Goal: Communication & Community: Answer question/provide support

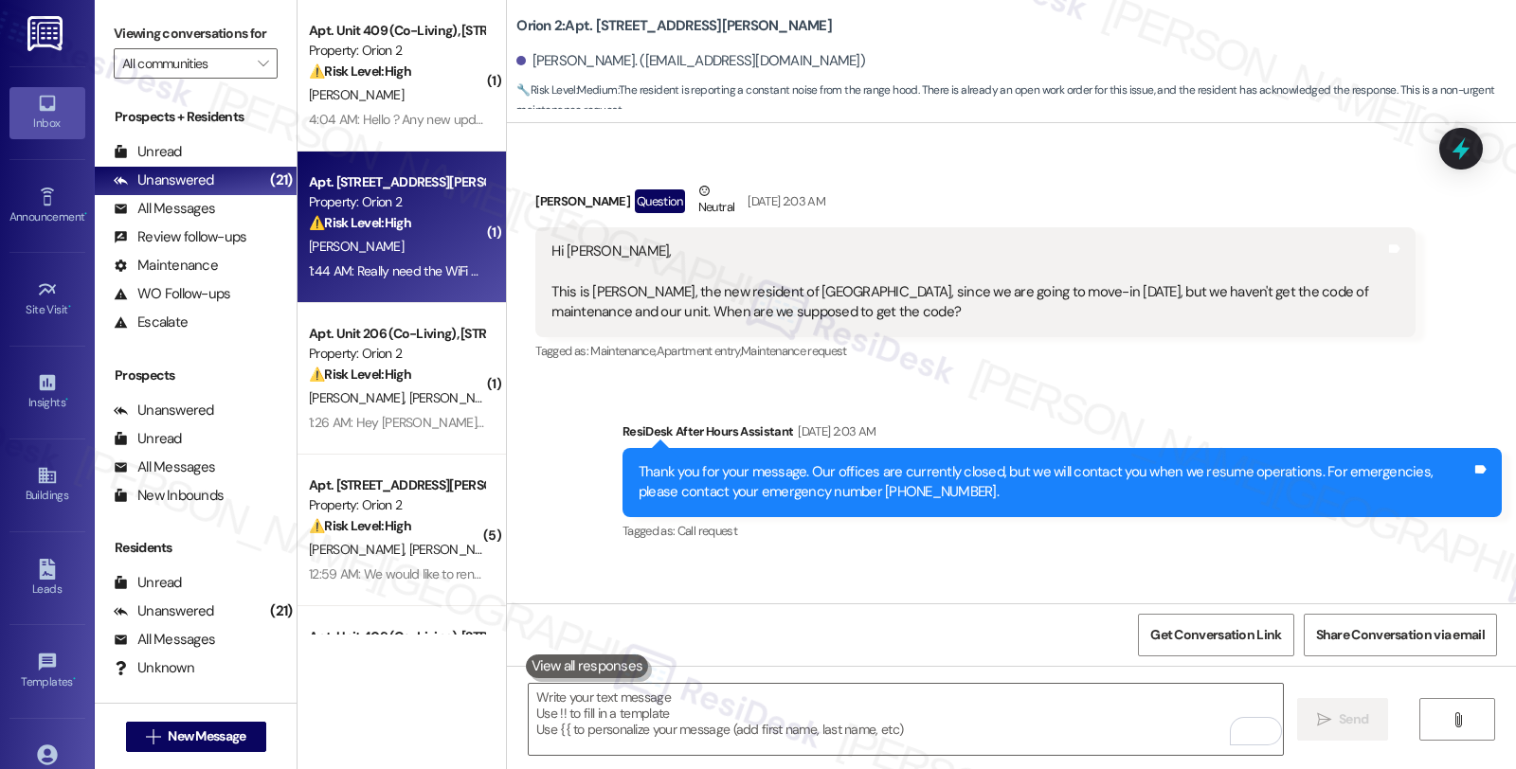
scroll to position [4508, 0]
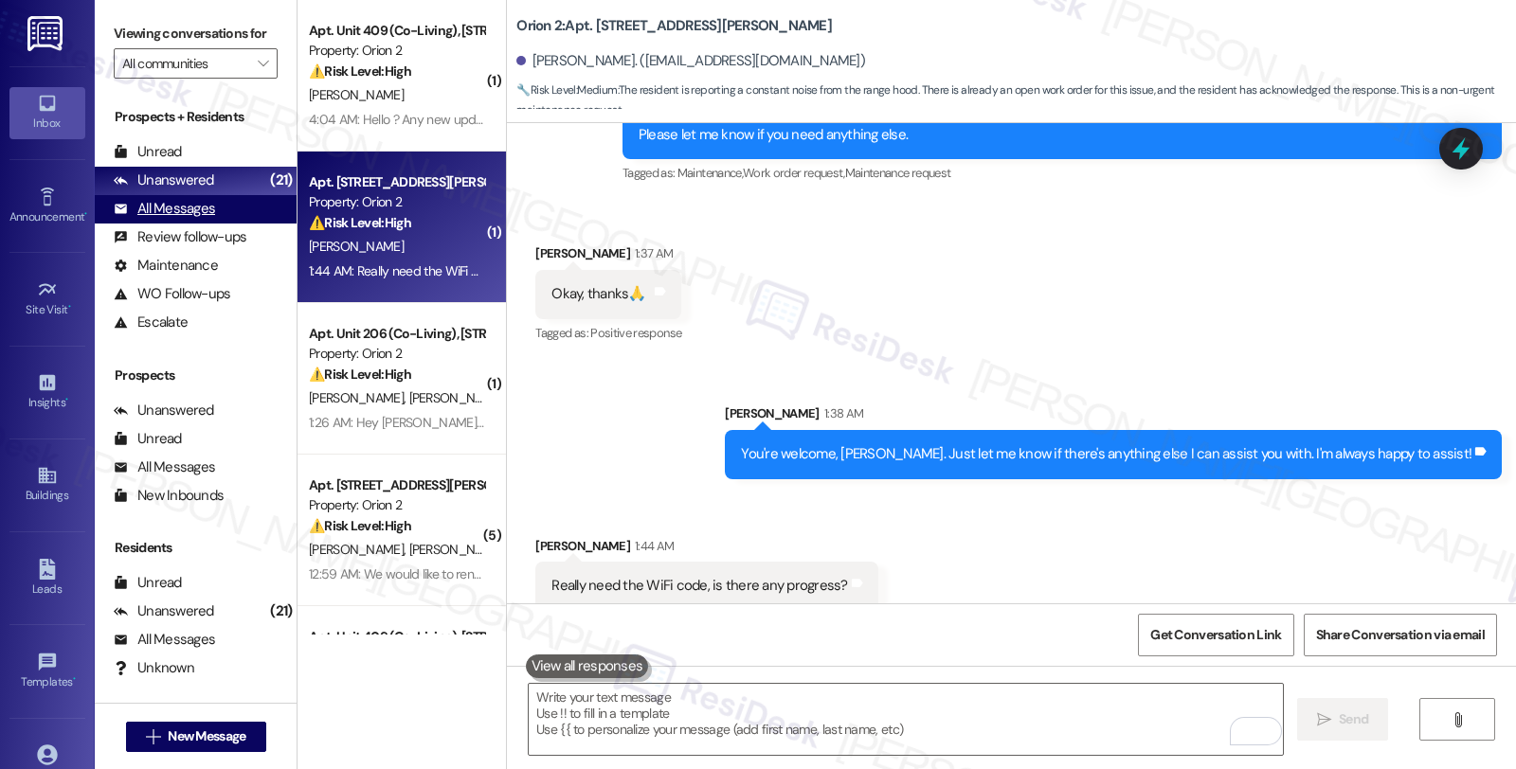
click at [201, 219] on div "All Messages" at bounding box center [164, 209] width 101 height 20
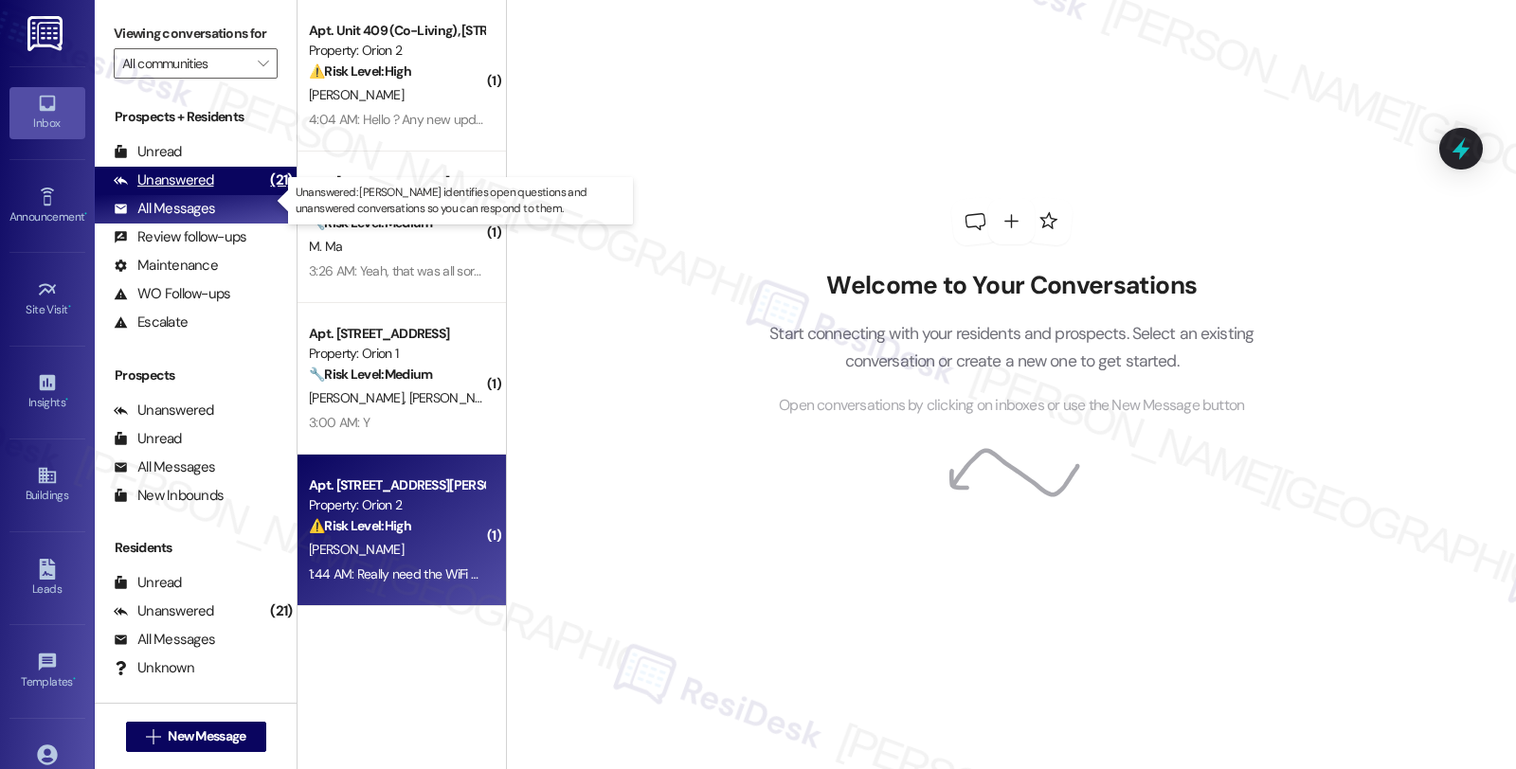
click at [202, 190] on div "Unanswered" at bounding box center [164, 181] width 100 height 20
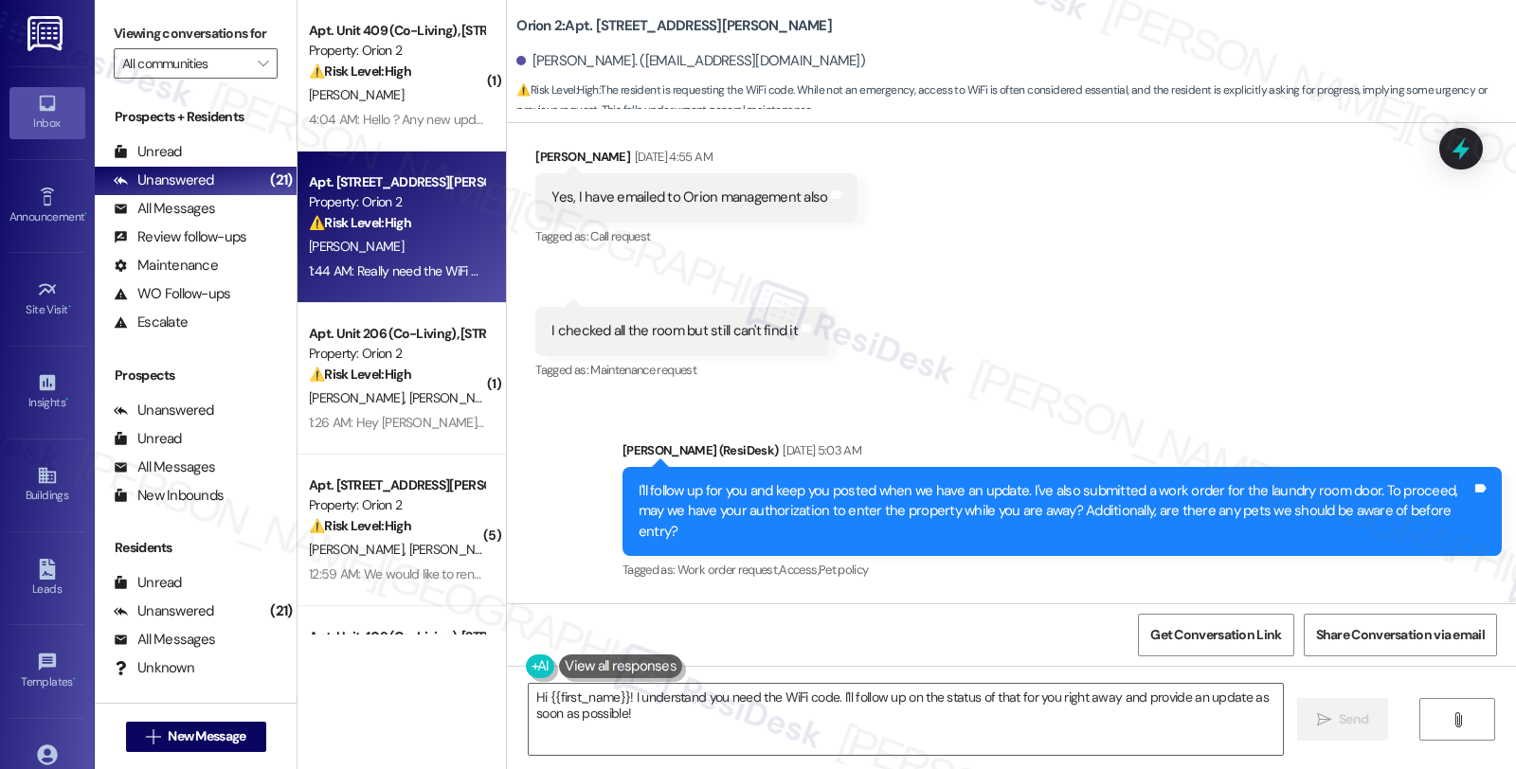
scroll to position [1409, 0]
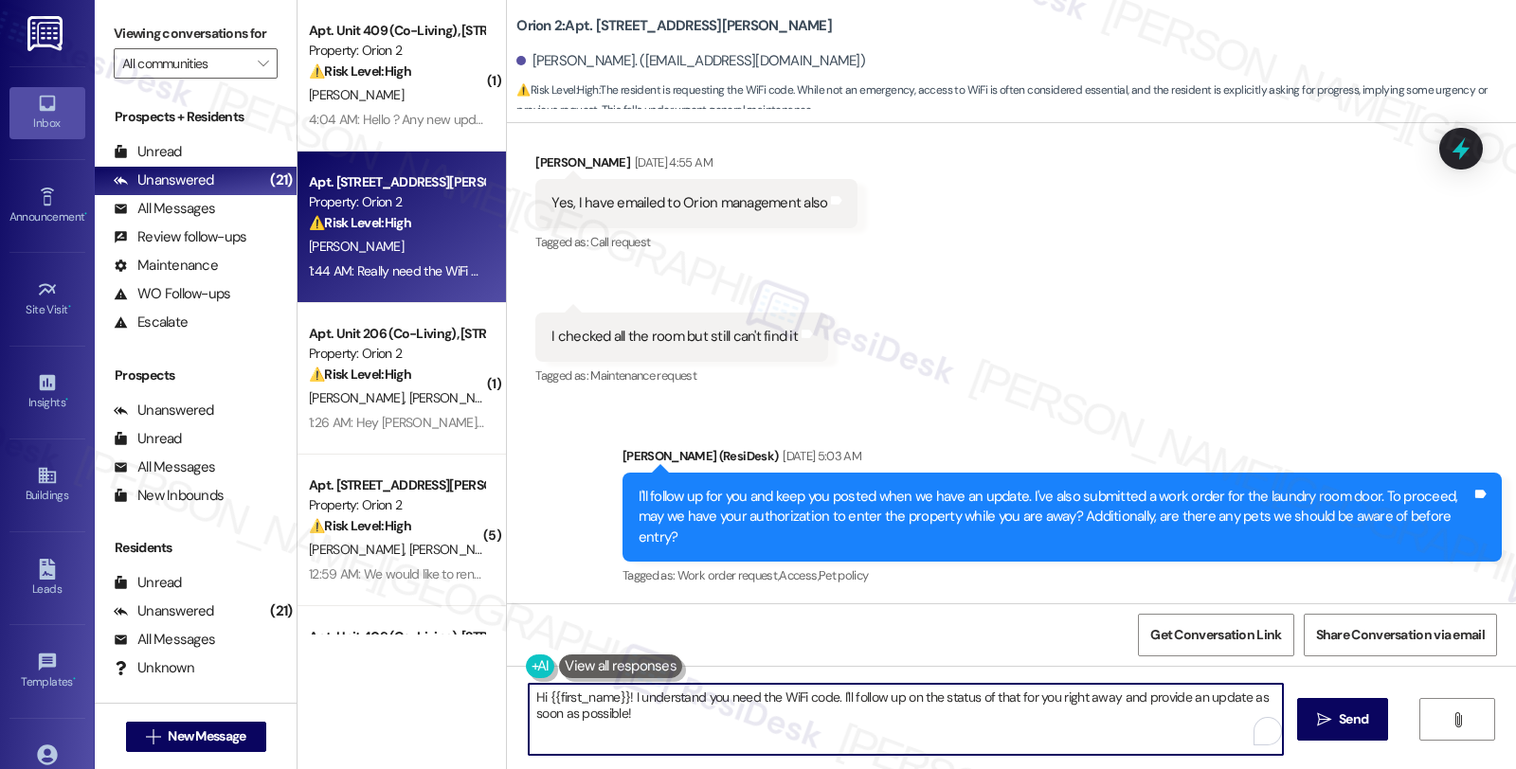
drag, startPoint x: 619, startPoint y: 701, endPoint x: 485, endPoint y: 679, distance: 135.4
click at [485, 679] on div "( 1 ) Apt. Unit 409 (Co-Living), 1421 W Adams Blvd Property: Orion 2 ⚠️ Risk Le…" at bounding box center [906, 384] width 1218 height 769
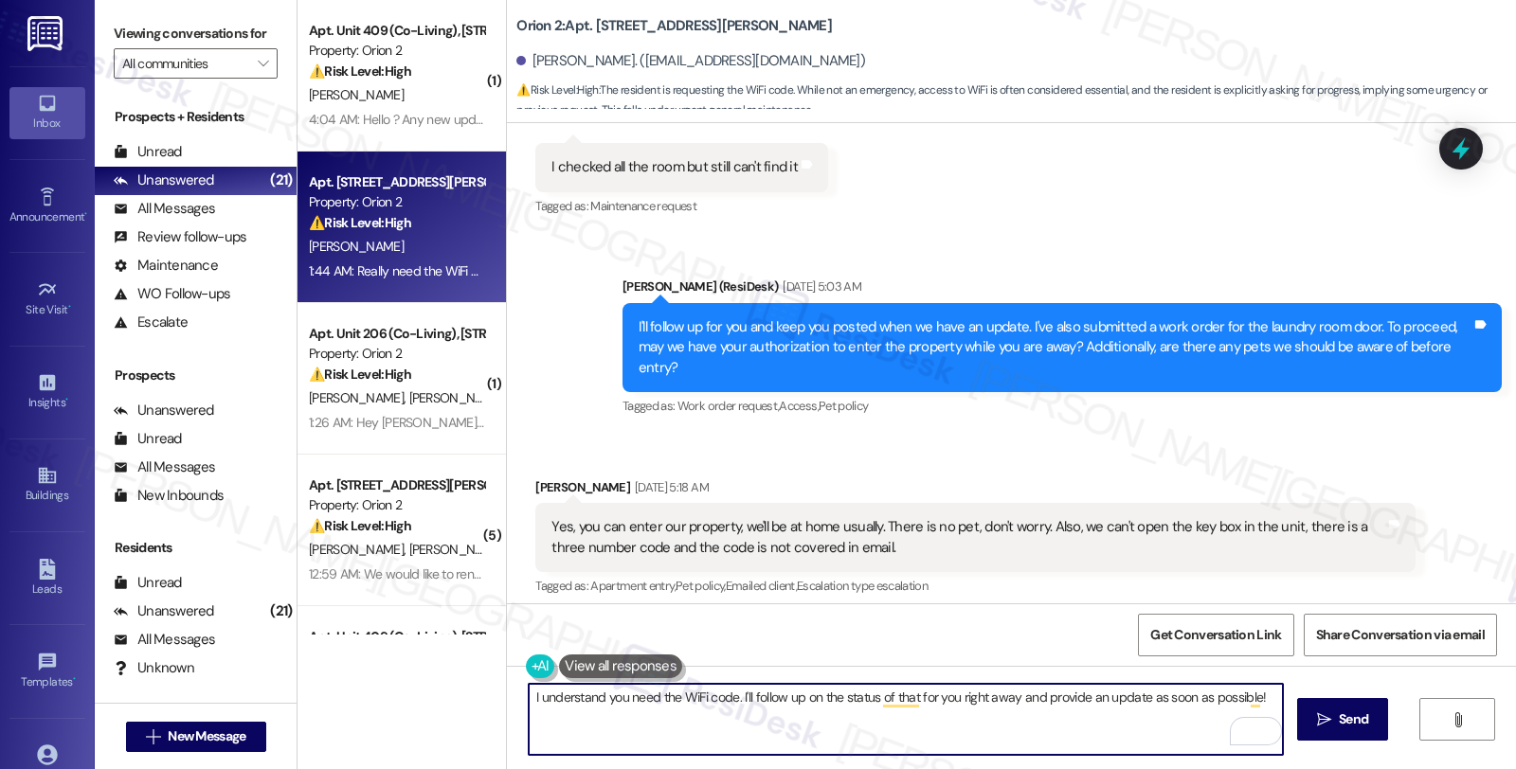
scroll to position [2316, 0]
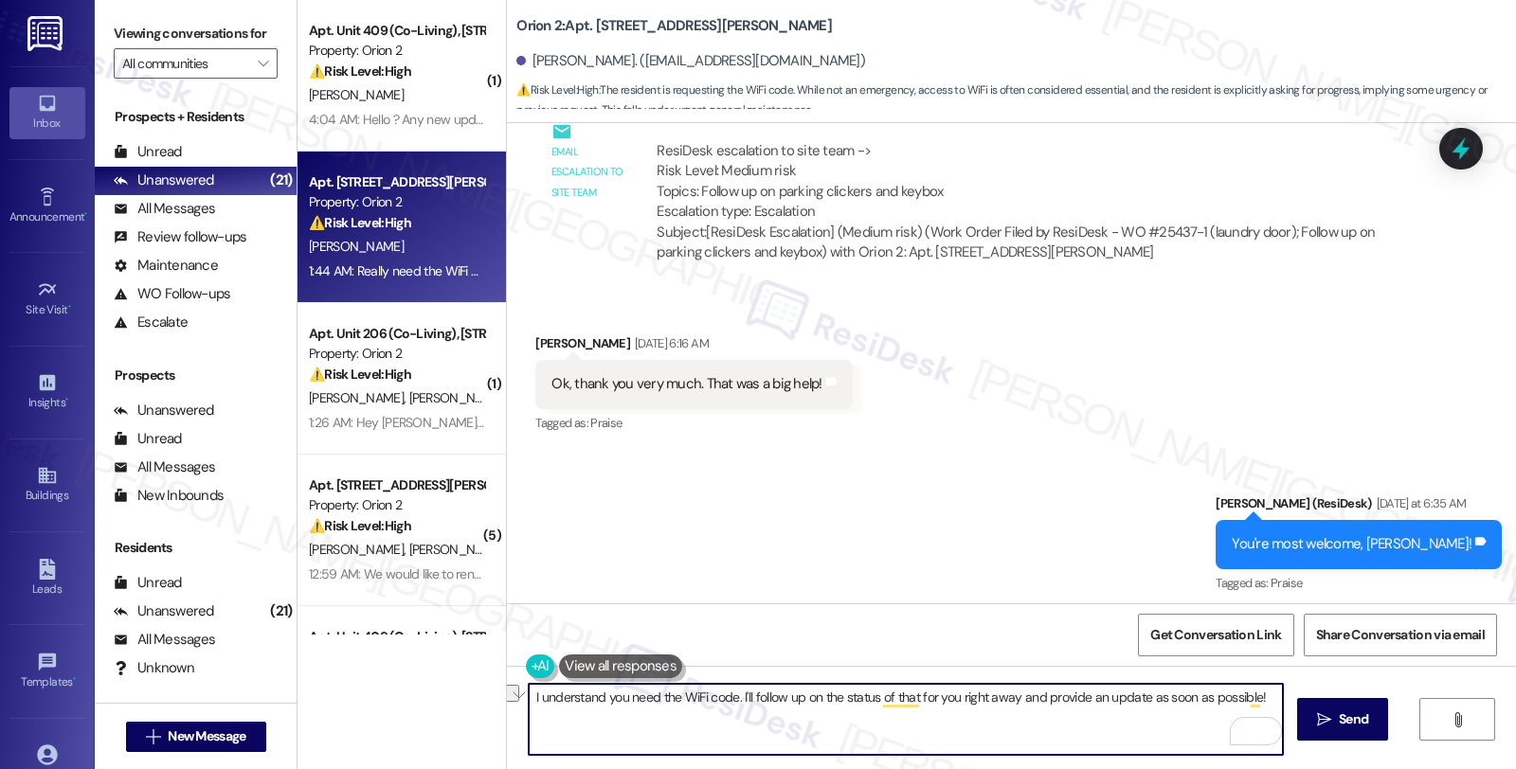
drag, startPoint x: 730, startPoint y: 697, endPoint x: 1169, endPoint y: 699, distance: 438.7
click at [1169, 699] on textarea "I understand you need the WiFi code. I'll follow up on the status of that for y…" at bounding box center [906, 719] width 754 height 71
click at [862, 723] on textarea "I understand you need the WiFi code. I'll follow up on the status of that for y…" at bounding box center [906, 719] width 754 height 71
click at [732, 697] on textarea "I understand you need the WiFi code. I'll follow up on the status of that for y…" at bounding box center [906, 719] width 754 height 71
click at [742, 694] on textarea "I understand you need the WiFi code. I'll look into follow up on the status of …" at bounding box center [906, 719] width 754 height 71
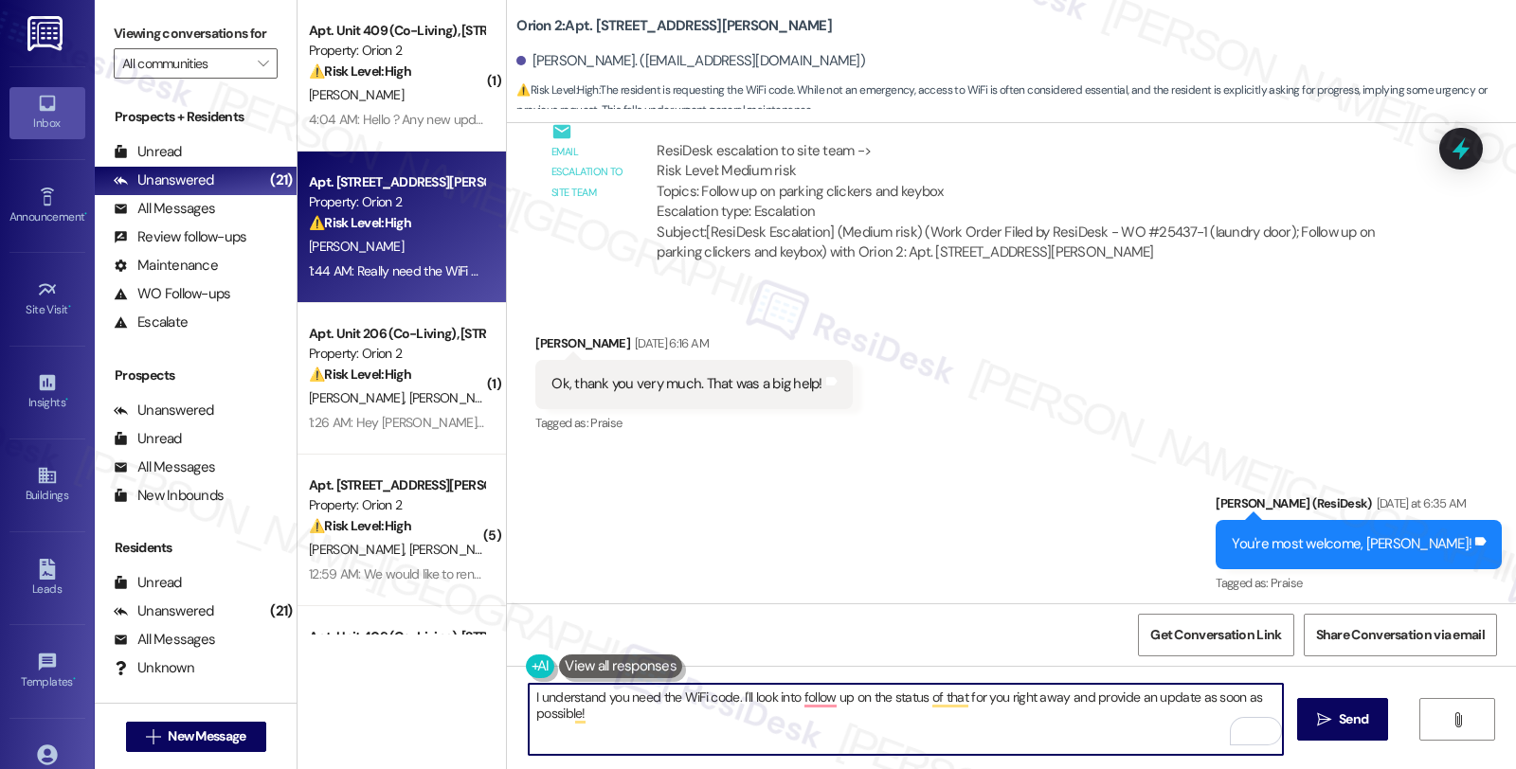
click at [730, 695] on textarea "I understand you need the WiFi code. I'll look into follow up on the status of …" at bounding box center [906, 719] width 754 height 71
click at [807, 696] on textarea "I understand you need the WiFi code. Let me check I'll look into follow up on t…" at bounding box center [906, 719] width 754 height 71
click at [1198, 711] on textarea "I understand you need the WiFi code. Let me check on this and I'll look into fo…" at bounding box center [906, 719] width 754 height 71
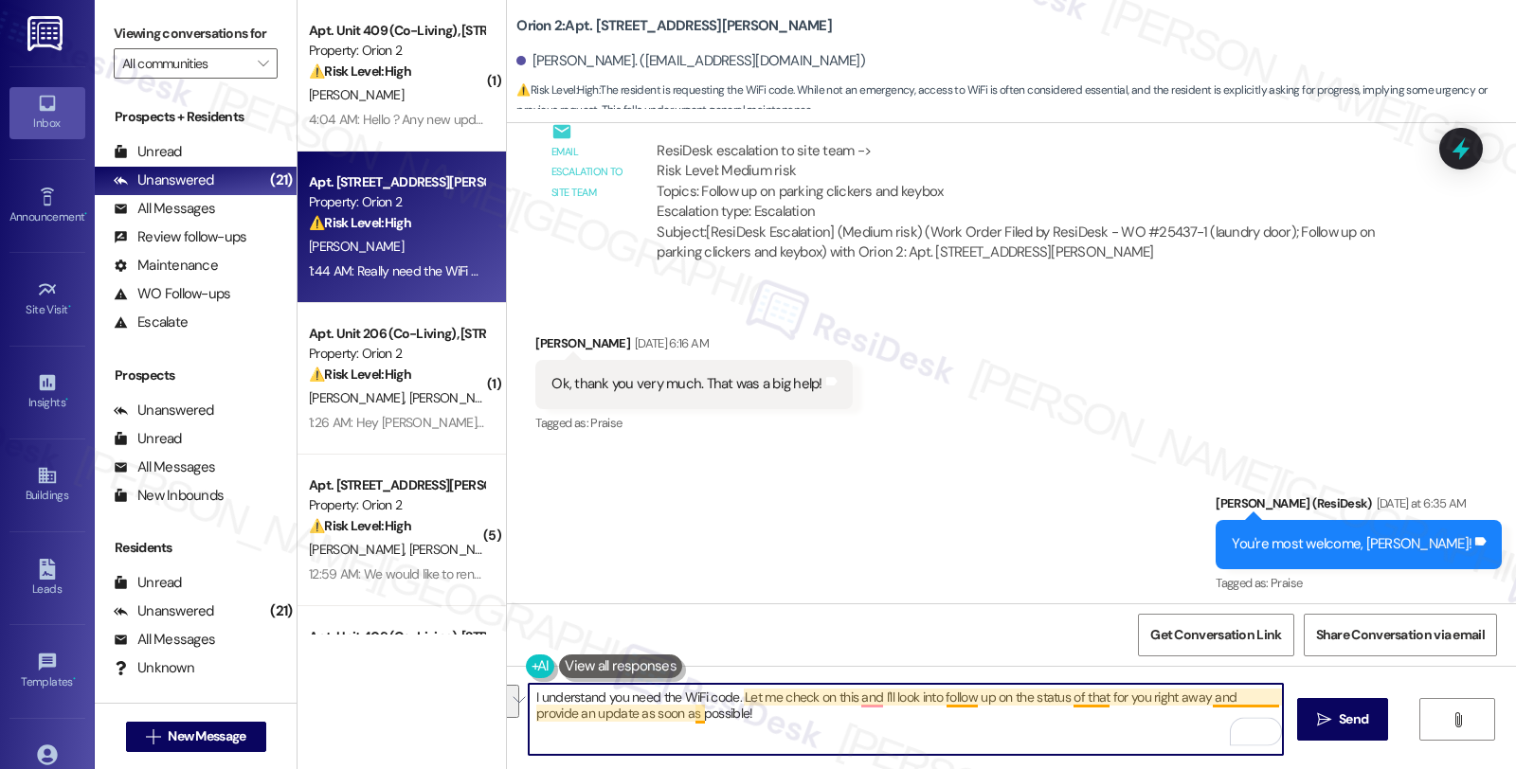
click at [1204, 694] on textarea "I understand you need the WiFi code. Let me check on this and I'll look into fo…" at bounding box center [906, 719] width 754 height 71
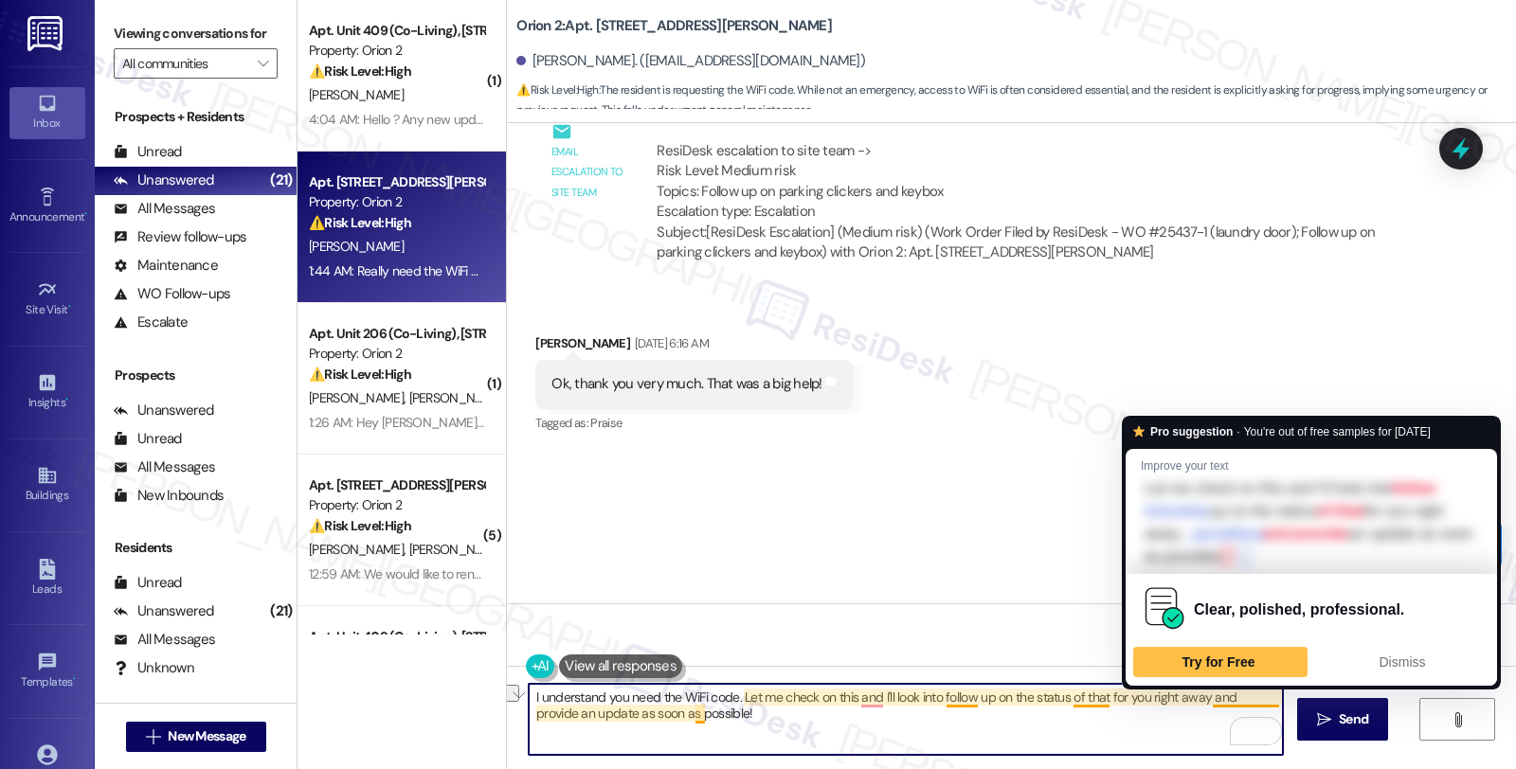
click at [1218, 695] on textarea "I understand you need the WiFi code. Let me check on this and I'll look into fo…" at bounding box center [906, 719] width 754 height 71
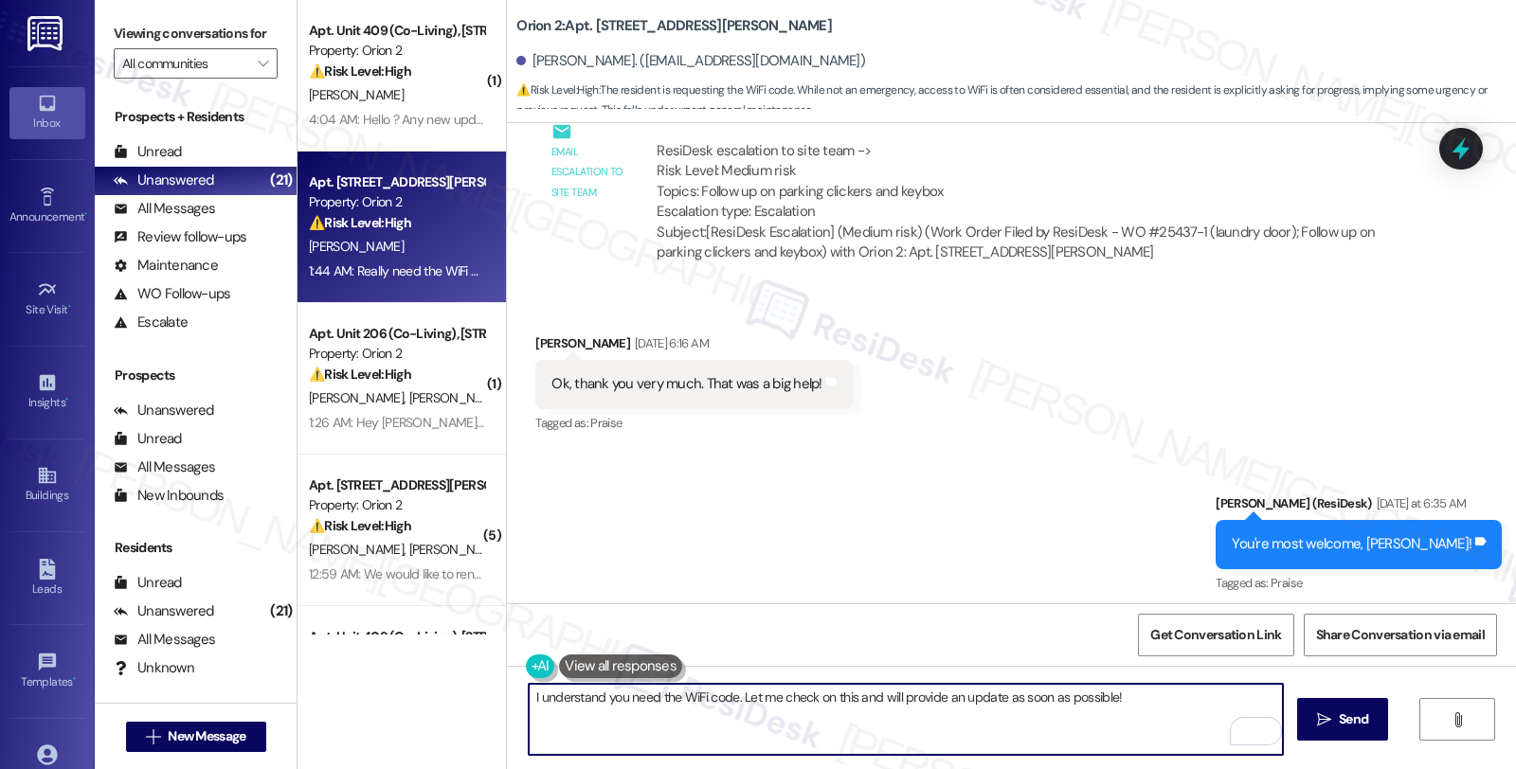
drag, startPoint x: 1057, startPoint y: 698, endPoint x: 1229, endPoint y: 698, distance: 171.5
click at [1229, 698] on textarea "I understand you need the WiFi code. Let me check on this and will provide an u…" at bounding box center [906, 719] width 754 height 71
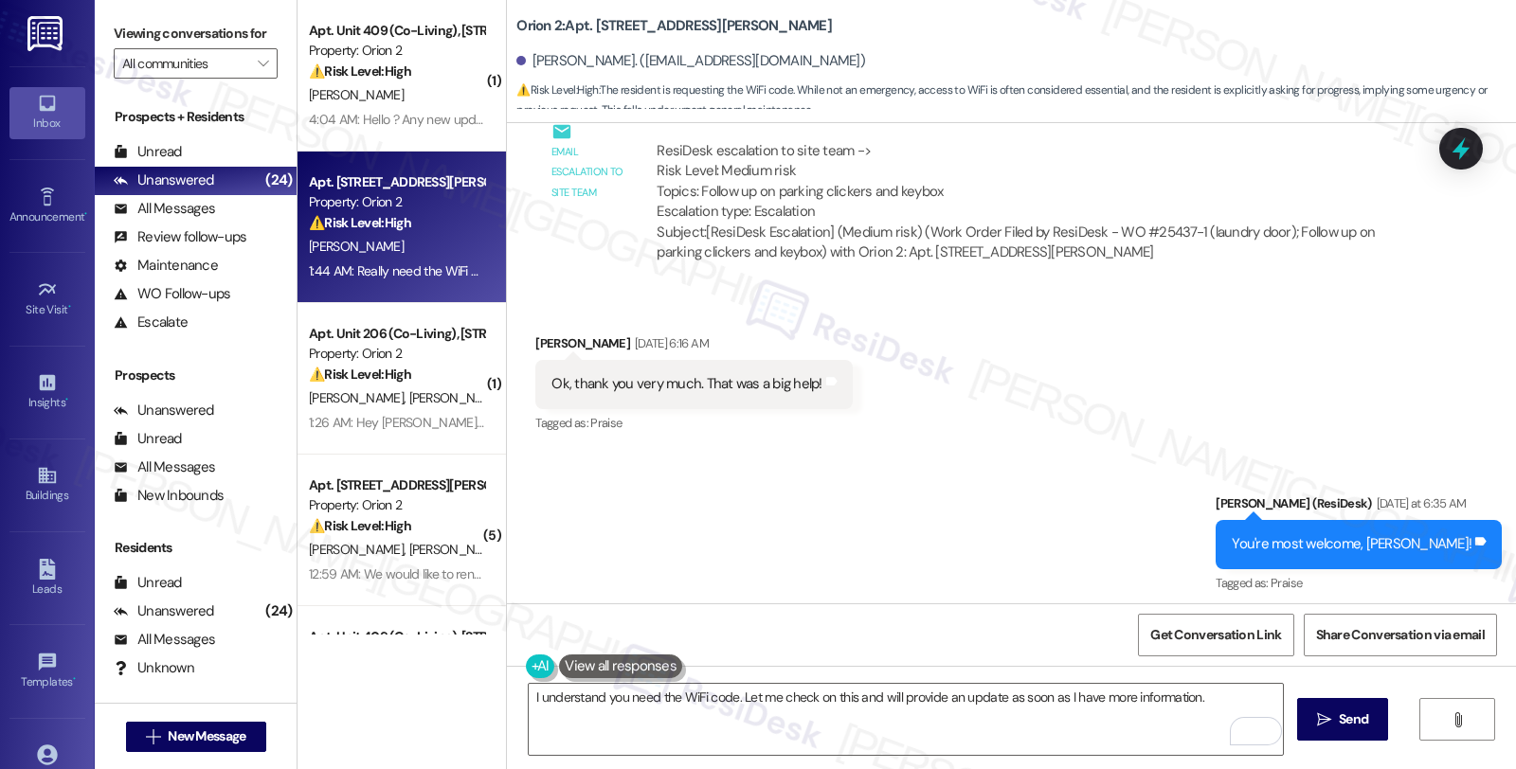
click at [1267, 330] on div "Received via SMS Szuhan Chen Aug 13, 2025 at 6:16 AM Ok, thank you very much. T…" at bounding box center [1011, 371] width 1009 height 160
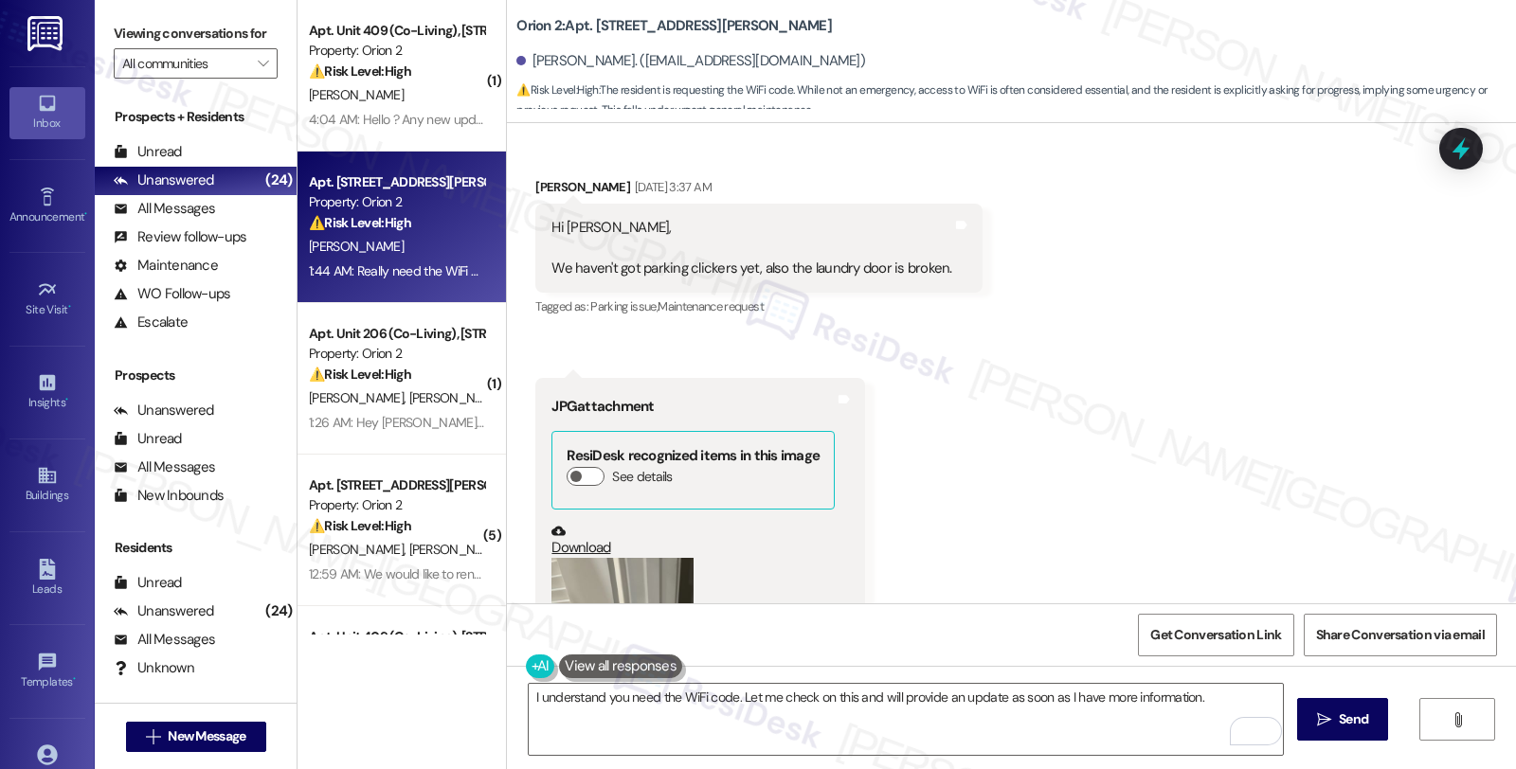
scroll to position [0, 0]
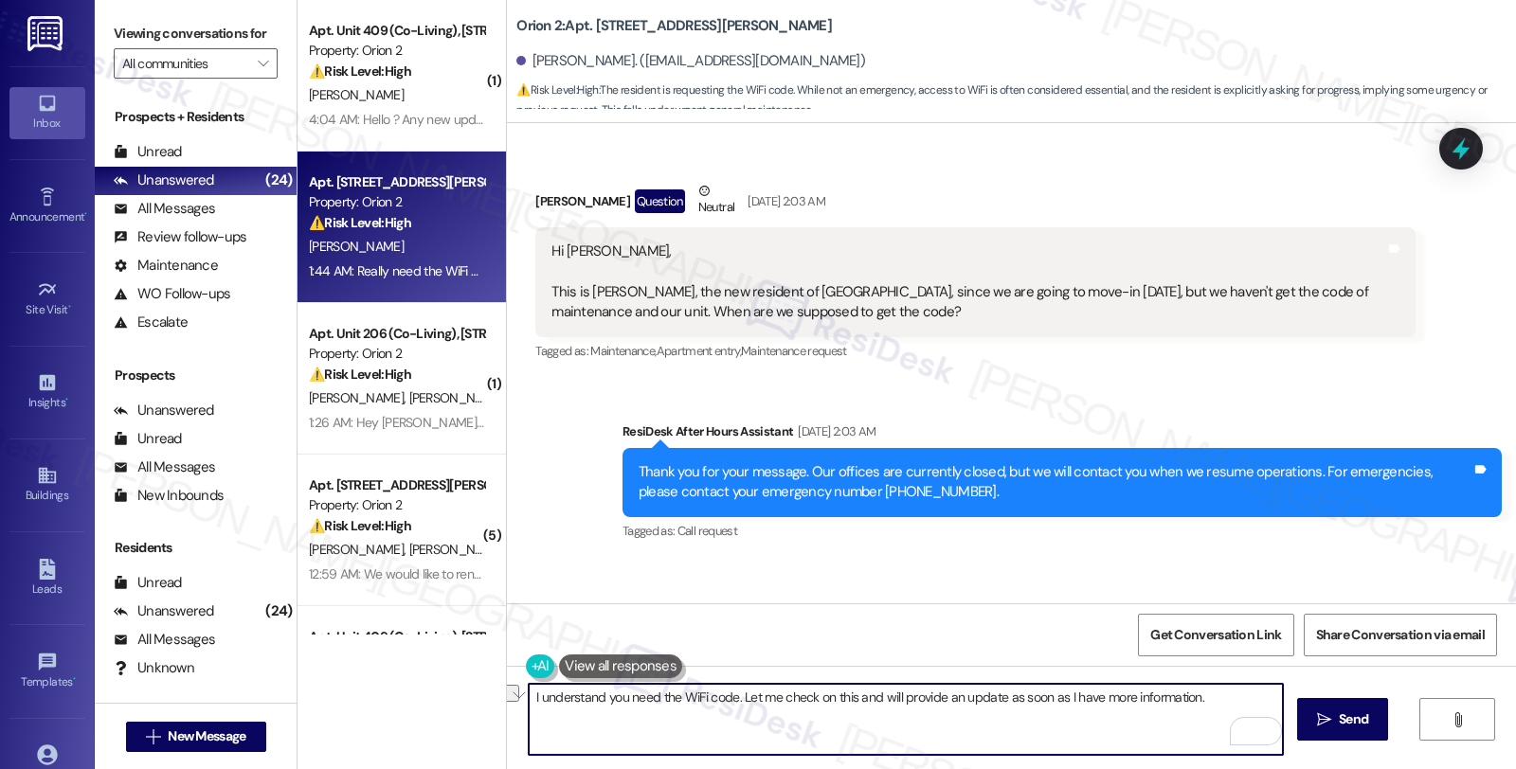
drag, startPoint x: 731, startPoint y: 698, endPoint x: 1258, endPoint y: 696, distance: 526.8
click at [1258, 696] on textarea "I understand you need the WiFi code. Let me check on this and will provide an u…" at bounding box center [906, 719] width 754 height 71
drag, startPoint x: 803, startPoint y: 698, endPoint x: 1027, endPoint y: 698, distance: 223.6
click at [1027, 698] on textarea "I understand you need the WiFi code. May I know if your WiFi has been" at bounding box center [906, 719] width 754 height 71
type textarea "I understand you need the WiFi code. May I know if you have reached out to Spec…"
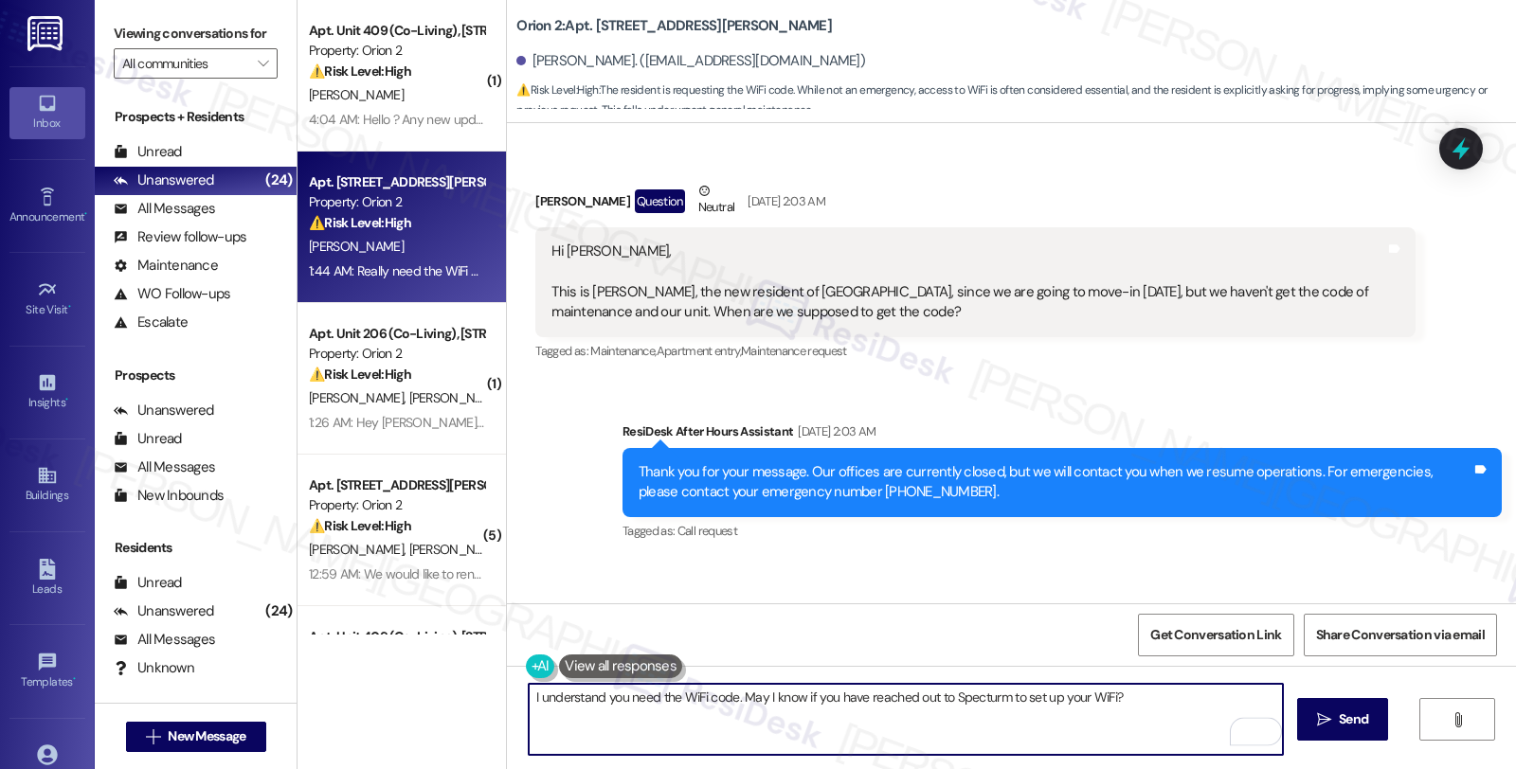
click at [981, 706] on textarea "I understand you need the WiFi code. May I know if you have reached out to Spec…" at bounding box center [906, 719] width 754 height 71
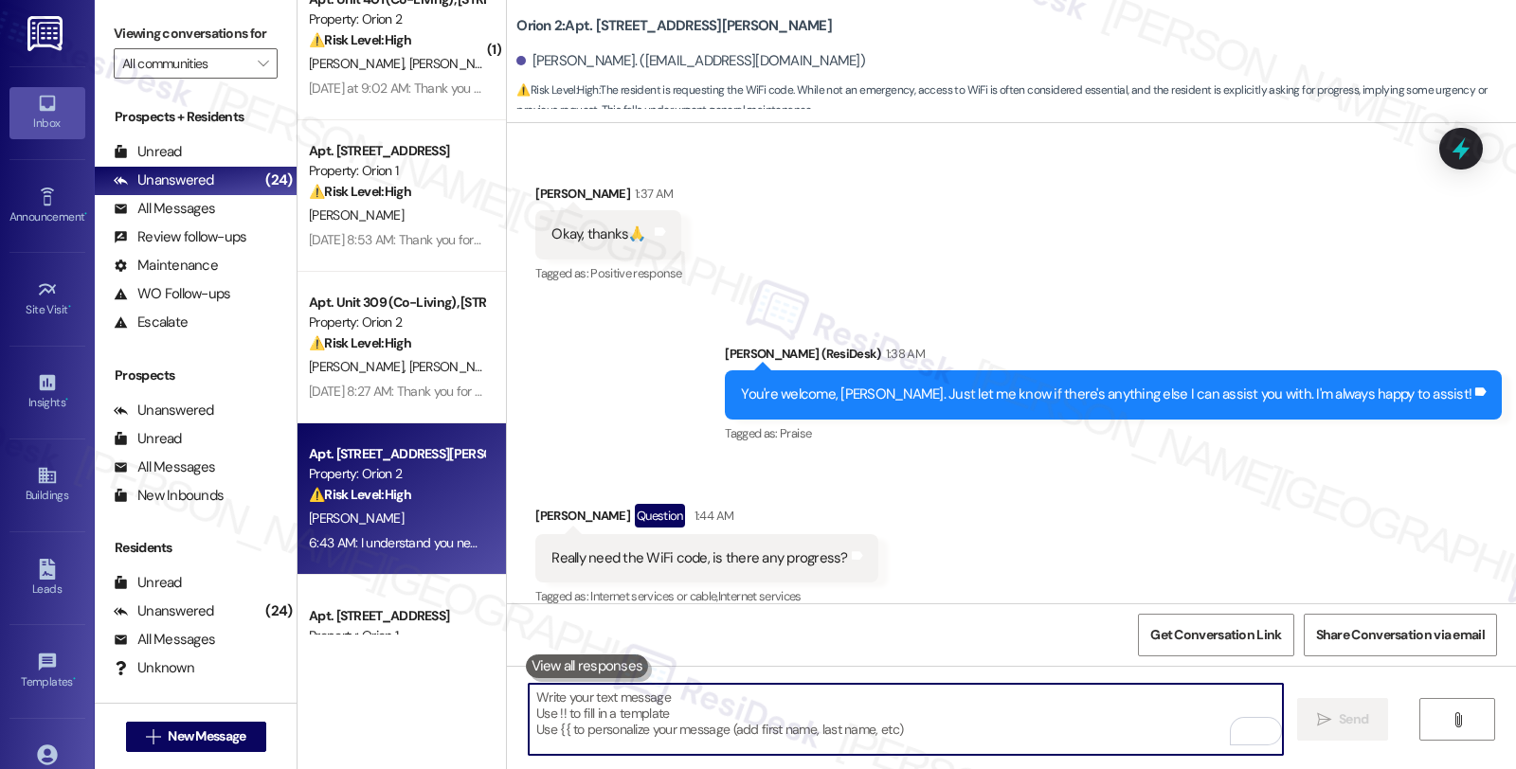
scroll to position [3761, 0]
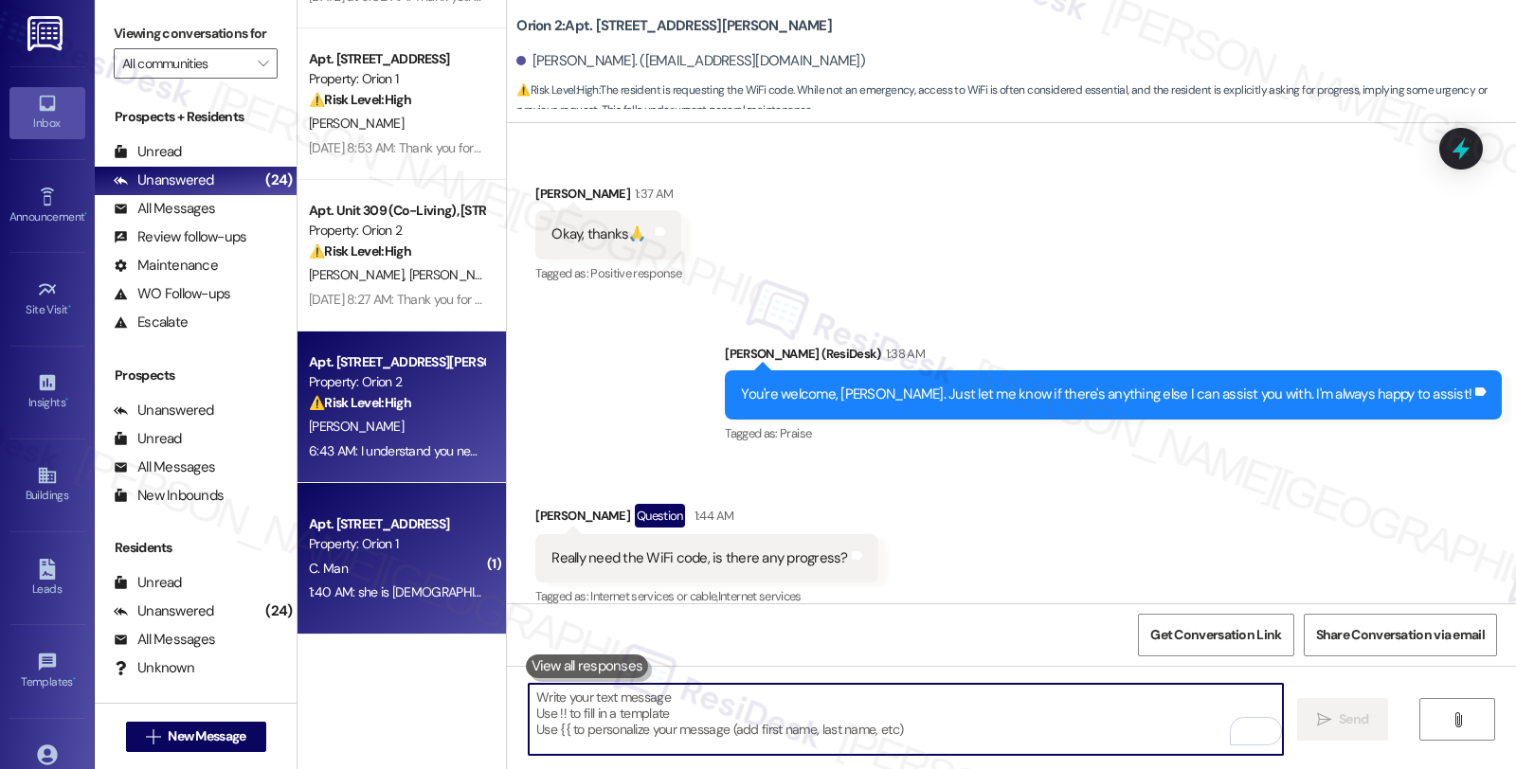
click at [440, 544] on div "Property: Orion 1" at bounding box center [396, 544] width 175 height 20
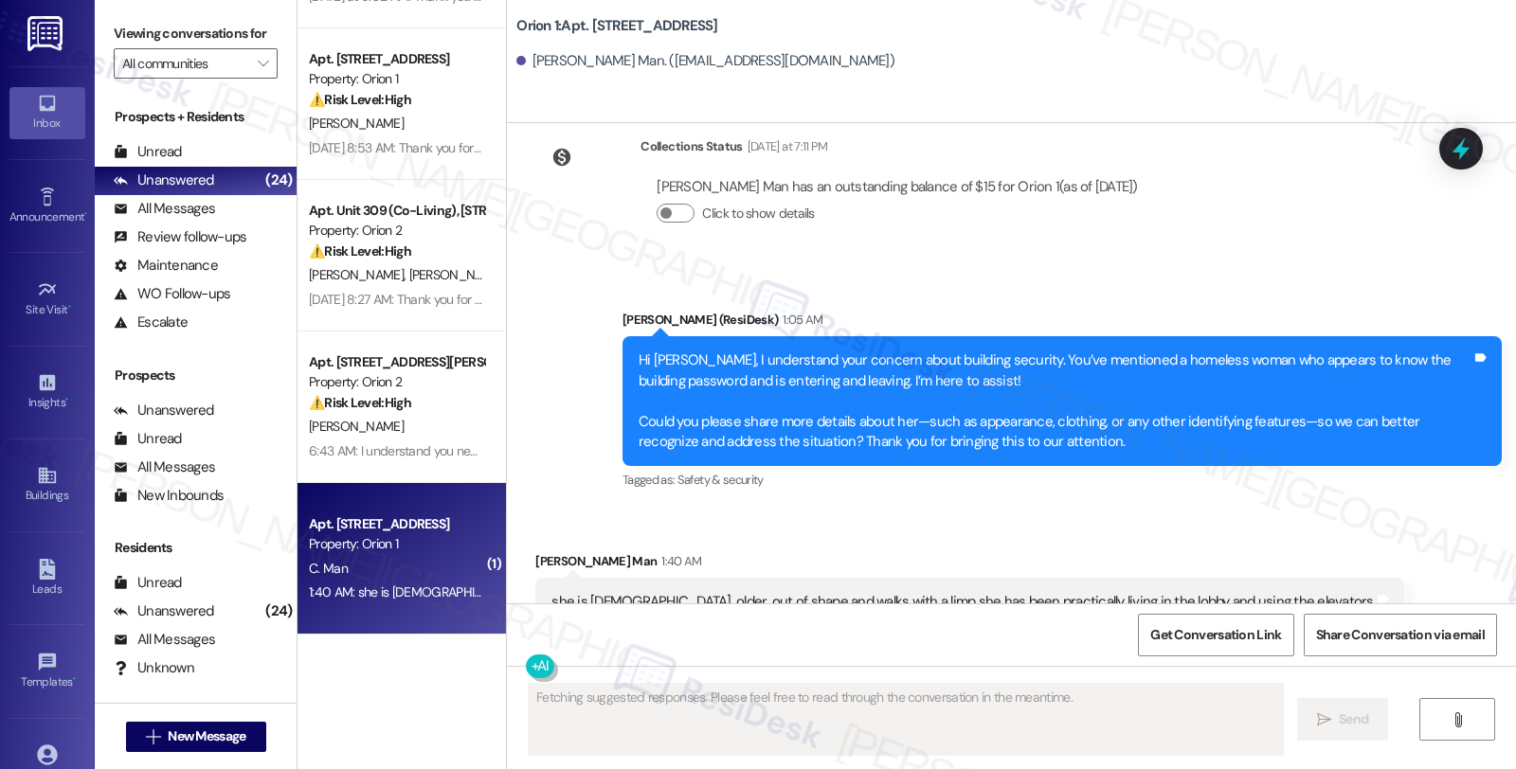
scroll to position [1095, 0]
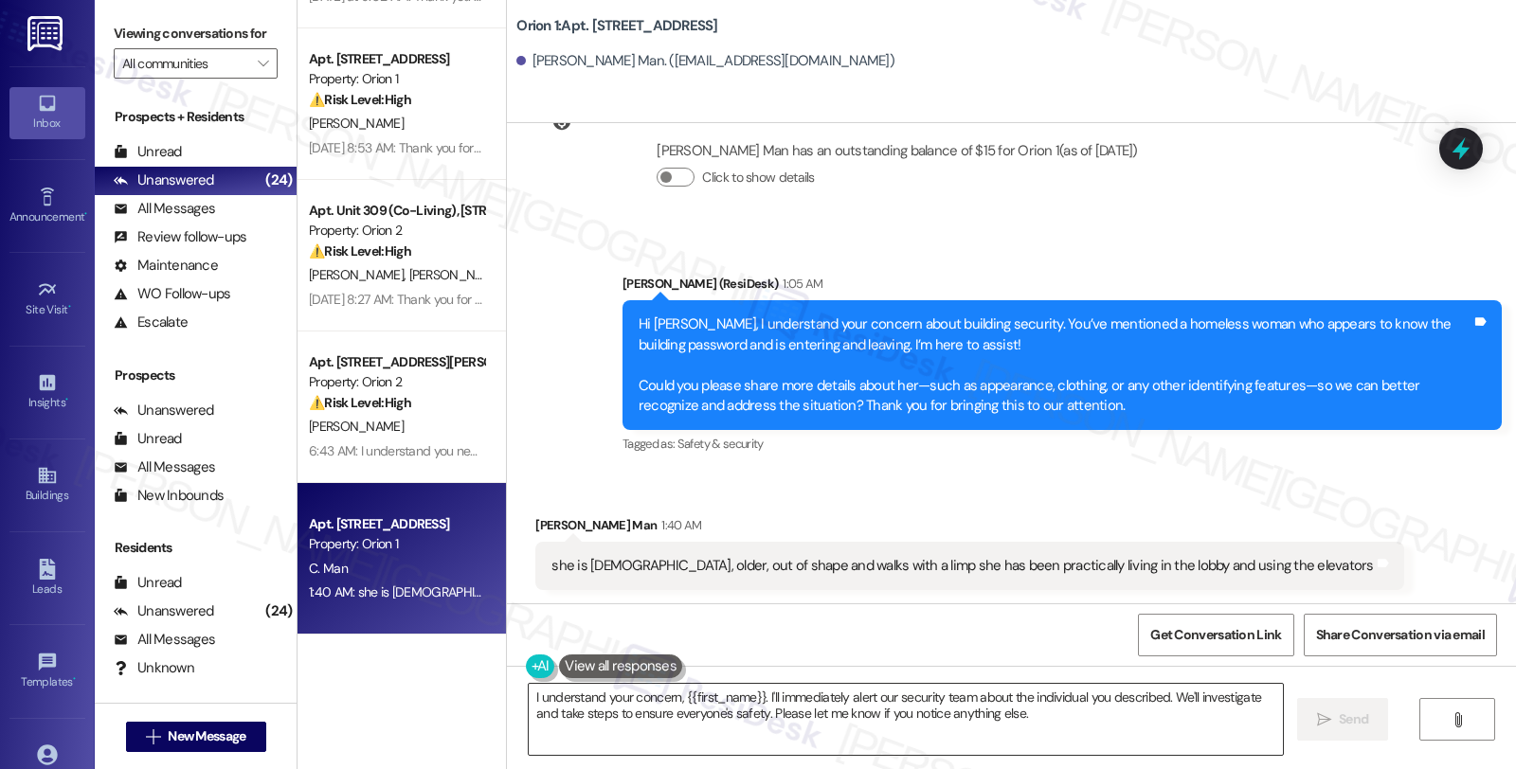
click at [529, 694] on textarea "I understand your concern, {{first_name}}. I'll immediately alert our security …" at bounding box center [906, 719] width 754 height 71
drag, startPoint x: 1275, startPoint y: 487, endPoint x: 1263, endPoint y: 487, distance: 12.3
click at [1275, 487] on div "Received via SMS Calvin Man 1:40 AM she is african american, older, out of shap…" at bounding box center [1011, 539] width 1009 height 132
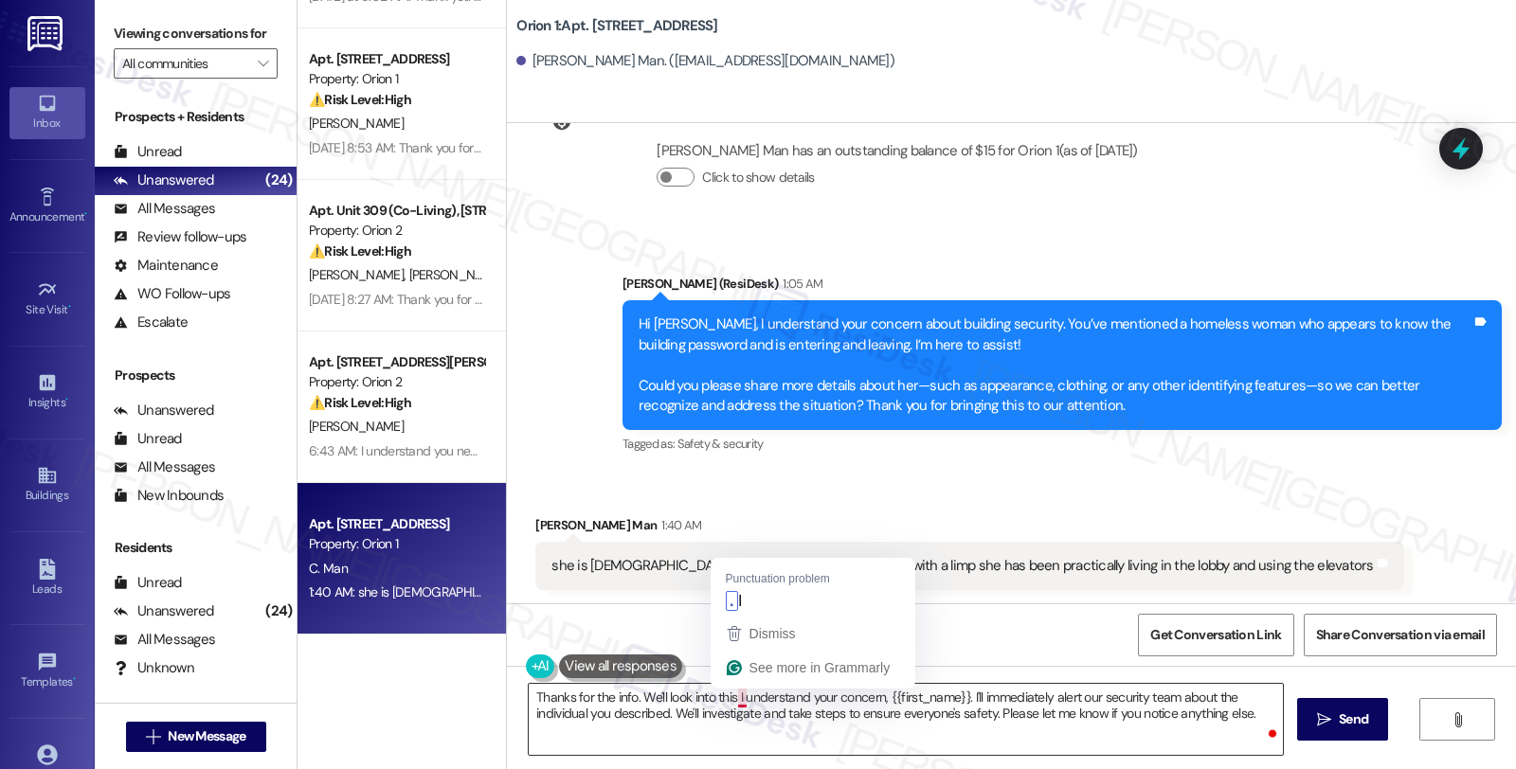
click at [727, 694] on textarea "Thanks for the info. We'll look into this I understand your concern, {{first_na…" at bounding box center [906, 719] width 754 height 71
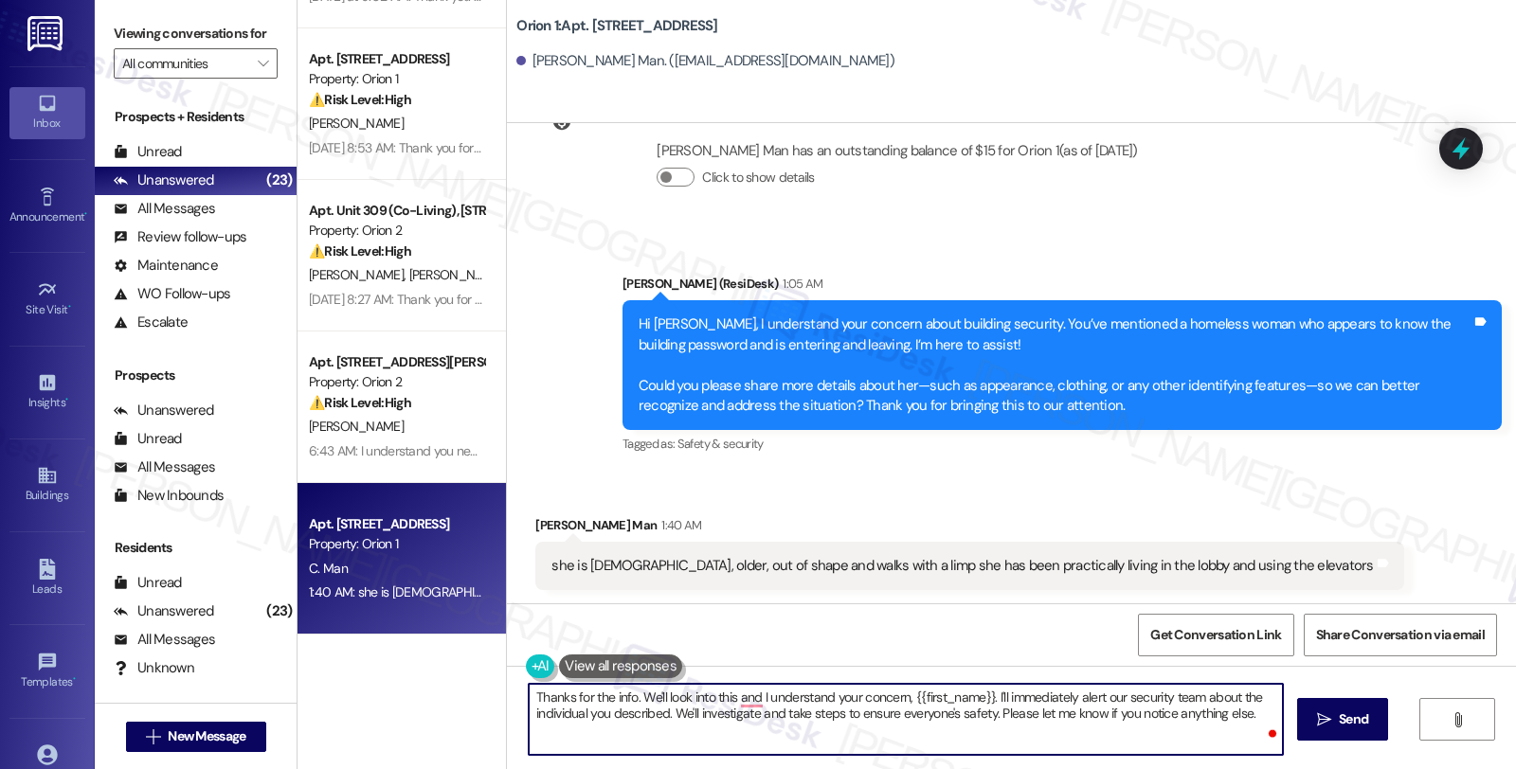
click at [632, 695] on textarea "Thanks for the info. We'll look into this and I understand your concern, {{firs…" at bounding box center [906, 719] width 754 height 71
click at [774, 697] on textarea "Thanks for the info. I'll share this with the team We'll look into this and I u…" at bounding box center [906, 719] width 754 height 71
click at [844, 709] on textarea "Thanks for the info. I'll share this with the team to We'll look into this and …" at bounding box center [906, 719] width 754 height 71
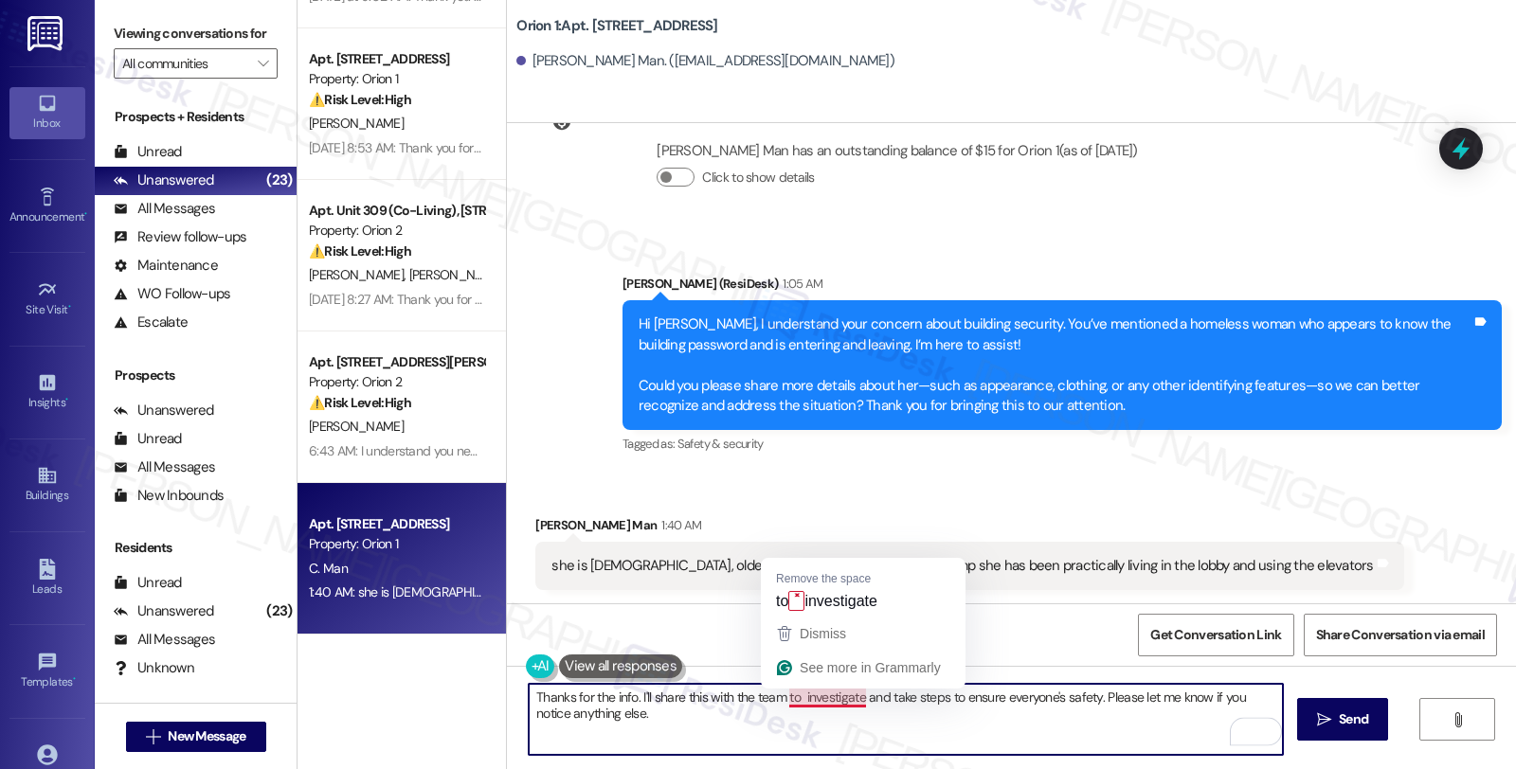
type textarea "Thanks for the info. I'll share this with the team to investigate and take step…"
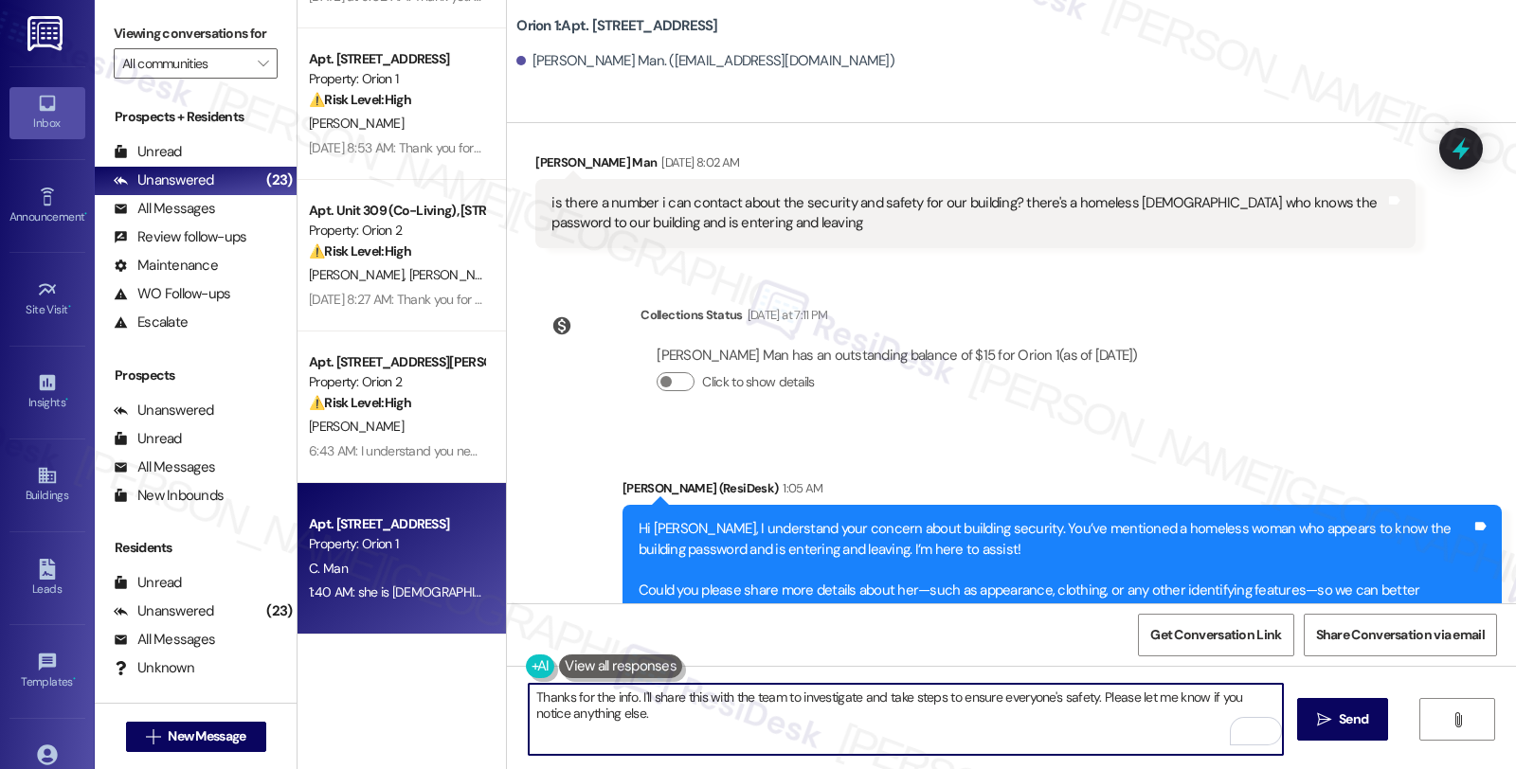
scroll to position [885, 0]
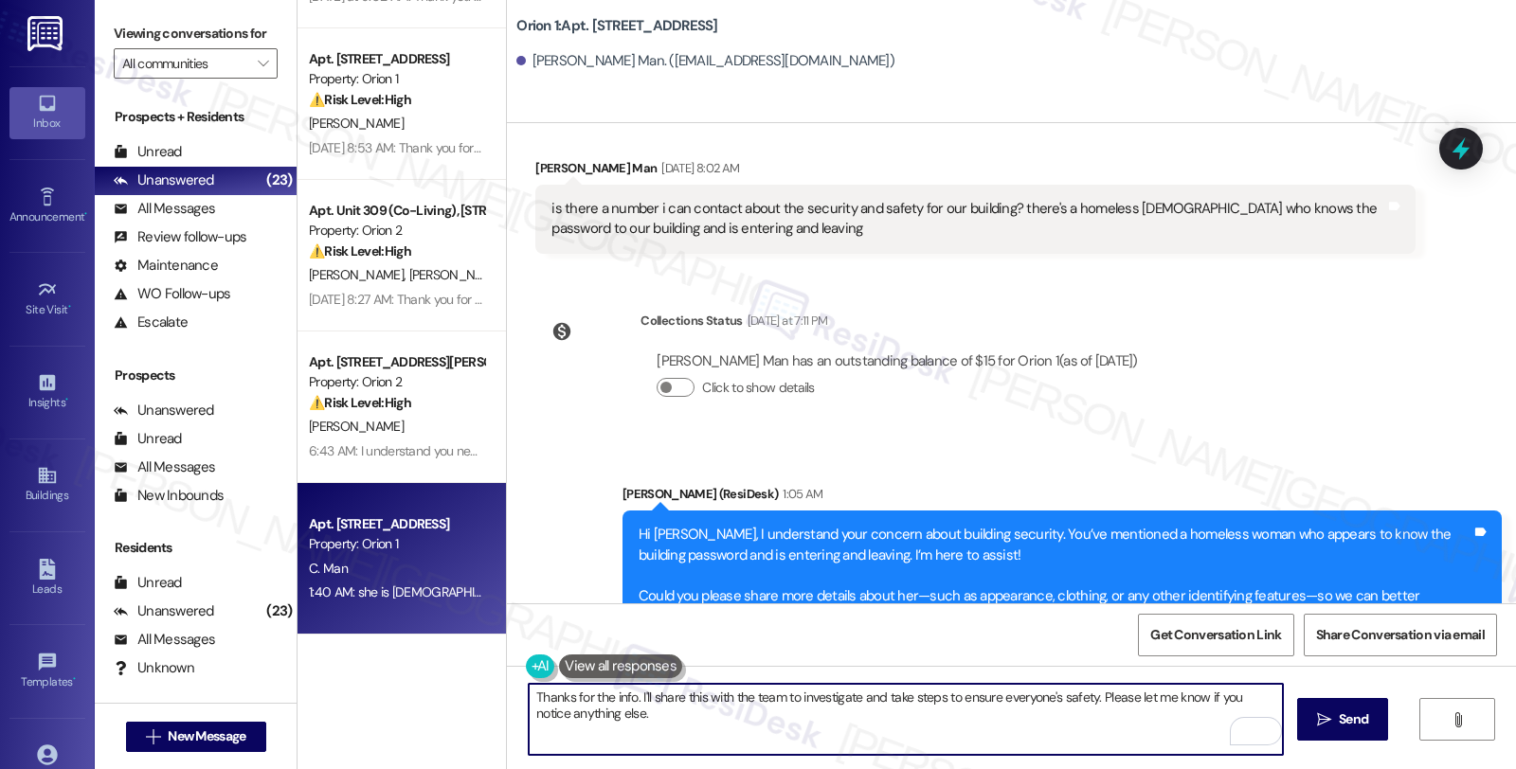
click at [665, 718] on textarea "Thanks for the info. I'll share this with the team to investigate and take step…" at bounding box center [906, 719] width 754 height 71
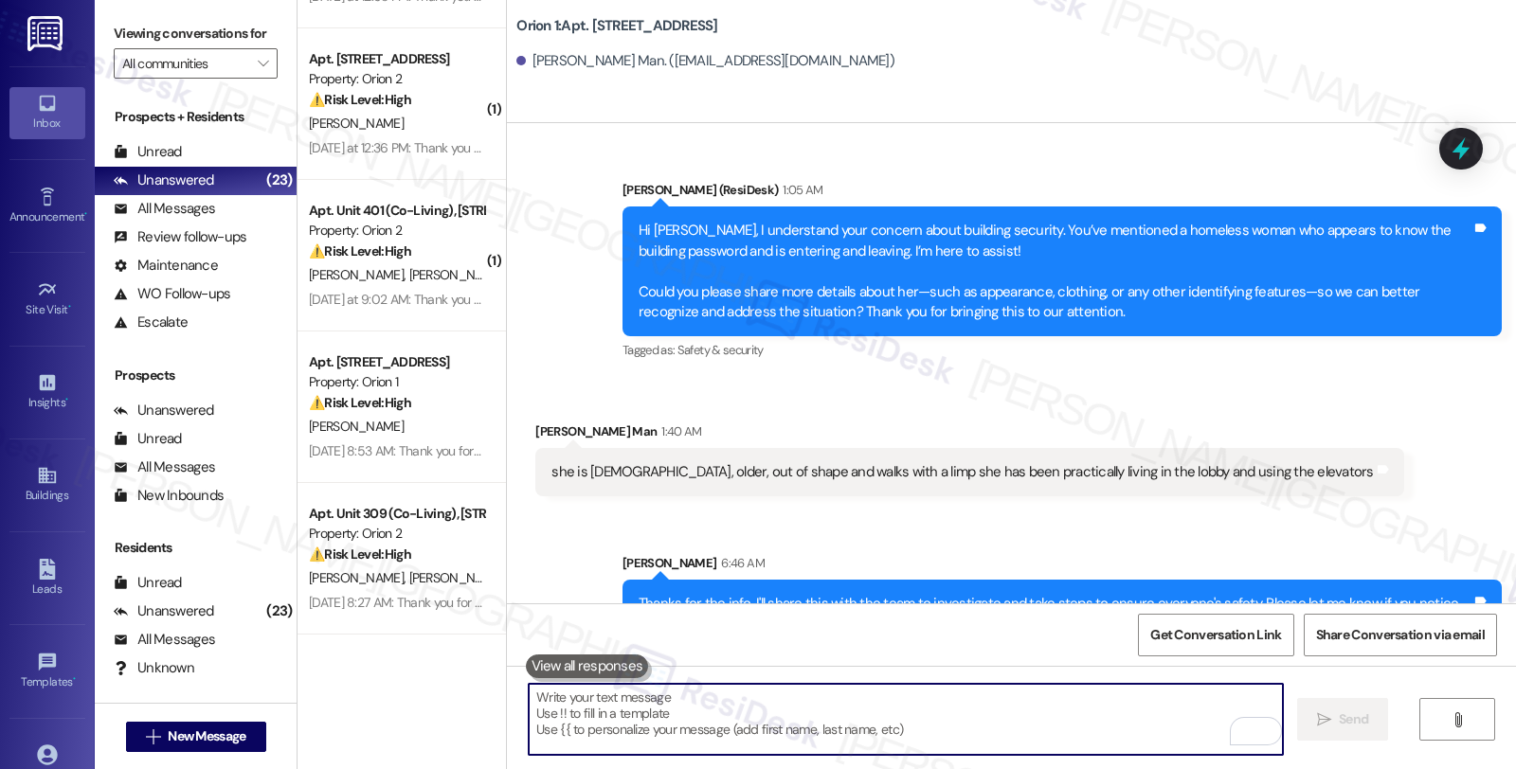
scroll to position [1248, 0]
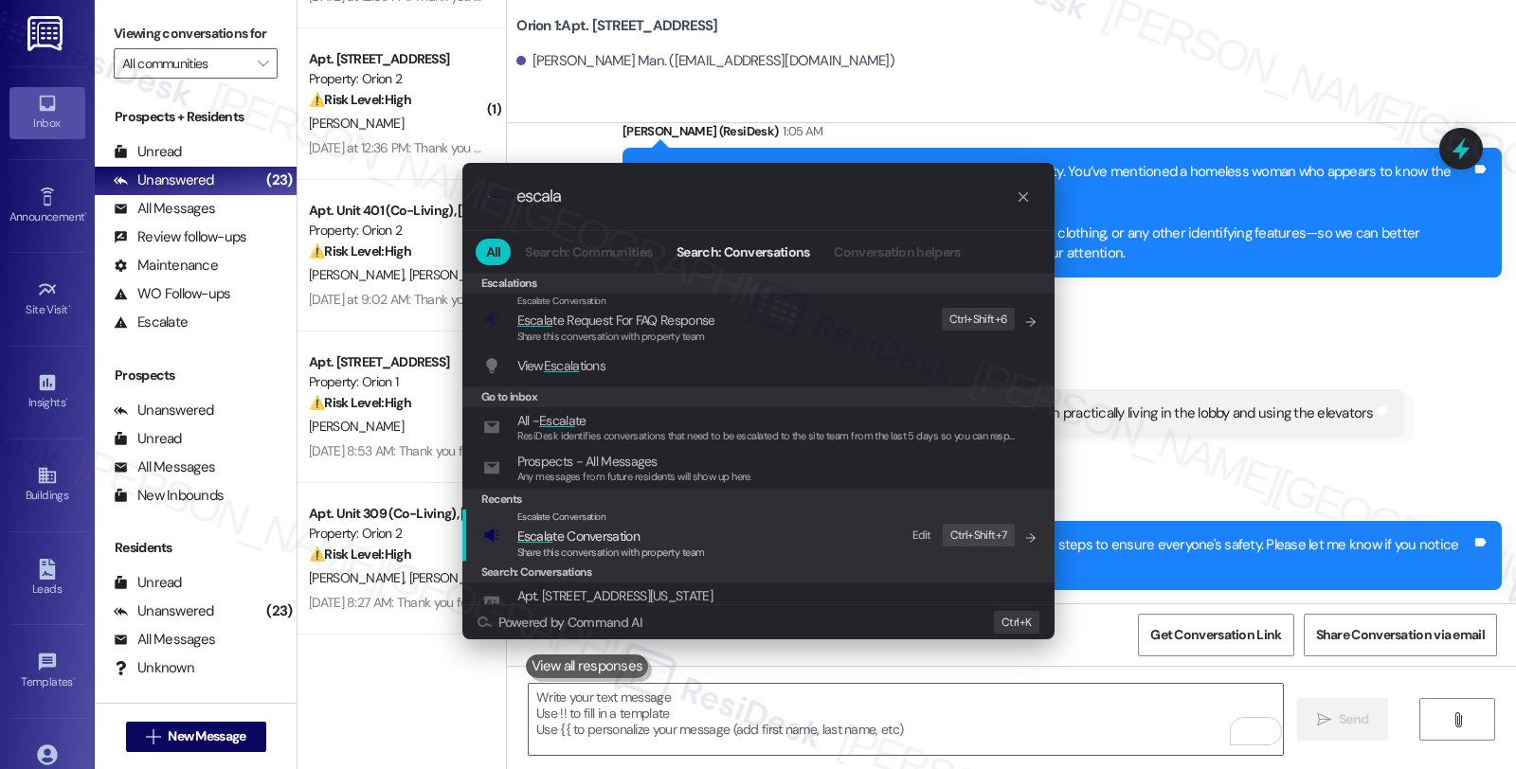
type input "escala"
click at [654, 534] on span "Escala te Conversation" at bounding box center [611, 536] width 188 height 21
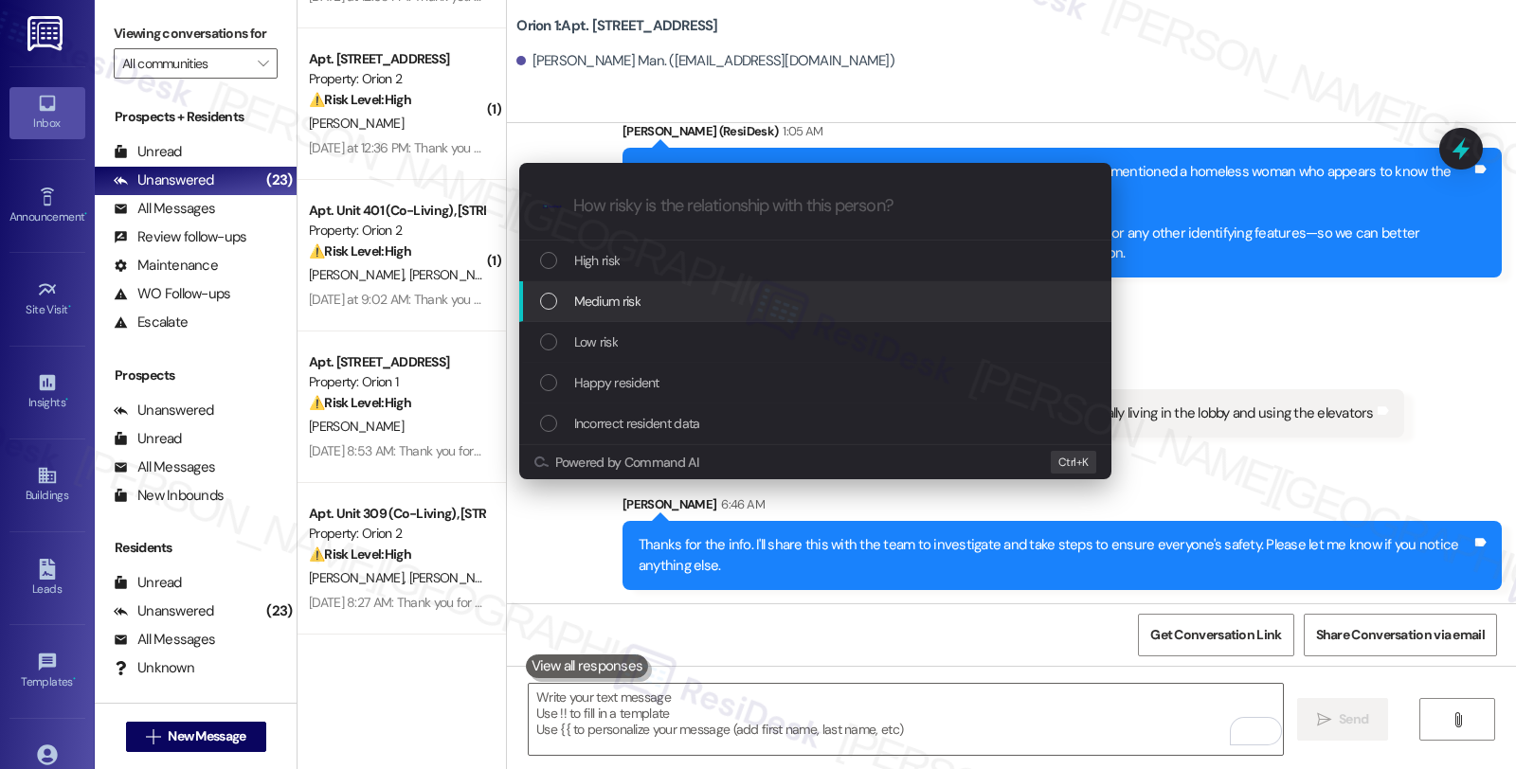
click at [641, 297] on div "Medium risk" at bounding box center [817, 301] width 554 height 21
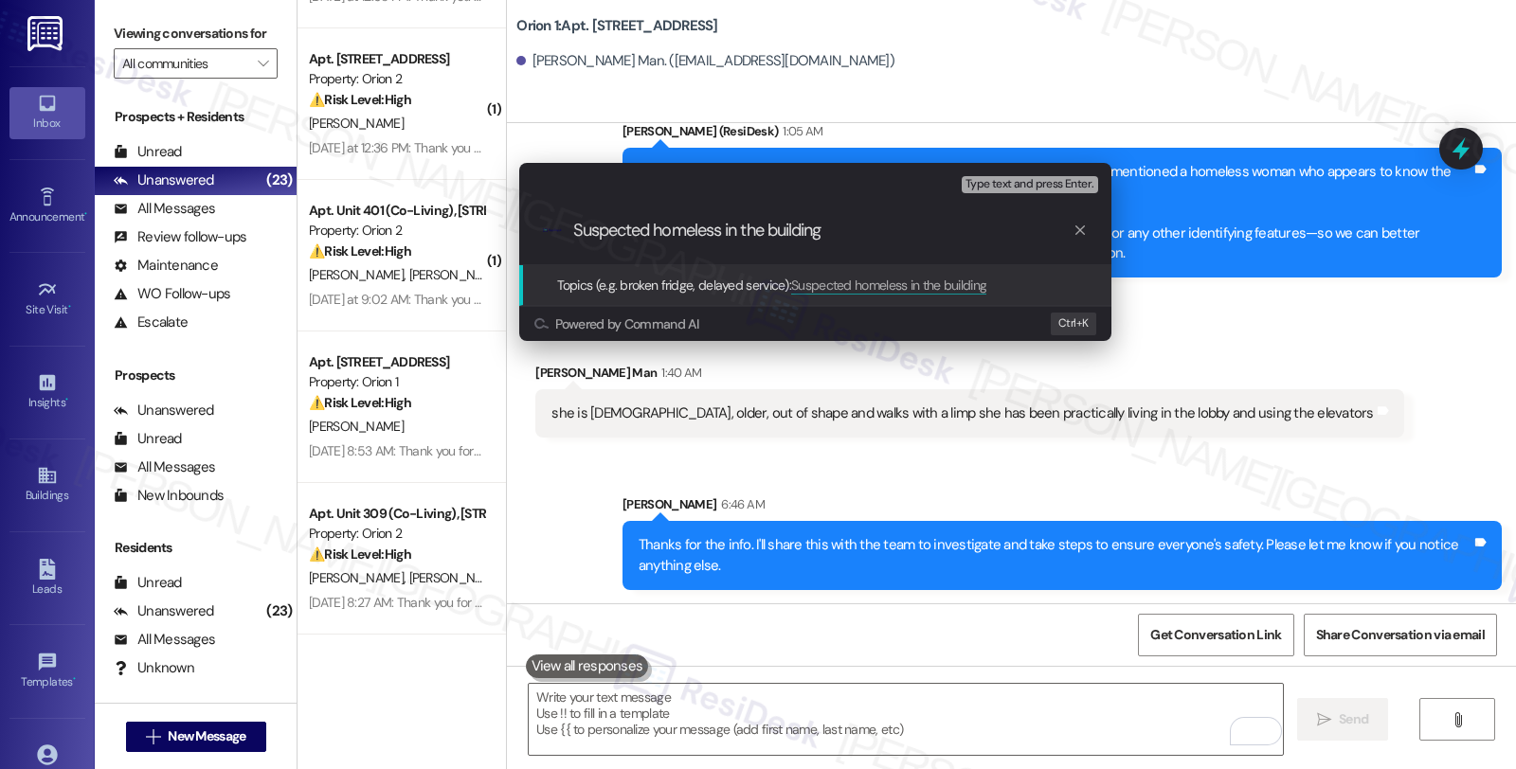
click at [725, 229] on input "Suspected homeless in the building" at bounding box center [822, 231] width 499 height 20
type input "Suspected homeless individual in the building"
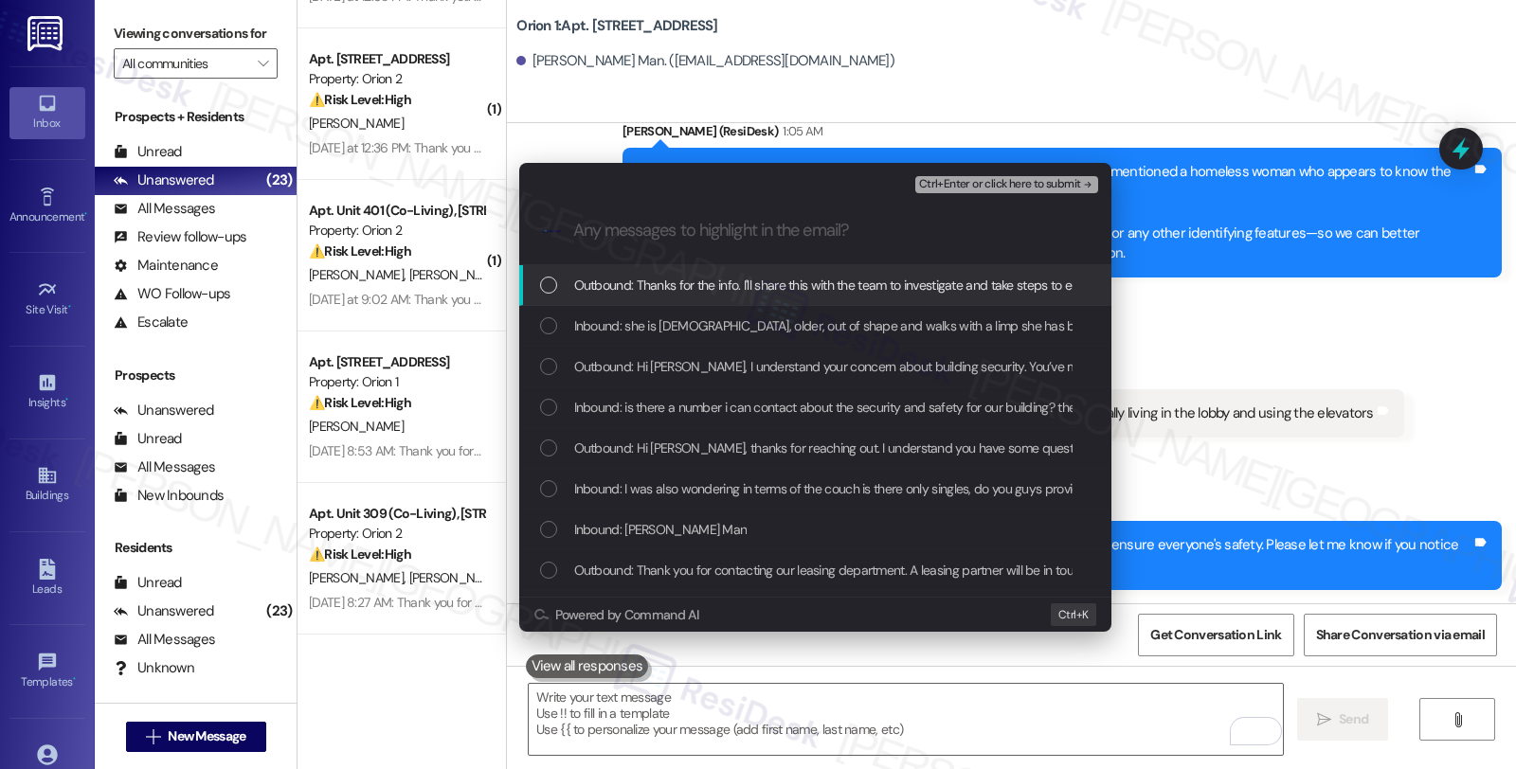
click at [1177, 709] on div "Escalate Conversation Medium risk Suspected homeless individual in the building…" at bounding box center [758, 384] width 1516 height 769
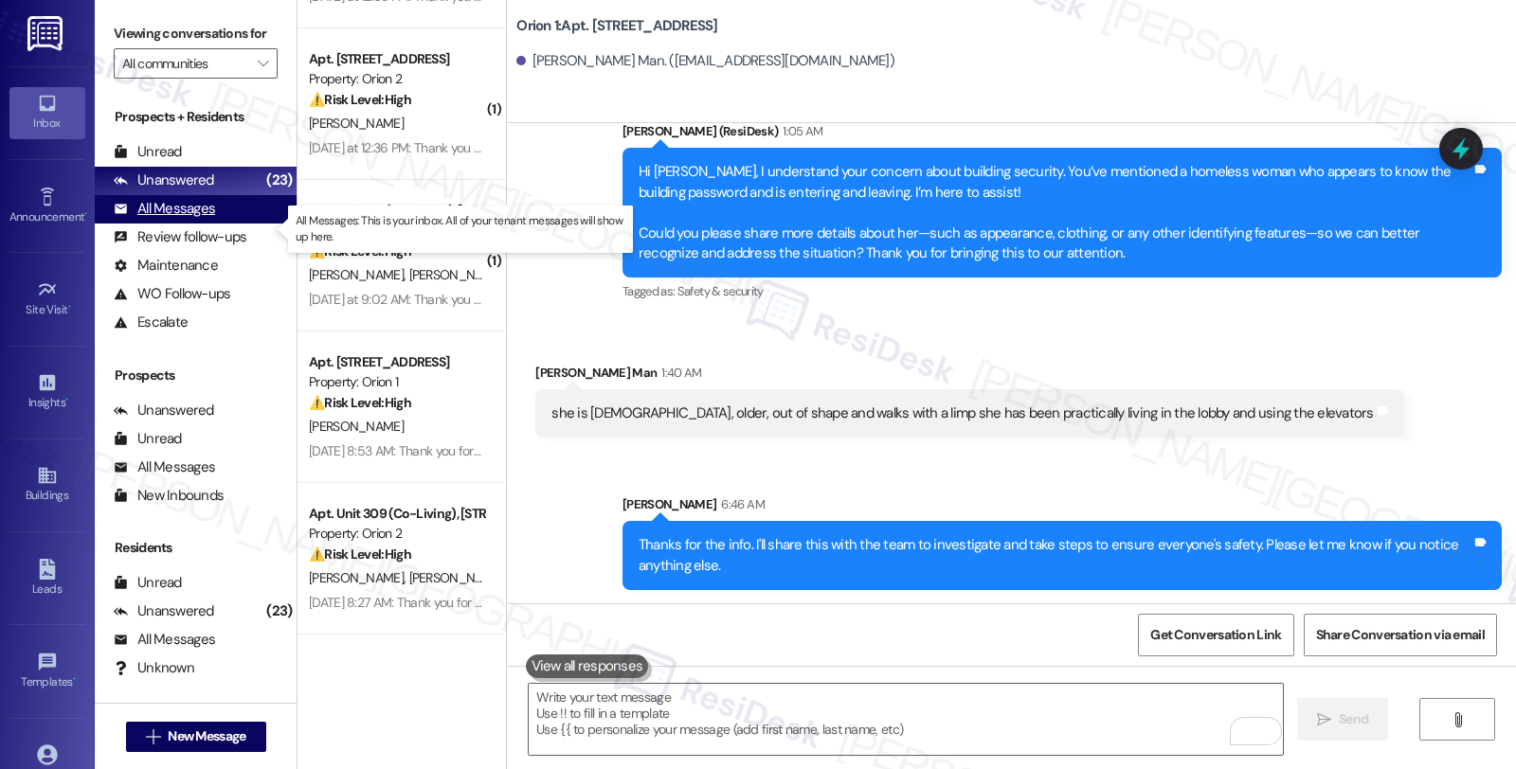
click at [238, 224] on div "All Messages (undefined)" at bounding box center [196, 209] width 202 height 28
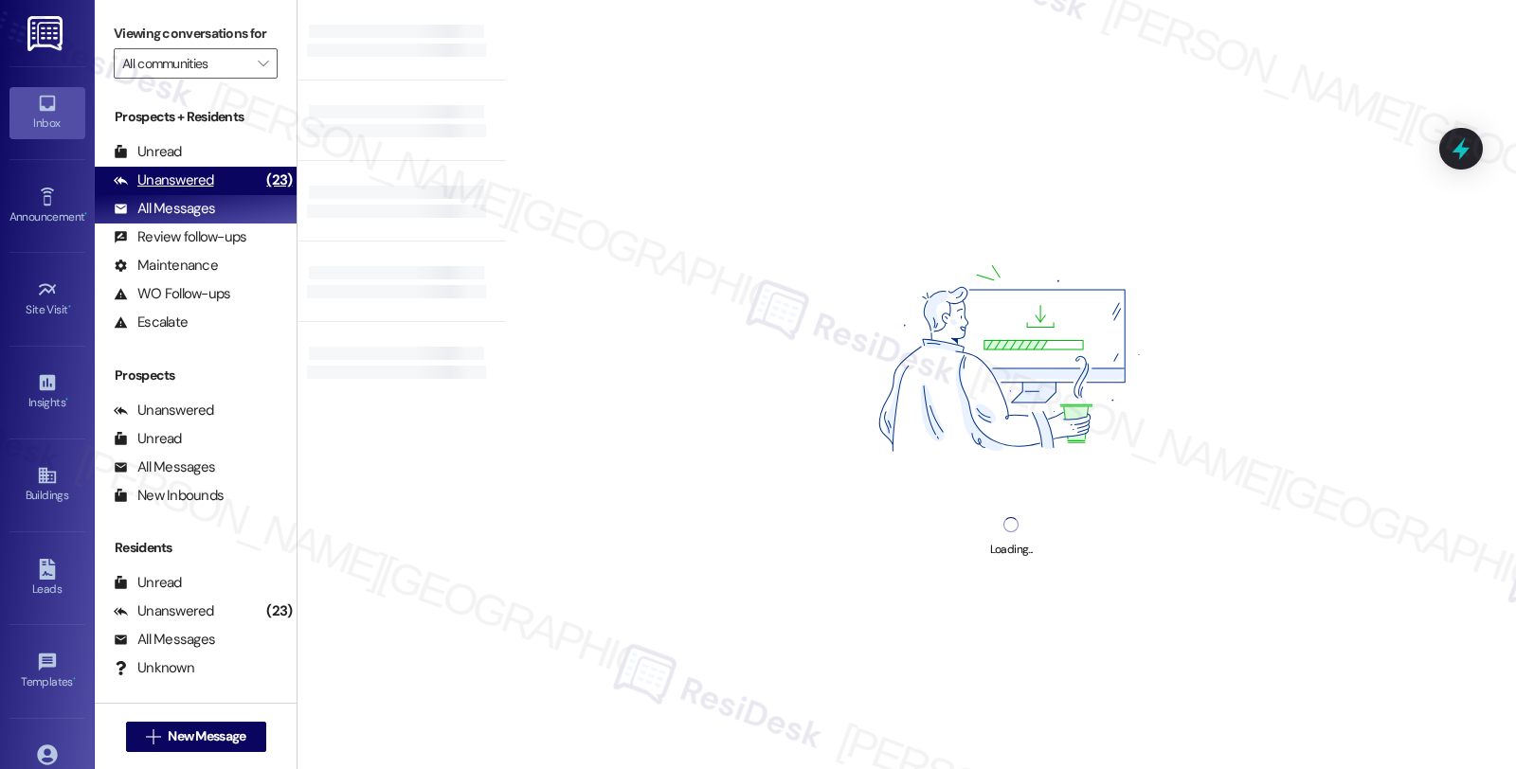
click at [233, 195] on div "Unanswered (23)" at bounding box center [196, 181] width 202 height 28
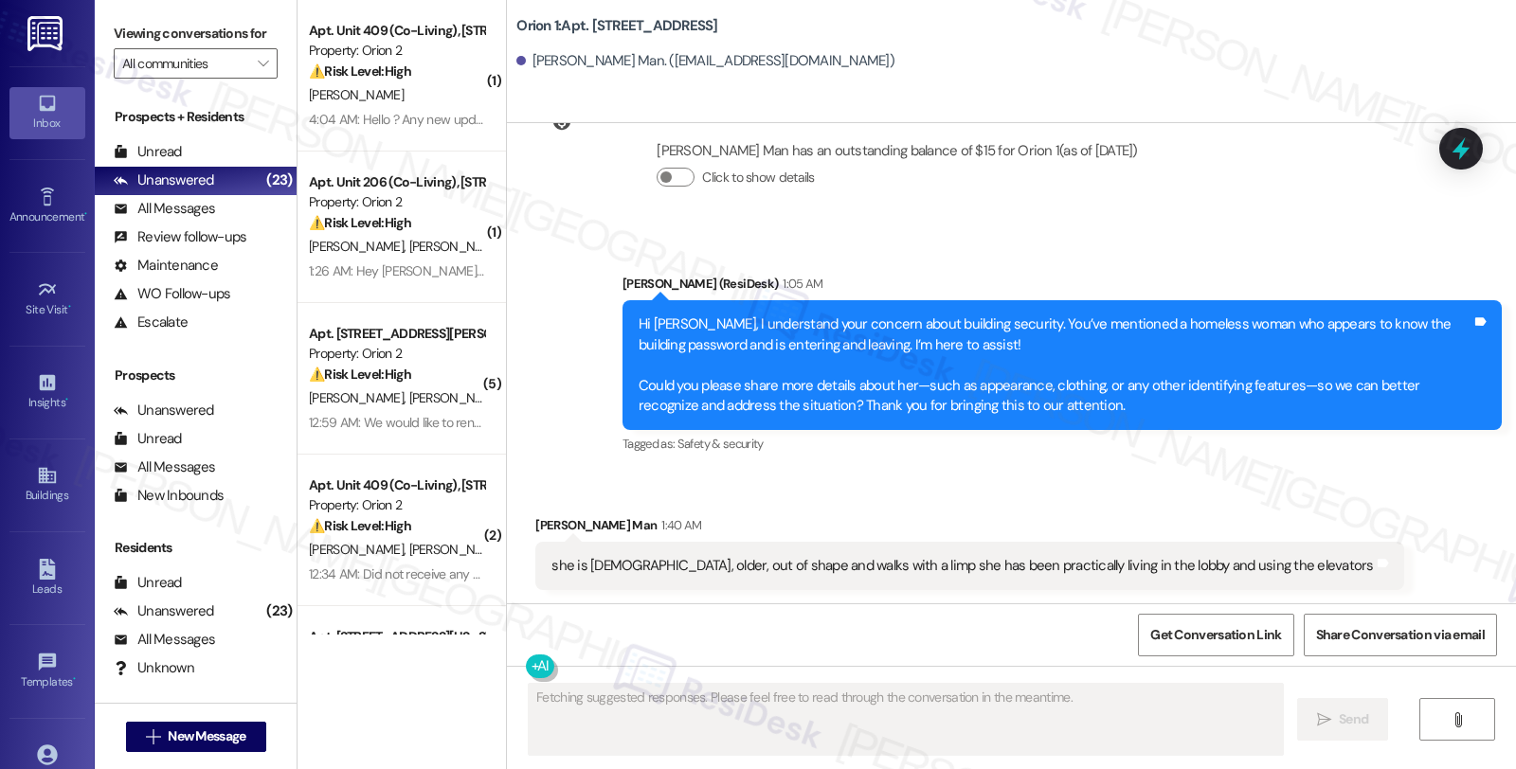
scroll to position [1276, 0]
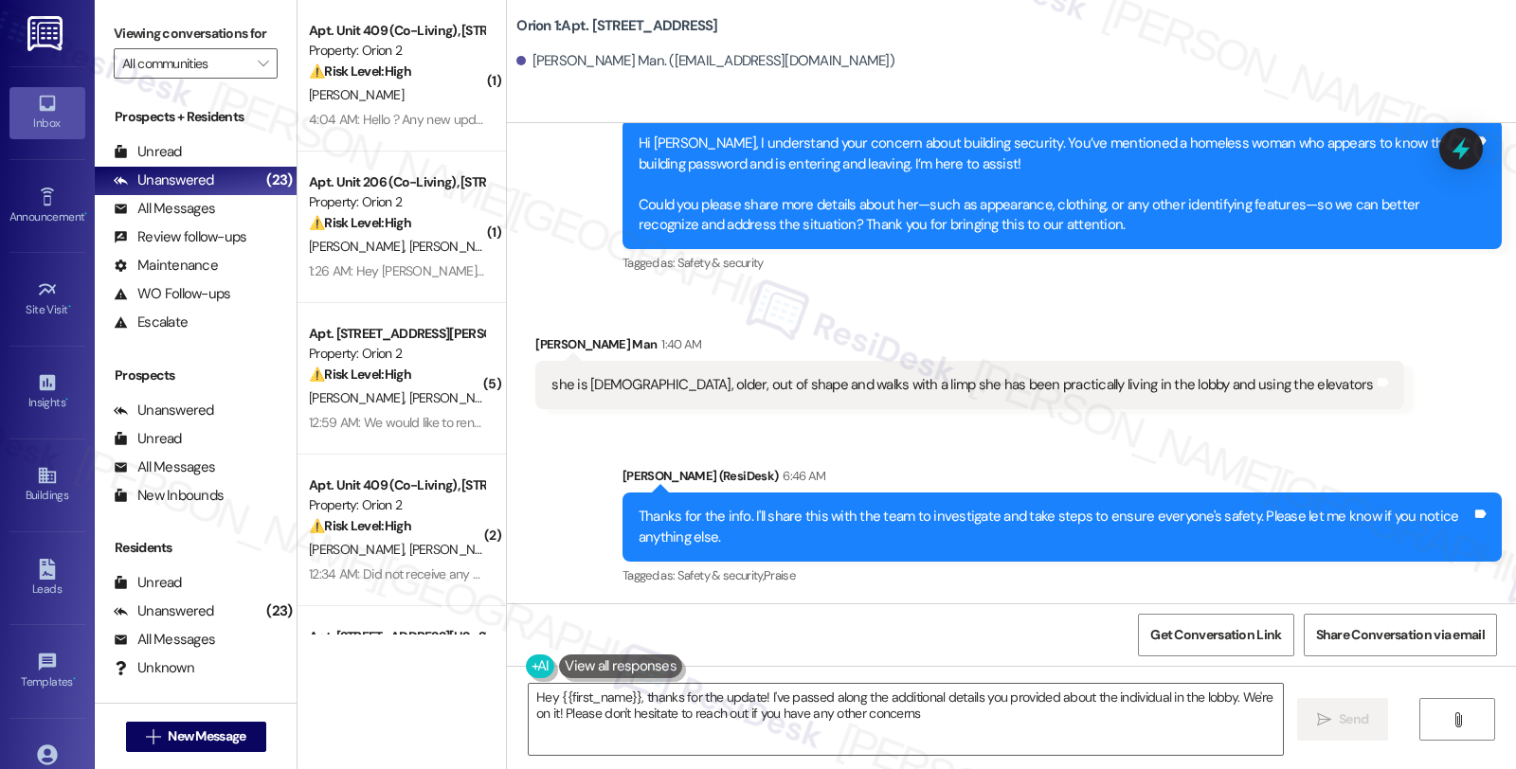
type textarea "Hey {{first_name}}, thanks for the update! I've passed along the additional det…"
click at [1453, 144] on icon at bounding box center [1461, 149] width 32 height 32
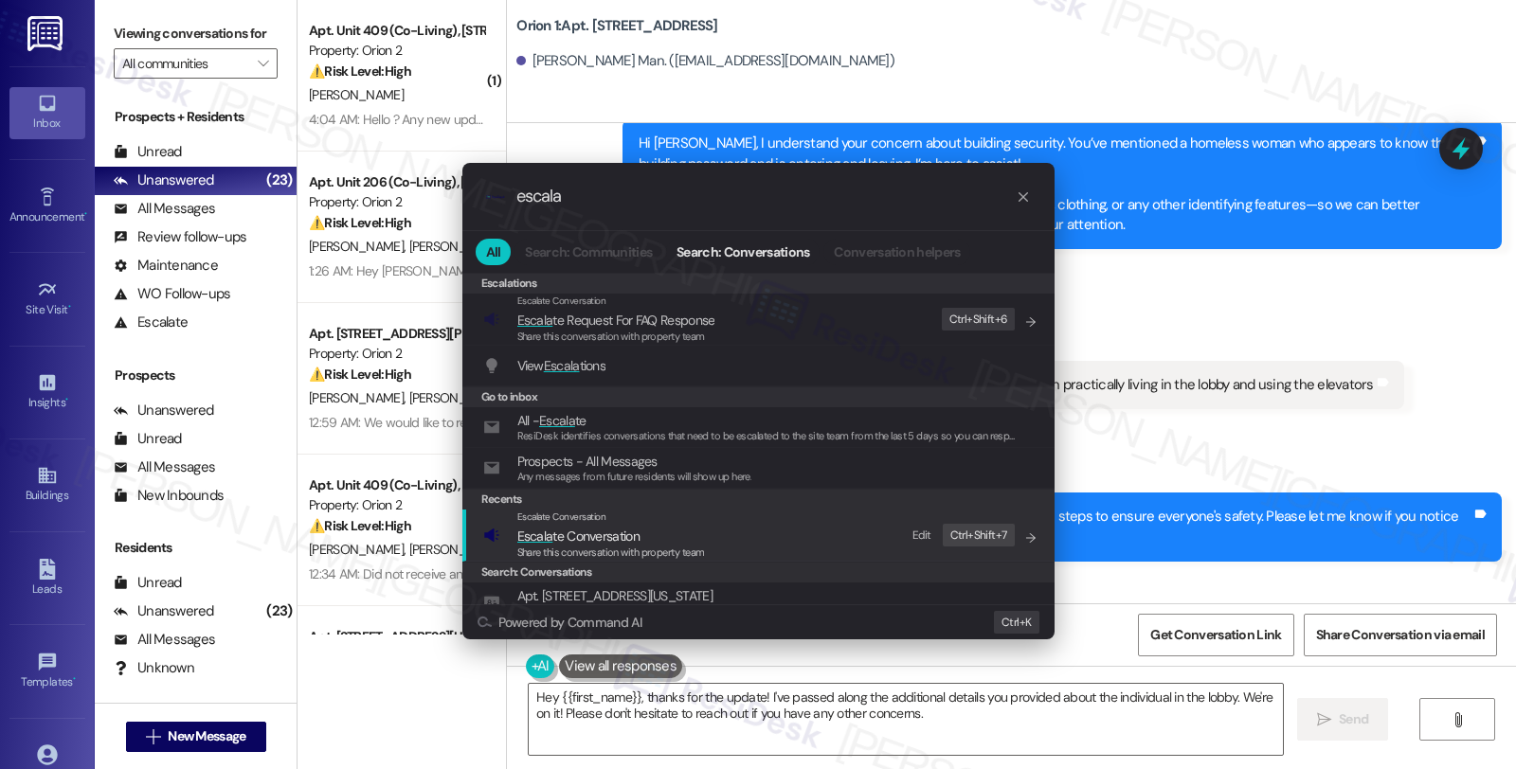
type input "escala"
click at [595, 535] on span "Escala te Conversation" at bounding box center [578, 536] width 122 height 17
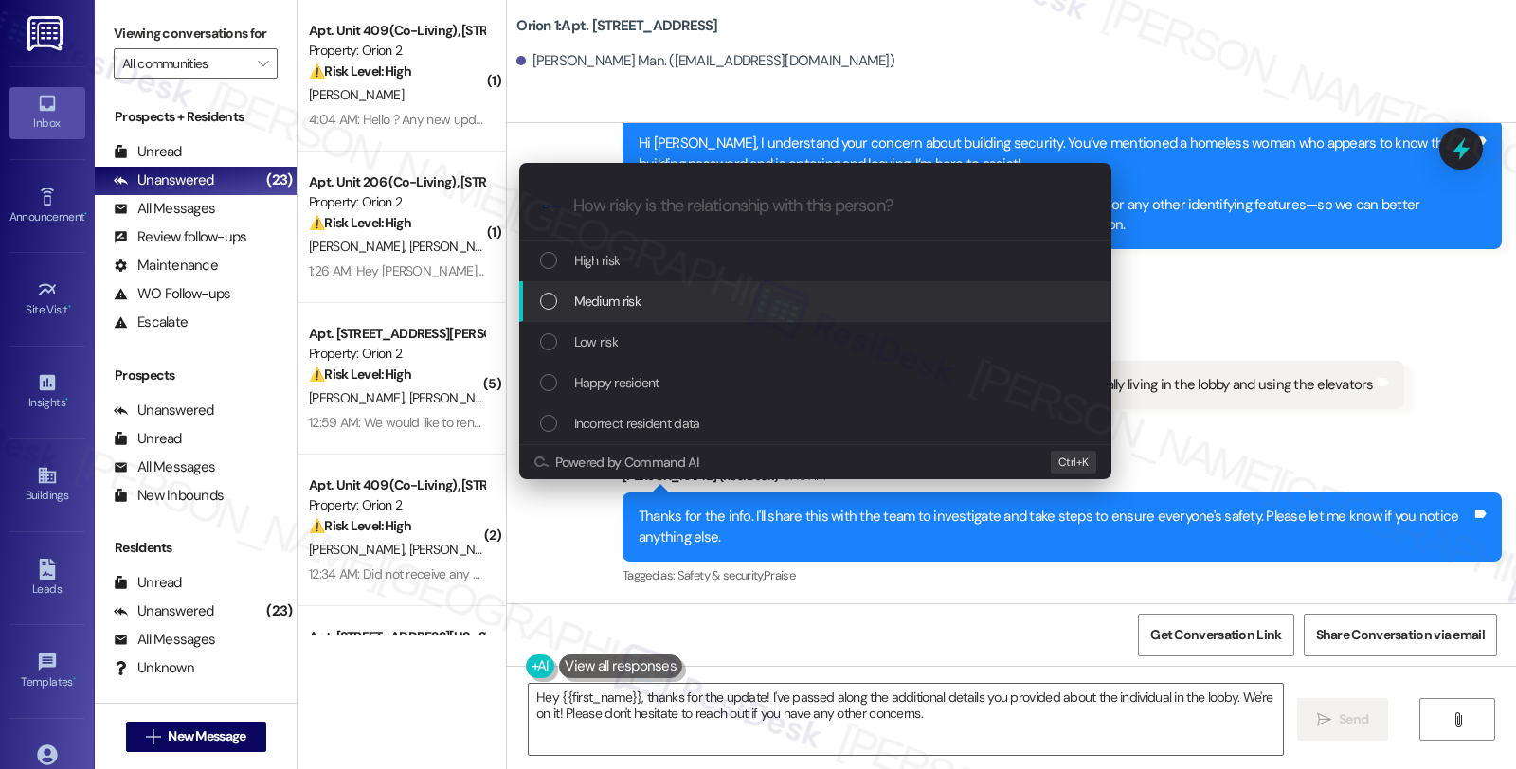
click at [620, 307] on span "Medium risk" at bounding box center [607, 301] width 66 height 21
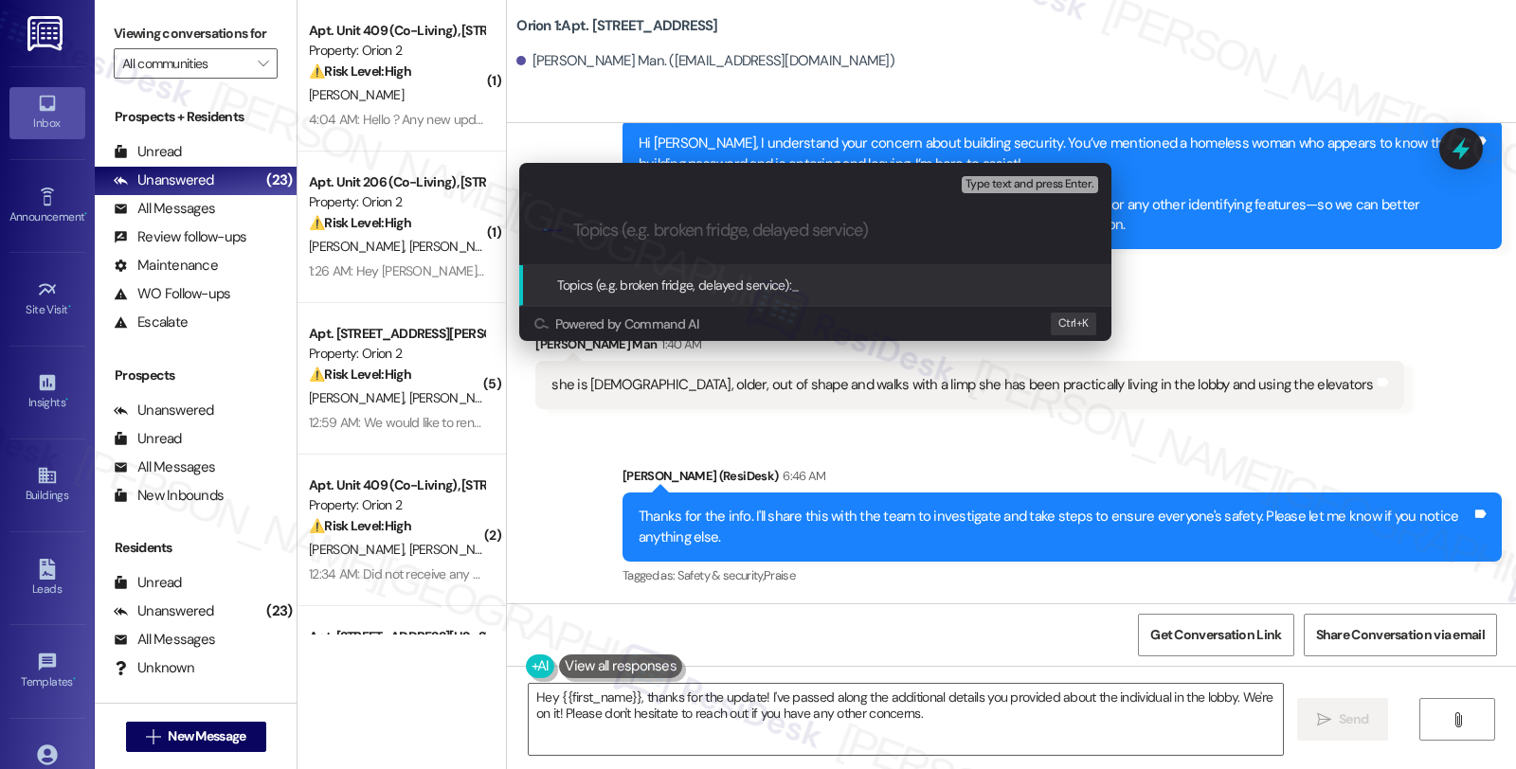
paste input "Suspected homeless individual in the building"
type input "Suspected homeless individual in the building"
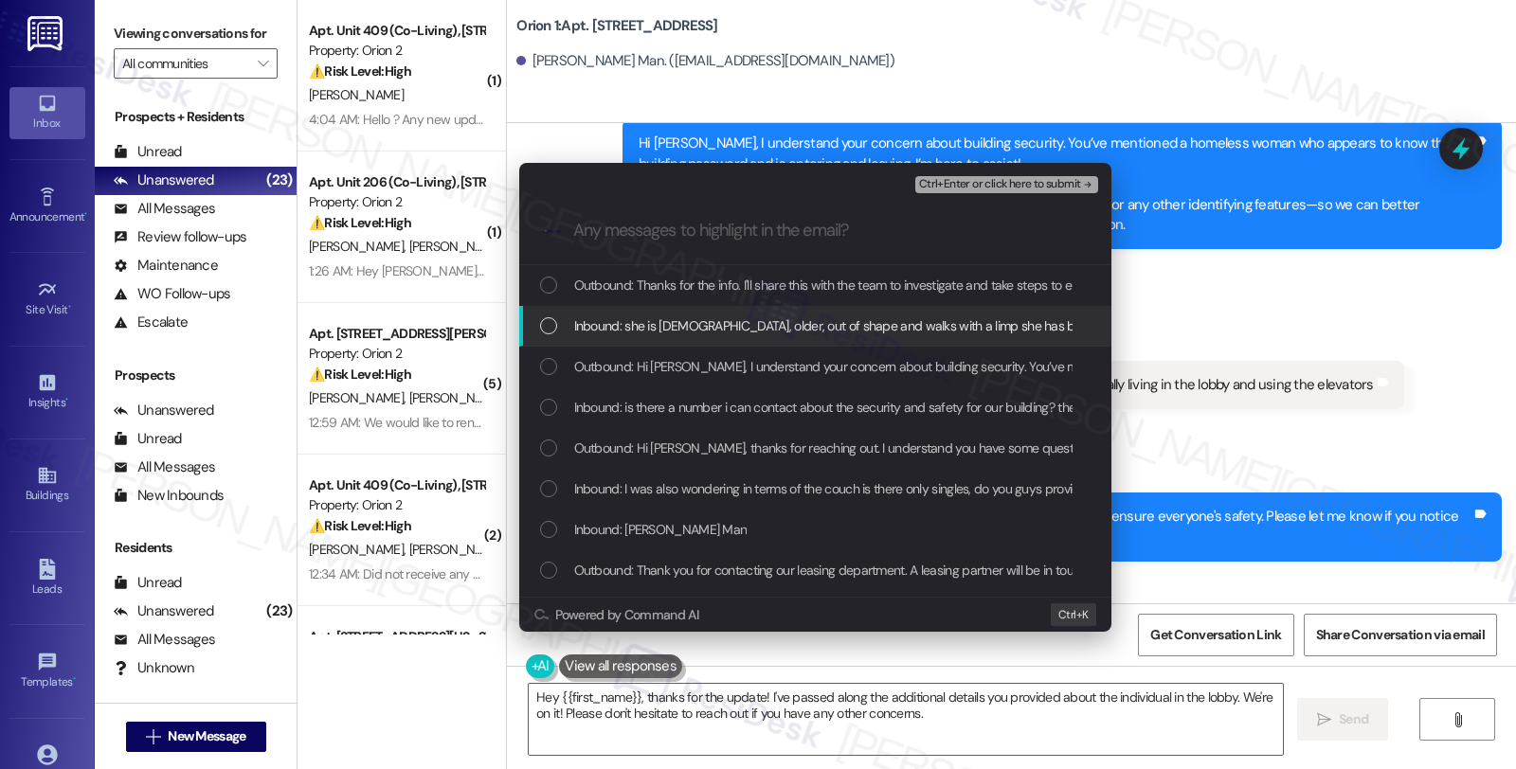
click at [623, 318] on span "Inbound: she is african american, older, out of shape and walks with a limp she…" at bounding box center [979, 325] width 810 height 21
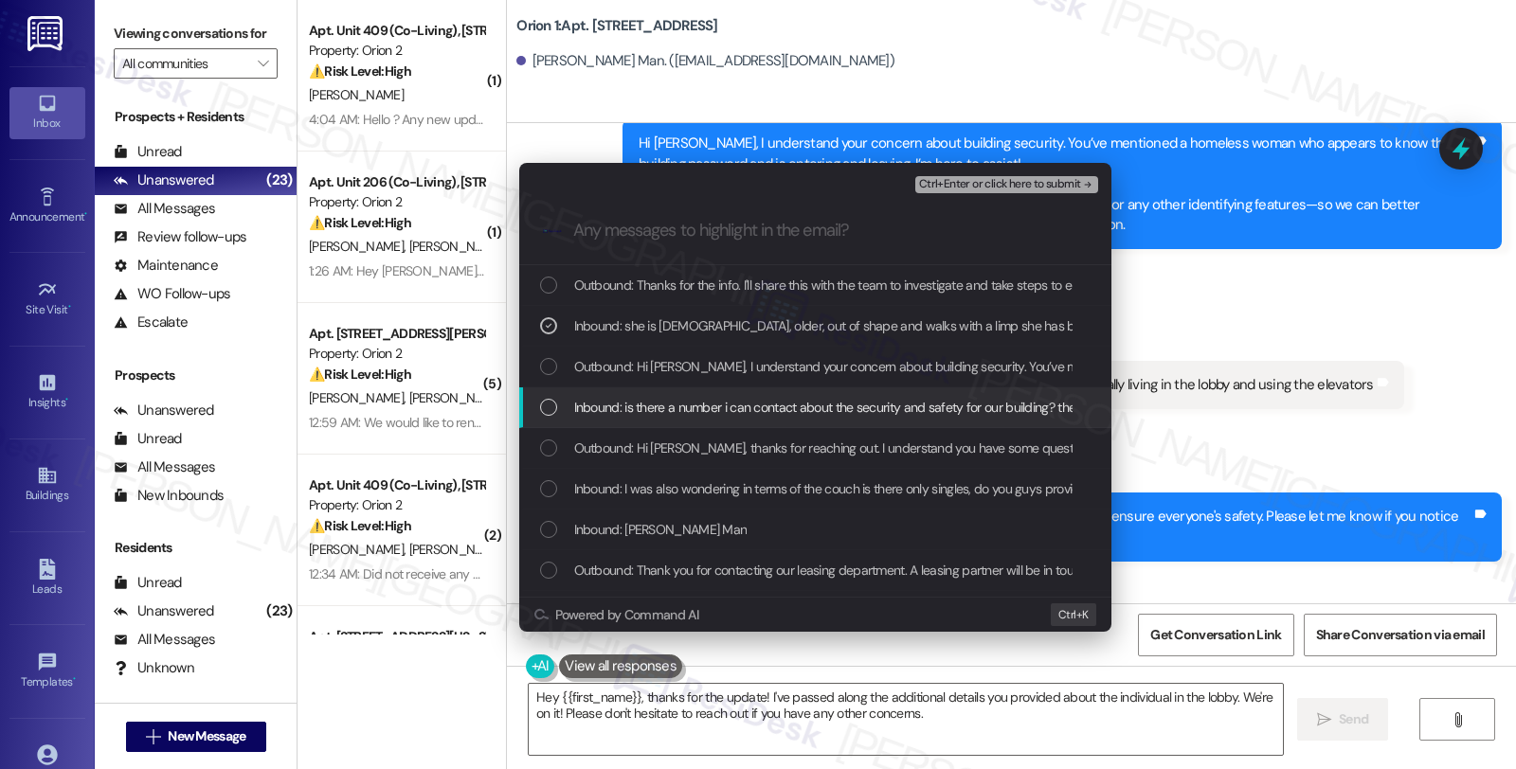
click at [623, 402] on span "Inbound: is there a number i can contact about the security and safety for our …" at bounding box center [1121, 407] width 1094 height 21
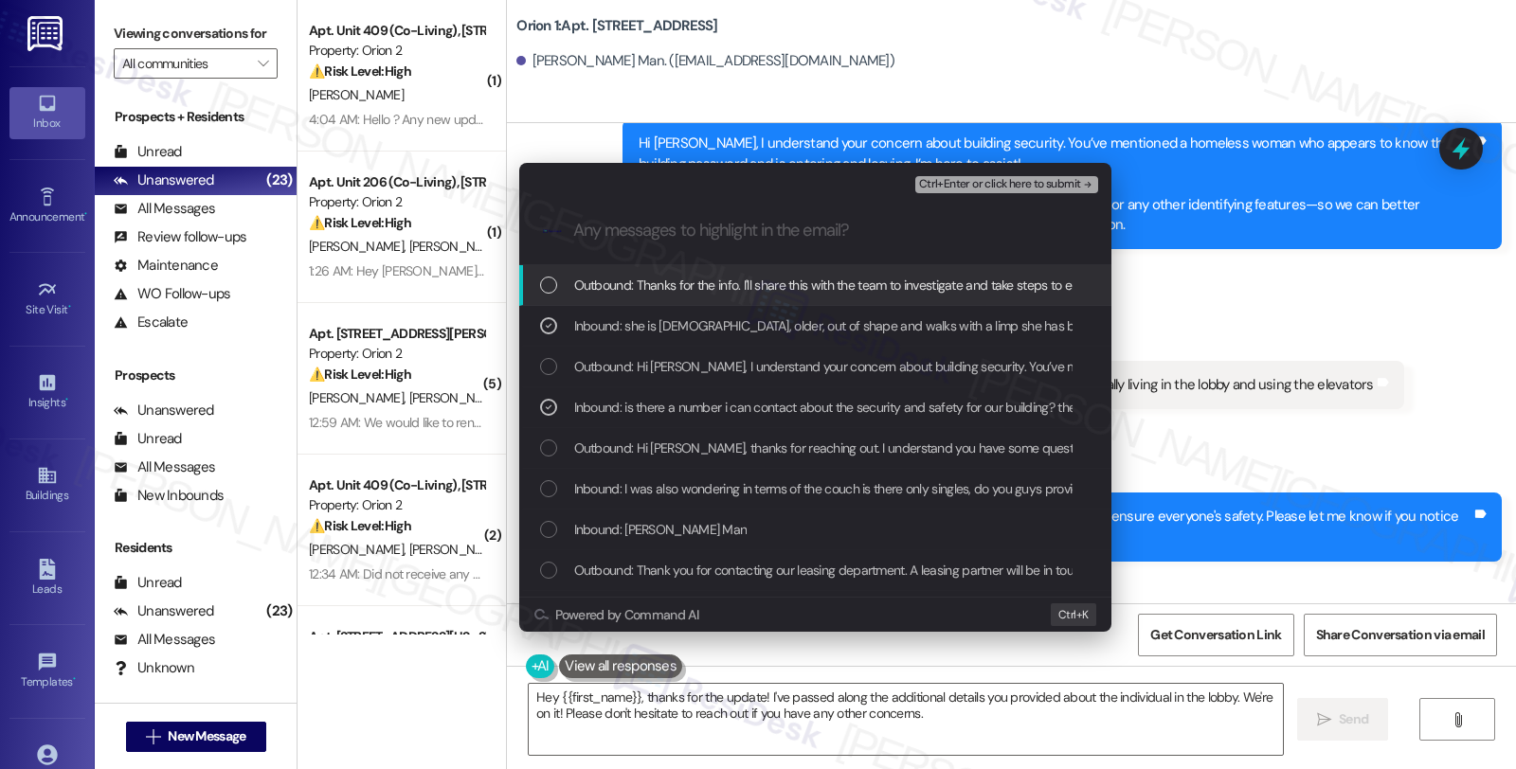
click at [982, 180] on span "Ctrl+Enter or click here to submit" at bounding box center [1000, 184] width 162 height 13
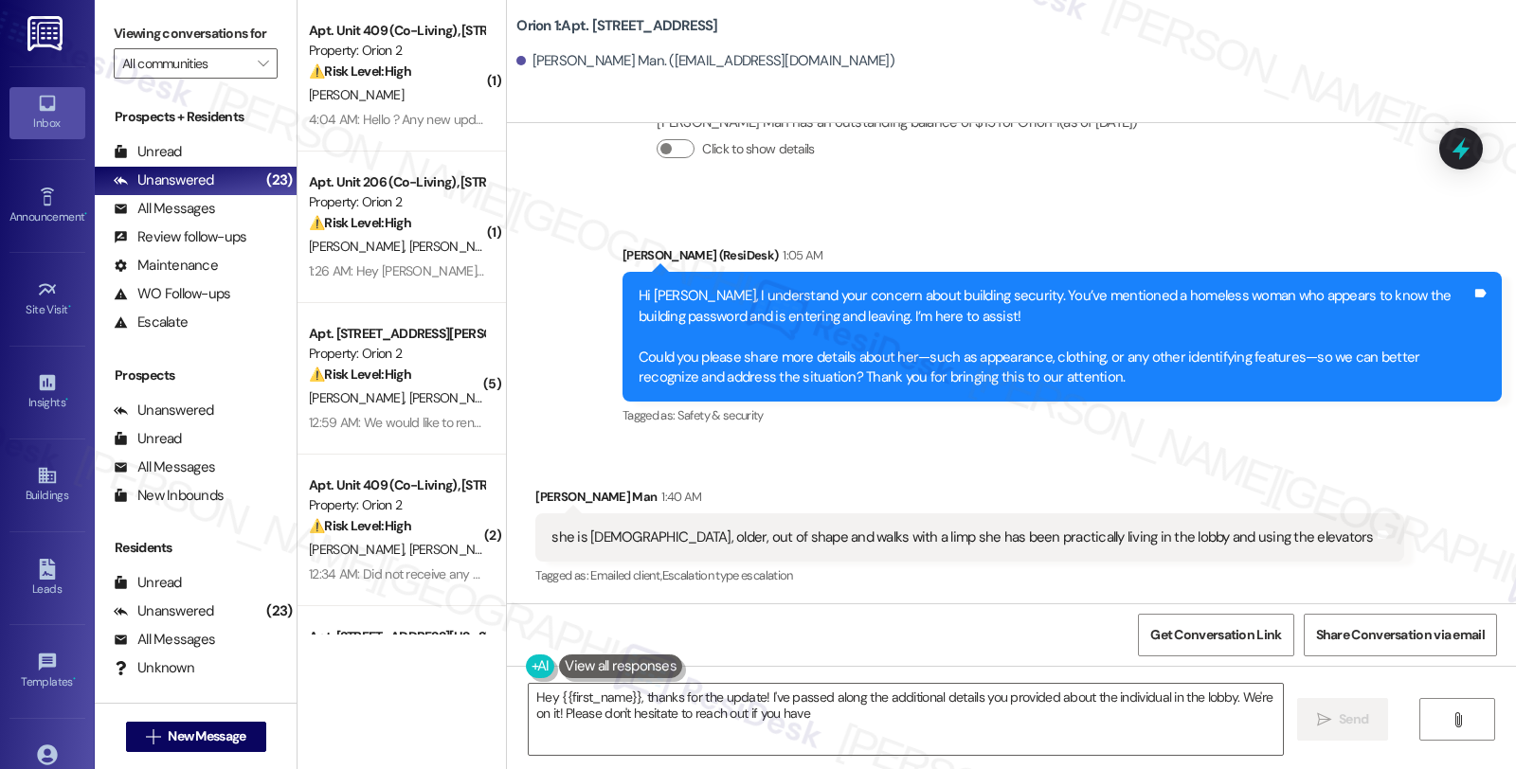
scroll to position [1304, 0]
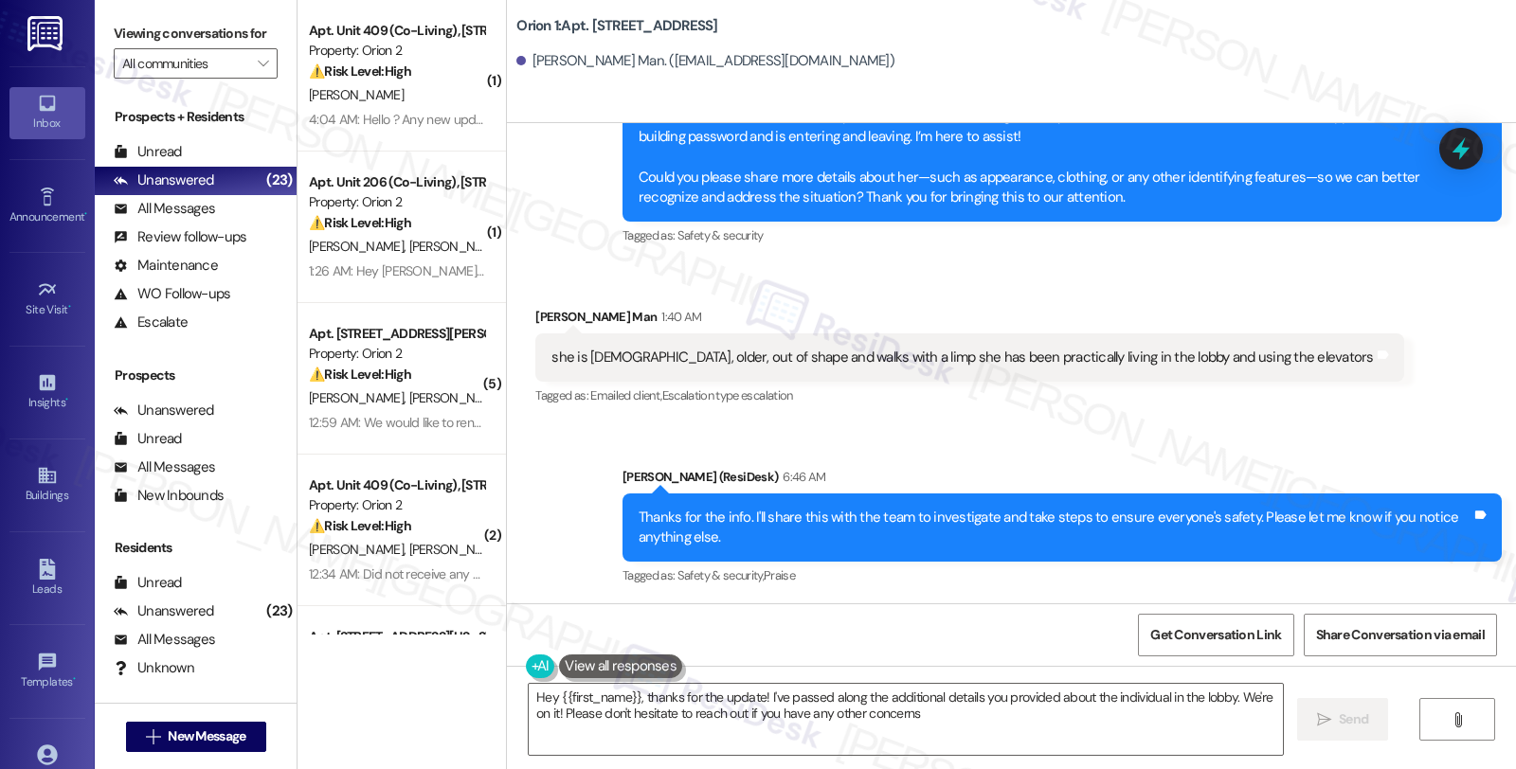
type textarea "Hey {{first_name}}, thanks for the update! I've passed along the additional det…"
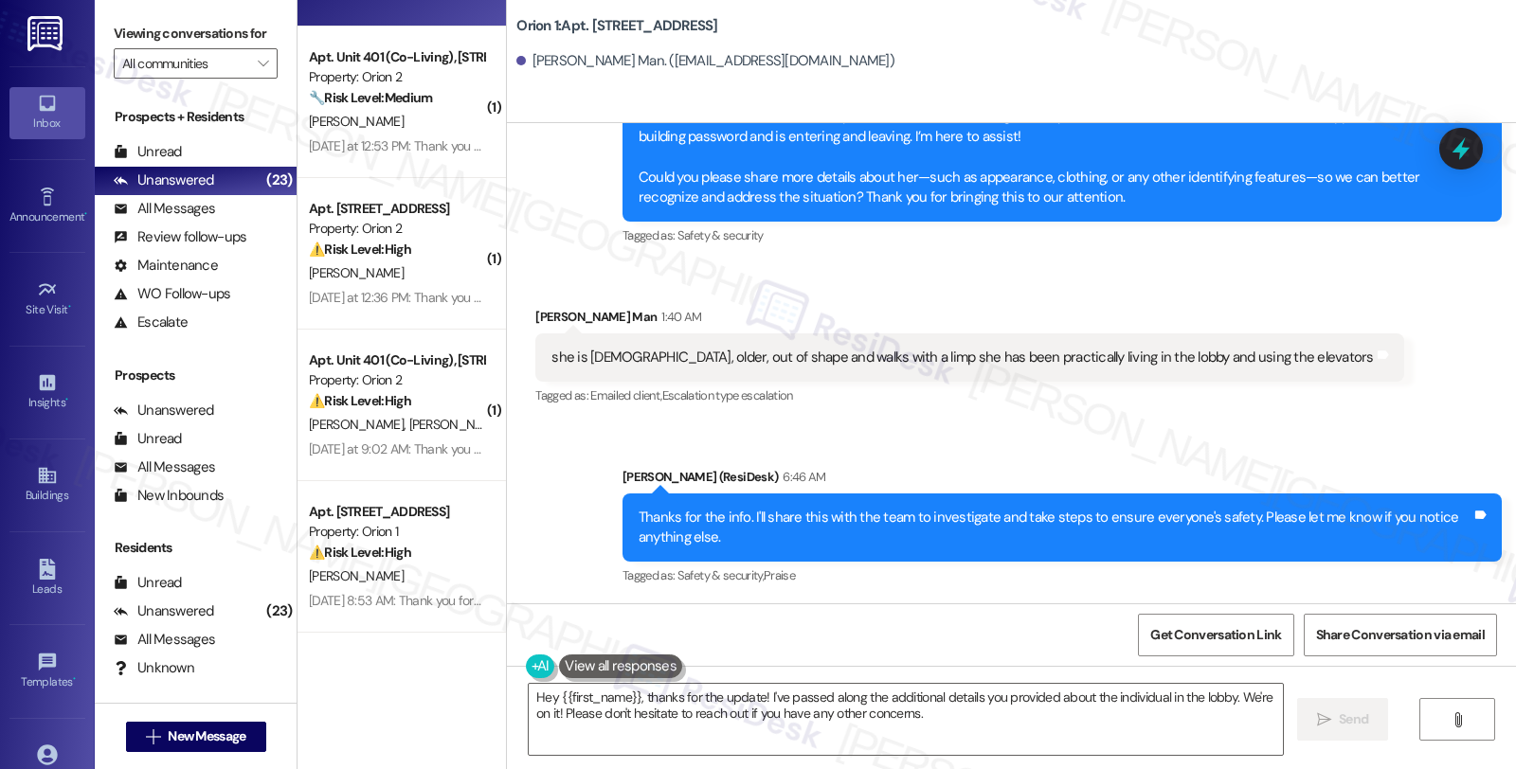
scroll to position [3610, 0]
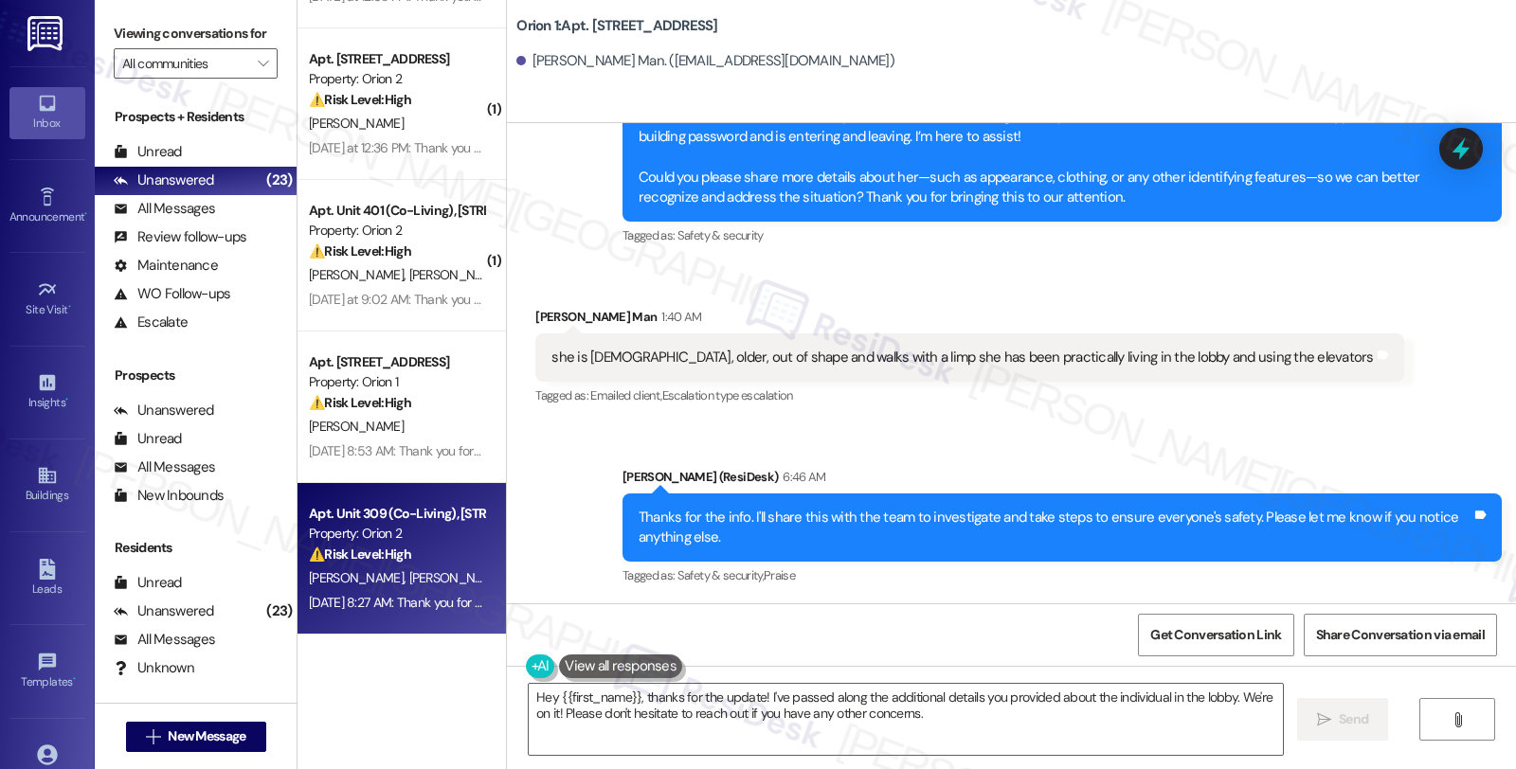
click at [419, 569] on span "M. Nelaturi" at bounding box center [456, 577] width 95 height 17
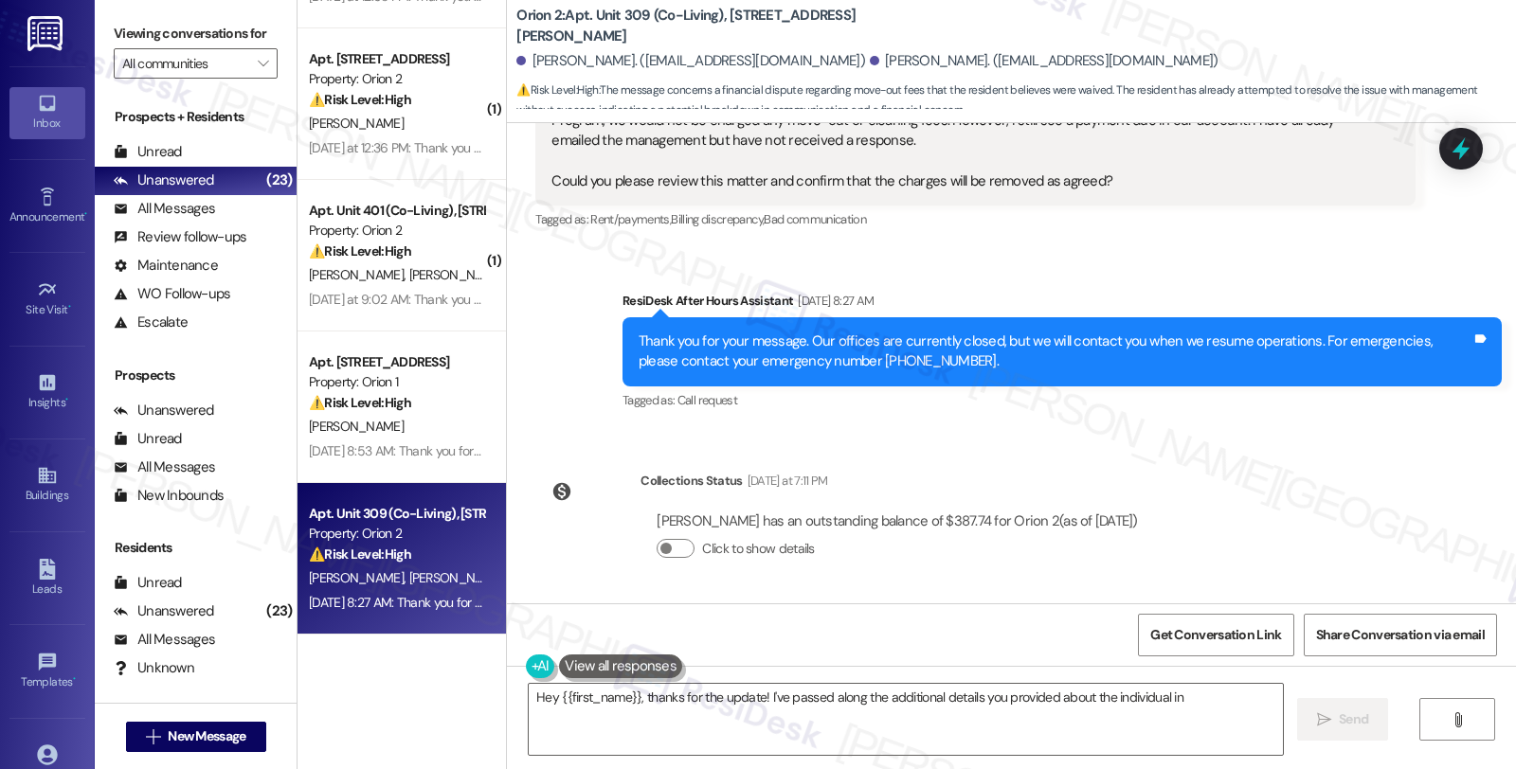
scroll to position [503, 0]
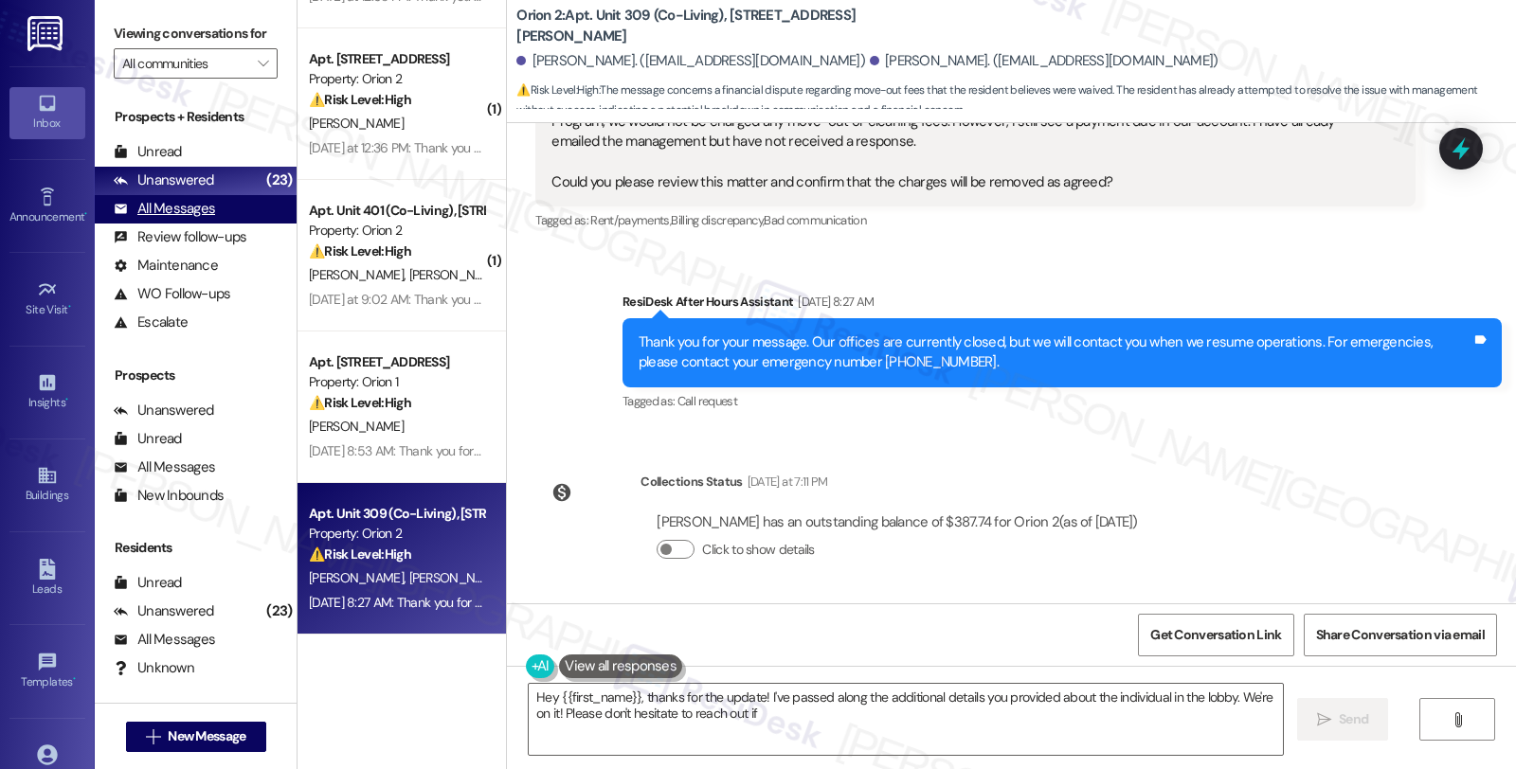
click at [193, 219] on div "All Messages" at bounding box center [164, 209] width 101 height 20
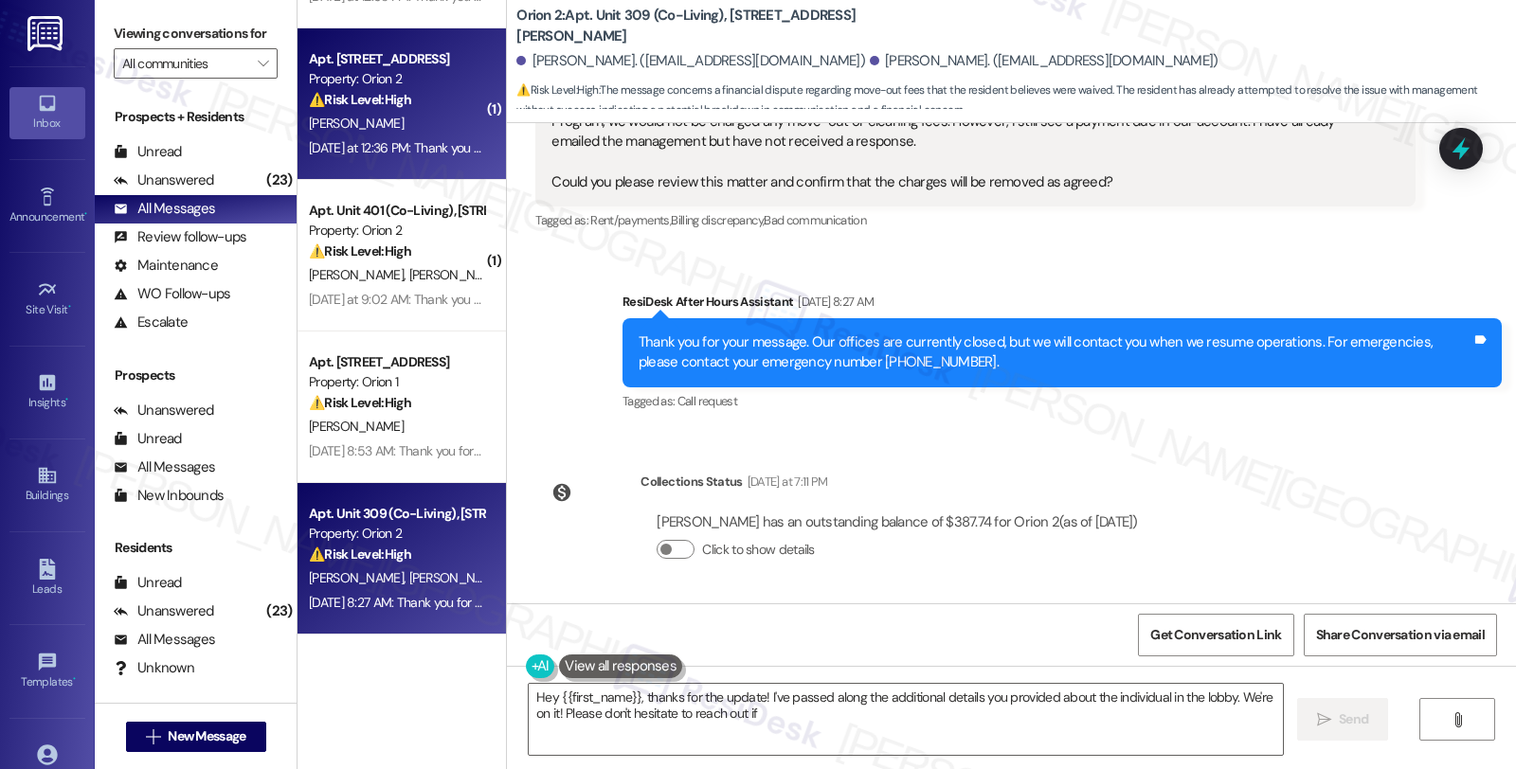
type textarea "Hey {{first_name}}, thanks for the update! I've passed along the additional det…"
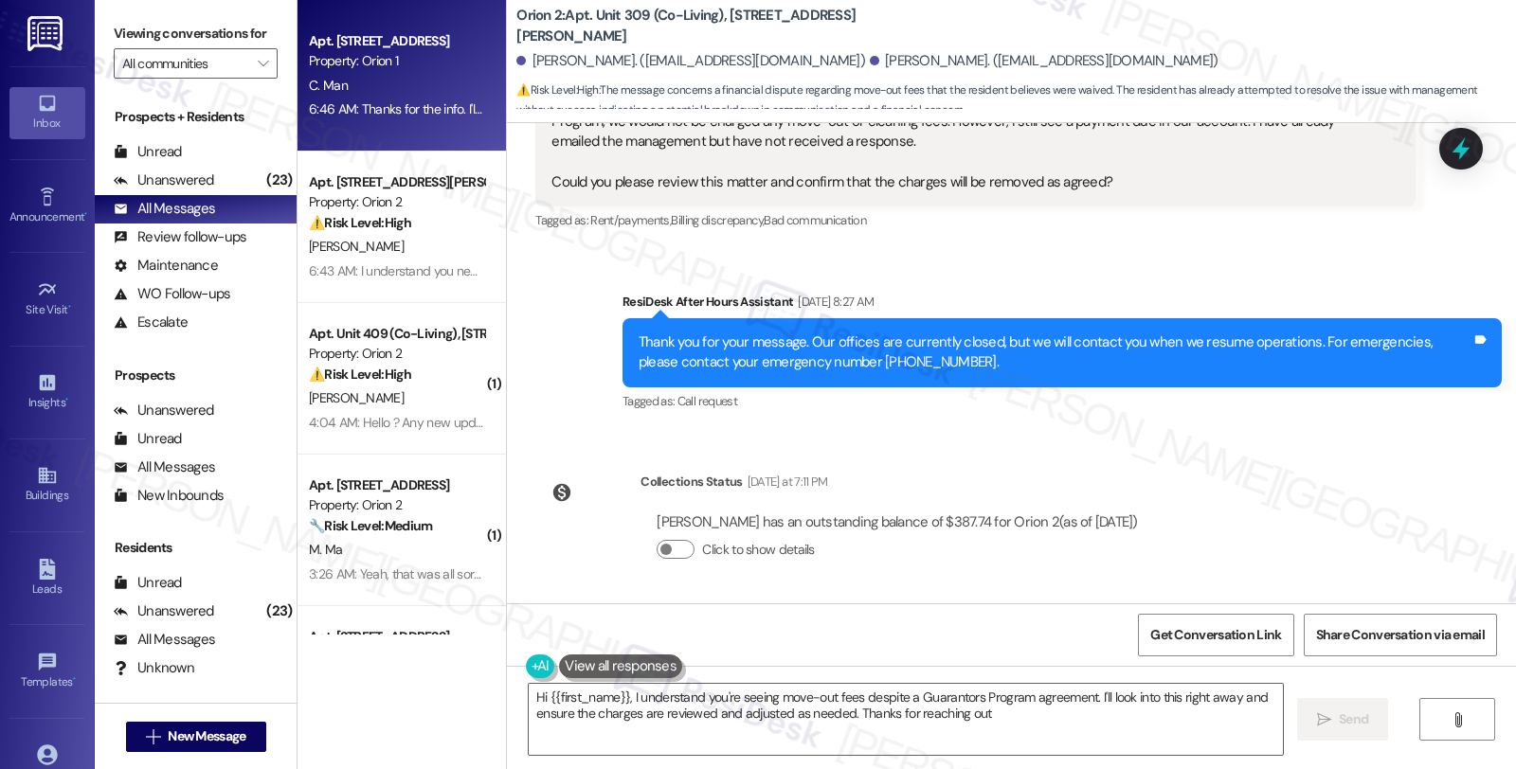
type textarea "Hi {{first_name}}, I understand you're seeing move-out fees despite a Guarantor…"
click at [361, 69] on div "Property: Orion 1" at bounding box center [396, 61] width 175 height 20
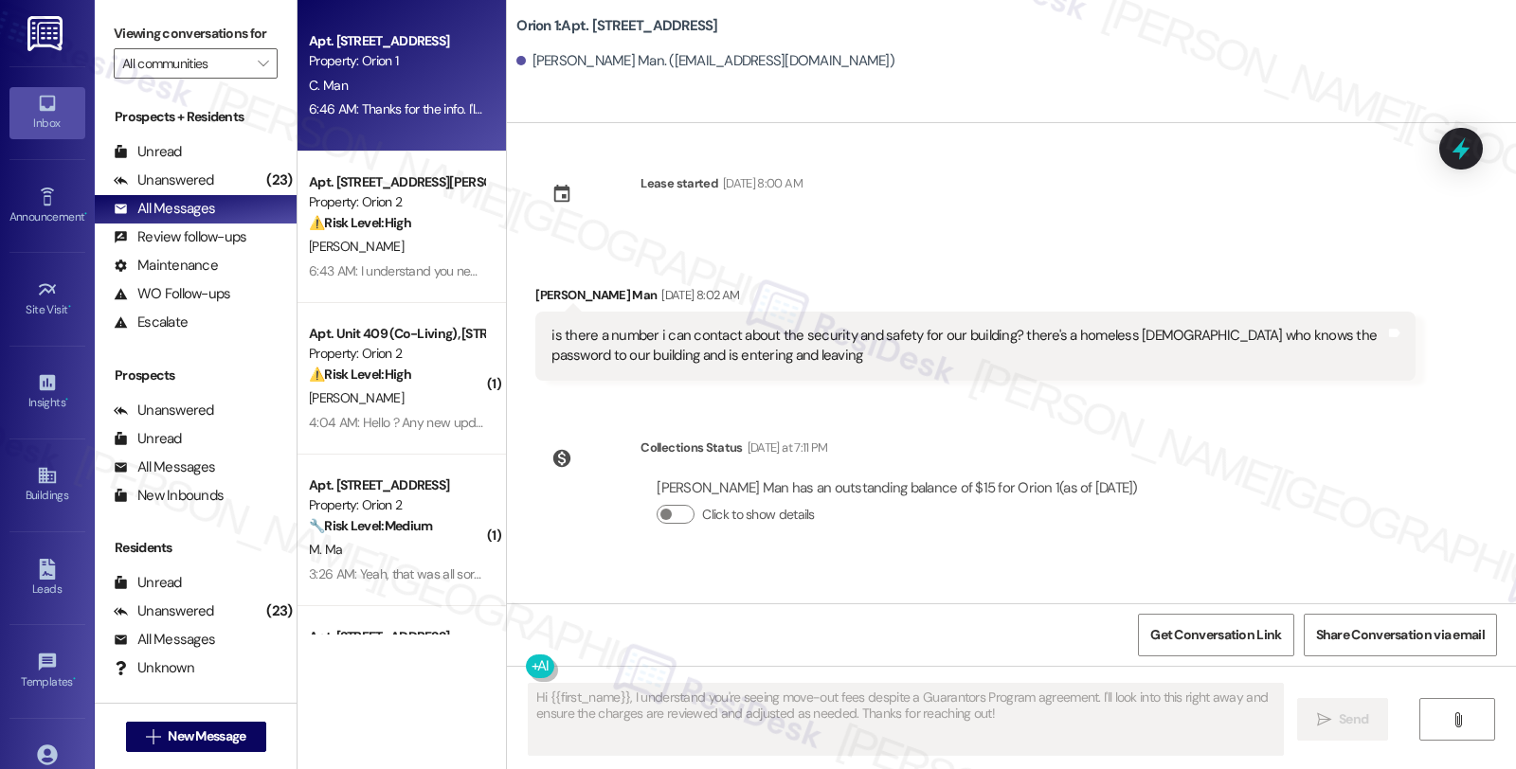
scroll to position [1124, 0]
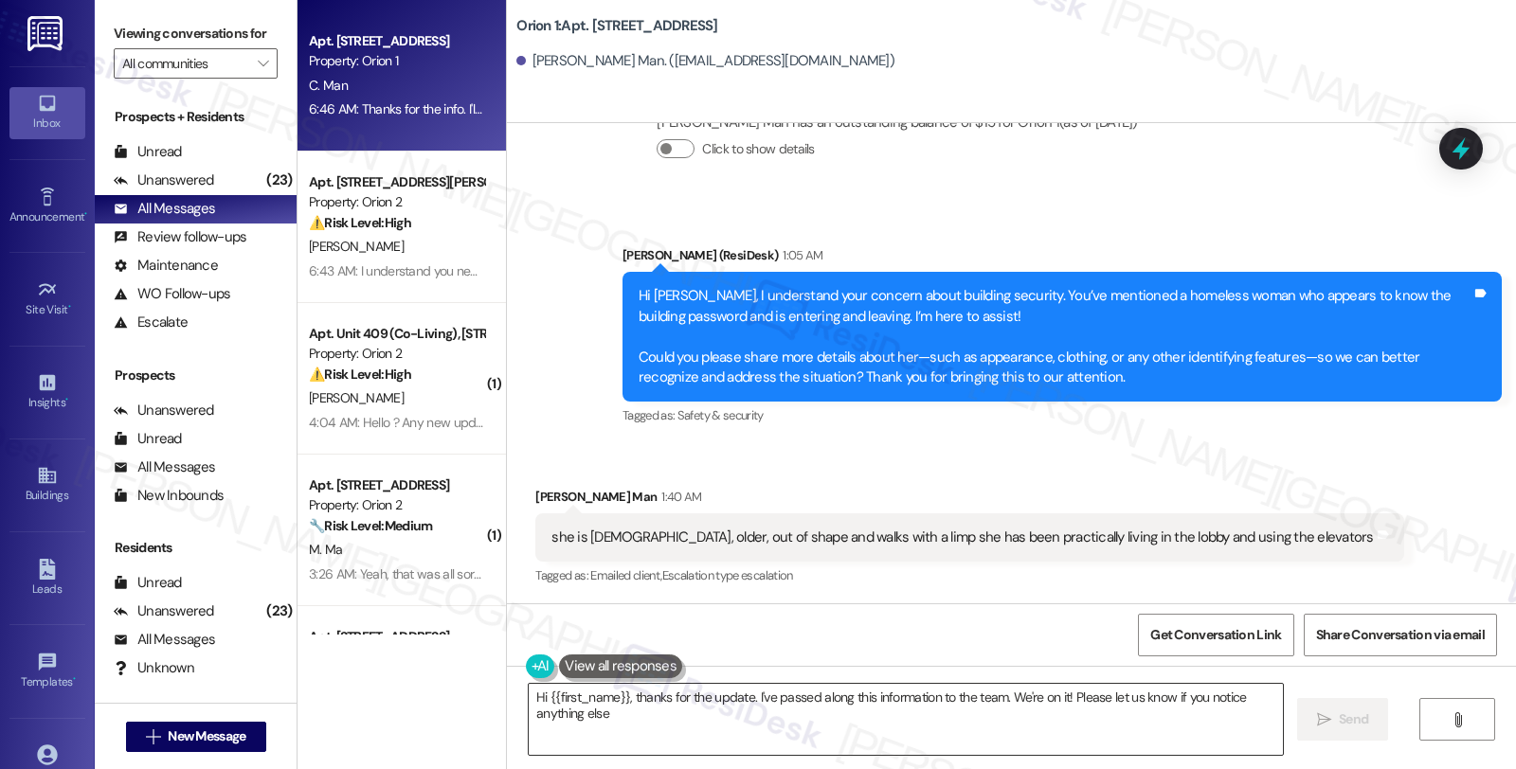
type textarea "Hi {{first_name}}, thanks for the update. I've passed along this information to…"
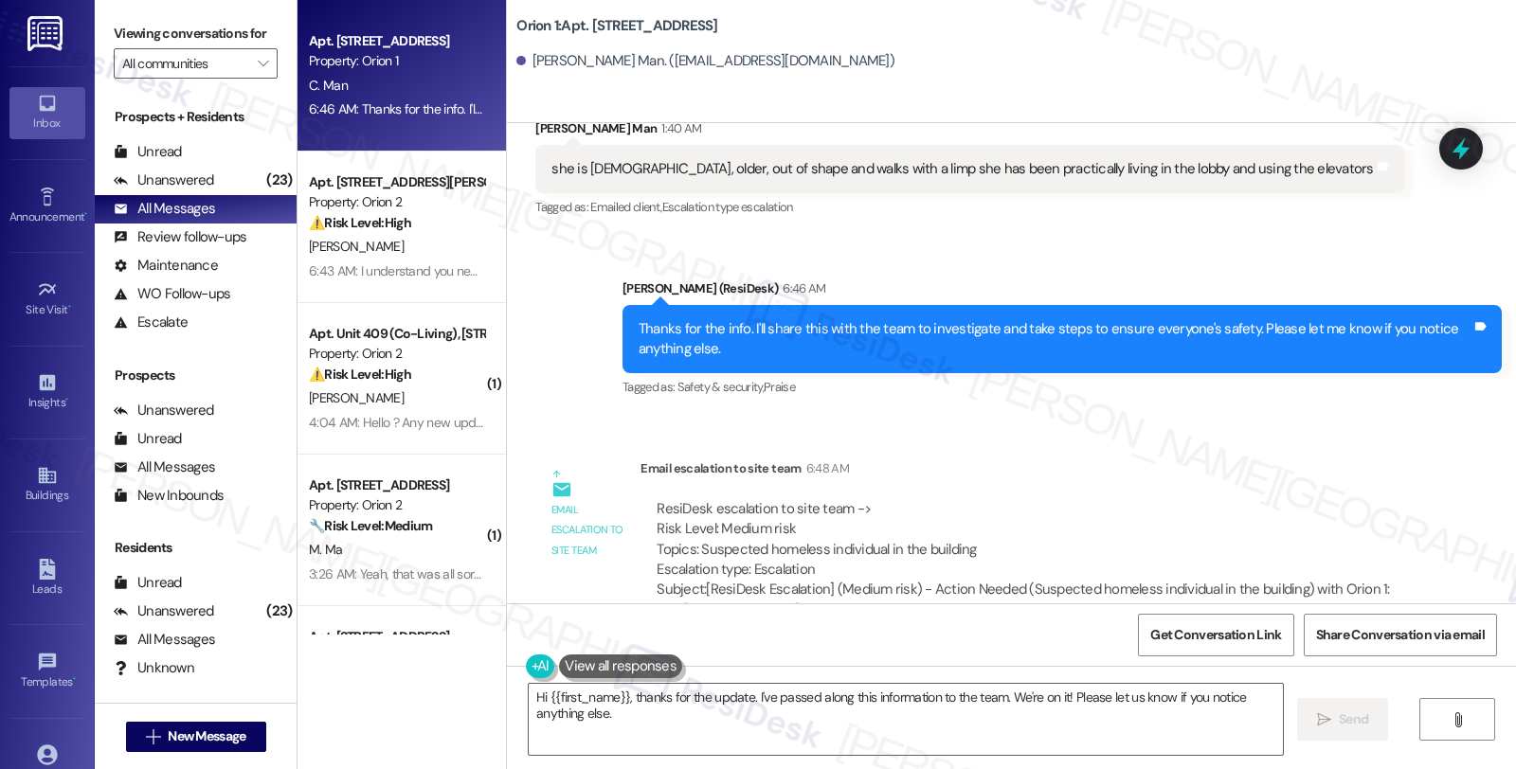
scroll to position [1690, 0]
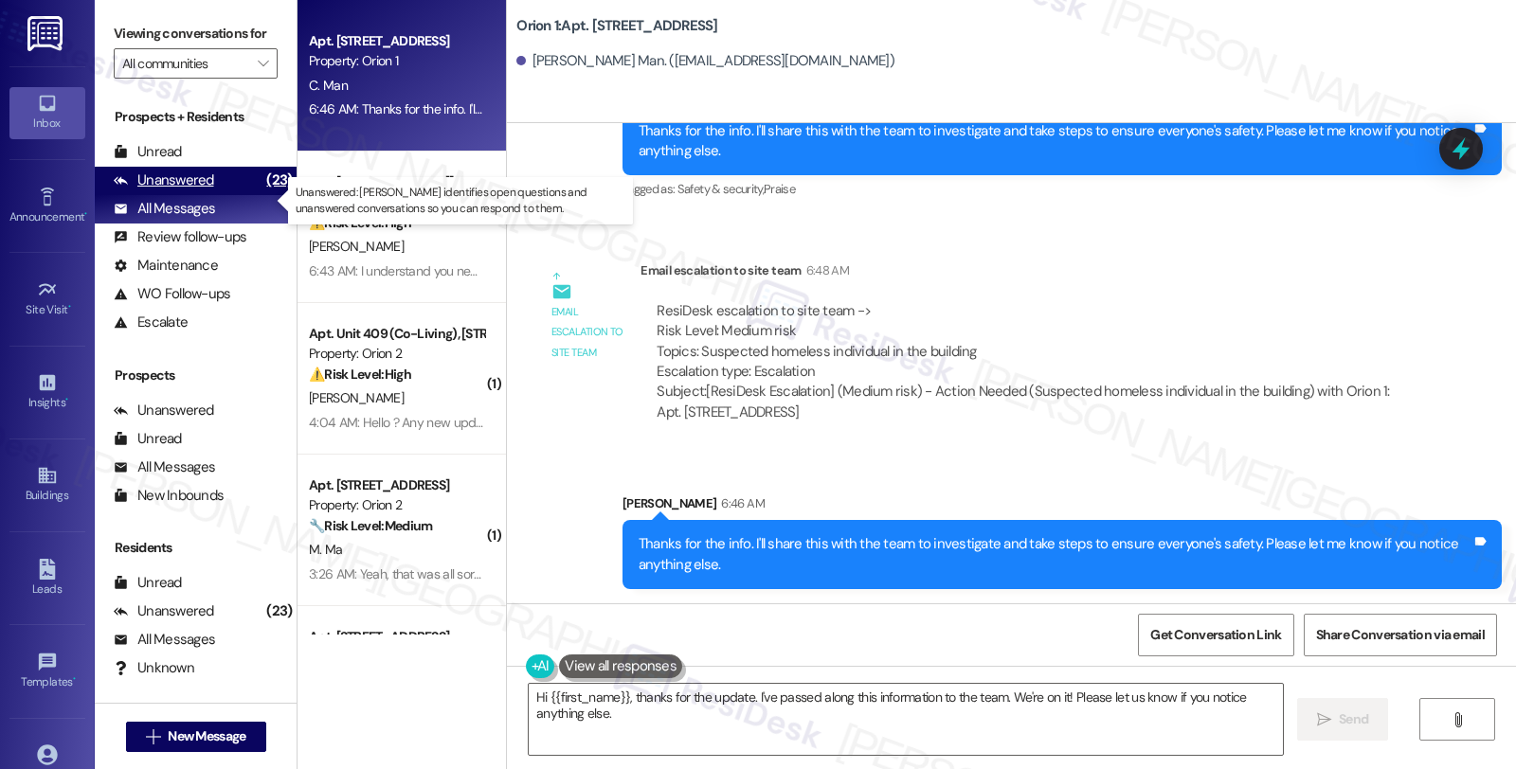
click at [220, 195] on div "Unanswered (23)" at bounding box center [196, 181] width 202 height 28
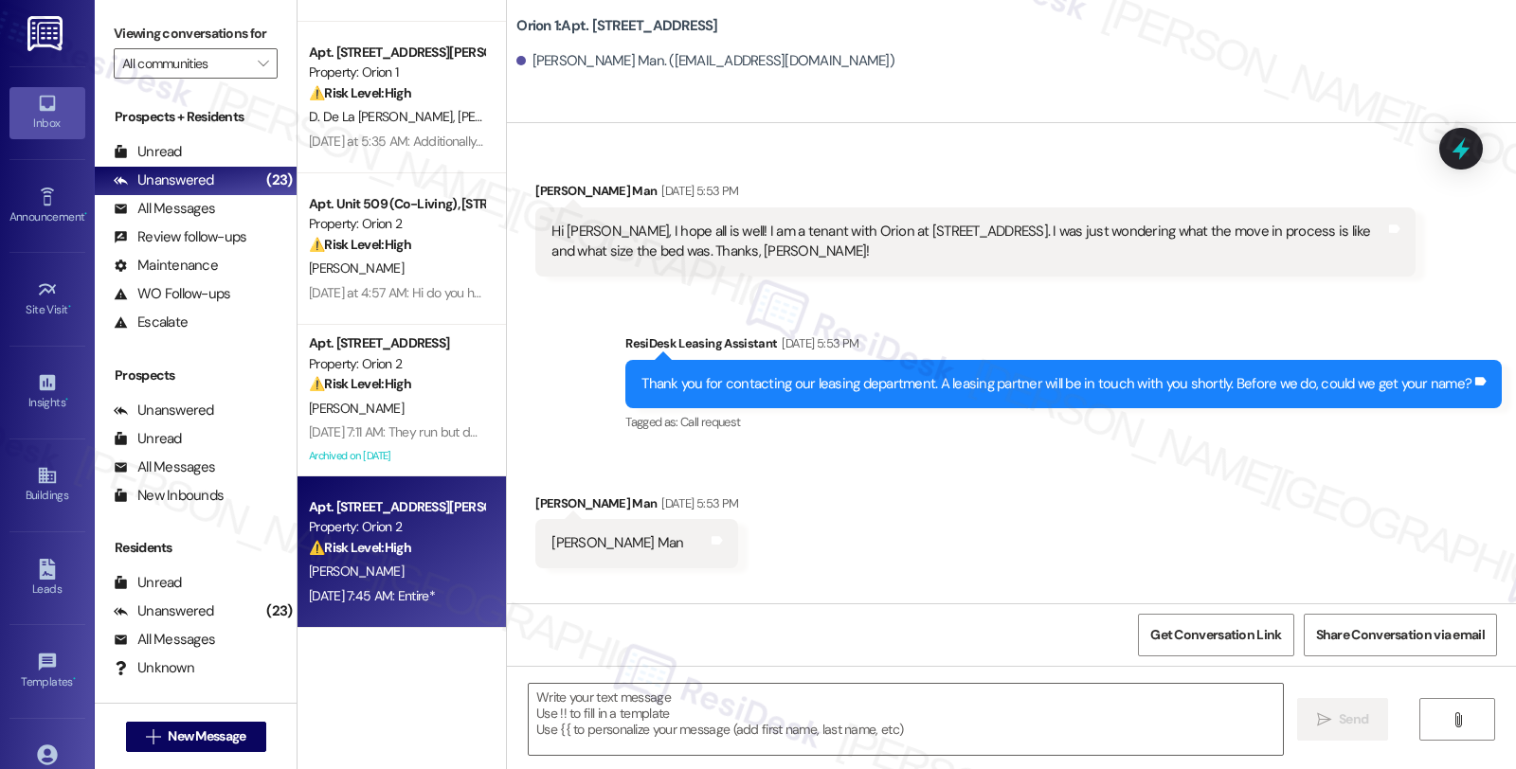
scroll to position [483, 0]
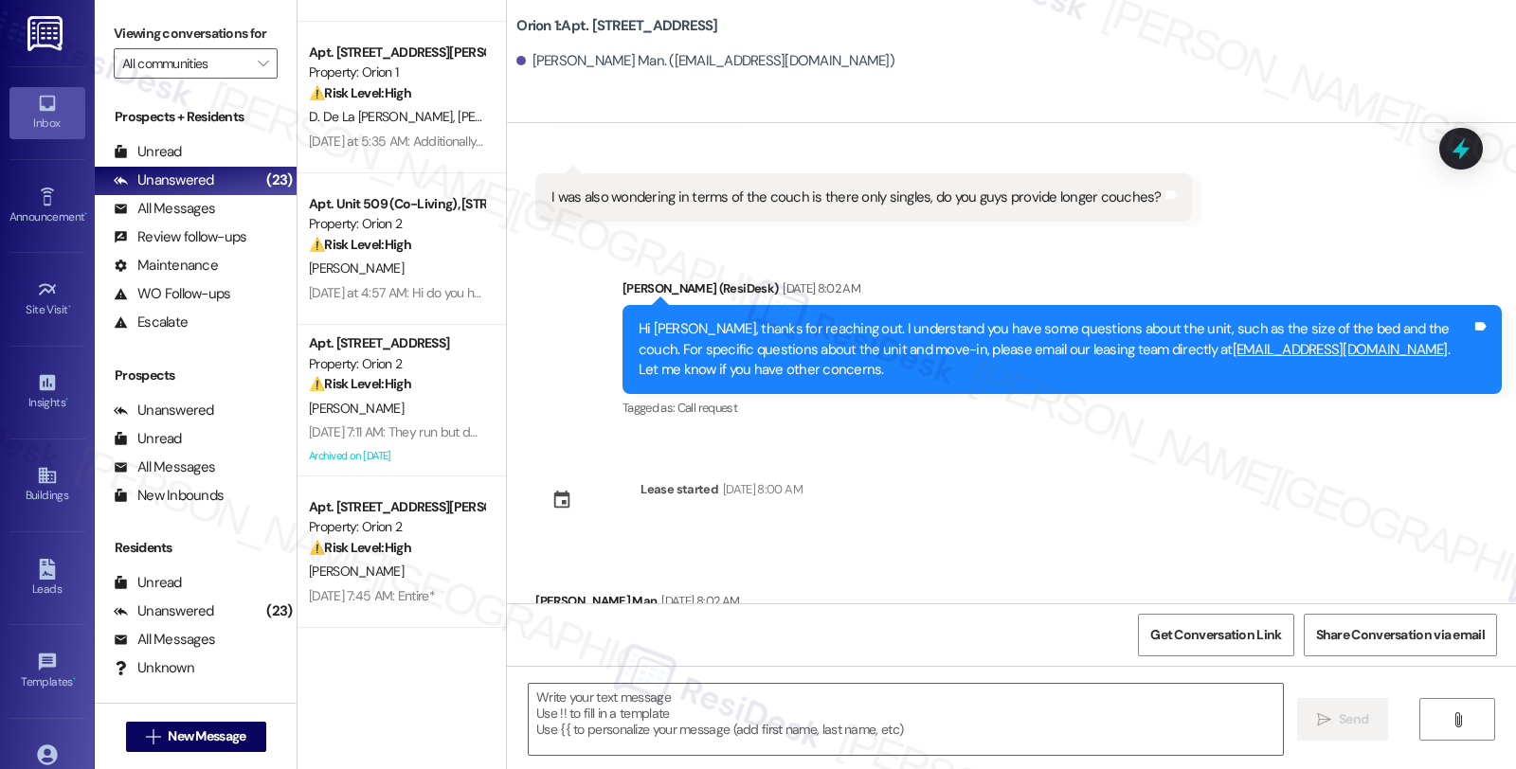
type textarea "Fetching suggested responses. Please feel free to read through the conversation…"
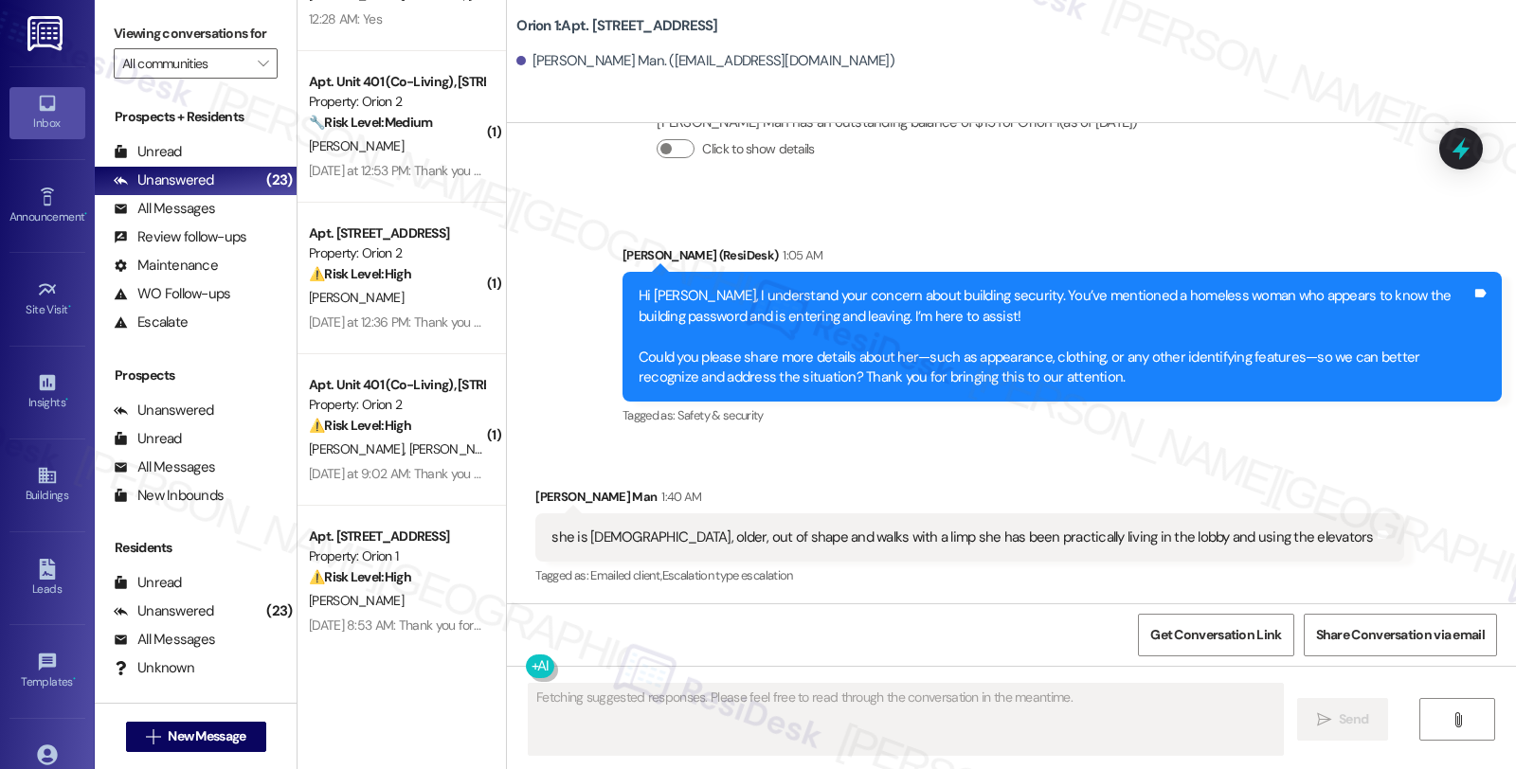
scroll to position [3458, 0]
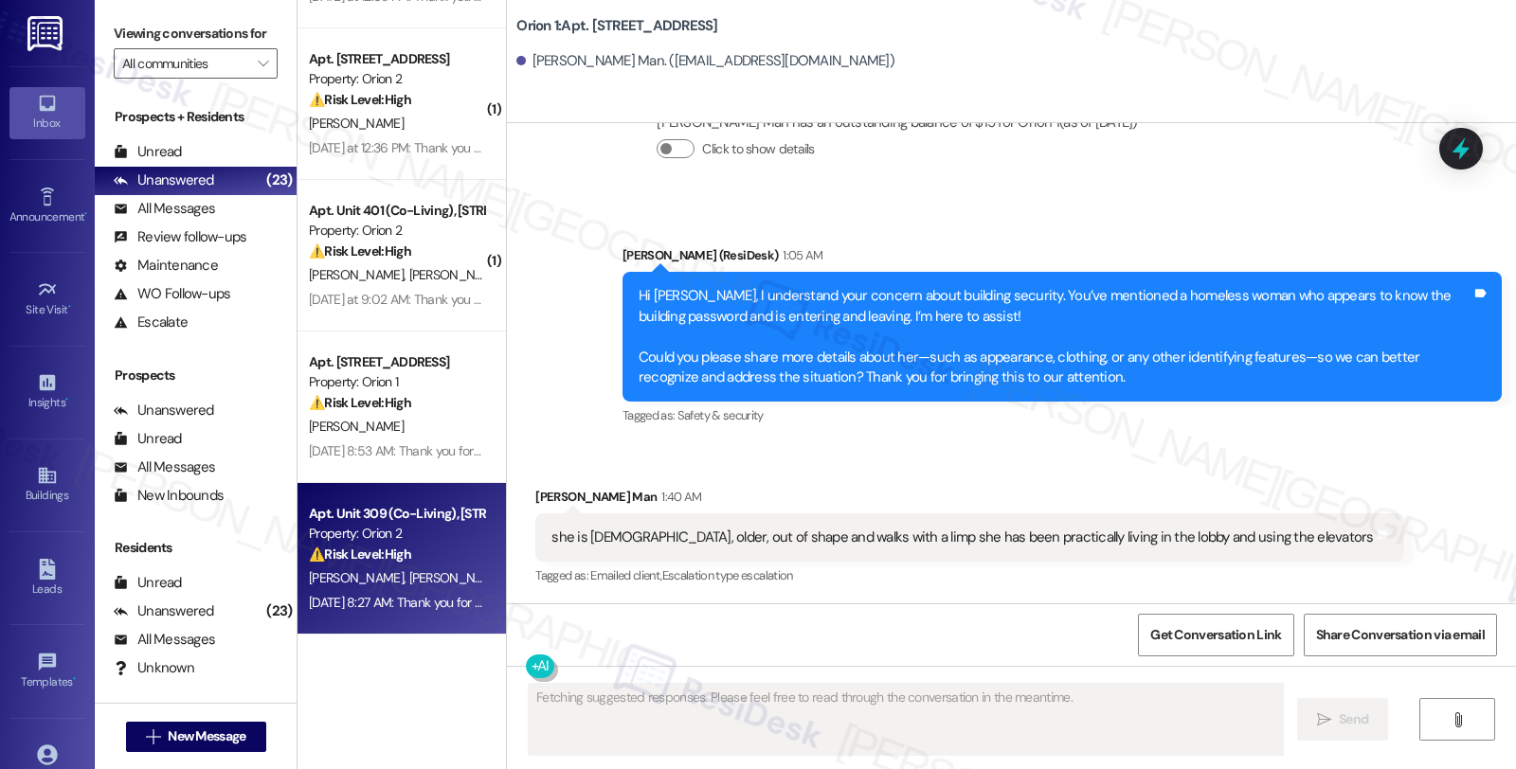
click at [417, 560] on div "⚠️ Risk Level: High The message concerns a financial dispute regarding move-out…" at bounding box center [396, 555] width 175 height 20
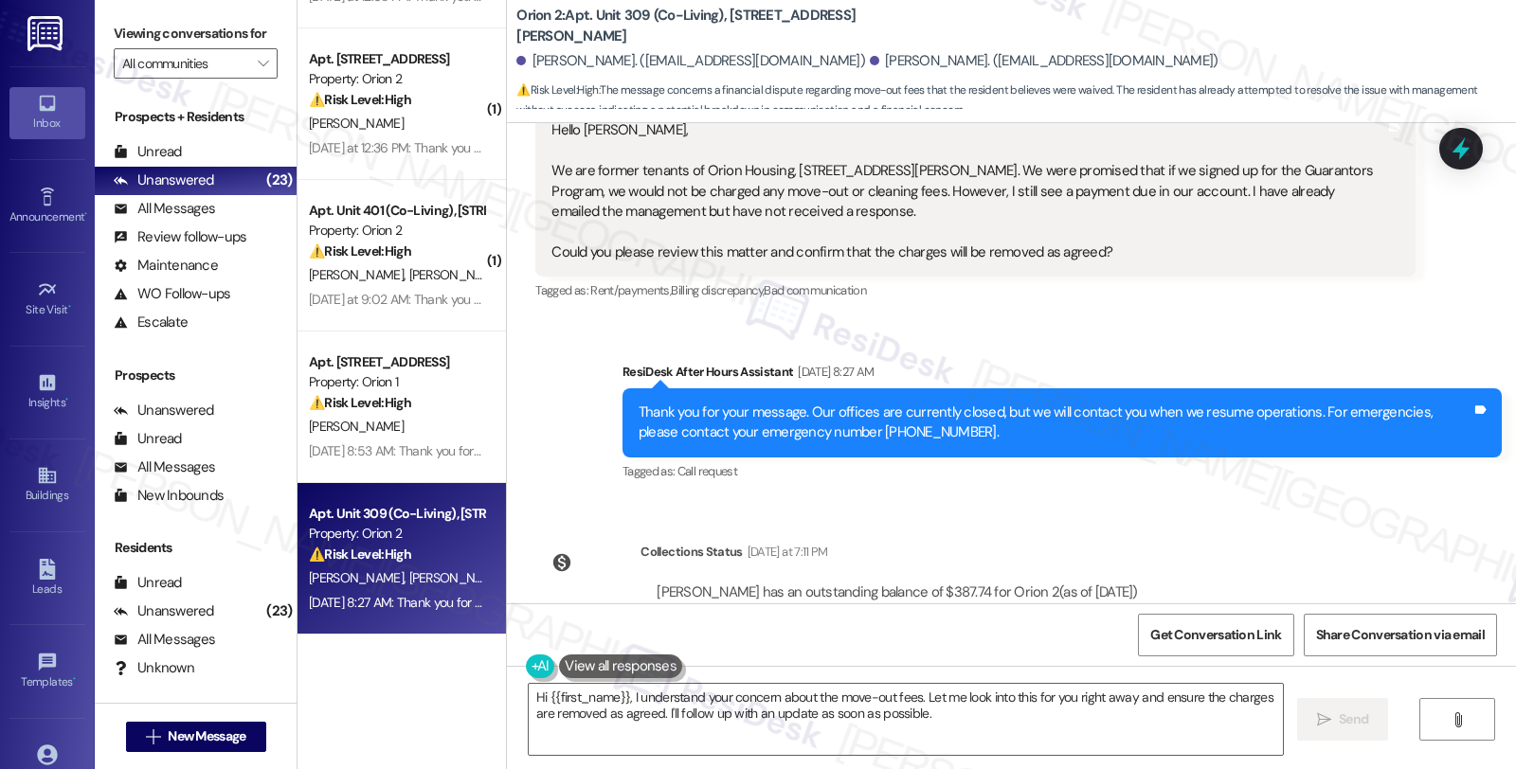
scroll to position [503, 0]
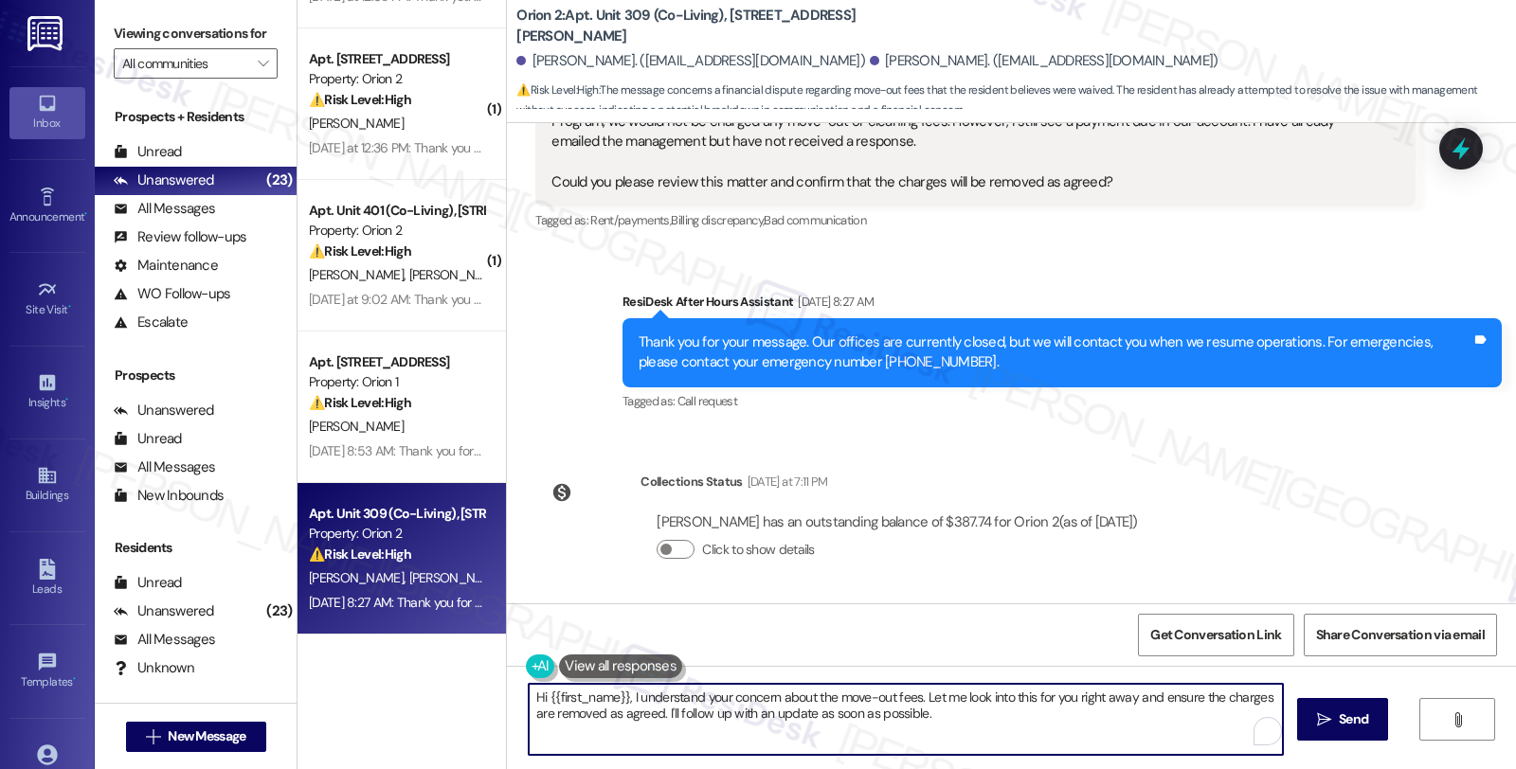
drag, startPoint x: 1066, startPoint y: 695, endPoint x: 1123, endPoint y: 696, distance: 56.9
click at [1123, 696] on textarea "Hi {{first_name}}, I understand your concern about the move-out fees. Let me lo…" at bounding box center [906, 719] width 754 height 71
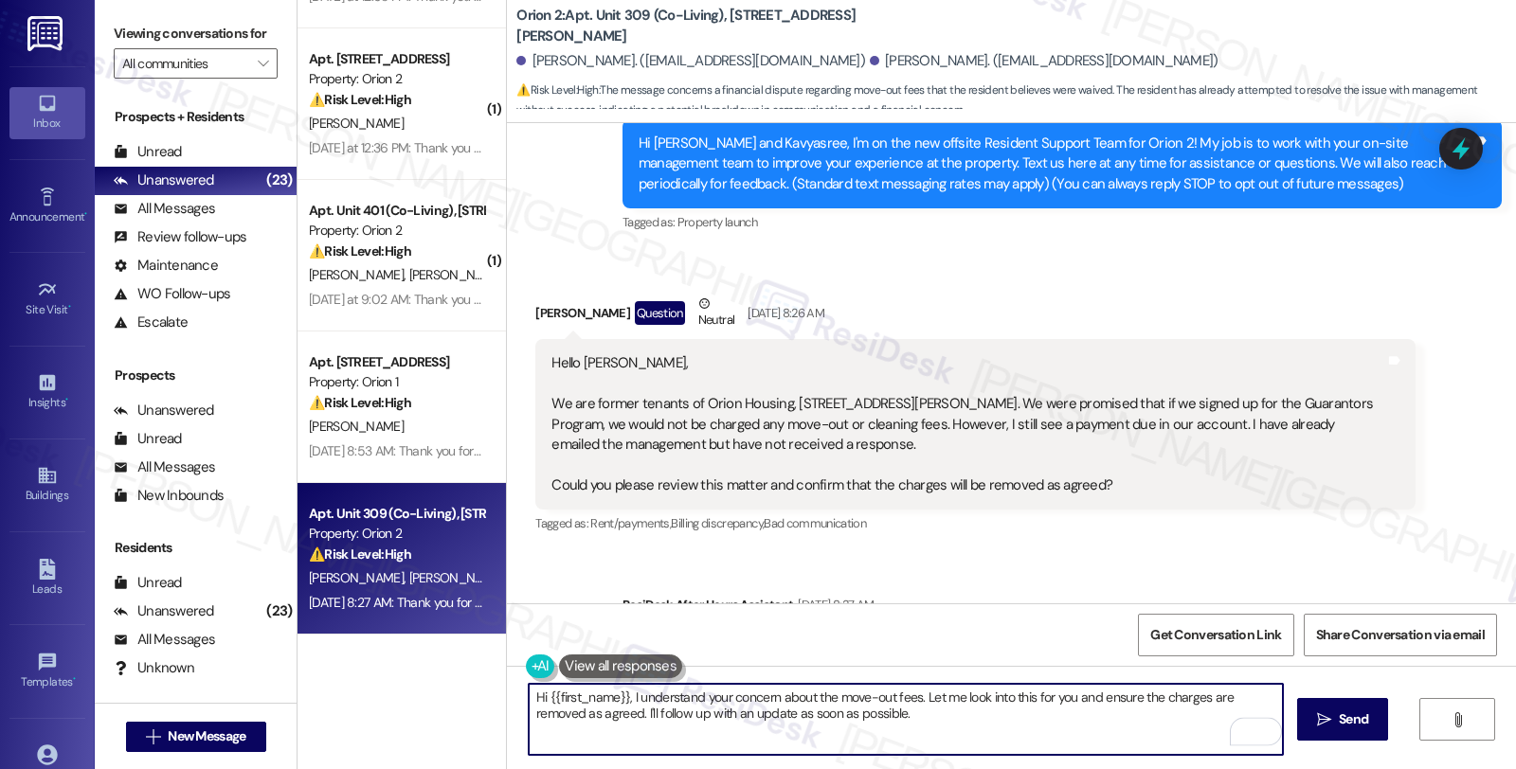
scroll to position [187, 0]
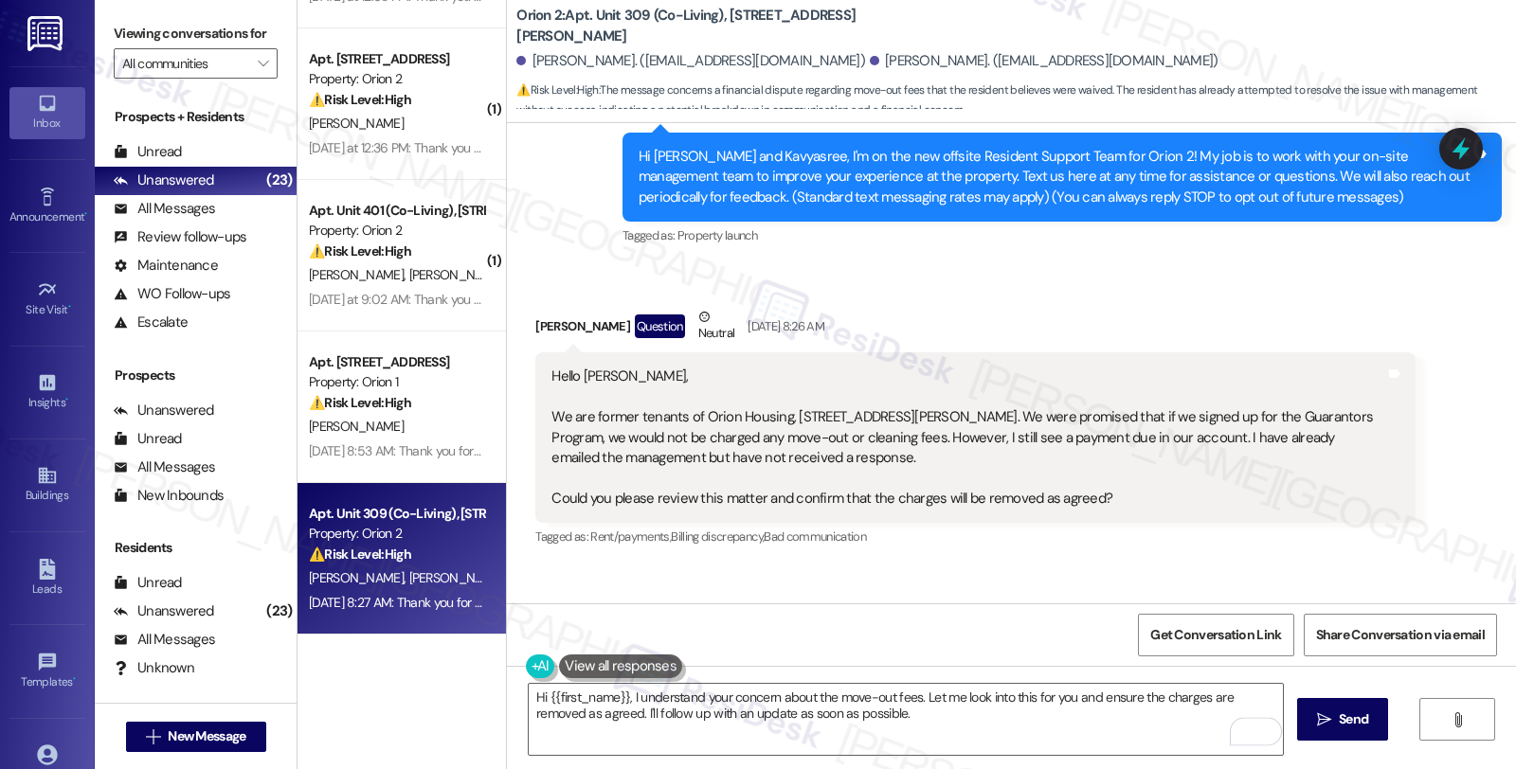
click at [546, 324] on div "Kavyasree Polavarapu Question Neutral Aug 13, 2025 at 8:26 AM" at bounding box center [974, 330] width 879 height 46
copy div "Kavyasree"
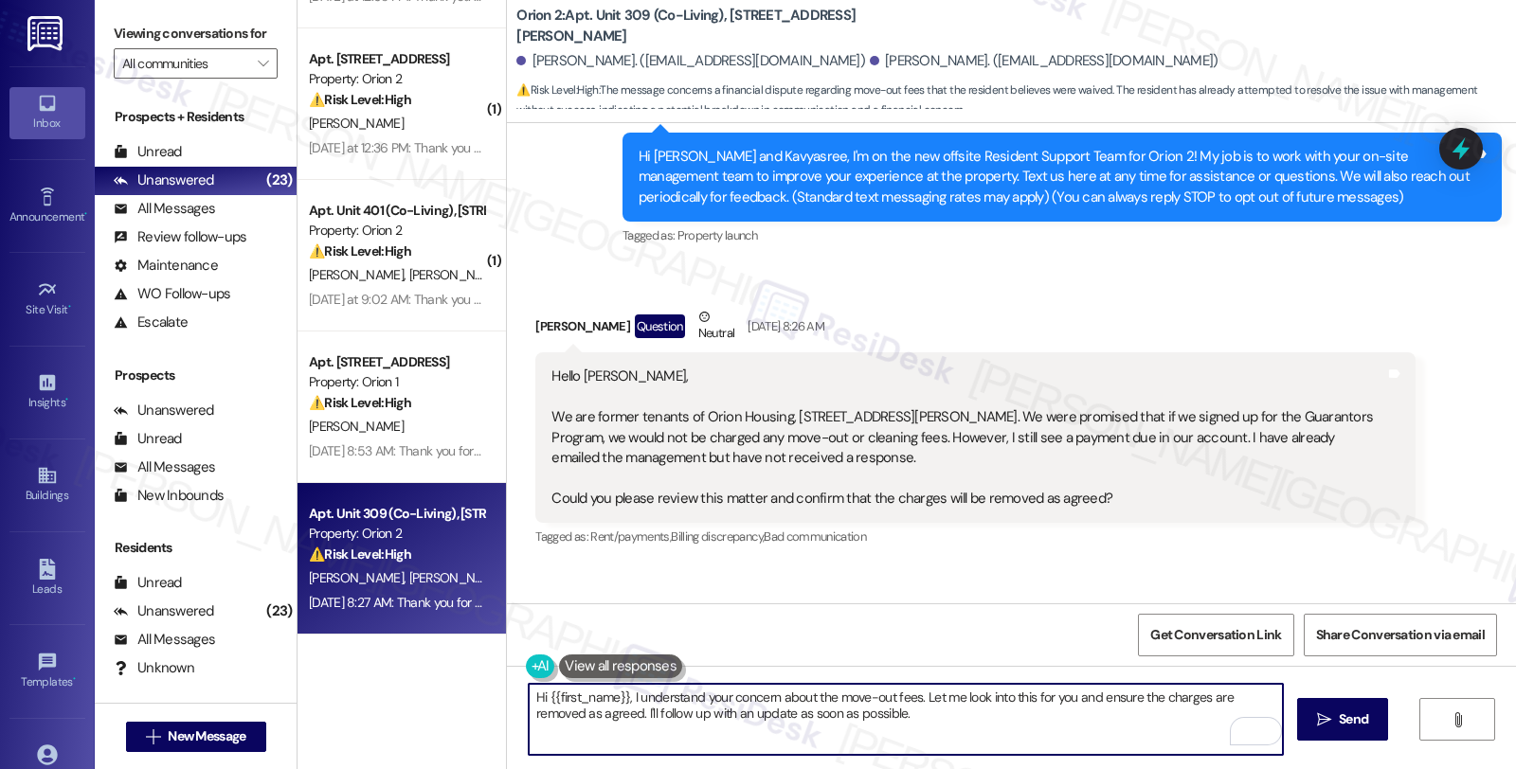
drag, startPoint x: 536, startPoint y: 696, endPoint x: 616, endPoint y: 705, distance: 80.0
click at [616, 705] on textarea "Hi {{first_name}}, I understand your concern about the move-out fees. Let me lo…" at bounding box center [906, 719] width 754 height 71
paste textarea "Kavyasree"
drag, startPoint x: 1065, startPoint y: 697, endPoint x: 1076, endPoint y: 715, distance: 21.3
click at [1076, 715] on textarea "Hi Kavyasree, I understand your concern about the move-out fees. Let me look in…" at bounding box center [906, 719] width 754 height 71
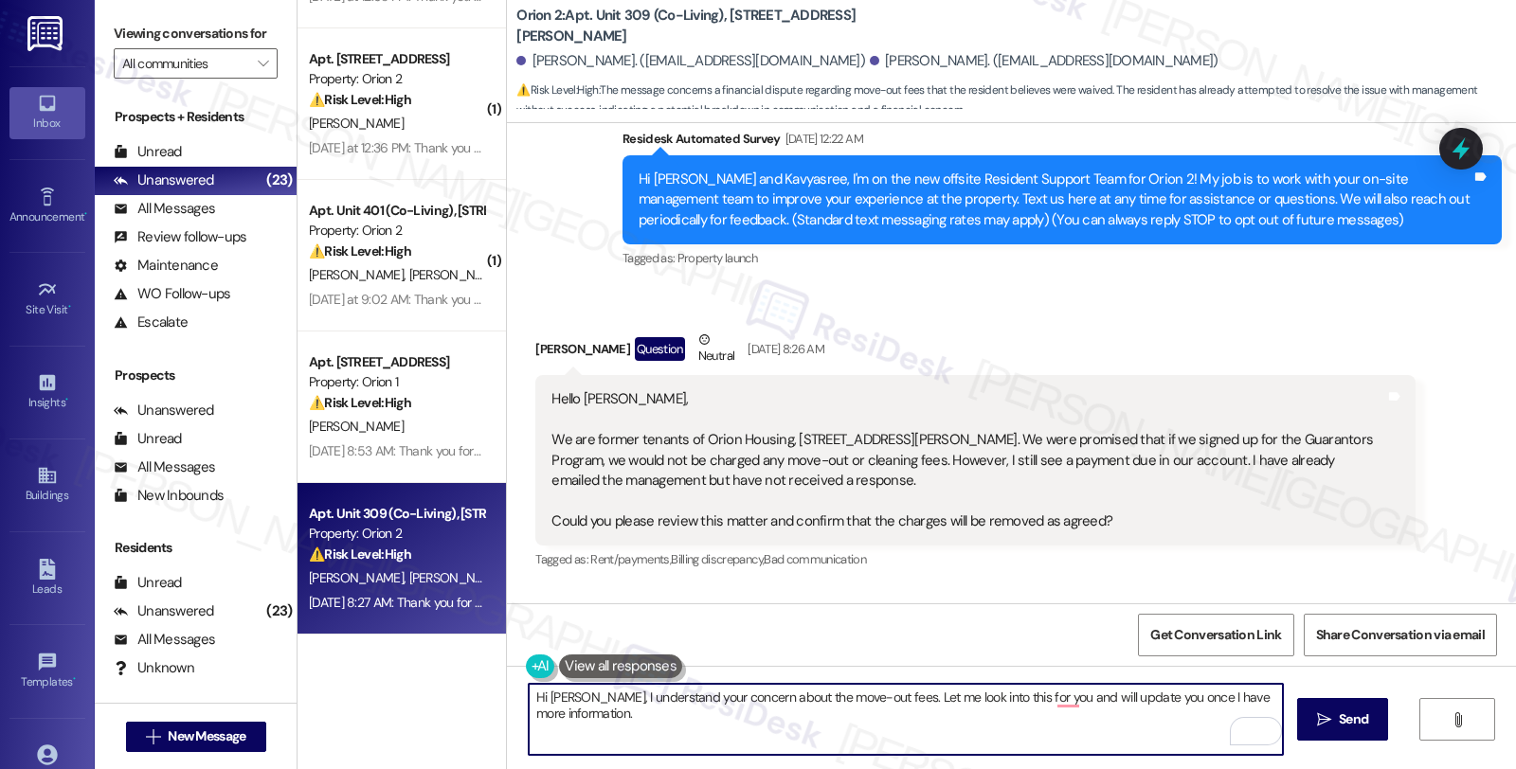
scroll to position [0, 0]
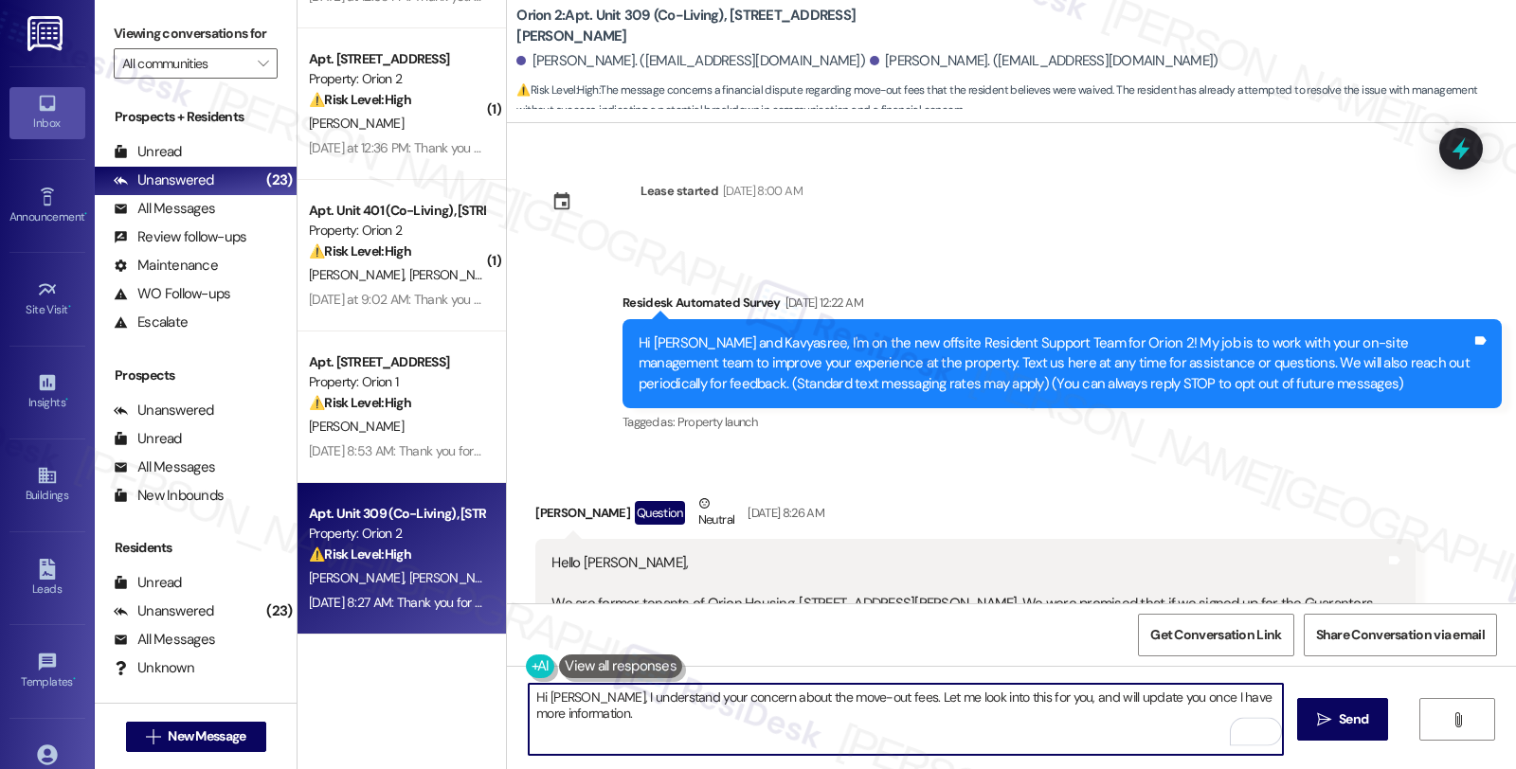
type textarea "Hi Kavyasree, I understand your concern about the move-out fees. Let me look in…"
click at [780, 720] on textarea "Hi Kavyasree, I understand your concern about the move-out fees. Let me look in…" at bounding box center [906, 719] width 754 height 71
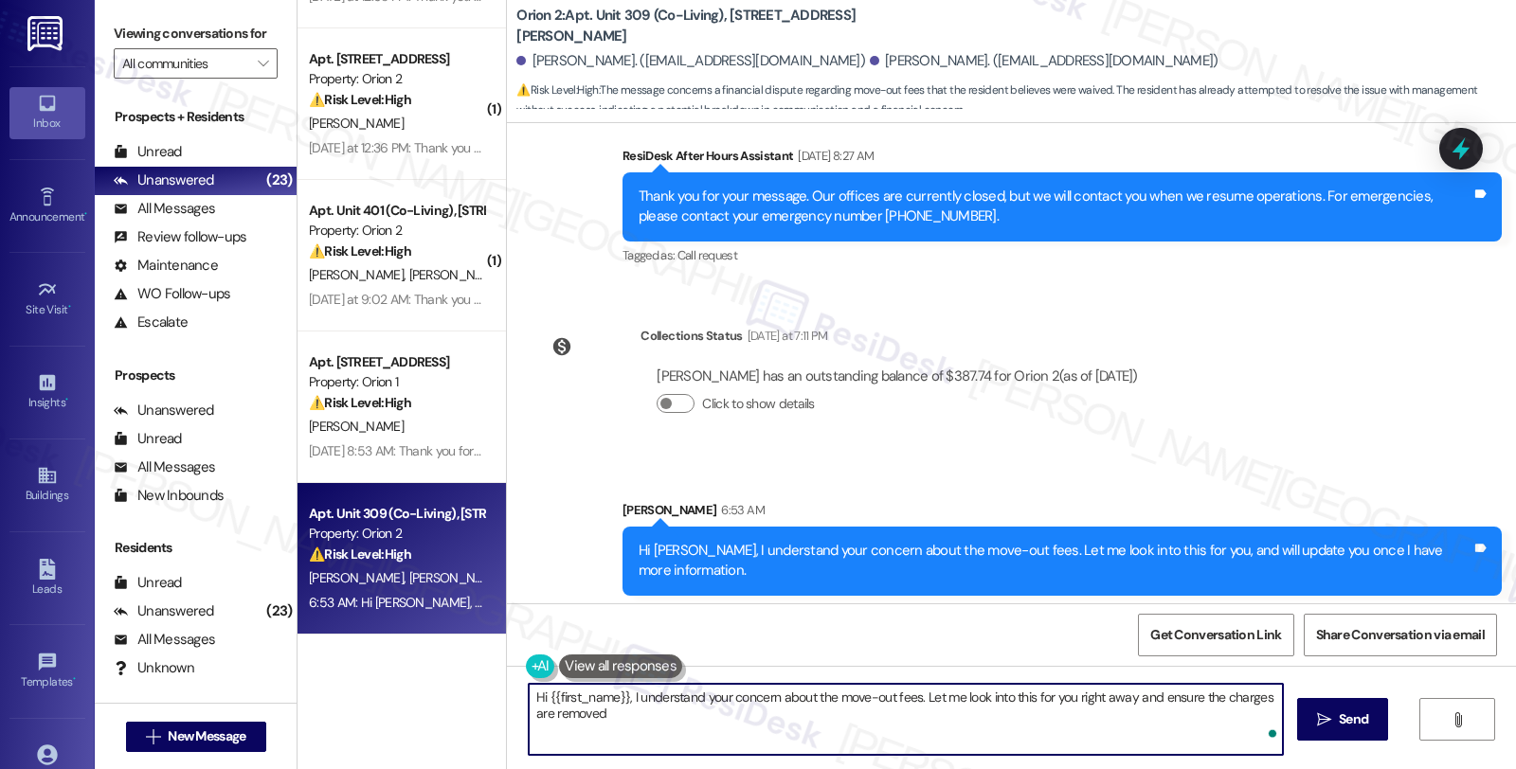
scroll to position [656, 0]
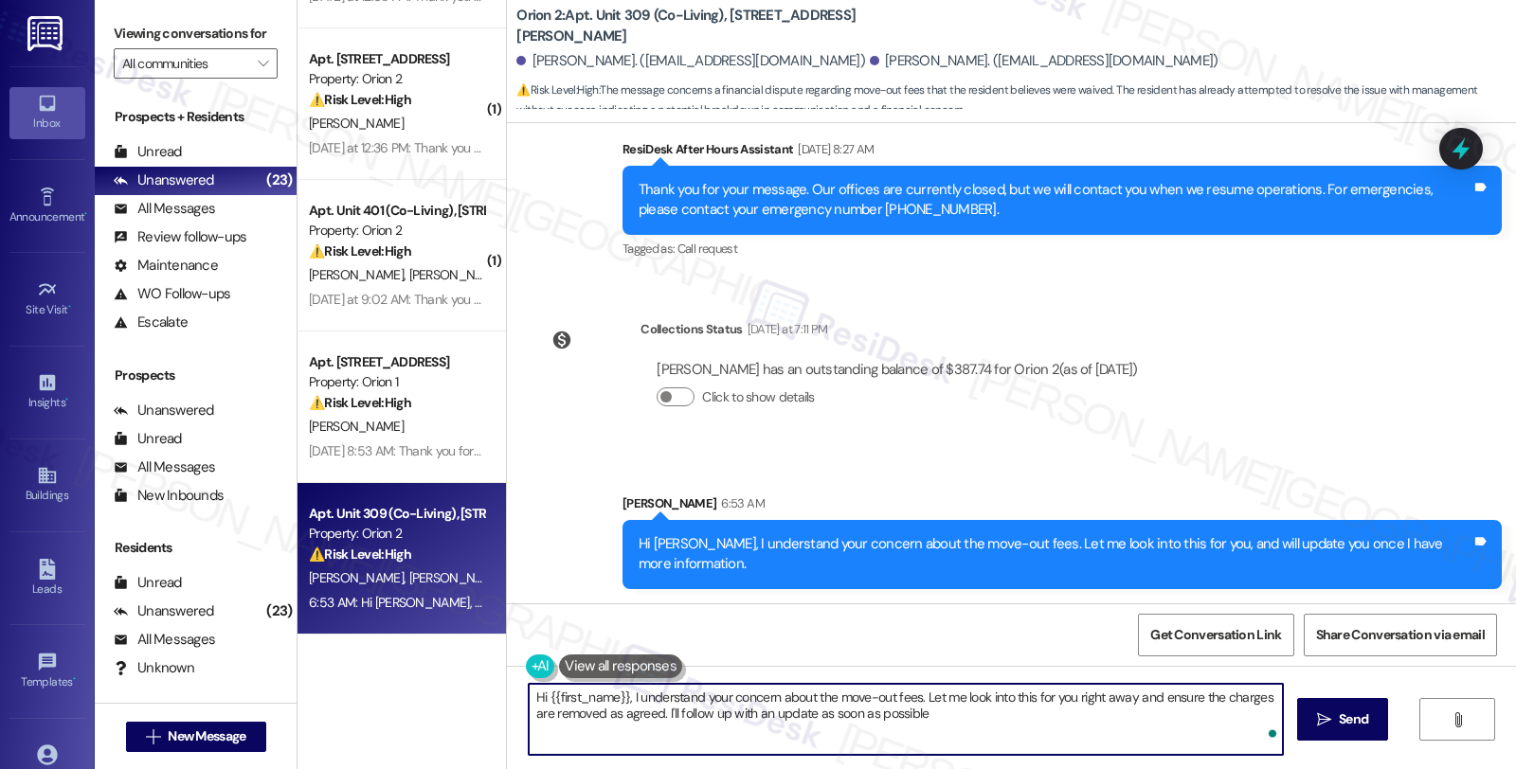
type textarea "Hi {{first_name}}, I understand your concern about the move-out fees. Let me lo…"
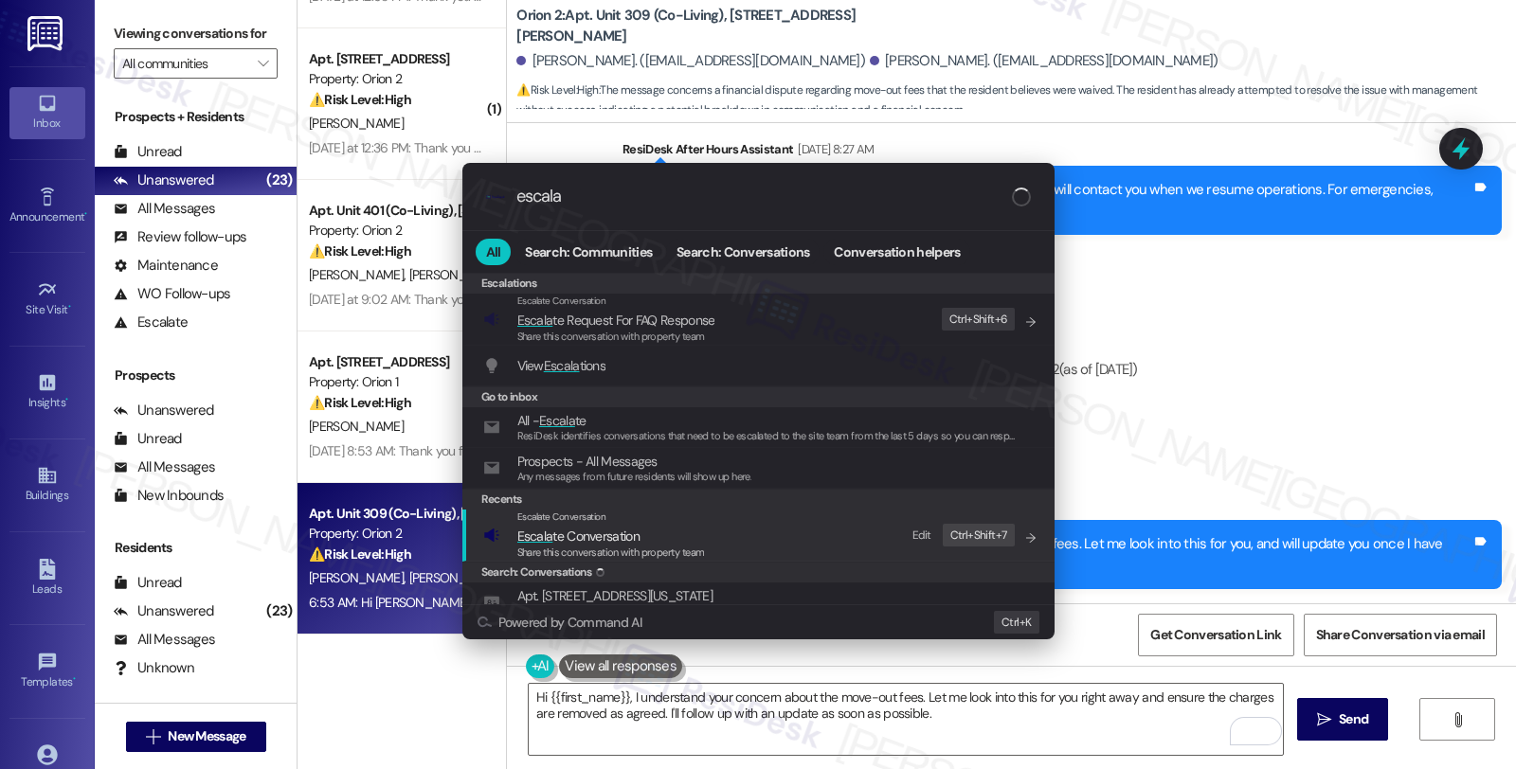
type input "escala"
click at [669, 537] on span "Escala te Conversation" at bounding box center [611, 536] width 188 height 21
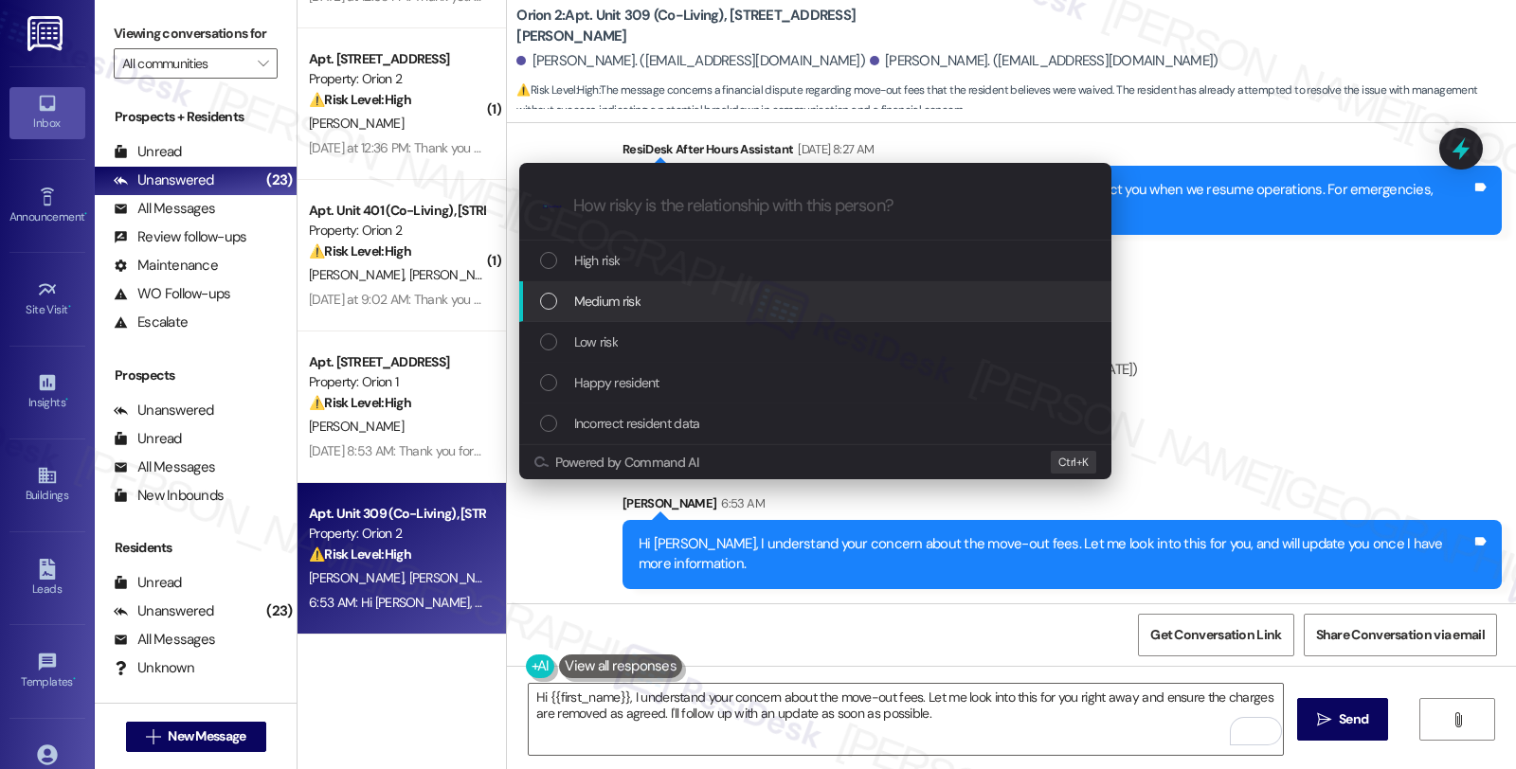
click at [640, 294] on span "Medium risk" at bounding box center [607, 301] width 66 height 21
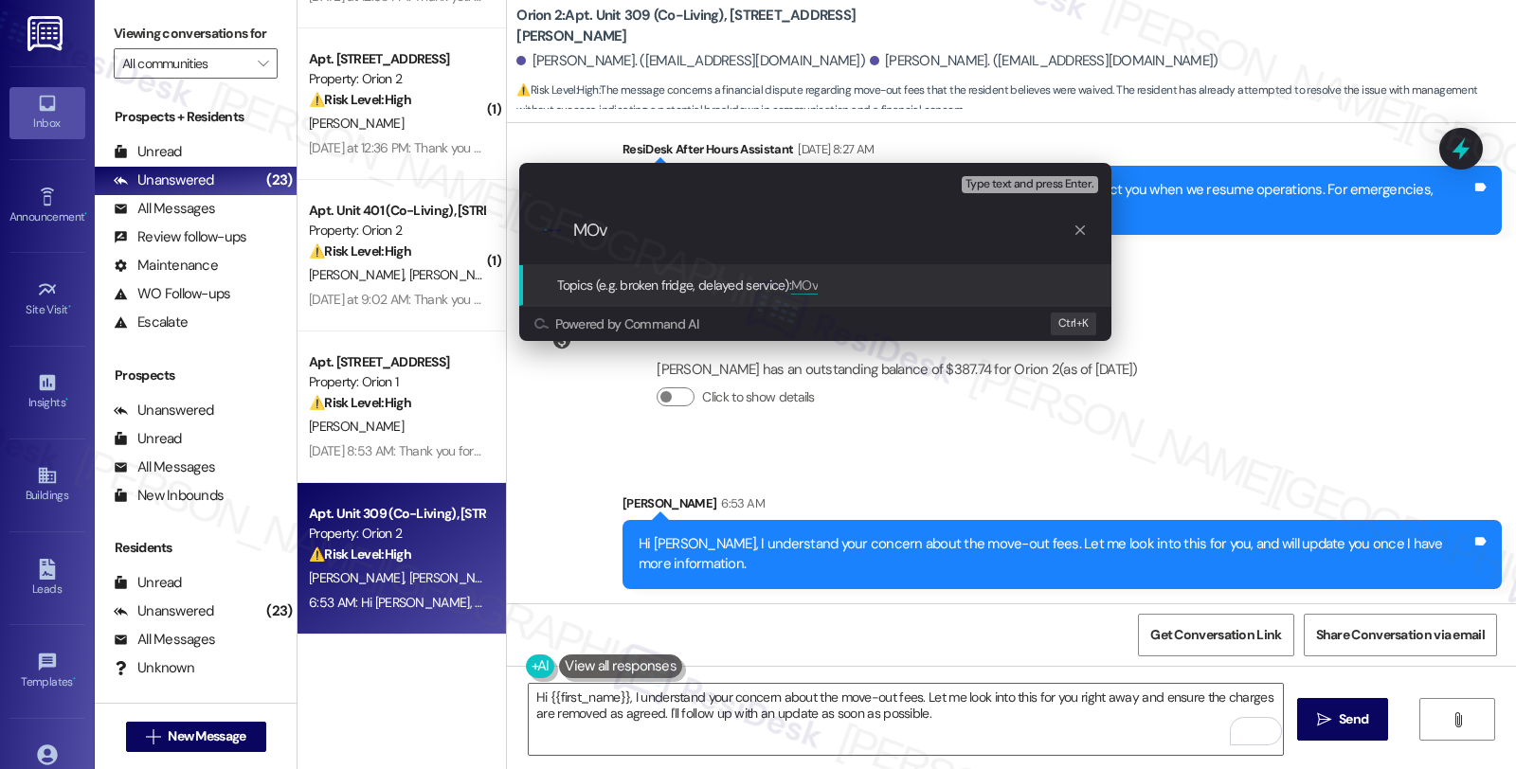
type input "MO"
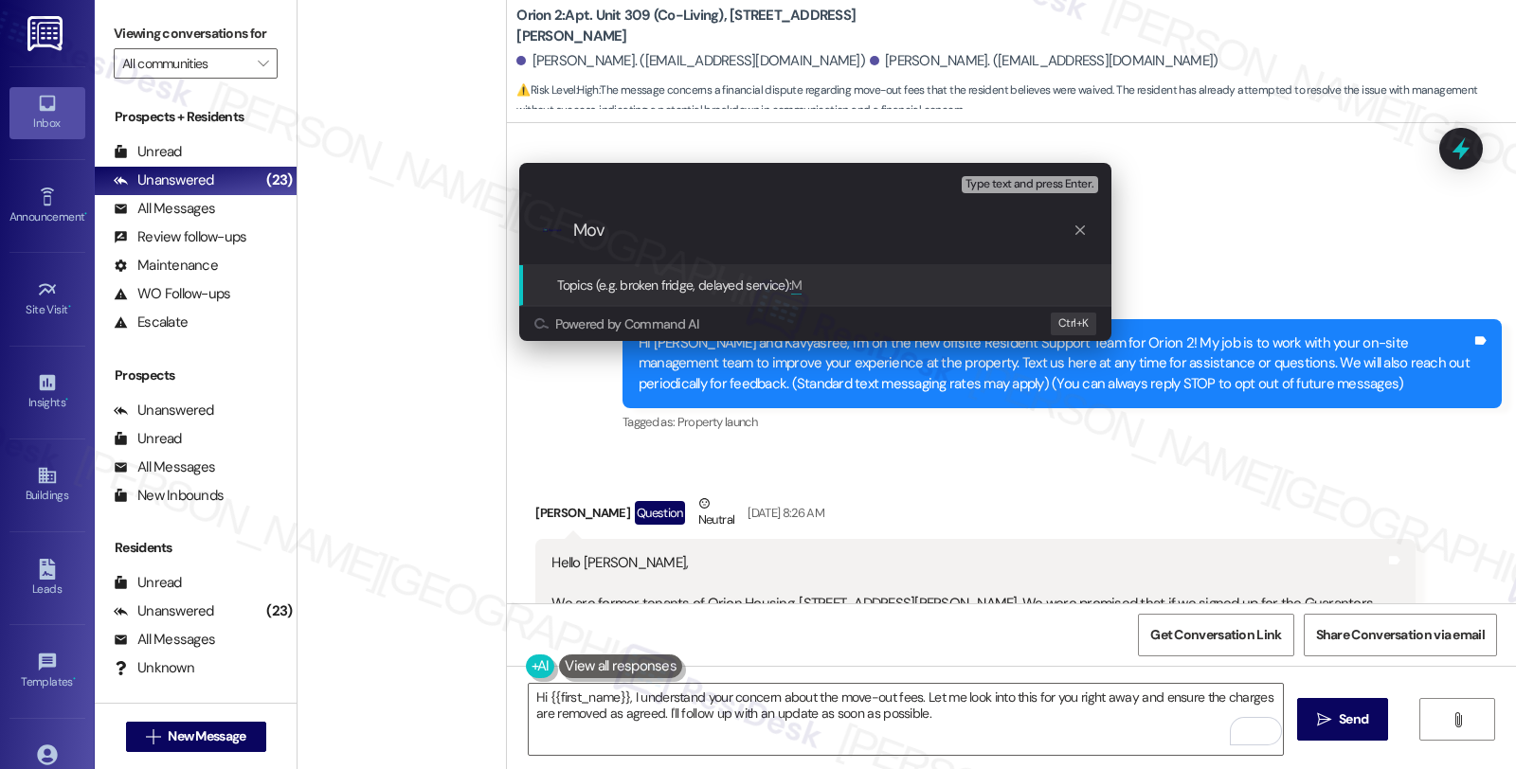
scroll to position [656, 0]
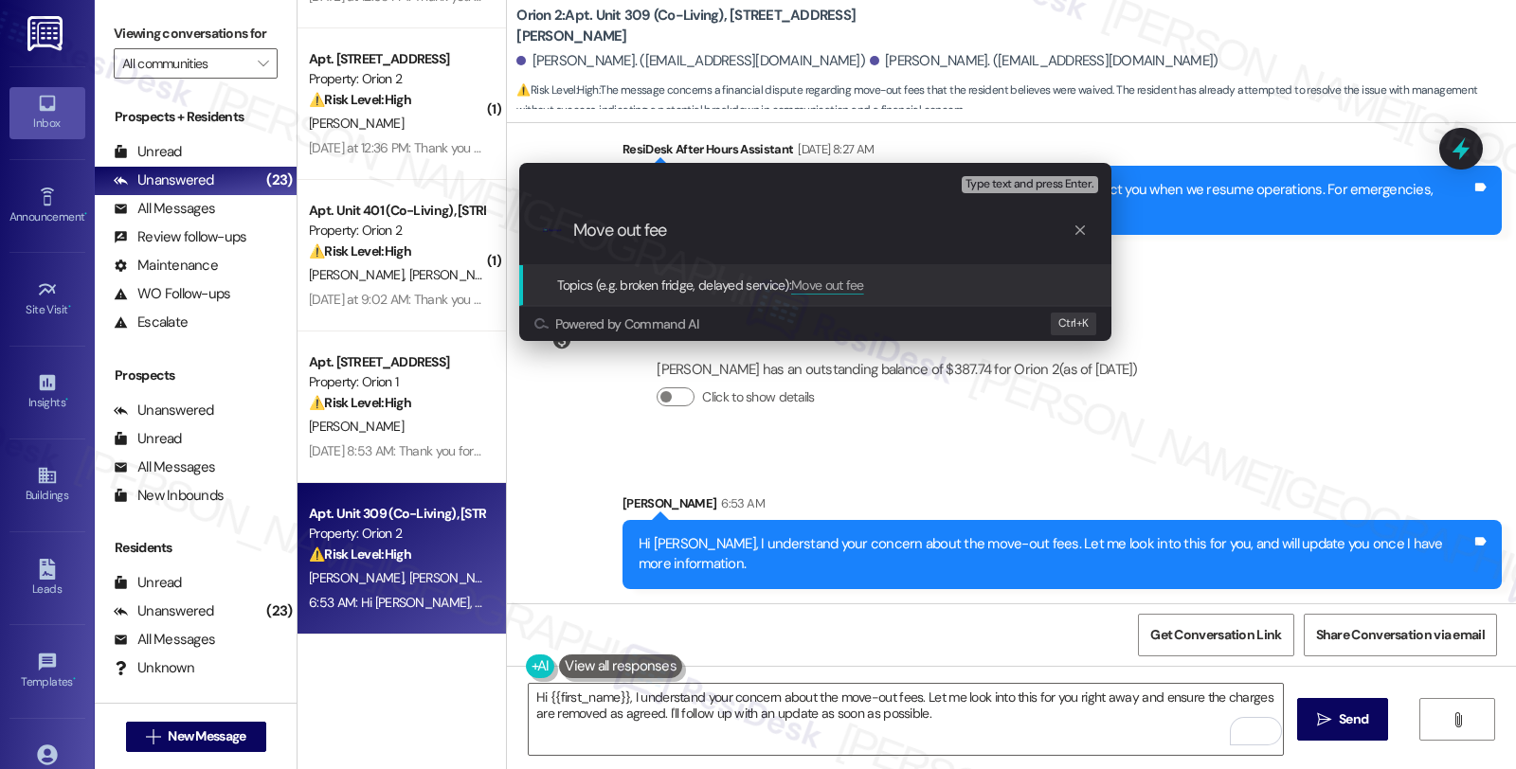
type input "Move out fees"
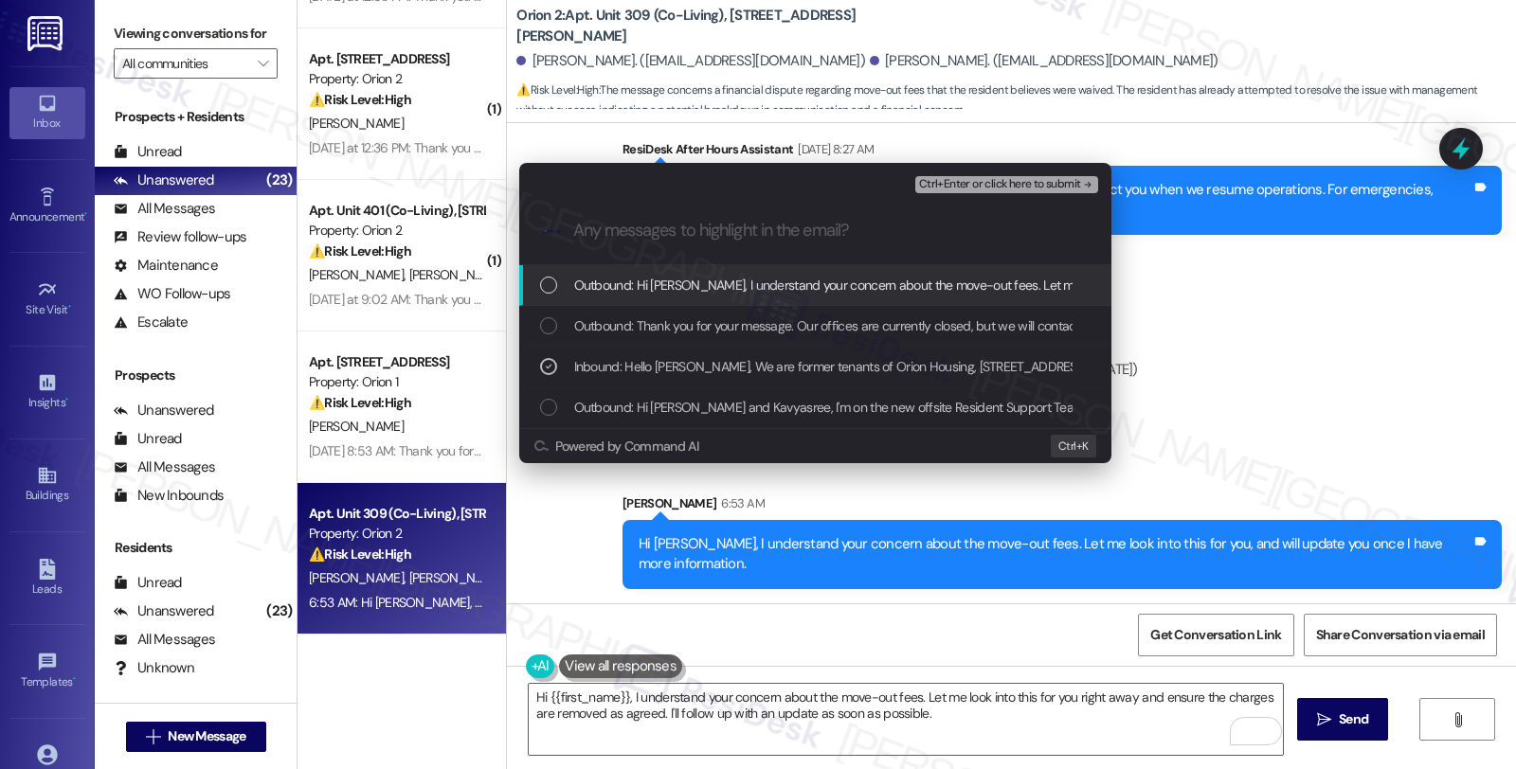
click at [959, 183] on span "Ctrl+Enter or click here to submit" at bounding box center [1000, 184] width 162 height 13
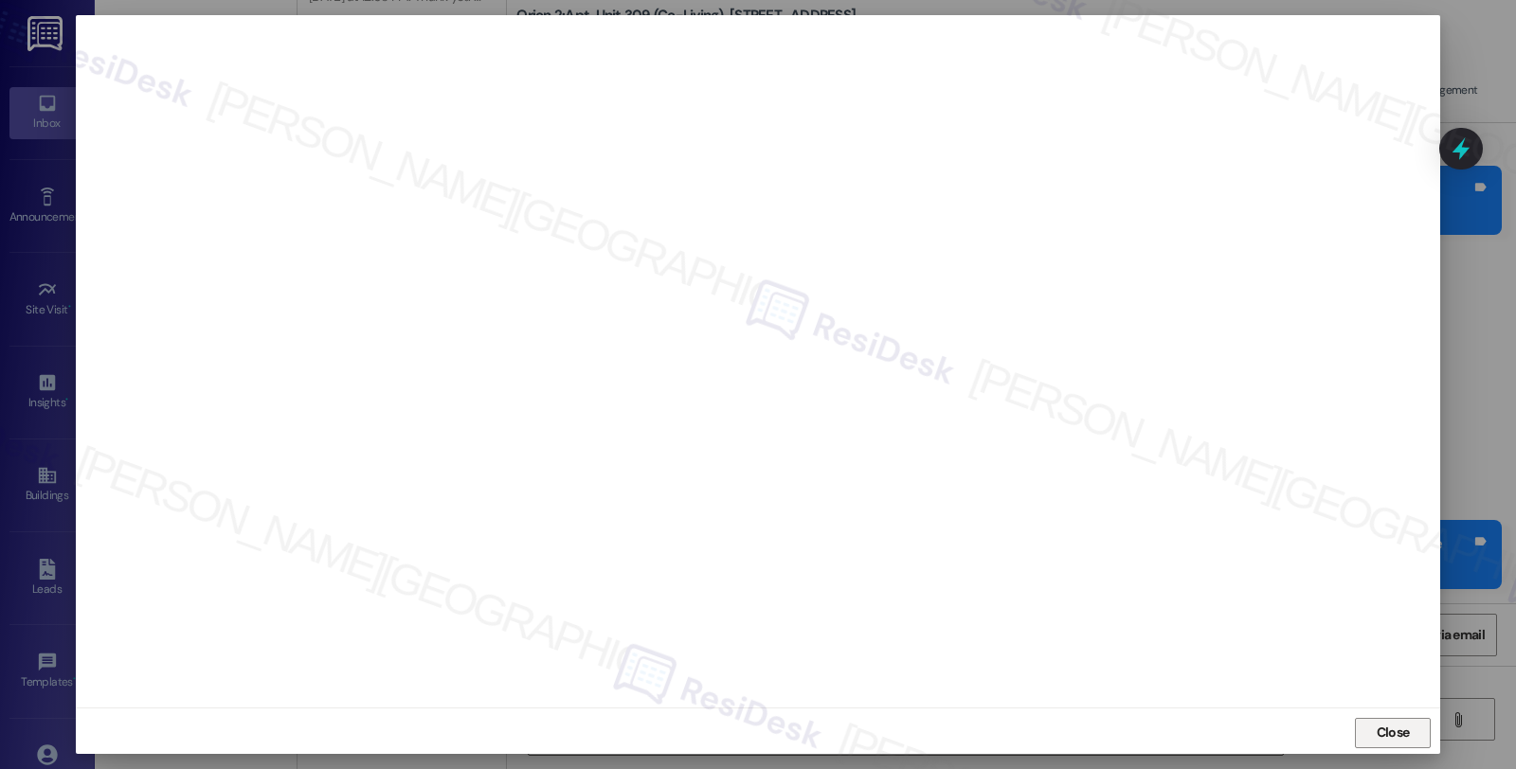
click at [1377, 725] on span "Close" at bounding box center [1393, 733] width 33 height 20
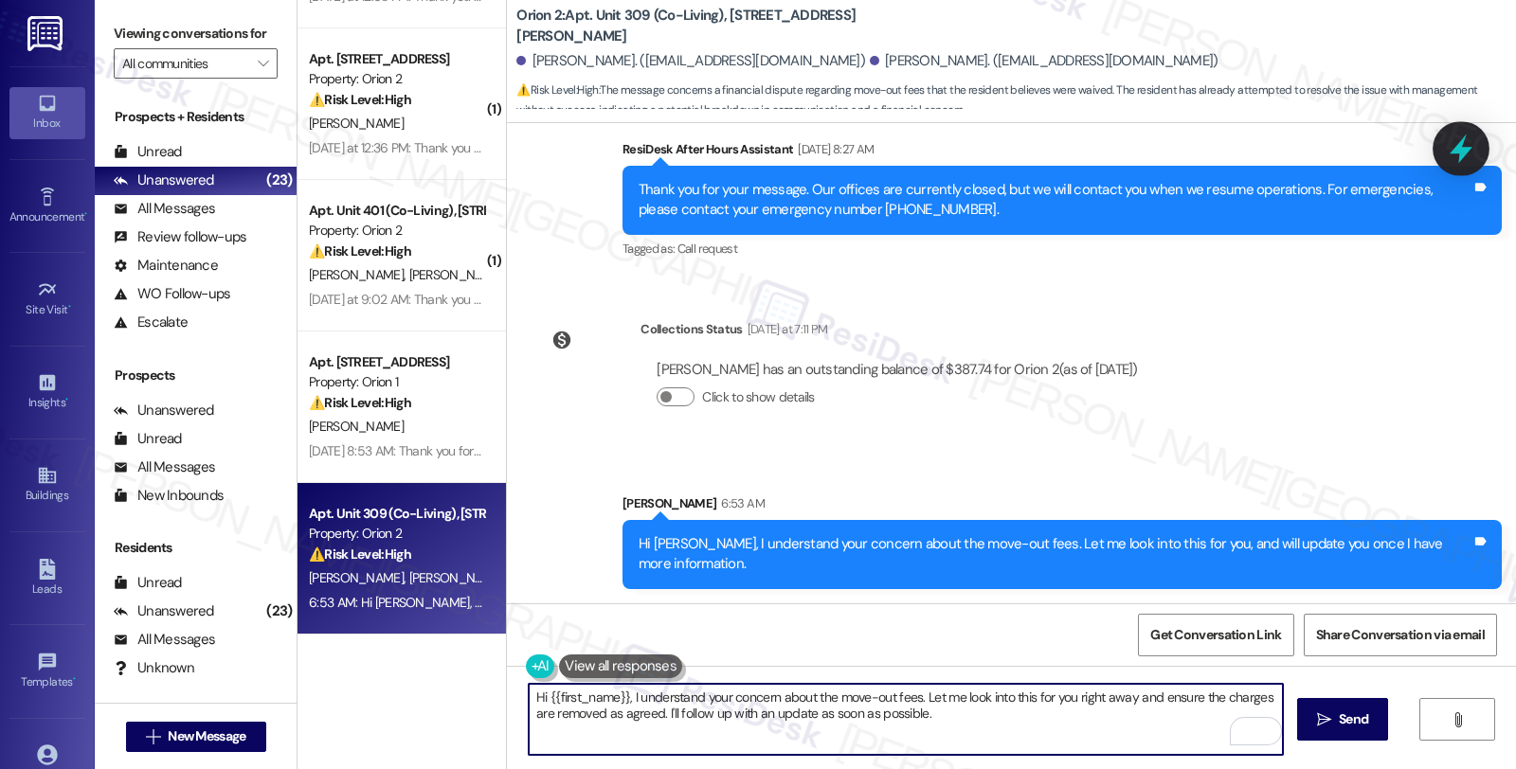
click at [1451, 152] on icon at bounding box center [1461, 149] width 32 height 32
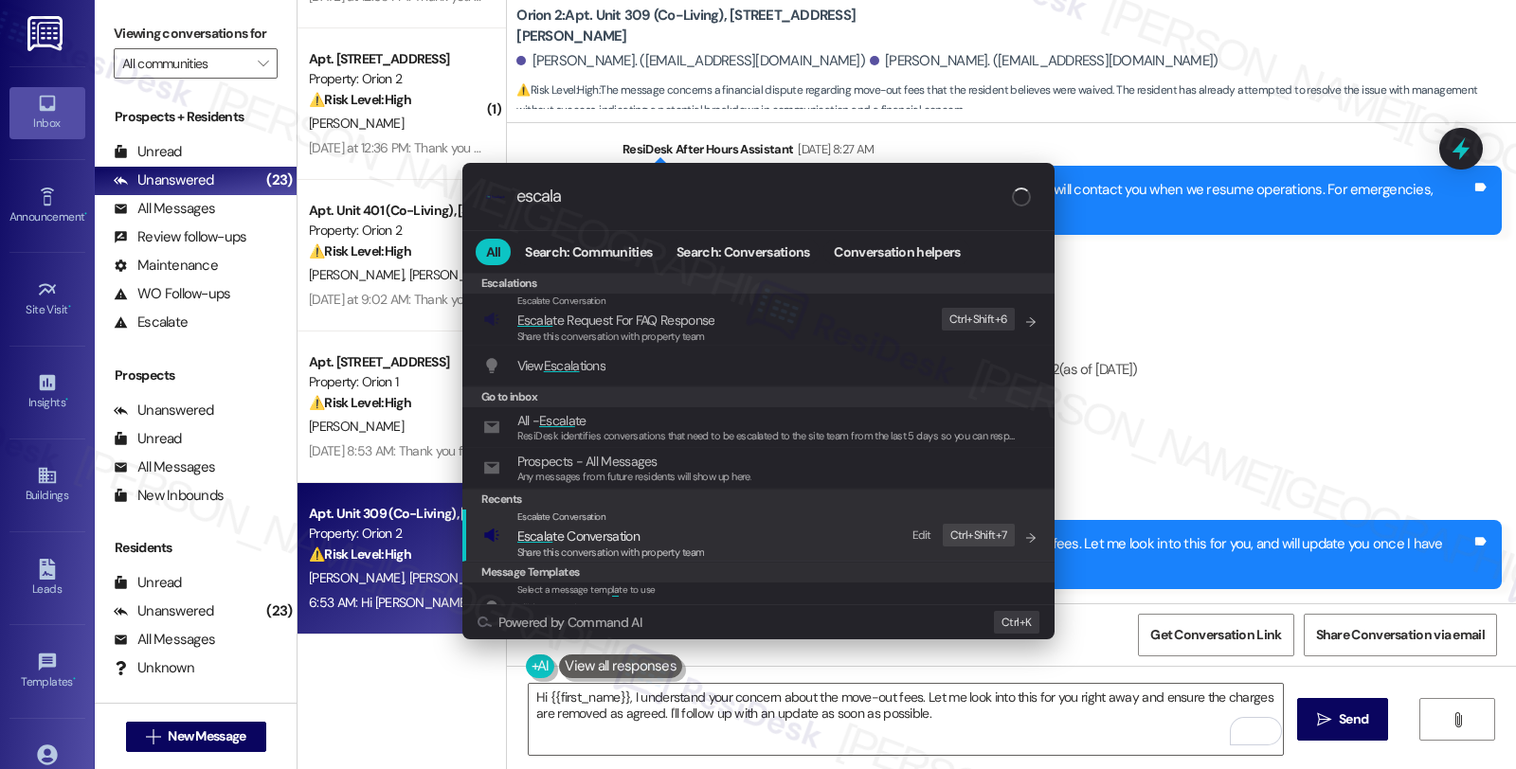
type input "escala"
click at [631, 538] on span "Escala te Conversation" at bounding box center [578, 536] width 122 height 17
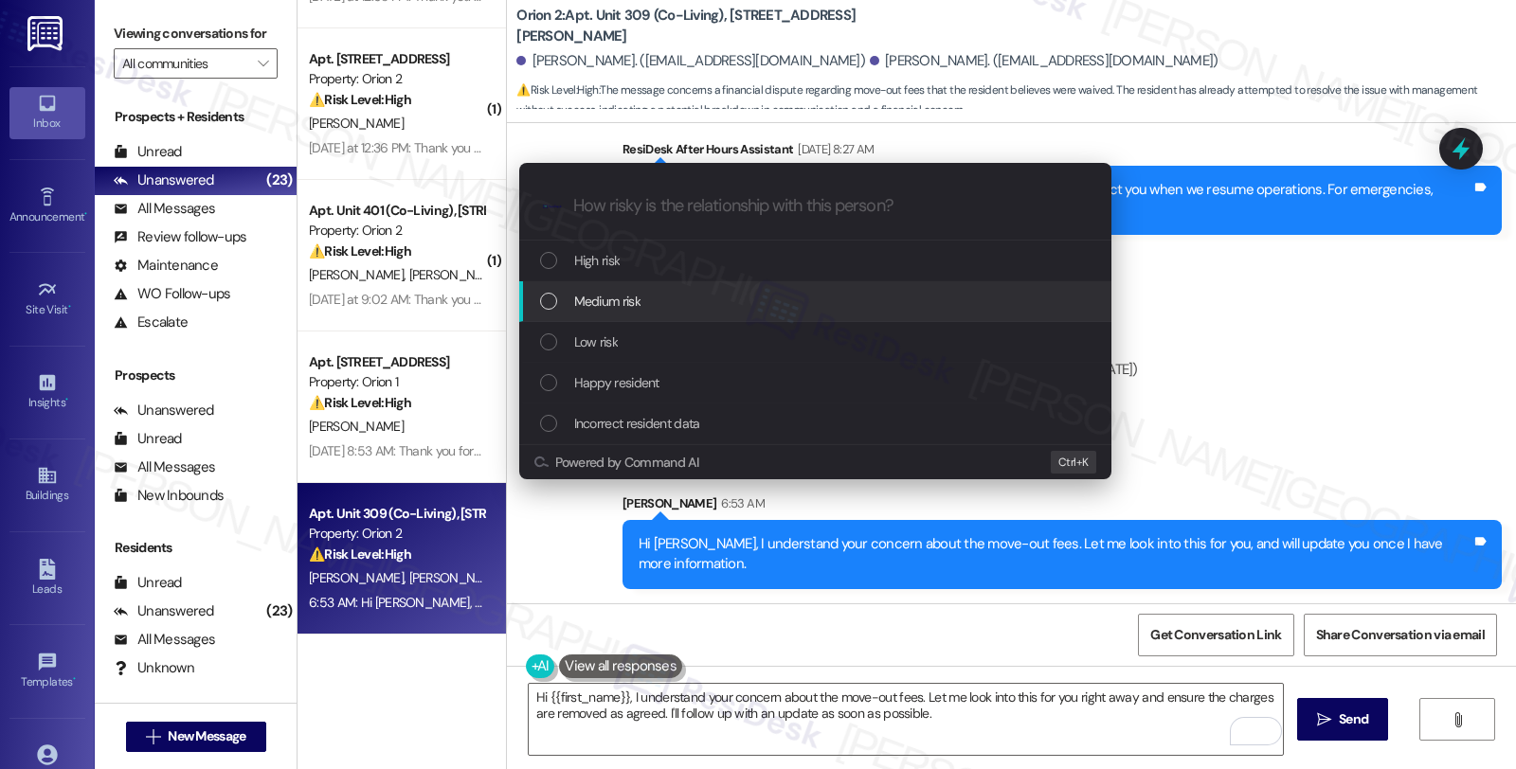
click at [614, 304] on span "Medium risk" at bounding box center [607, 301] width 66 height 21
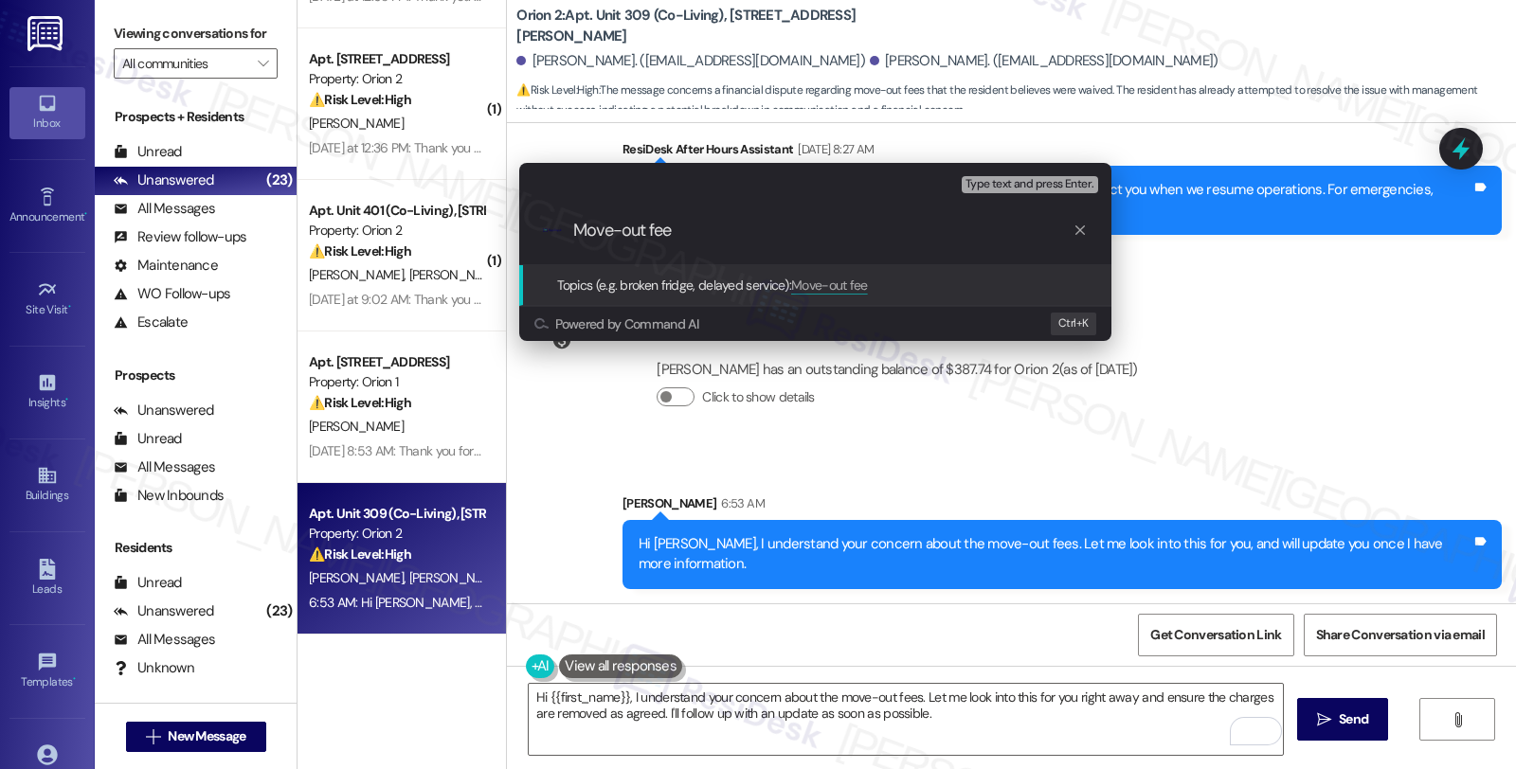
type input "Move-out fees"
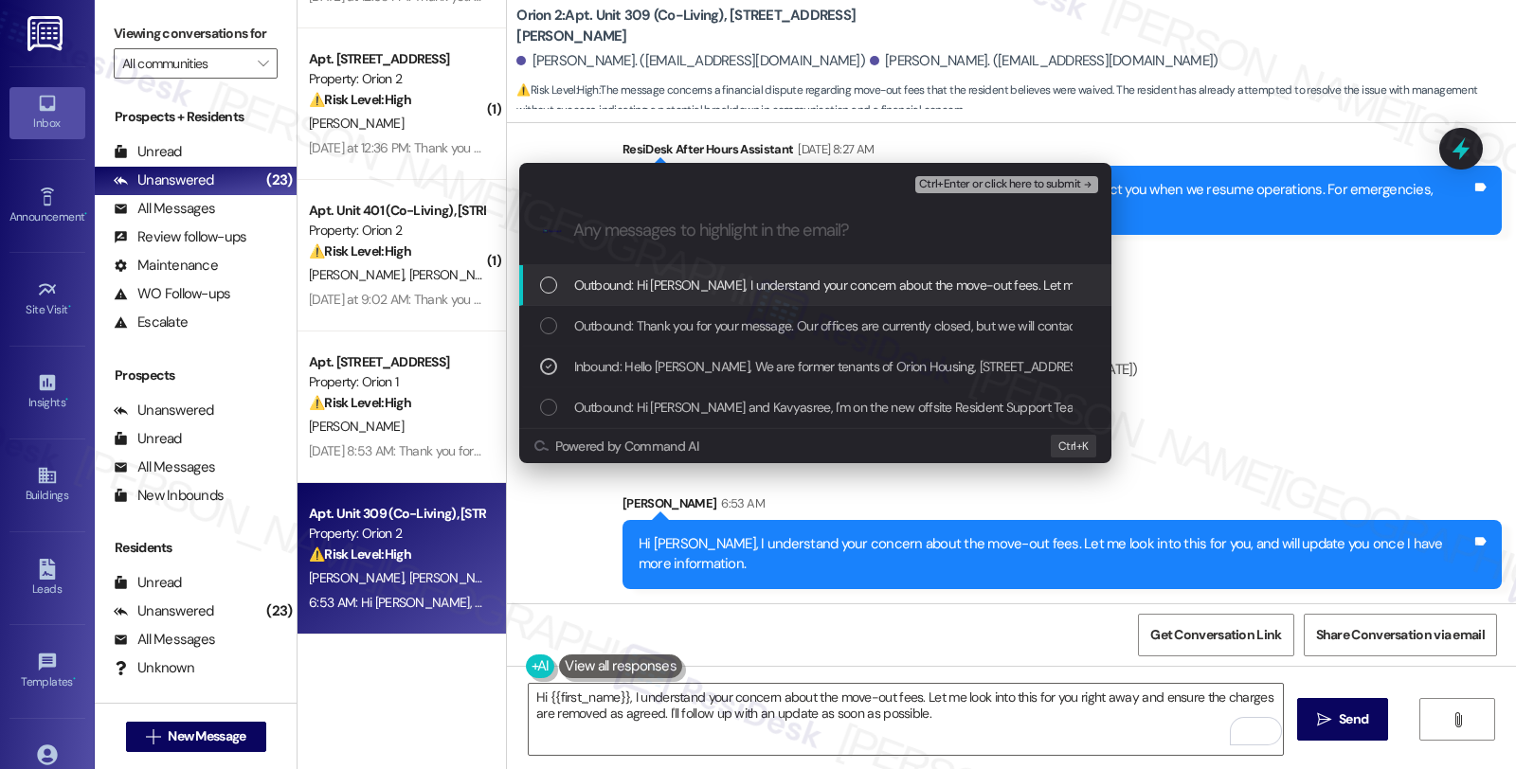
click at [988, 181] on span "Ctrl+Enter or click here to submit" at bounding box center [1000, 184] width 162 height 13
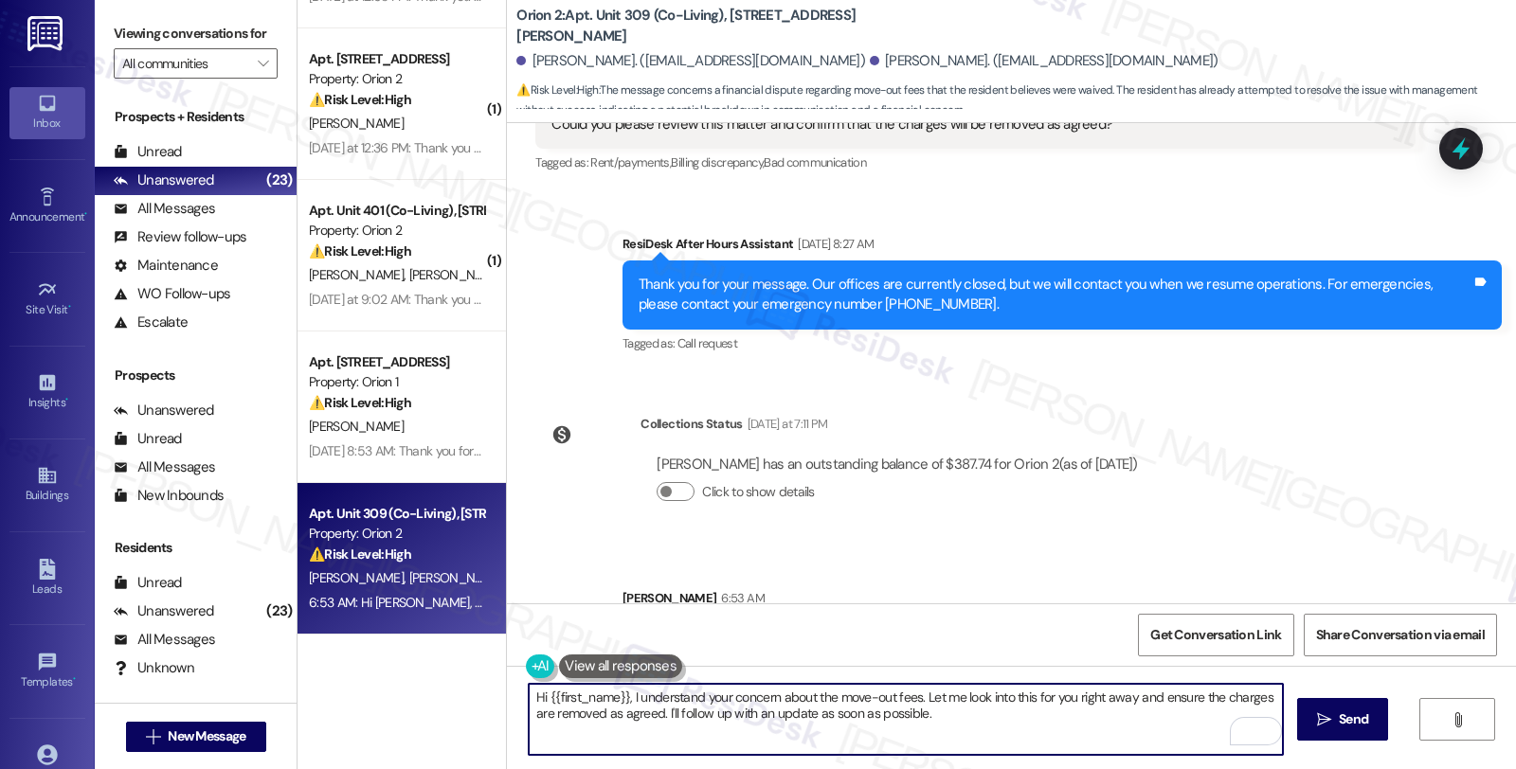
scroll to position [148, 0]
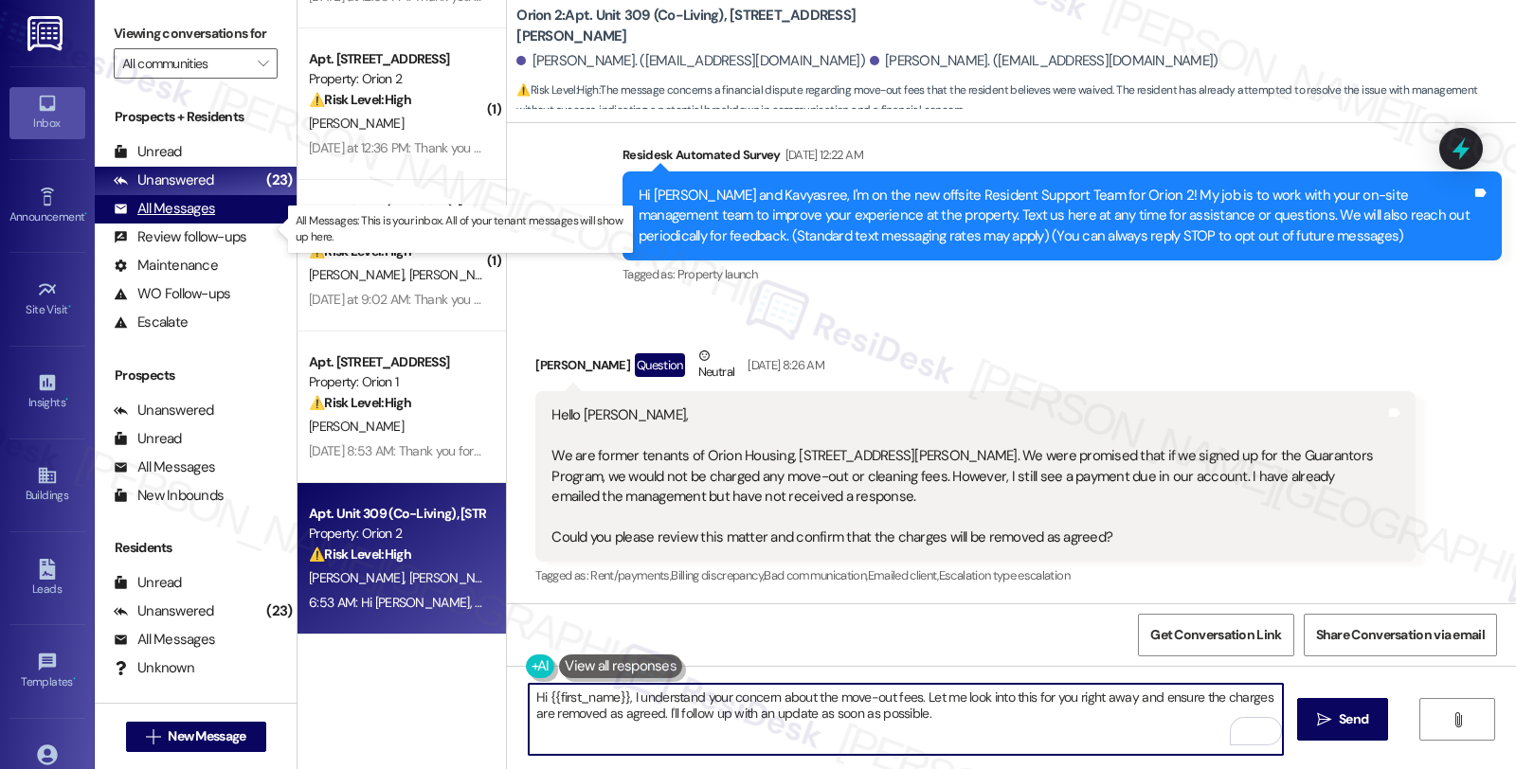
click at [211, 219] on div "All Messages" at bounding box center [164, 209] width 101 height 20
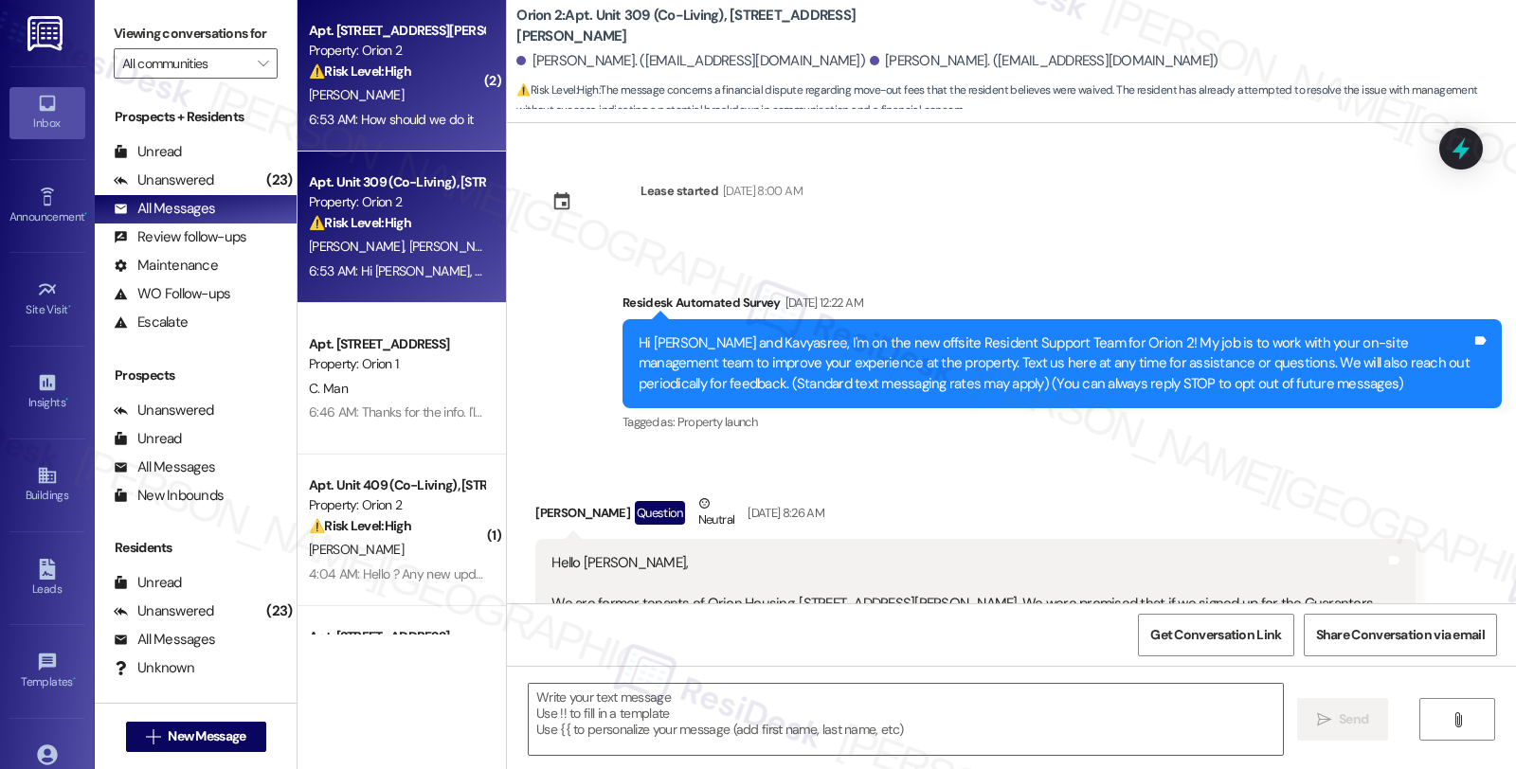
type textarea "Fetching suggested responses. Please feel free to read through the conversation…"
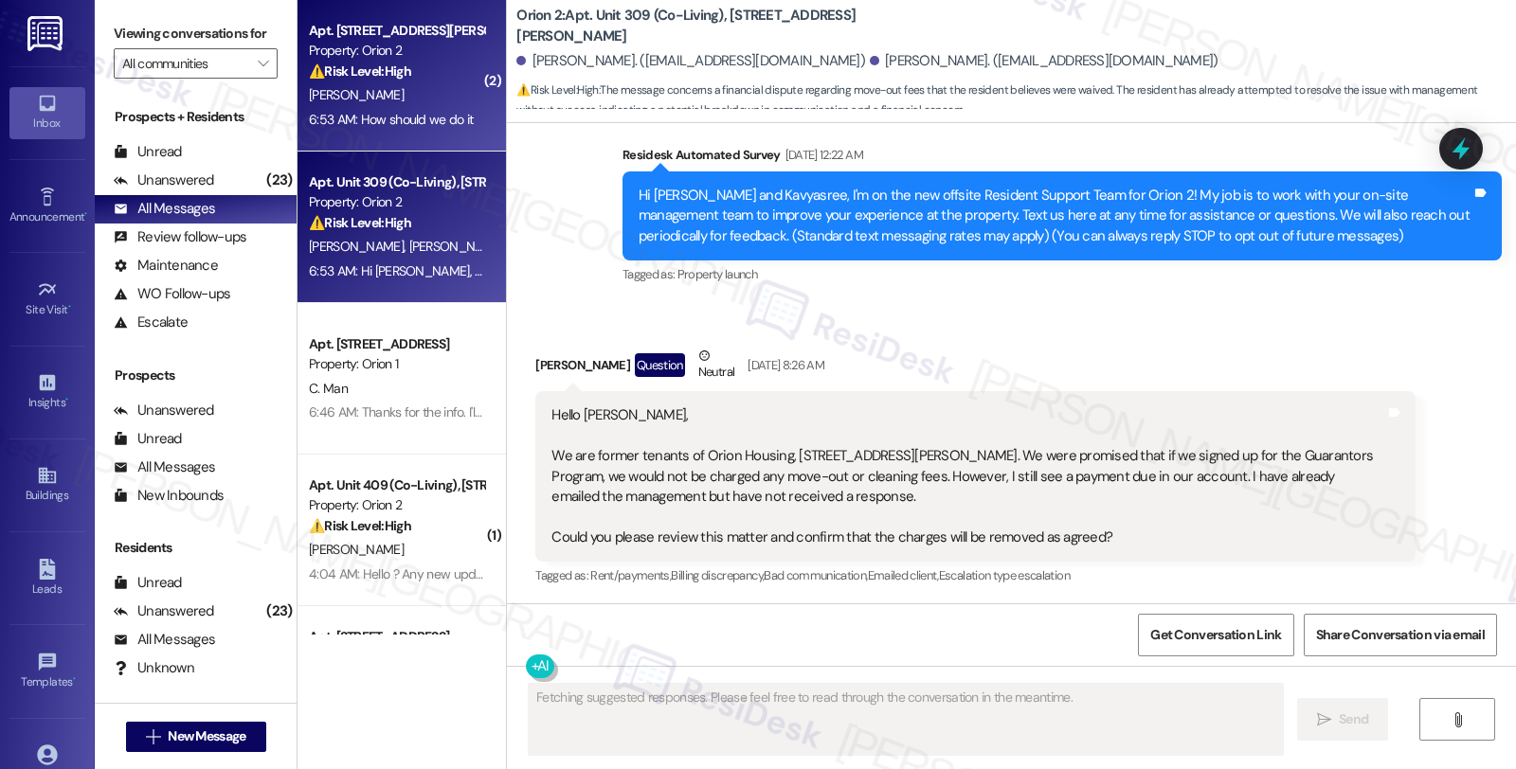
click at [429, 81] on div "Apt. Unit 410, 1421 W Adams Blvd Property: Orion 2 ⚠️ Risk Level: High The resi…" at bounding box center [396, 51] width 179 height 64
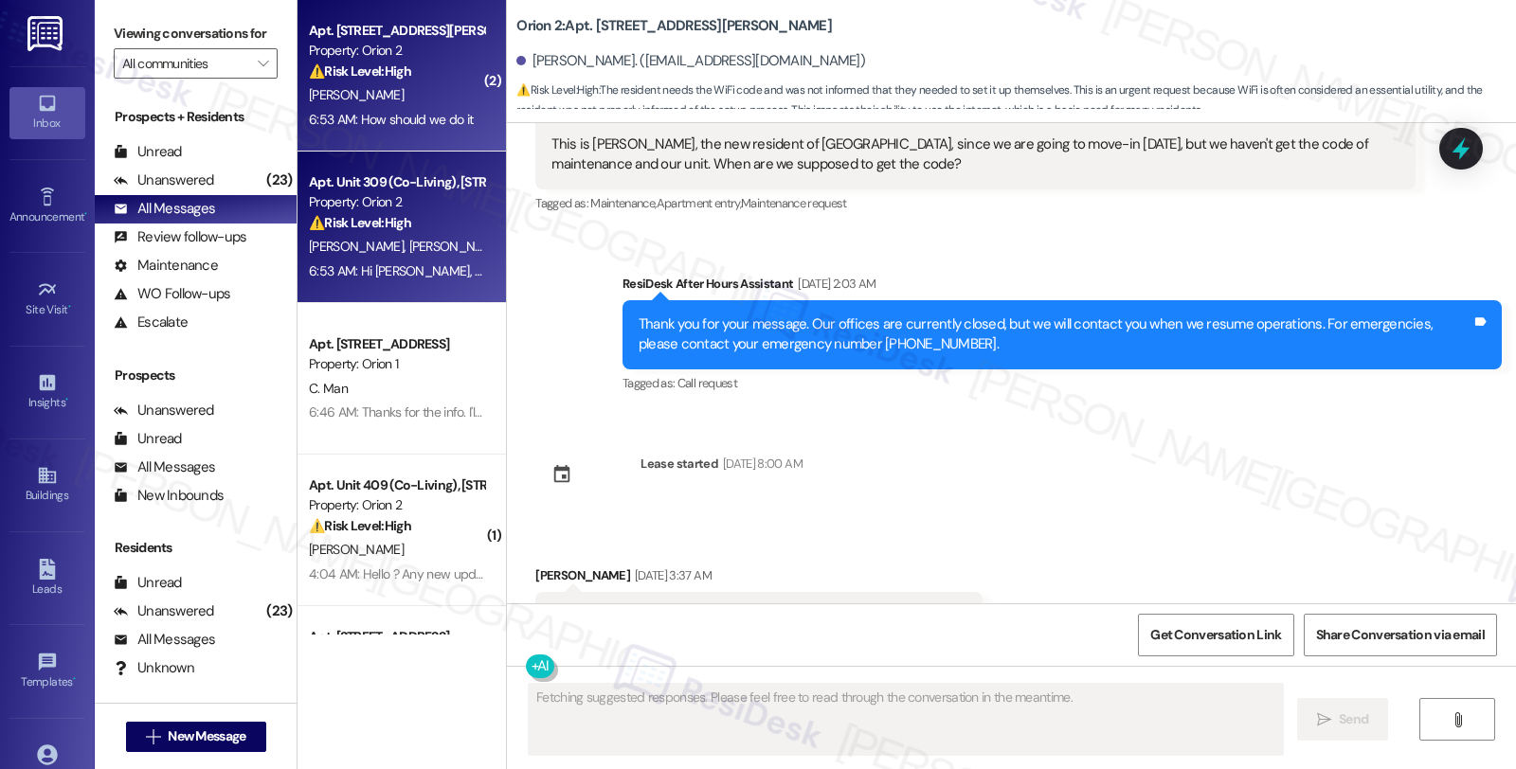
scroll to position [5041, 0]
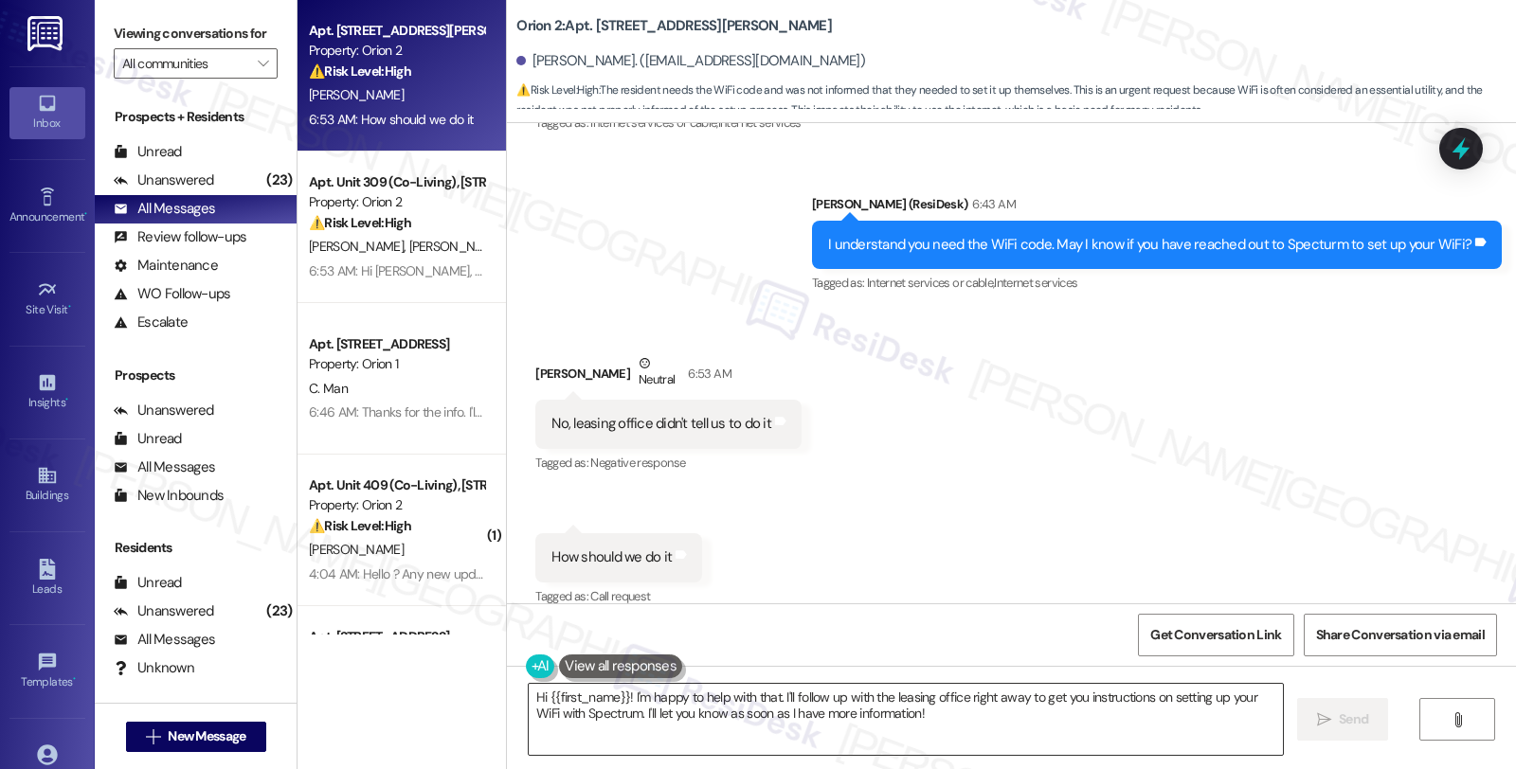
click at [748, 733] on textarea "Hi {{first_name}}! I'm happy to help with that. I'll follow up with the leasing…" at bounding box center [906, 719] width 754 height 71
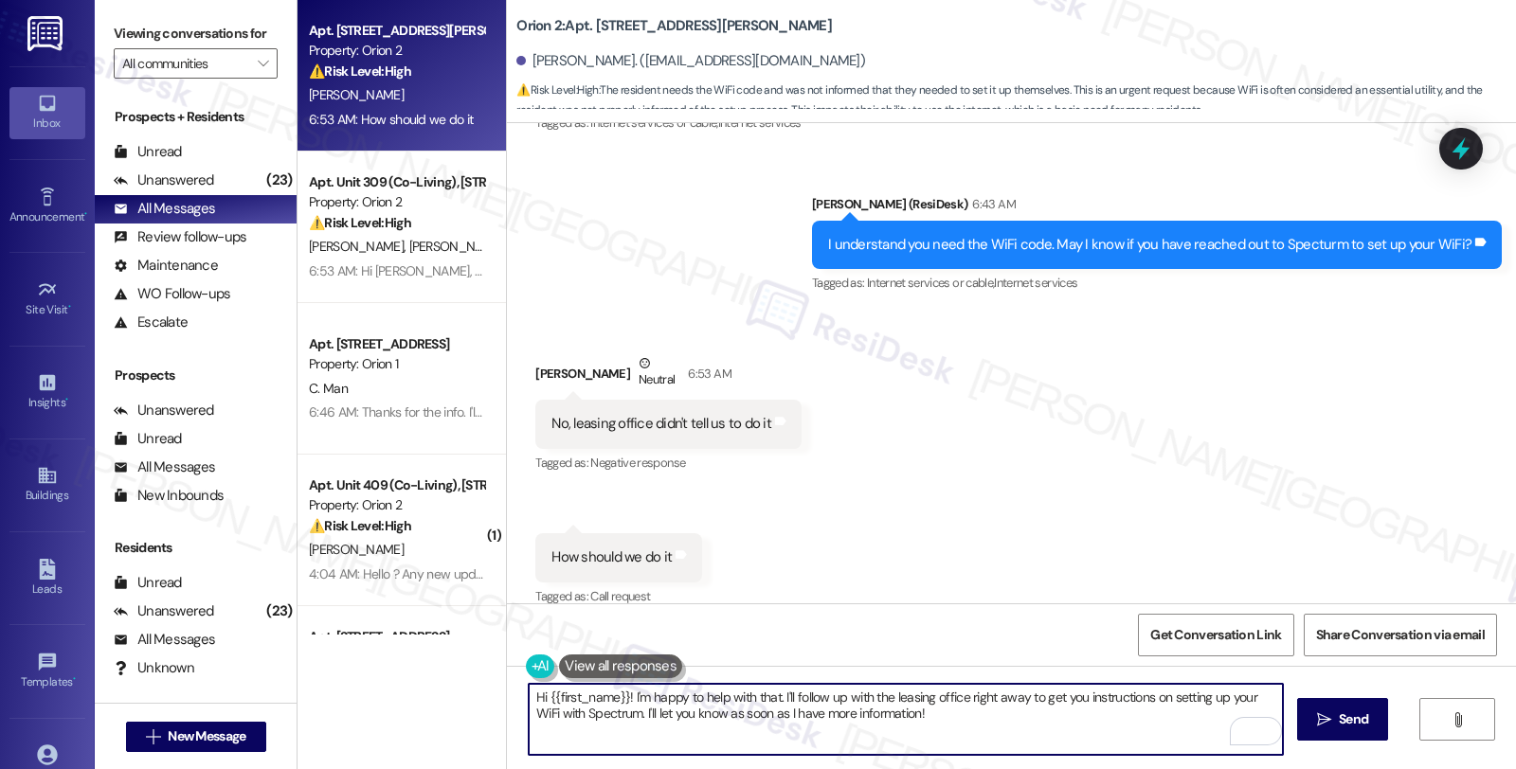
paste textarea "the tenant will need to call Spectrum to set up the Wifi. We have the Spectrum …"
paste textarea "855.243.8892"
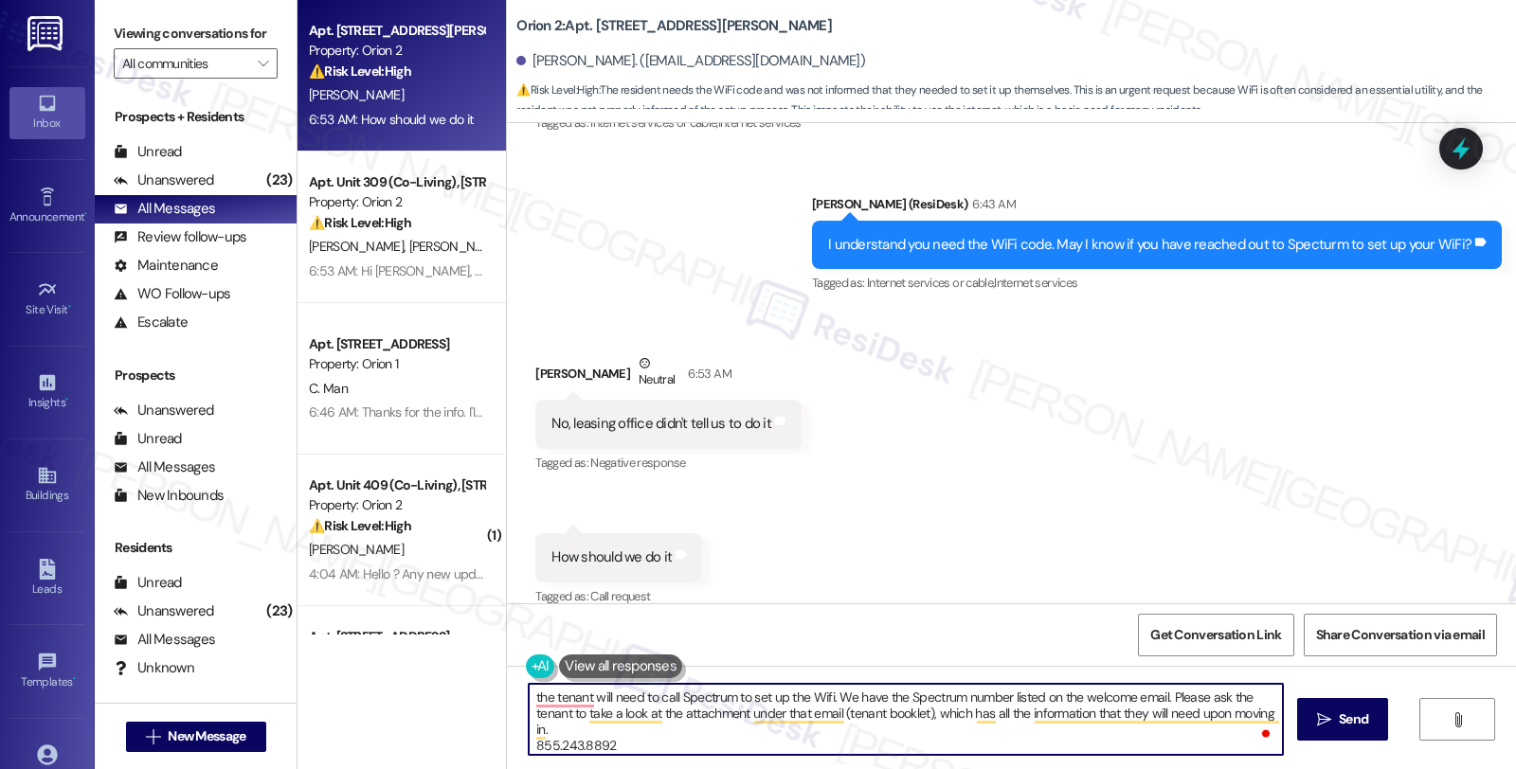
click at [529, 706] on textarea "the tenant will need to call Spectrum to set up the Wifi. We have the Spectrum …" at bounding box center [906, 719] width 754 height 71
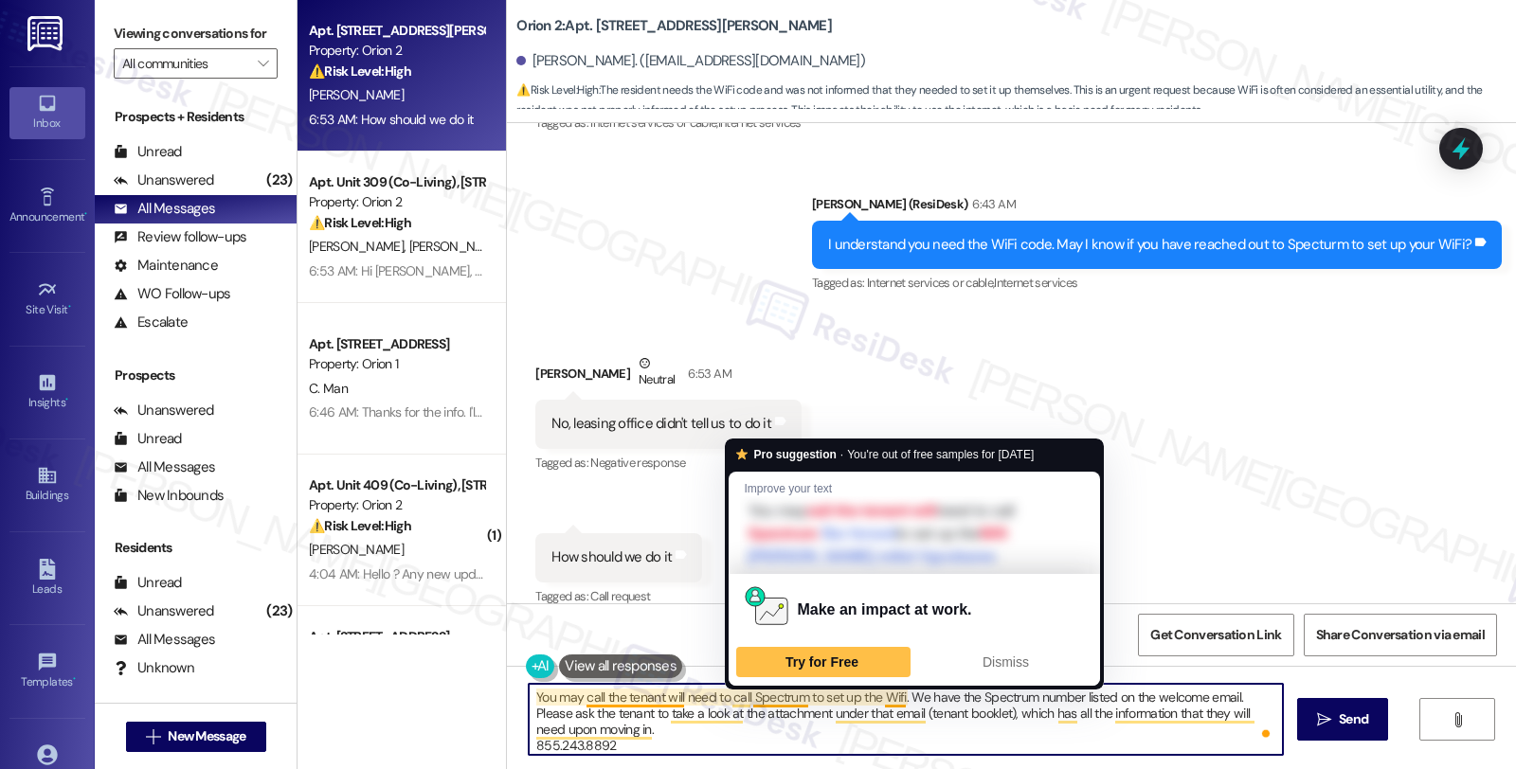
click at [742, 702] on textarea "You may call the tenant will need to call Spectrum to set up the Wifi. We have …" at bounding box center [906, 719] width 754 height 71
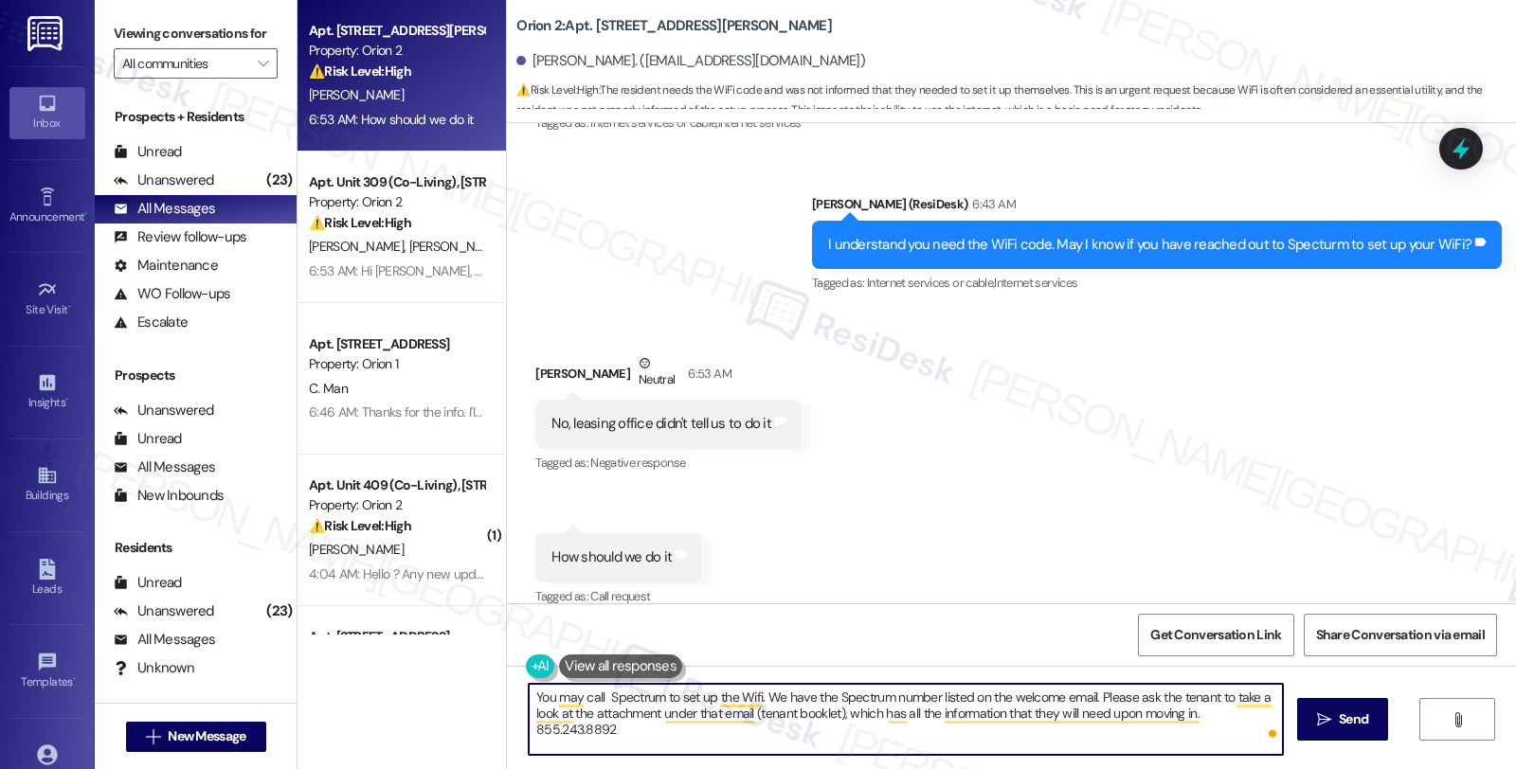
click at [651, 698] on textarea "You may call Spectrum to set up the Wifi. We have the Spectrum number listed on…" at bounding box center [906, 719] width 754 height 71
paste textarea "855.243.8892"
click at [849, 695] on textarea "You may call Spectrum at 855.243.8892 to set up the Wifi. We have the Spectrum …" at bounding box center [906, 719] width 754 height 71
drag, startPoint x: 981, startPoint y: 695, endPoint x: 1203, endPoint y: 698, distance: 222.7
click at [1203, 698] on textarea "You may call Spectrum at 855.243.8892 to set up the Wifi. I believe this is als…" at bounding box center [906, 719] width 754 height 71
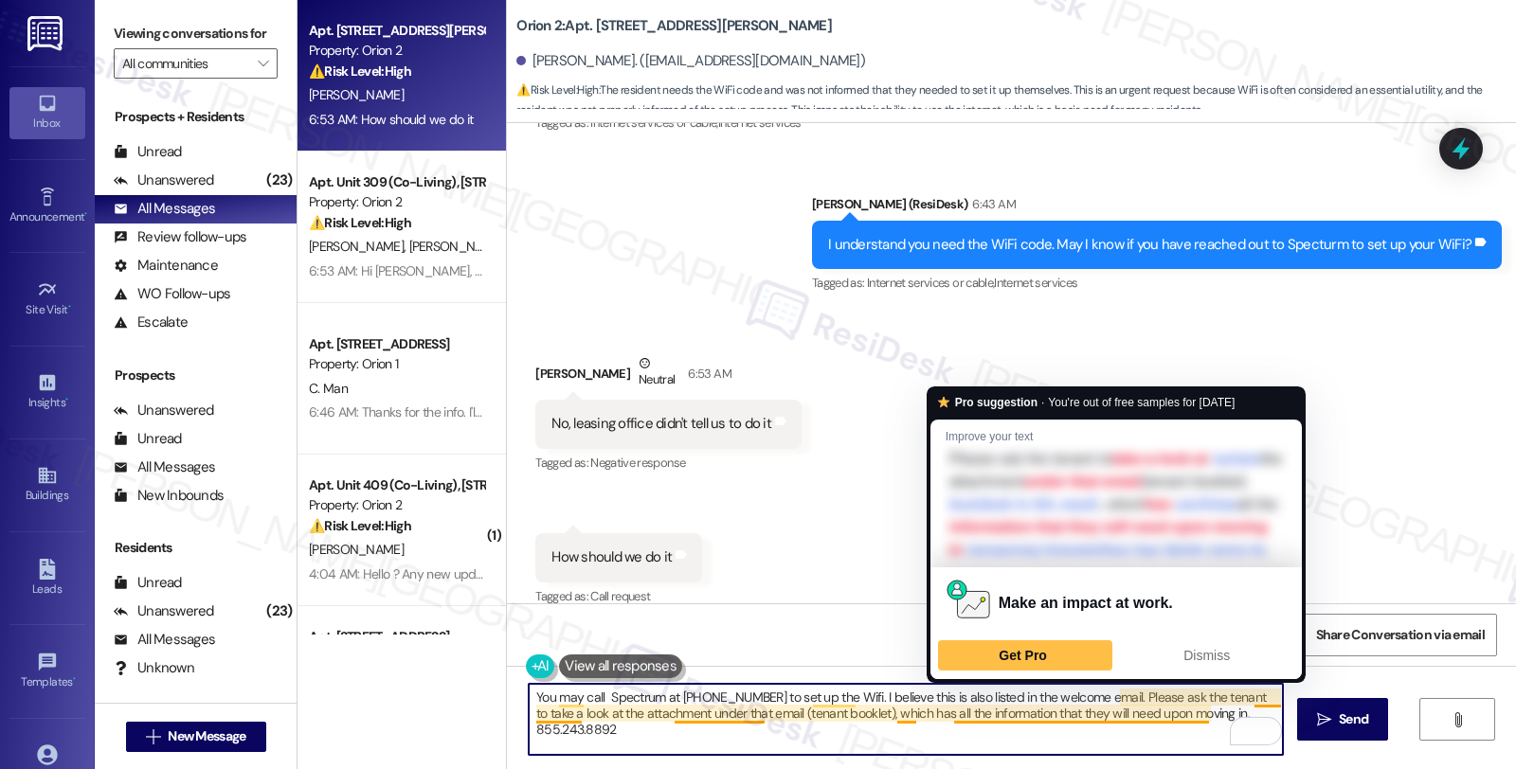
click at [1366, 479] on div "Received via SMS Szuhan Chen Neutral 6:53 AM No, leasing office didn't tell us …" at bounding box center [1011, 468] width 1009 height 314
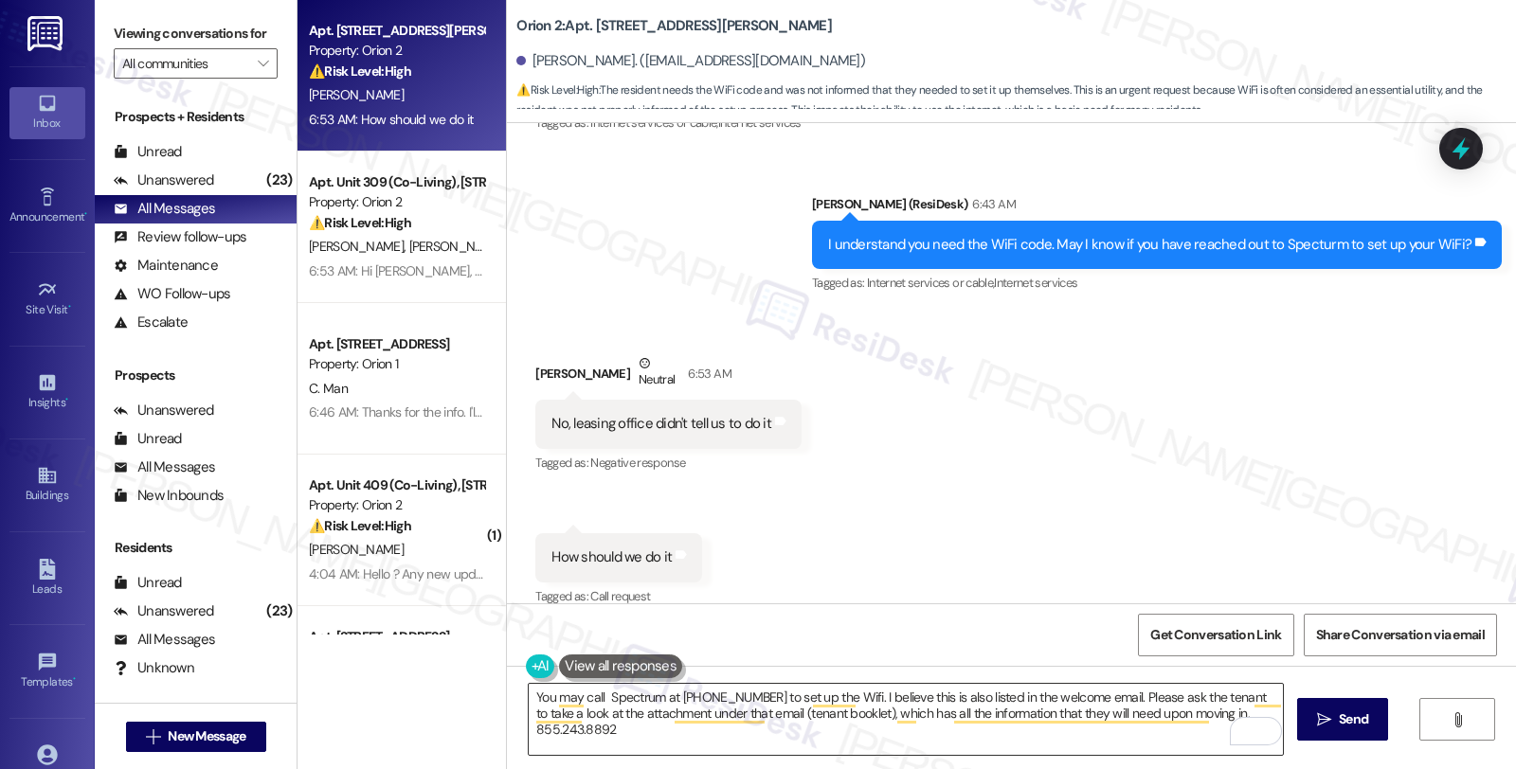
click at [1108, 693] on textarea "You may call Spectrum at 855.243.8892 to set up the Wifi. I believe this is als…" at bounding box center [906, 719] width 754 height 71
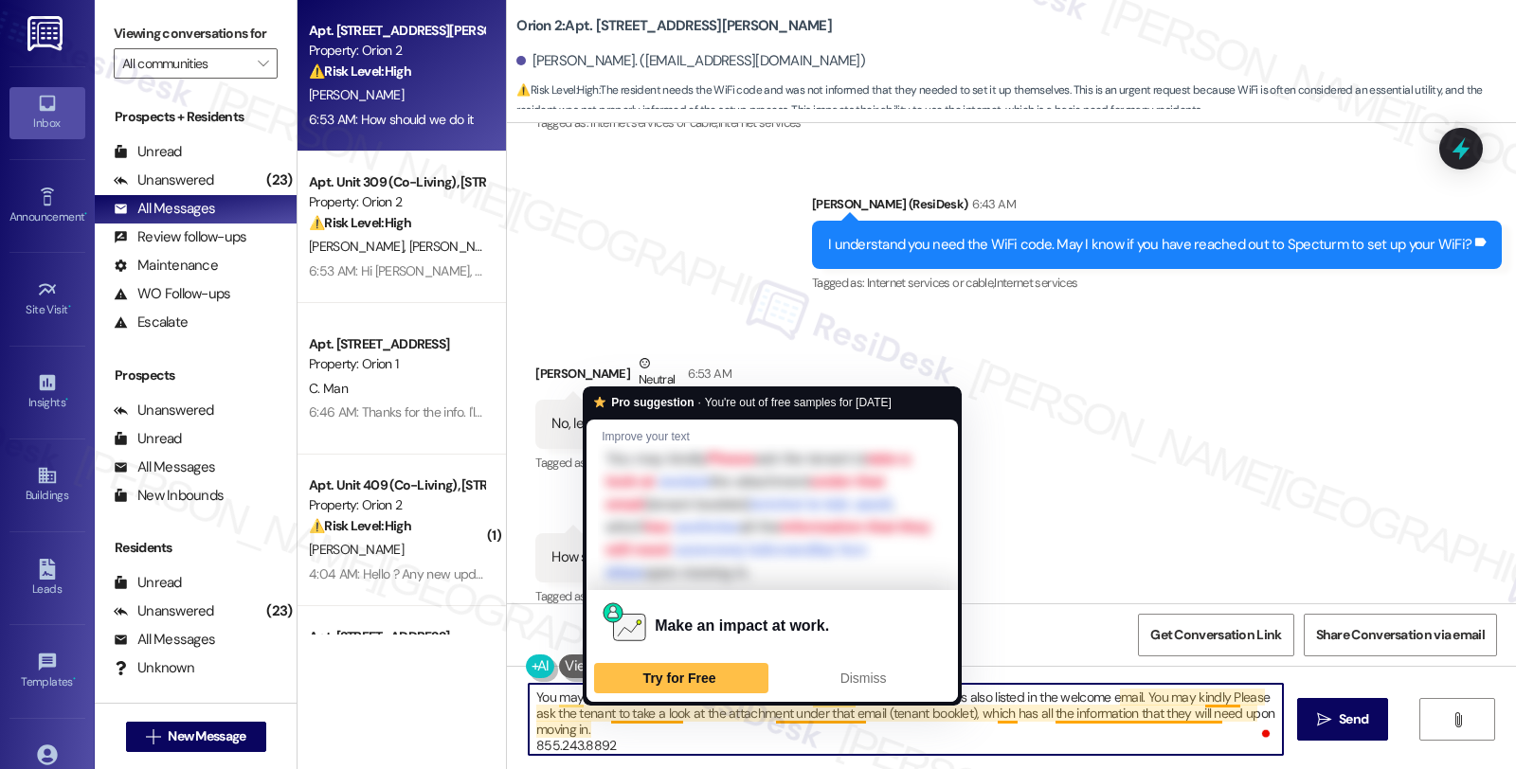
click at [594, 713] on textarea "You may call Spectrum at 855.243.8892 to set up the Wifi. I believe this is als…" at bounding box center [906, 719] width 754 height 71
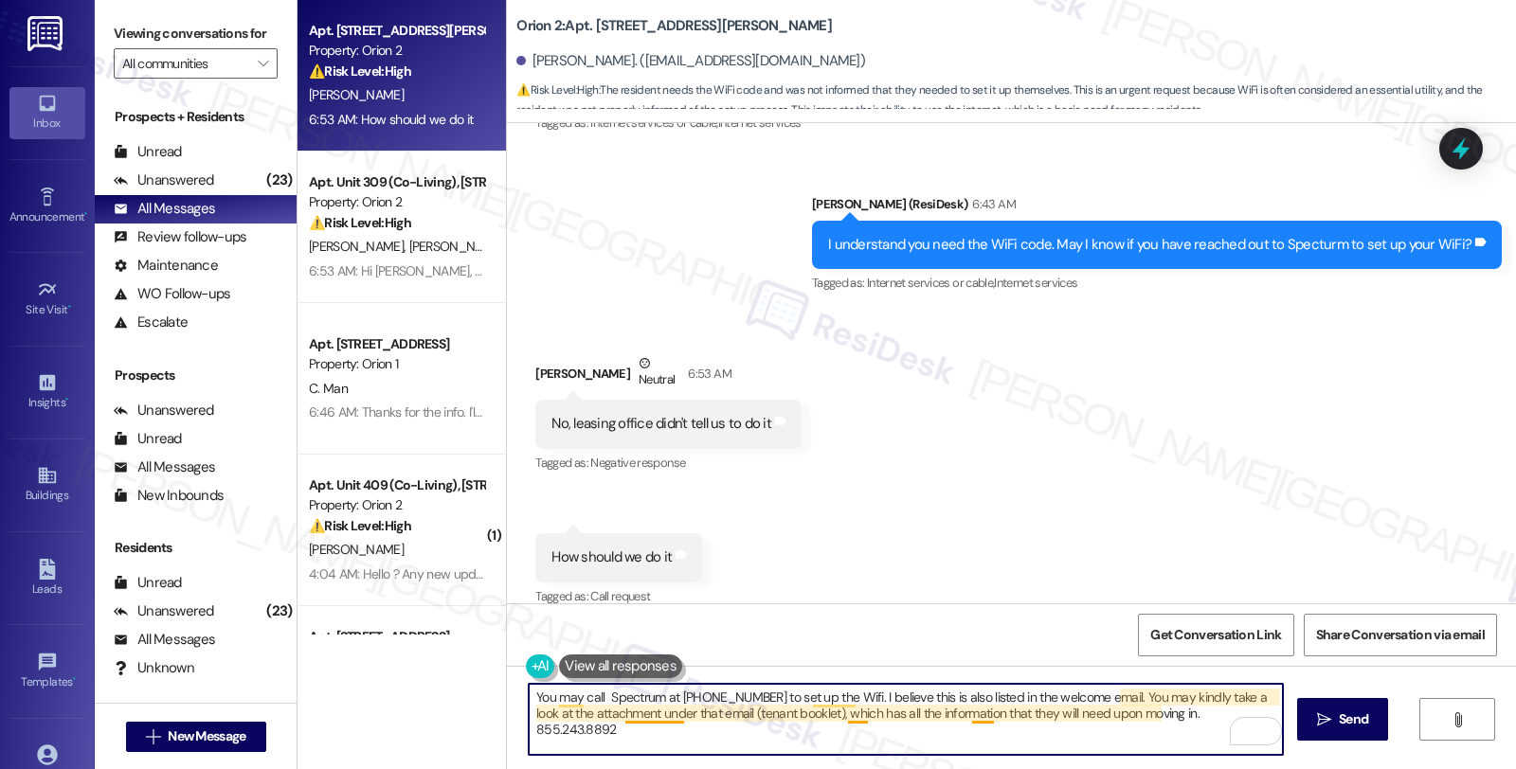
click at [963, 716] on textarea "You may call Spectrum at 855.243.8892 to set up the Wifi. I believe this is als…" at bounding box center [906, 719] width 754 height 71
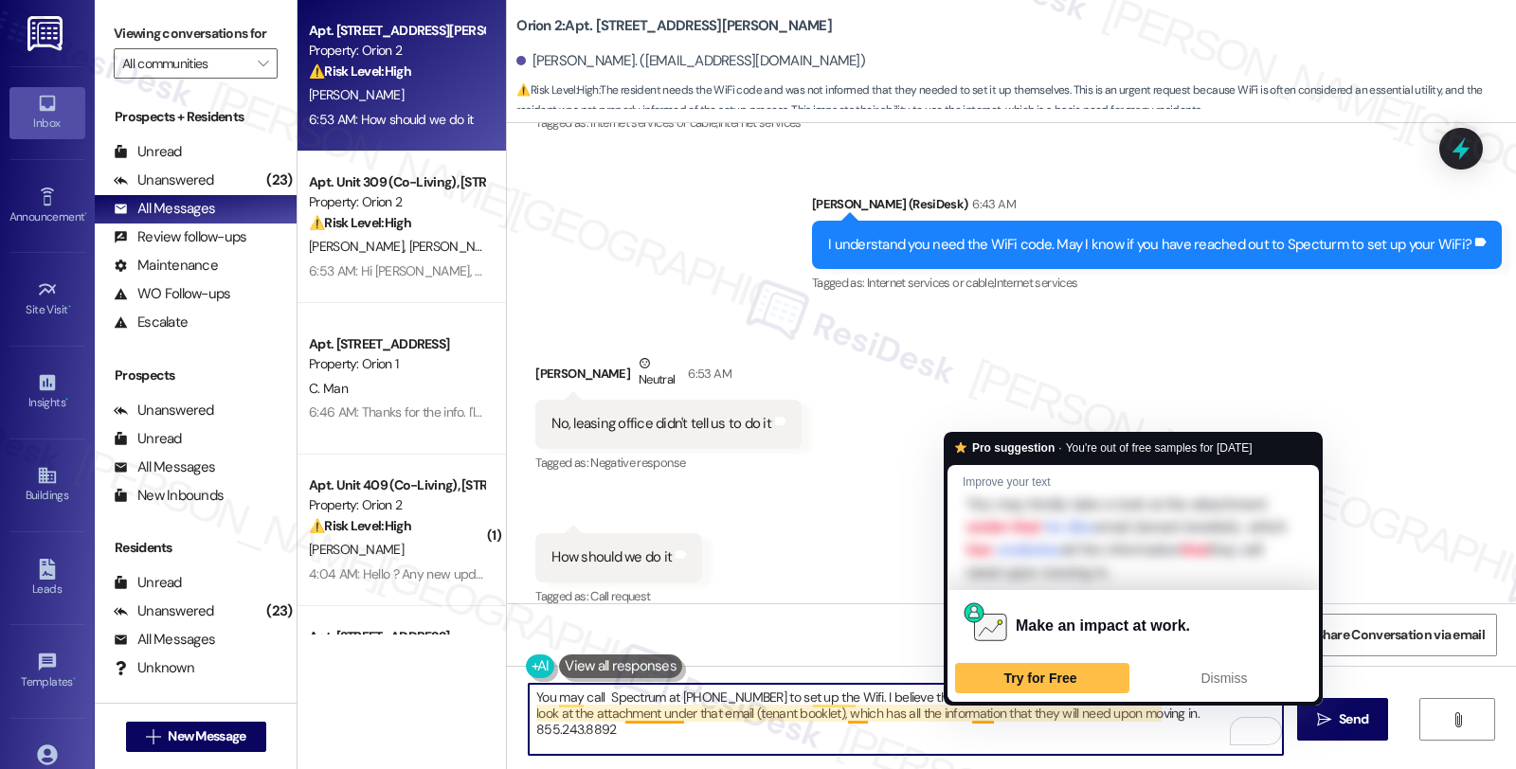
click at [963, 716] on textarea "You may call Spectrum at 855.243.8892 to set up the Wifi. I believe this is als…" at bounding box center [906, 719] width 754 height 71
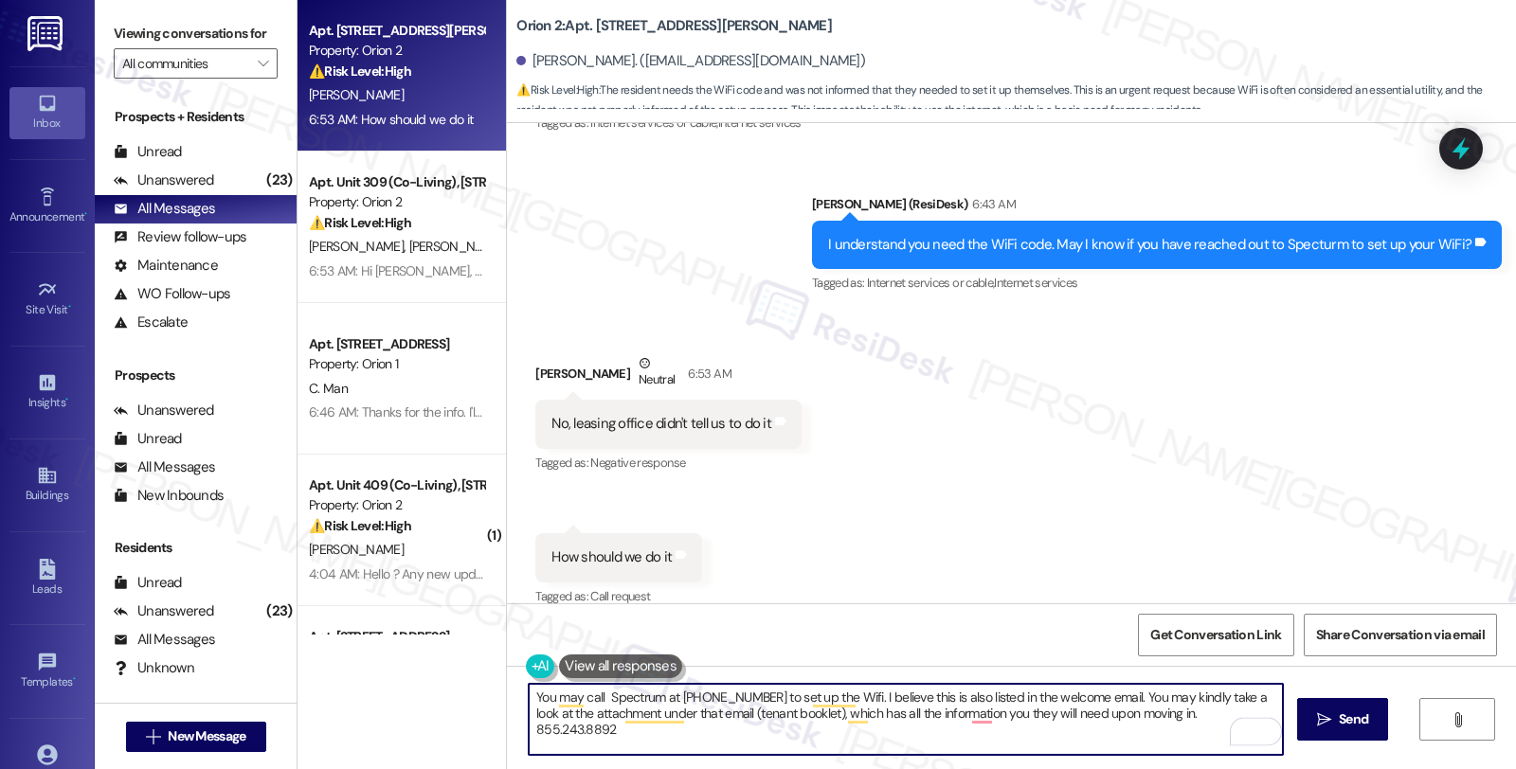
drag, startPoint x: 1177, startPoint y: 721, endPoint x: 1177, endPoint y: 743, distance: 21.8
click at [1177, 743] on textarea "You may call Spectrum at 855.243.8892 to set up the Wifi. I believe this is als…" at bounding box center [906, 719] width 754 height 71
click at [995, 721] on textarea "You may call Spectrum at 855.243.8892 to set up the Wifi. I believe this is als…" at bounding box center [906, 719] width 754 height 71
type textarea "You may call Spectrum at 855.243.8892 to set up the Wifi. I believe this is als…"
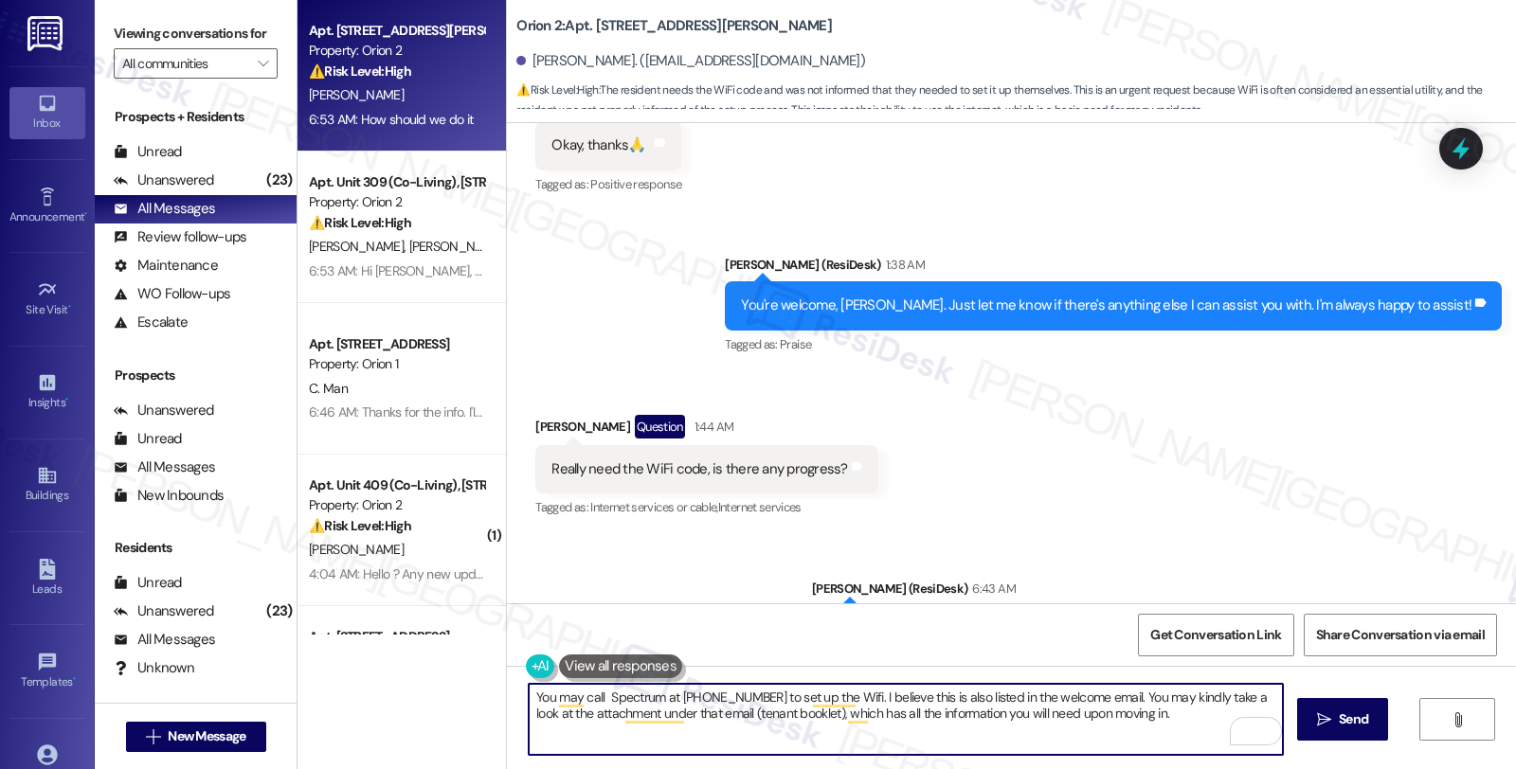
scroll to position [4620, 0]
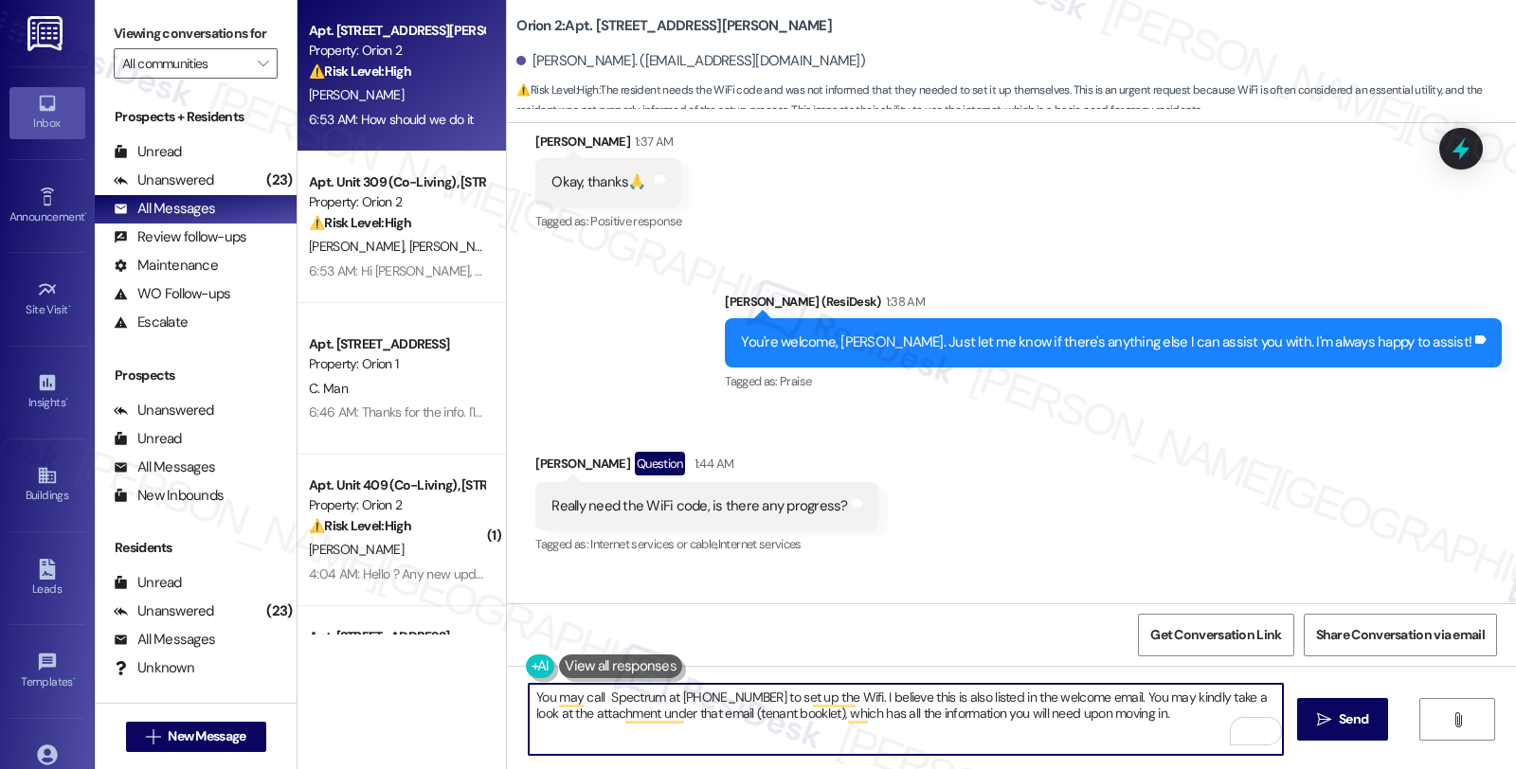
click at [1127, 713] on textarea "You may call Spectrum at 855.243.8892 to set up the Wifi. I believe this is als…" at bounding box center [906, 719] width 754 height 71
click at [1340, 725] on span "Send" at bounding box center [1353, 720] width 29 height 20
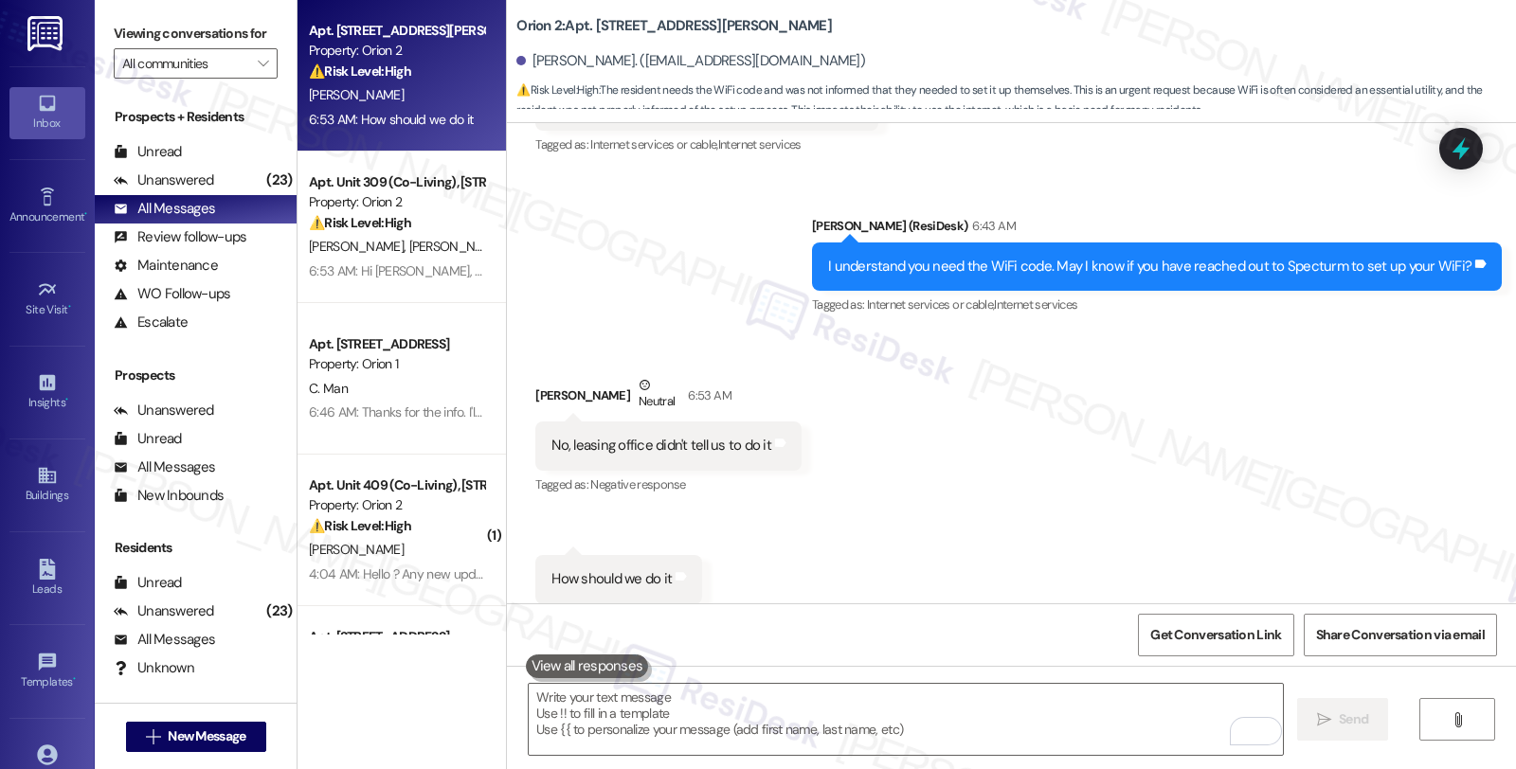
scroll to position [5041, 0]
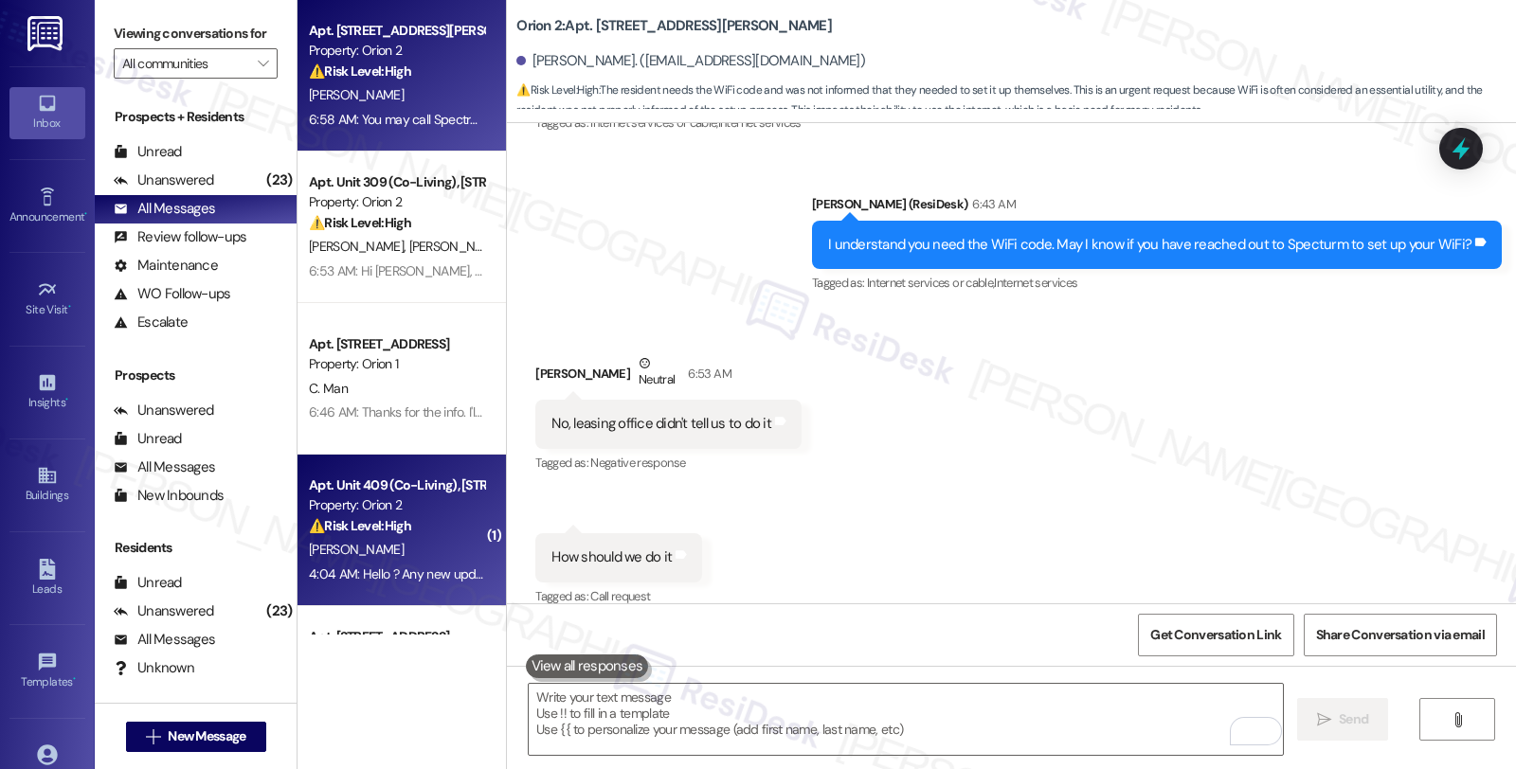
click at [388, 573] on div "4:04 AM: Hello ? Any new update ? 4:04 AM: Hello ? Any new update ?" at bounding box center [406, 574] width 194 height 17
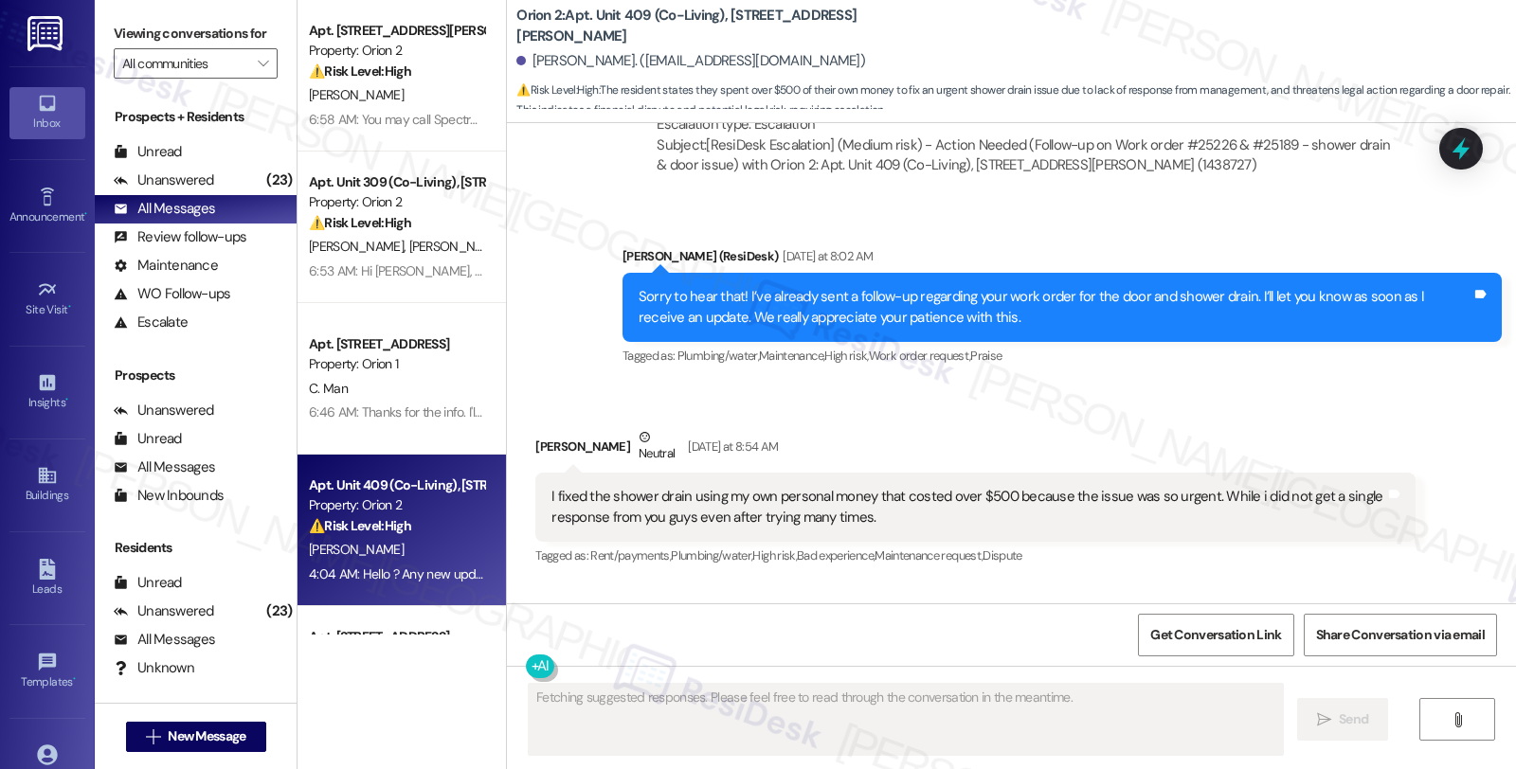
scroll to position [1545, 0]
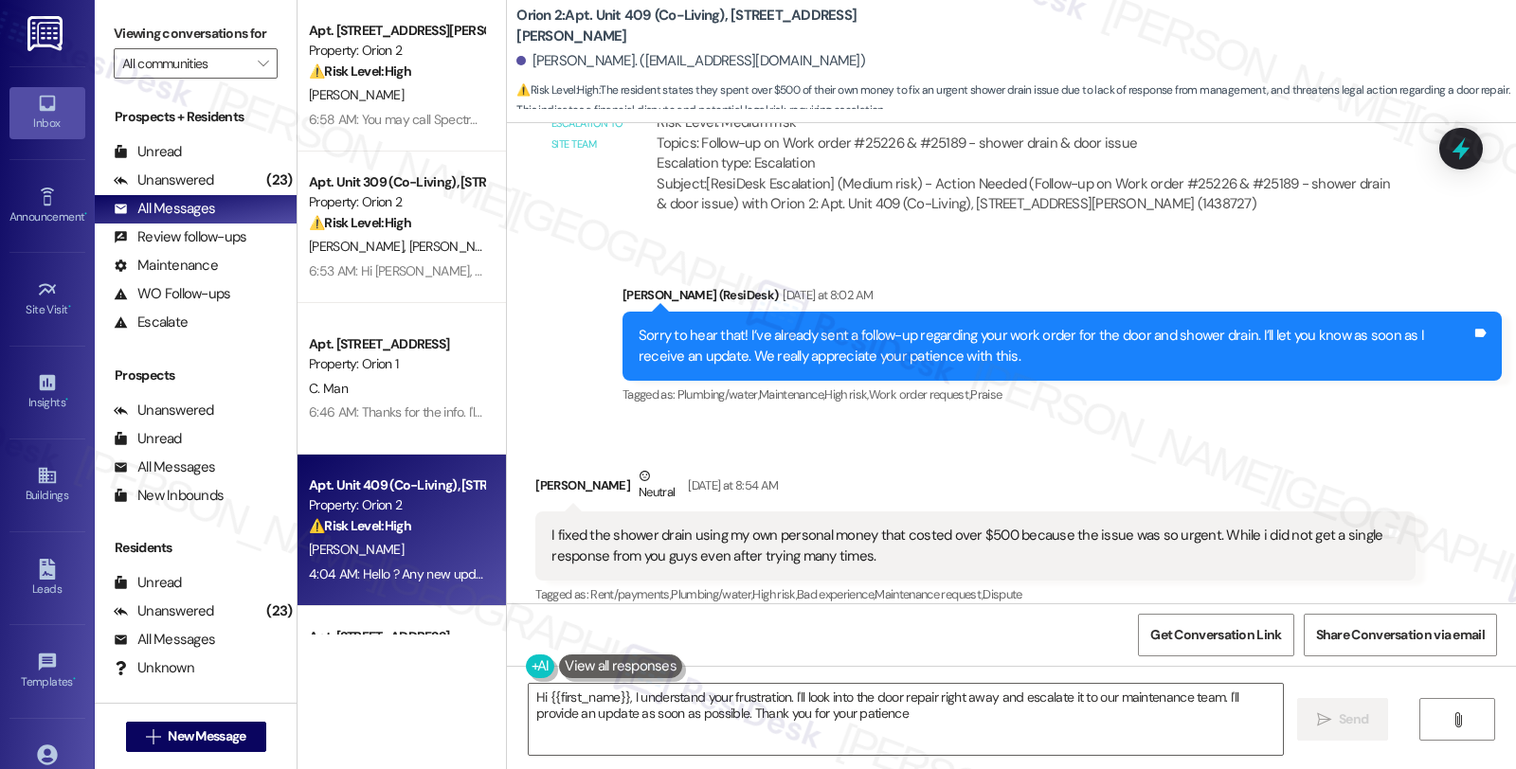
type textarea "Hi {{first_name}}, I understand your frustration. I'll look into the door repai…"
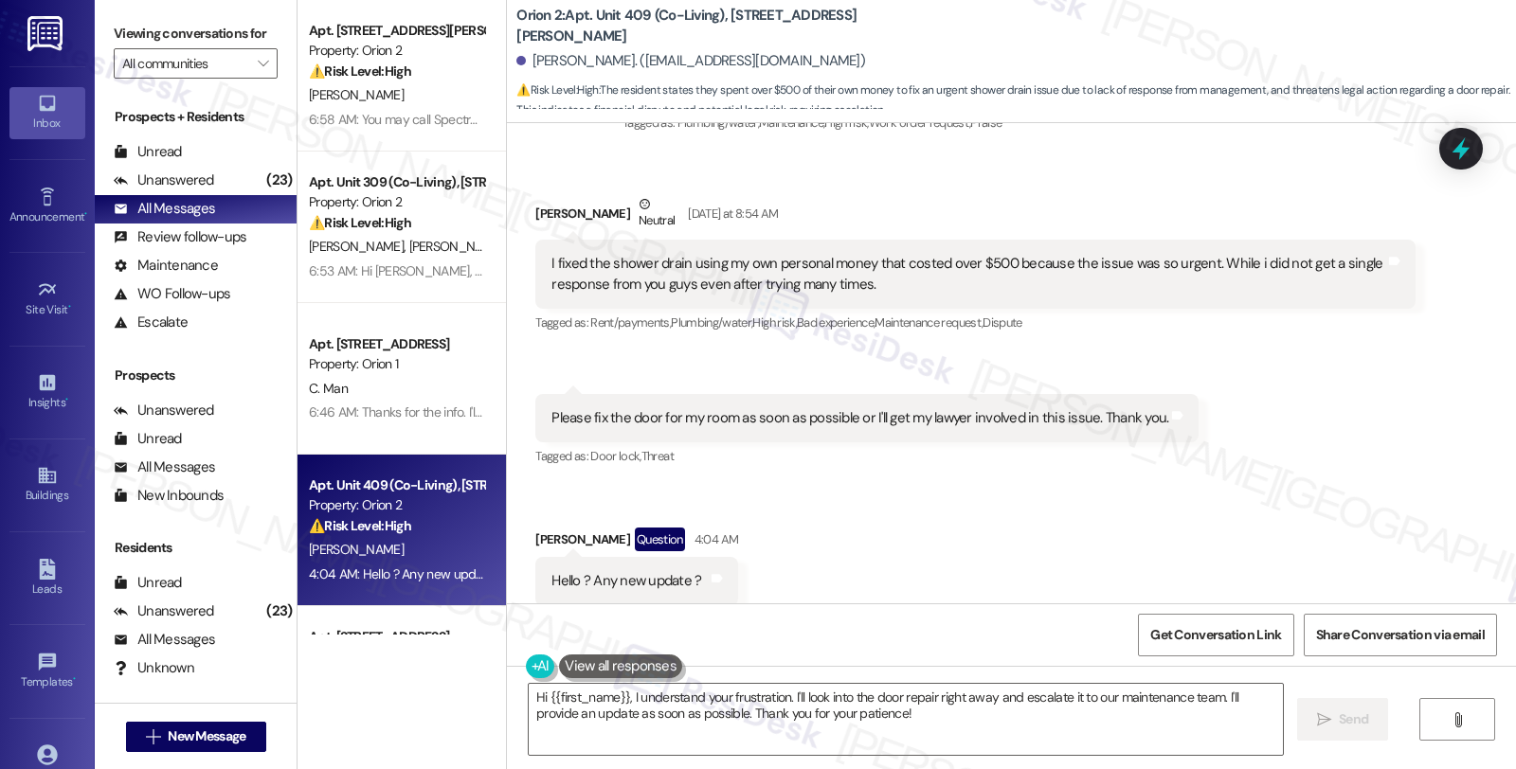
scroll to position [1862, 0]
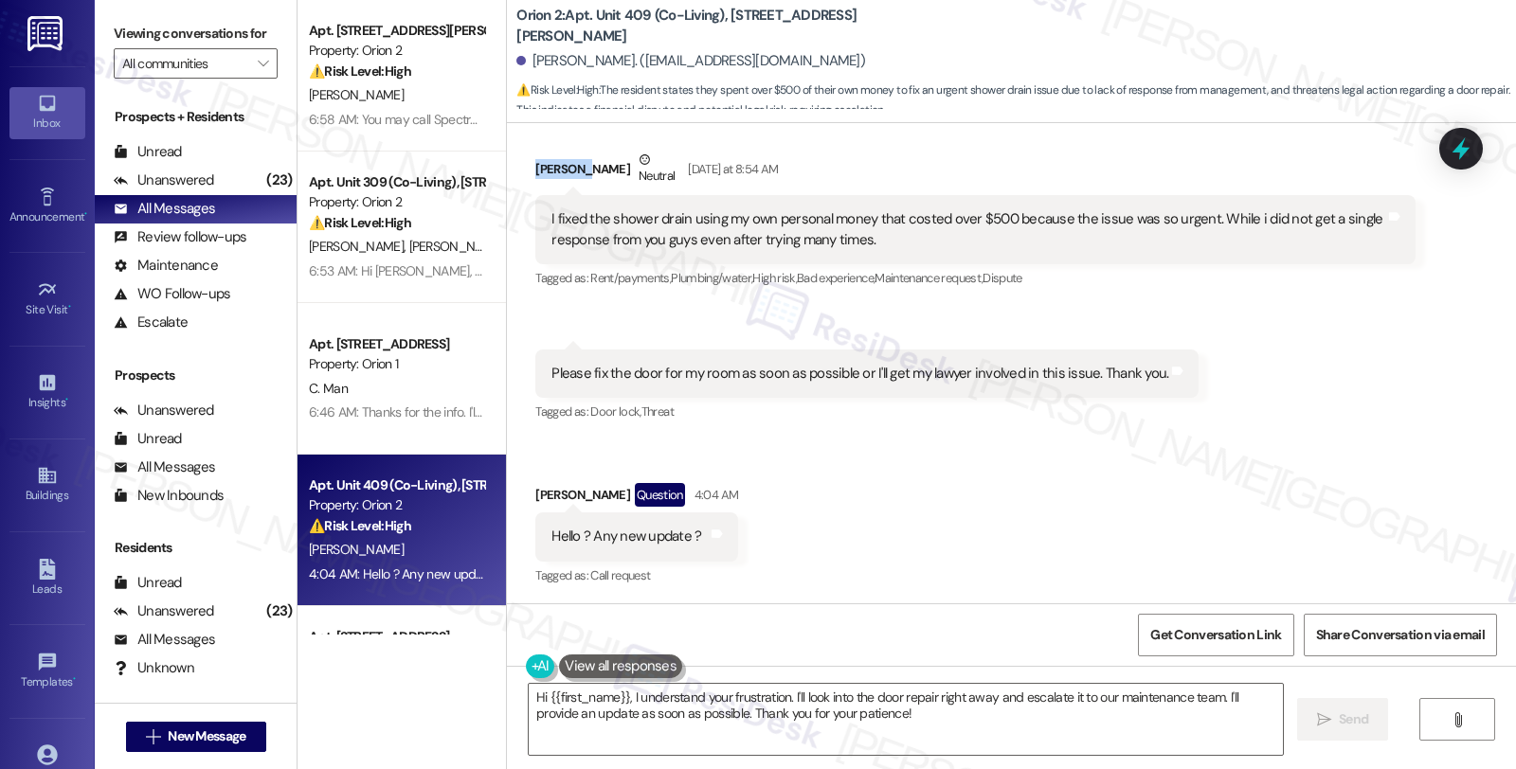
drag, startPoint x: 519, startPoint y: 169, endPoint x: 565, endPoint y: 169, distance: 45.5
click at [565, 169] on div "Received via SMS Kyle Kim Neutral Yesterday at 8:54 AM I fixed the shower drain…" at bounding box center [975, 220] width 908 height 171
copy div "Kyle Kim"
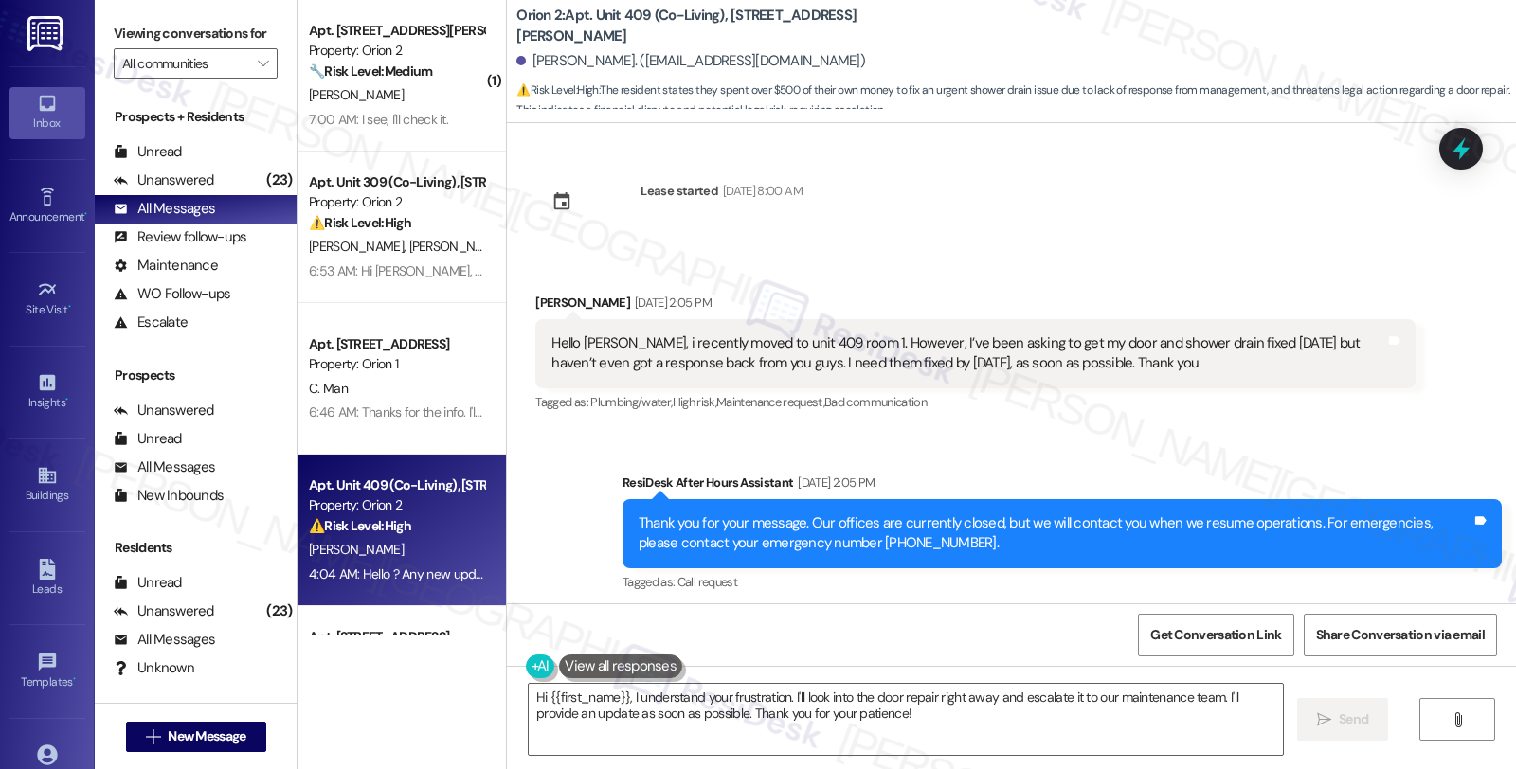
scroll to position [1862, 0]
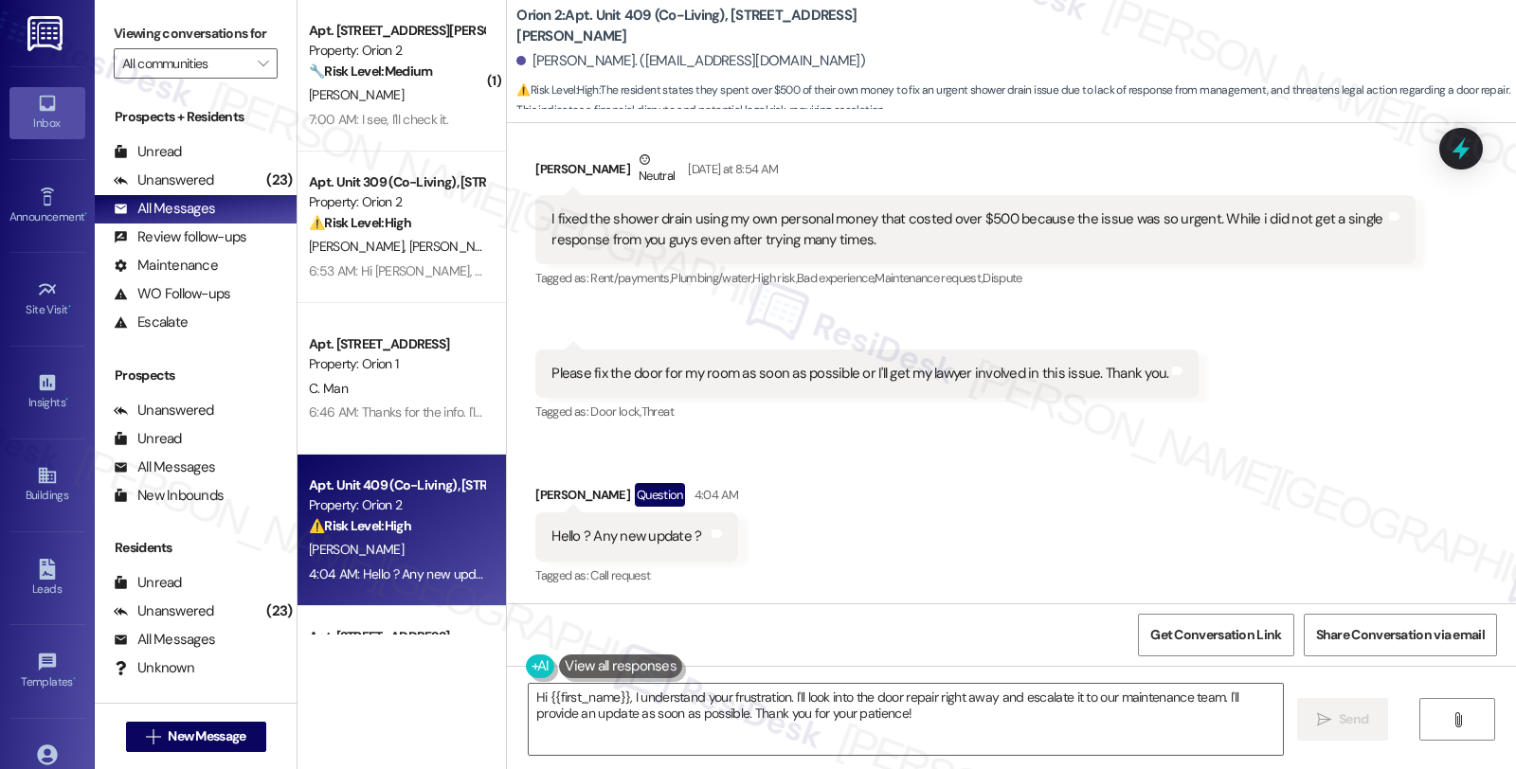
drag, startPoint x: 456, startPoint y: 82, endPoint x: 979, endPoint y: 423, distance: 624.4
click at [979, 423] on div "Tagged as: Door lock , Click to highlight conversations about Door lock Threat …" at bounding box center [866, 411] width 663 height 27
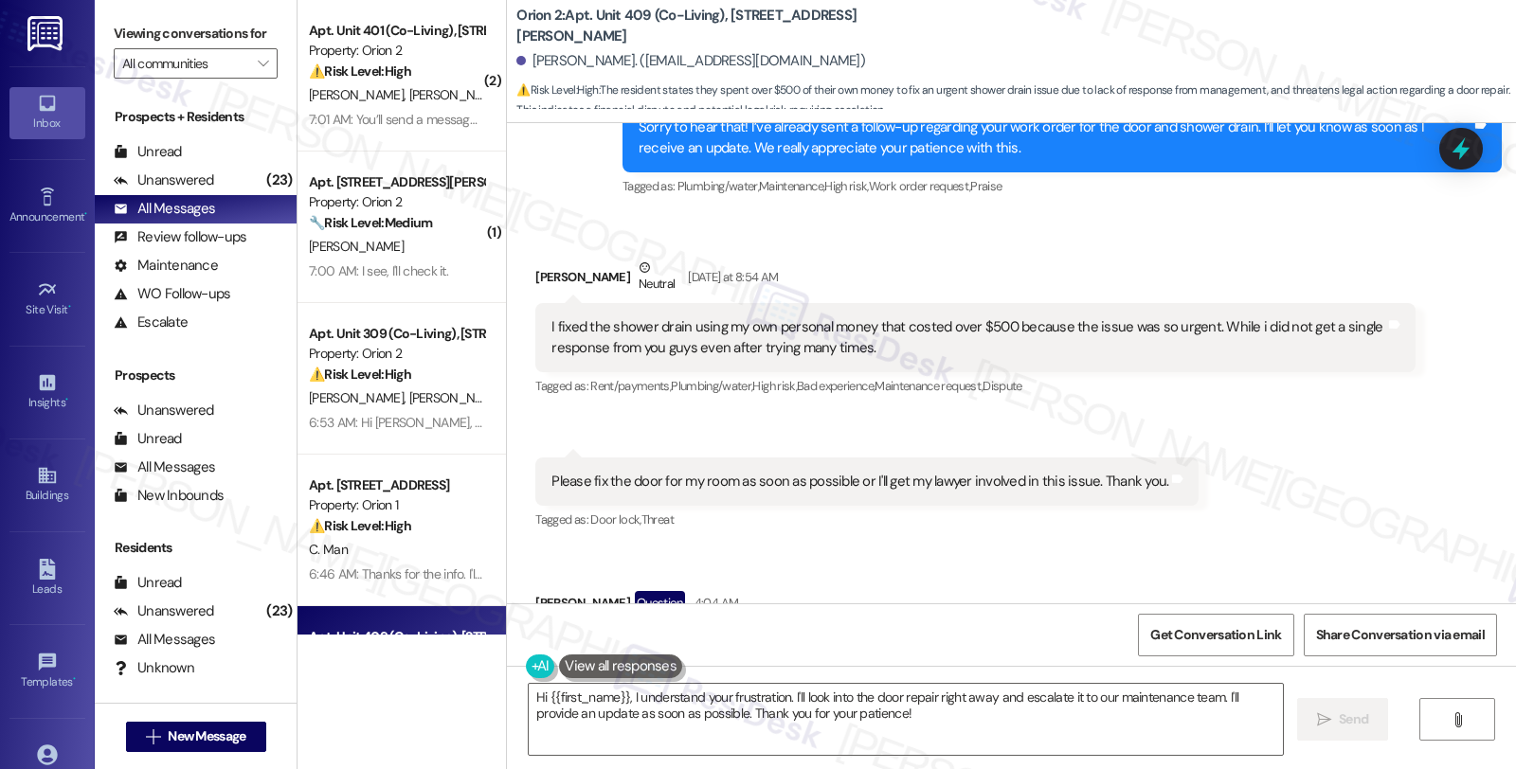
scroll to position [1757, 0]
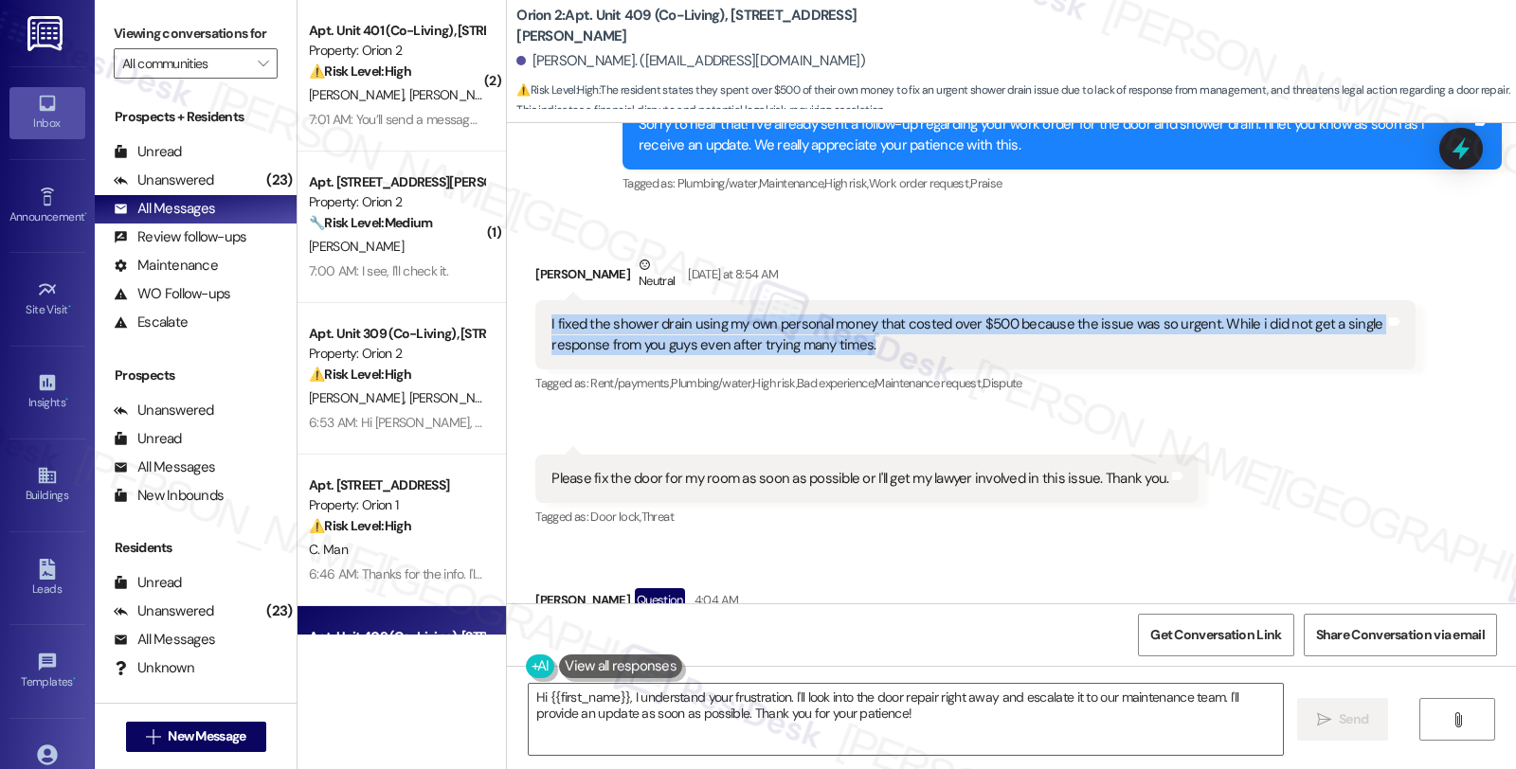
drag, startPoint x: 534, startPoint y: 328, endPoint x: 958, endPoint y: 351, distance: 424.1
click at [958, 351] on div "I fixed the shower drain using my own personal money that costed over $500 beca…" at bounding box center [974, 334] width 879 height 69
copy div "I fixed the shower drain using my own personal money that costed over $500 beca…"
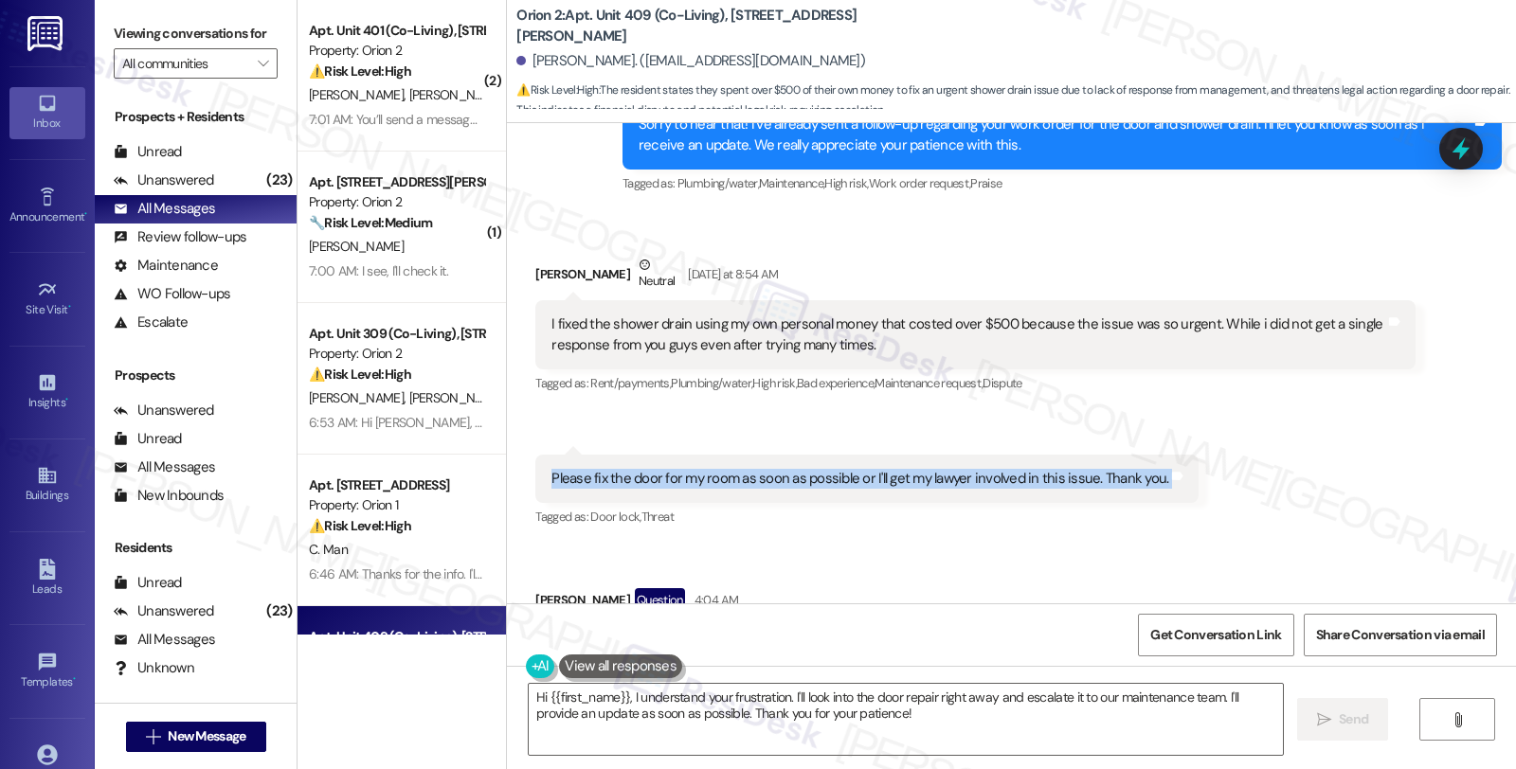
drag, startPoint x: 541, startPoint y: 479, endPoint x: 1211, endPoint y: 481, distance: 669.8
click at [1211, 481] on div "Received via SMS Kyle Kim Neutral Yesterday at 8:54 AM I fixed the shower drain…" at bounding box center [1011, 460] width 1009 height 497
copy div "Please fix the door for my room as soon as possible or I'll get my lawyer invol…"
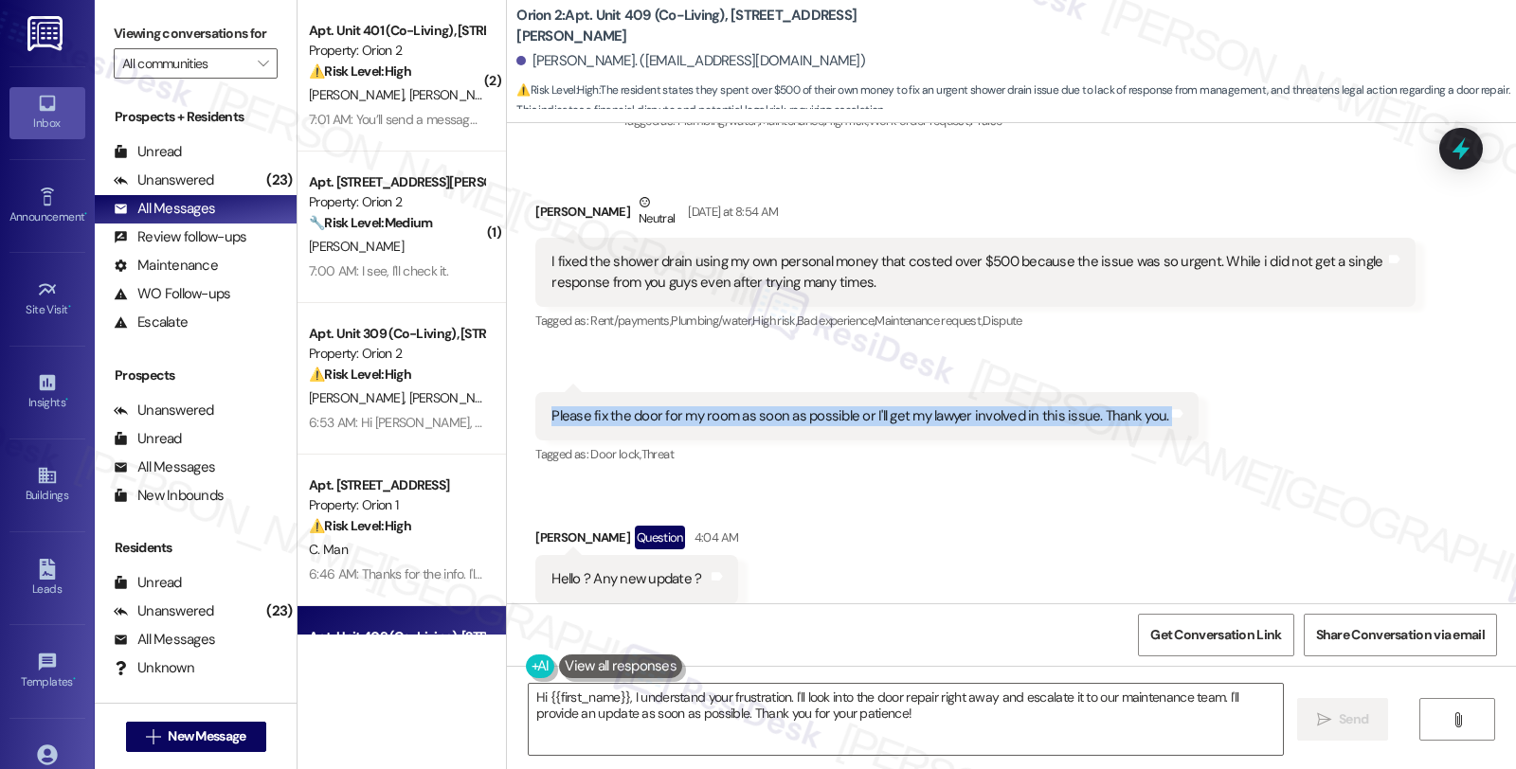
scroll to position [1862, 0]
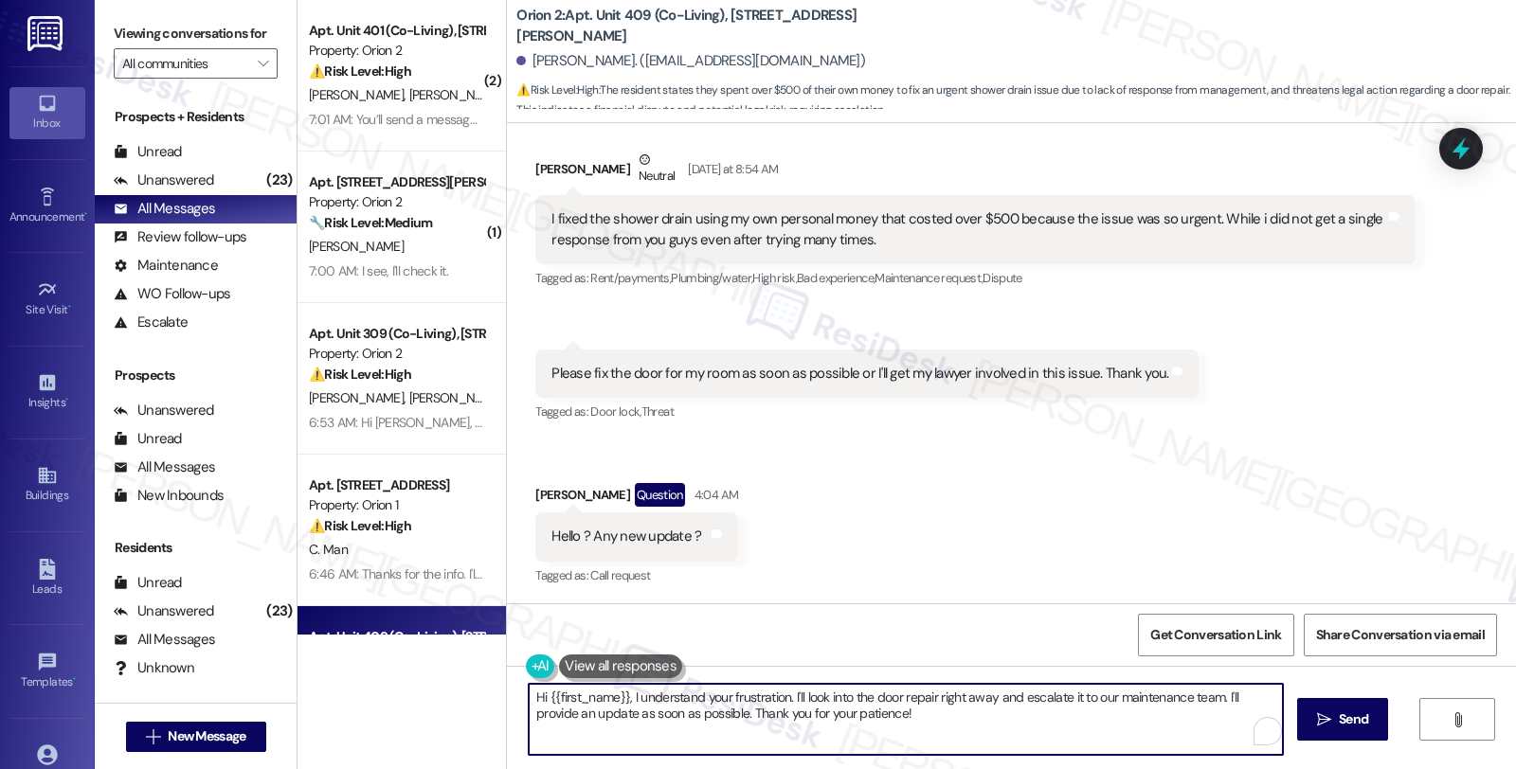
drag, startPoint x: 622, startPoint y: 698, endPoint x: 850, endPoint y: 724, distance: 229.8
click at [850, 724] on textarea "Hi {{first_name}}, I understand your frustration. I'll look into the door repai…" at bounding box center [906, 719] width 754 height 71
paste textarea "’m truly sorry to hear about the situation you’ve been dealing with, and I unde…"
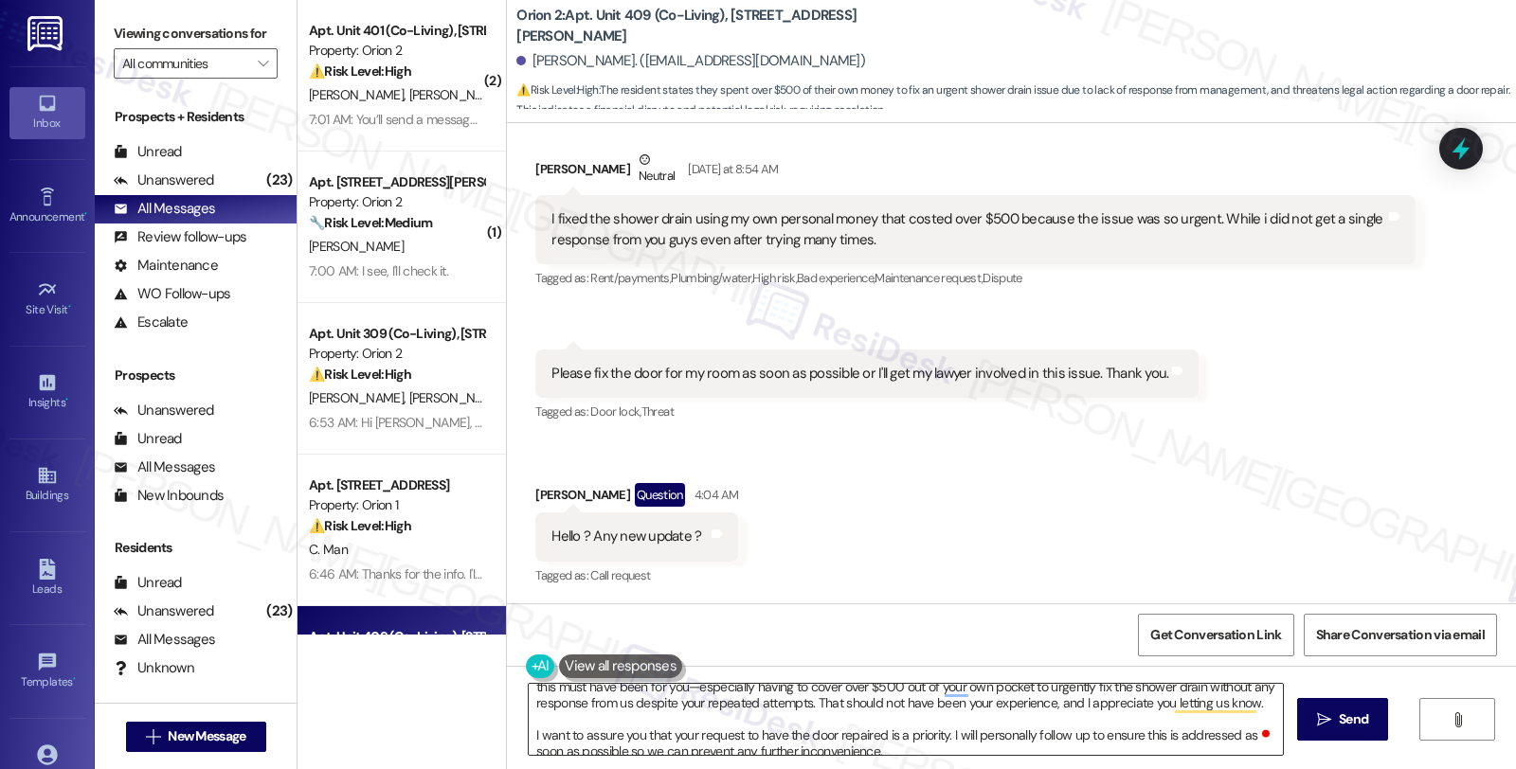
scroll to position [36, 0]
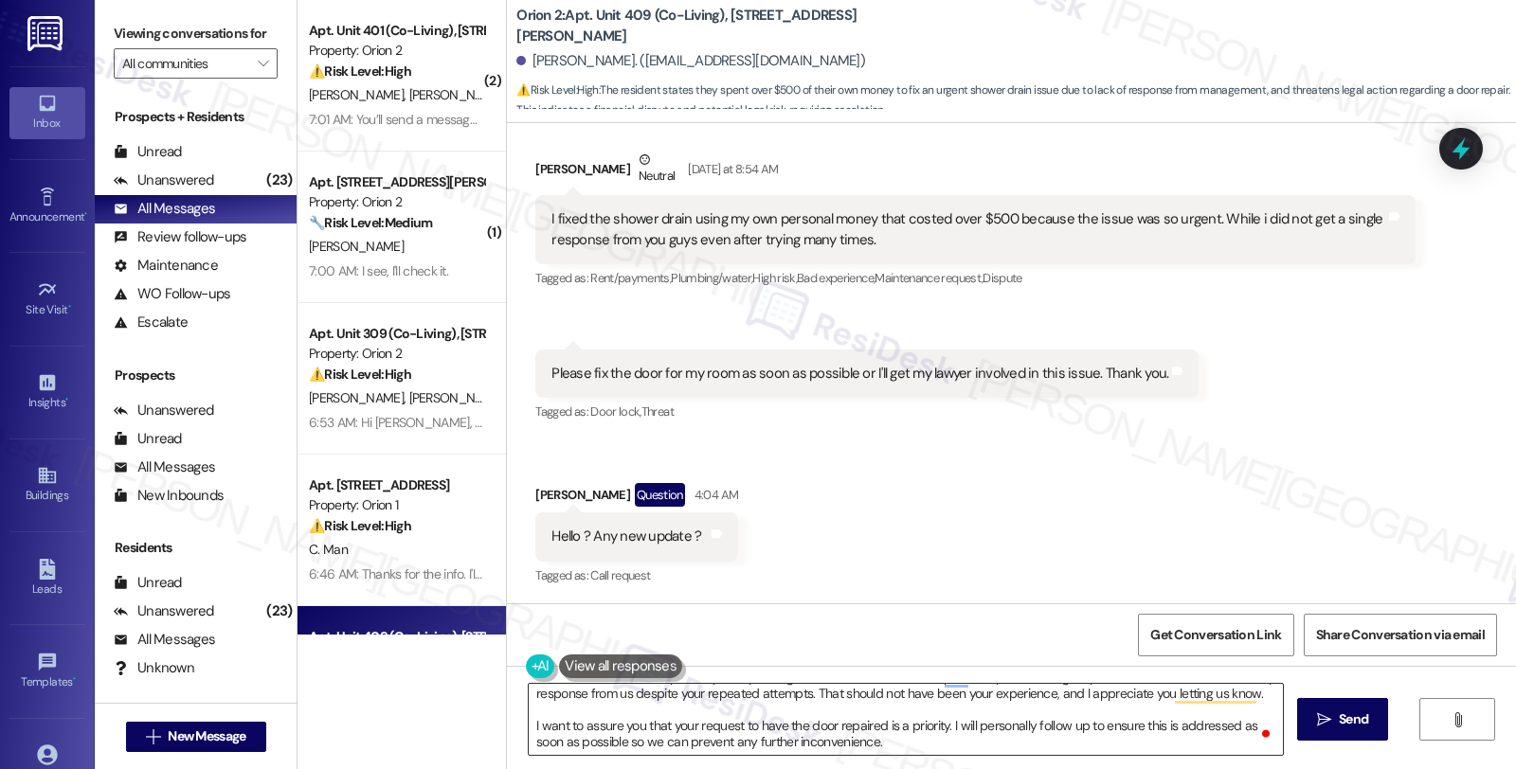
click at [529, 724] on textarea "Hi {{first_name}}, I’m truly sorry to hear about the situation you’ve been deal…" at bounding box center [906, 719] width 754 height 71
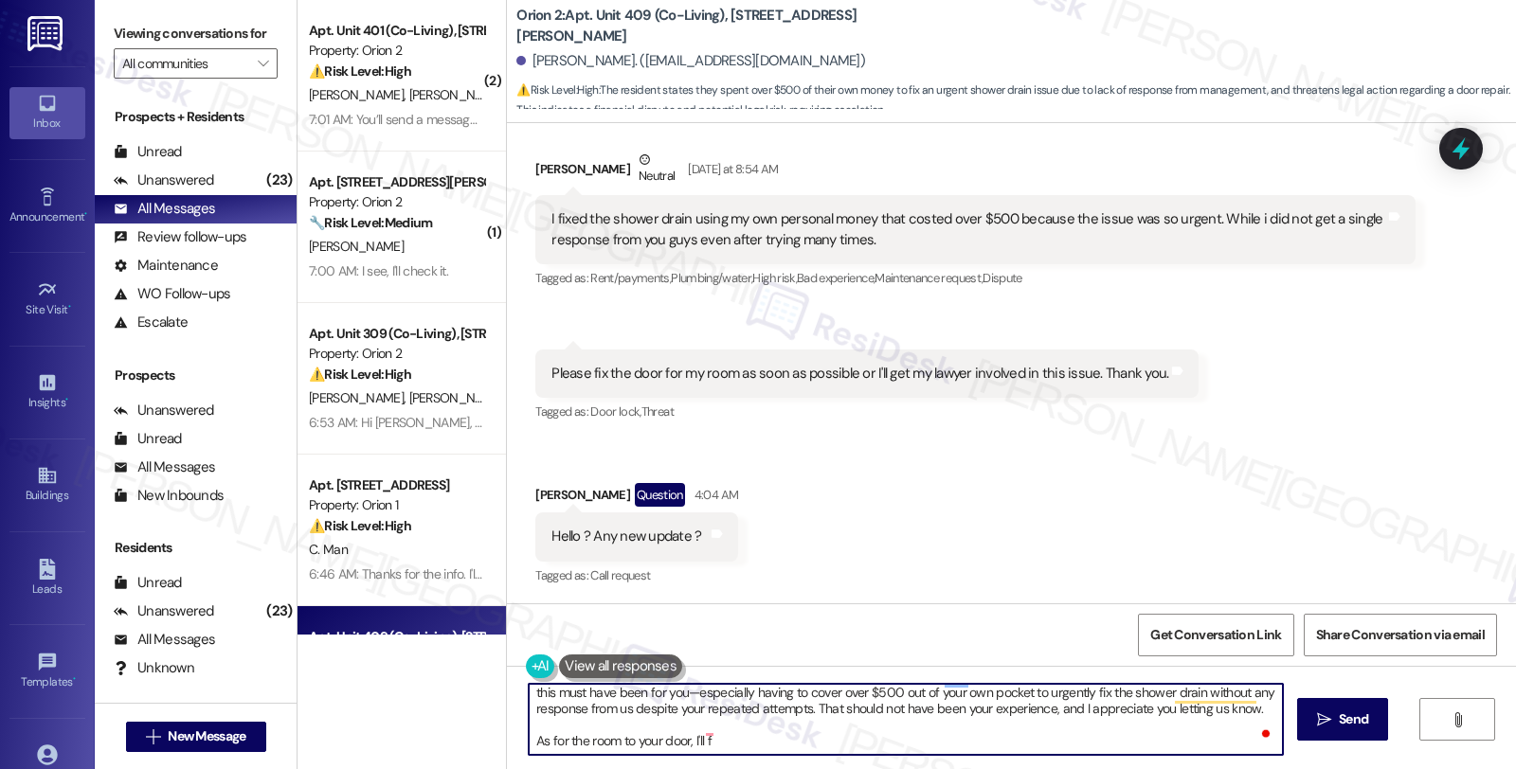
scroll to position [20, 0]
click at [770, 748] on textarea "Hi {{first_name}}, I’m truly sorry to hear about the situation you’ve been deal…" at bounding box center [906, 719] width 754 height 71
click at [846, 741] on textarea "Hi {{first_name}}, I’m truly sorry to hear about the situation you’ve been deal…" at bounding box center [906, 719] width 754 height 71
paste textarea "#25189-1"
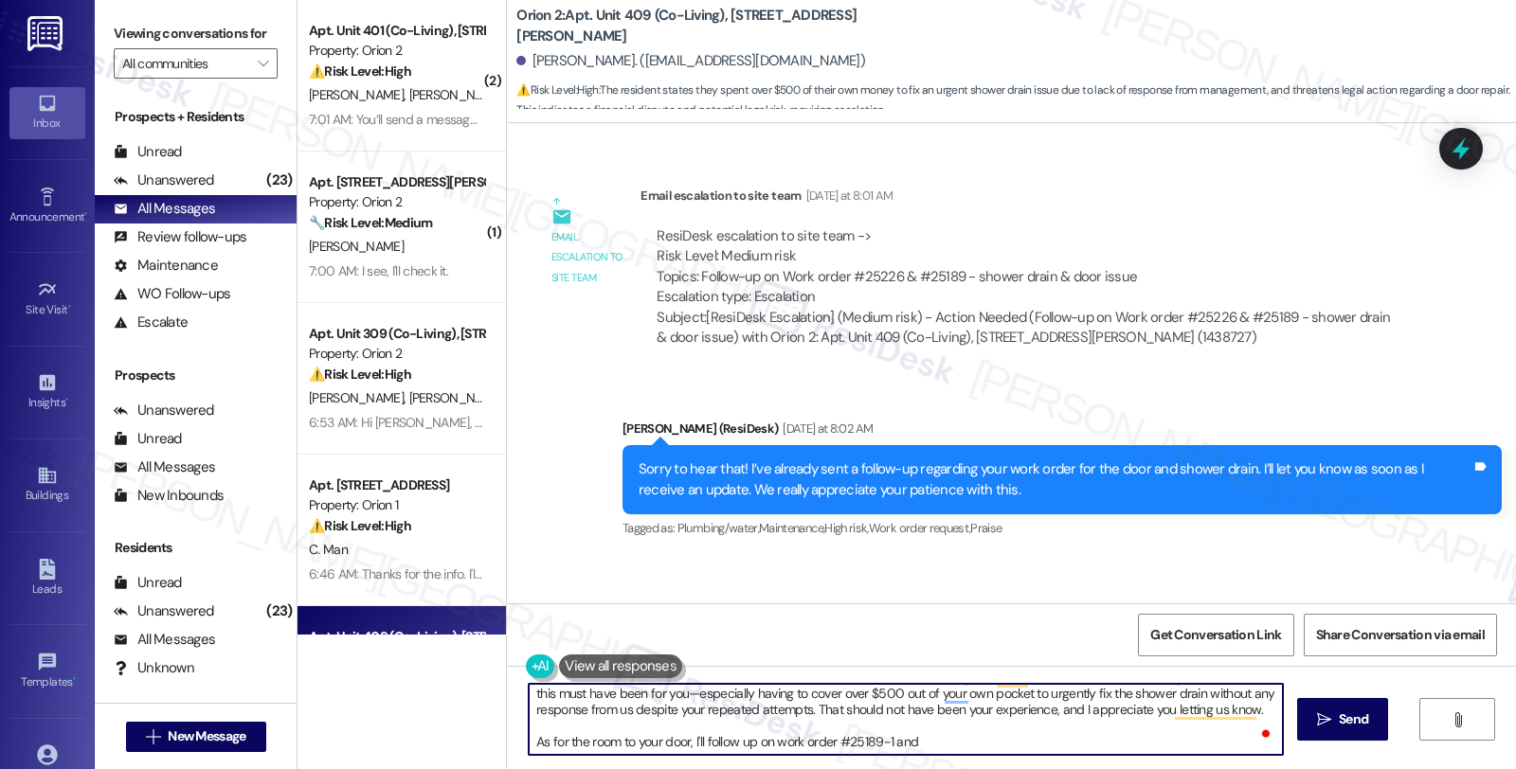
scroll to position [1441, 0]
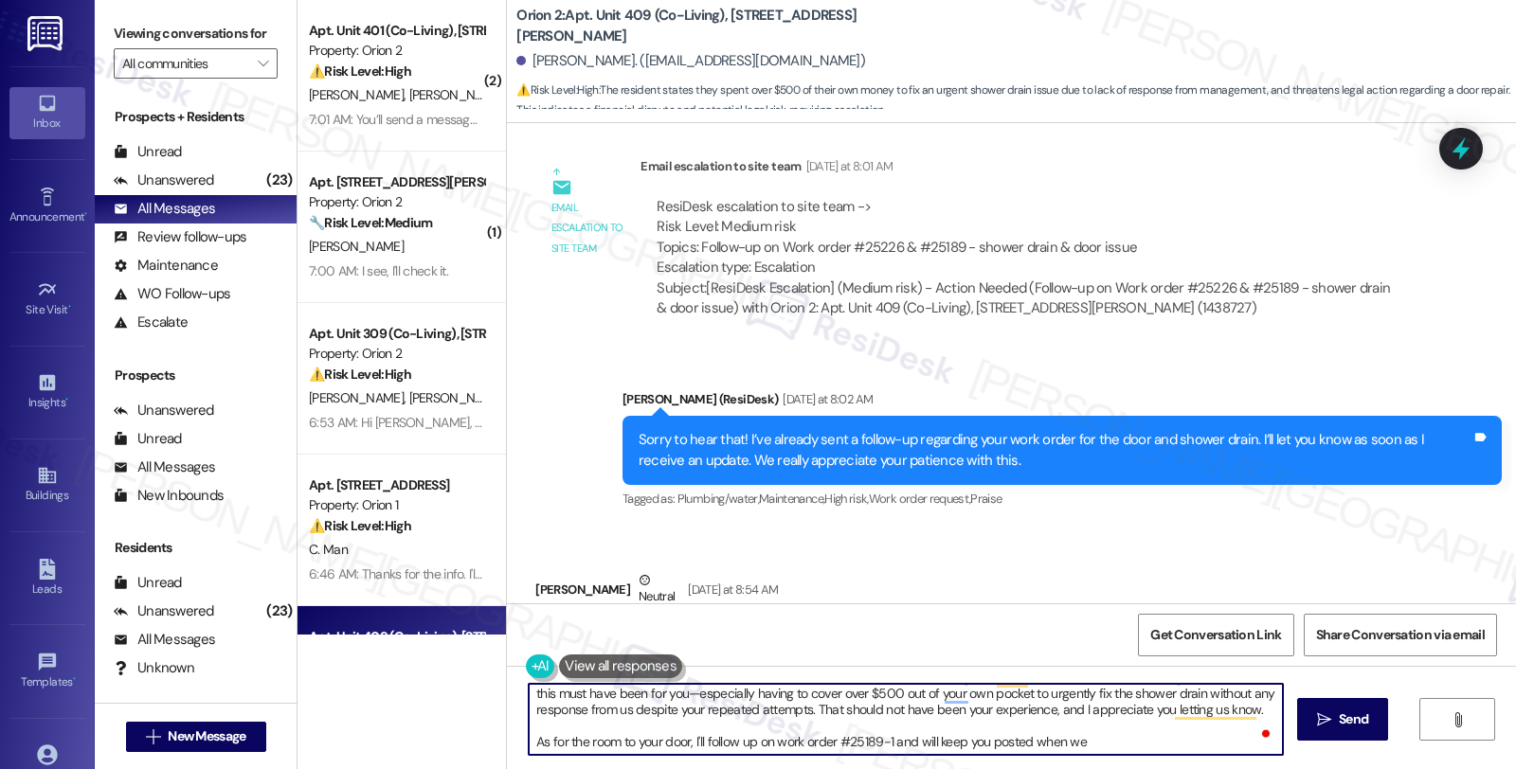
click at [884, 742] on textarea "Hi {{first_name}}, I’m truly sorry to hear about the situation you’ve been deal…" at bounding box center [906, 719] width 754 height 71
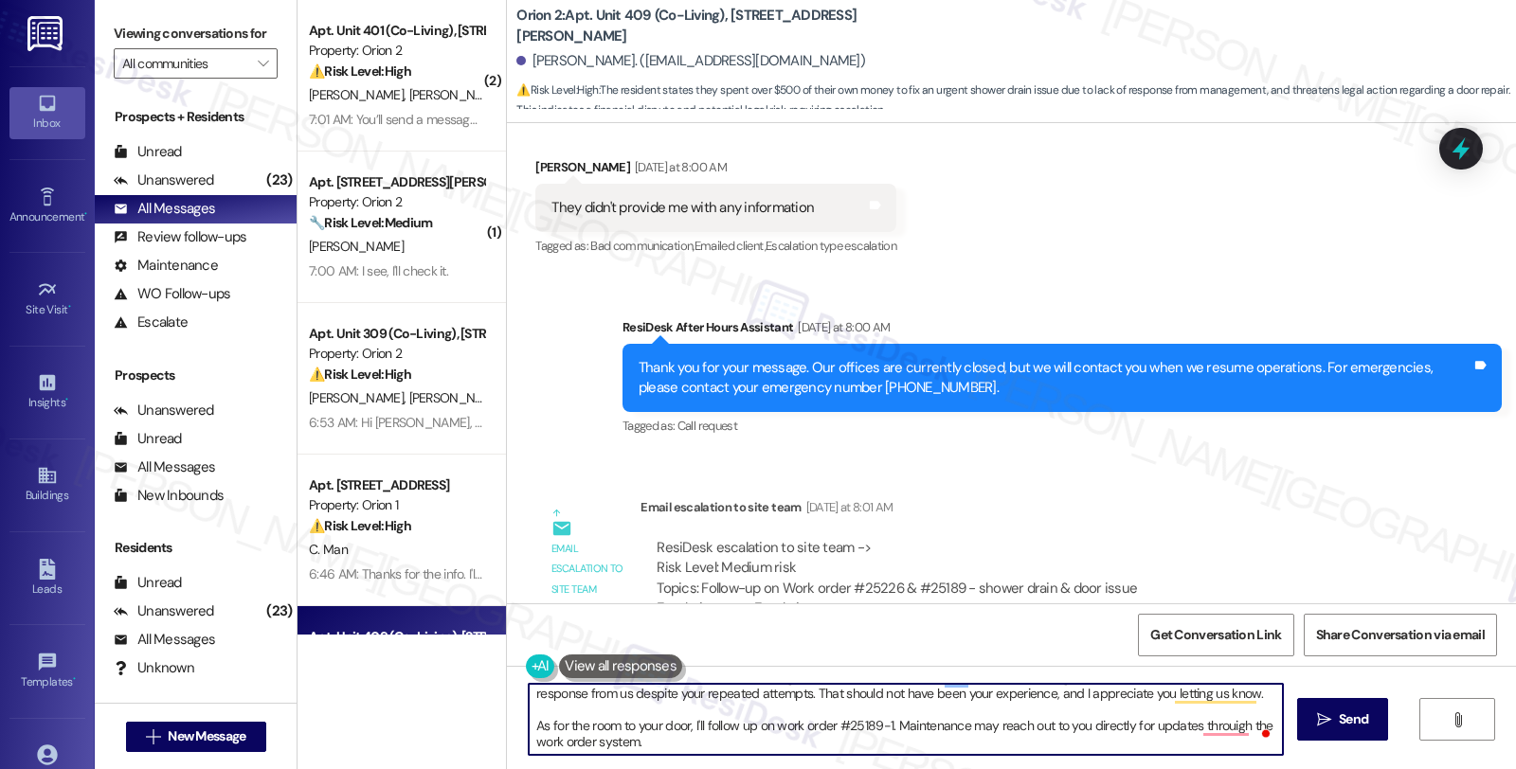
scroll to position [1019, 0]
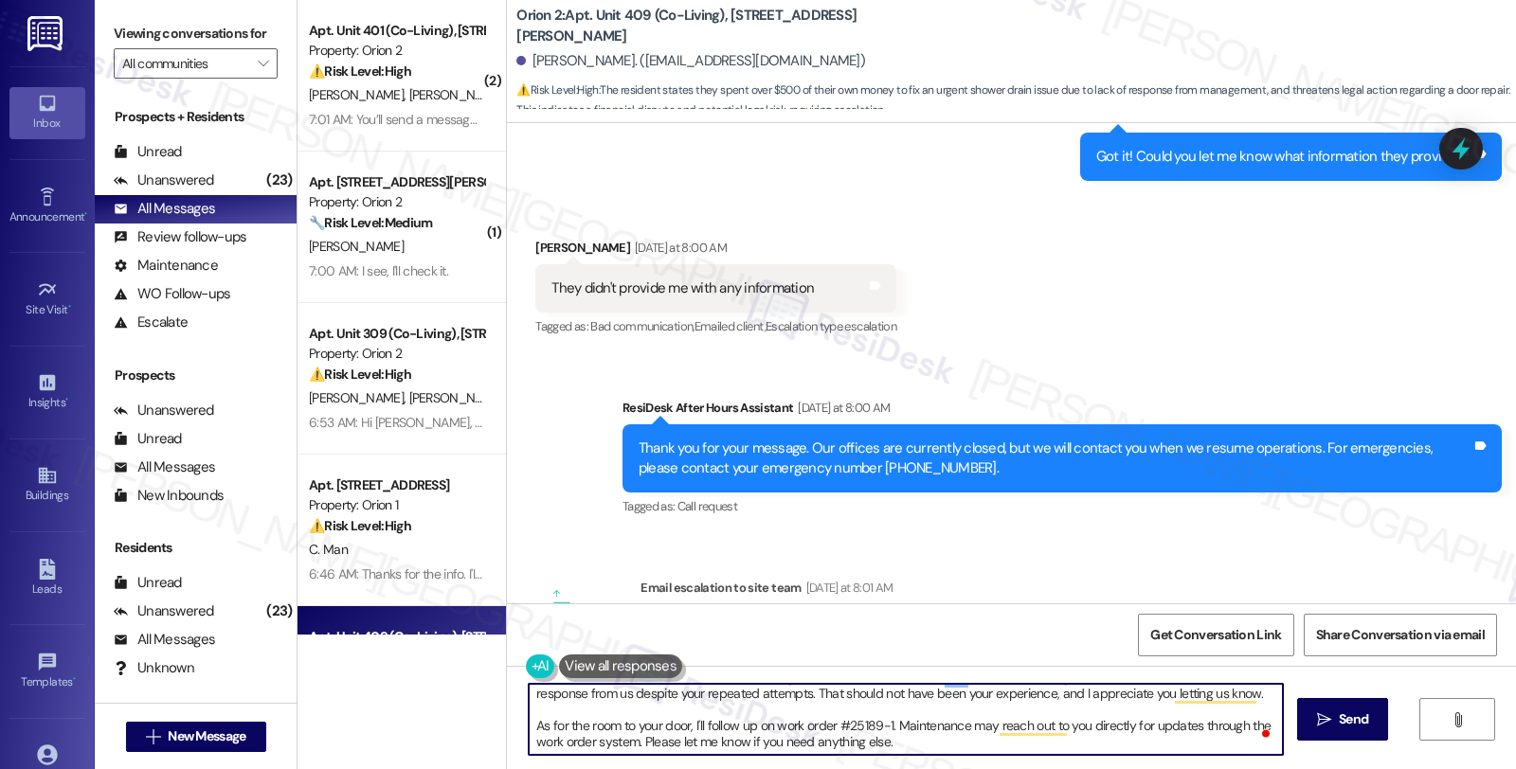
click at [934, 744] on textarea "Hi {{first_name}}, I’m truly sorry to hear about the situation you’ve been deal…" at bounding box center [906, 719] width 754 height 71
type textarea "Hi {{first_name}}, I’m truly sorry to hear about the situation you’ve been deal…"
click at [1332, 733] on button " Send" at bounding box center [1343, 719] width 92 height 43
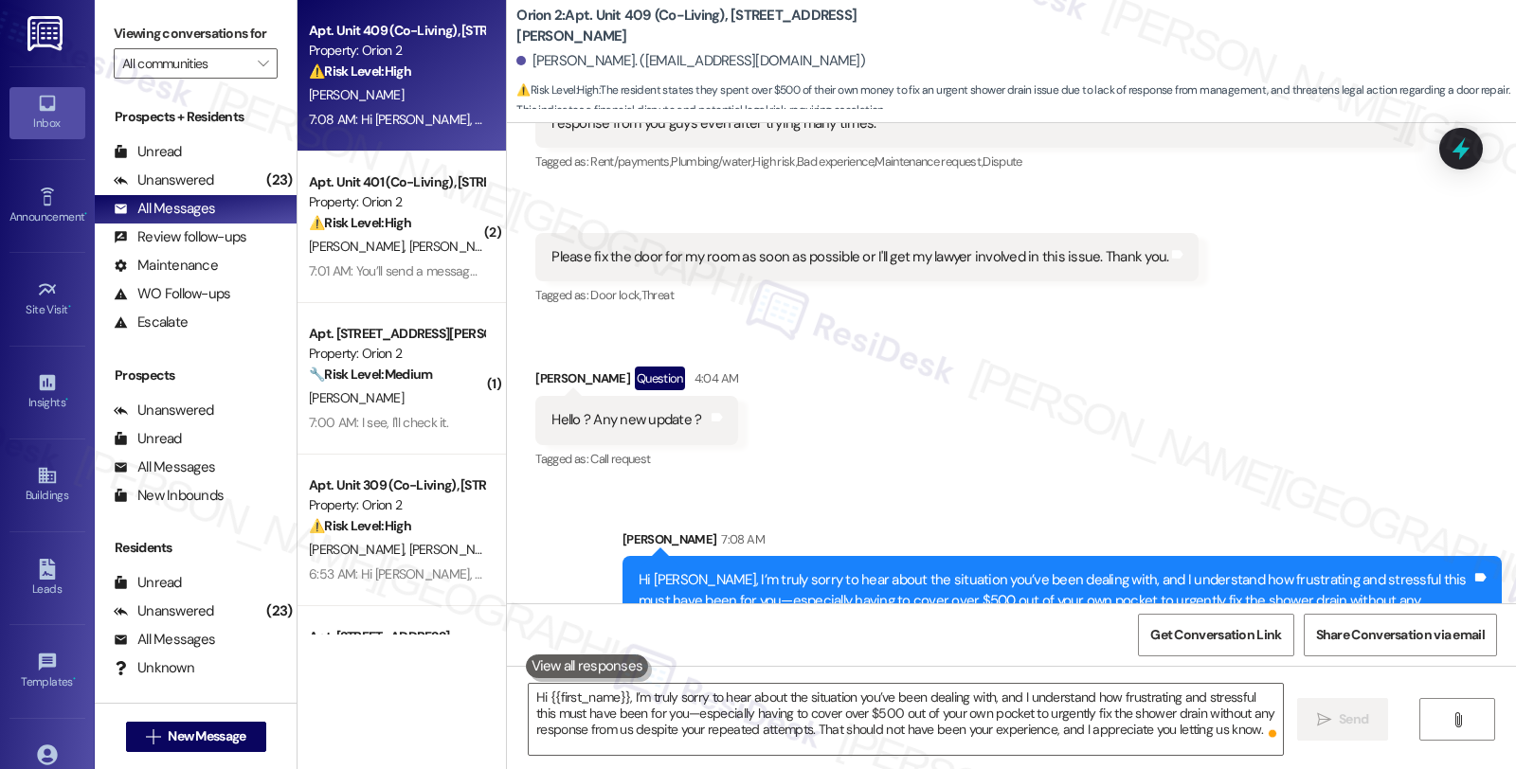
scroll to position [2096, 0]
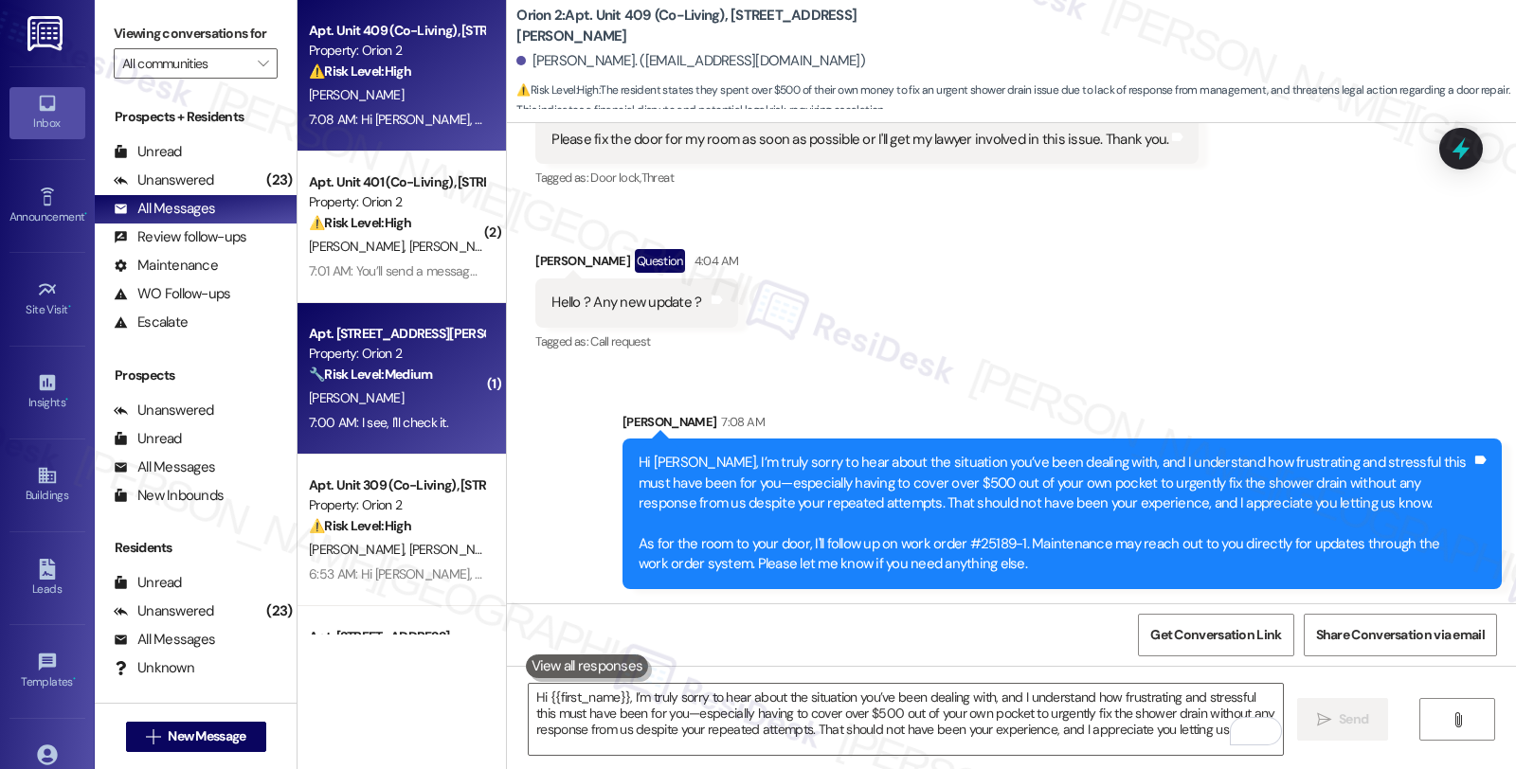
click at [424, 417] on div "7:00 AM: I see, I'll check it. 7:00 AM: I see, I'll check it." at bounding box center [378, 422] width 139 height 17
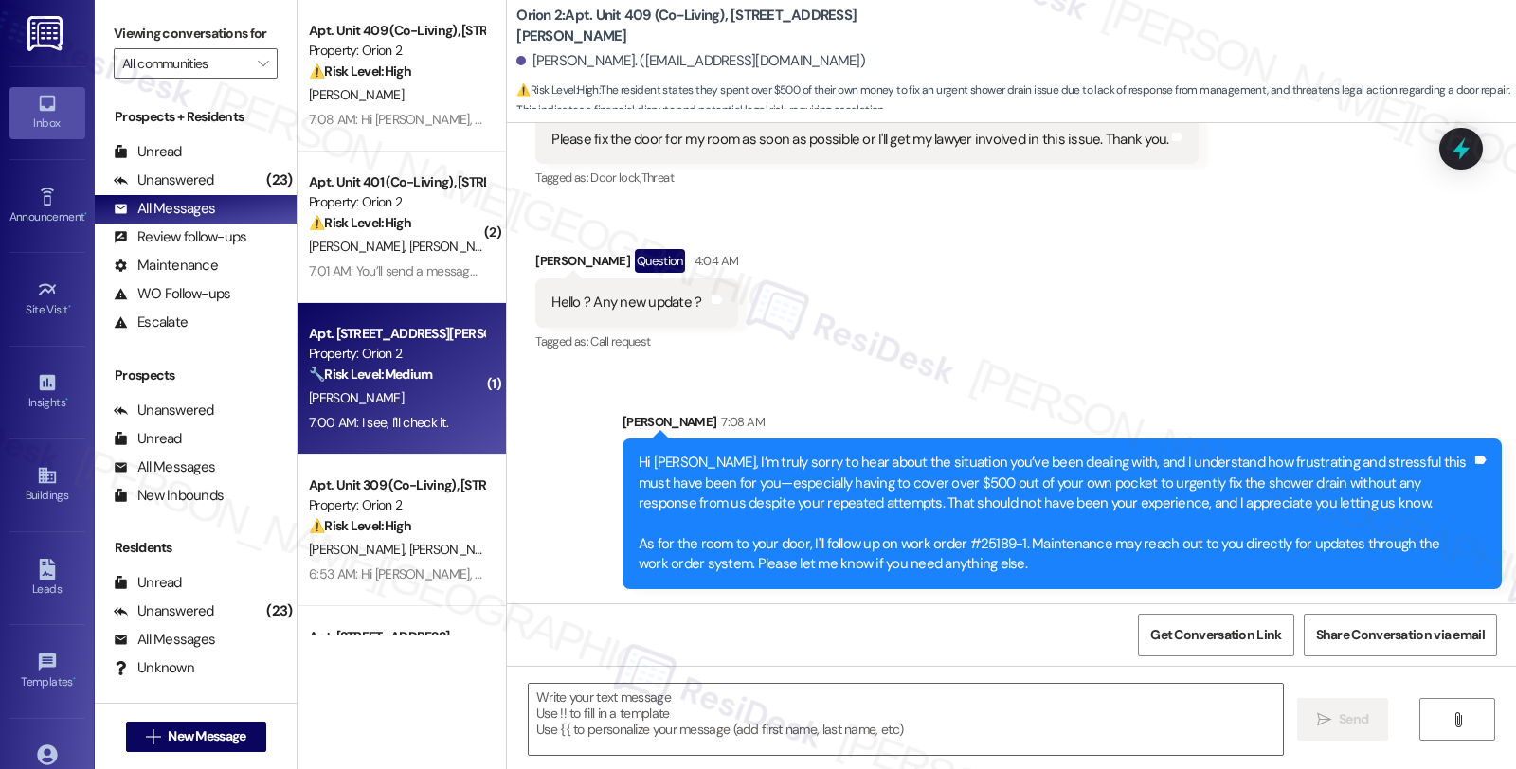
type textarea "Fetching suggested responses. Please feel free to read through the conversation…"
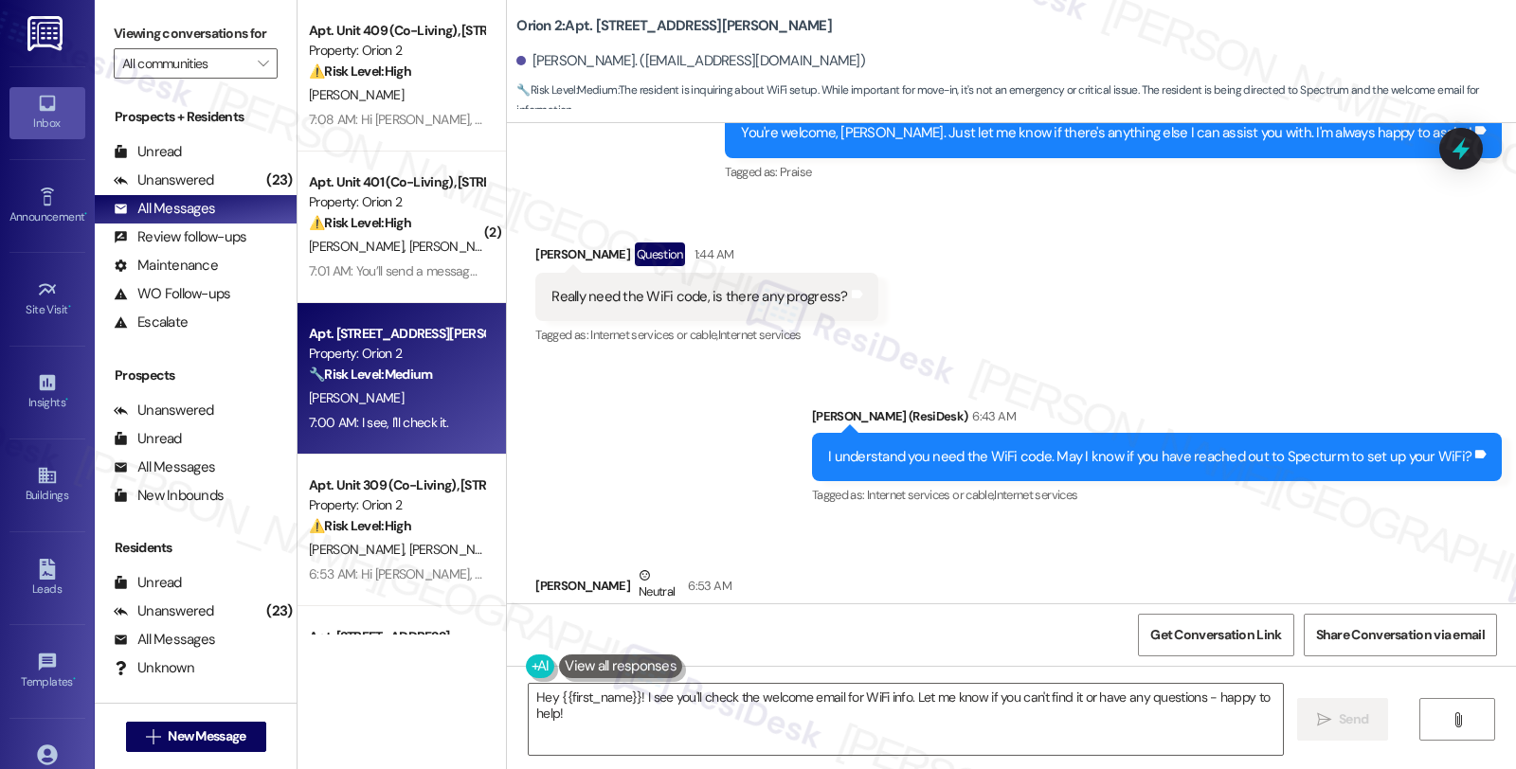
scroll to position [4644, 0]
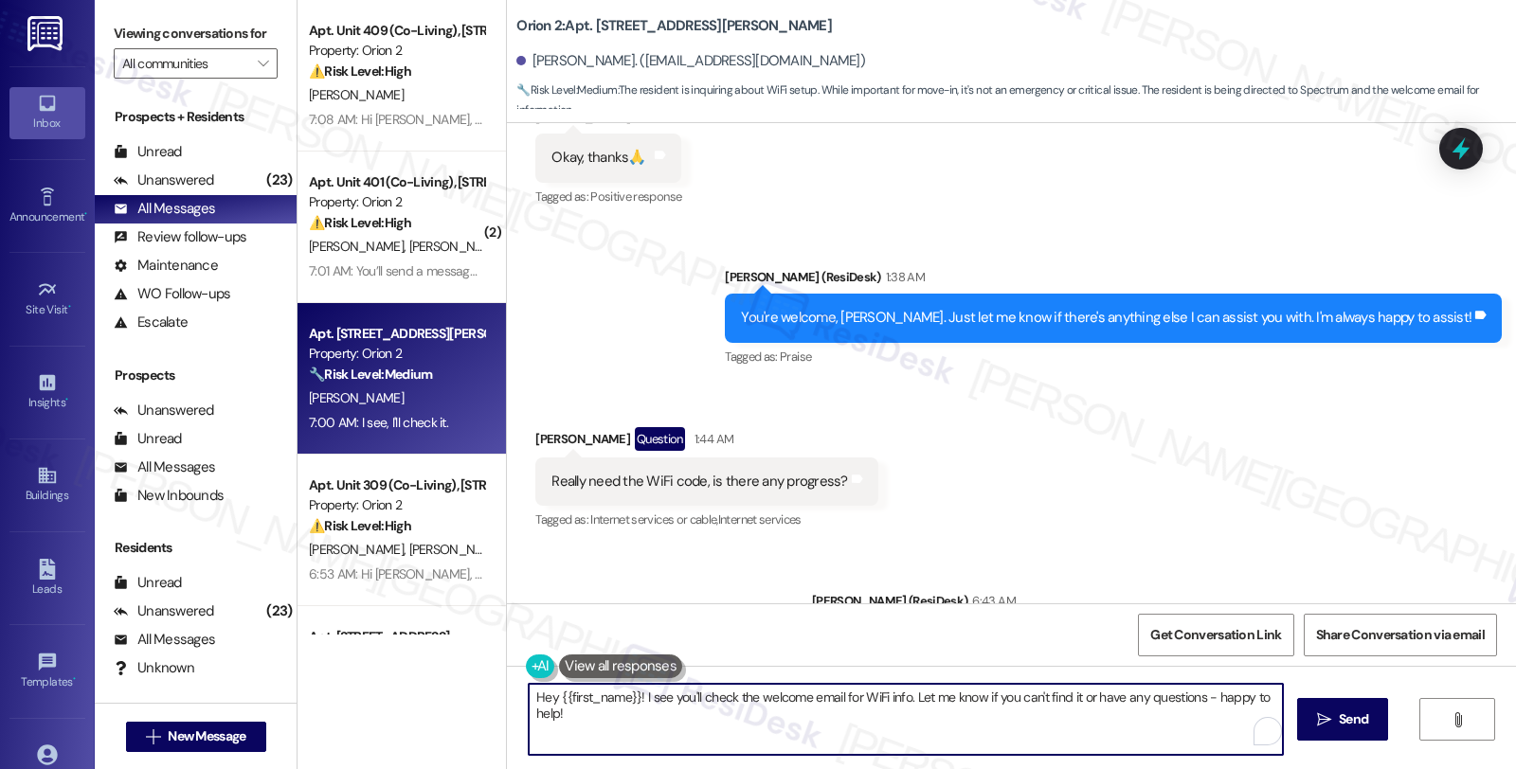
click at [471, 678] on div "Apt. Unit 409 (Co-Living), 1421 W Adams Blvd Property: Orion 2 ⚠️ Risk Level: H…" at bounding box center [906, 384] width 1218 height 769
click at [1063, 704] on textarea "Sounds good. Feel free to reach out if anything else comes up. Have a lovely ev…" at bounding box center [906, 719] width 754 height 71
type textarea "Sounds good. Feel free to reach out if anything else comes up. Have a lovely ev…"
click at [1361, 704] on button " Send" at bounding box center [1343, 719] width 92 height 43
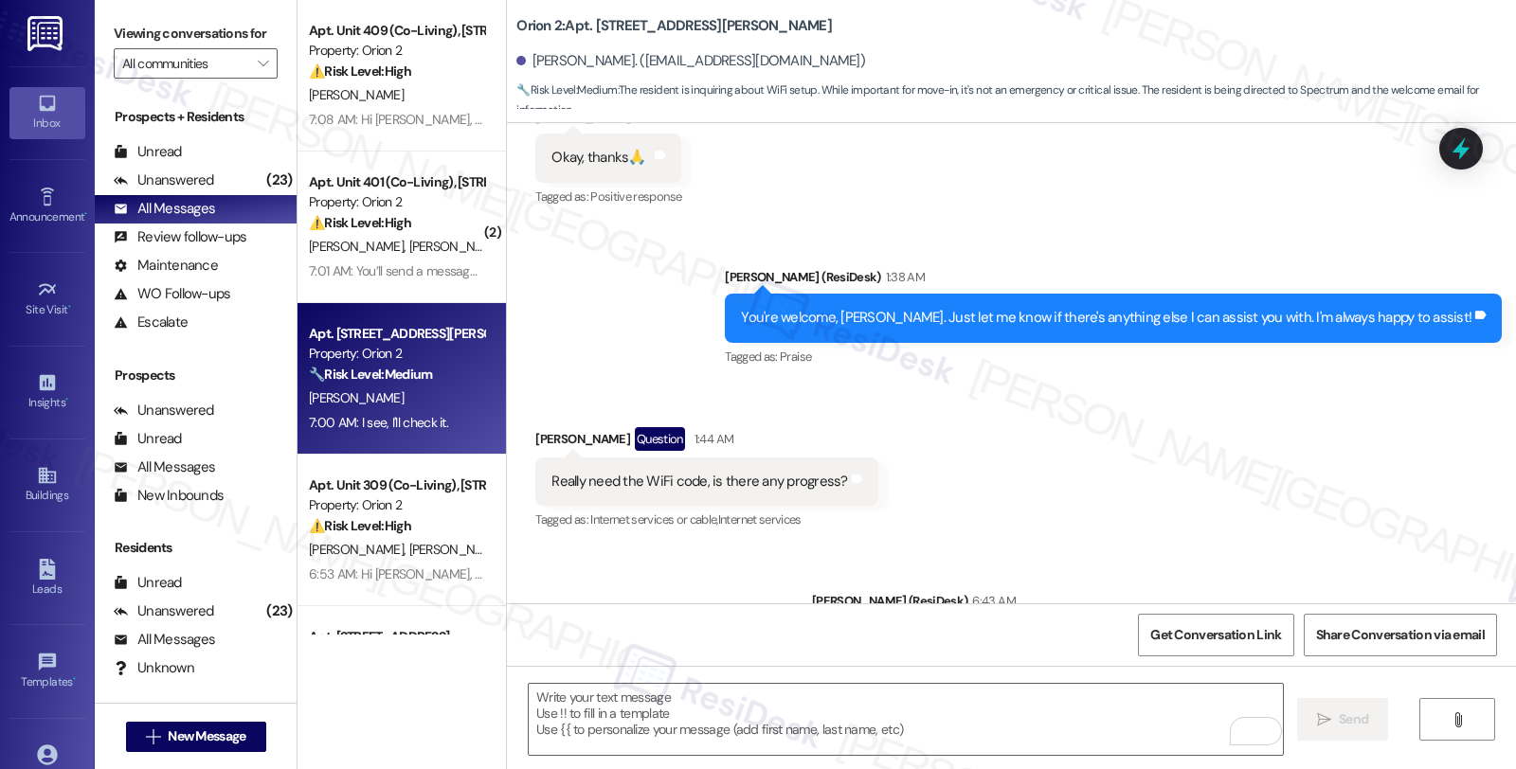
type textarea "Fetching suggested responses. Please feel free to read through the conversation…"
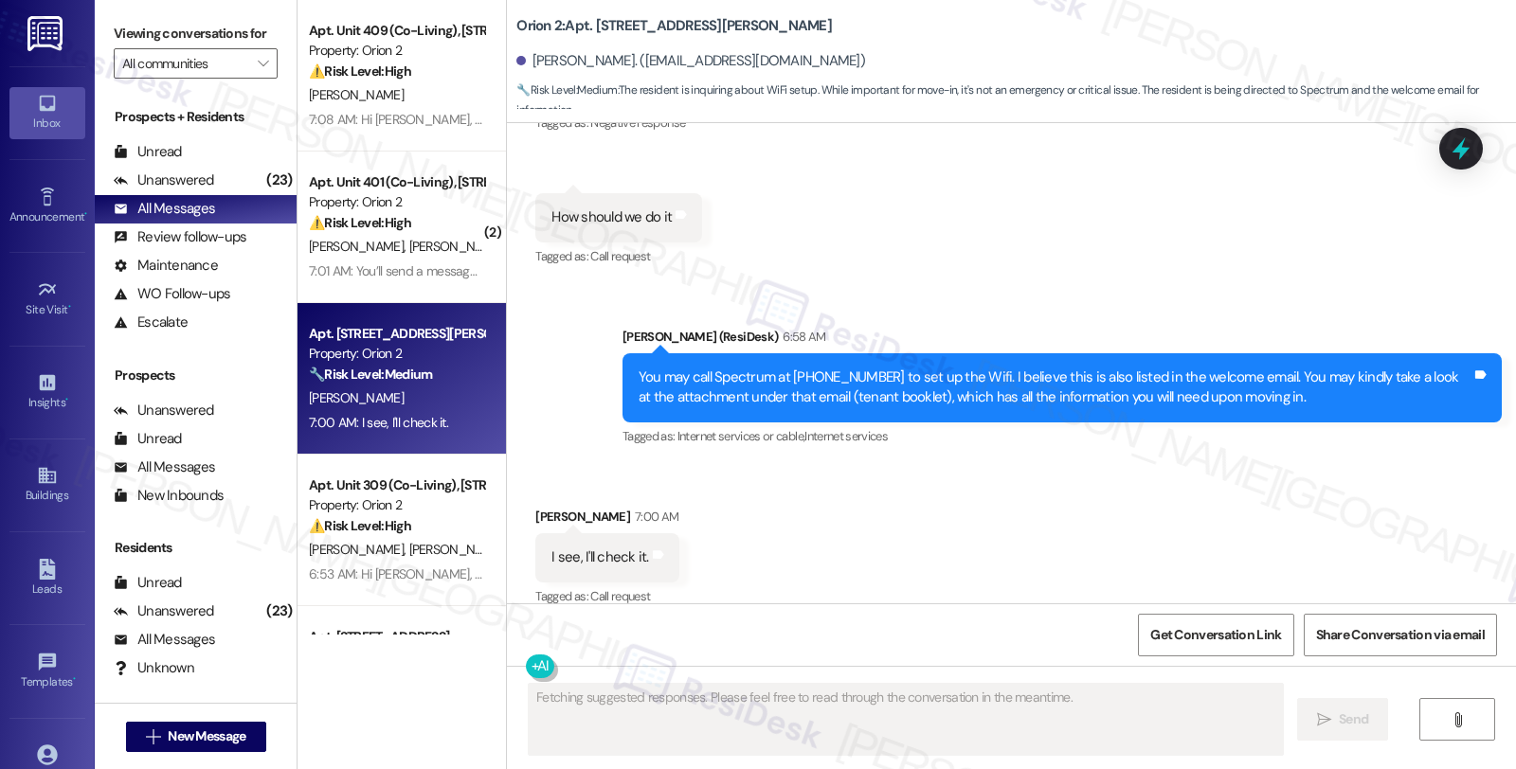
scroll to position [5512, 0]
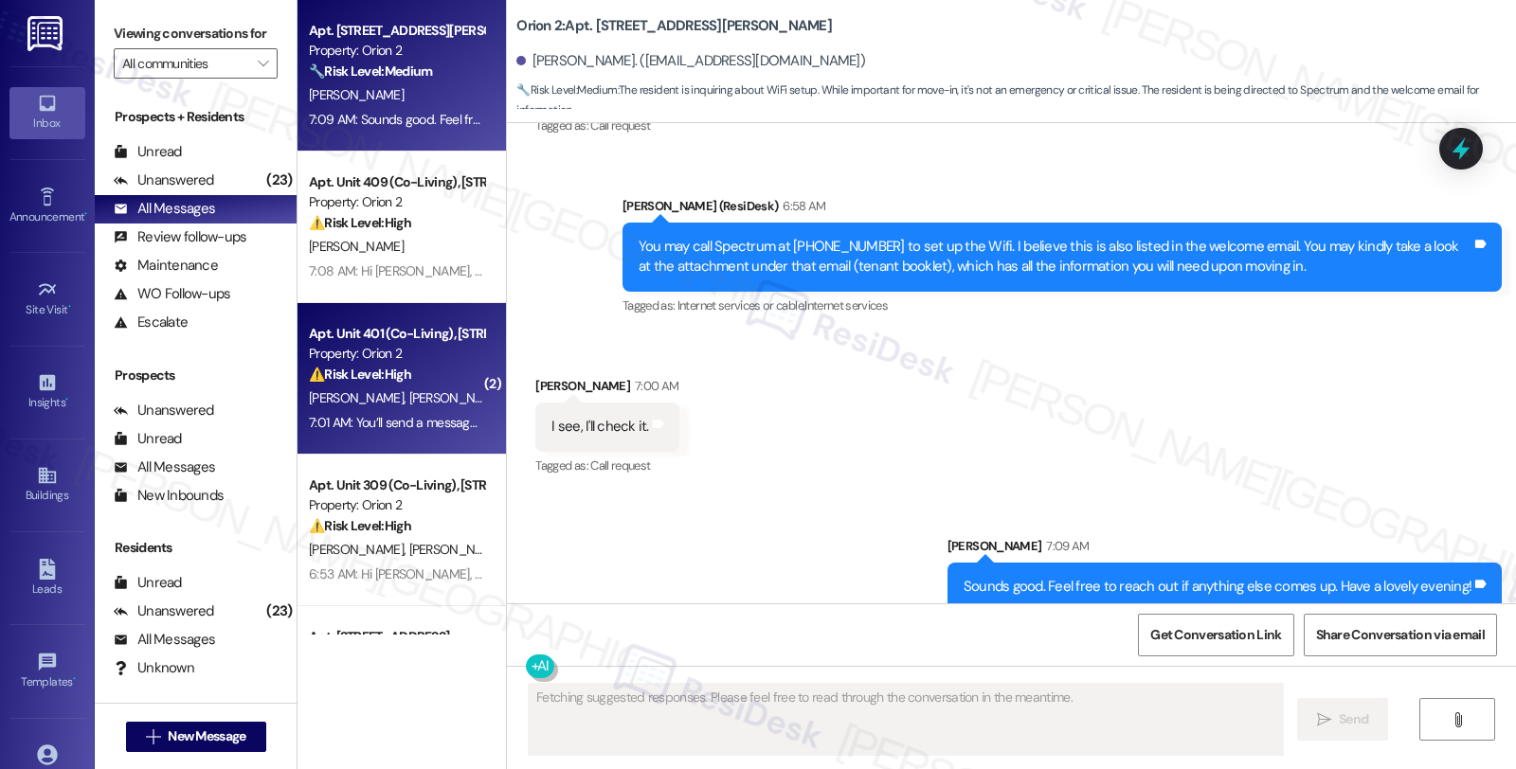
click at [412, 371] on div "⚠️ Risk Level: High The resident is expressing significant frustration with the…" at bounding box center [396, 375] width 175 height 20
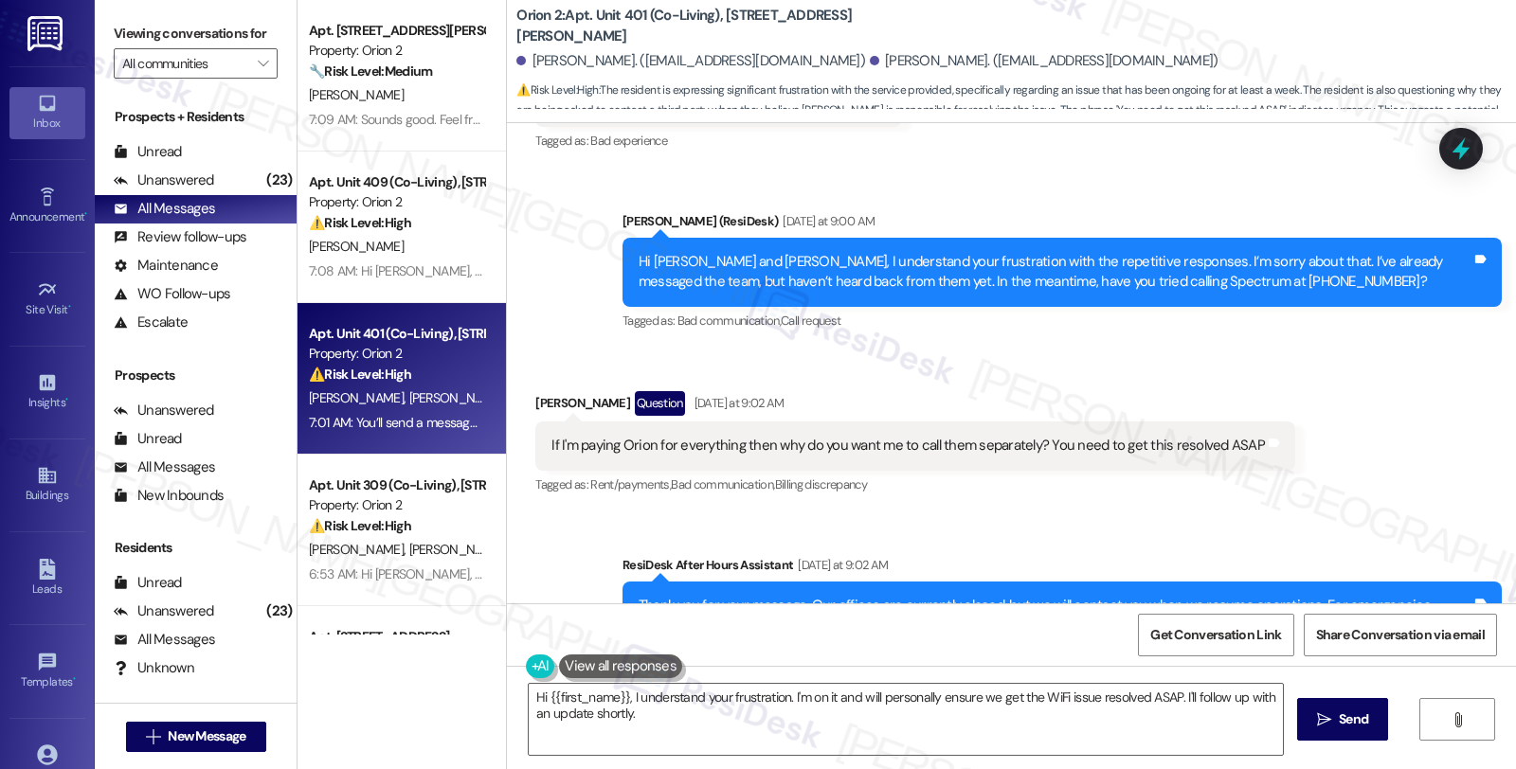
scroll to position [4052, 0]
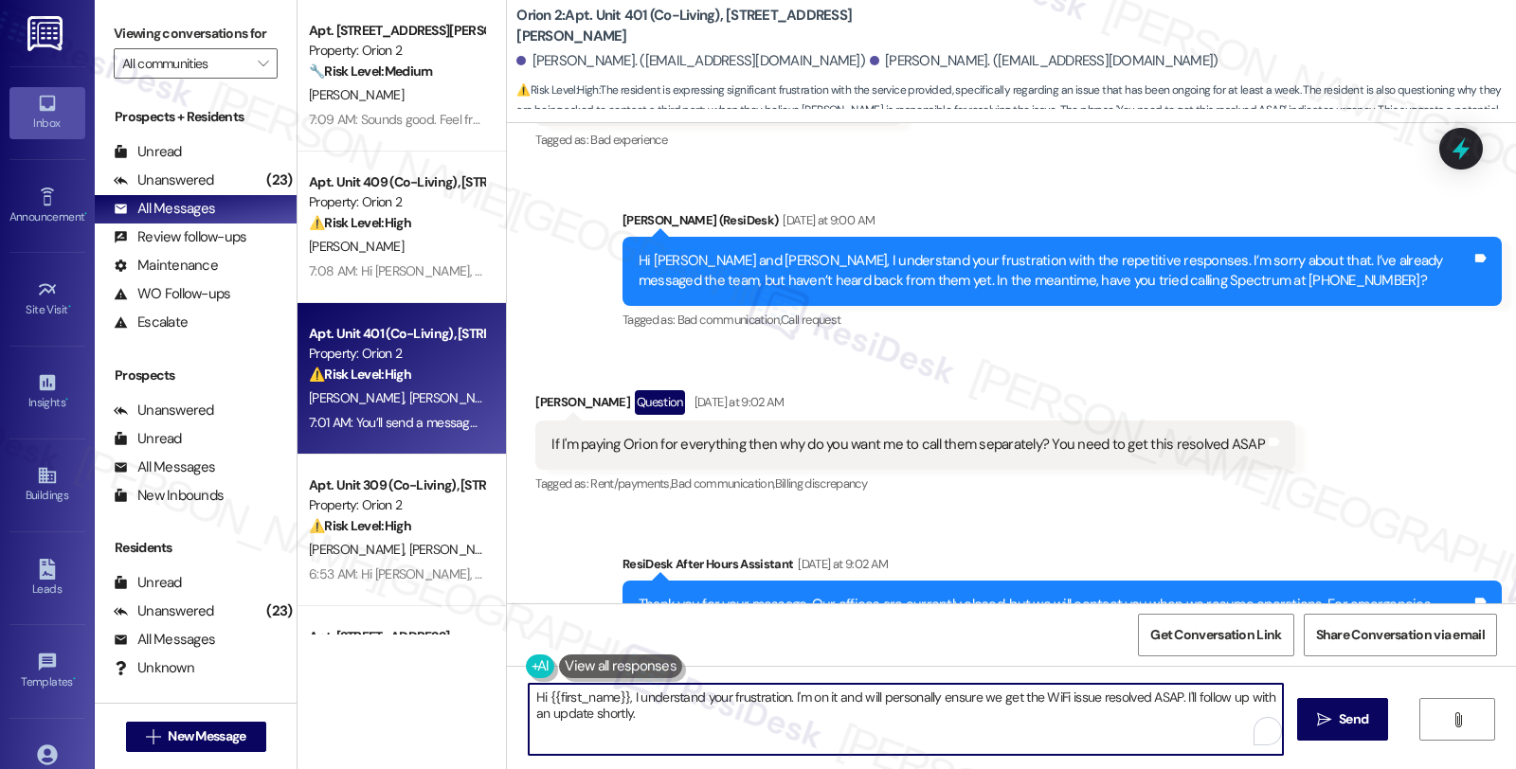
drag, startPoint x: 524, startPoint y: 696, endPoint x: 666, endPoint y: 720, distance: 144.1
click at [666, 723] on textarea "Hi {{first_name}}, I understand your frustration. I'm on it and will personally…" at bounding box center [906, 719] width 754 height 71
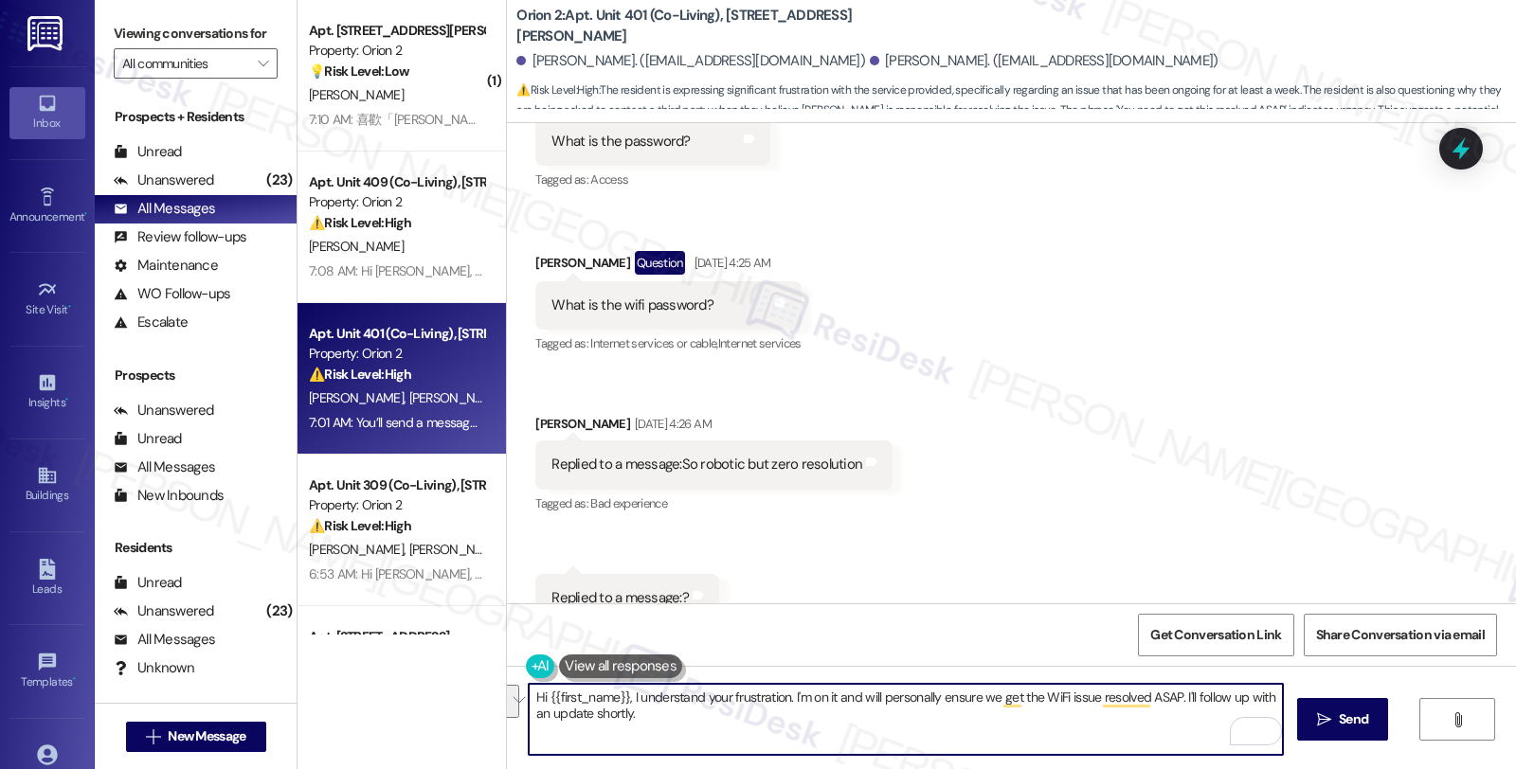
scroll to position [2579, 0]
click at [708, 697] on textarea "I understand the urgency." at bounding box center [906, 719] width 754 height 71
type textarea "I understand the urgency."
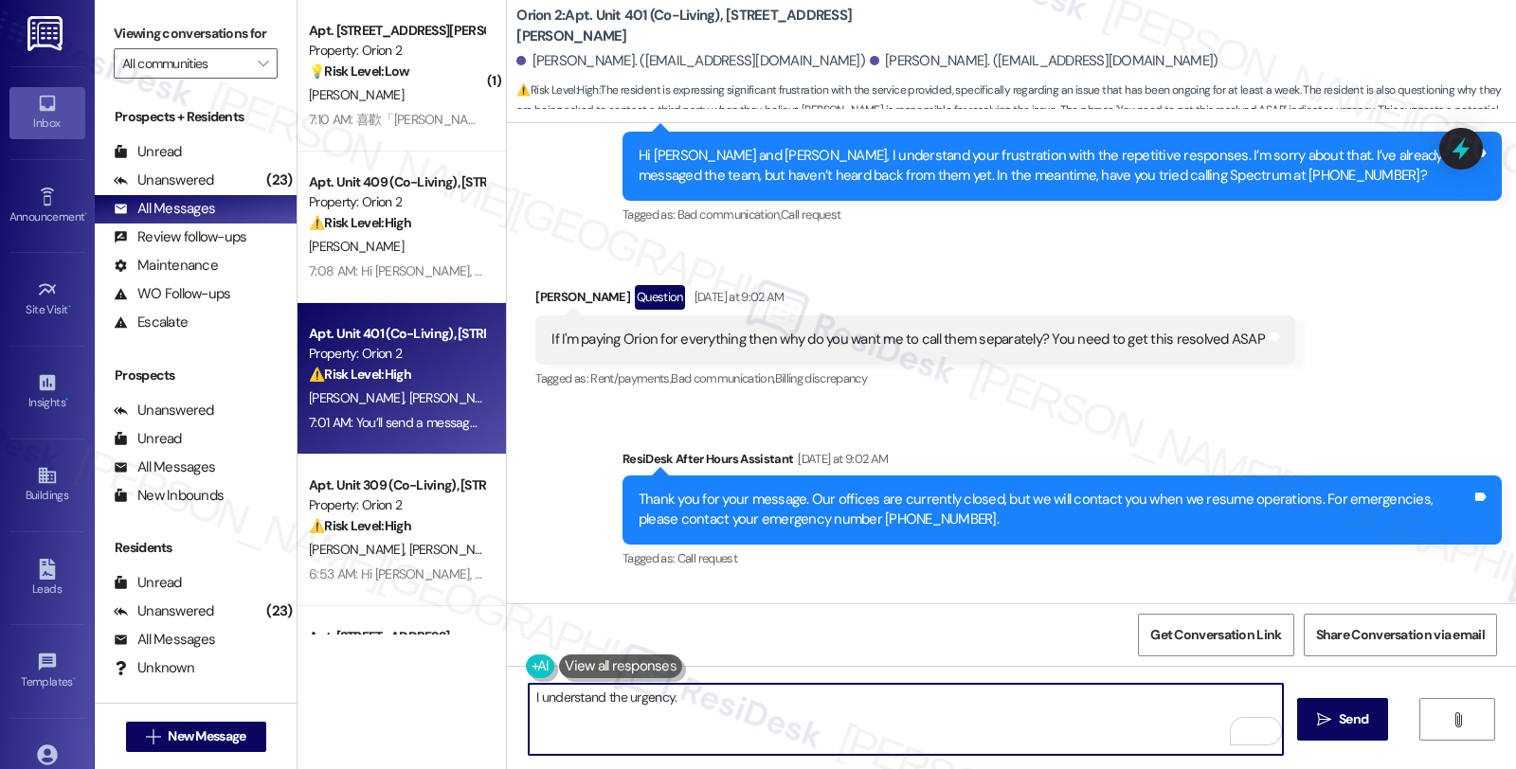
scroll to position [4052, 0]
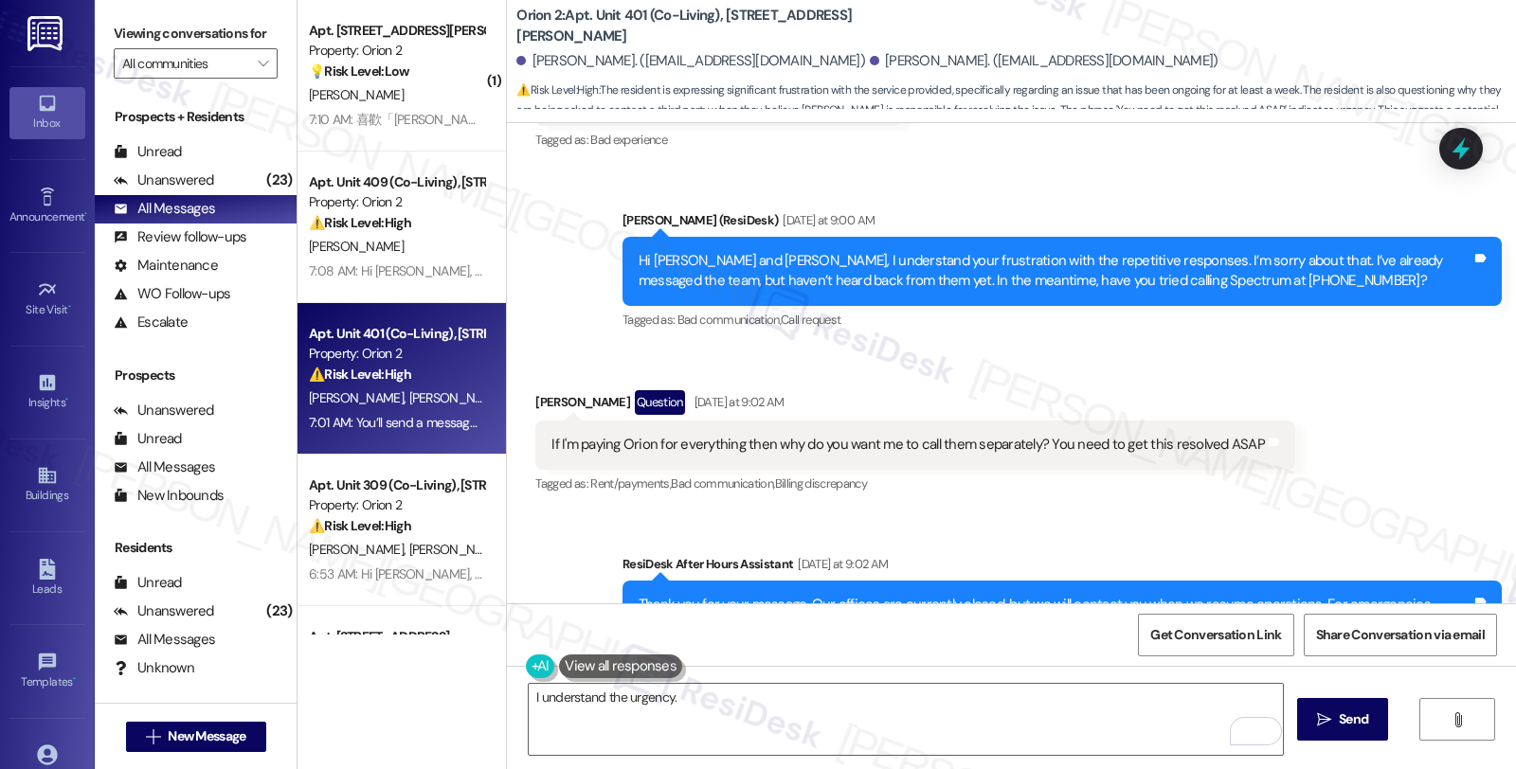
click at [1272, 485] on div "Received via SMS Aryan Kunwar Question Yesterday at 9:02 AM If I'm paying Orion…" at bounding box center [915, 443] width 788 height 135
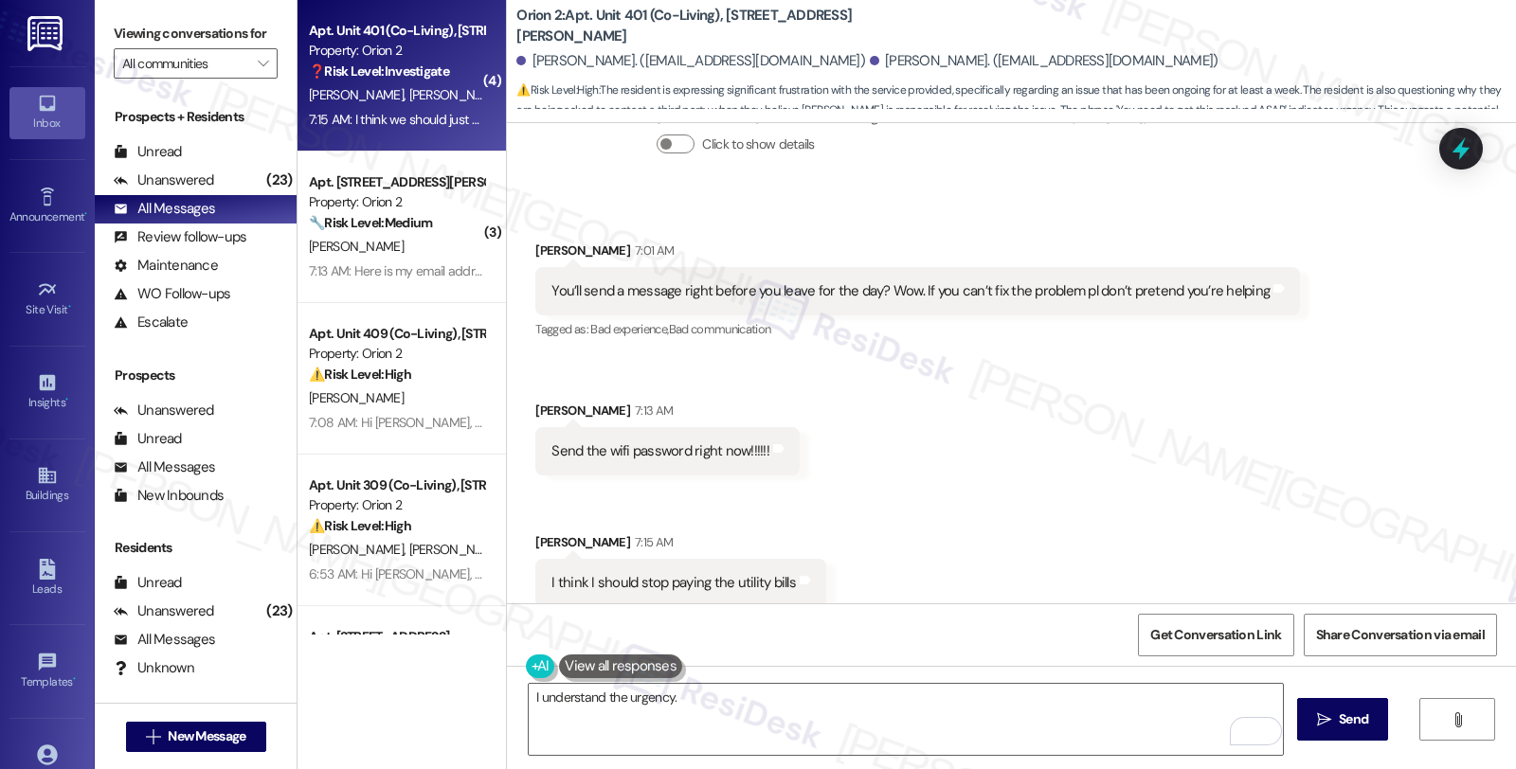
scroll to position [5000, 0]
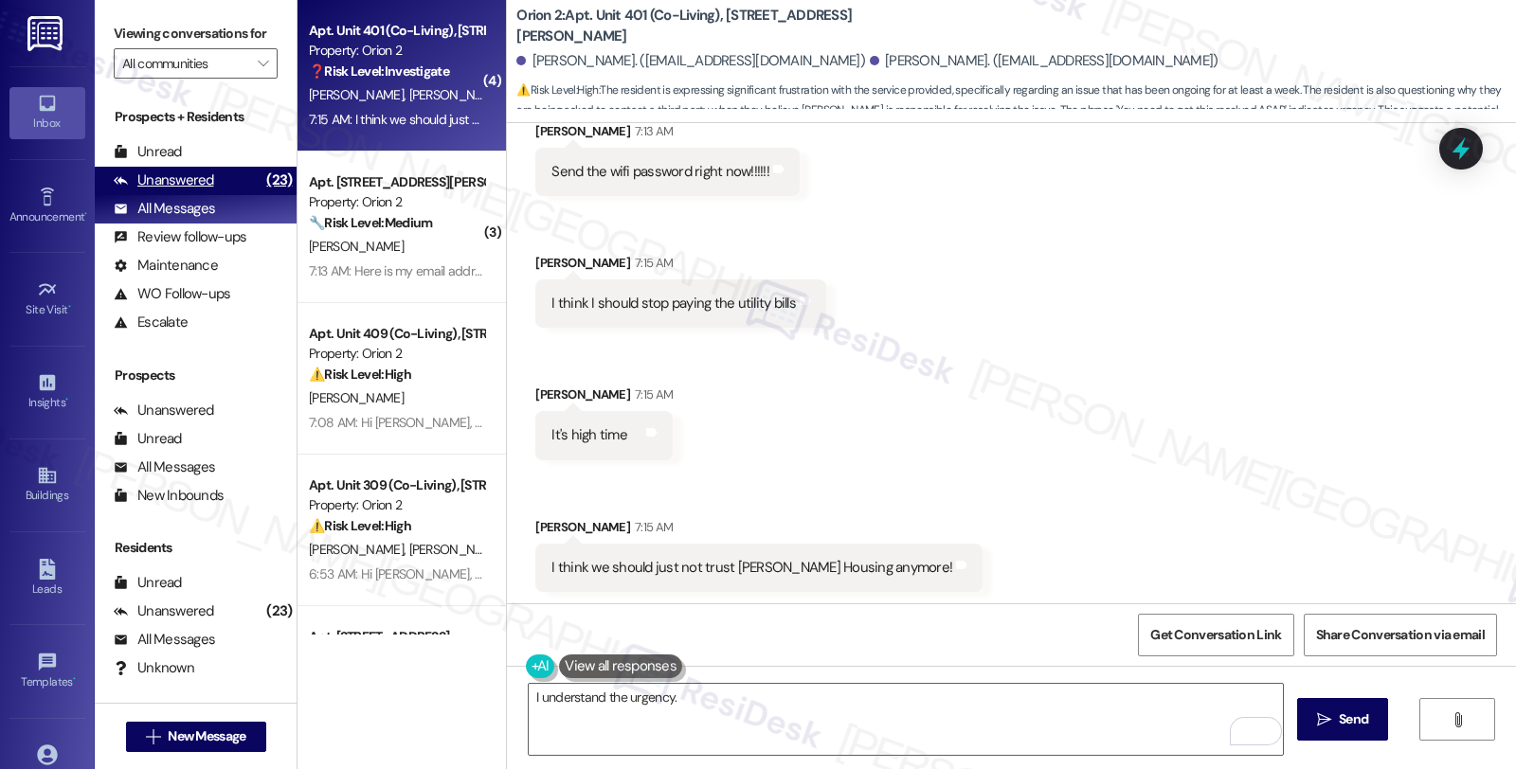
click at [210, 190] on div "Unanswered" at bounding box center [164, 181] width 100 height 20
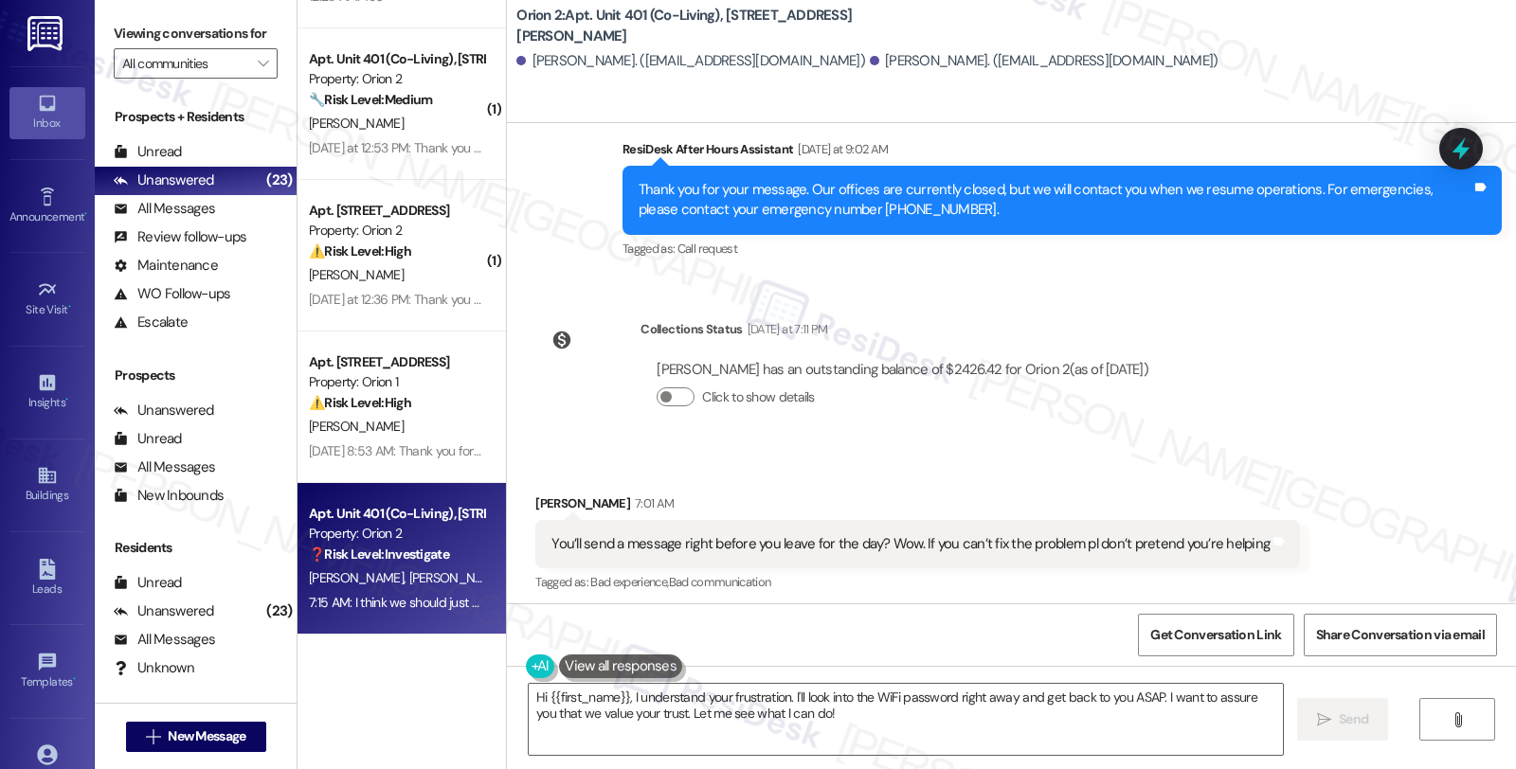
scroll to position [4572, 0]
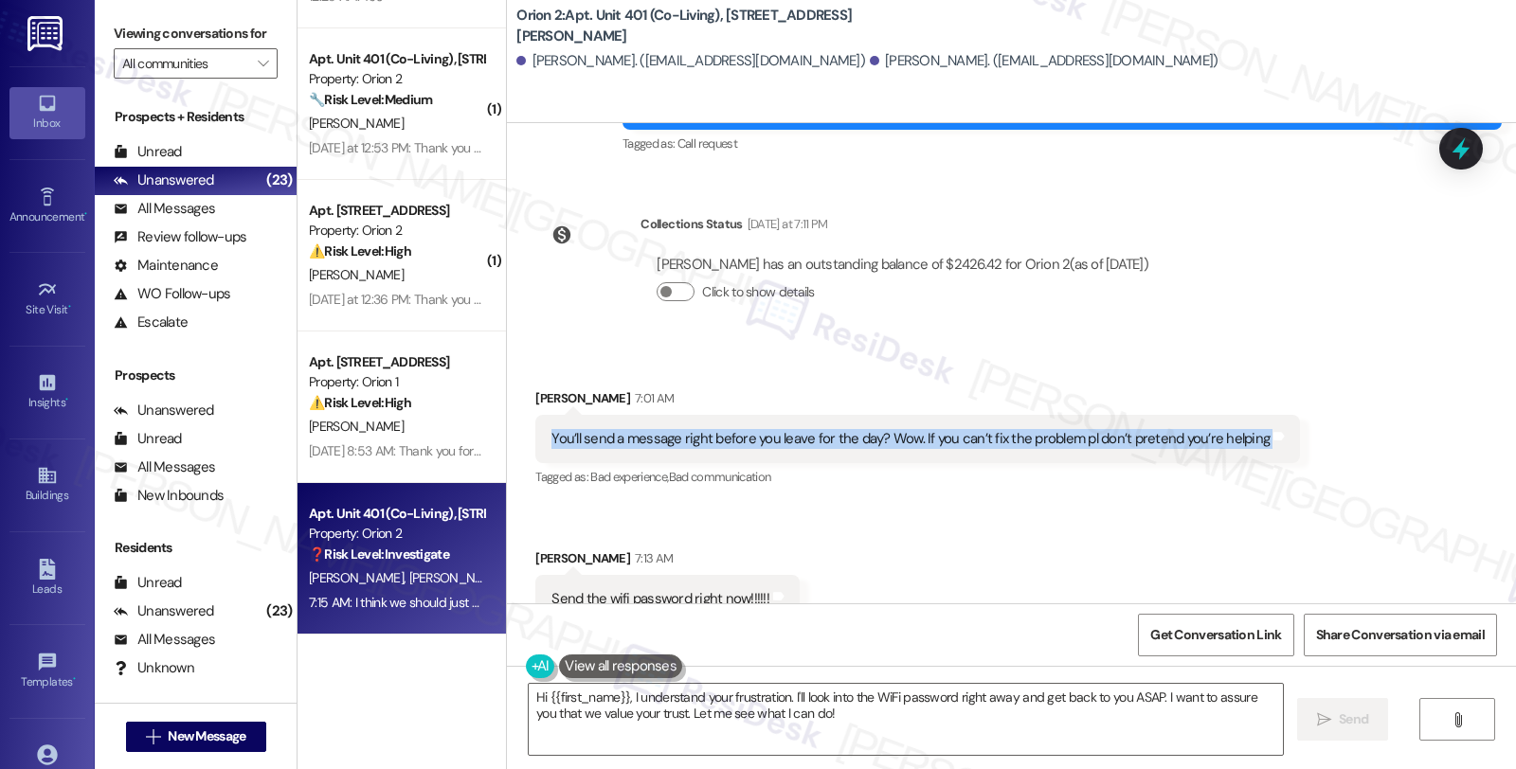
drag, startPoint x: 537, startPoint y: 442, endPoint x: 1276, endPoint y: 445, distance: 739.0
click at [1276, 445] on div "Received via SMS Aryan Kunwar 7:01 AM You’ll send a message right before you le…" at bounding box center [917, 440] width 793 height 132
copy div "You’ll send a message right before you leave for the day? Wow. If you can’t fix…"
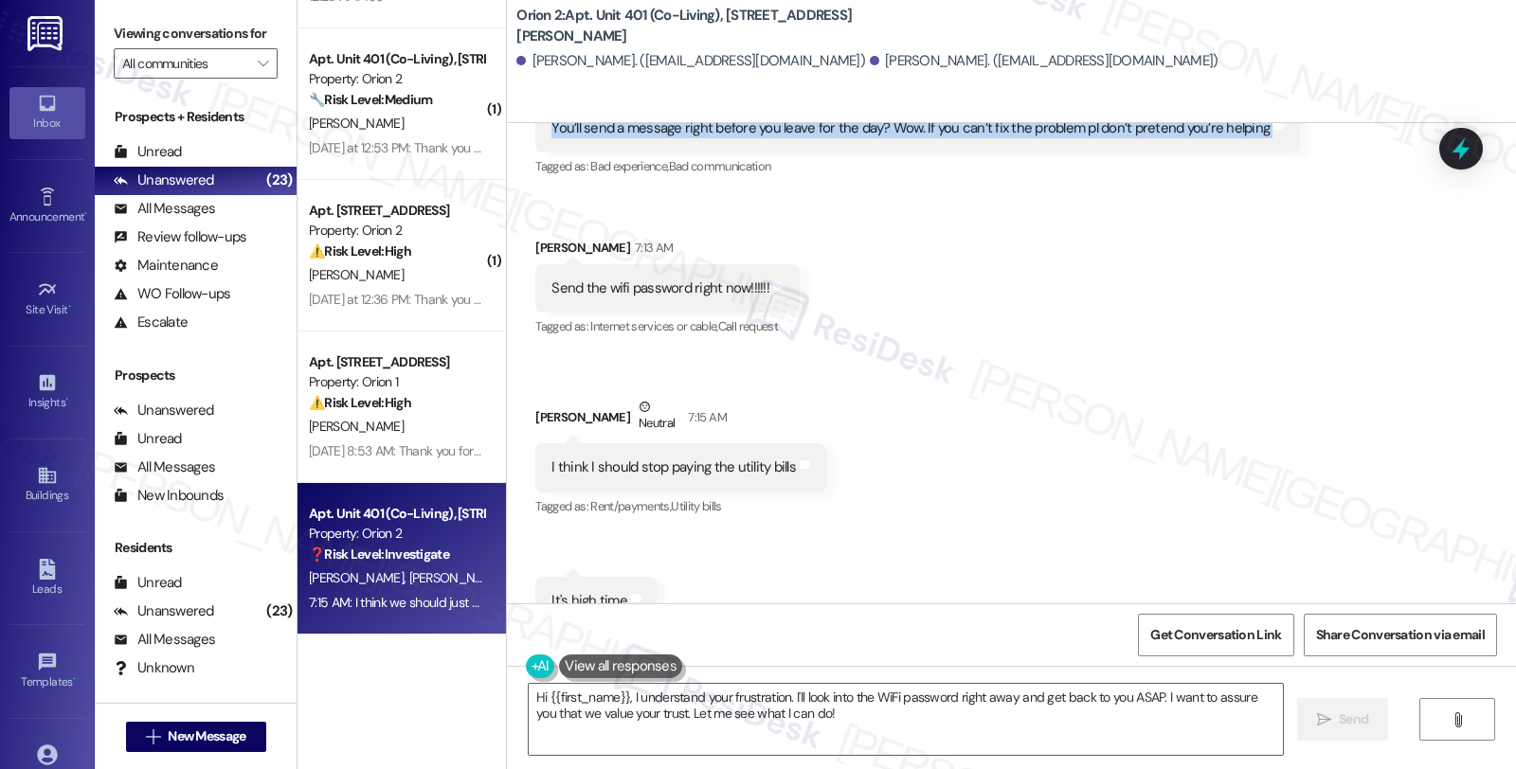
scroll to position [4889, 0]
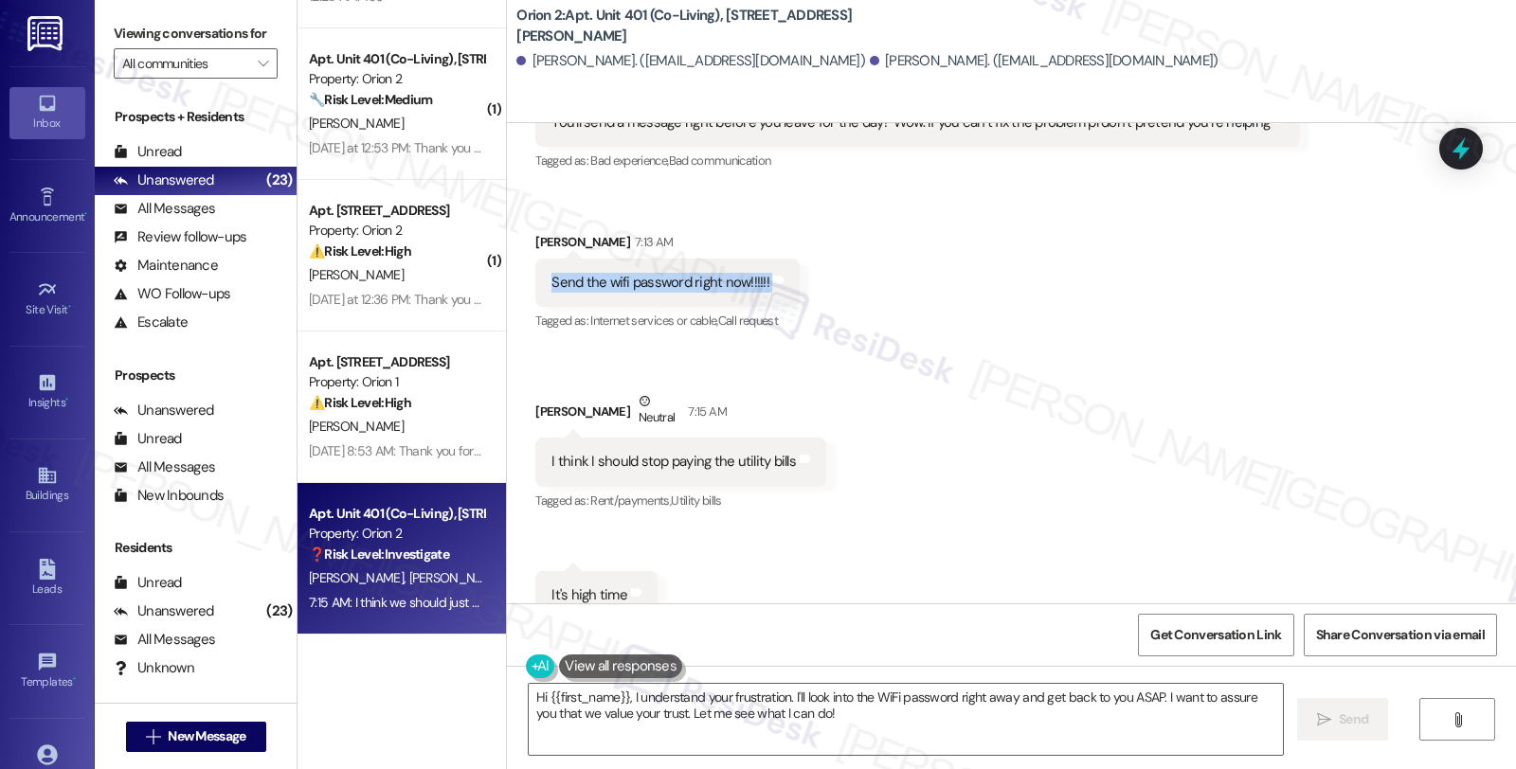
drag, startPoint x: 535, startPoint y: 282, endPoint x: 832, endPoint y: 282, distance: 296.5
click at [832, 282] on div "Received via SMS Aryan Kunwar 7:01 AM You’ll send a message right before you le…" at bounding box center [1011, 421] width 1009 height 784
copy div "Send the wifi password right now!!!!!! Tags and notes"
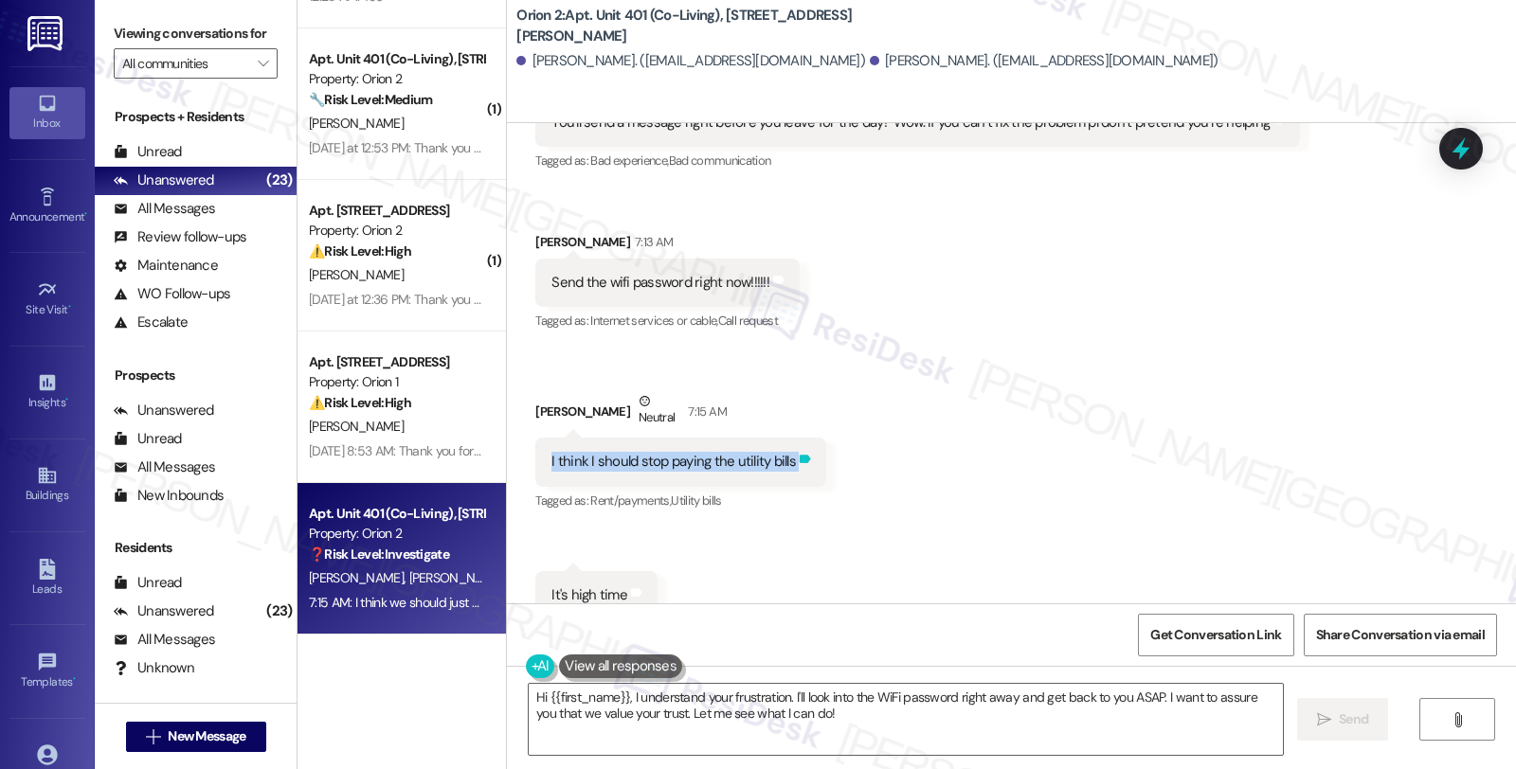
drag, startPoint x: 533, startPoint y: 458, endPoint x: 787, endPoint y: 468, distance: 254.1
click at [787, 468] on div "I think I should stop paying the utility bills Tags and notes" at bounding box center [680, 462] width 291 height 48
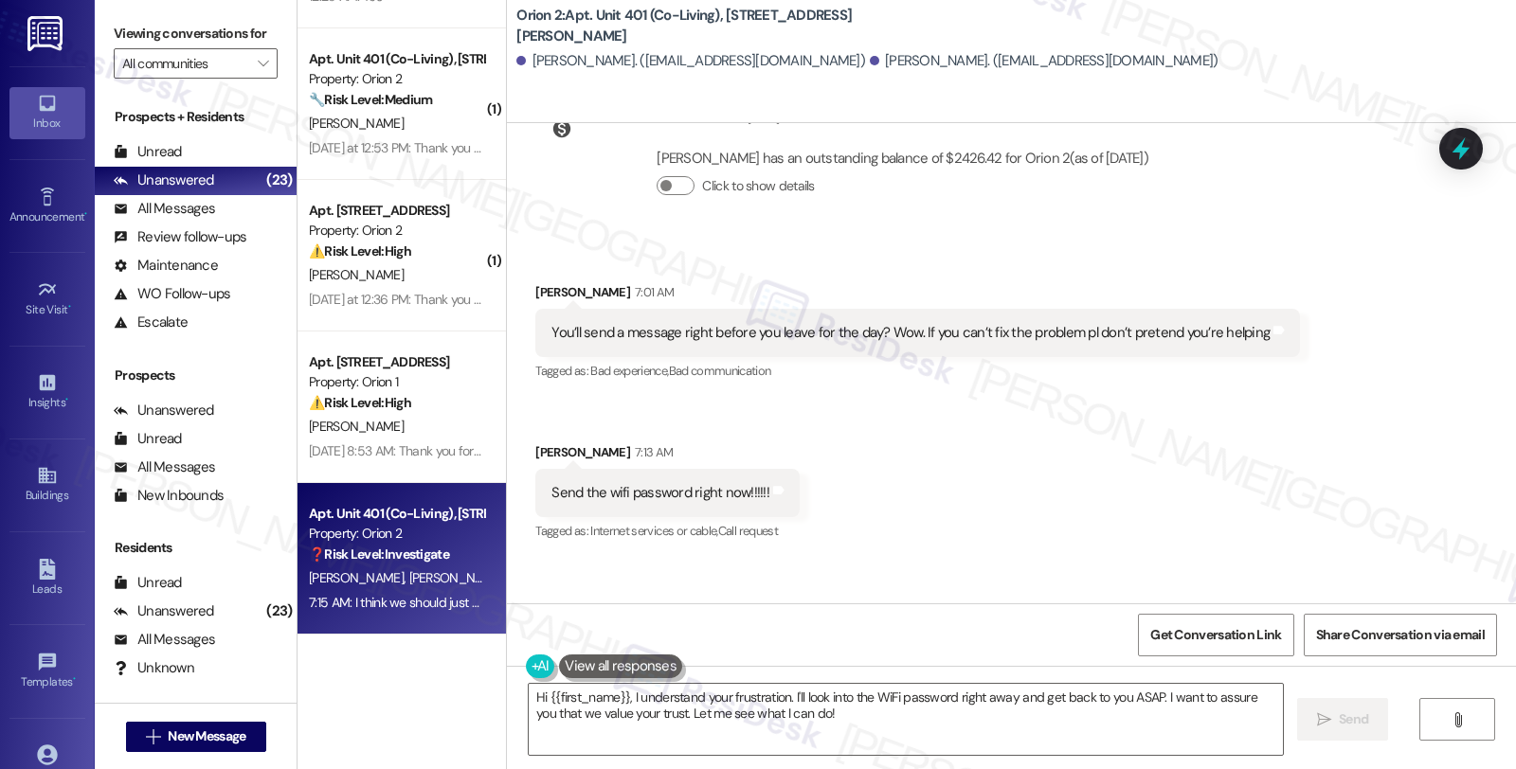
scroll to position [4677, 0]
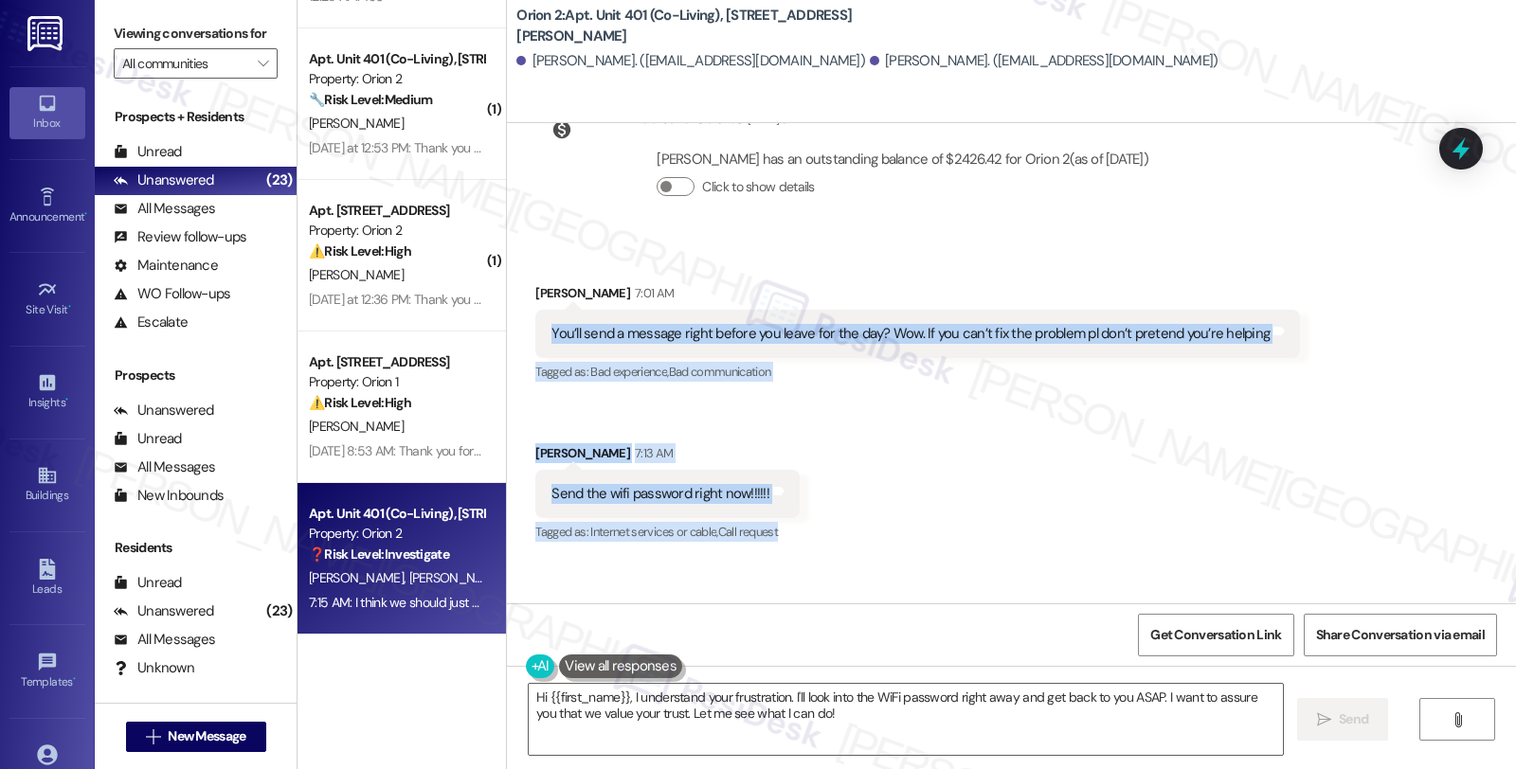
drag, startPoint x: 534, startPoint y: 336, endPoint x: 844, endPoint y: 518, distance: 359.3
click at [844, 518] on div "Received via SMS Aryan Kunwar 7:01 AM You’ll send a message right before you le…" at bounding box center [1011, 633] width 1009 height 784
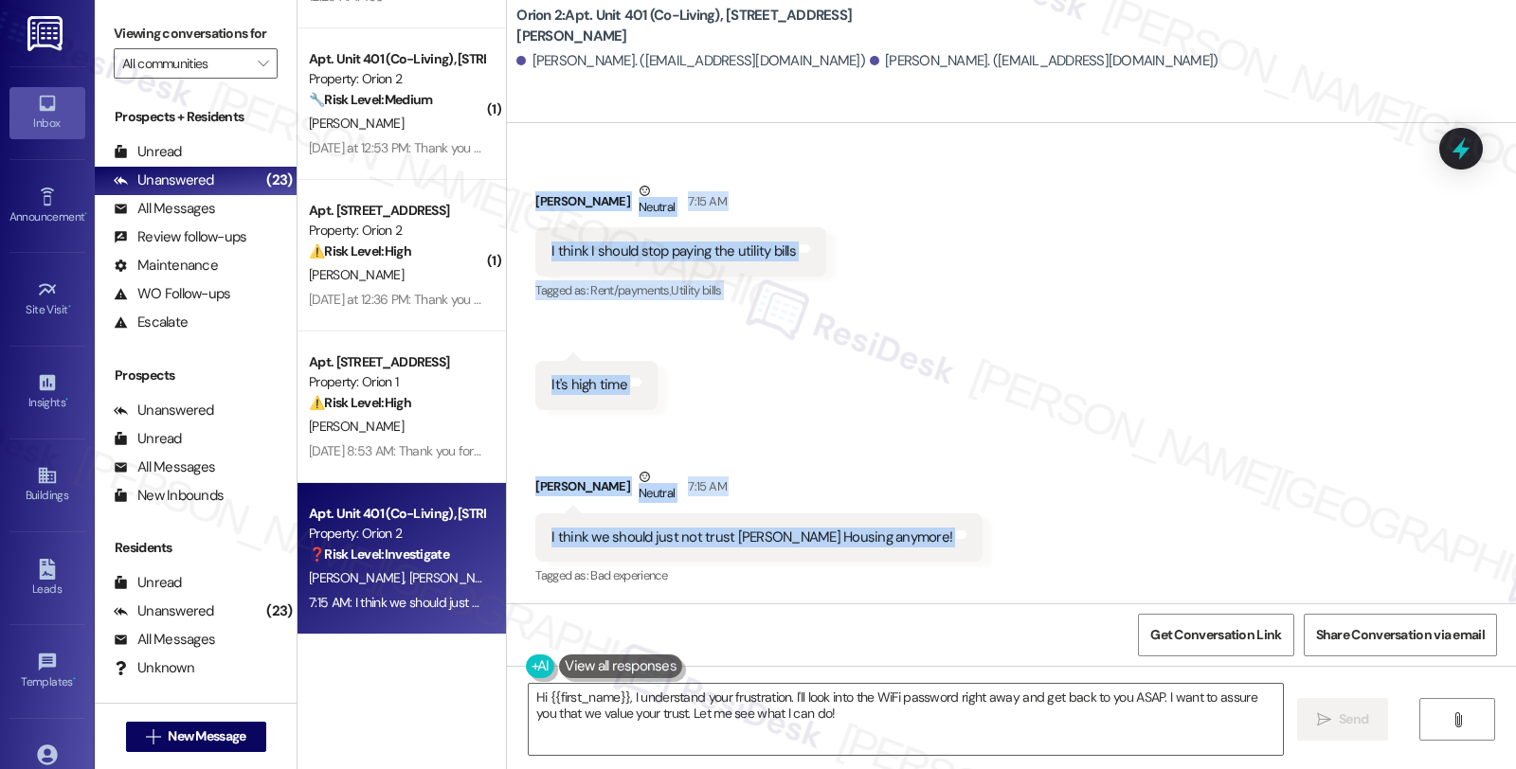
click at [864, 547] on div "I think we should just not trust Orion Housing anymore! Tags and notes" at bounding box center [758, 538] width 447 height 48
copy div "You’ll send a message right before you leave for the day? Wow. If you can’t fix…"
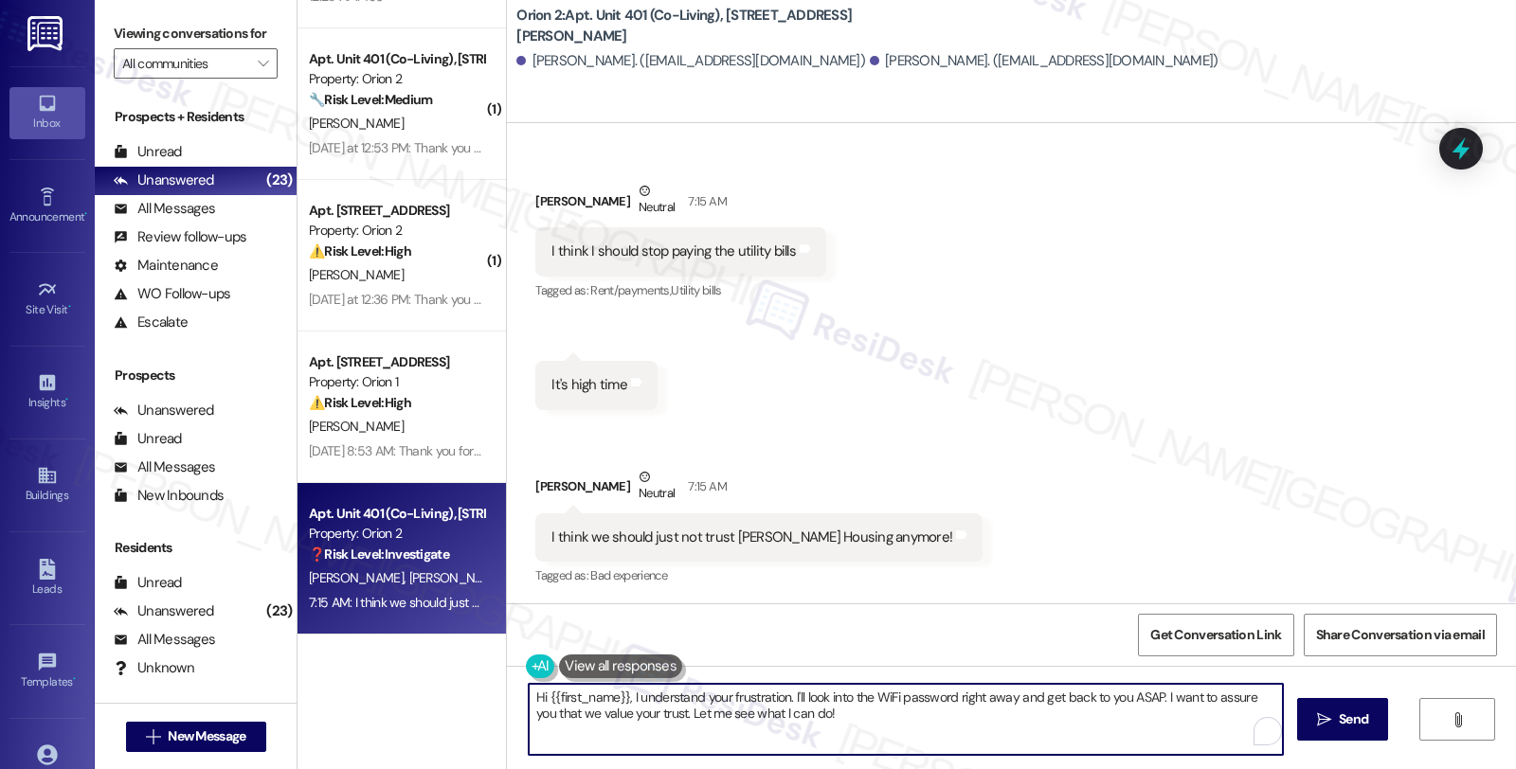
drag, startPoint x: 621, startPoint y: 699, endPoint x: 914, endPoint y: 725, distance: 294.8
click at [914, 725] on textarea "Hi {{first_name}}, I understand your frustration. I'll look into the WiFi passw…" at bounding box center [906, 719] width 754 height 71
paste textarea "’m sorry you’ve been having such a frustrating experience and that our communic…"
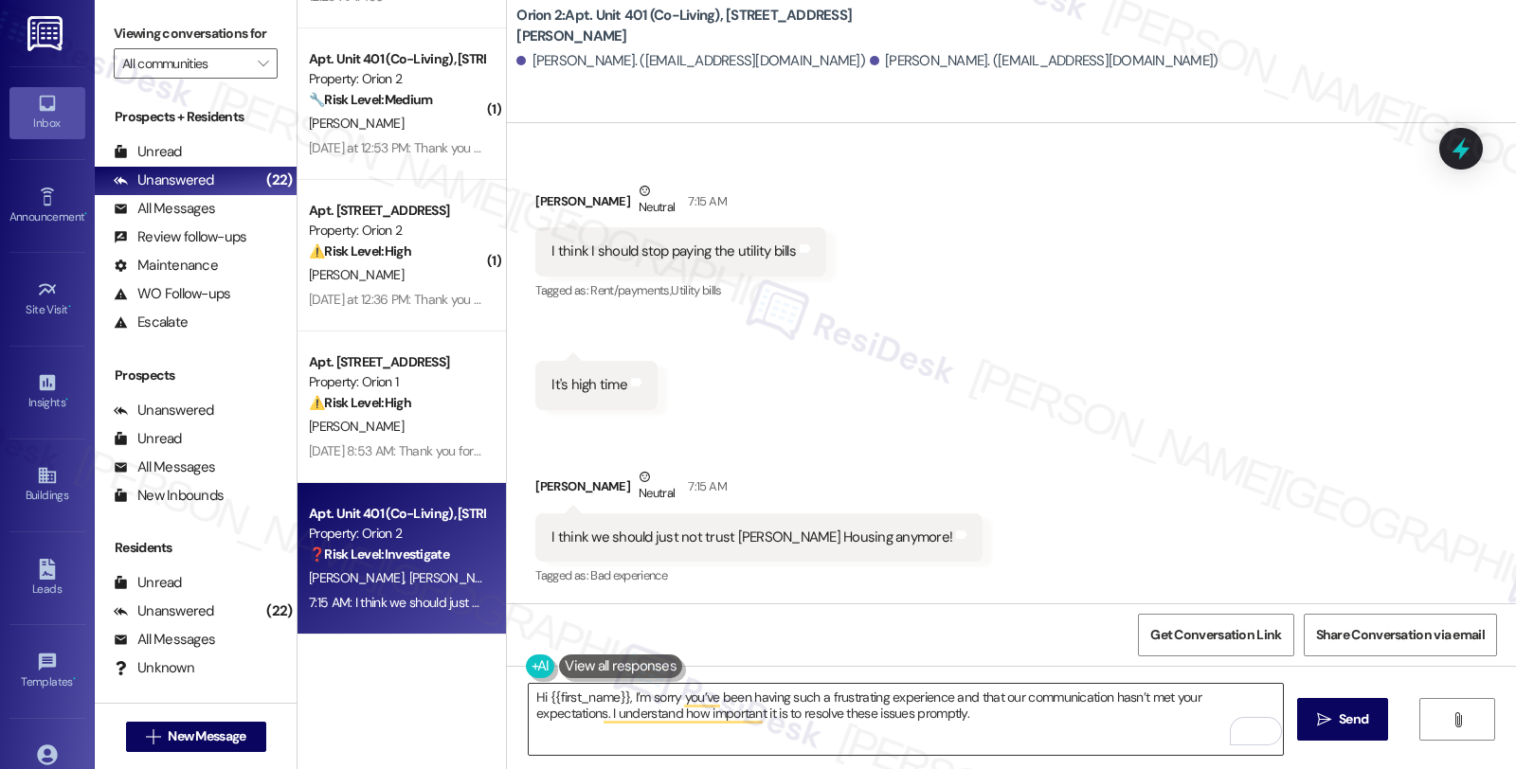
drag, startPoint x: 1217, startPoint y: 446, endPoint x: 938, endPoint y: 725, distance: 394.6
click at [1217, 446] on div "Received via SMS Aryan Kunwar 7:01 AM You’ll send a message right before you le…" at bounding box center [1011, 211] width 1009 height 784
click at [934, 718] on textarea "Hi {{first_name}}, I’m sorry you’ve been having such a frustrating experience a…" at bounding box center [906, 719] width 754 height 71
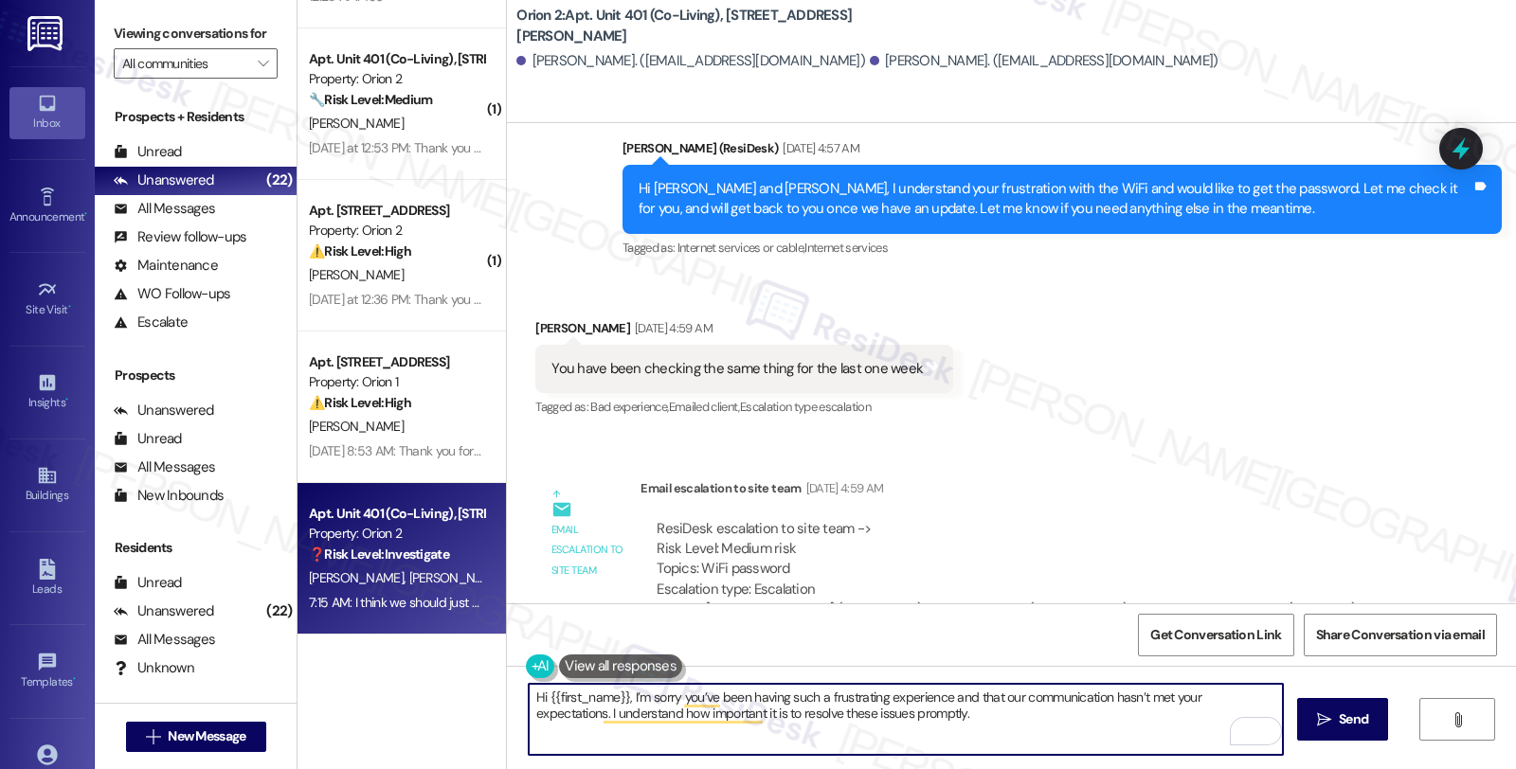
scroll to position [3415, 0]
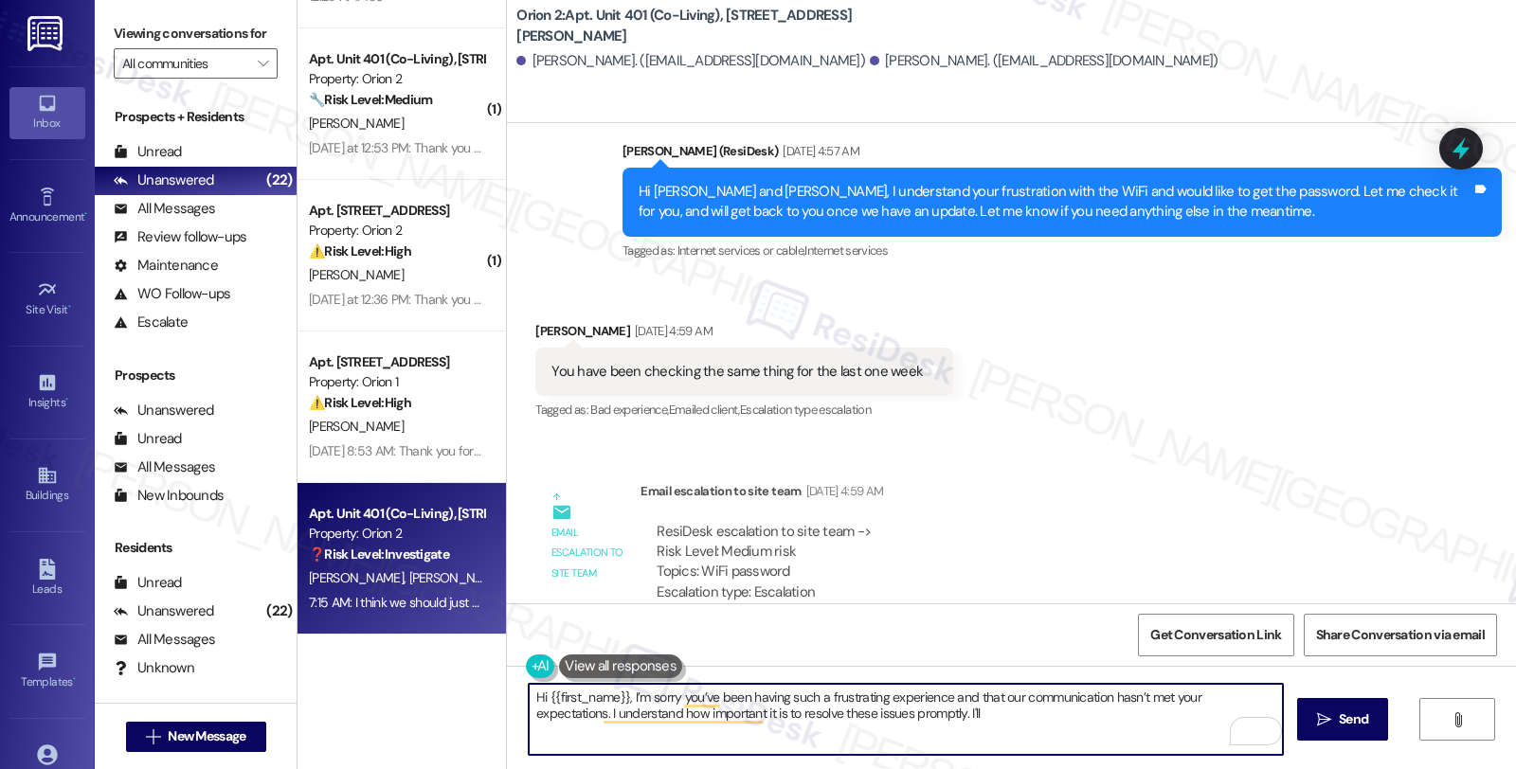
click at [534, 699] on textarea "Hi {{first_name}}, I’m sorry you’ve been having such a frustrating experience a…" at bounding box center [906, 719] width 754 height 71
click at [964, 722] on textarea "Hi Aryan, I’m sorry you’ve been having such a frustrating experience and that o…" at bounding box center [906, 719] width 754 height 71
click at [718, 737] on textarea "Hi Aryan, I’m sorry you’ve been having such a frustrating experience and that o…" at bounding box center [906, 719] width 754 height 71
type textarea "Hi Aryan, I’m sorry you’ve been having such a frustrating experience and that o…"
click at [1340, 724] on span "Send" at bounding box center [1353, 720] width 29 height 20
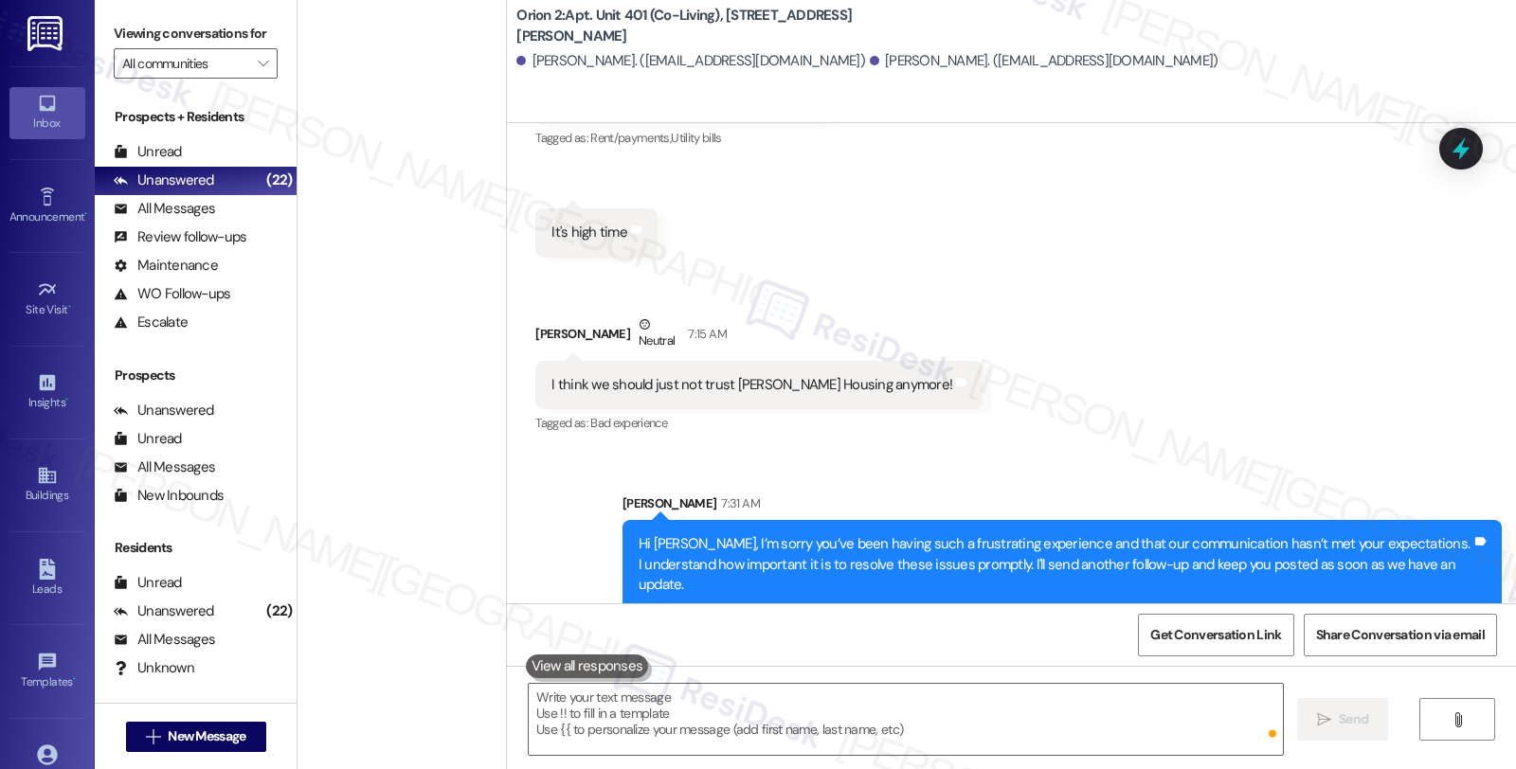
scroll to position [3307, 0]
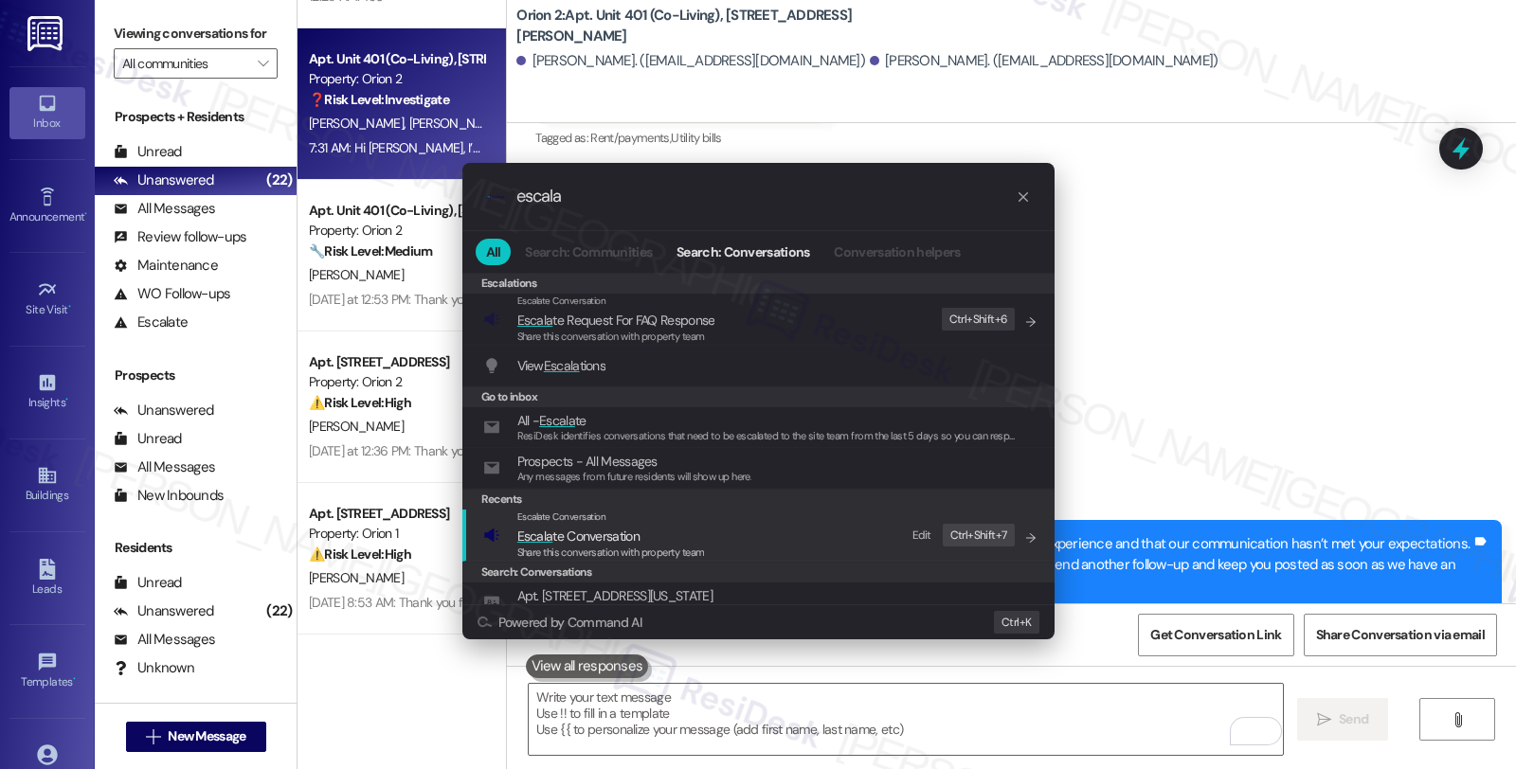
type input "escala"
click at [659, 537] on span "Escala te Conversation" at bounding box center [611, 536] width 188 height 21
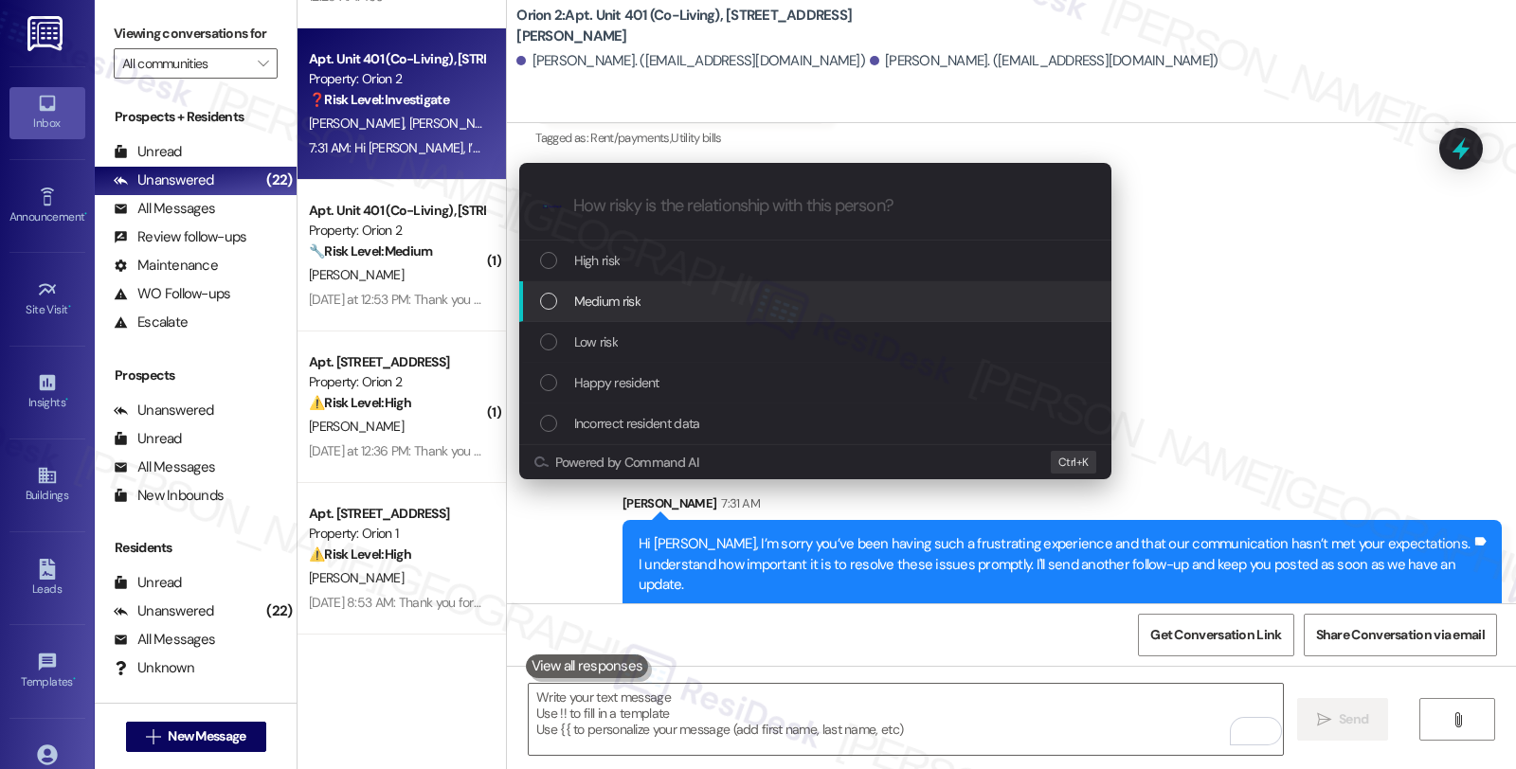
click at [641, 301] on div "Medium risk" at bounding box center [817, 301] width 554 height 21
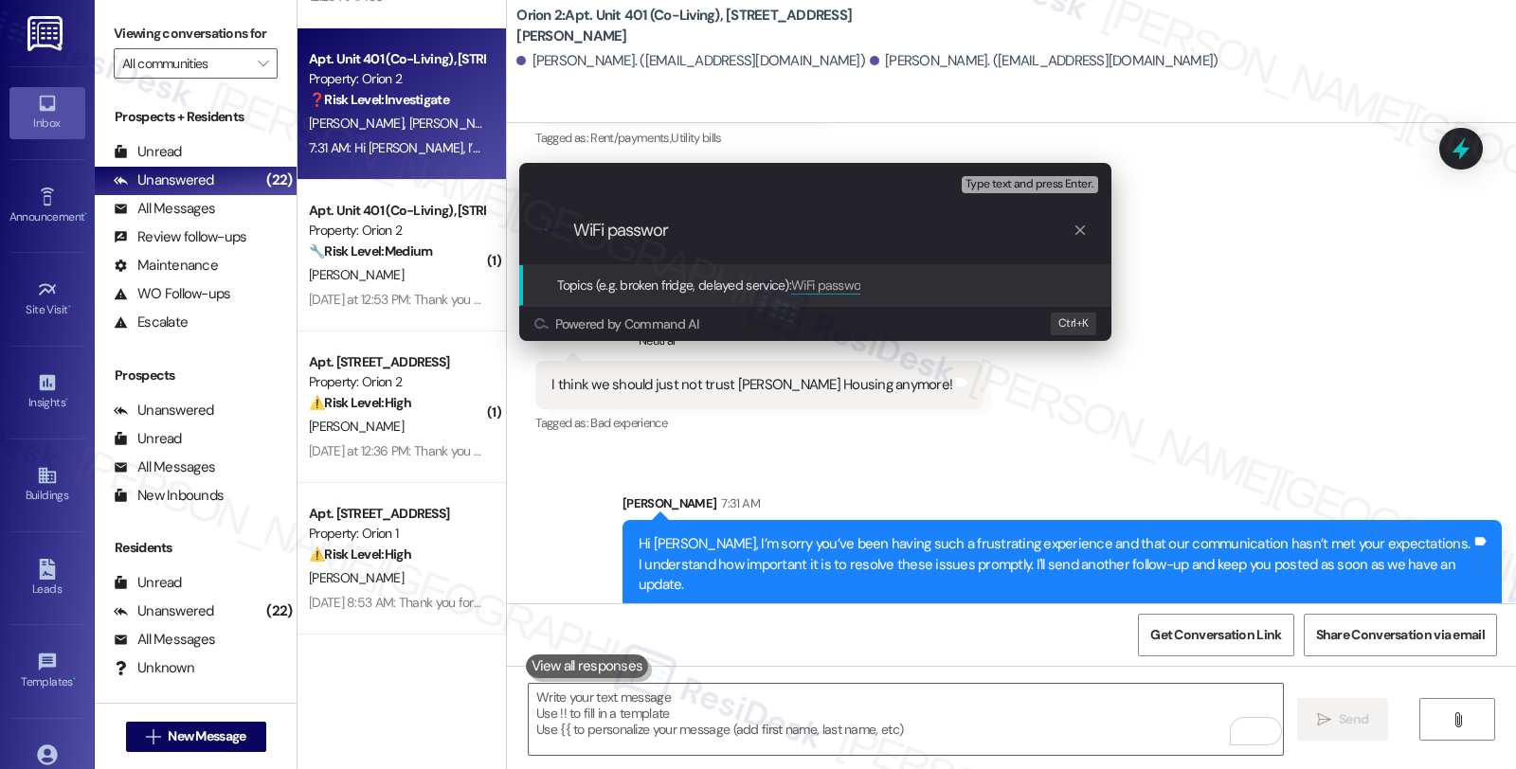
type input "WiFi password"
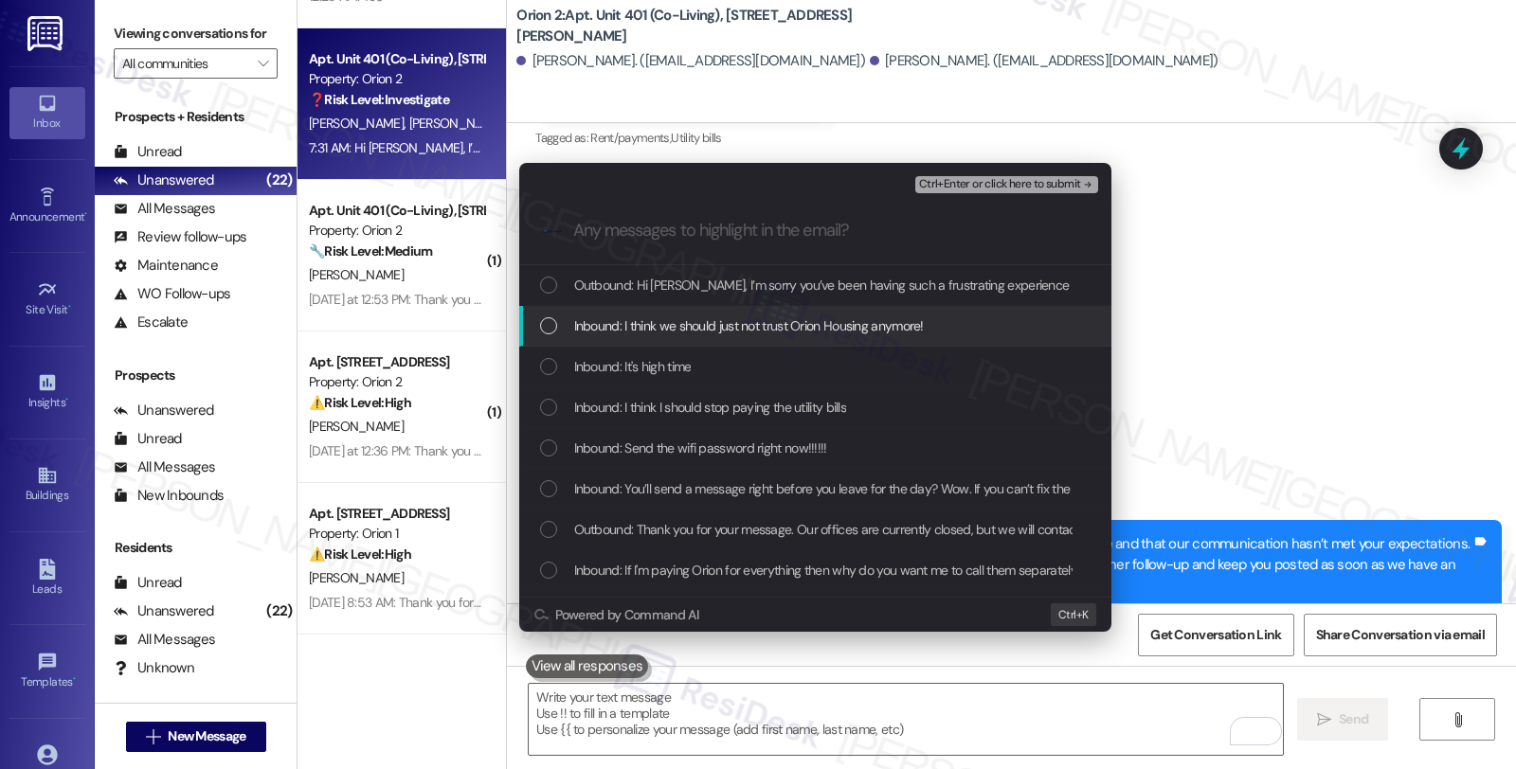
click at [644, 318] on span "Inbound: I think we should just not trust Orion Housing anymore!" at bounding box center [749, 325] width 350 height 21
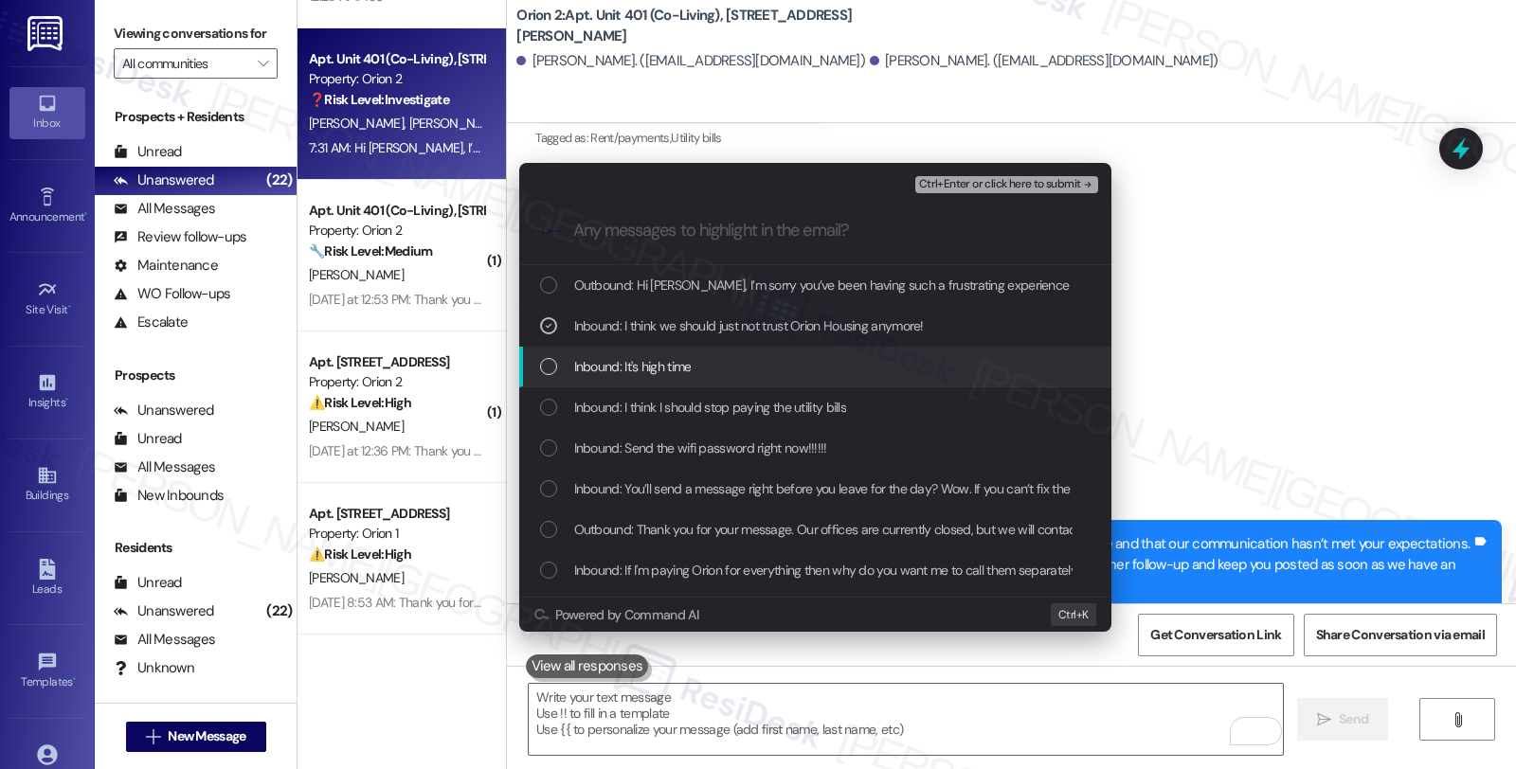
click at [645, 352] on div "Inbound: It's high time" at bounding box center [815, 367] width 592 height 41
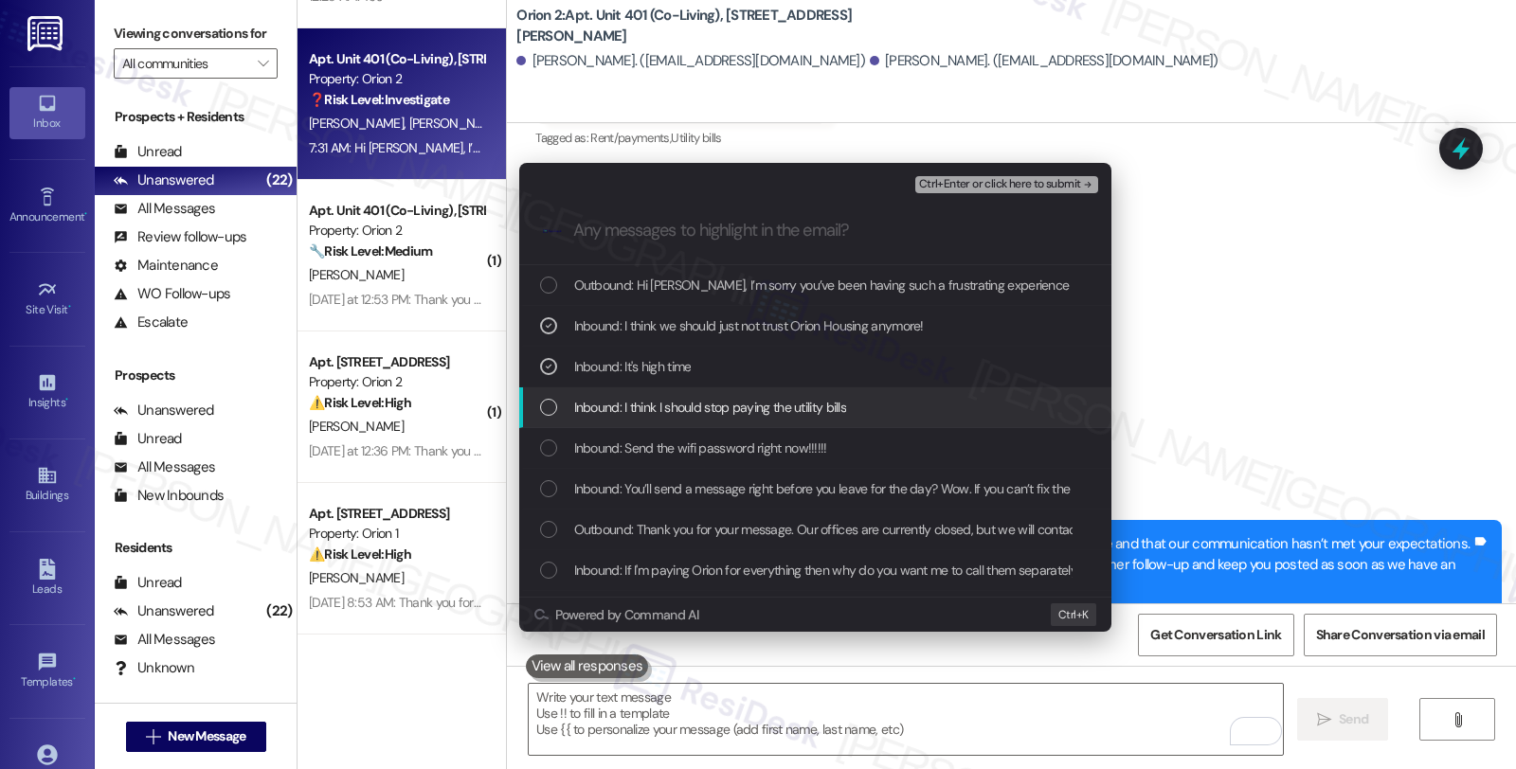
click at [655, 411] on span "Inbound: I think I should stop paying the utility bills" at bounding box center [710, 407] width 273 height 21
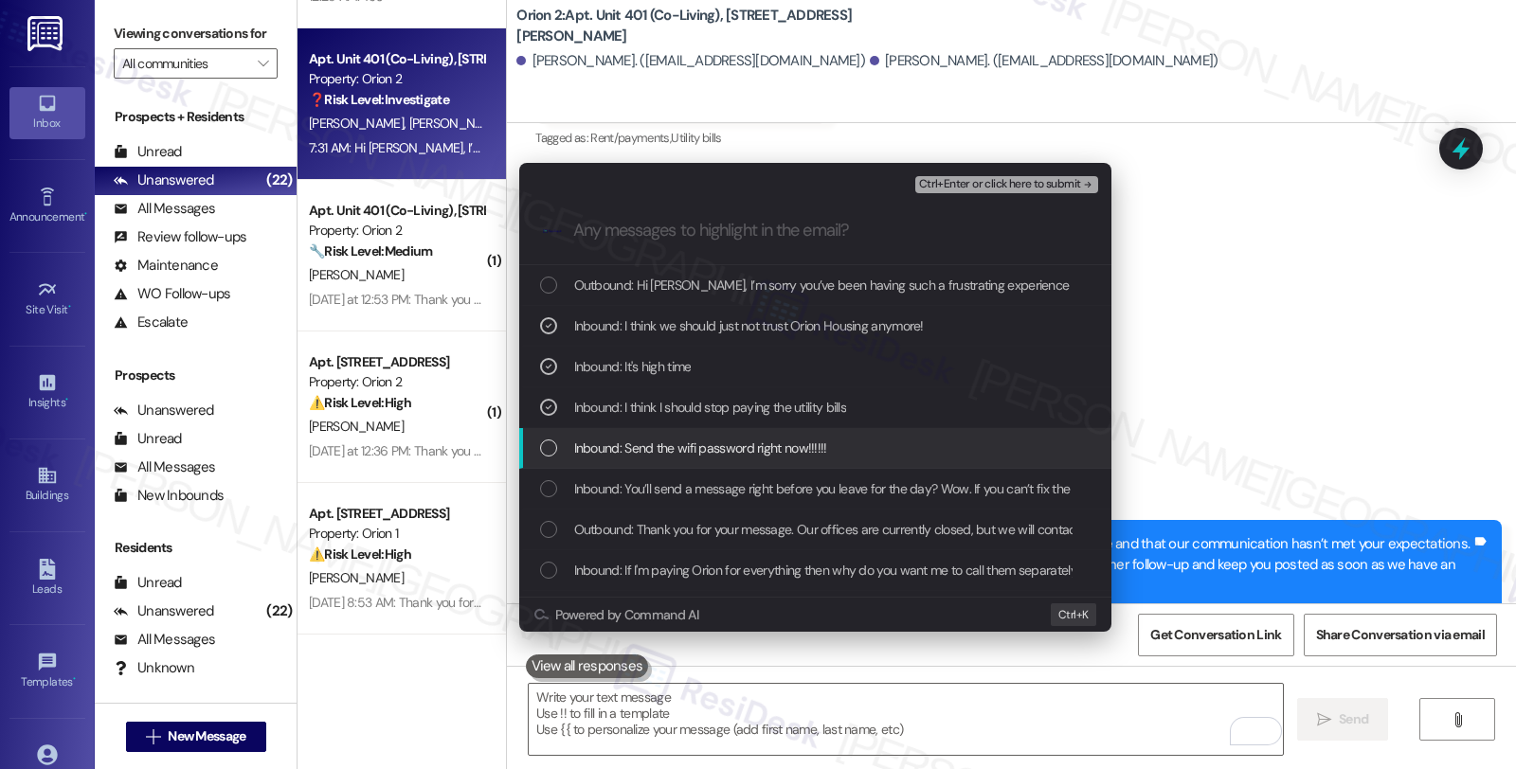
click at [659, 443] on span "Inbound: Send the wifi password right now!!!!!!" at bounding box center [700, 448] width 253 height 21
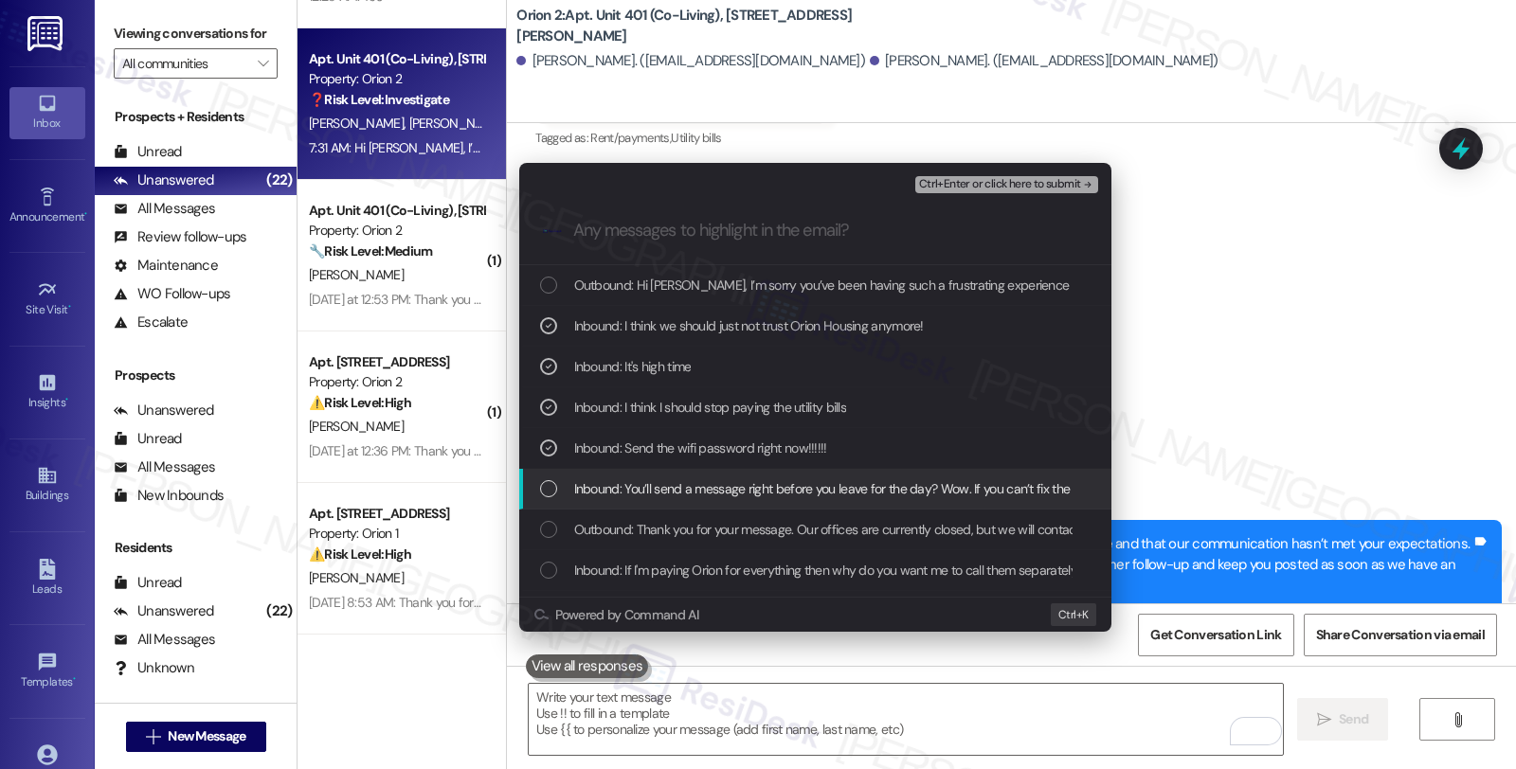
click at [659, 476] on div "Inbound: You’ll send a message right before you leave for the day? Wow. If you …" at bounding box center [815, 489] width 592 height 41
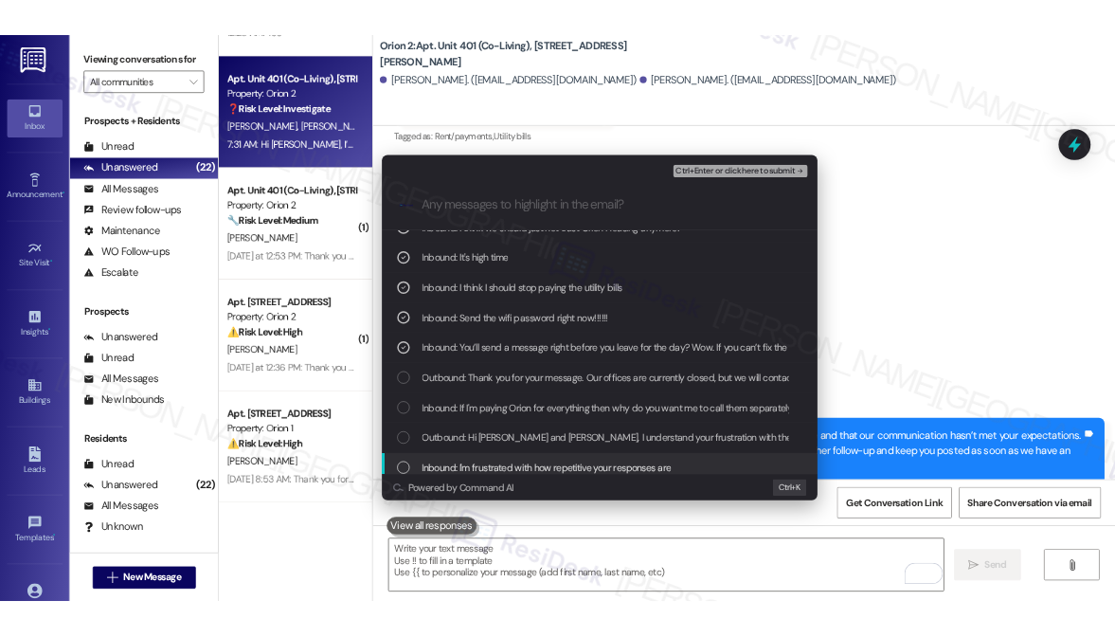
scroll to position [210, 0]
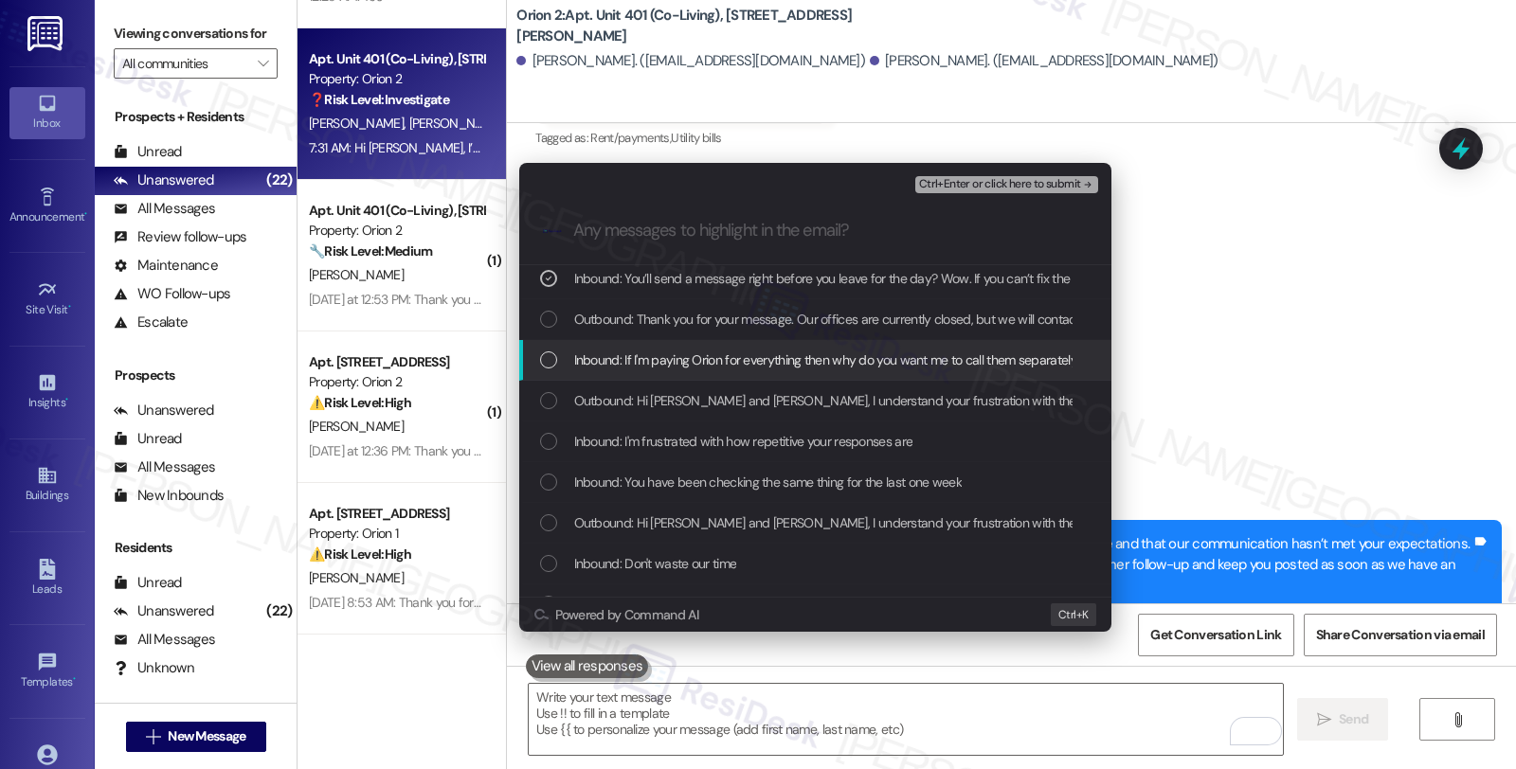
click at [697, 356] on span "Inbound: If I'm paying Orion for everything then why do you want me to call the…" at bounding box center [926, 360] width 704 height 21
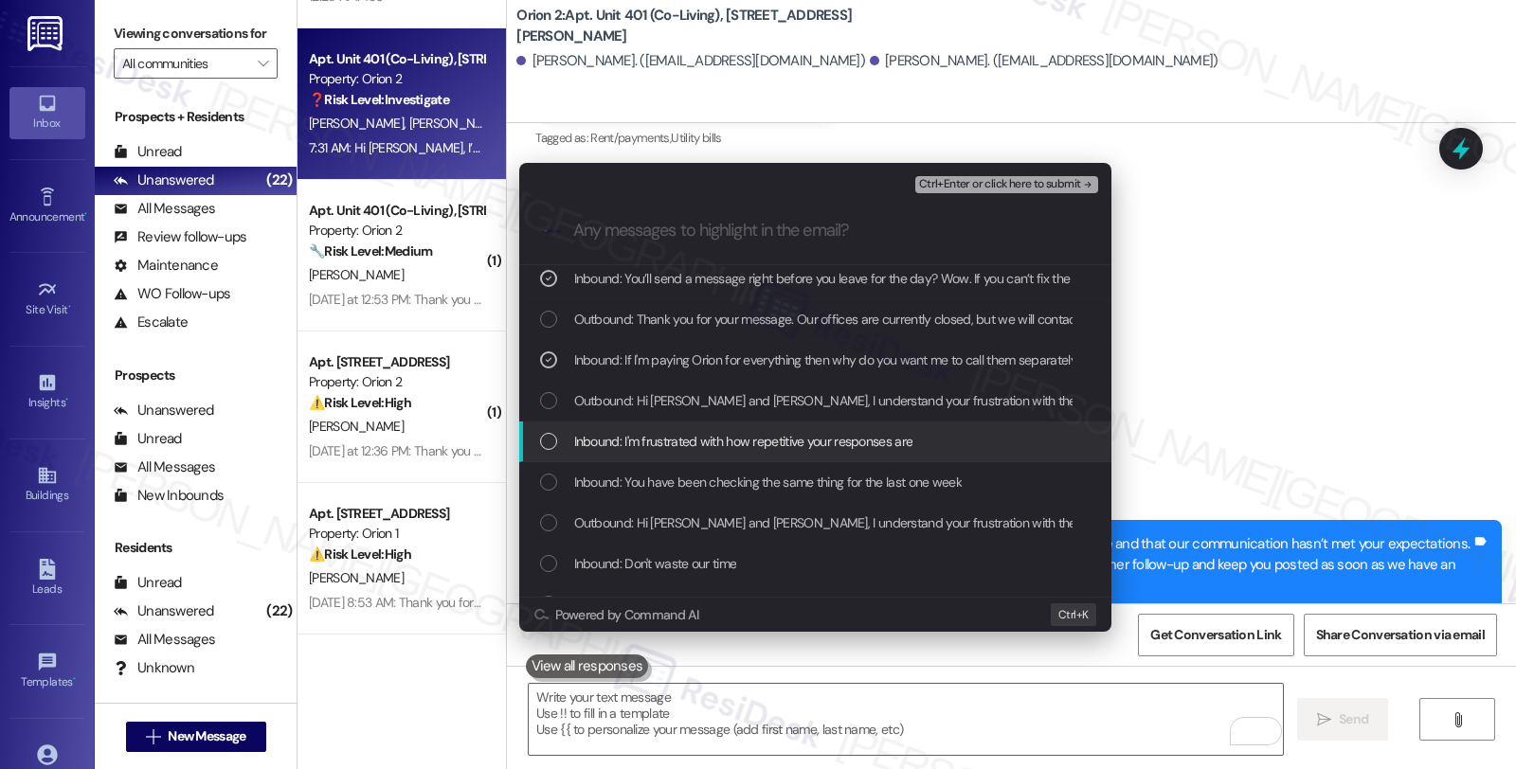
click at [697, 437] on span "Inbound: I'm frustrated with how repetitive your responses are" at bounding box center [743, 441] width 339 height 21
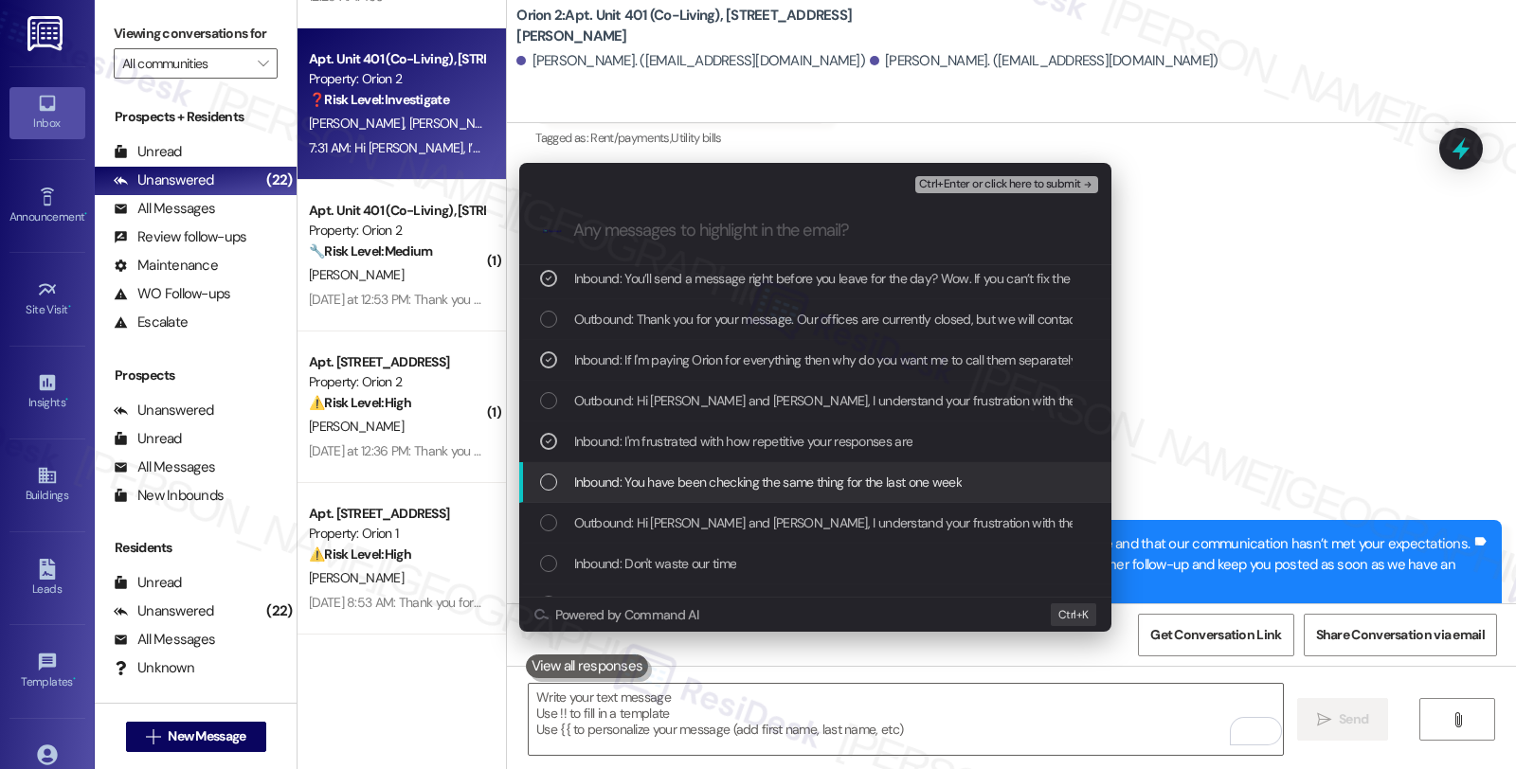
click at [728, 488] on span "Inbound: You have been checking the same thing for the last one week" at bounding box center [767, 482] width 387 height 21
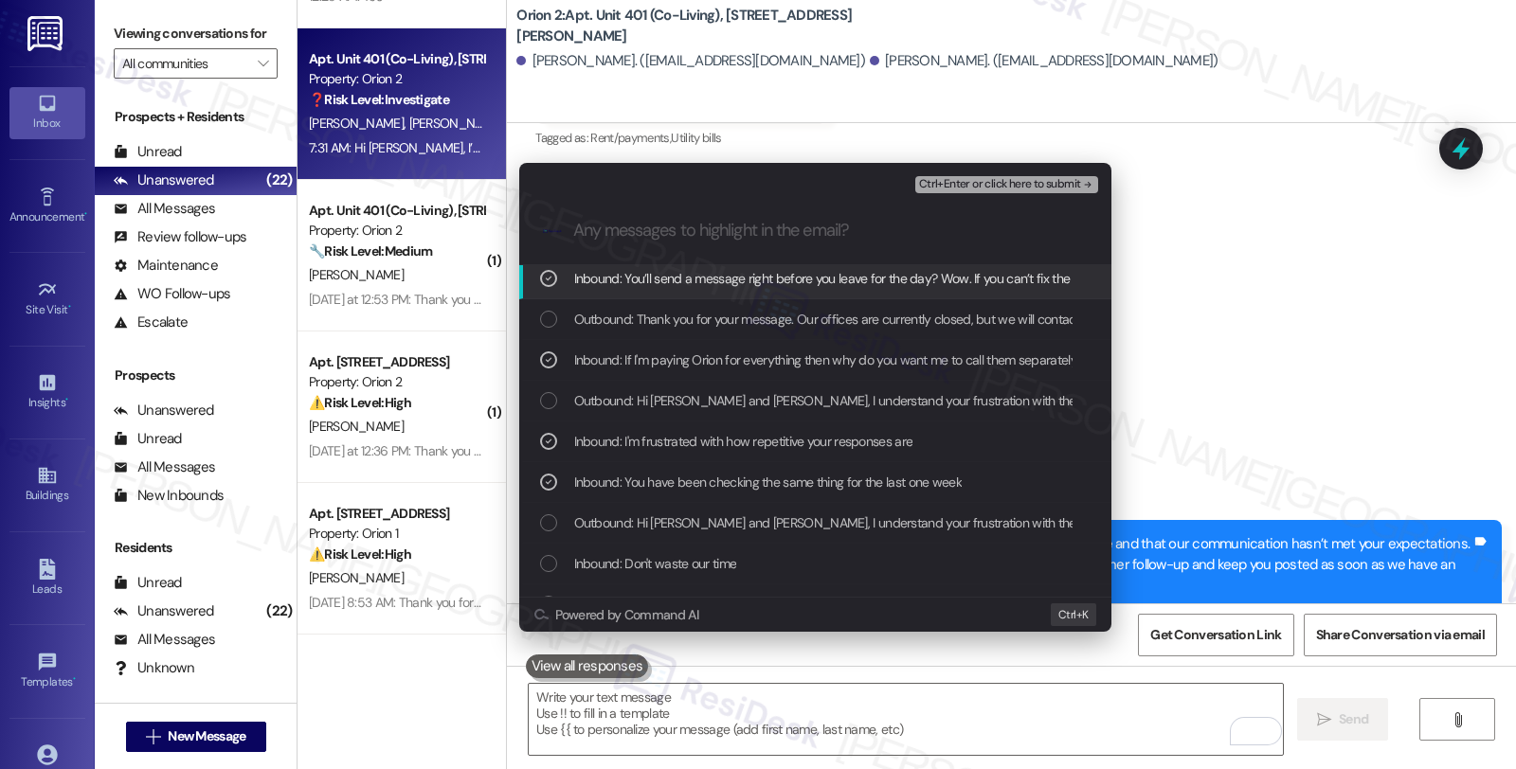
click at [961, 182] on span "Ctrl+Enter or click here to submit" at bounding box center [1000, 184] width 162 height 13
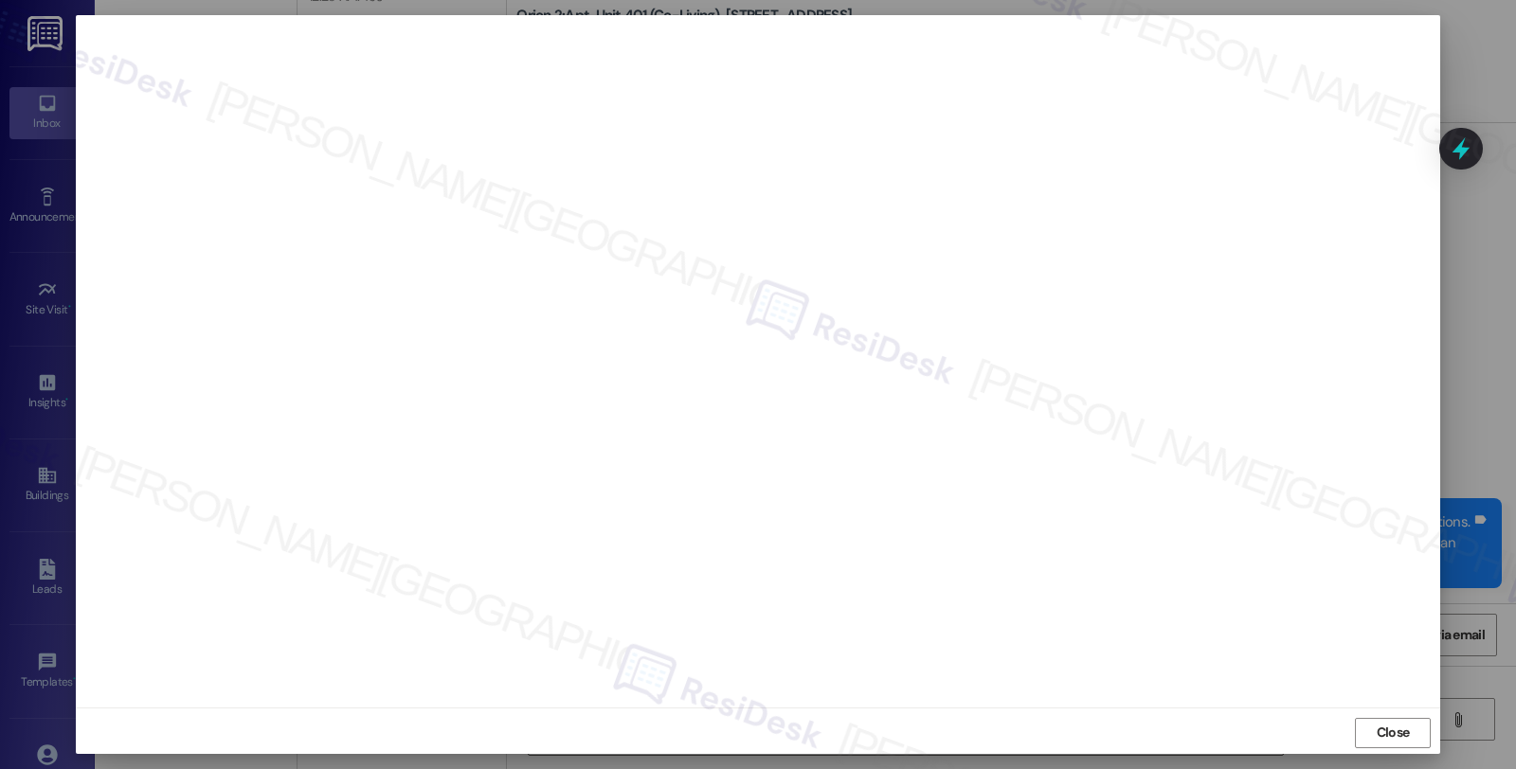
scroll to position [5252, 0]
click at [1463, 159] on icon at bounding box center [1461, 149] width 32 height 32
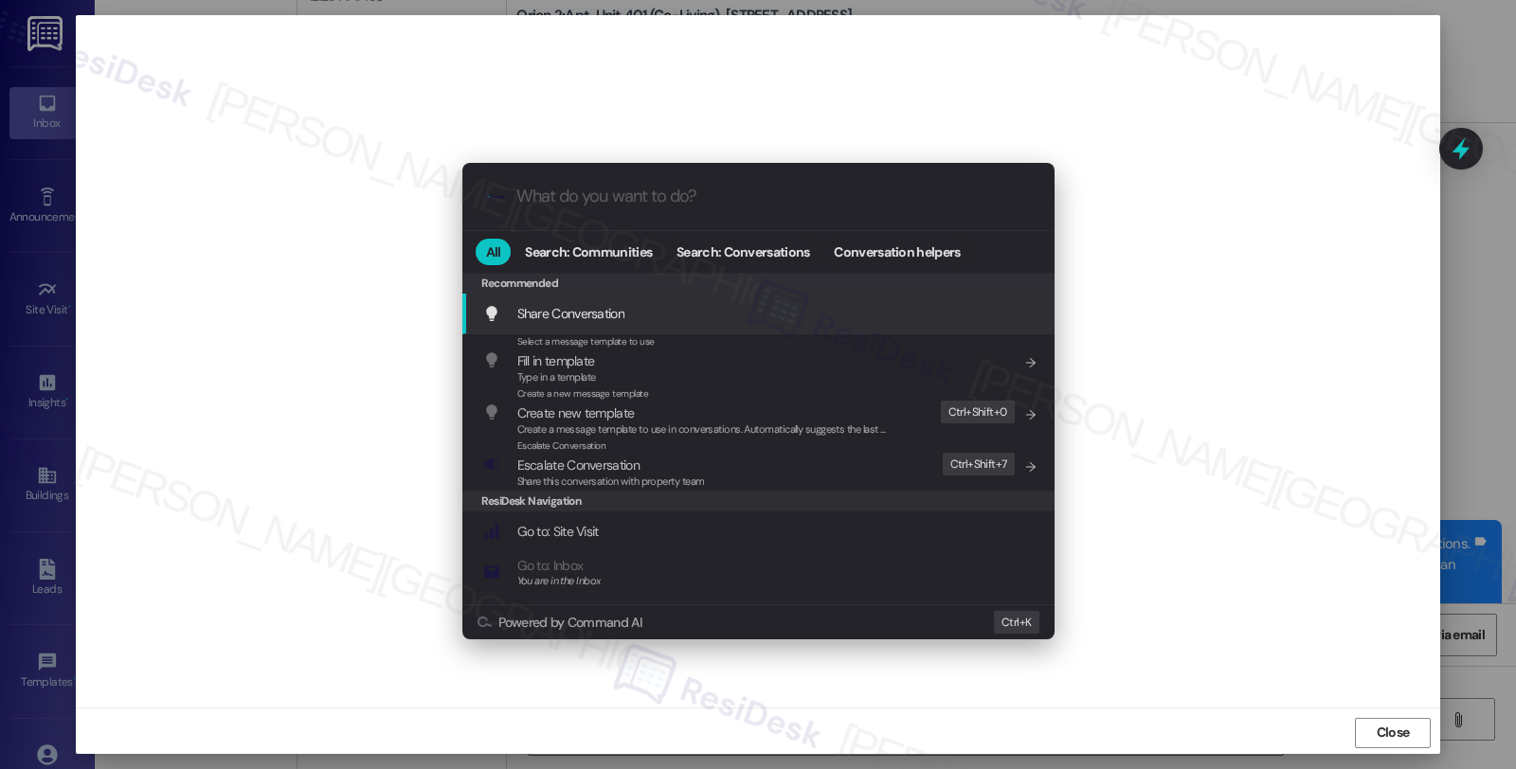
click at [599, 187] on input "What do you want to do?" at bounding box center [773, 197] width 514 height 20
click at [599, 203] on input "What do you want to do?" at bounding box center [773, 197] width 514 height 20
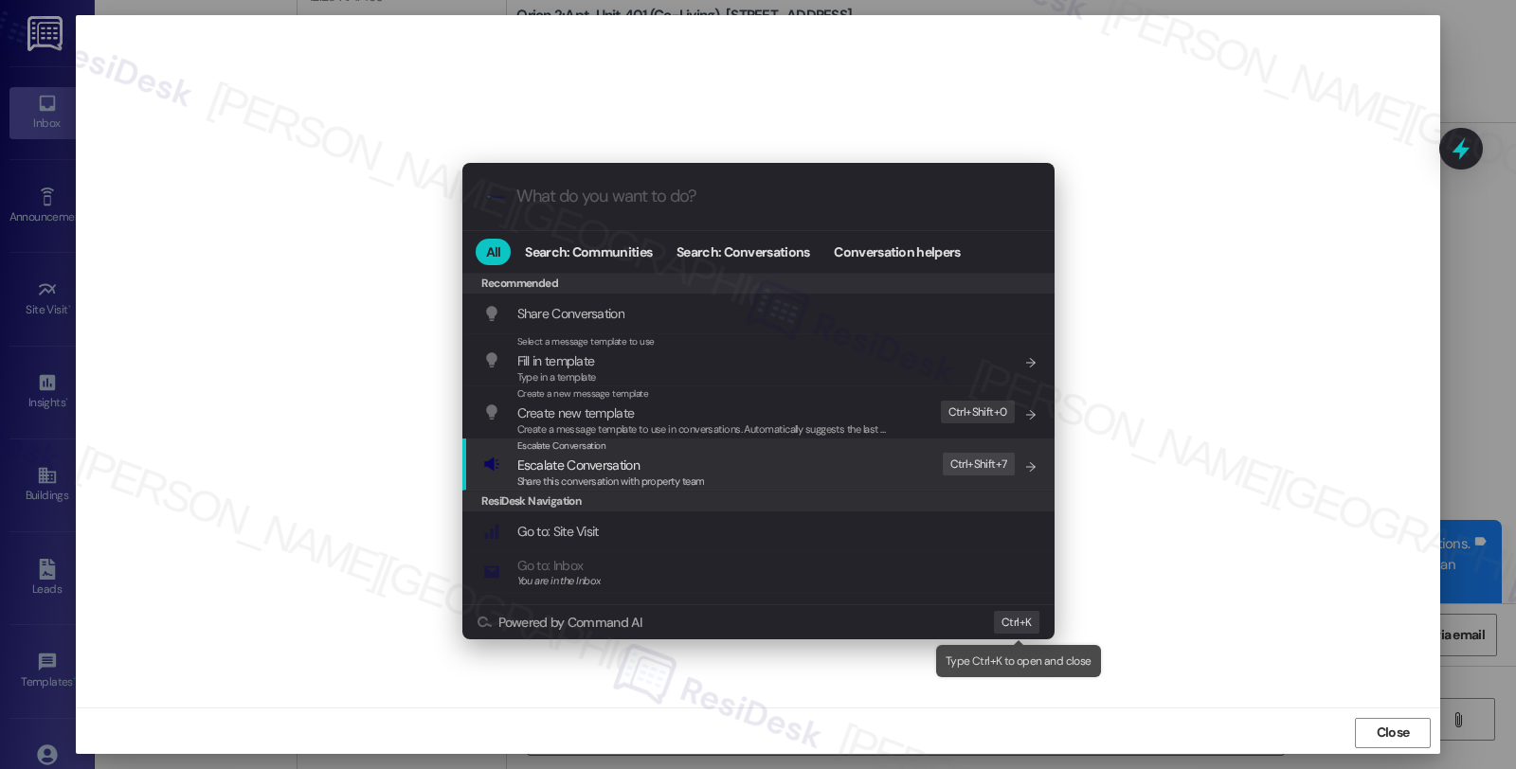
click at [1016, 622] on span "Ctrl+" at bounding box center [1013, 623] width 24 height 20
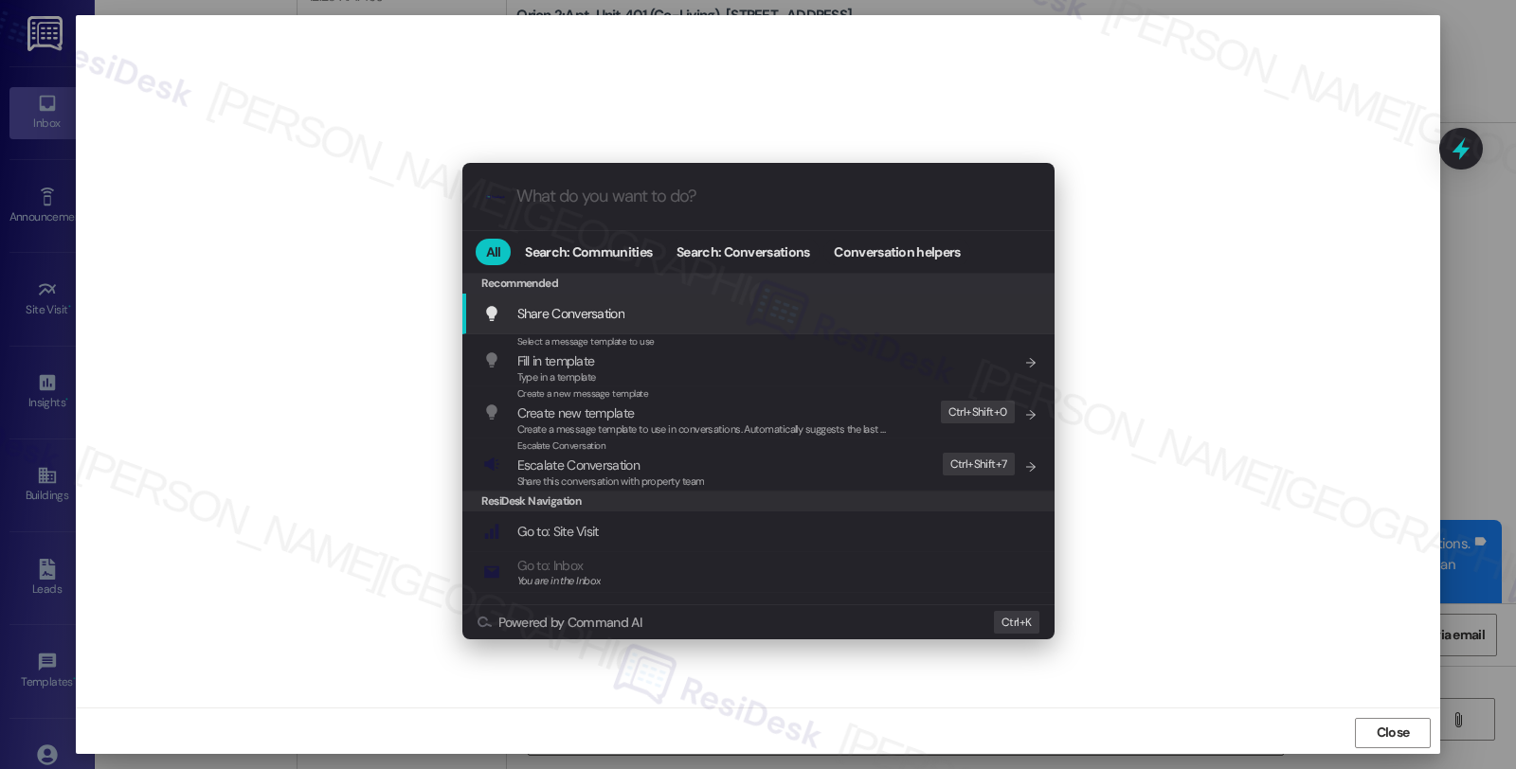
click at [660, 202] on input "What do you want to do?" at bounding box center [773, 197] width 514 height 20
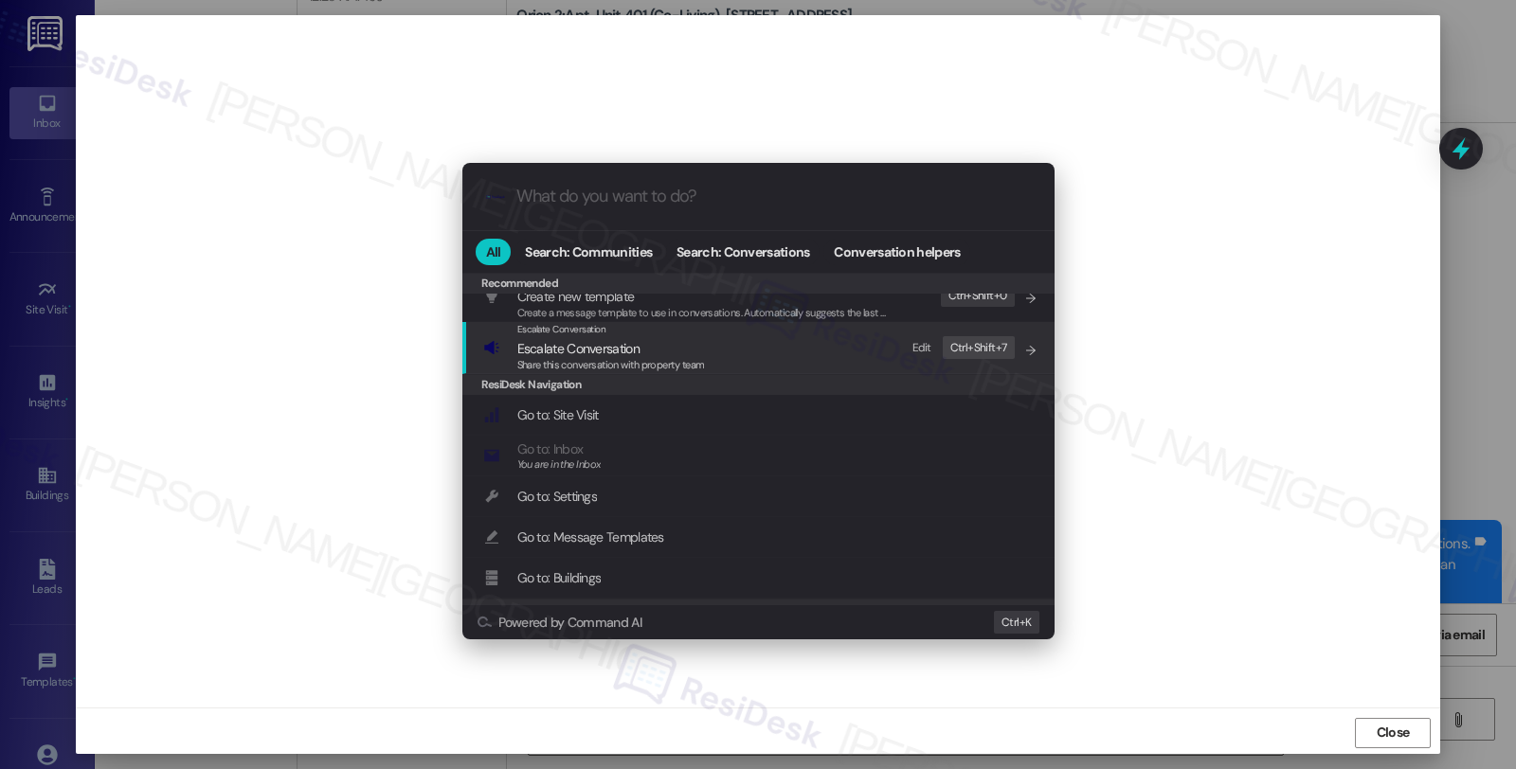
scroll to position [105, 0]
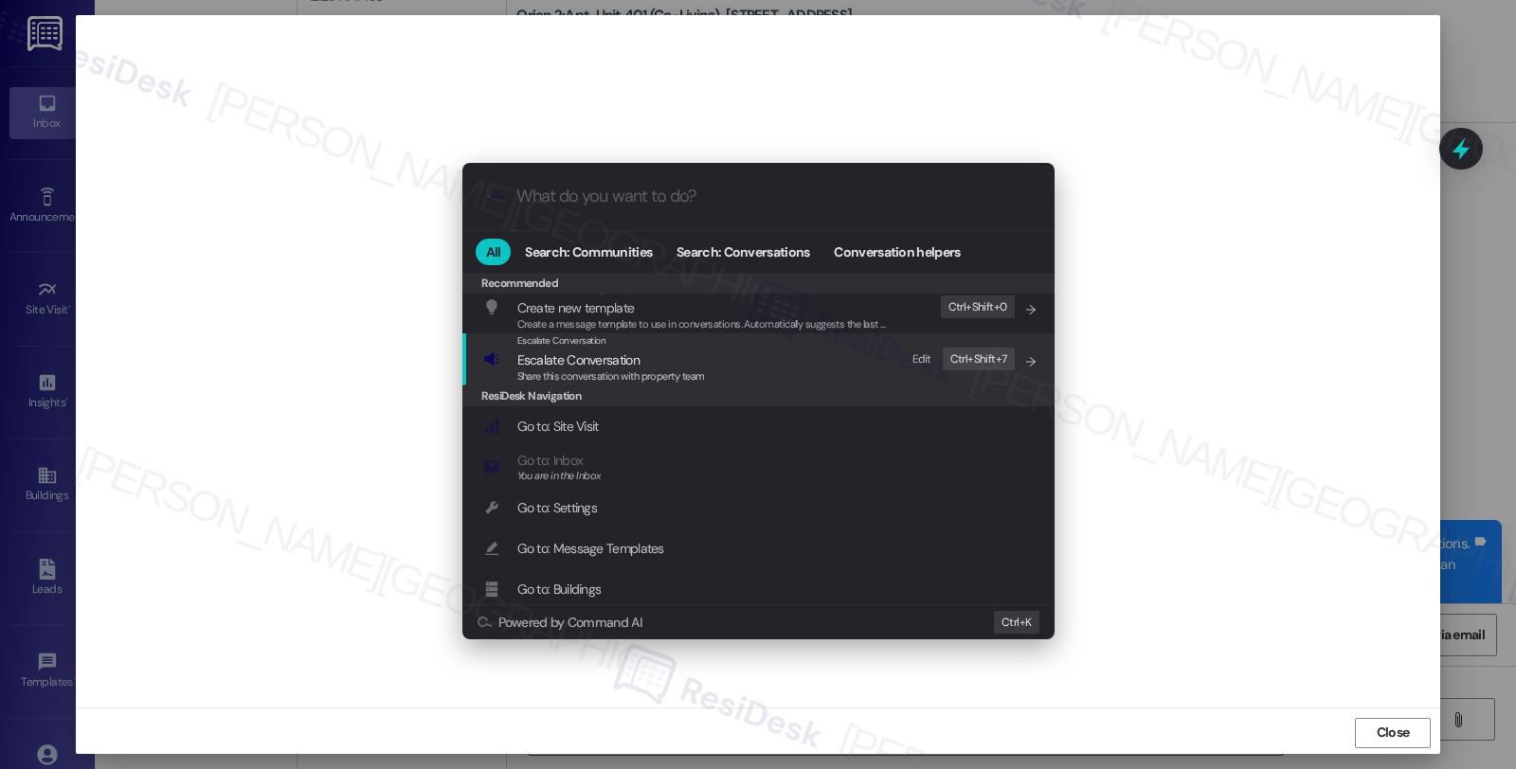
click at [580, 355] on span "Escalate Conversation" at bounding box center [578, 359] width 122 height 17
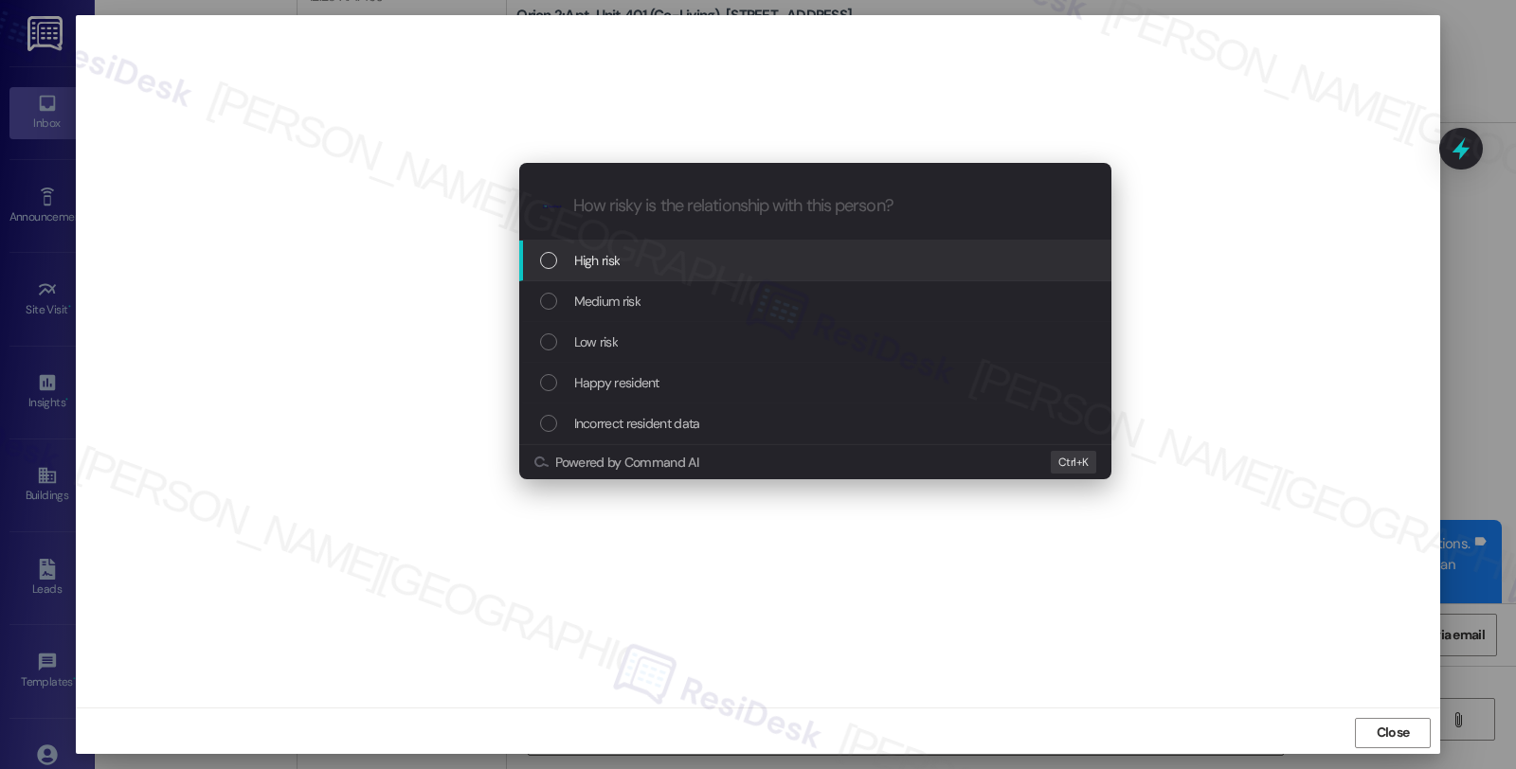
scroll to position [0, 0]
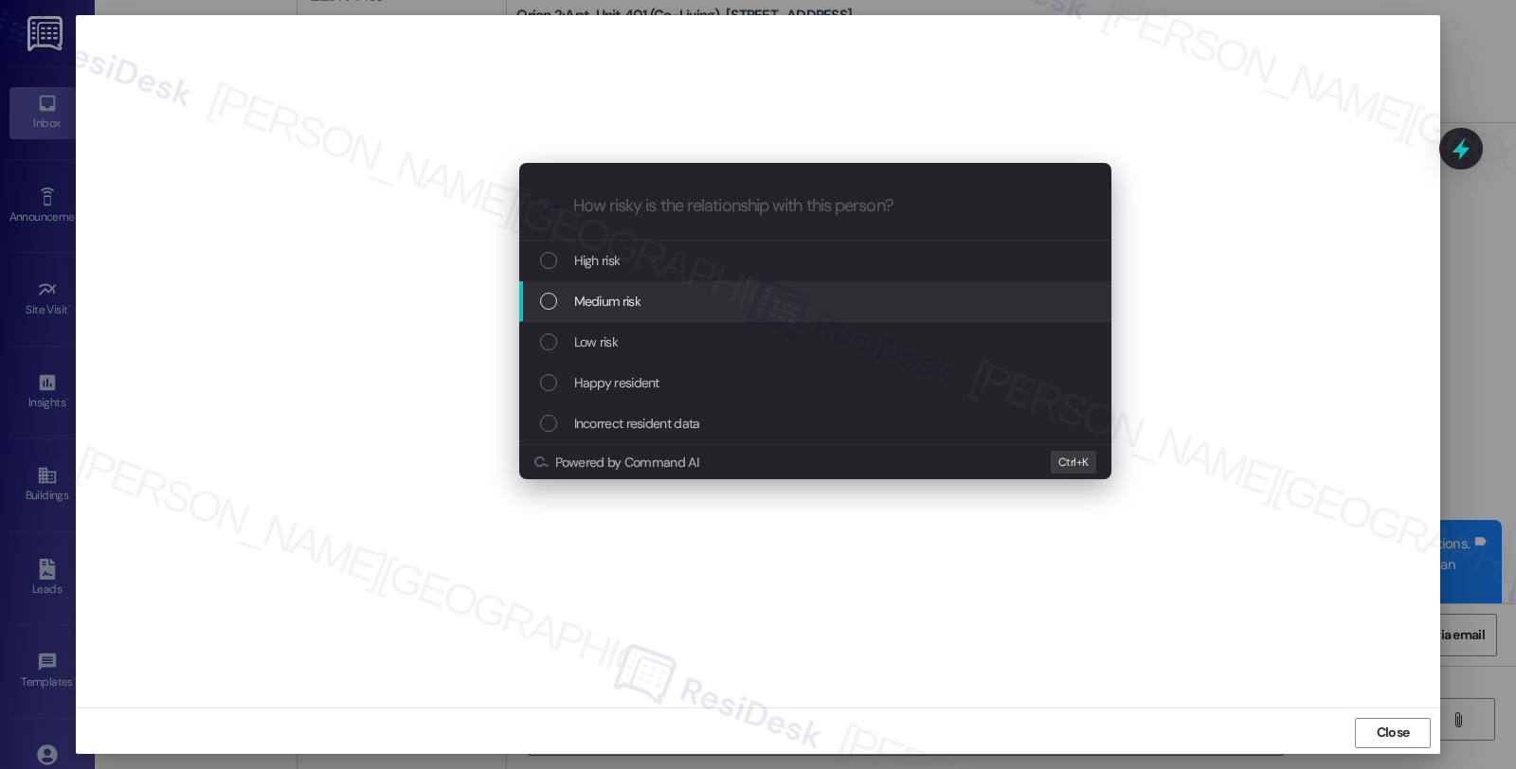
click at [600, 314] on div "Medium risk" at bounding box center [815, 301] width 592 height 41
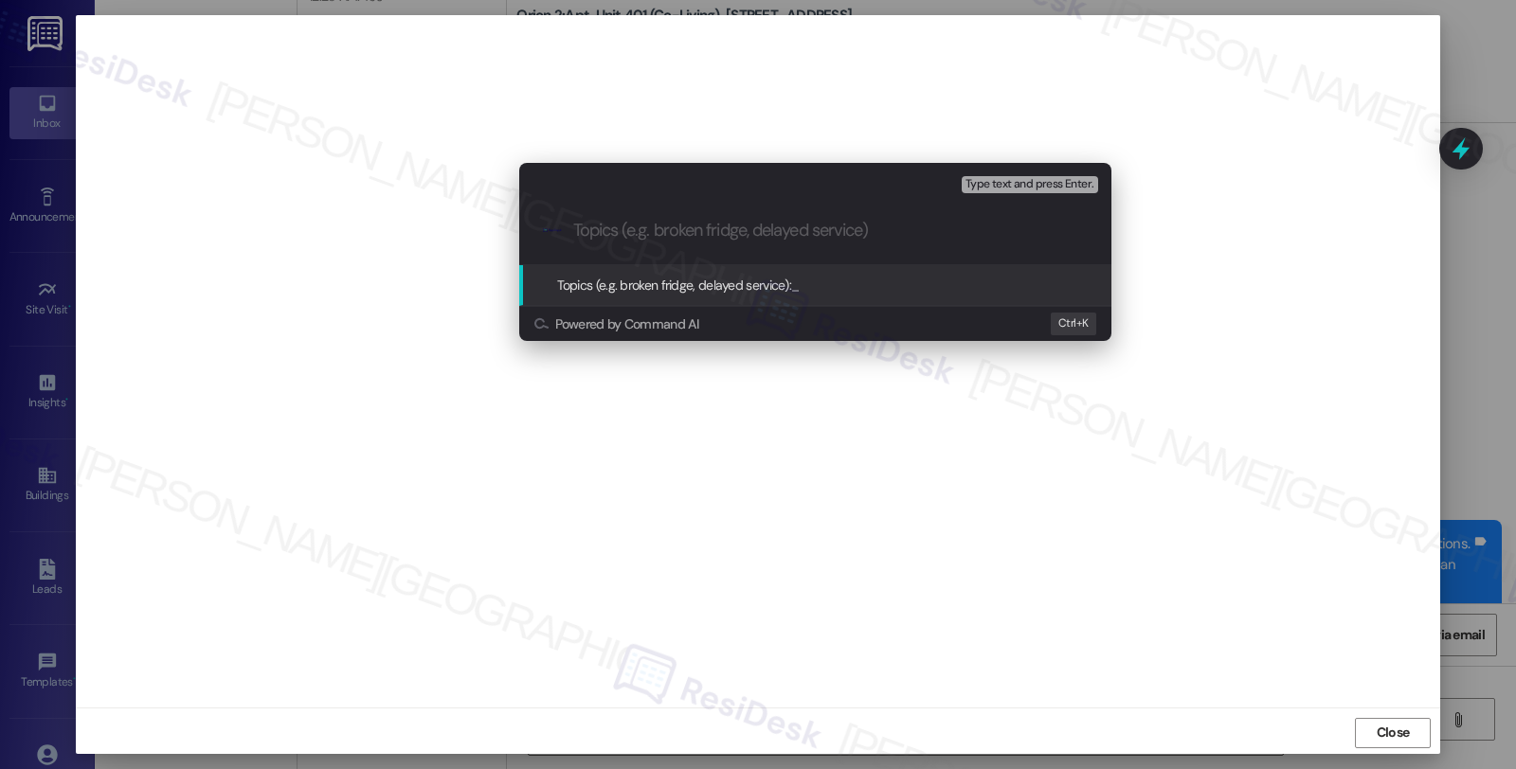
click at [629, 237] on input "Topics (e.g. broken fridge, delayed service)" at bounding box center [830, 231] width 514 height 20
click at [1384, 725] on div "Escalate Conversation Medium risk Topics (e.g. broken fridge, delayed service) …" at bounding box center [758, 384] width 1516 height 769
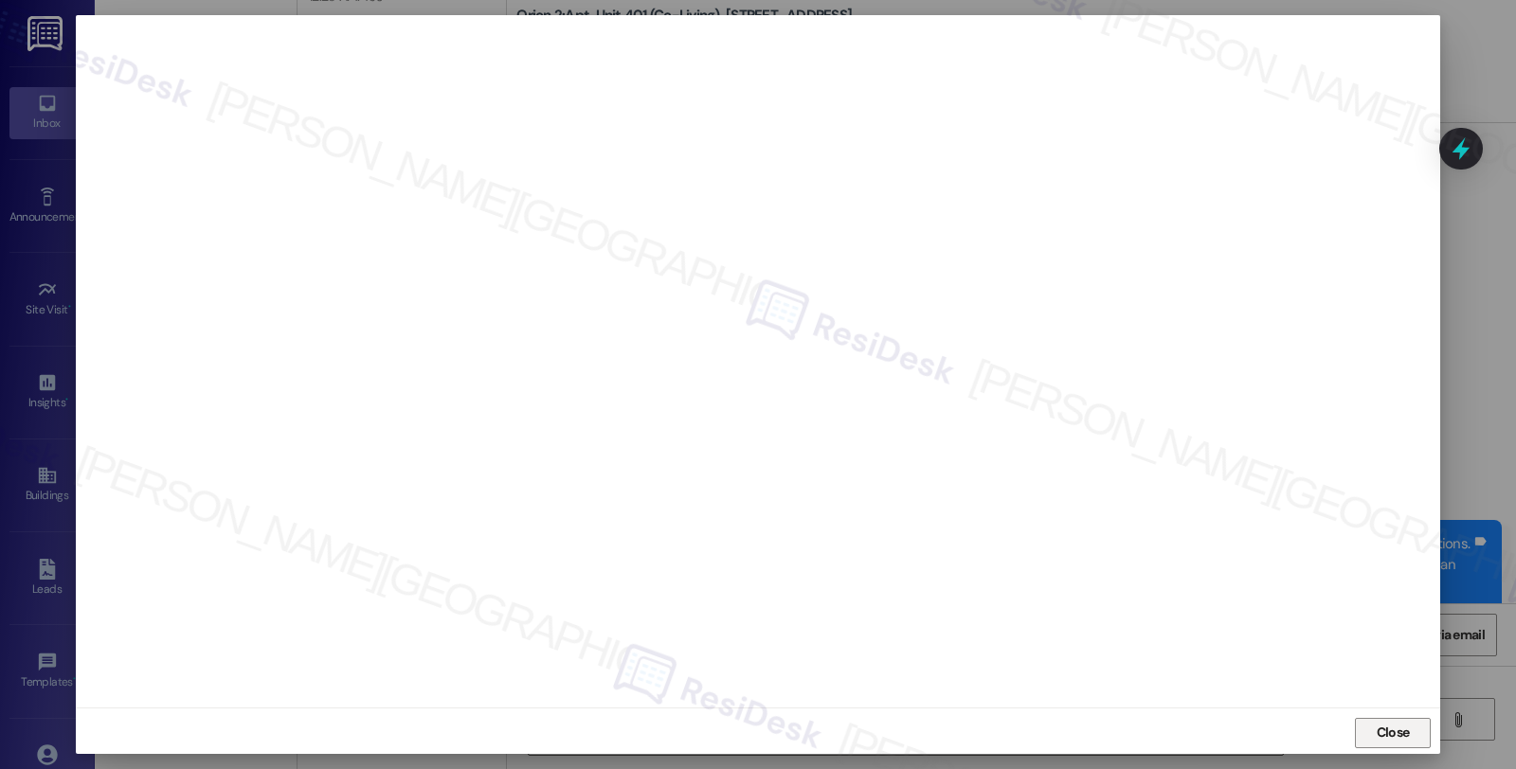
click at [1381, 733] on span "Close" at bounding box center [1393, 733] width 33 height 20
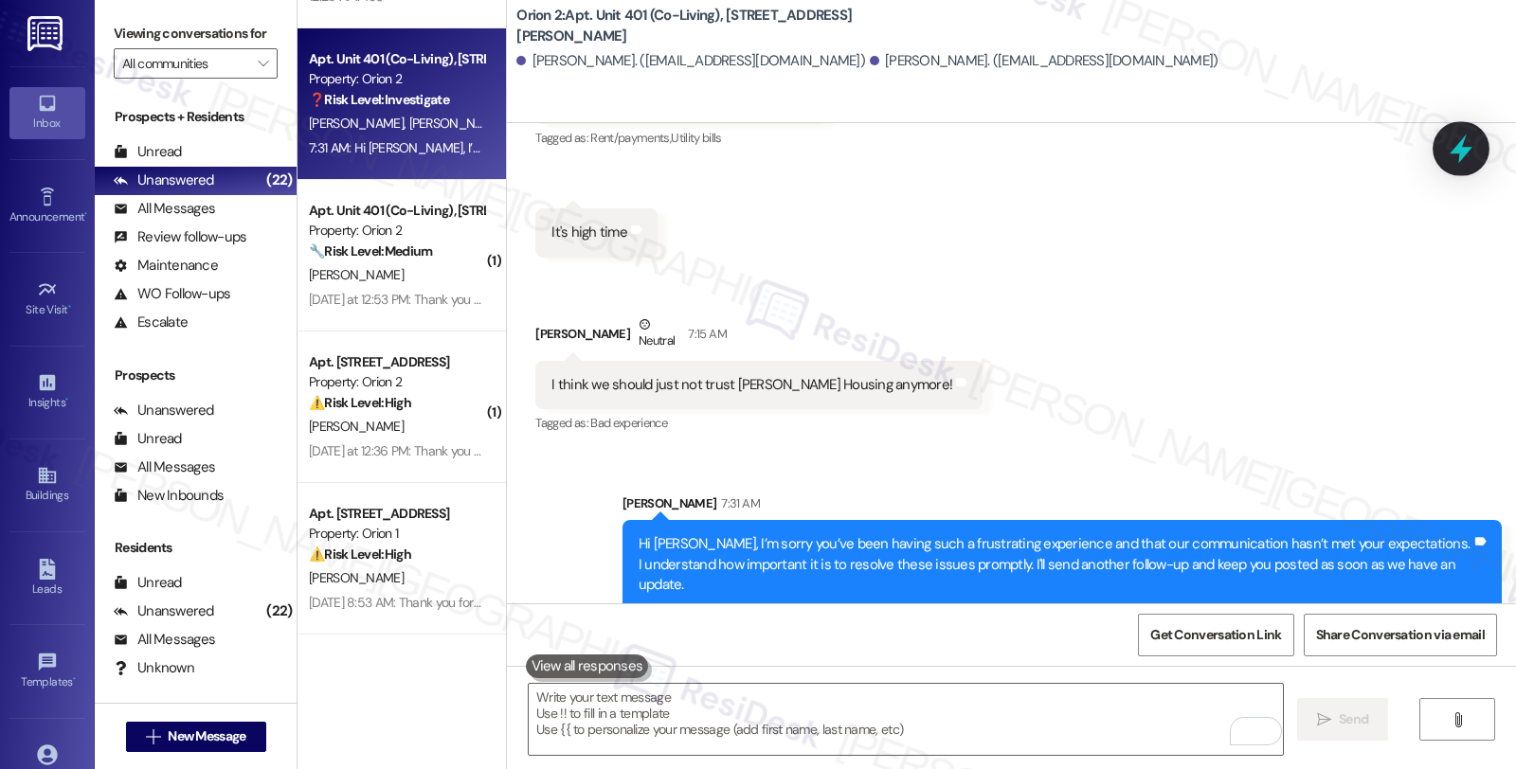
click at [1471, 152] on icon at bounding box center [1461, 149] width 32 height 32
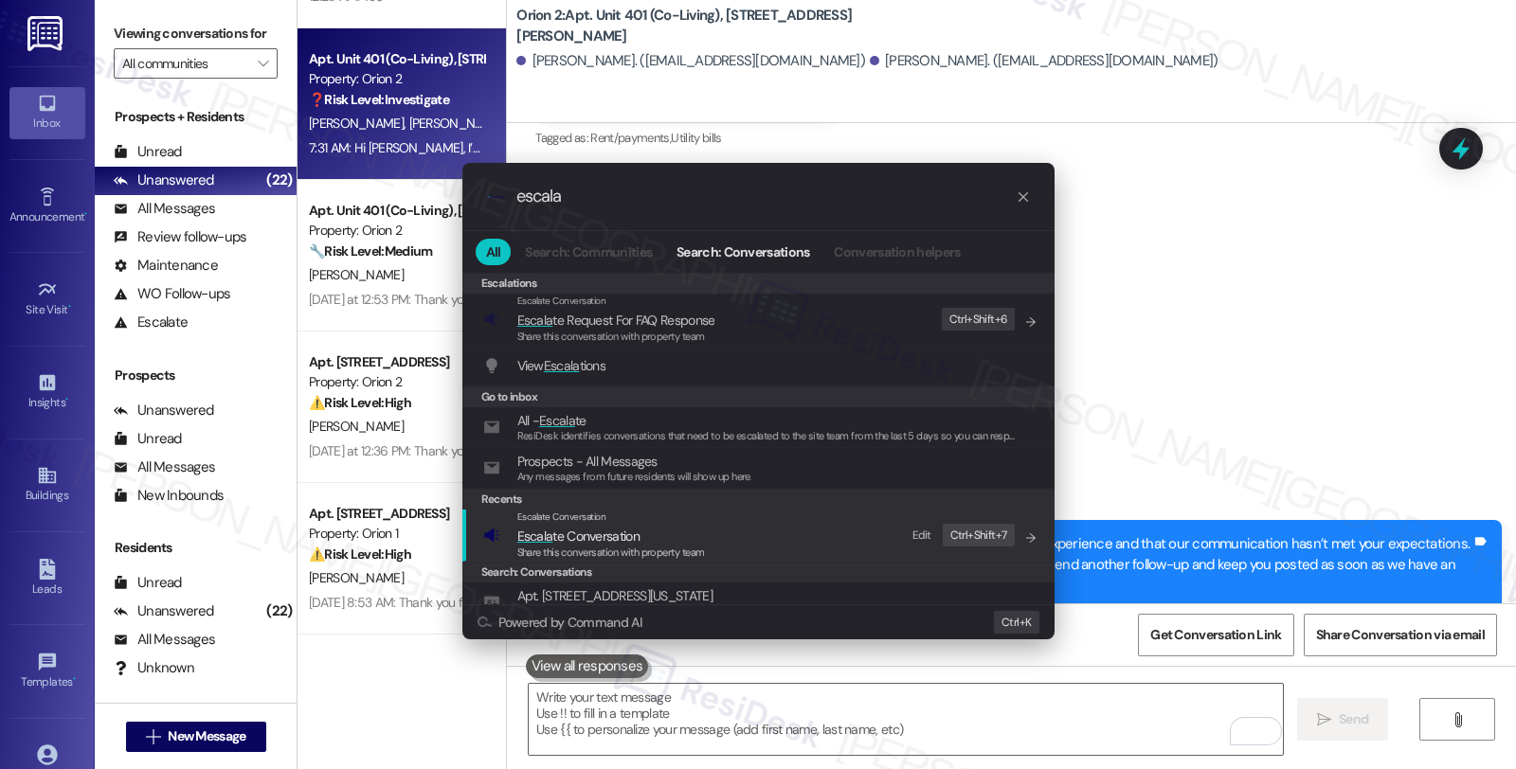
type input "escala"
click at [629, 547] on span "Share this conversation with property team" at bounding box center [611, 552] width 188 height 13
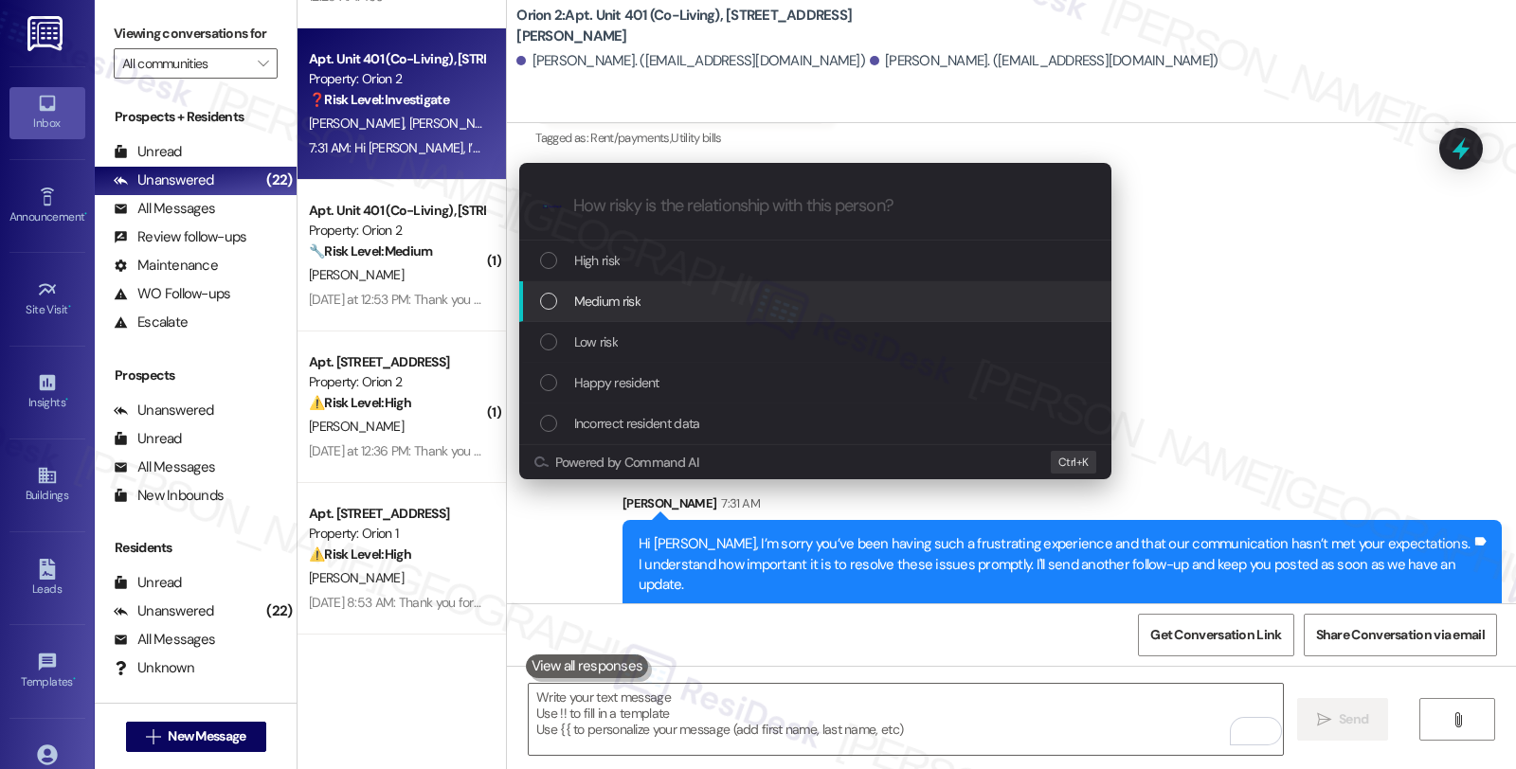
click at [635, 304] on span "Medium risk" at bounding box center [607, 301] width 66 height 21
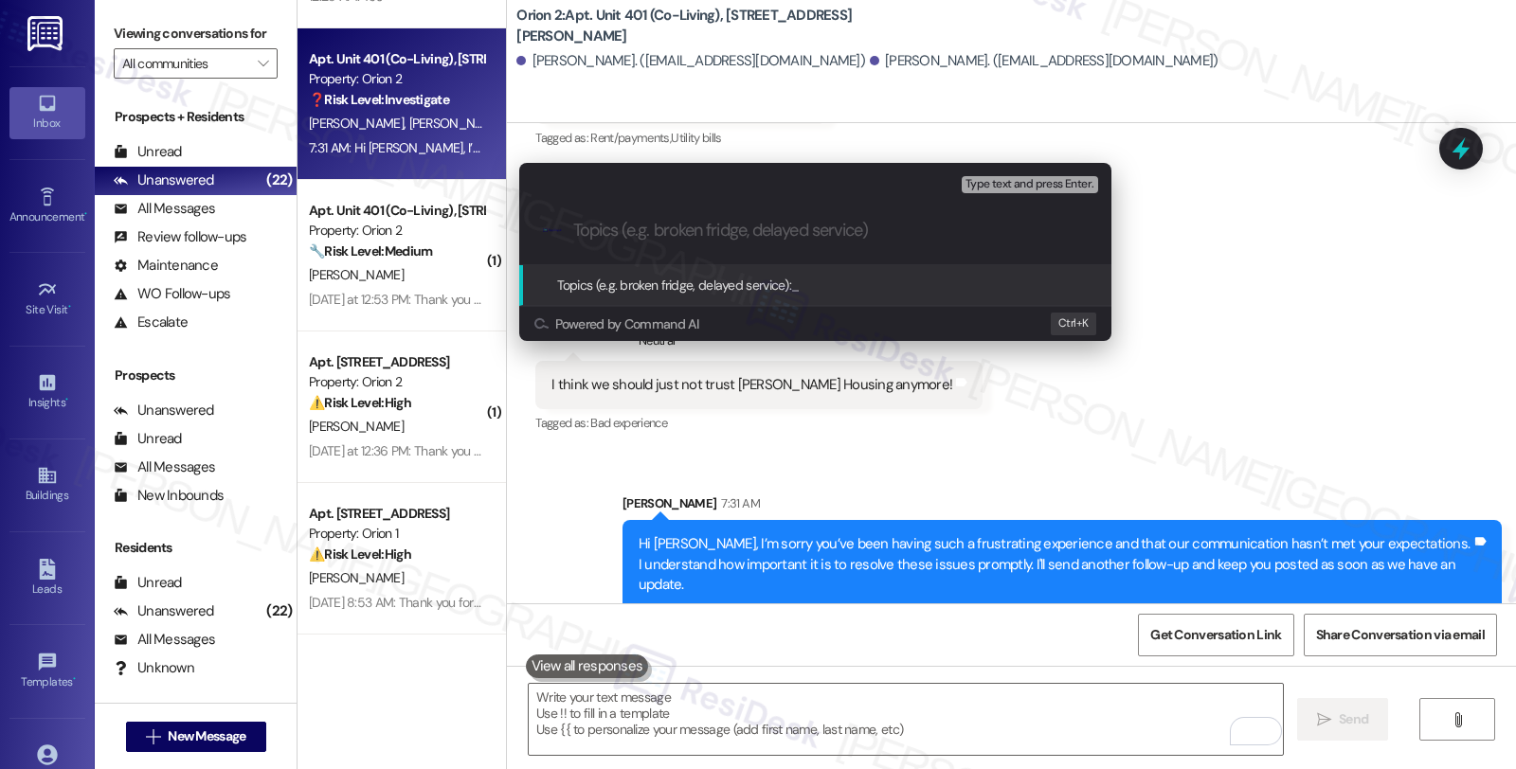
paste input "WiFi password"
type input "WiFi password"
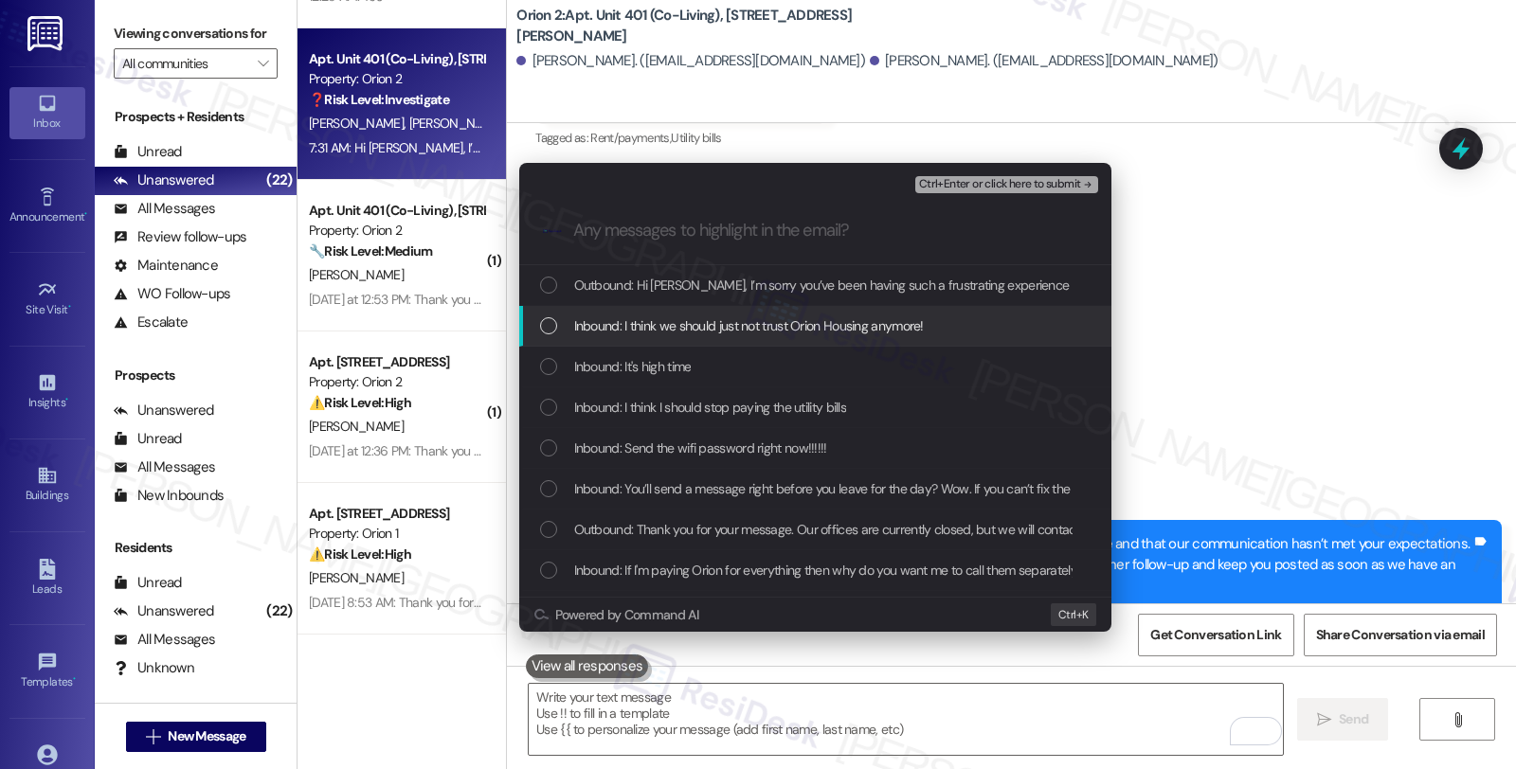
click at [690, 328] on span "Inbound: I think we should just not trust Orion Housing anymore!" at bounding box center [749, 325] width 350 height 21
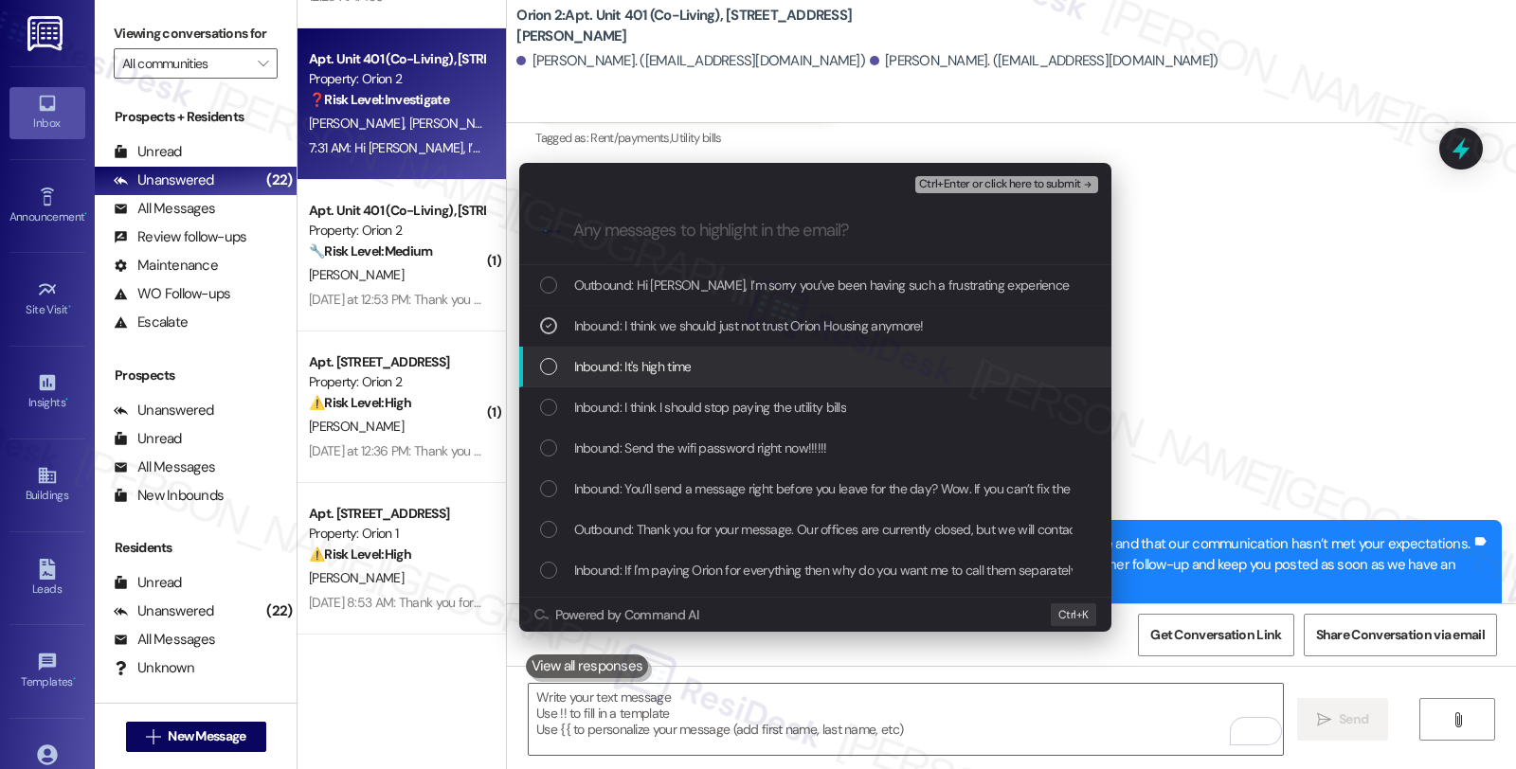
click at [674, 351] on div "Inbound: It's high time" at bounding box center [815, 367] width 592 height 41
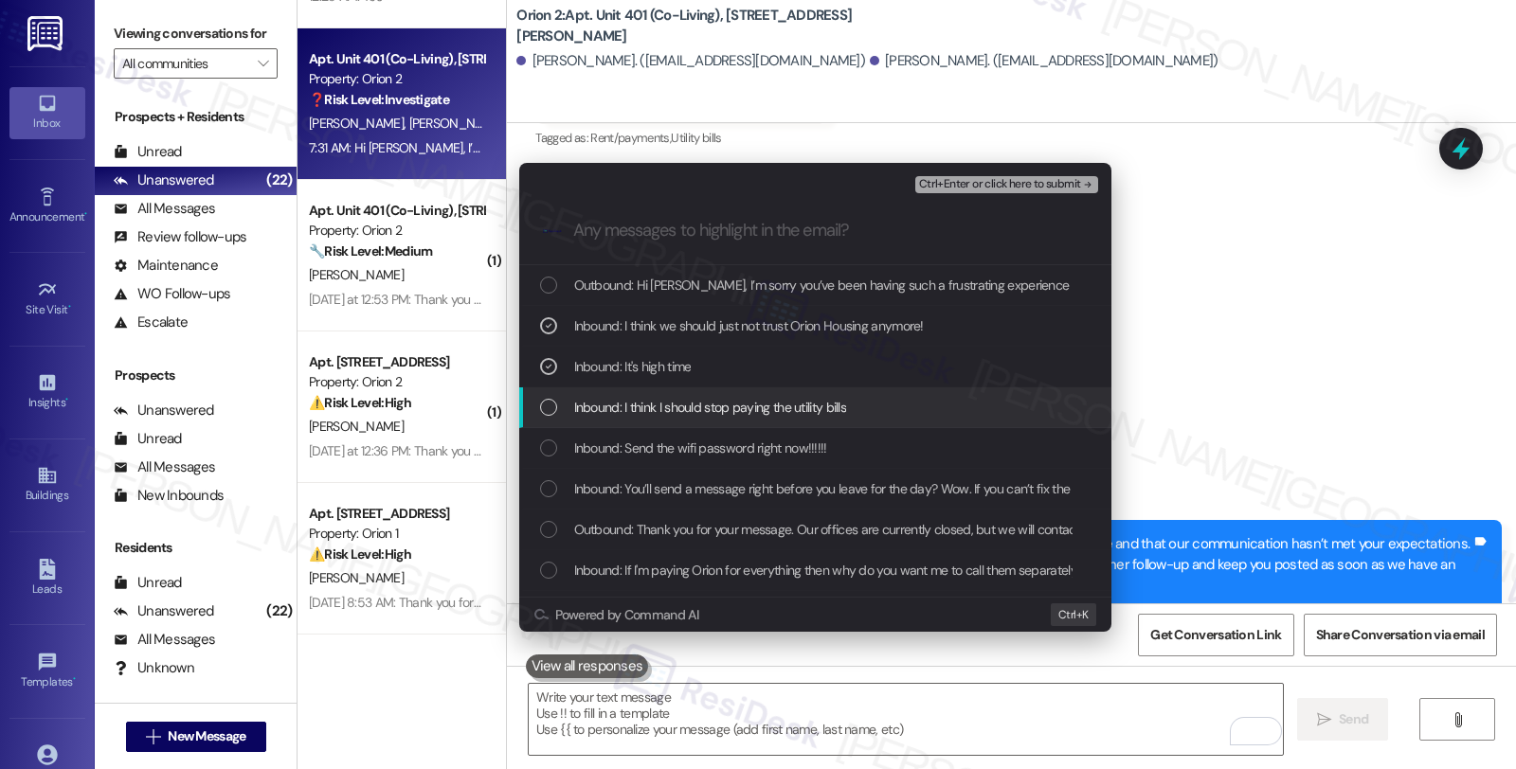
click at [676, 403] on span "Inbound: I think I should stop paying the utility bills" at bounding box center [710, 407] width 273 height 21
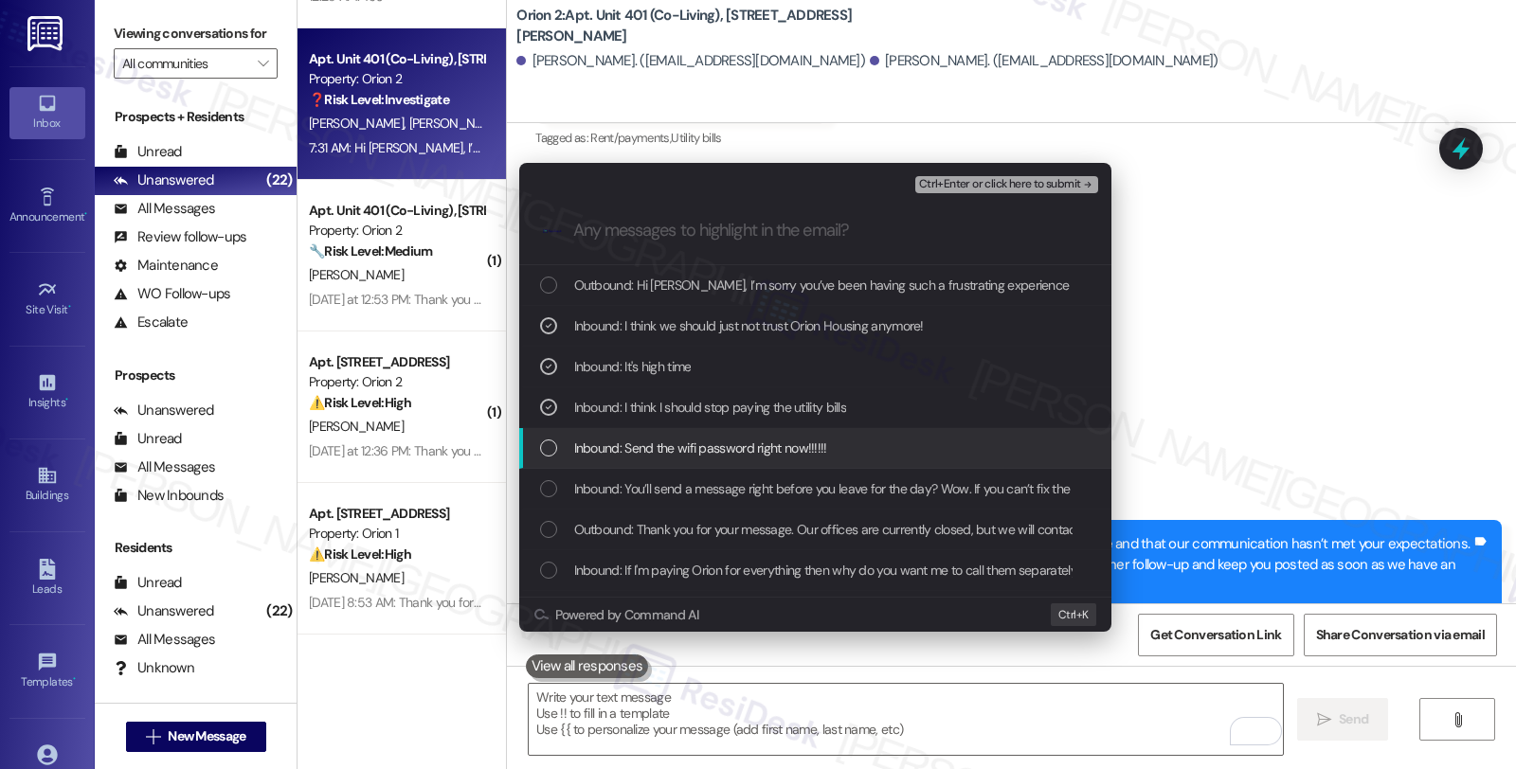
click at [676, 431] on div "Inbound: Send the wifi password right now!!!!!!" at bounding box center [815, 448] width 592 height 41
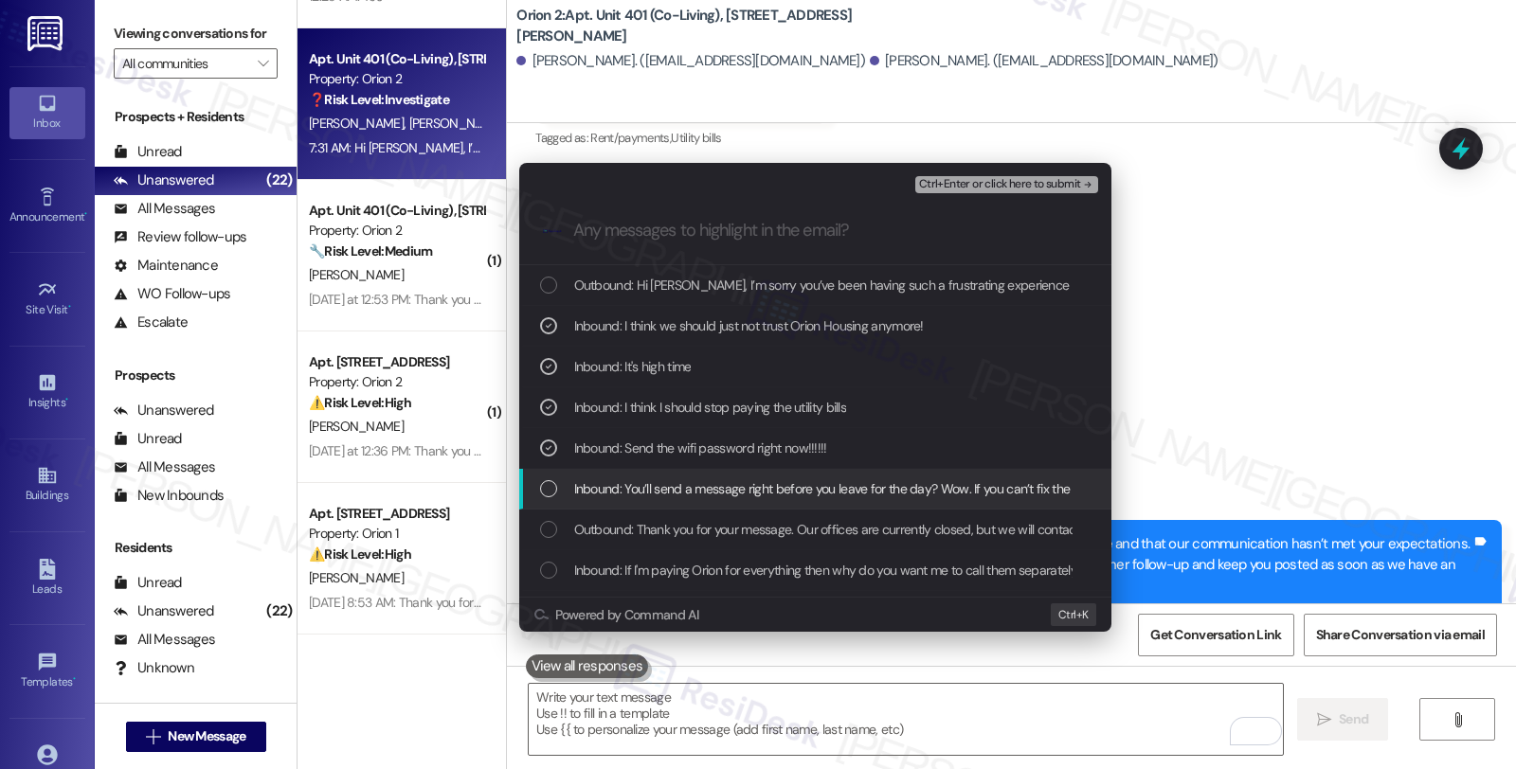
click at [680, 485] on span "Inbound: You’ll send a message right before you leave for the day? Wow. If you …" at bounding box center [932, 488] width 717 height 21
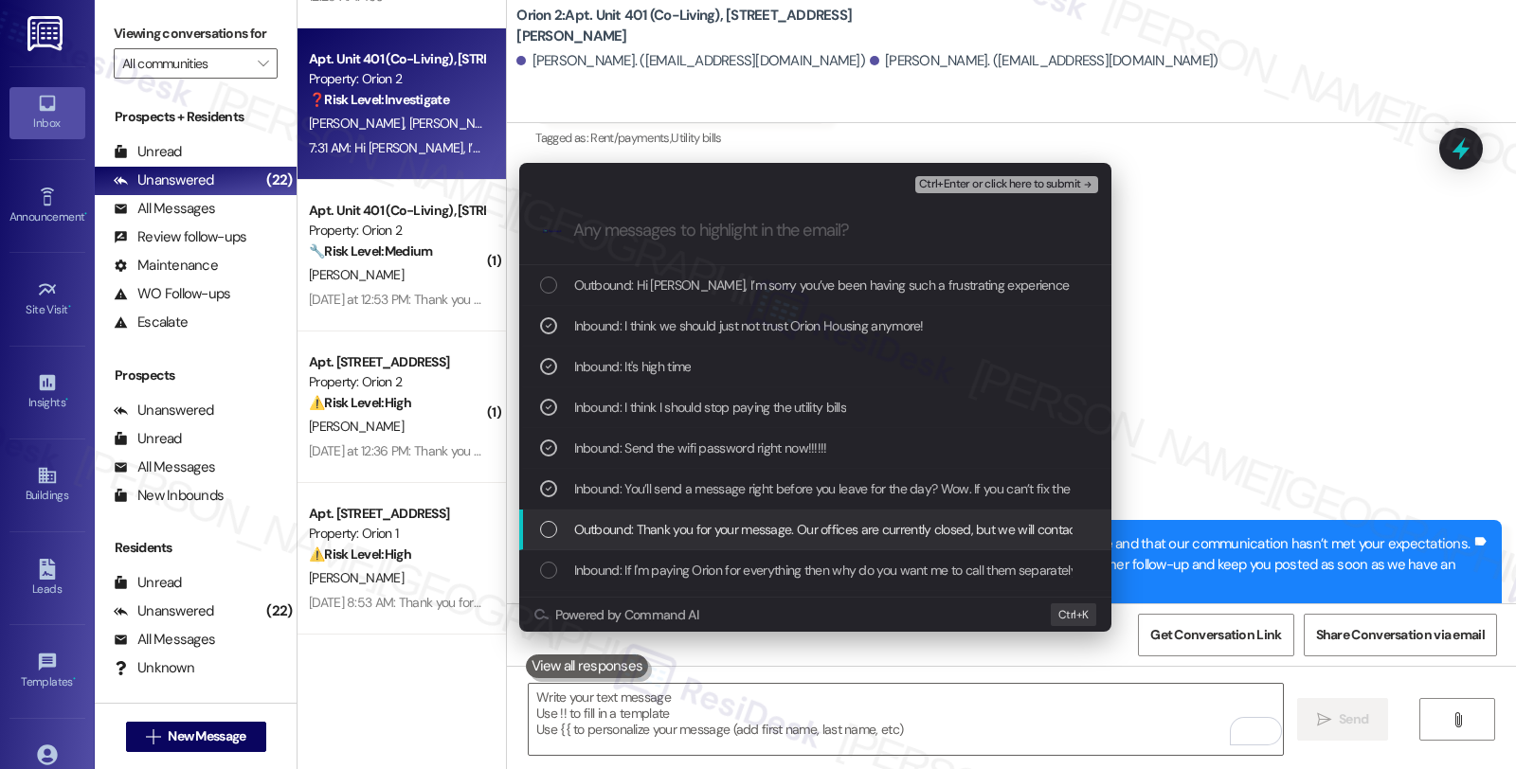
scroll to position [105, 0]
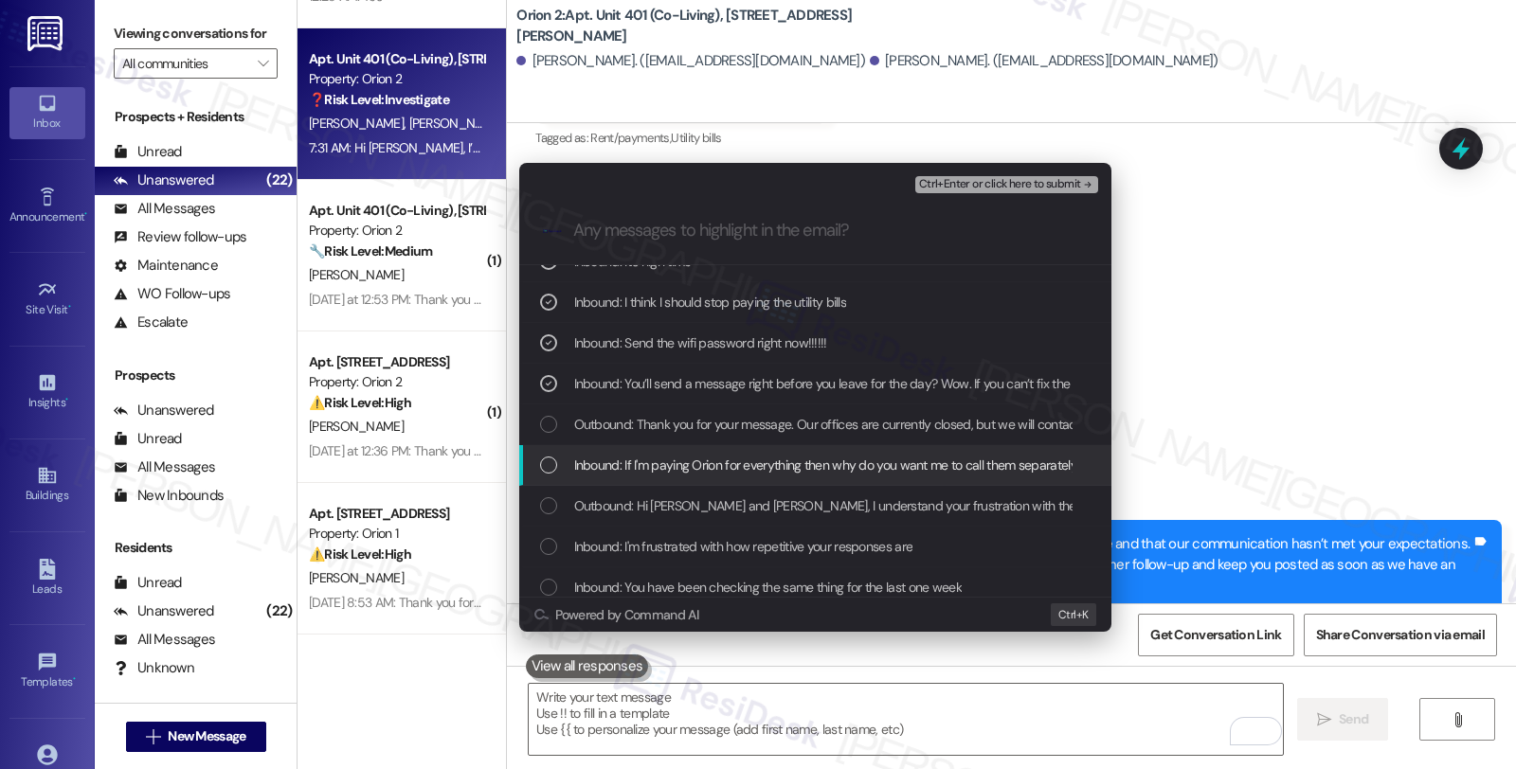
click at [663, 462] on span "Inbound: If I'm paying Orion for everything then why do you want me to call the…" at bounding box center [926, 465] width 704 height 21
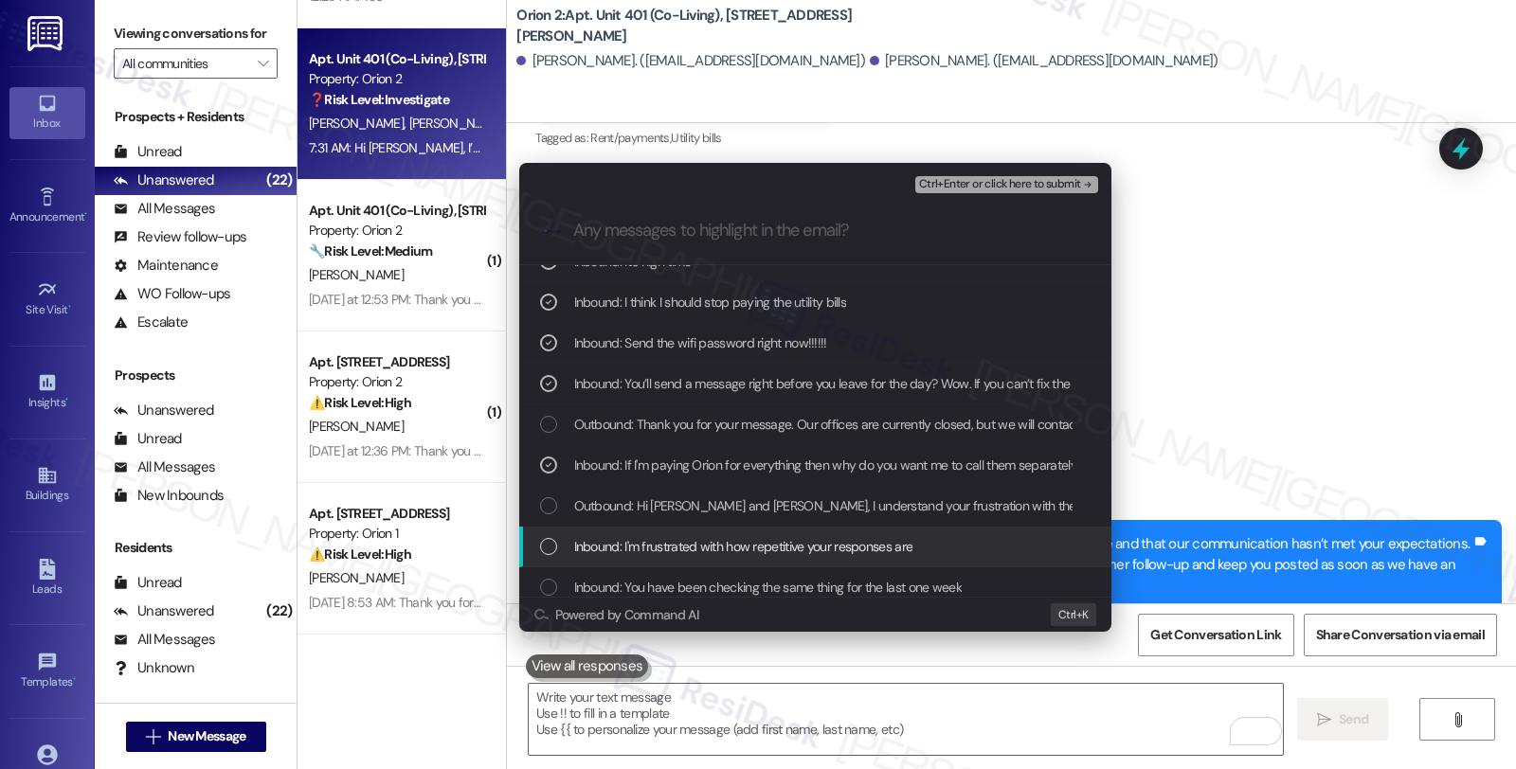
click at [670, 527] on div "Inbound: I'm frustrated with how repetitive your responses are" at bounding box center [815, 547] width 592 height 41
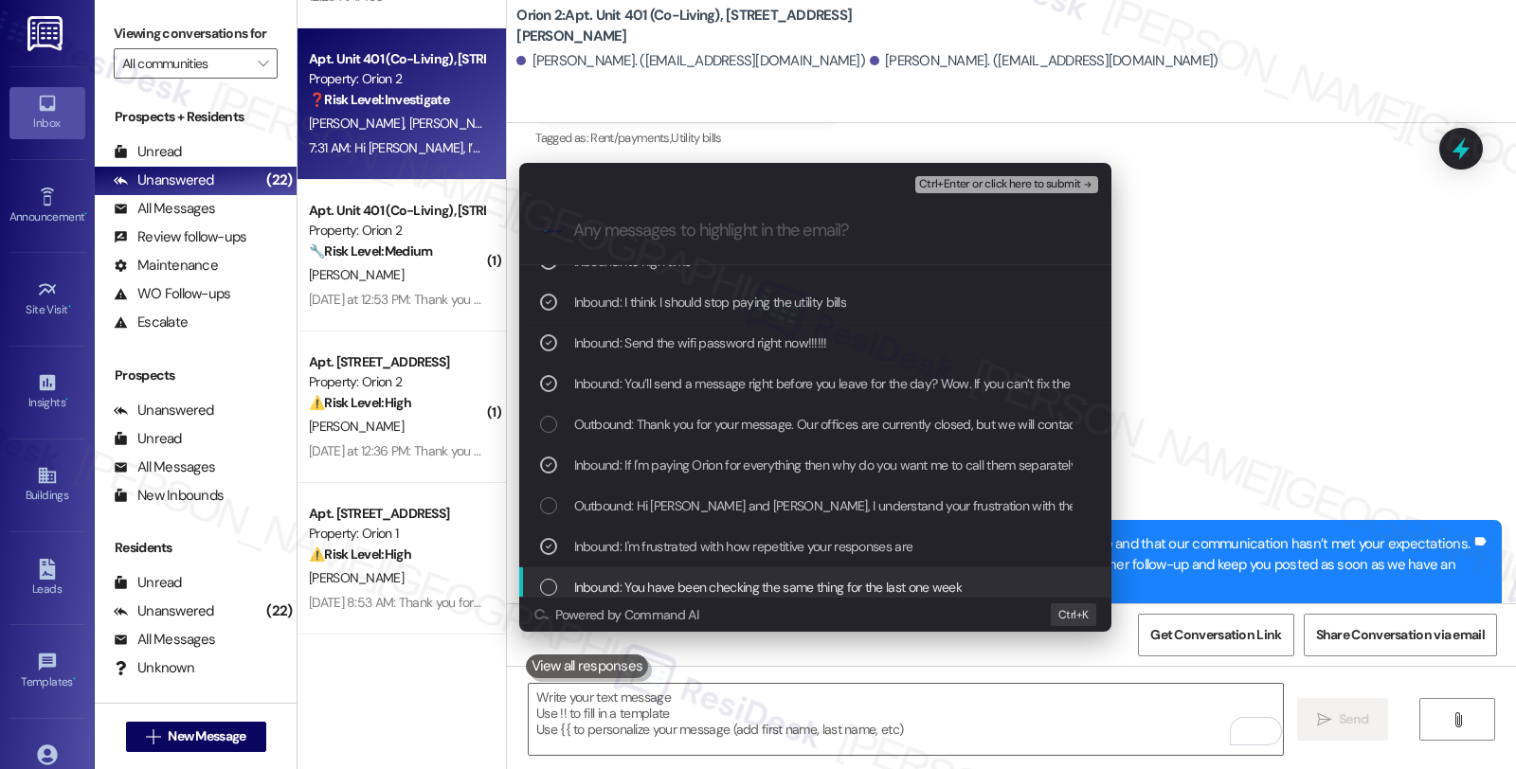
click at [676, 590] on span "Inbound: You have been checking the same thing for the last one week" at bounding box center [767, 587] width 387 height 21
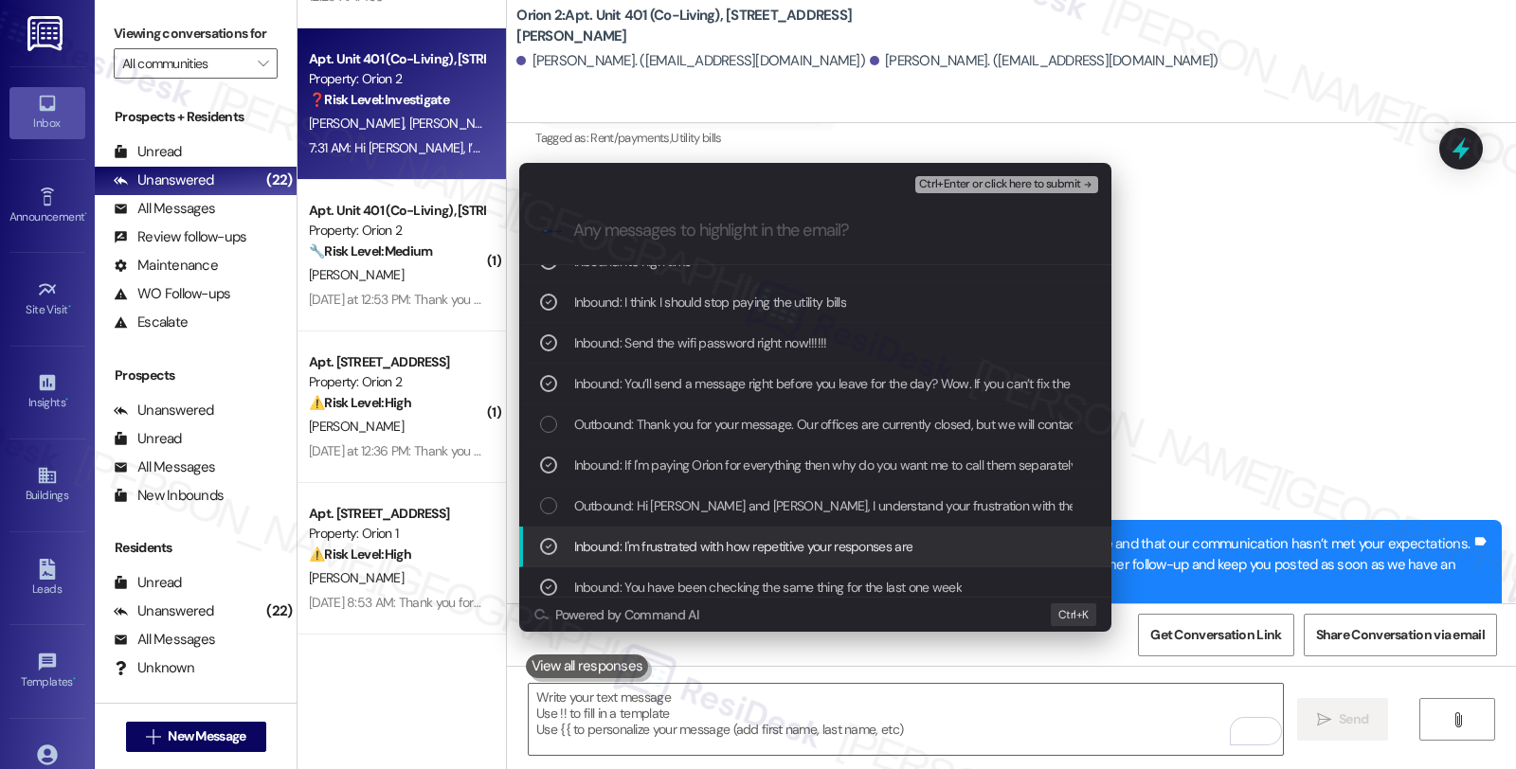
scroll to position [210, 0]
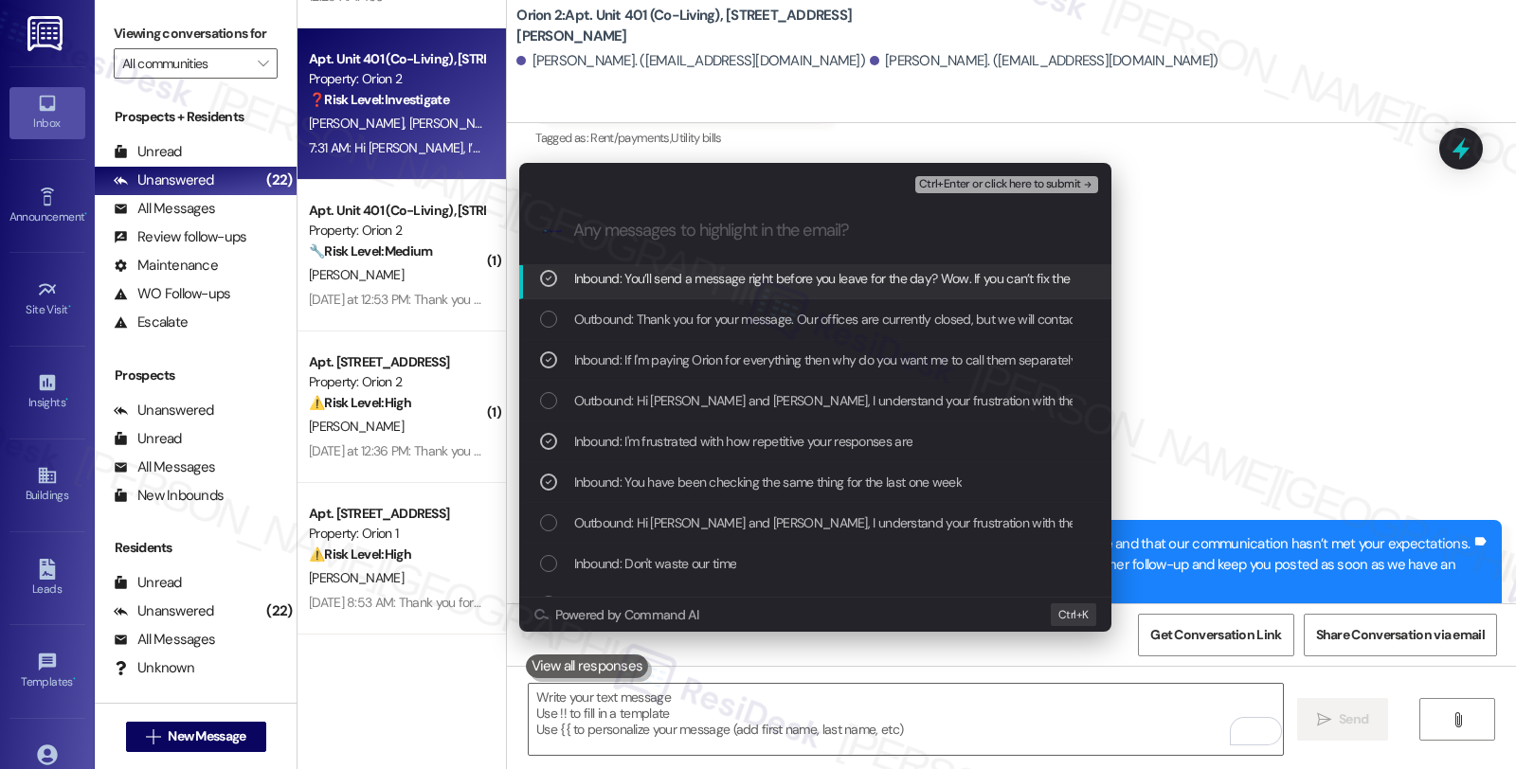
click at [993, 186] on span "Ctrl+Enter or click here to submit" at bounding box center [1000, 184] width 162 height 13
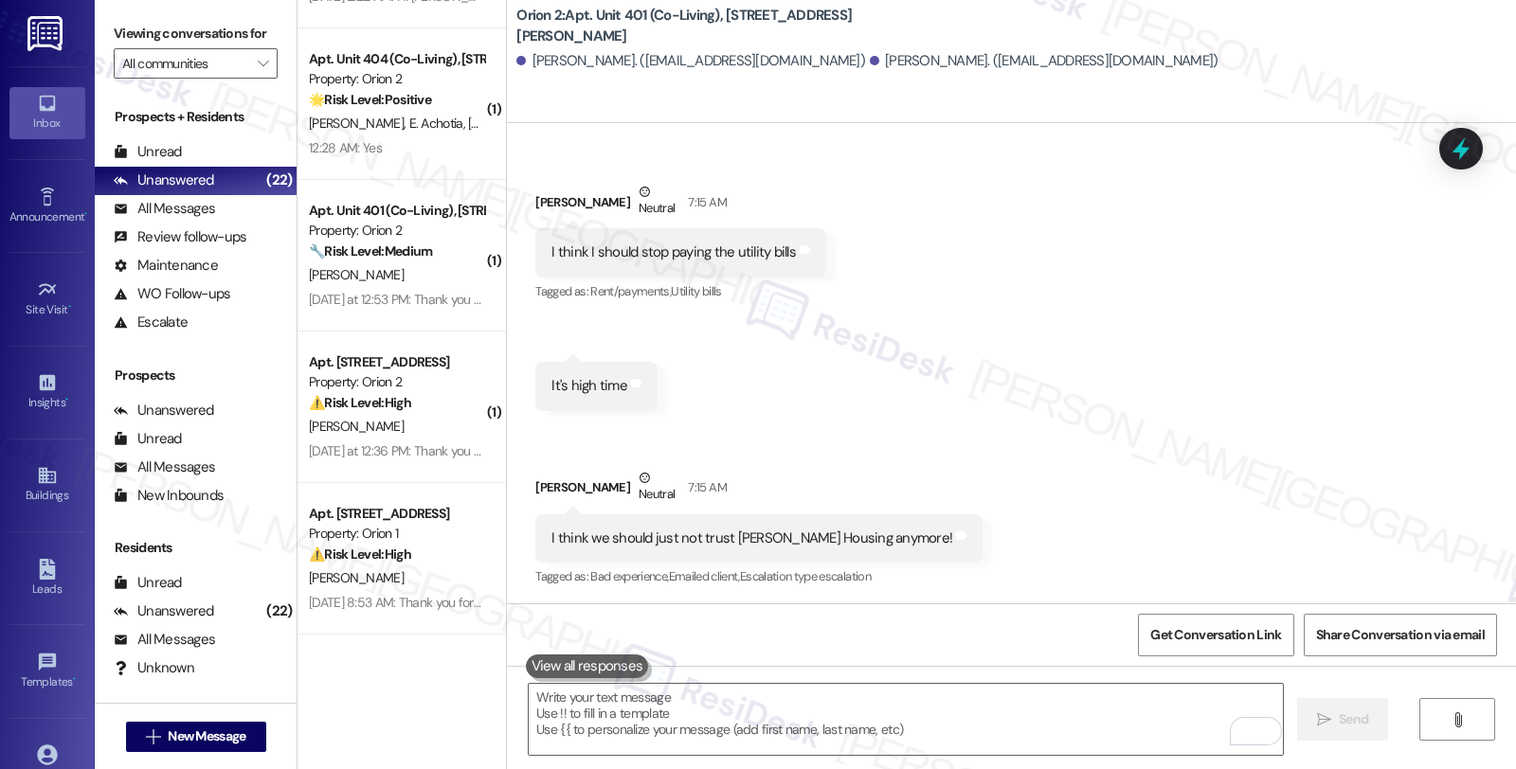
scroll to position [5279, 0]
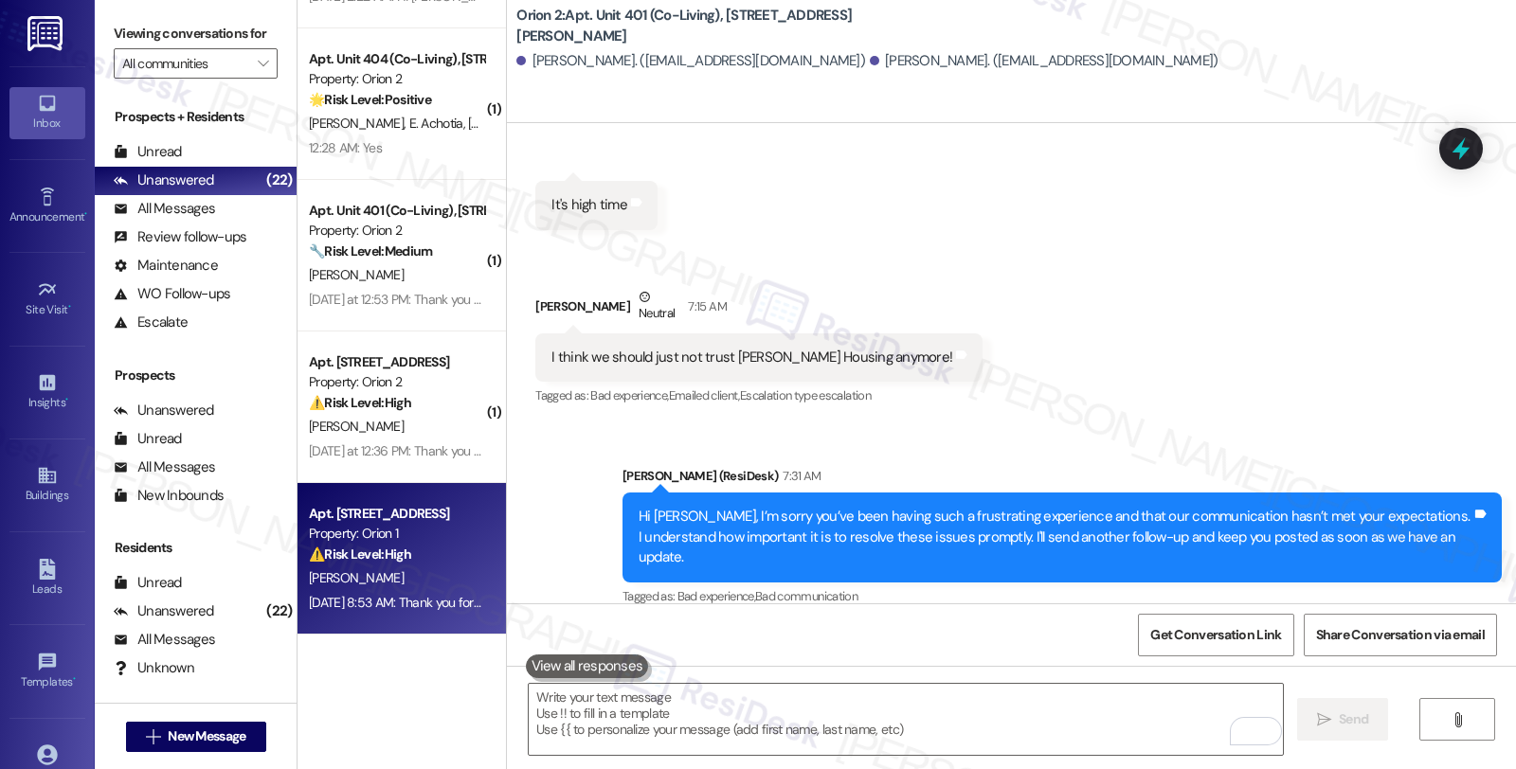
click at [370, 531] on div "Property: Orion 1" at bounding box center [396, 534] width 175 height 20
type textarea "Fetching suggested responses. Please feel free to read through the conversation…"
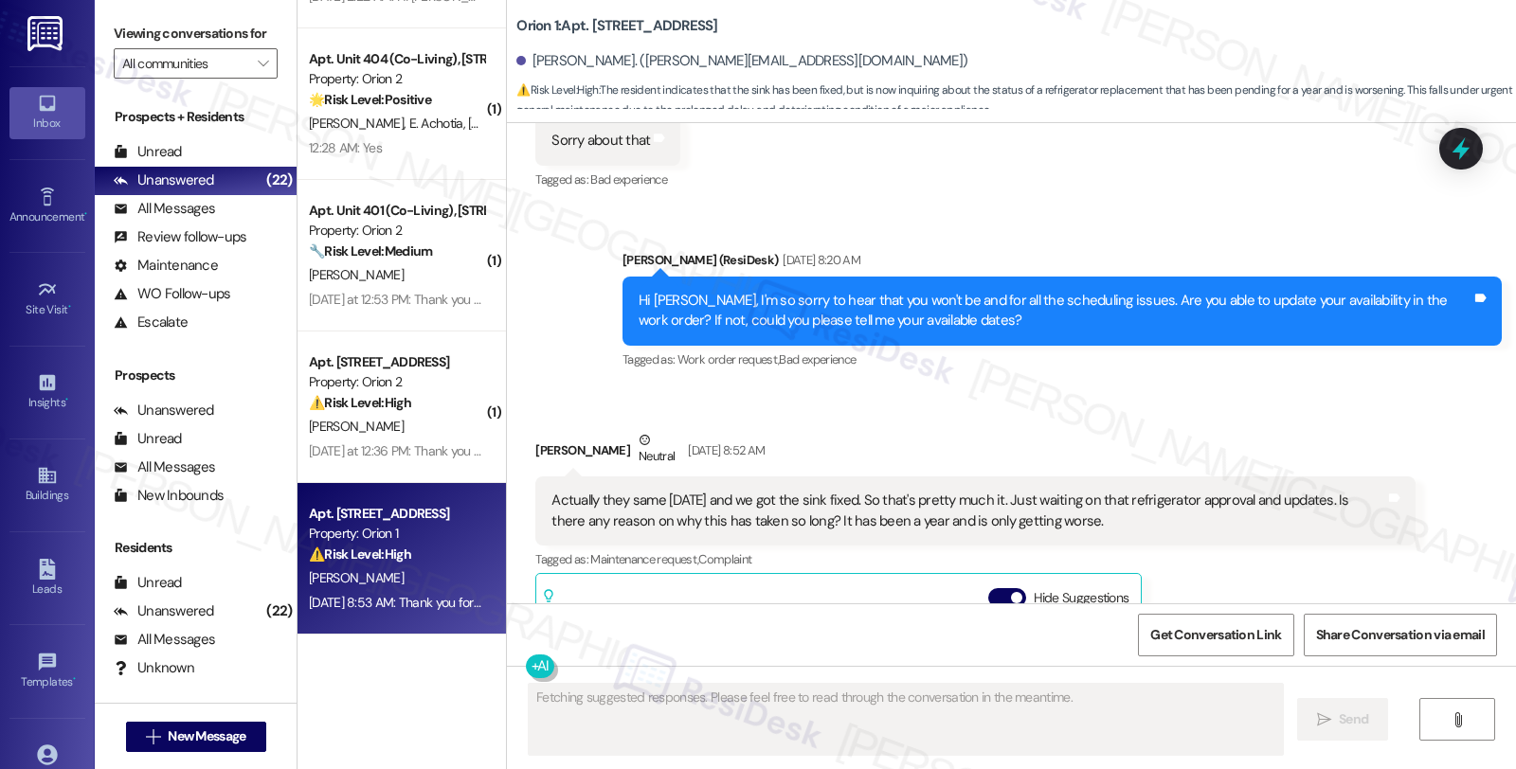
scroll to position [9221, 0]
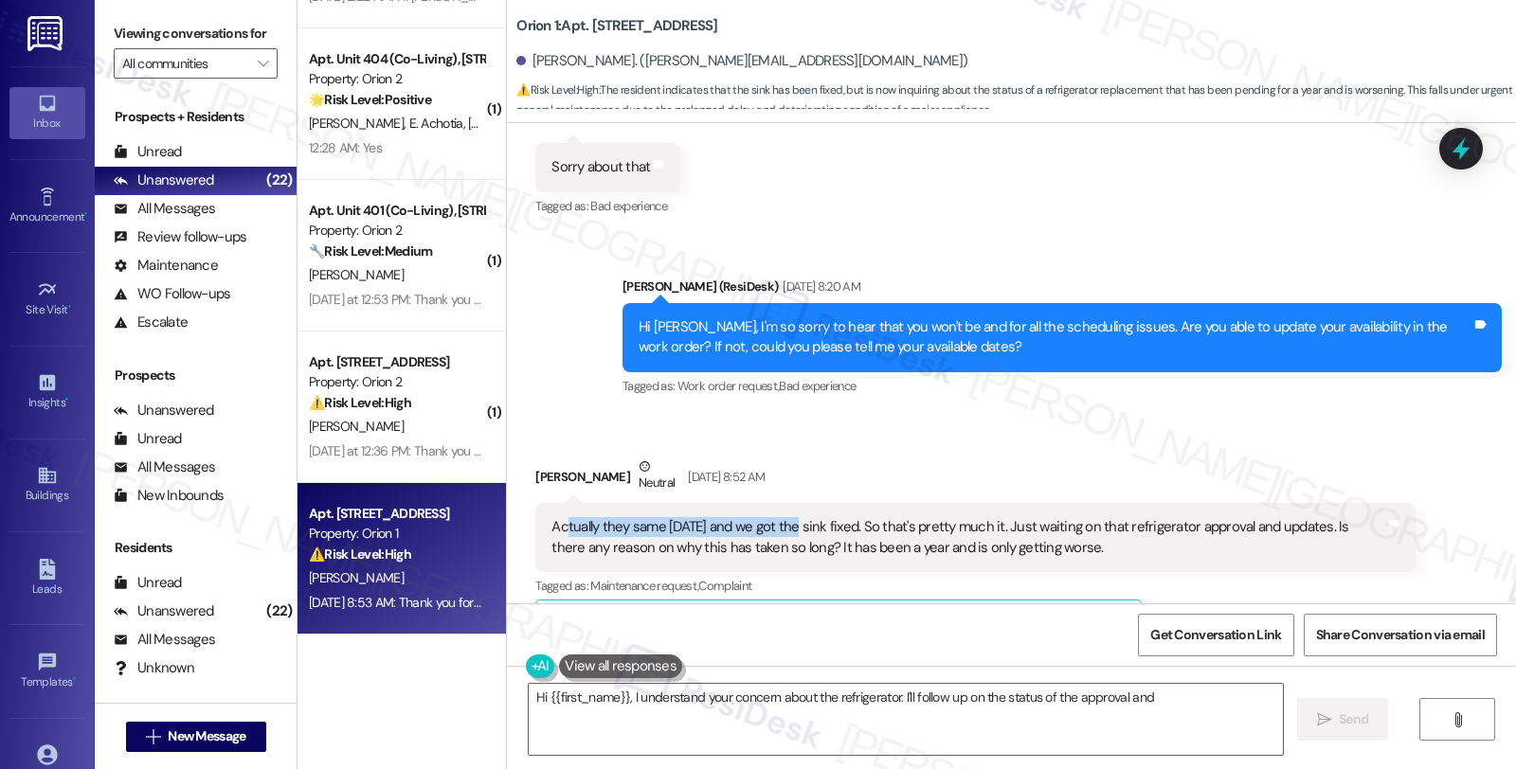
drag, startPoint x: 552, startPoint y: 472, endPoint x: 784, endPoint y: 476, distance: 232.1
click at [784, 517] on div "Actually they same today and we got the sink fixed. So that's pretty much it. J…" at bounding box center [967, 537] width 833 height 41
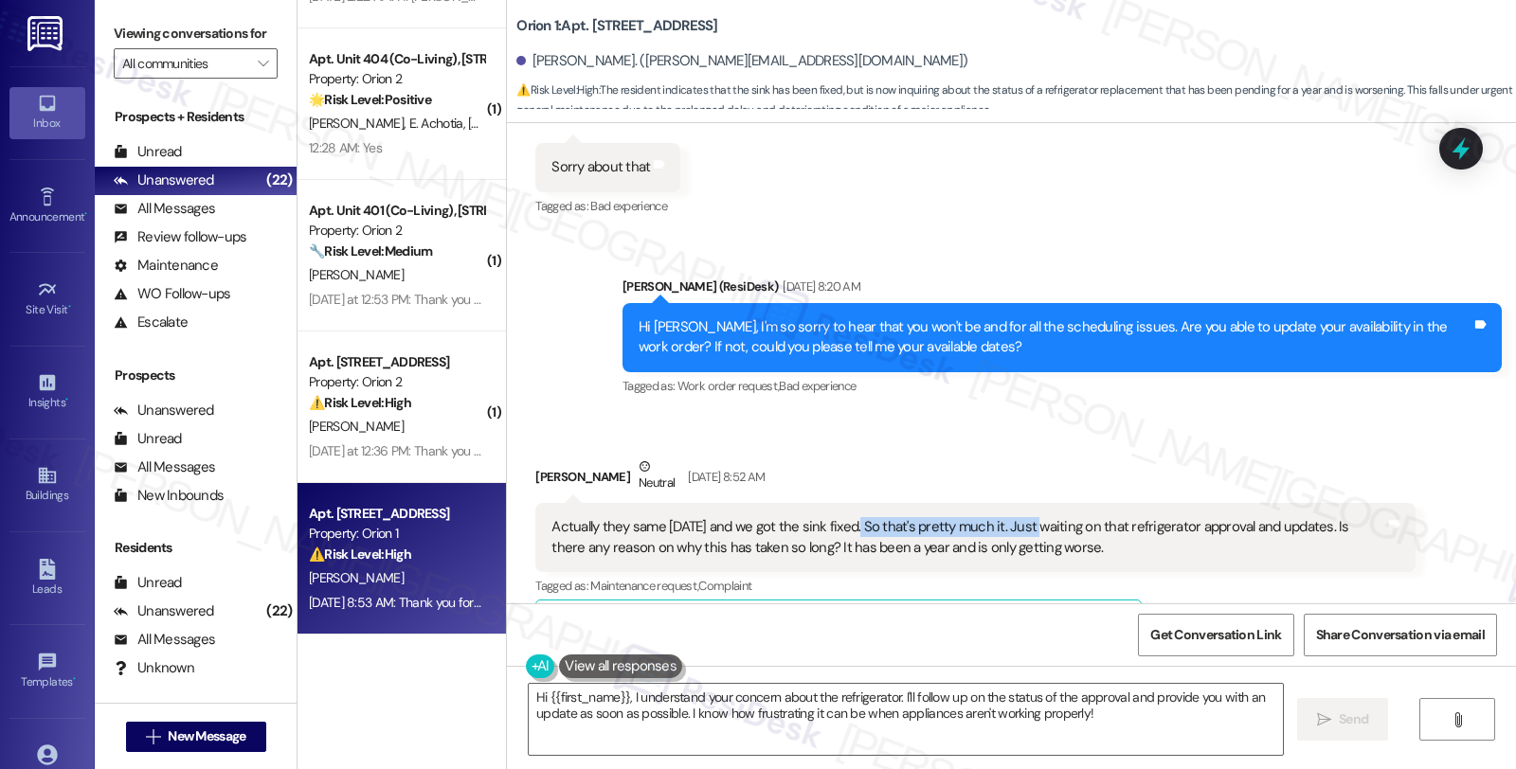
drag, startPoint x: 845, startPoint y: 467, endPoint x: 1021, endPoint y: 470, distance: 176.2
click at [1021, 517] on div "Actually they same today and we got the sink fixed. So that's pretty much it. J…" at bounding box center [967, 537] width 833 height 41
click at [613, 23] on b "Orion 1: Apt. Unit 202, 1881 Jefferson Blvd" at bounding box center [616, 26] width 201 height 20
drag, startPoint x: 519, startPoint y: 61, endPoint x: 620, endPoint y: 61, distance: 100.4
click at [620, 61] on div "Erwin A. Acevedo. (erwin.acevedo89@yahoo.com)" at bounding box center [741, 61] width 451 height 20
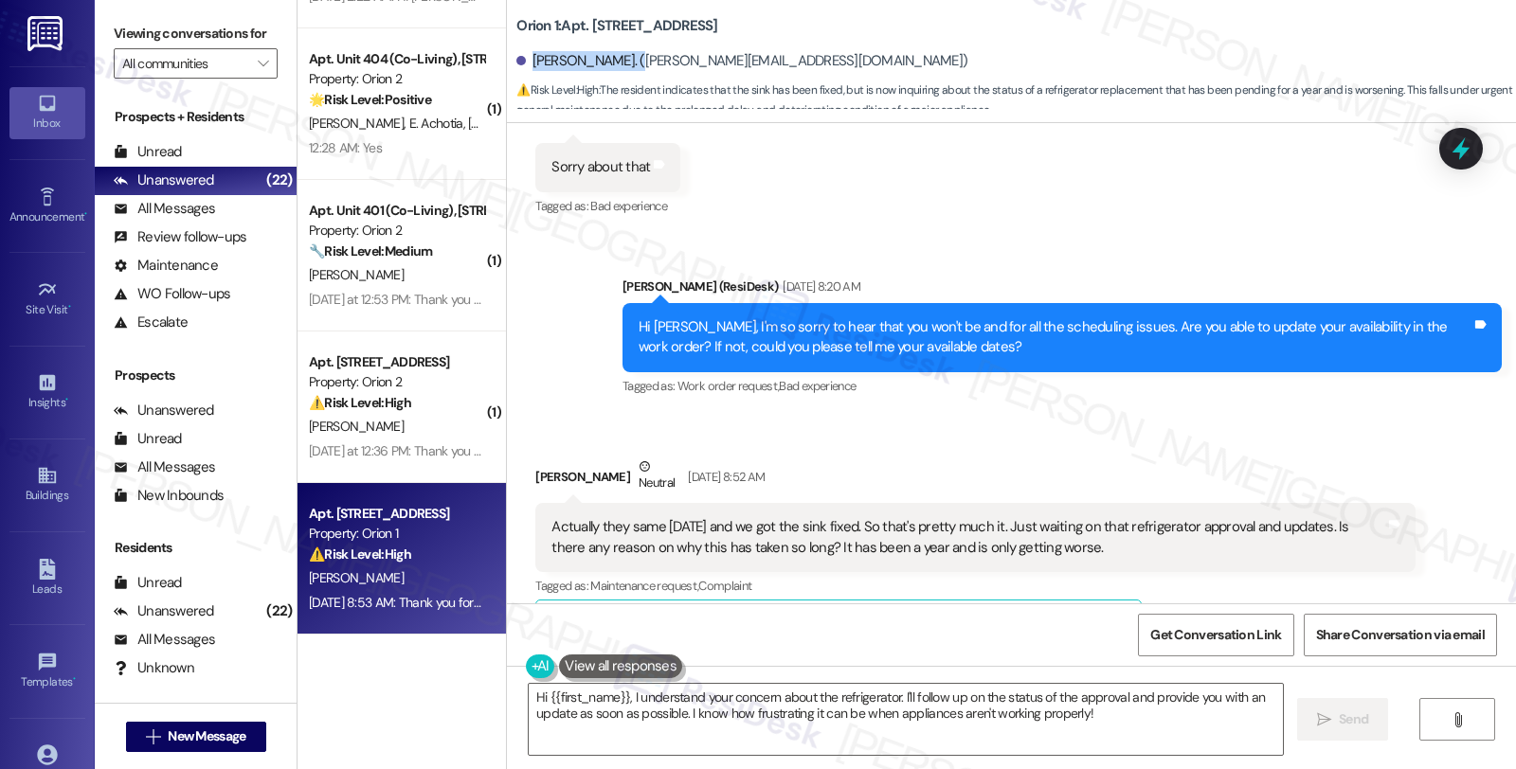
copy div "Erwin A. Acevedo"
click at [620, 697] on textarea "Hi {{first_name}}, I understand your concern about the refrigerator. I'll follo…" at bounding box center [906, 719] width 754 height 71
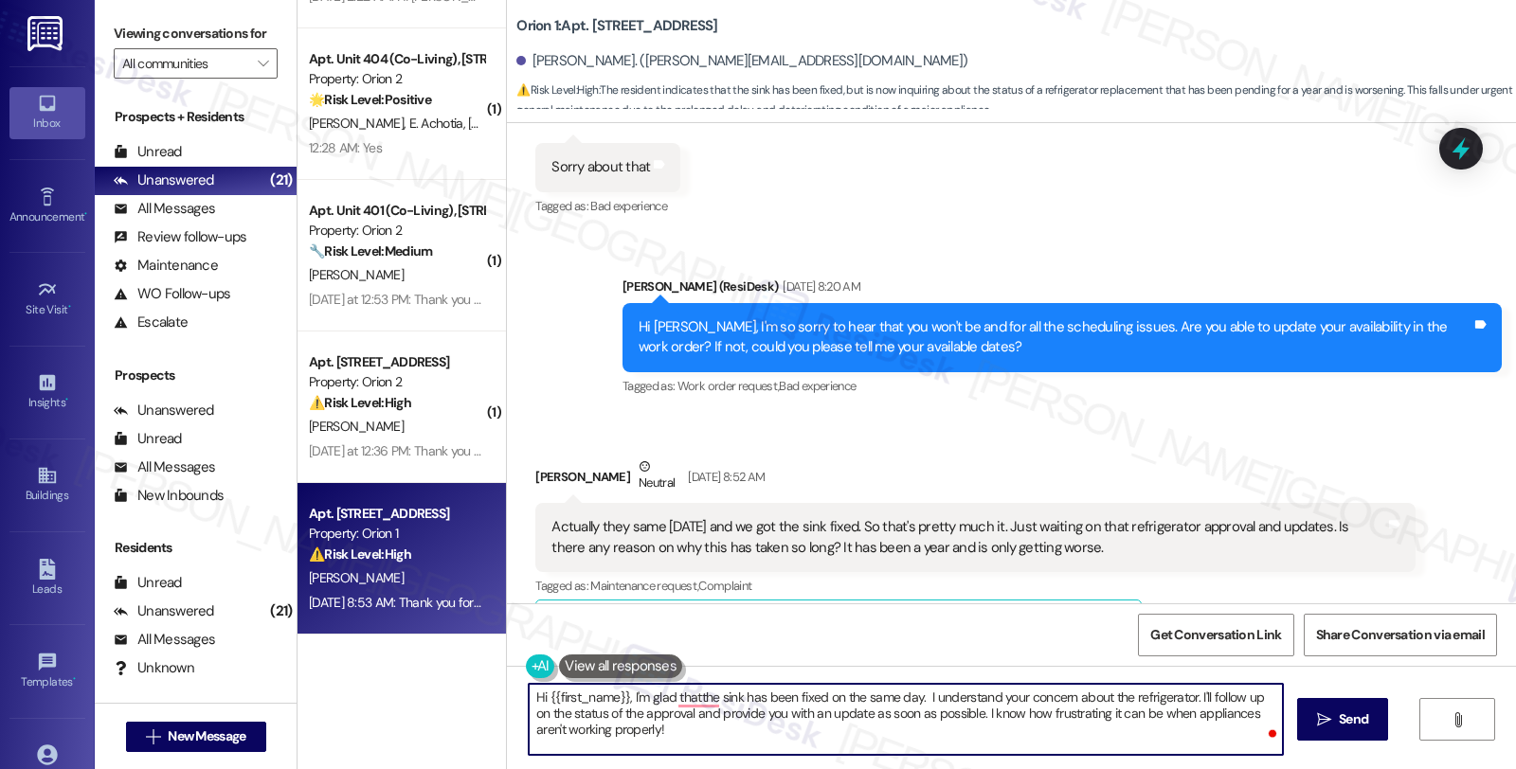
click at [972, 739] on textarea "Hi {{first_name}}, I'm glad thatthe sink has been fixed on the same day. I unde…" at bounding box center [906, 719] width 754 height 71
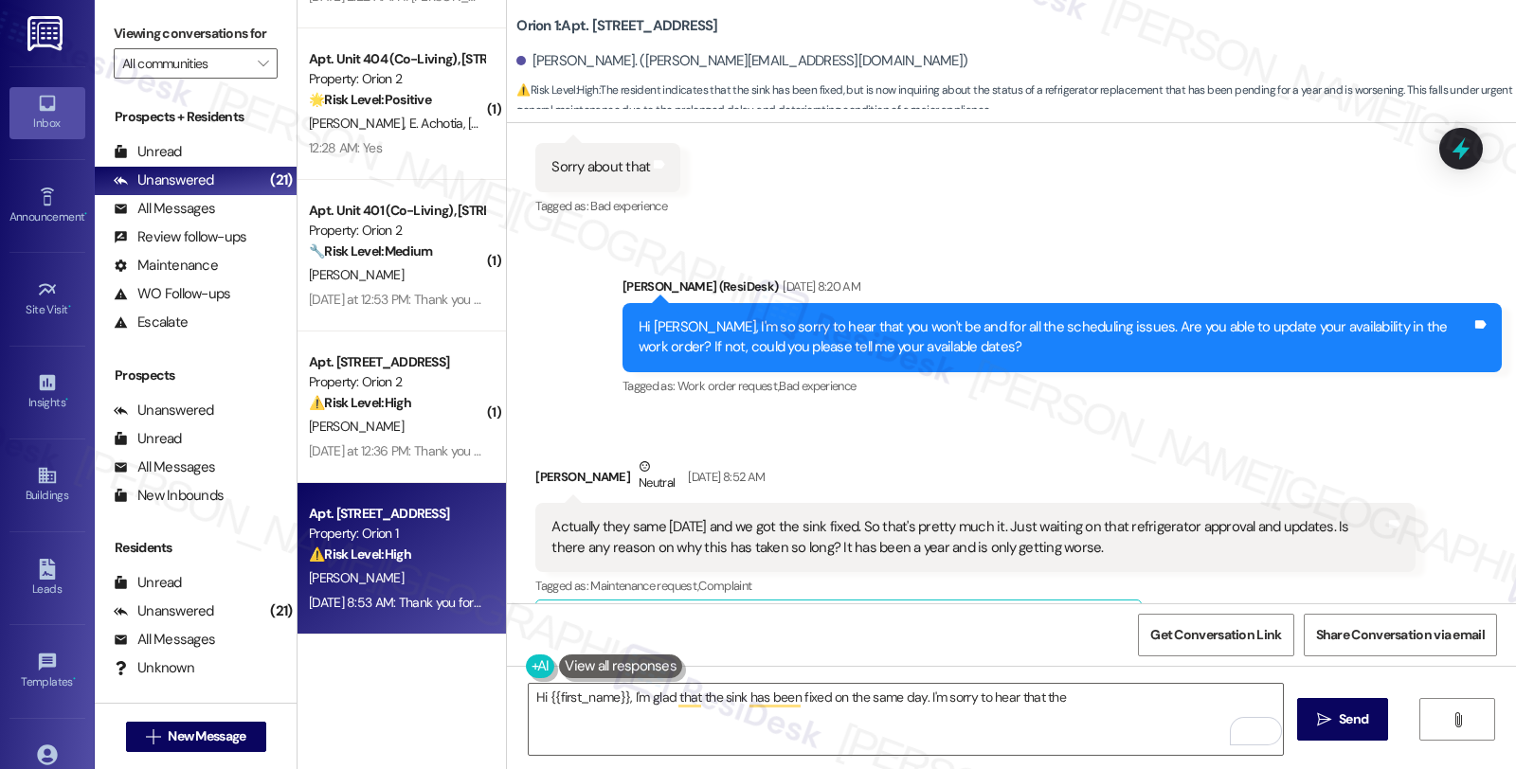
click at [1341, 442] on div "Received via SMS Erwin A. Acevedo Neutral Aug 13, 2025 at 8:52 AM Actually they…" at bounding box center [975, 709] width 908 height 535
click at [1071, 696] on textarea "Hi {{first_name}}, I'm glad that the sink has been fixed on the same day. I'm s…" at bounding box center [906, 719] width 754 height 71
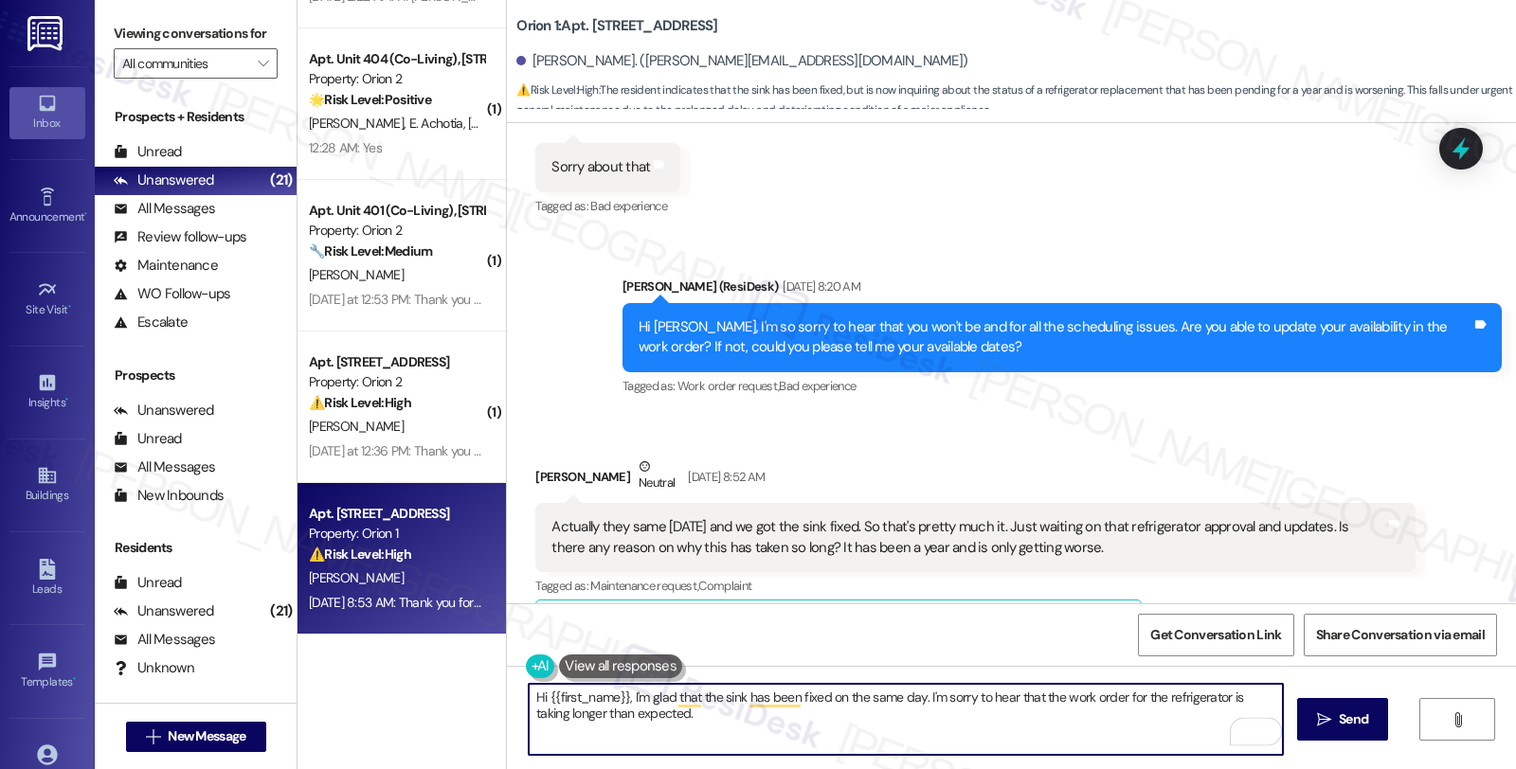
click at [689, 717] on textarea "Hi {{first_name}}, I'm glad that the sink has been fixed on the same day. I'm s…" at bounding box center [906, 719] width 754 height 71
click at [847, 726] on textarea "Hi {{first_name}}, I'm glad that the sink has been fixed on the same day. I'm s…" at bounding box center [906, 719] width 754 height 71
paste textarea "#15712"
click at [876, 716] on textarea "Hi {{first_name}}, I'm glad that the sink has been fixed on the same day. I'm s…" at bounding box center [906, 719] width 754 height 71
click at [837, 712] on textarea "Hi {{first_name}}, I'm glad that the sink has been fixed on the same day. I'm s…" at bounding box center [906, 719] width 754 height 71
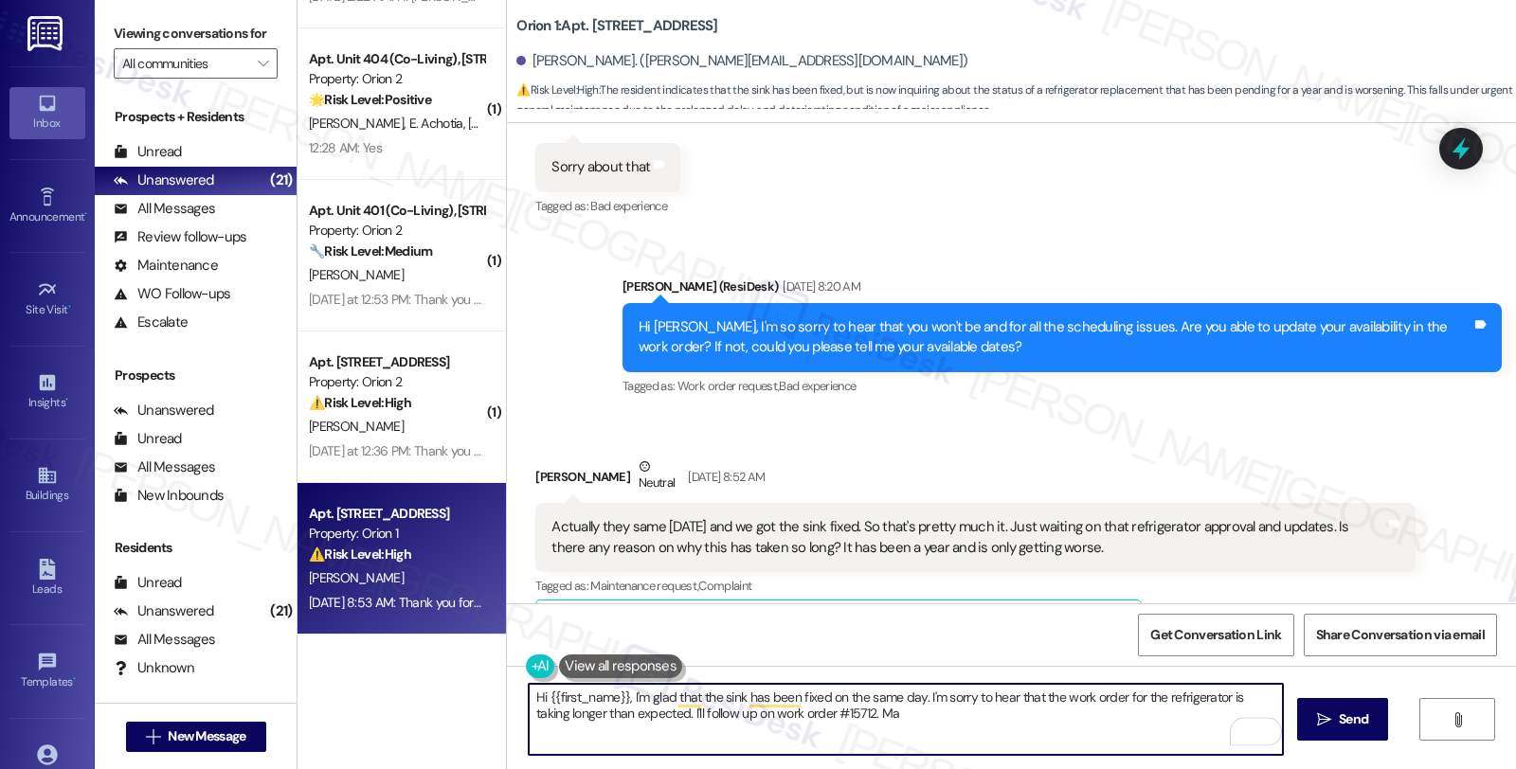
click at [837, 712] on textarea "Hi {{first_name}}, I'm glad that the sink has been fixed on the same day. I'm s…" at bounding box center [906, 719] width 754 height 71
click at [848, 743] on textarea "Hi {{first_name}}, I'm glad that the sink has been fixed on the same day. I'm s…" at bounding box center [906, 719] width 754 height 71
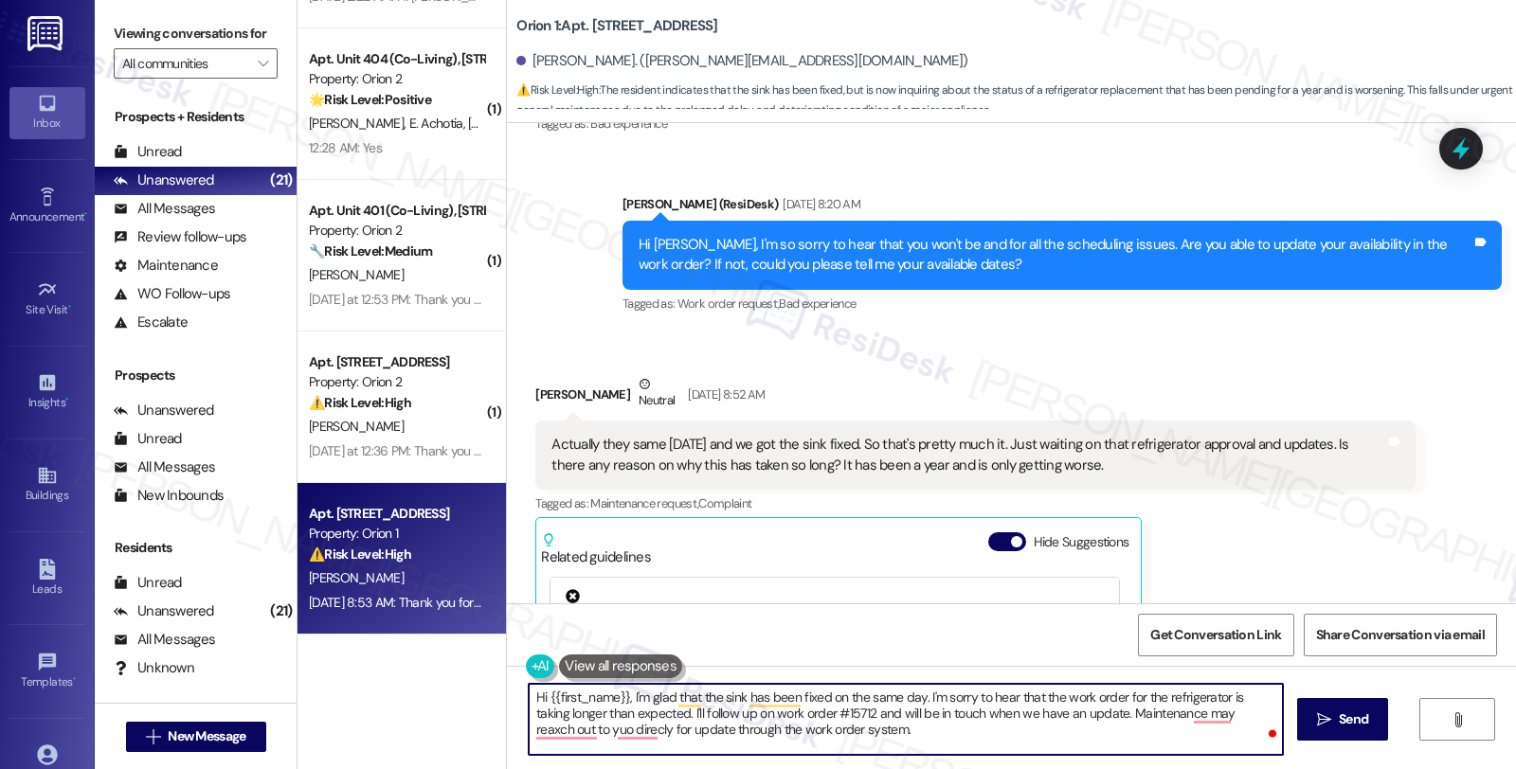
scroll to position [9296, 0]
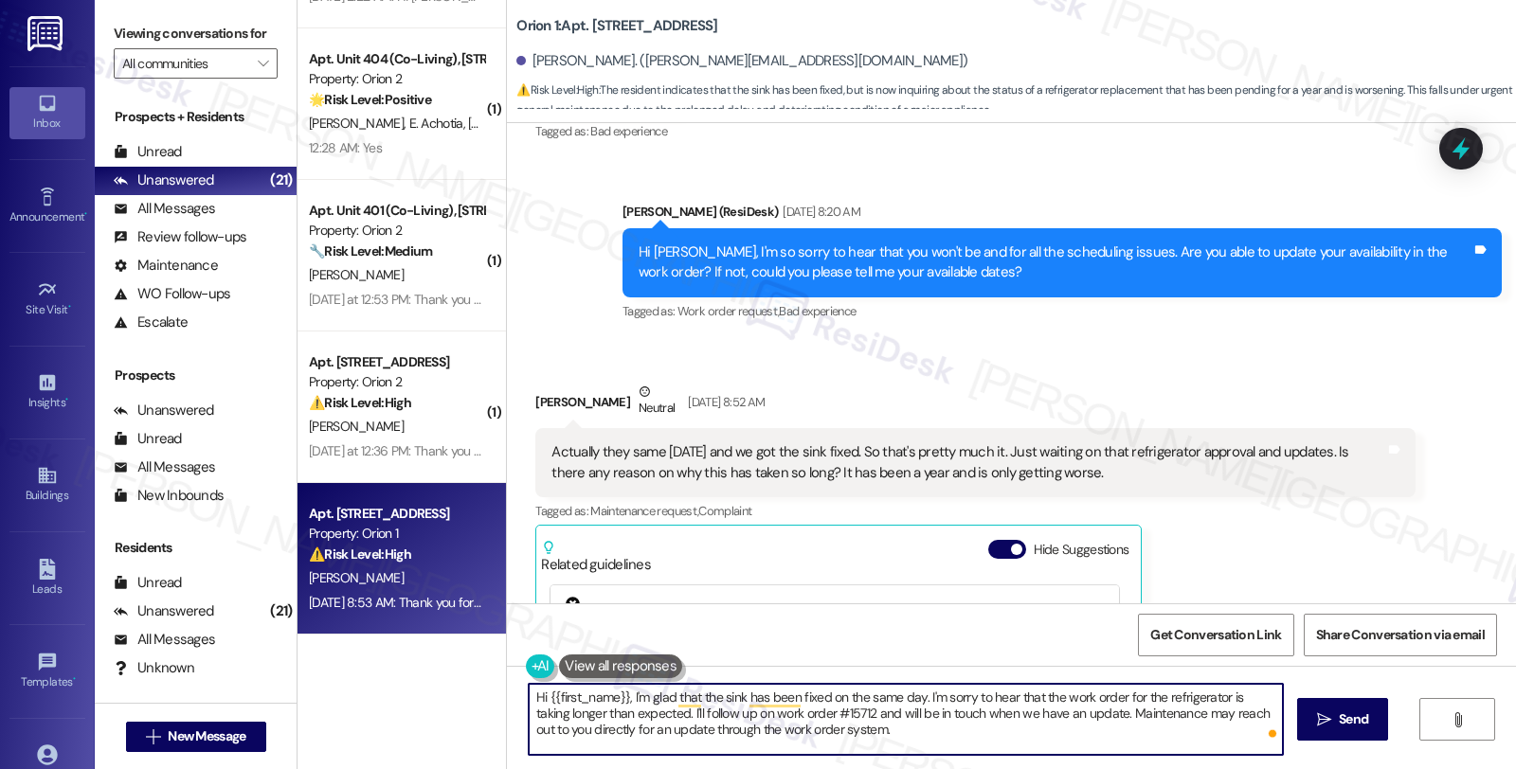
click at [925, 733] on textarea "Hi {{first_name}}, I'm glad that the sink has been fixed on the same day. I'm s…" at bounding box center [906, 719] width 754 height 71
type textarea "Hi {{first_name}}, I'm glad that the sink has been fixed on the same day. I'm s…"
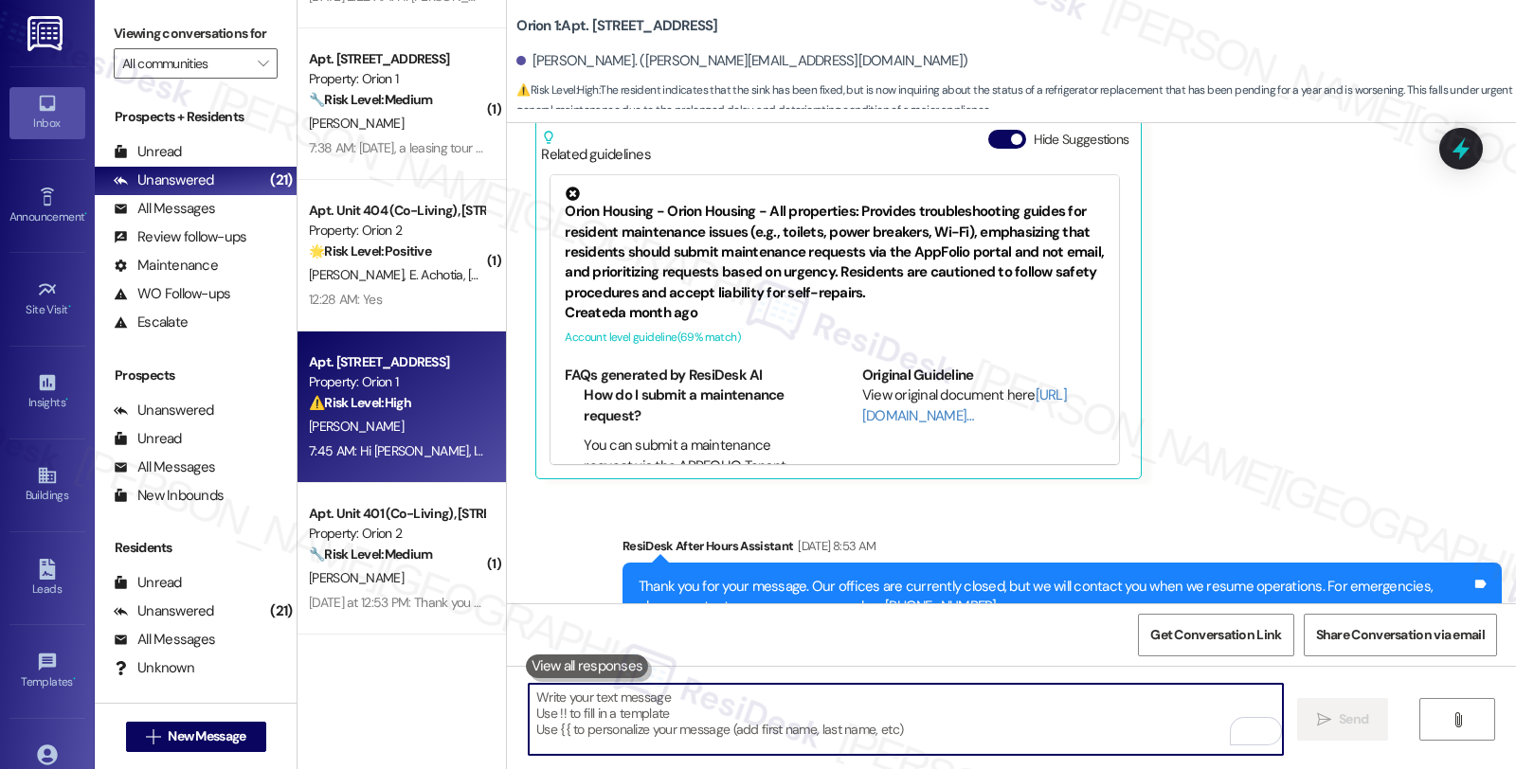
scroll to position [9889, 0]
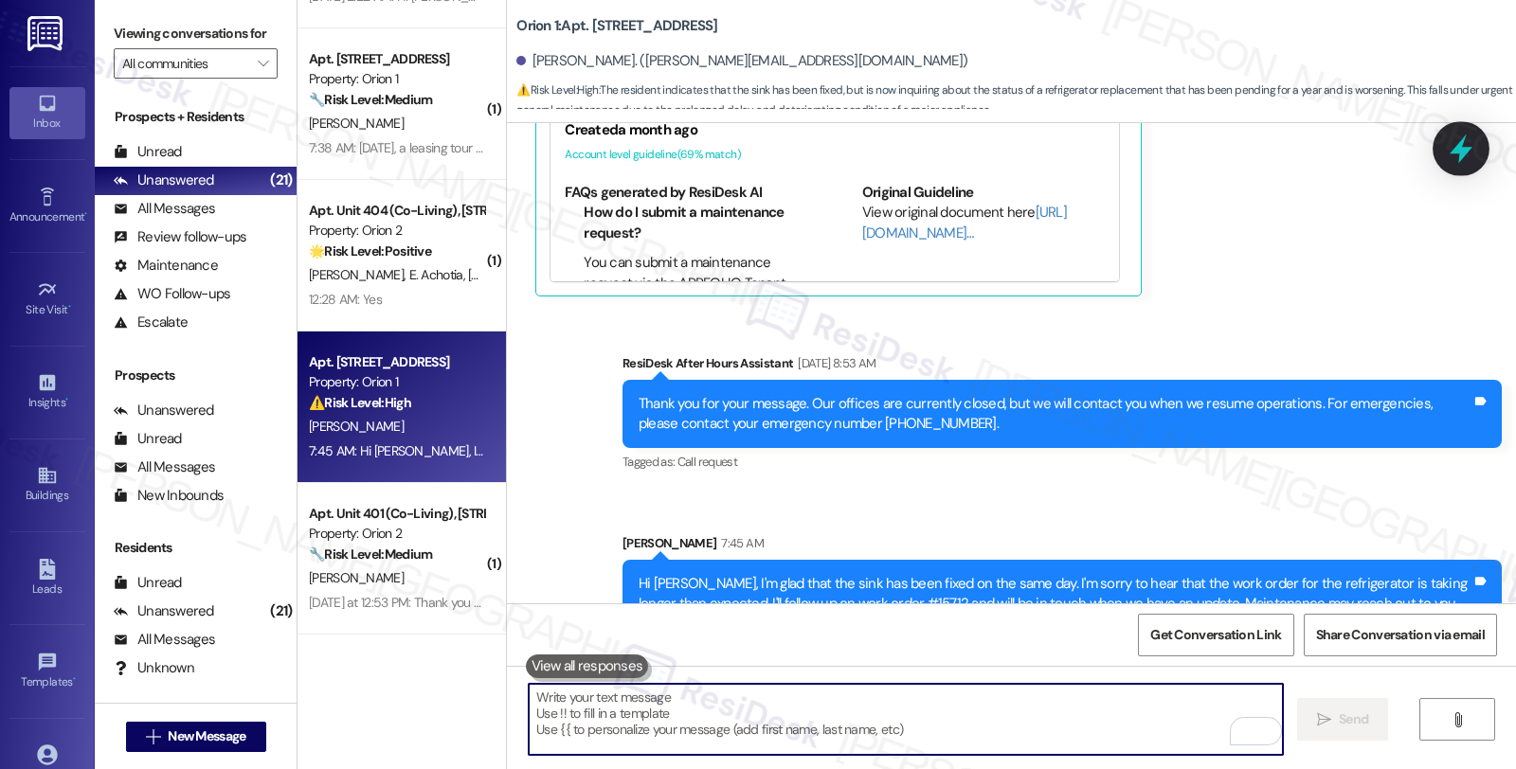
click at [1453, 147] on icon at bounding box center [1461, 149] width 32 height 32
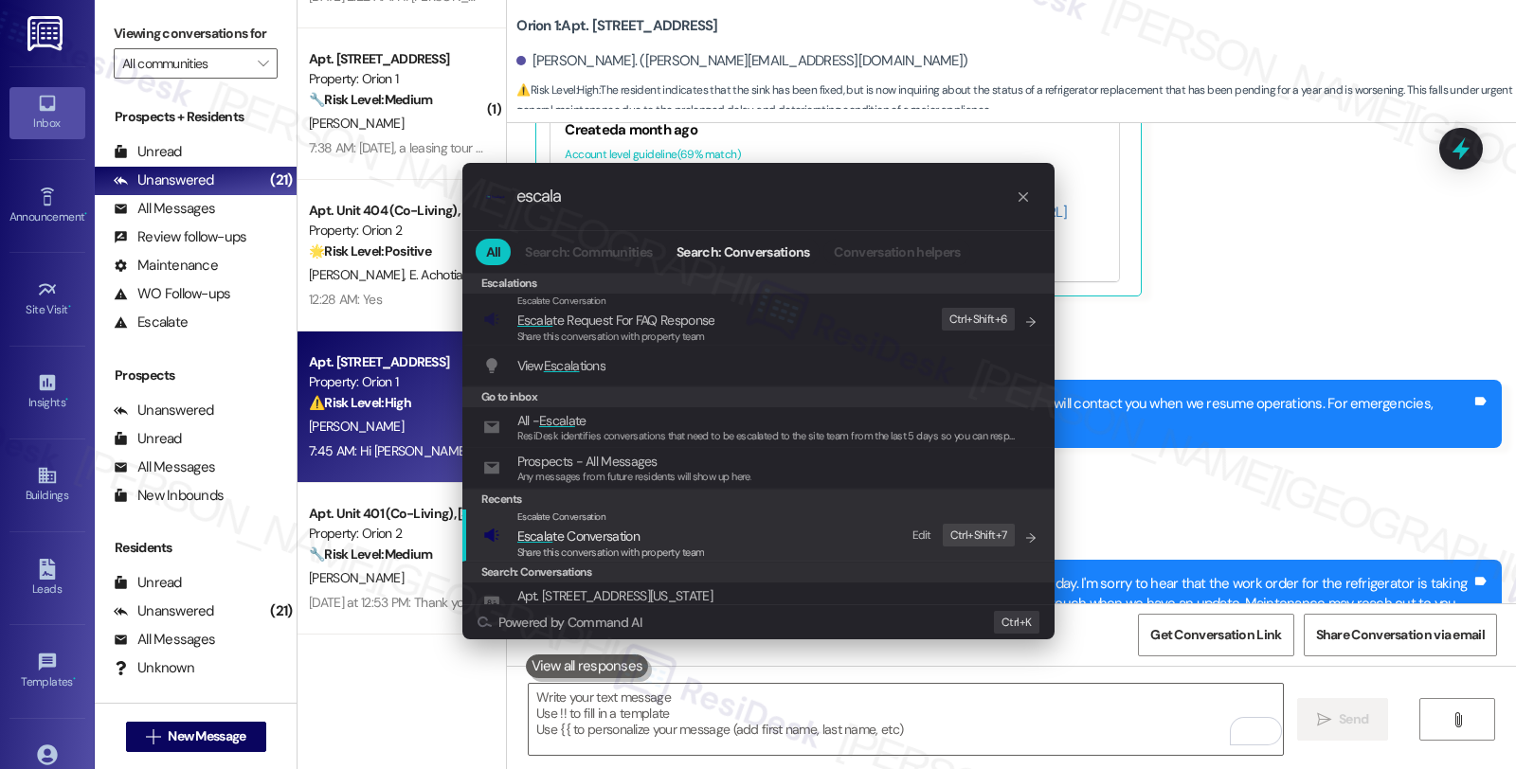
type input "escala"
click at [651, 546] on span "Share this conversation with property team" at bounding box center [611, 552] width 188 height 13
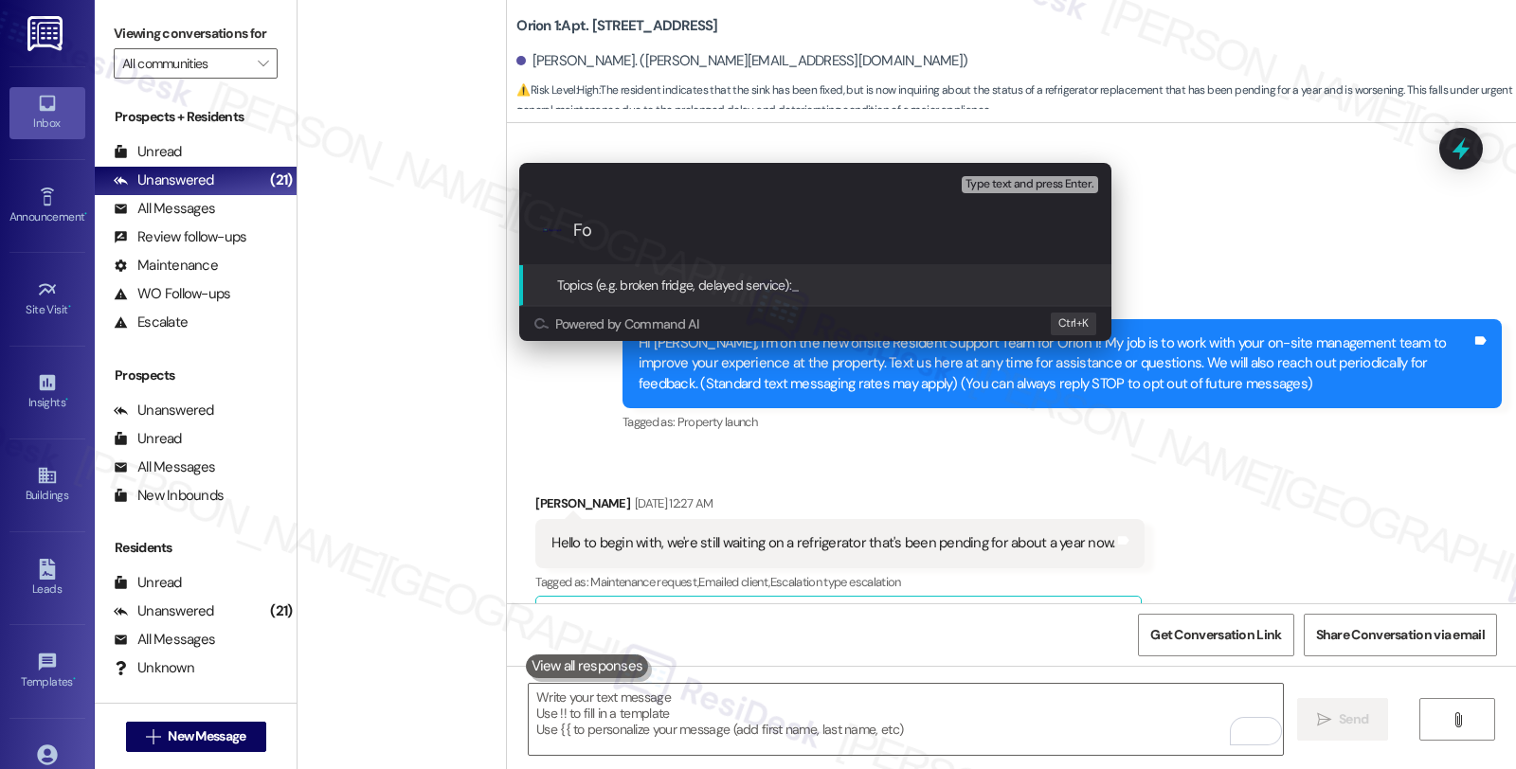
scroll to position [9889, 0]
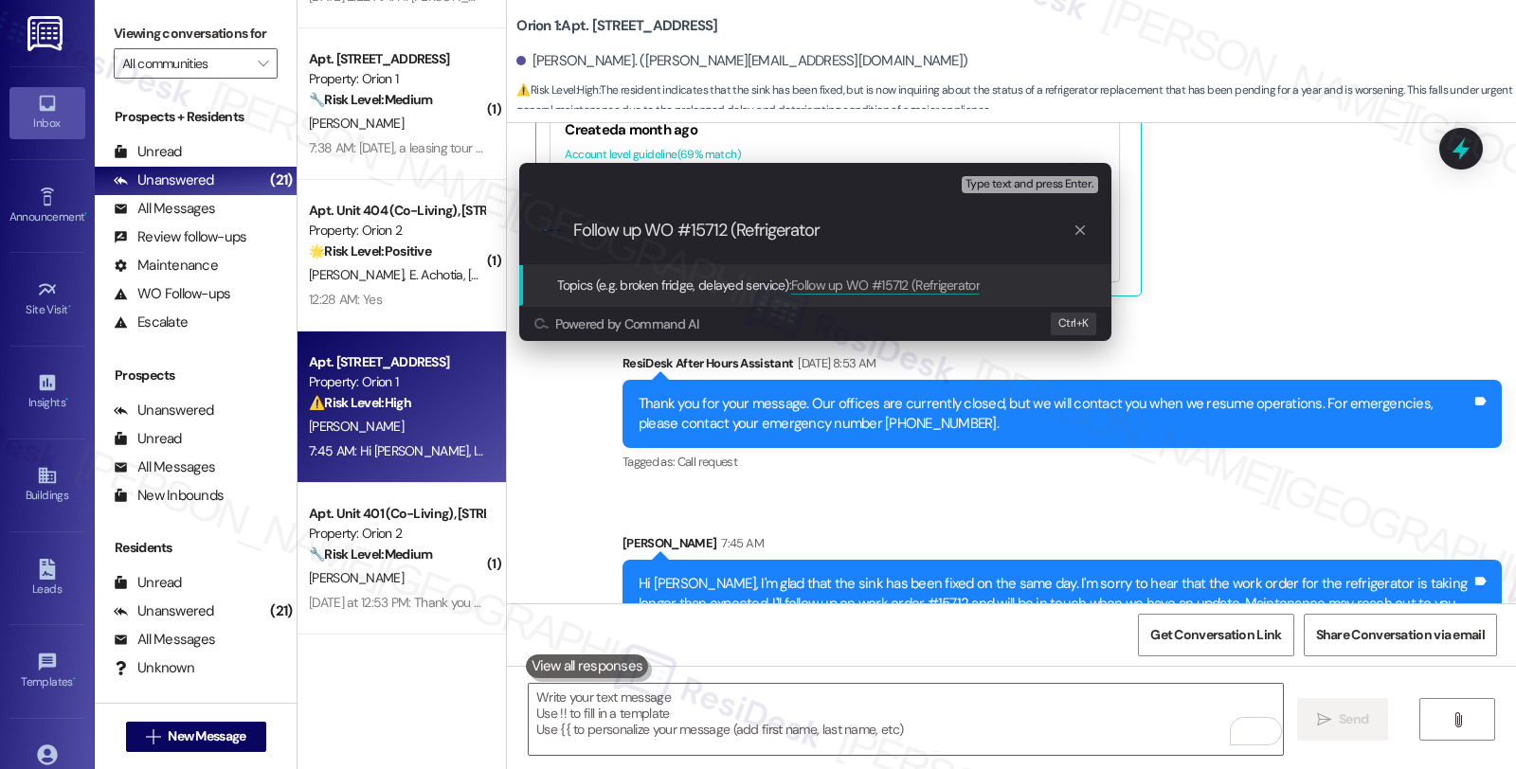
type input "Follow up WO #15712 (Refrigerator)"
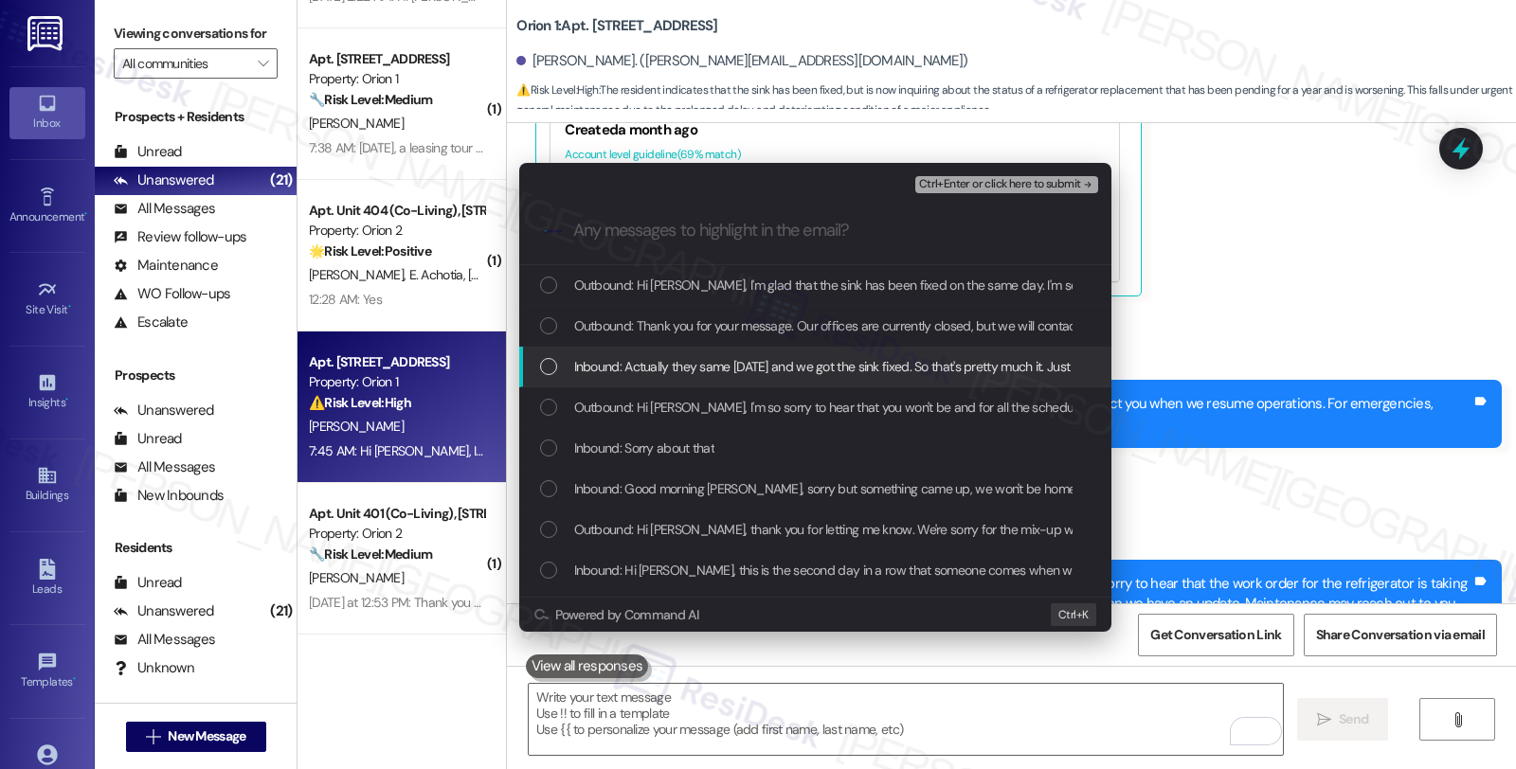
click at [619, 376] on span "Inbound: Actually they same [DATE] and we got the sink fixed. So that's pretty …" at bounding box center [1221, 366] width 1294 height 21
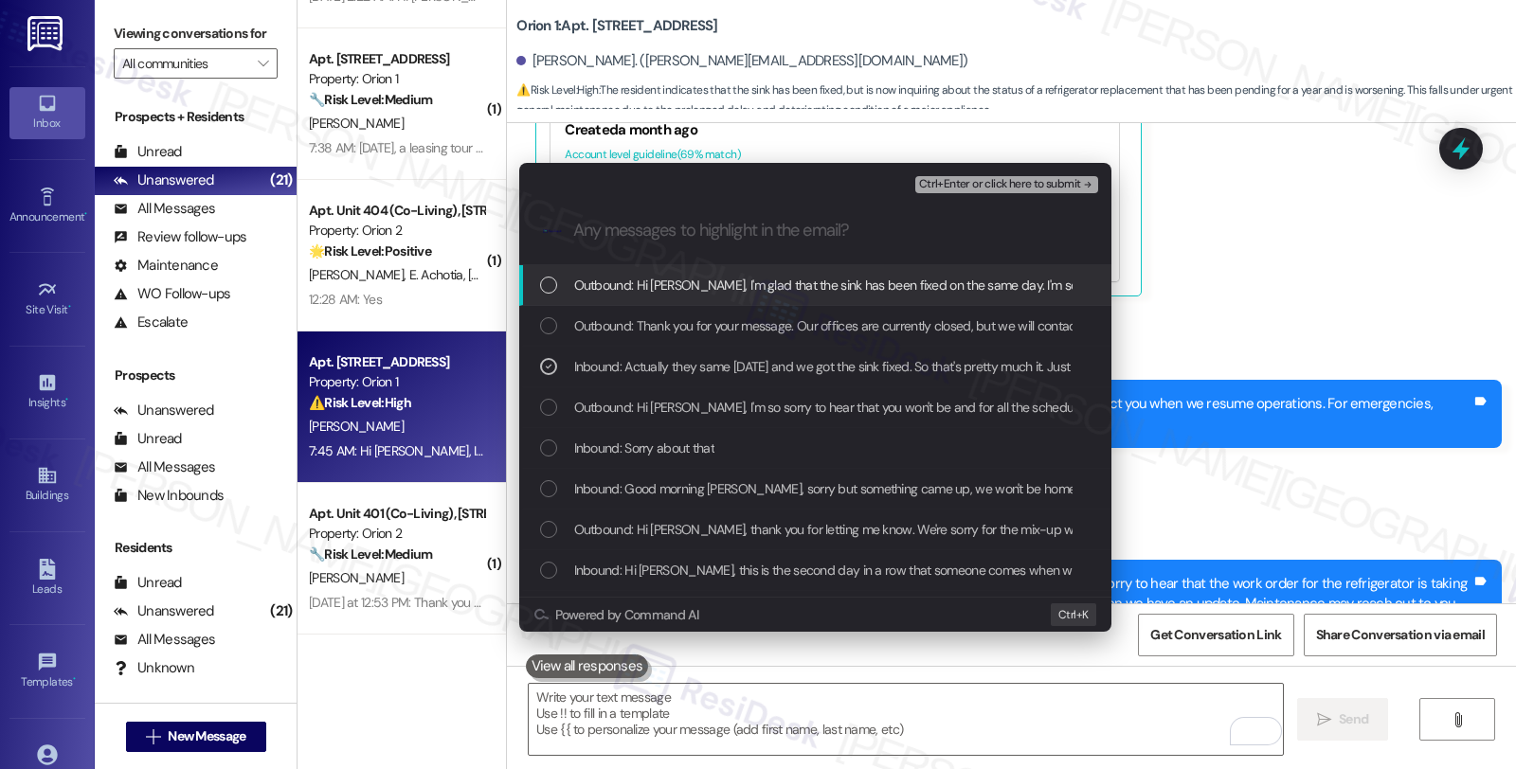
click at [974, 189] on span "Ctrl+Enter or click here to submit" at bounding box center [1000, 184] width 162 height 13
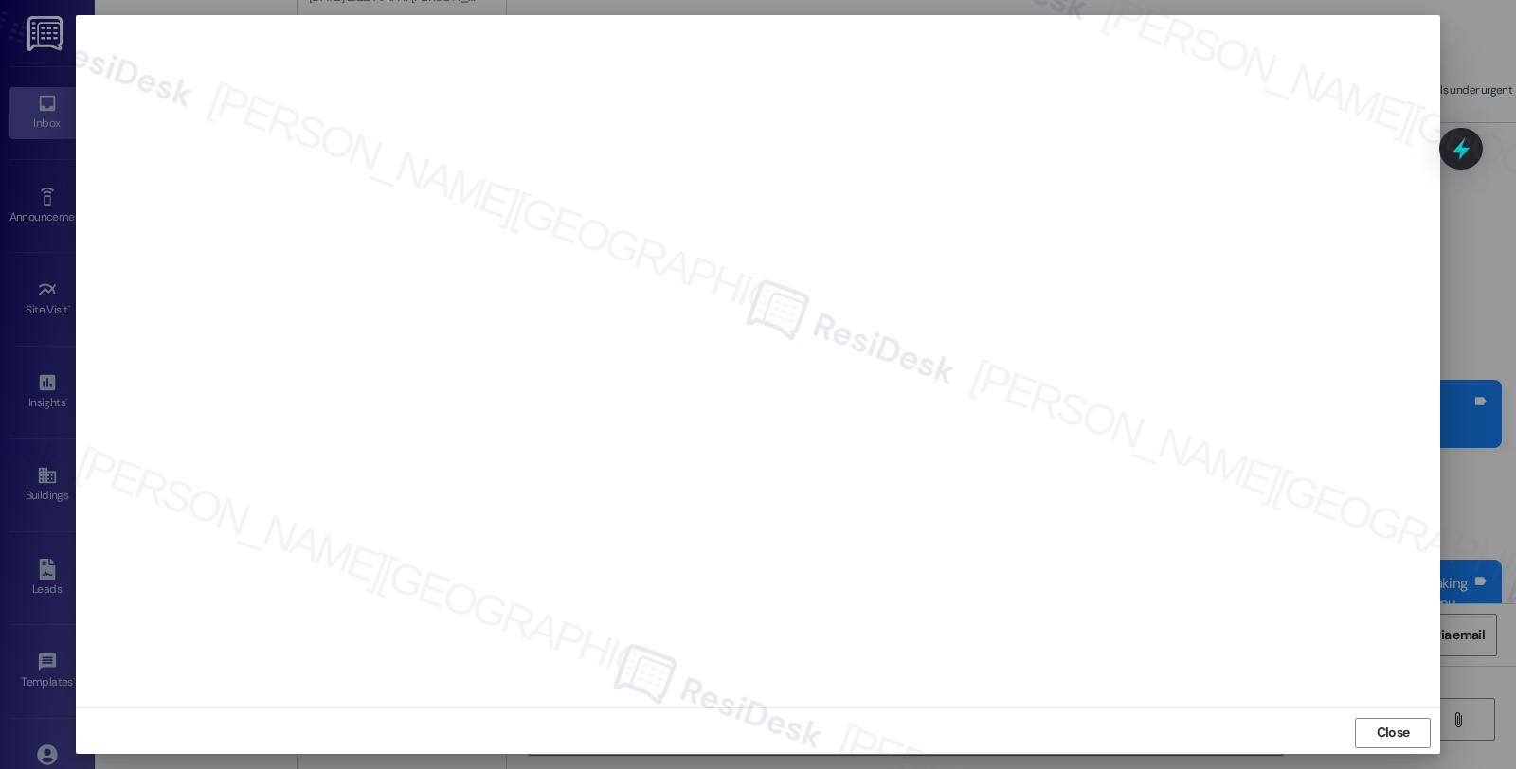
click at [1397, 716] on div "Close" at bounding box center [758, 733] width 1364 height 50
click at [1391, 732] on span "Close" at bounding box center [1393, 733] width 33 height 20
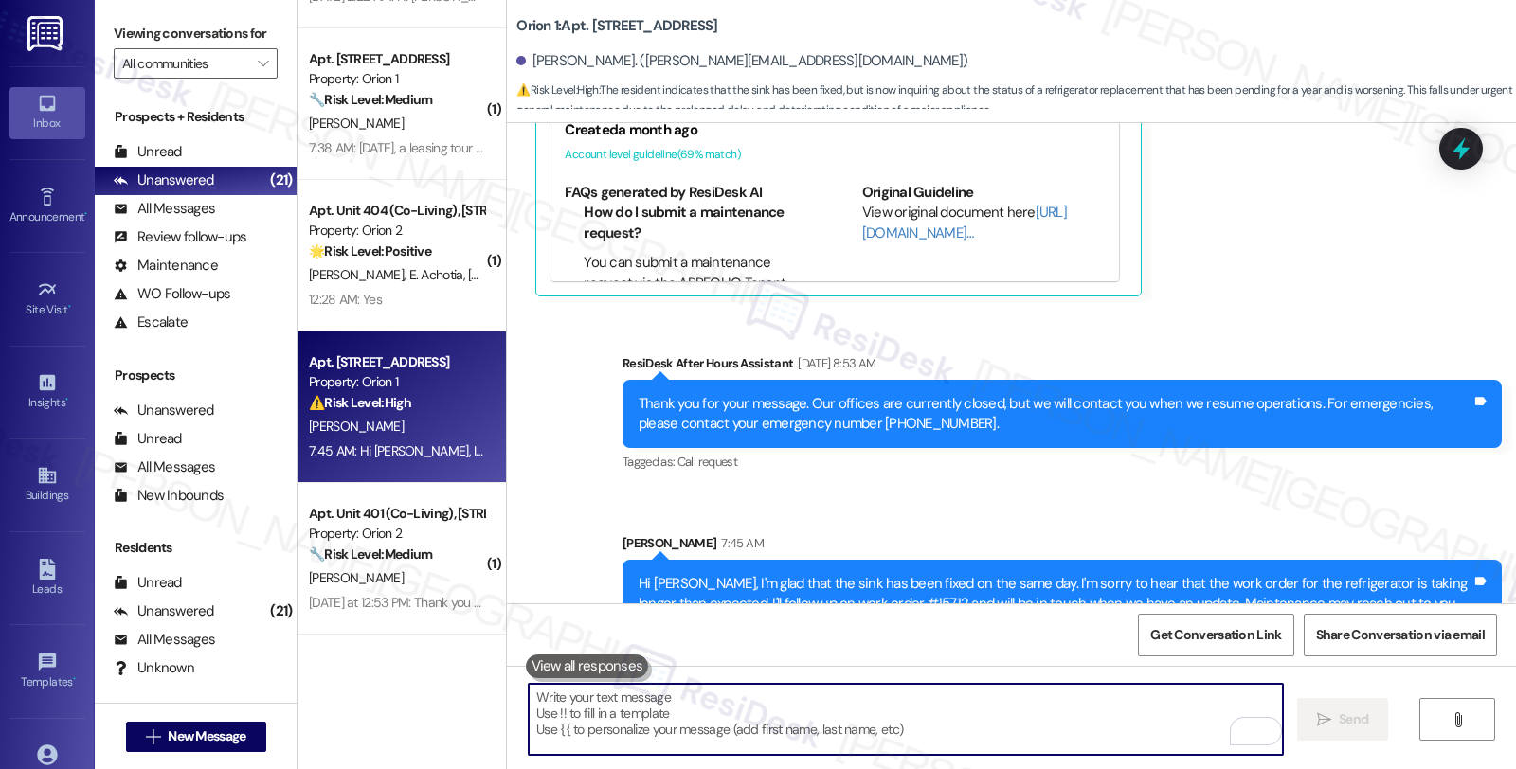
click at [1466, 149] on icon at bounding box center [1460, 148] width 17 height 23
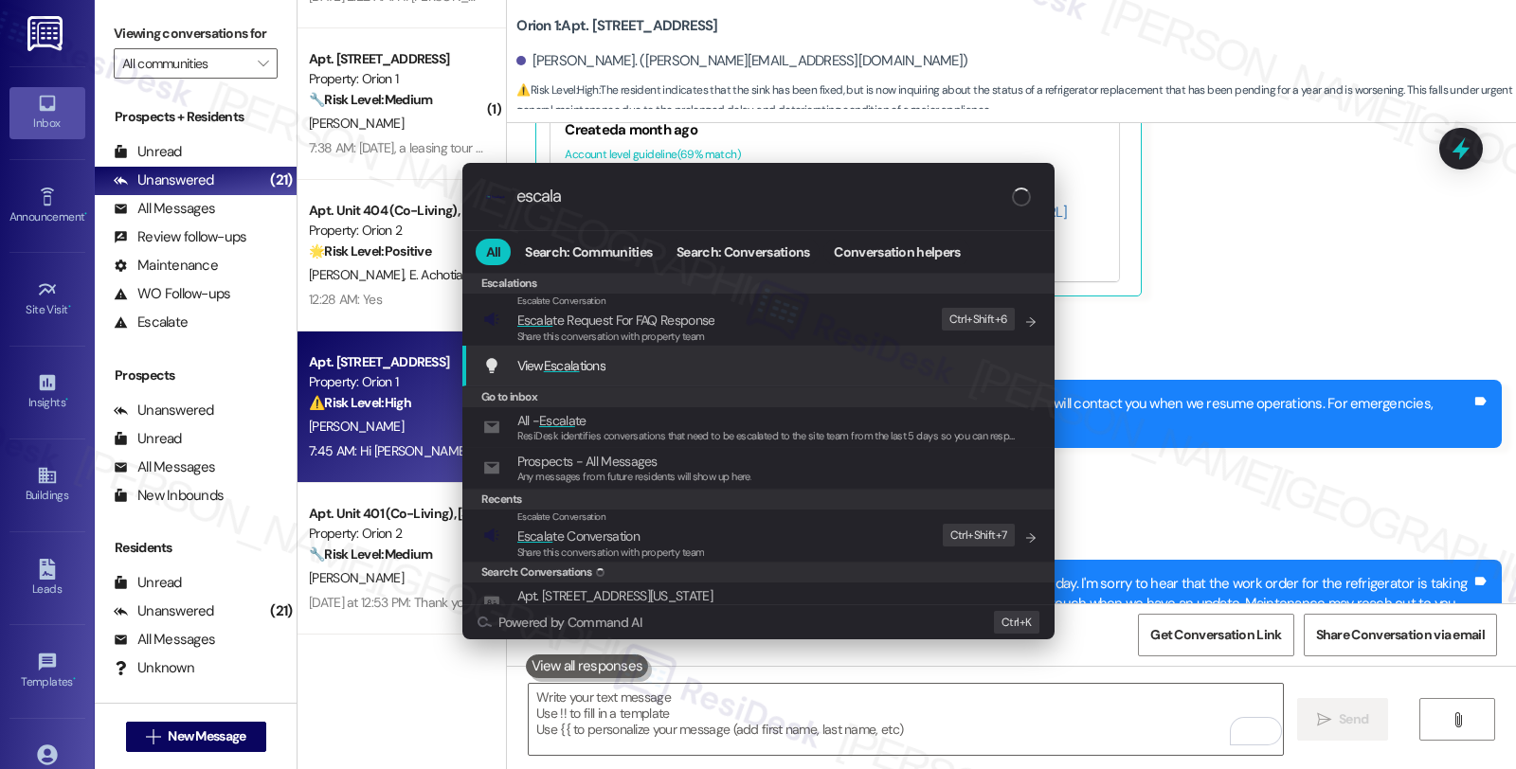
type input "escala"
click at [614, 543] on span "Escala te Conversation" at bounding box center [578, 536] width 122 height 17
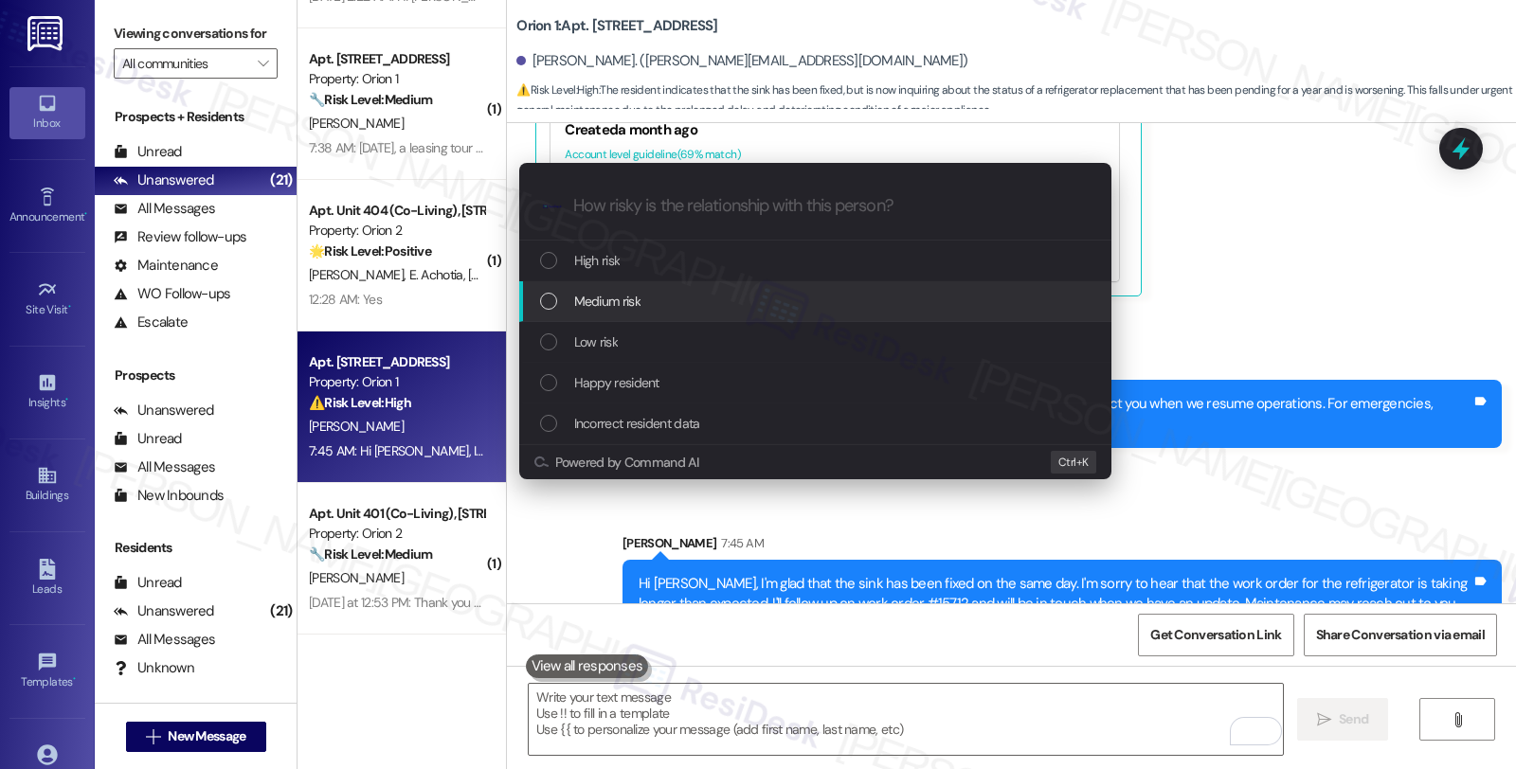
click at [616, 299] on span "Medium risk" at bounding box center [607, 301] width 66 height 21
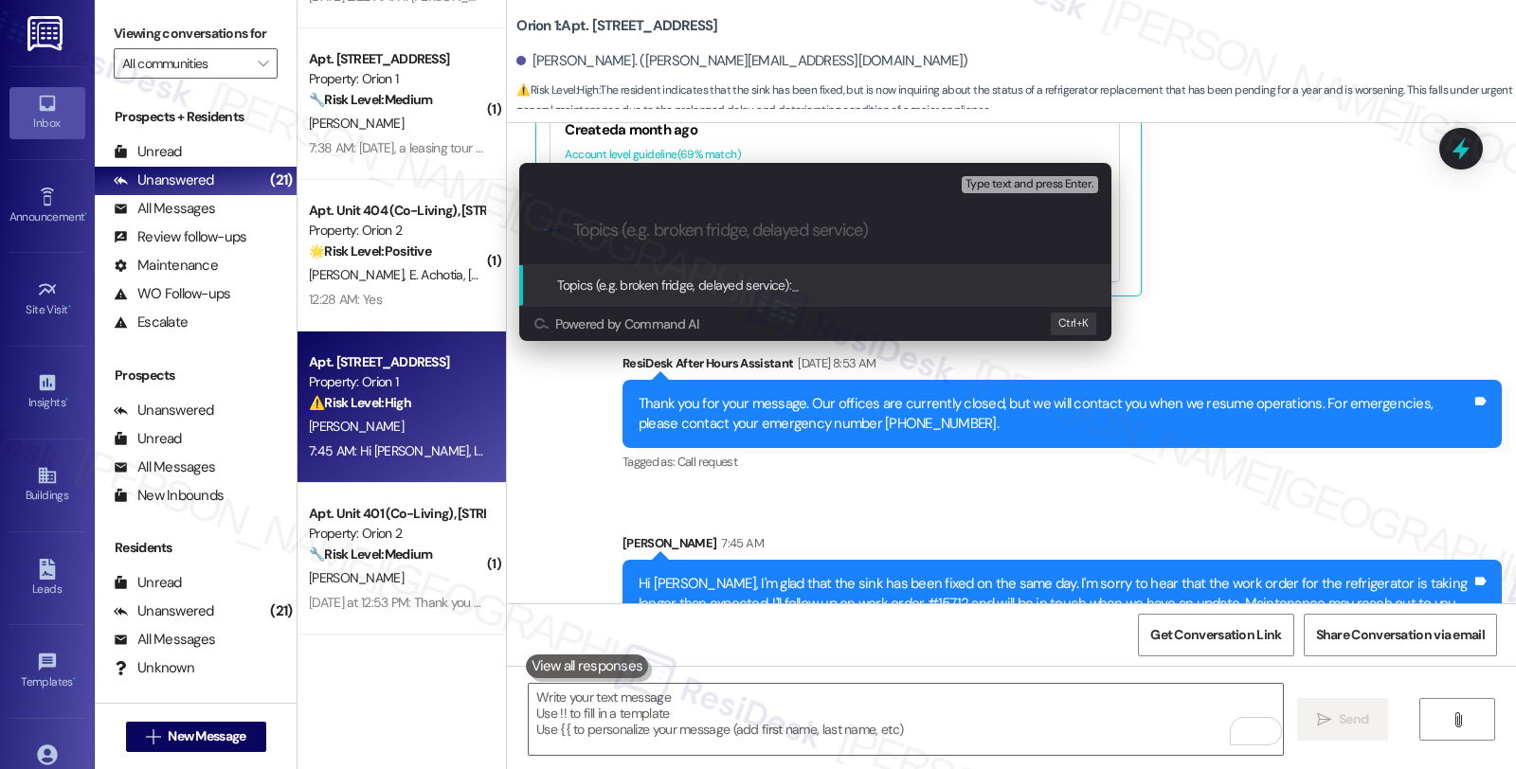
paste input "Follow up WO #15712 (Refrigerator)"
type input "Follow up WO #15712 (Refrigerator)"
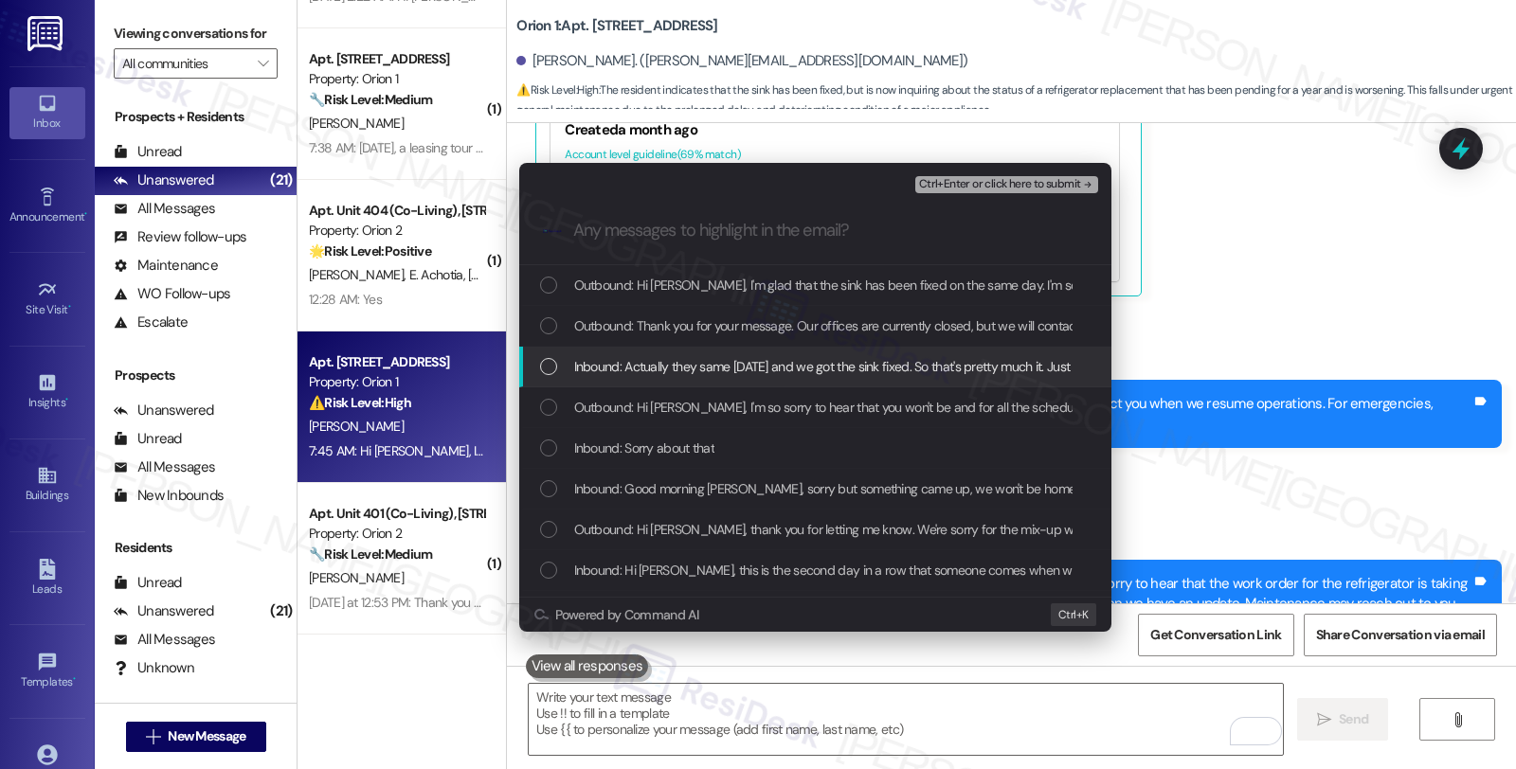
click at [613, 365] on span "Inbound: Actually they same today and we got the sink fixed. So that's pretty m…" at bounding box center [1221, 366] width 1294 height 21
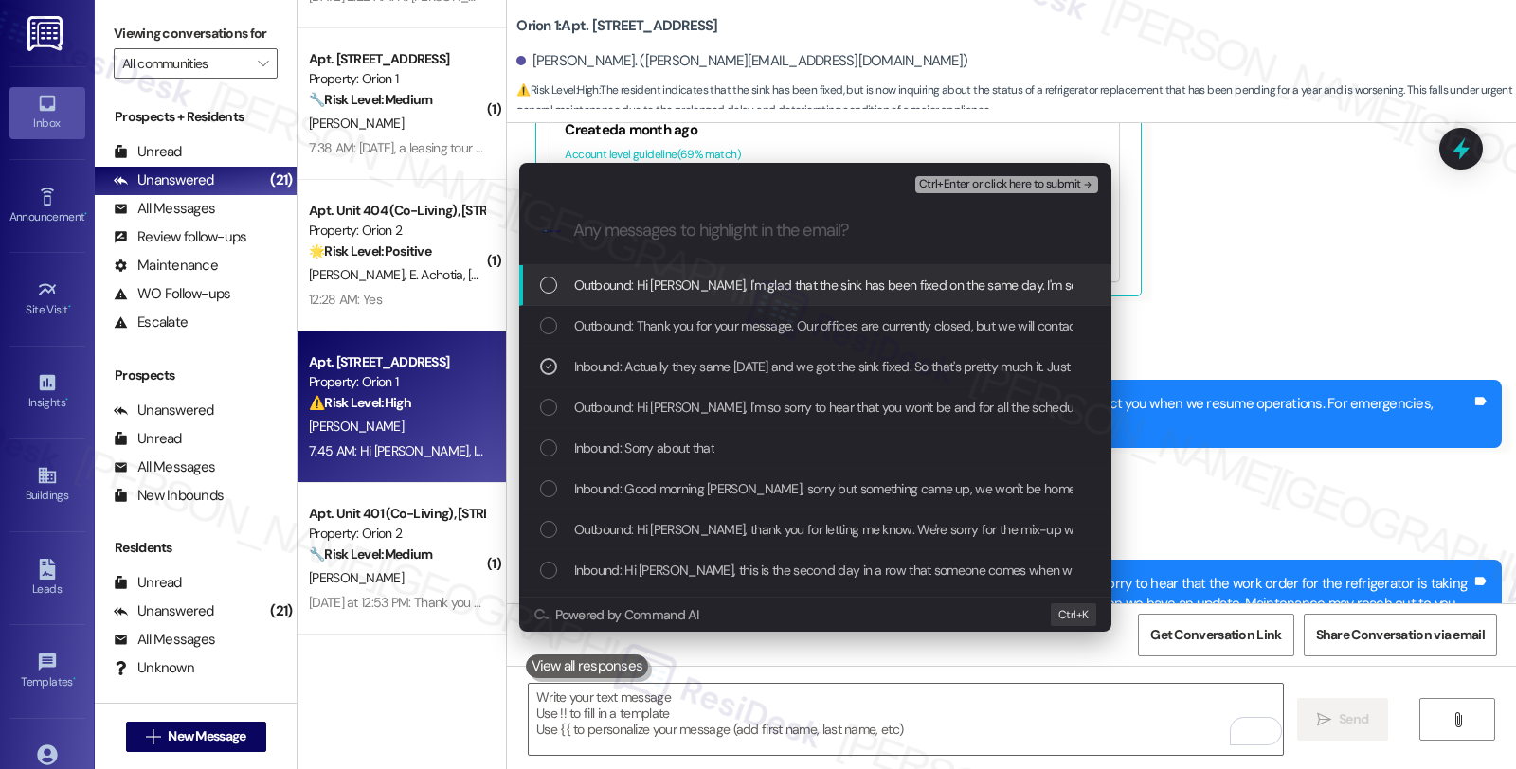
click at [1029, 178] on span "Ctrl+Enter or click here to submit" at bounding box center [1000, 184] width 162 height 13
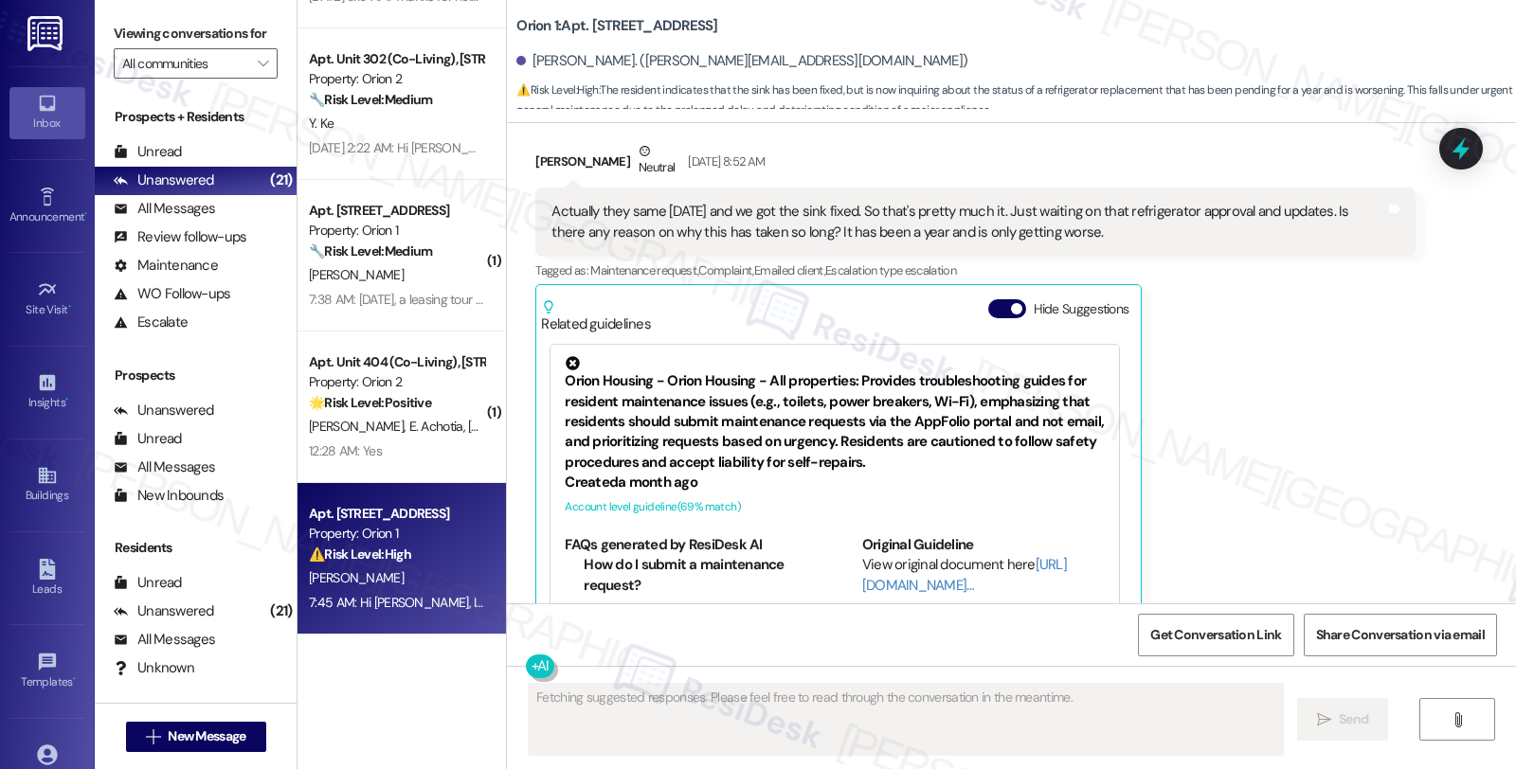
scroll to position [2733, 0]
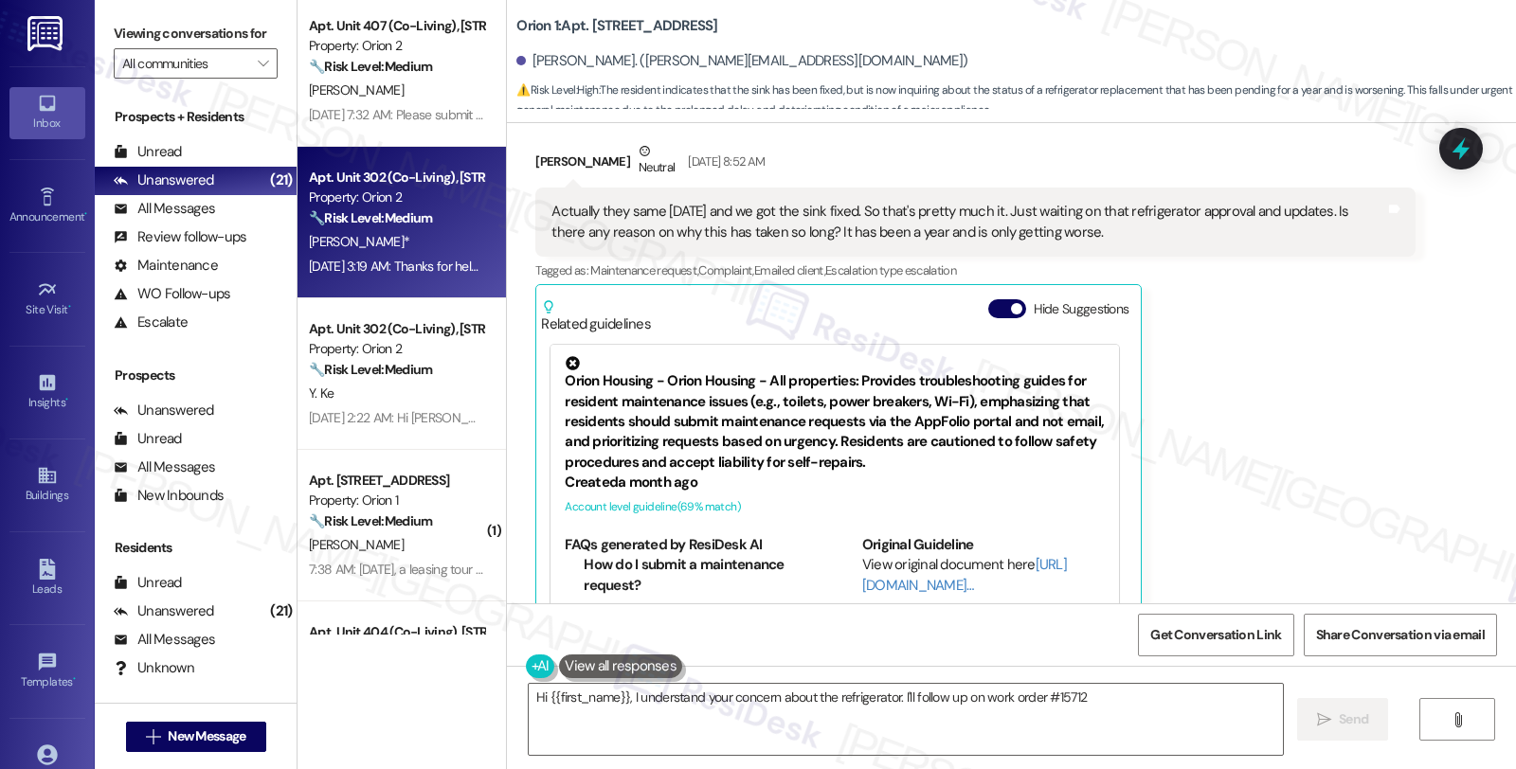
type textarea "Hi {{first_name}}, I understand your concern about the refrigerator. I'll follo…"
click at [415, 242] on div "[PERSON_NAME]*" at bounding box center [396, 242] width 179 height 24
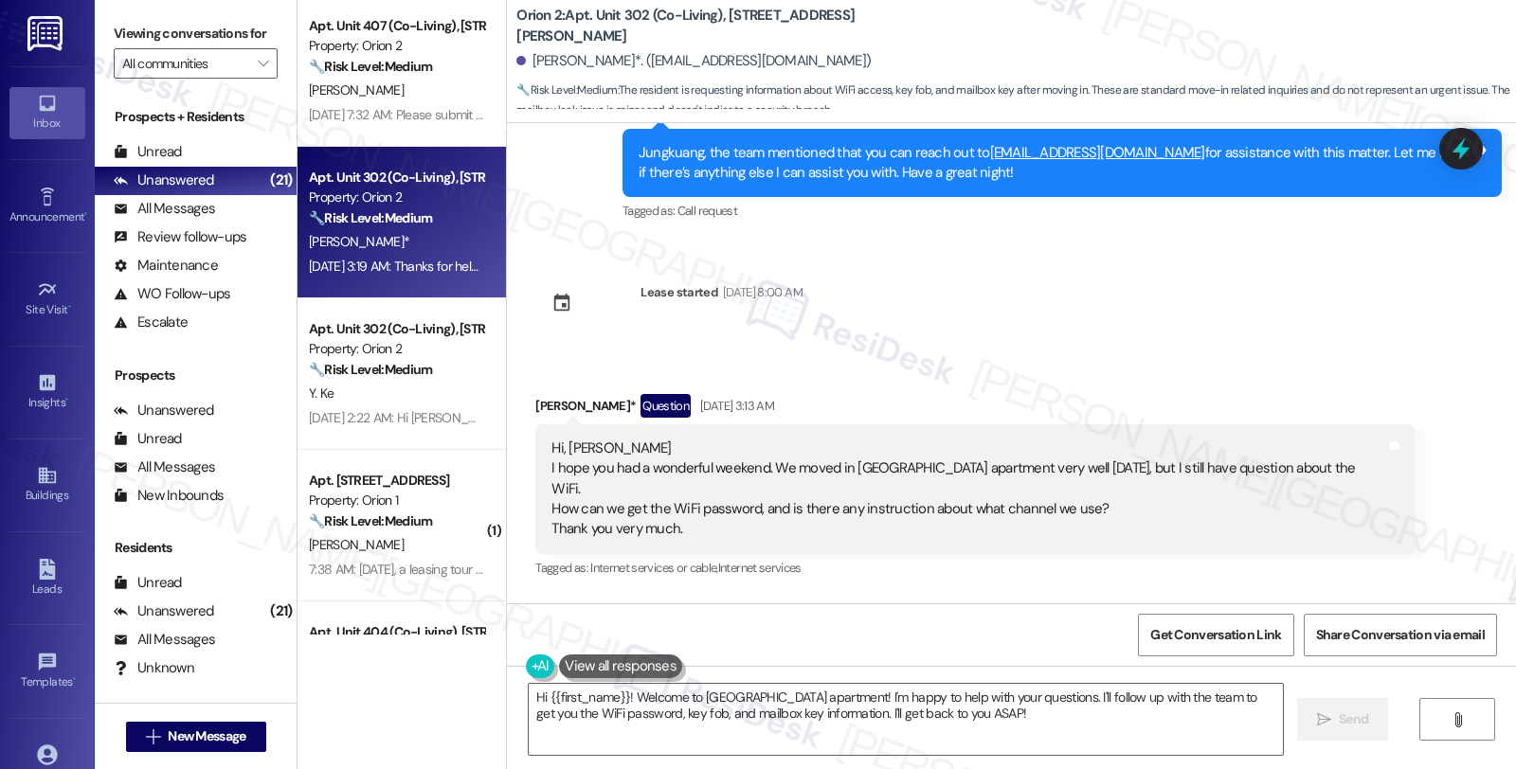
scroll to position [3730, 0]
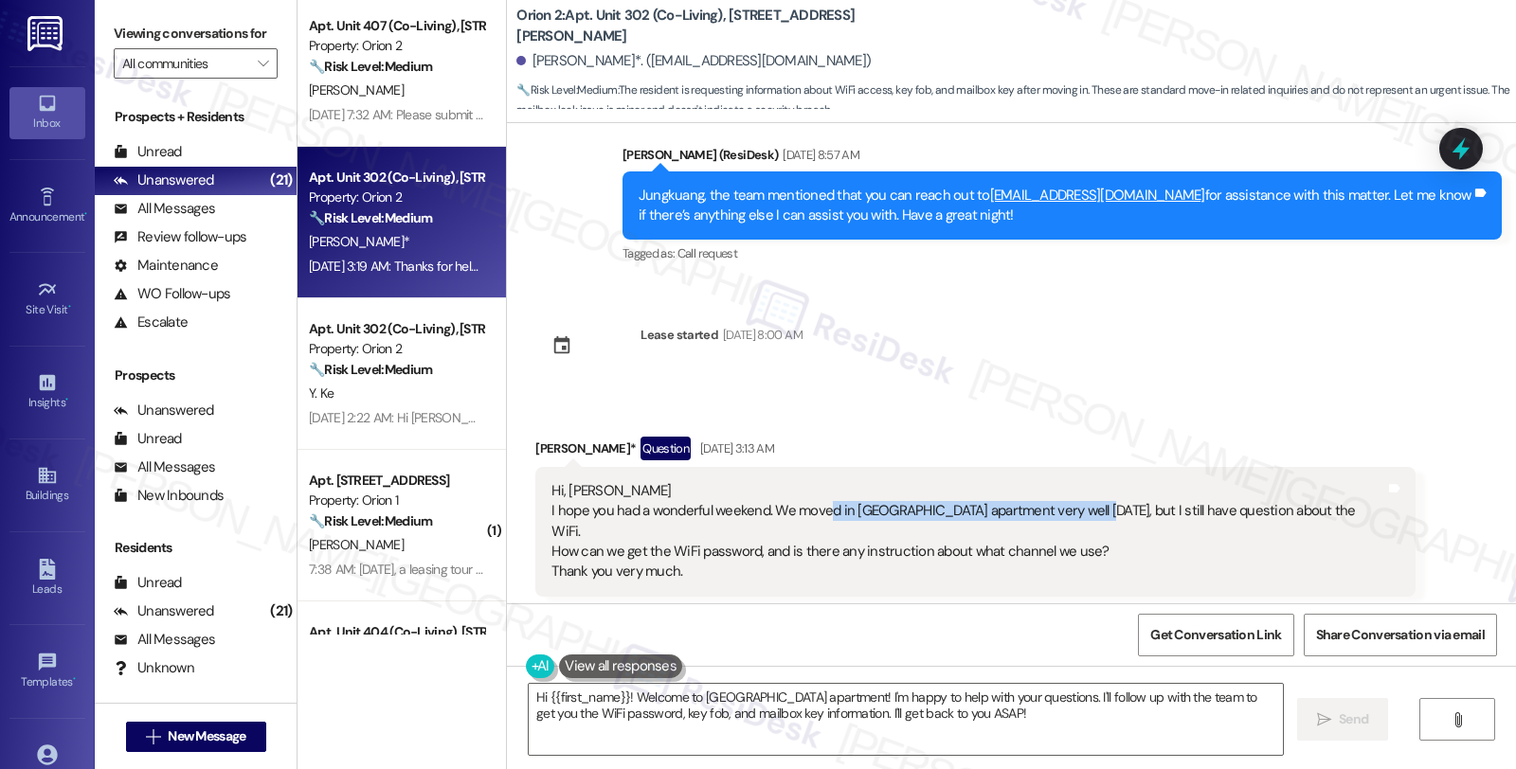
drag, startPoint x: 813, startPoint y: 488, endPoint x: 1072, endPoint y: 496, distance: 259.7
click at [1072, 496] on div "Hi, Sarah I hope you had a wonderful weekend. We moved in Phoenix apartment ver…" at bounding box center [967, 531] width 833 height 101
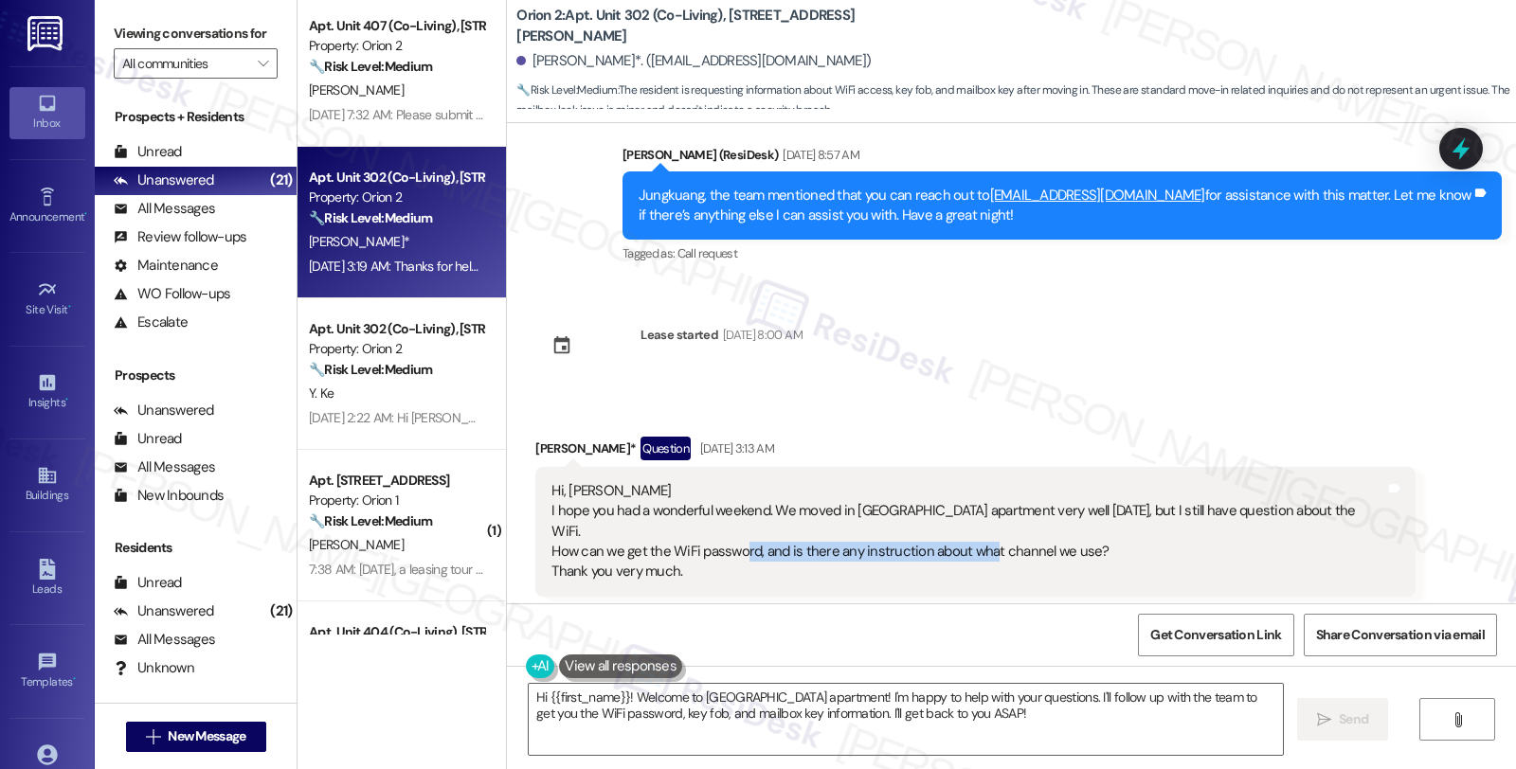
drag, startPoint x: 768, startPoint y: 513, endPoint x: 972, endPoint y: 514, distance: 203.7
click at [972, 514] on div "Hi, Sarah I hope you had a wonderful weekend. We moved in Phoenix apartment ver…" at bounding box center [967, 531] width 833 height 101
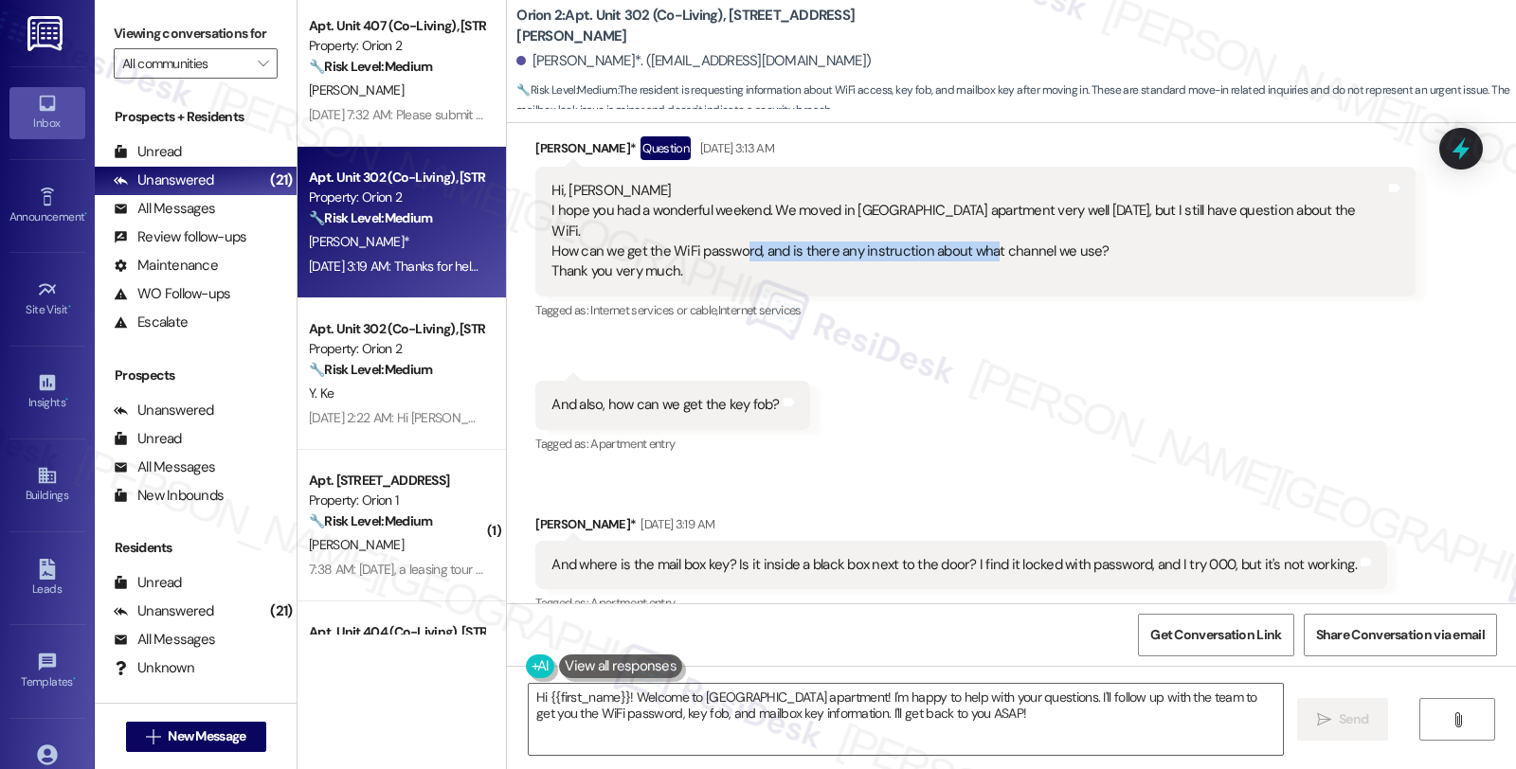
scroll to position [4046, 0]
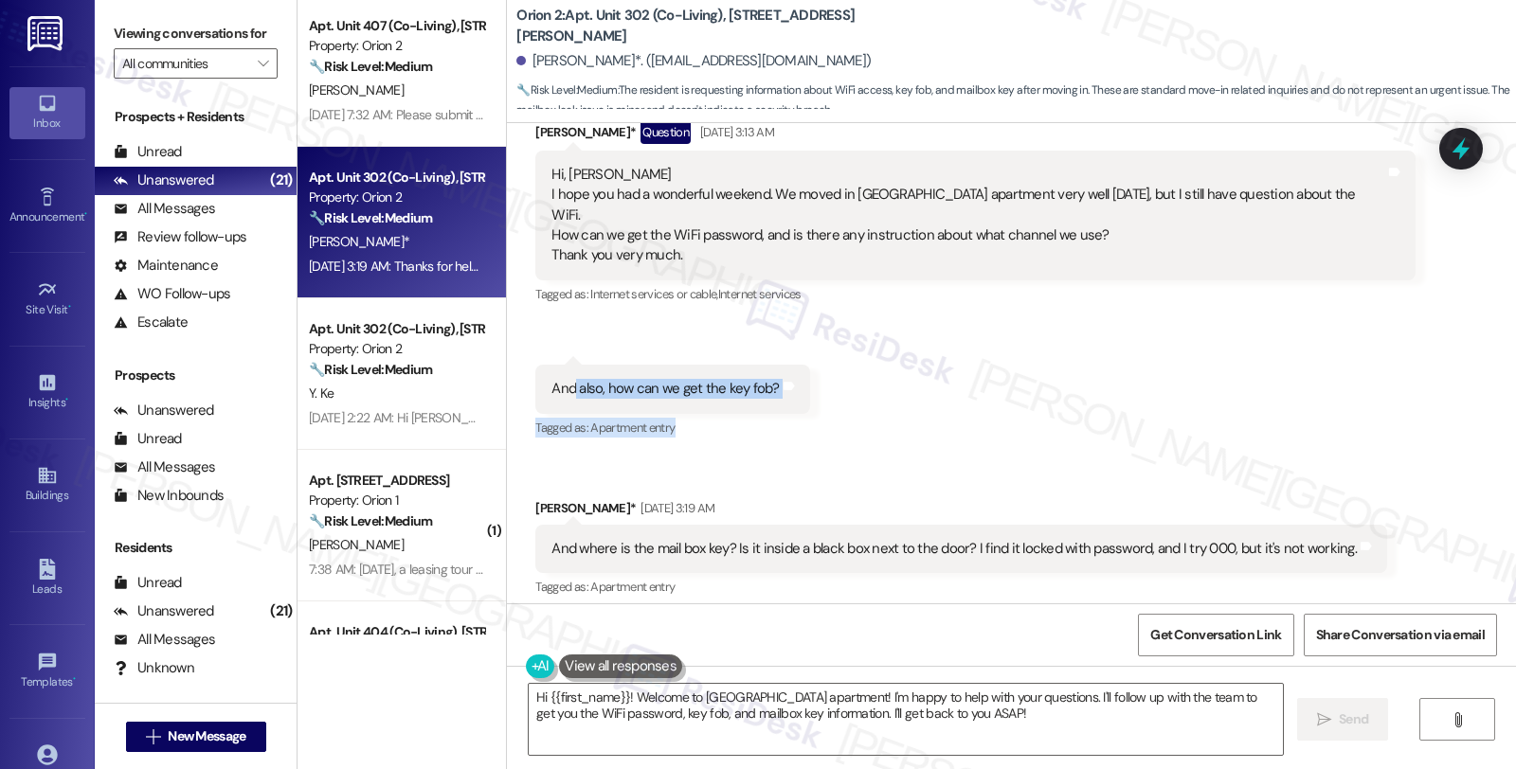
drag, startPoint x: 561, startPoint y: 347, endPoint x: 763, endPoint y: 373, distance: 203.5
click at [763, 373] on div "Jungkuang Liao* Question Aug 12, 2025 at 3:14 AM And also, how can we get the k…" at bounding box center [672, 403] width 274 height 77
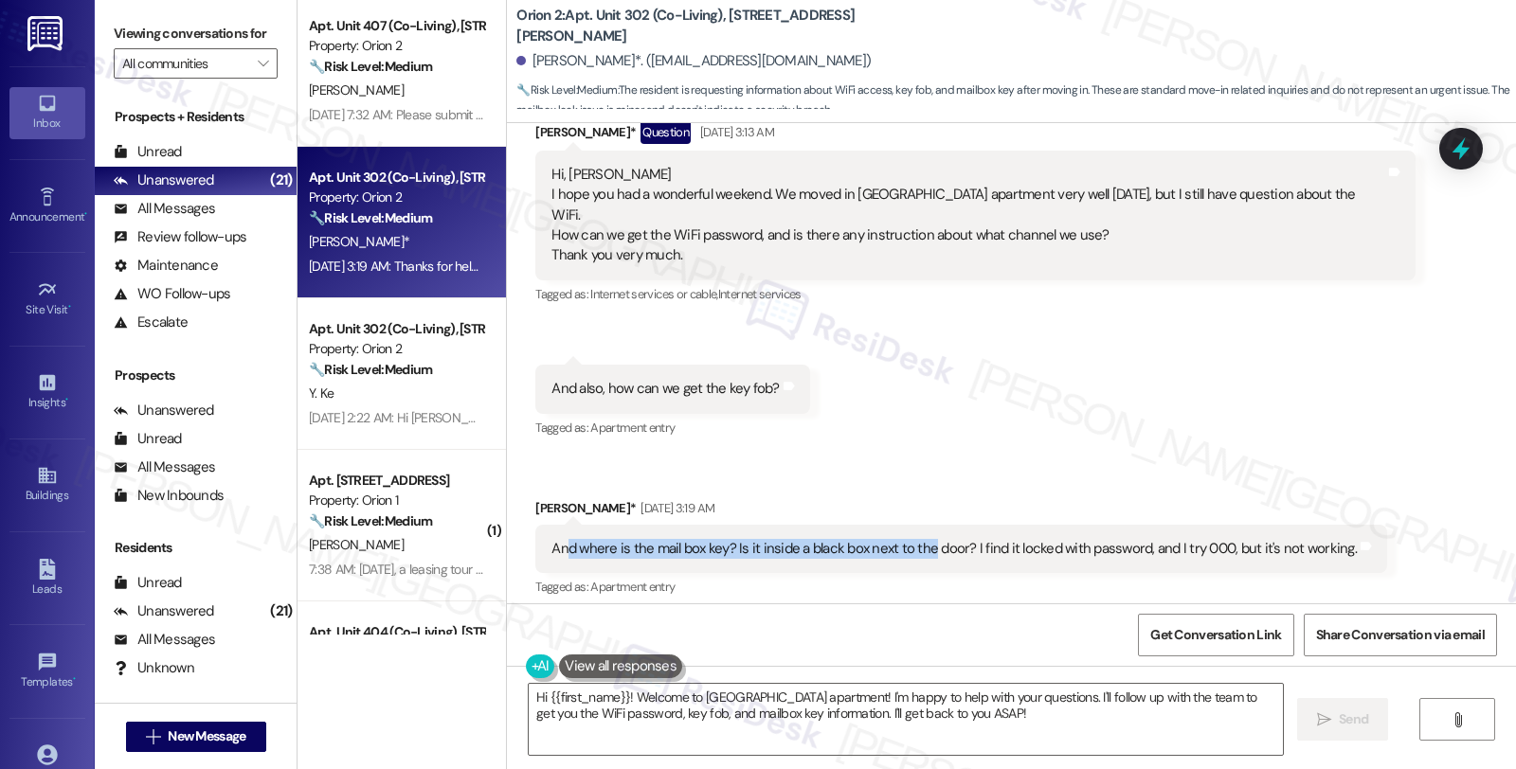
drag, startPoint x: 554, startPoint y: 505, endPoint x: 913, endPoint y: 509, distance: 359.1
click at [913, 539] on div "And where is the mail box key? Is it inside a black box next to the door? I fin…" at bounding box center [953, 549] width 805 height 20
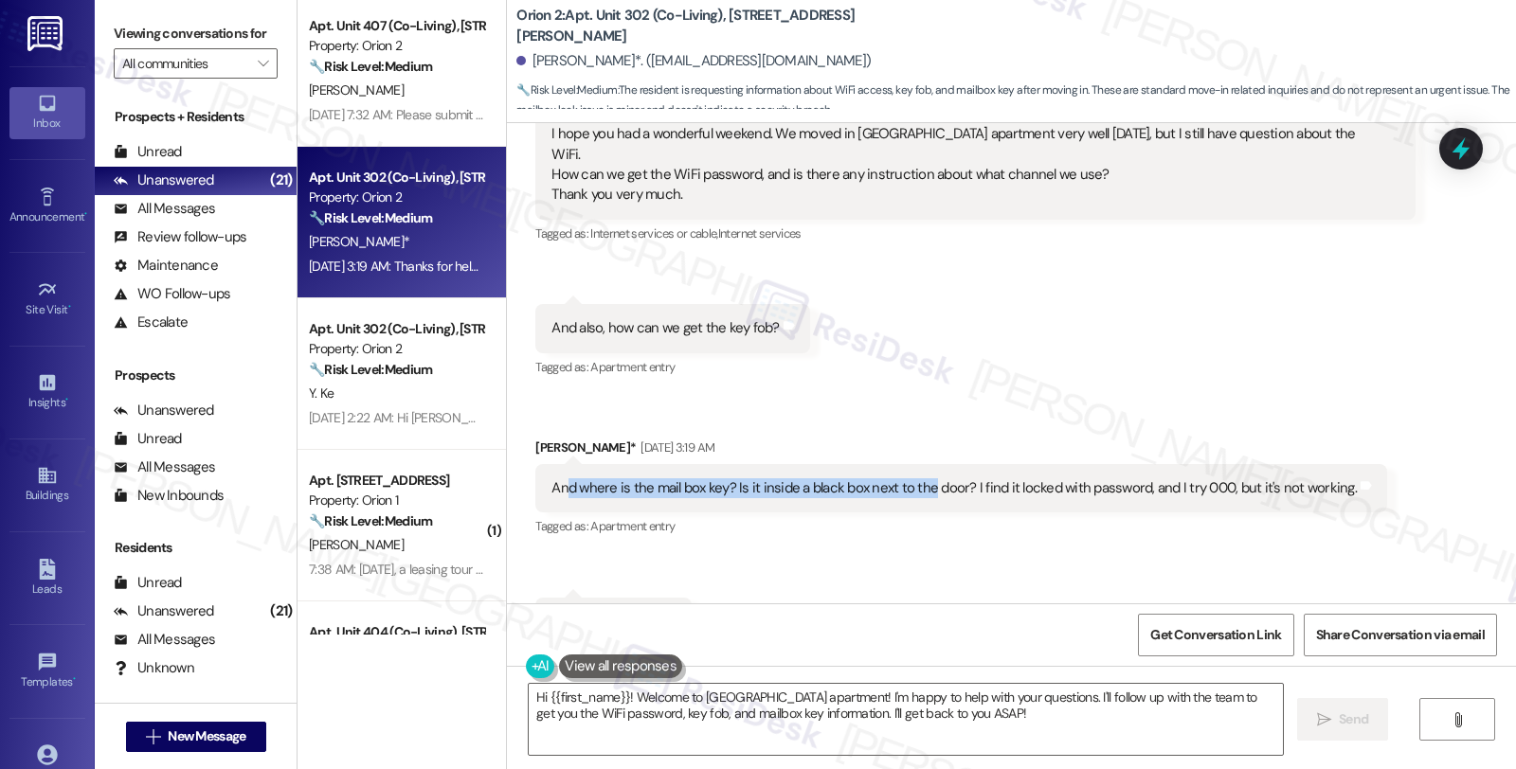
scroll to position [4152, 0]
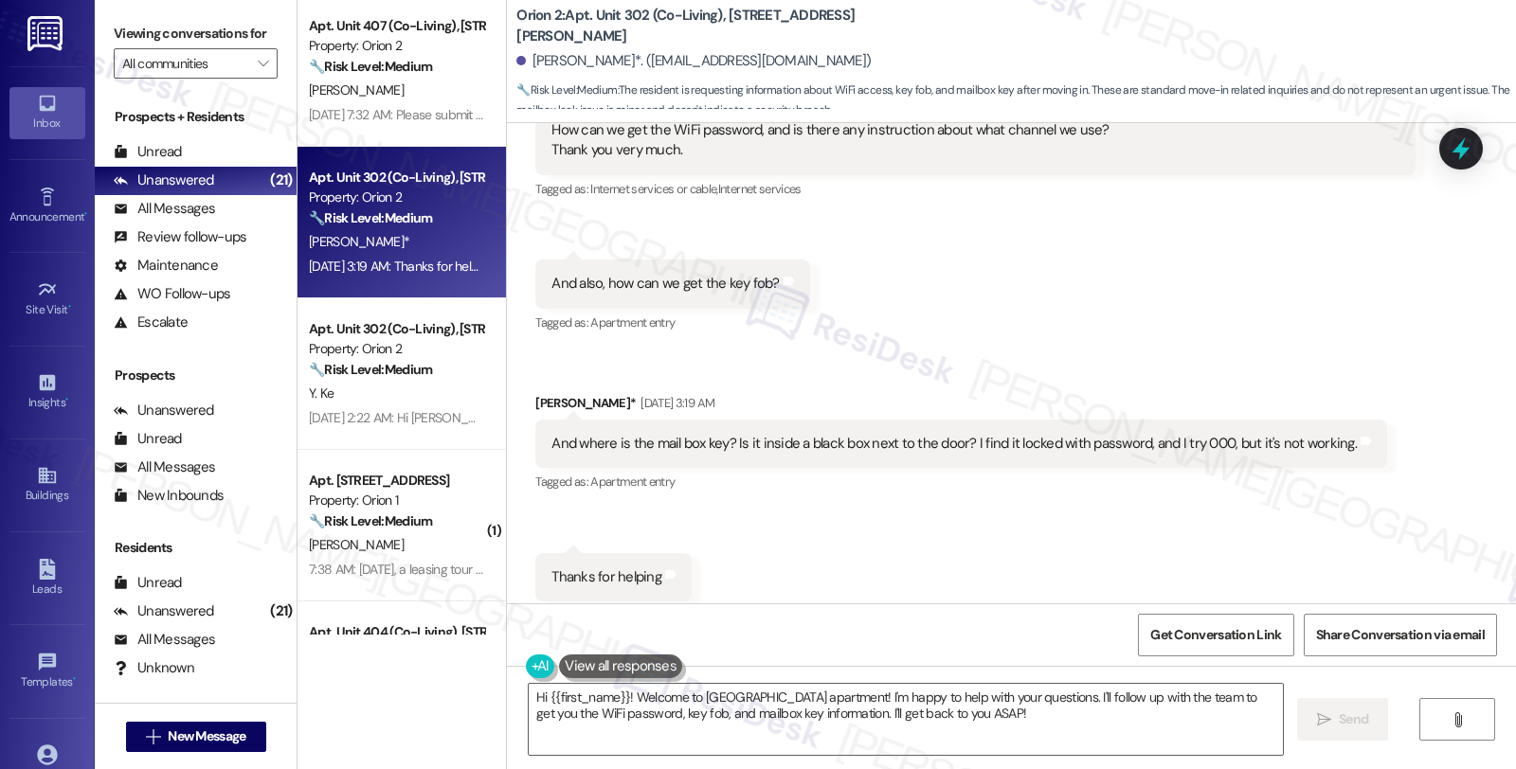
click at [532, 59] on div "Jungkuang Liao*. (lumosrk@gmail.com)" at bounding box center [693, 61] width 354 height 20
copy div "Jungkuang"
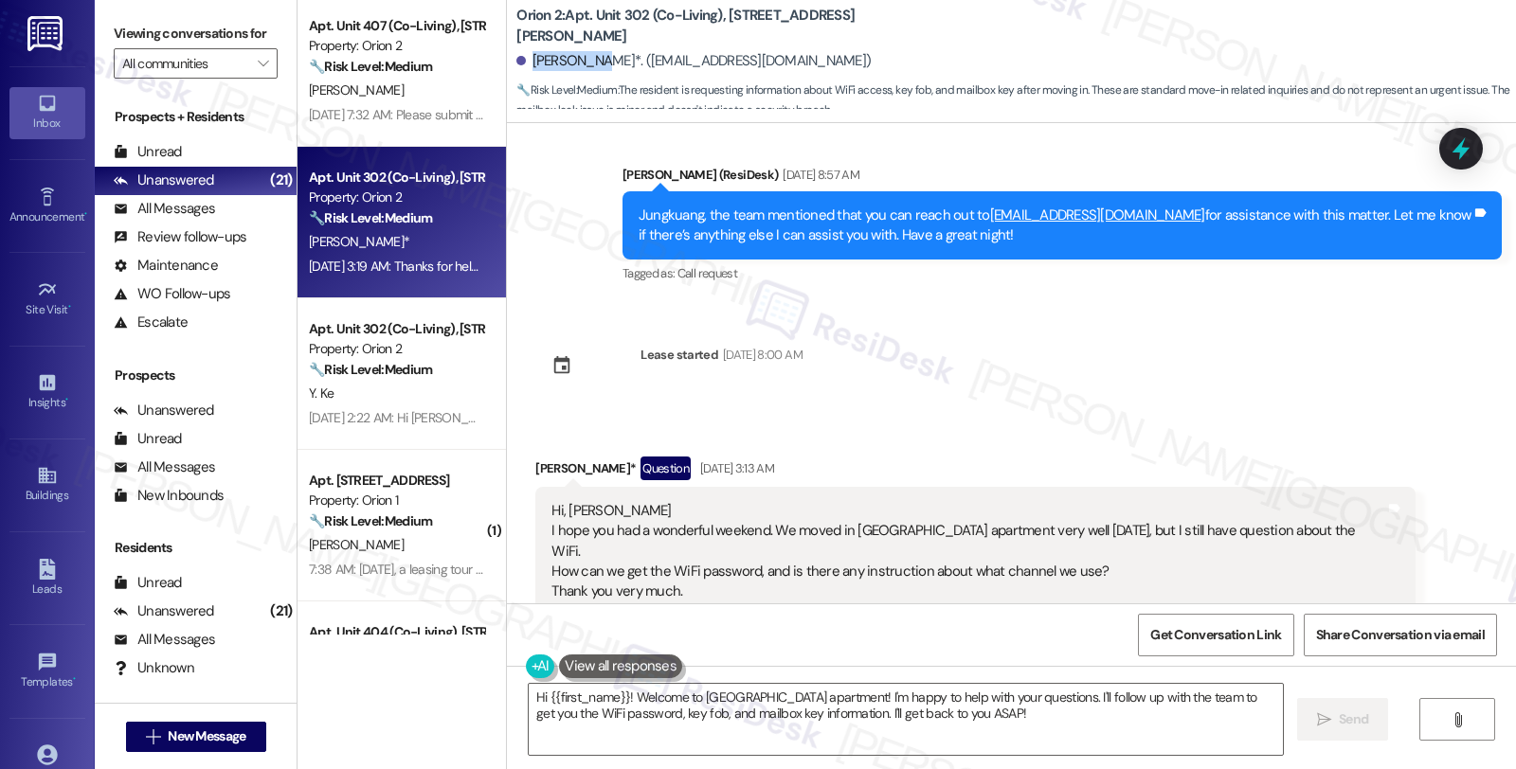
scroll to position [3730, 0]
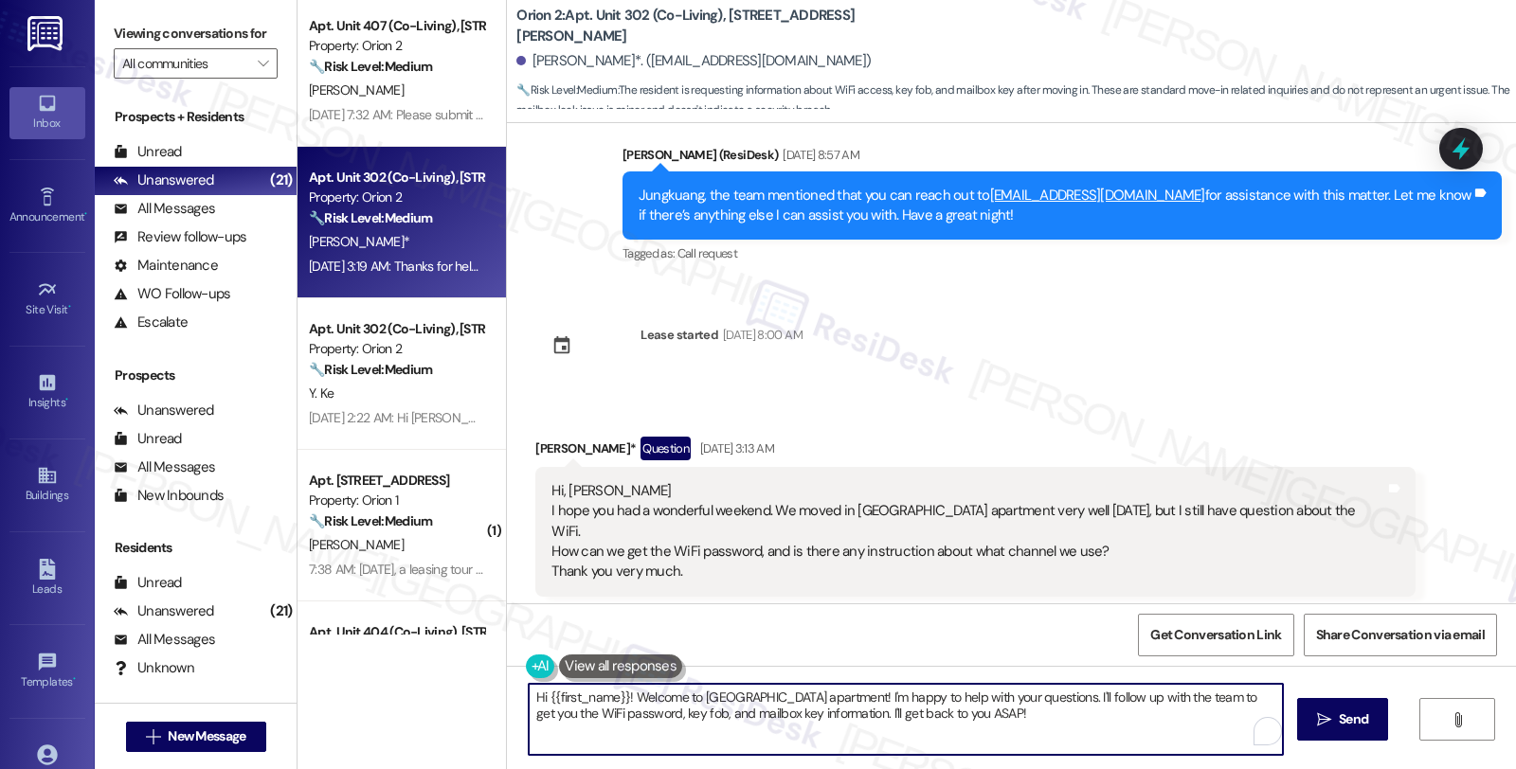
drag, startPoint x: 802, startPoint y: 695, endPoint x: 828, endPoint y: 697, distance: 26.6
click at [828, 697] on textarea "Hi {{first_name}}! Welcome to Phoenix apartment! I'm happy to help with your qu…" at bounding box center [906, 719] width 754 height 71
click at [796, 705] on textarea "Hi {{first_name}}! Welcome to Phoenix apartment! I'm happy to help with your qu…" at bounding box center [906, 719] width 754 height 71
click at [805, 697] on textarea "Hi {{first_name}}! Welcome to Phoenix apartment! I'm happy to help with your qu…" at bounding box center [906, 719] width 754 height 71
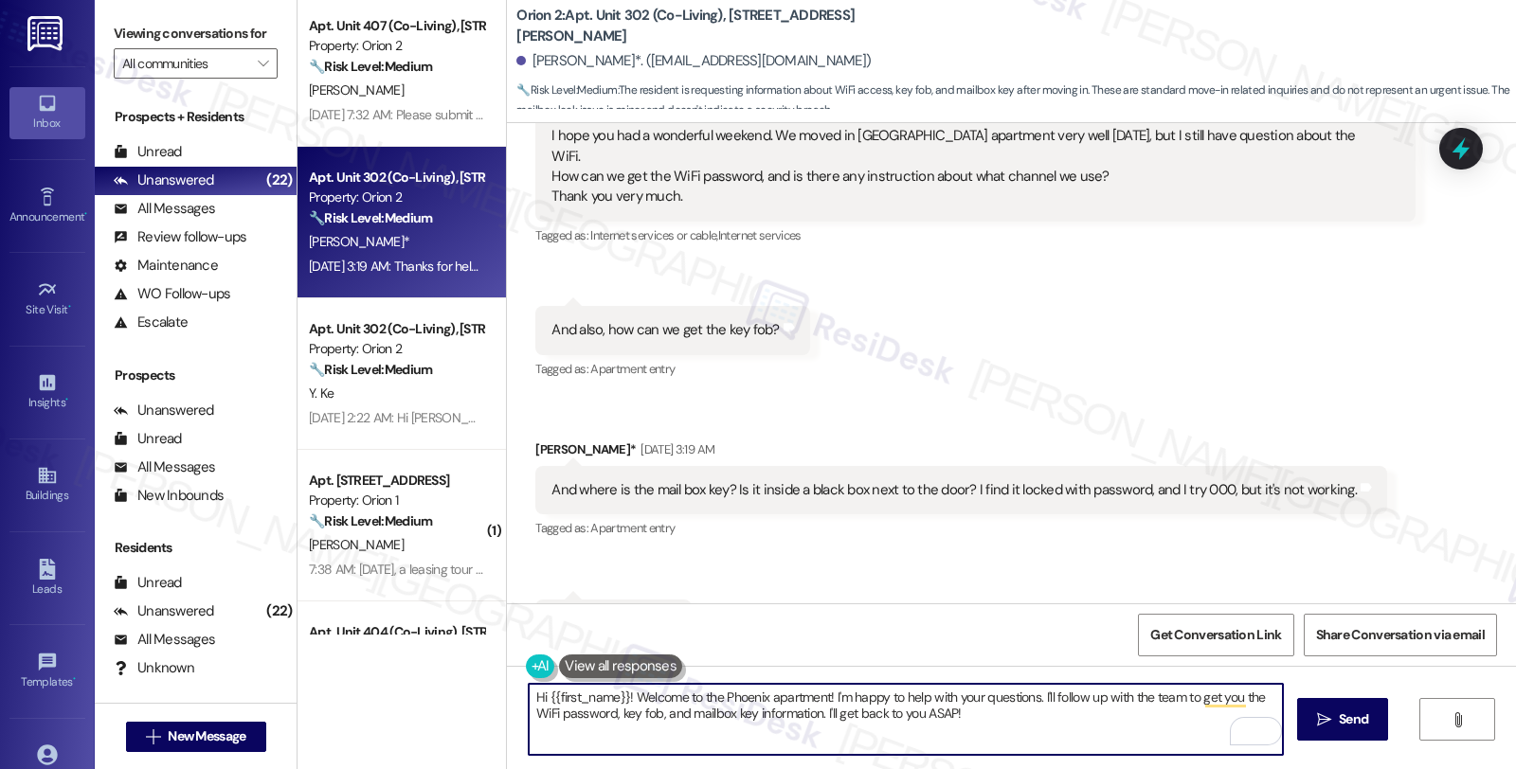
scroll to position [4152, 0]
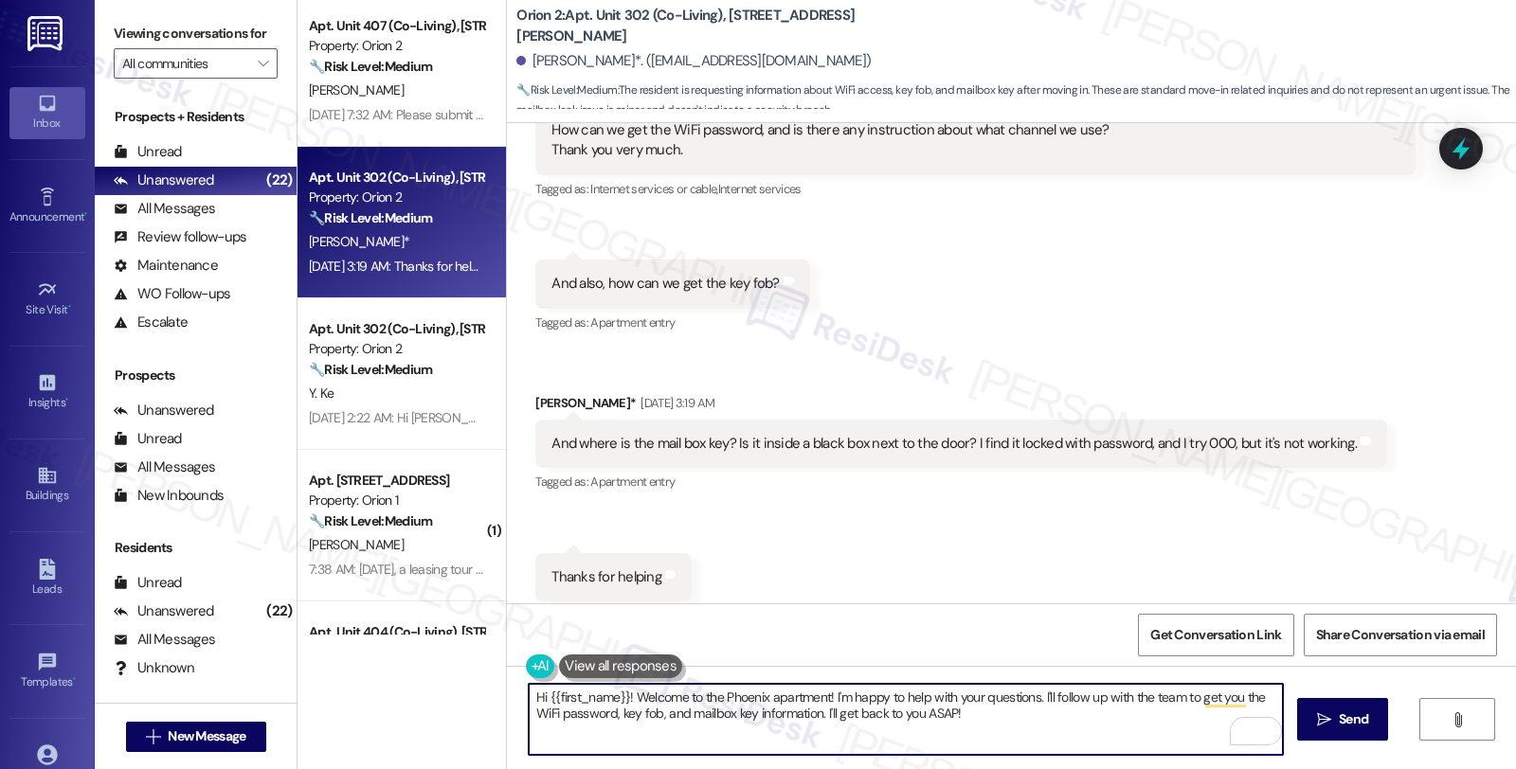
click at [824, 696] on textarea "Hi {{first_name}}! Welcome to the Phoenix apartment! I'm happy to help with you…" at bounding box center [906, 719] width 754 height 71
click at [1208, 714] on textarea "Hi {{first_name}}! Welcome to the Phoenix apartment! understand you need the Wi…" at bounding box center [906, 719] width 754 height 71
click at [645, 720] on textarea "Hi {{first_name}}! Welcome to the Phoenix apartment! understand you need the Wi…" at bounding box center [906, 719] width 754 height 71
paste textarea "need to call Spectrum to set up the Wifi"
click at [583, 712] on textarea "Hi {{first_name}}! Welcome to the Phoenix apartment! understand you need the Wi…" at bounding box center [906, 719] width 754 height 71
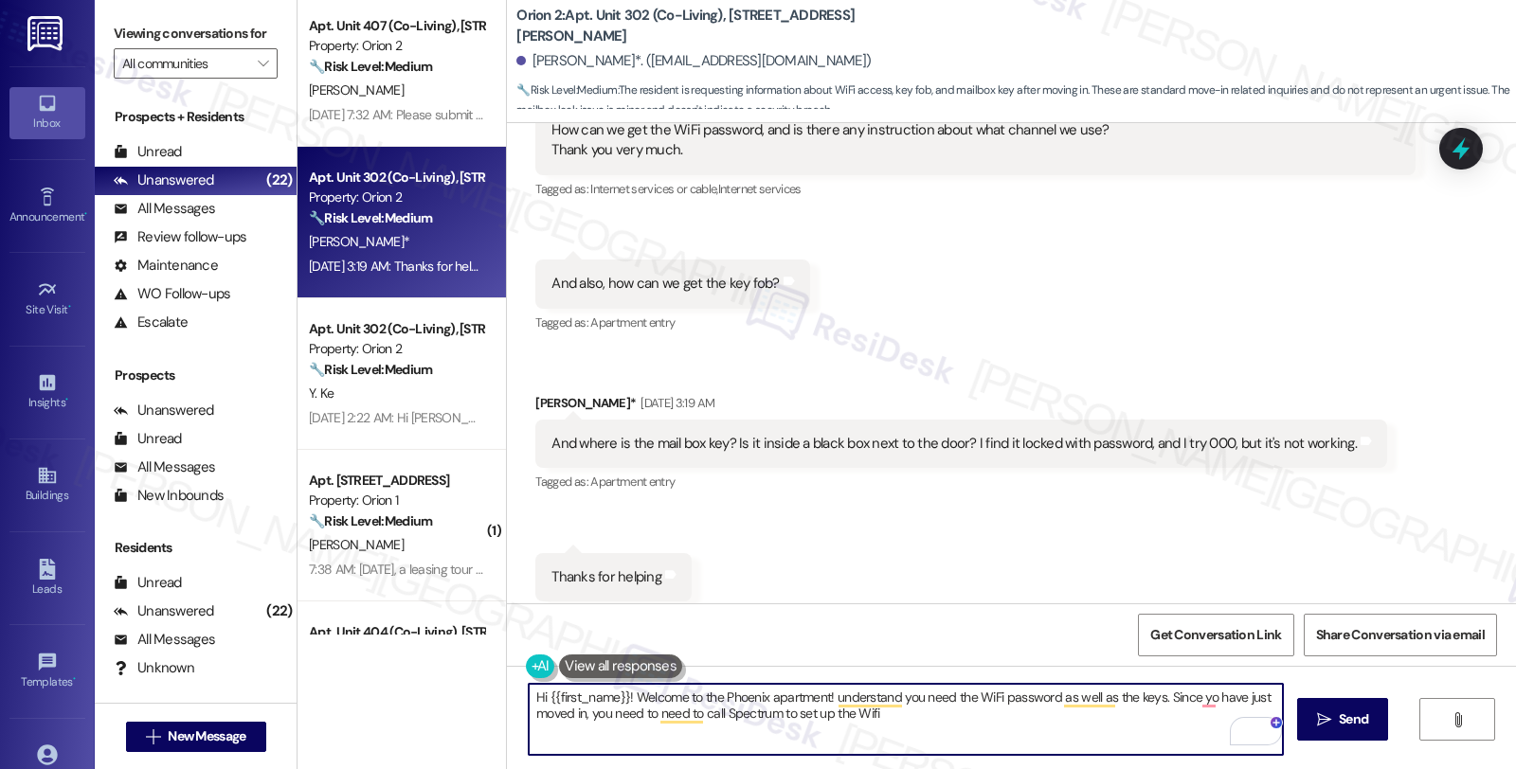
click at [902, 716] on textarea "Hi {{first_name}}! Welcome to the Phoenix apartment! understand you need the Wi…" at bounding box center [906, 719] width 754 height 71
drag, startPoint x: 767, startPoint y: 714, endPoint x: 784, endPoint y: 714, distance: 16.1
click at [767, 714] on textarea "Hi {{first_name}}! Welcome to the Phoenix apartment! understand you need the Wi…" at bounding box center [906, 719] width 754 height 71
paste textarea "855.243.8892"
click at [770, 715] on textarea "Hi {{first_name}}! Welcome to the Phoenix apartment! understand you need the Wi…" at bounding box center [906, 719] width 754 height 71
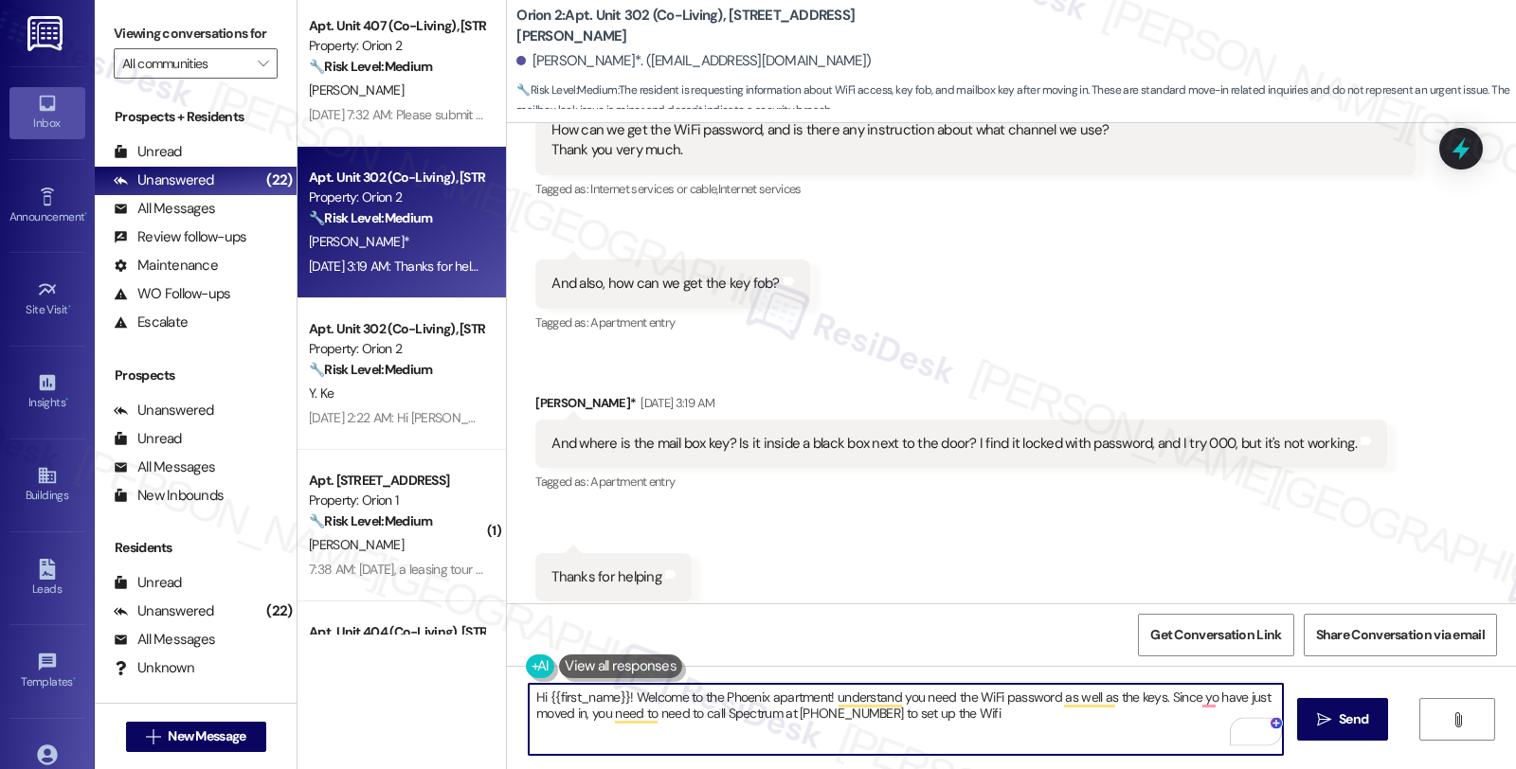
click at [1017, 717] on textarea "Hi {{first_name}}! Welcome to the Phoenix apartment! understand you need the Wi…" at bounding box center [906, 719] width 754 height 71
click at [1039, 730] on textarea "Hi {{first_name}}! Welcome to the Phoenix apartment! understand you need the Wi…" at bounding box center [906, 719] width 754 height 71
paste textarea "Please ask the tenant to take a look at the attachment under that email (tenant…"
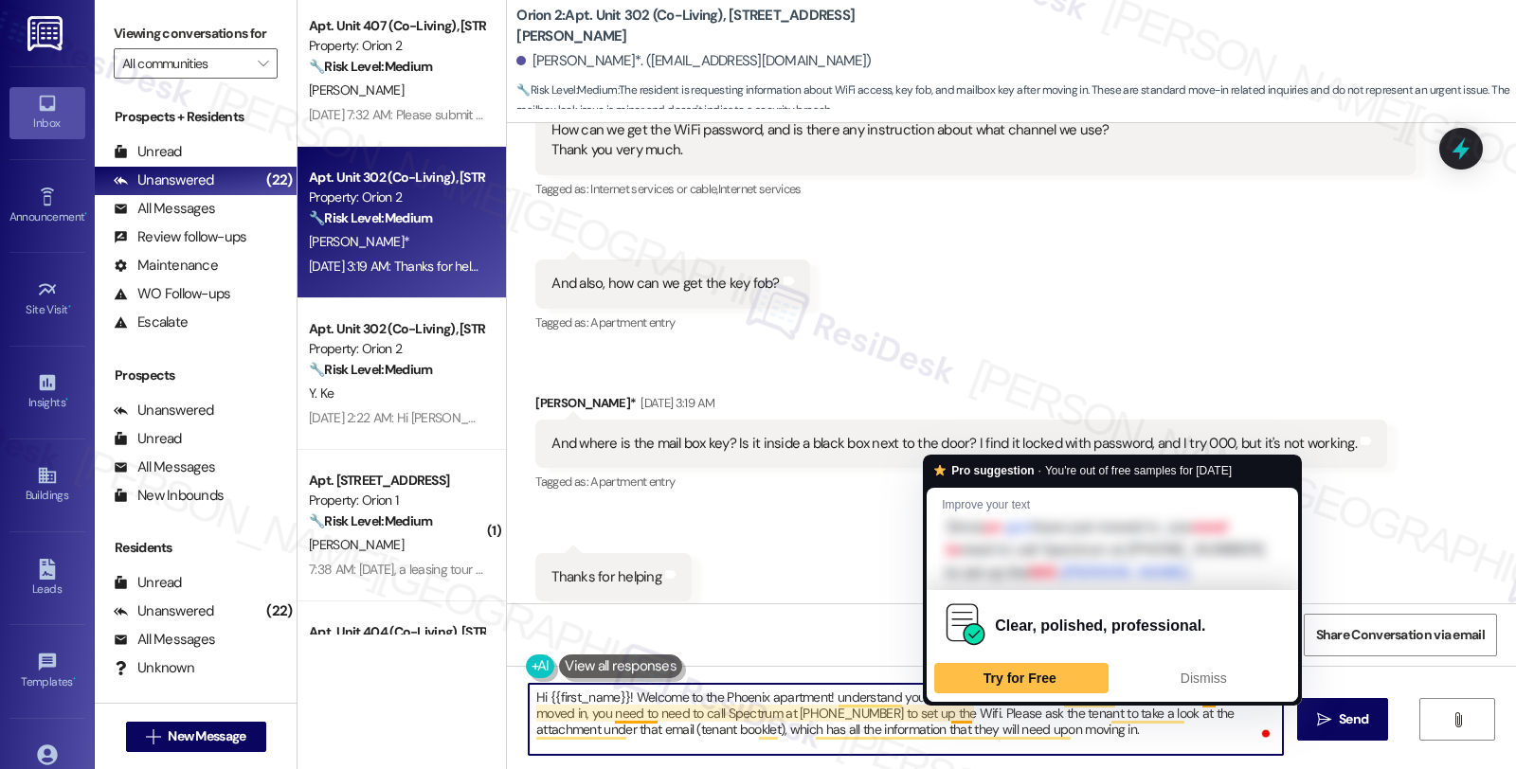
click at [964, 709] on textarea "Hi {{first_name}}! Welcome to the Phoenix apartment! understand you need the Wi…" at bounding box center [906, 719] width 754 height 71
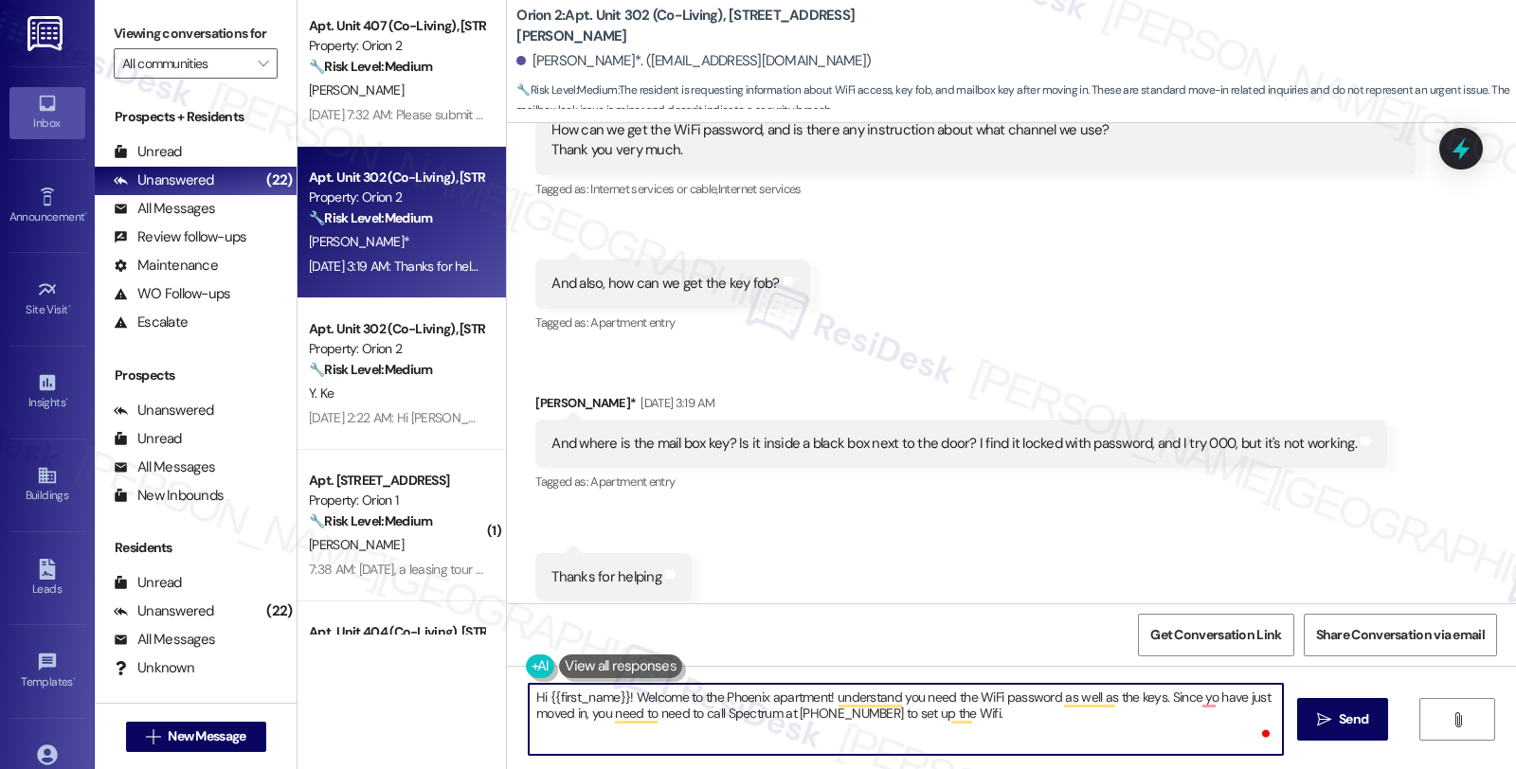
paste textarea "All move-in items (keys, garage clickers, etc.) can be found inside your unit, …"
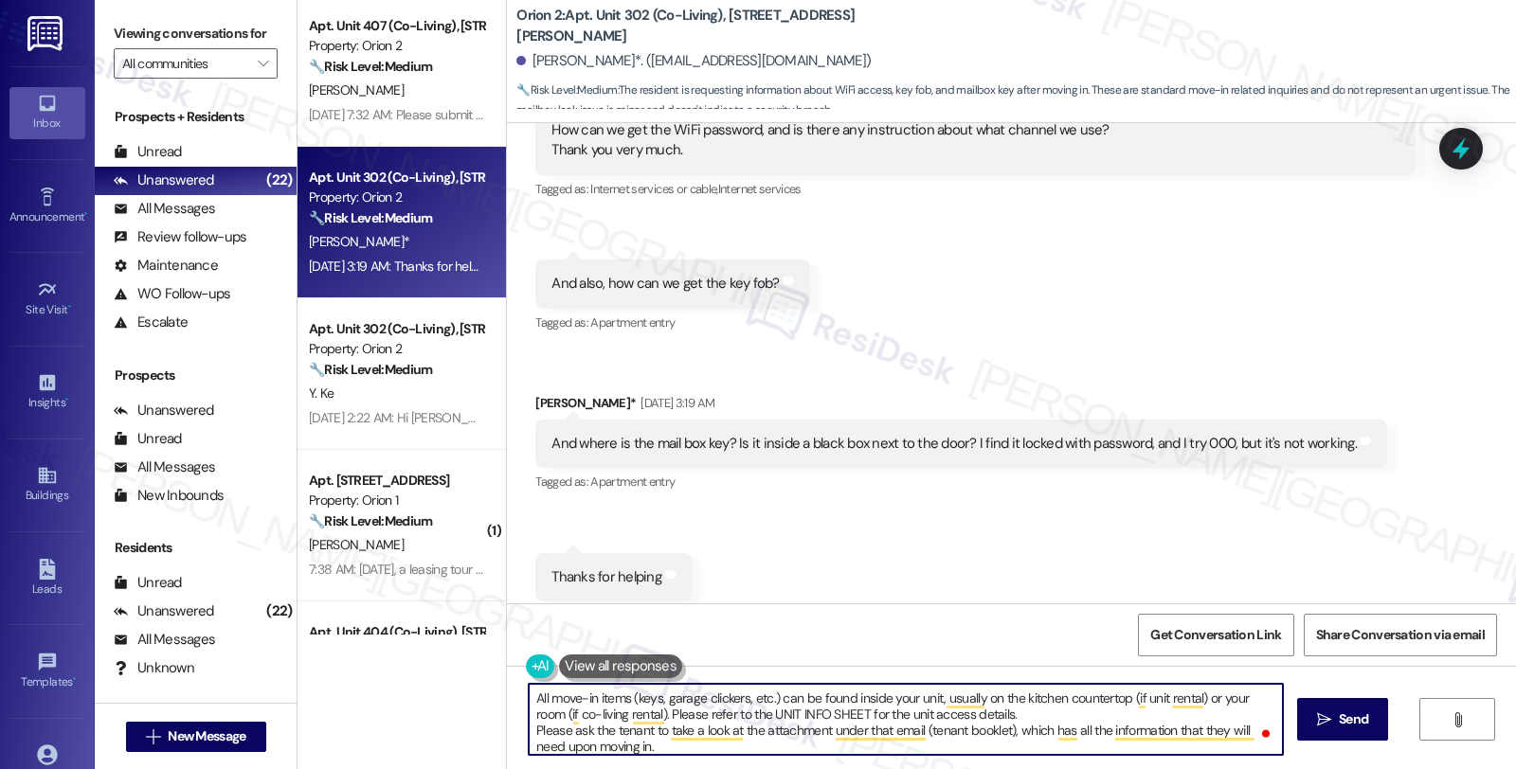
scroll to position [68, 0]
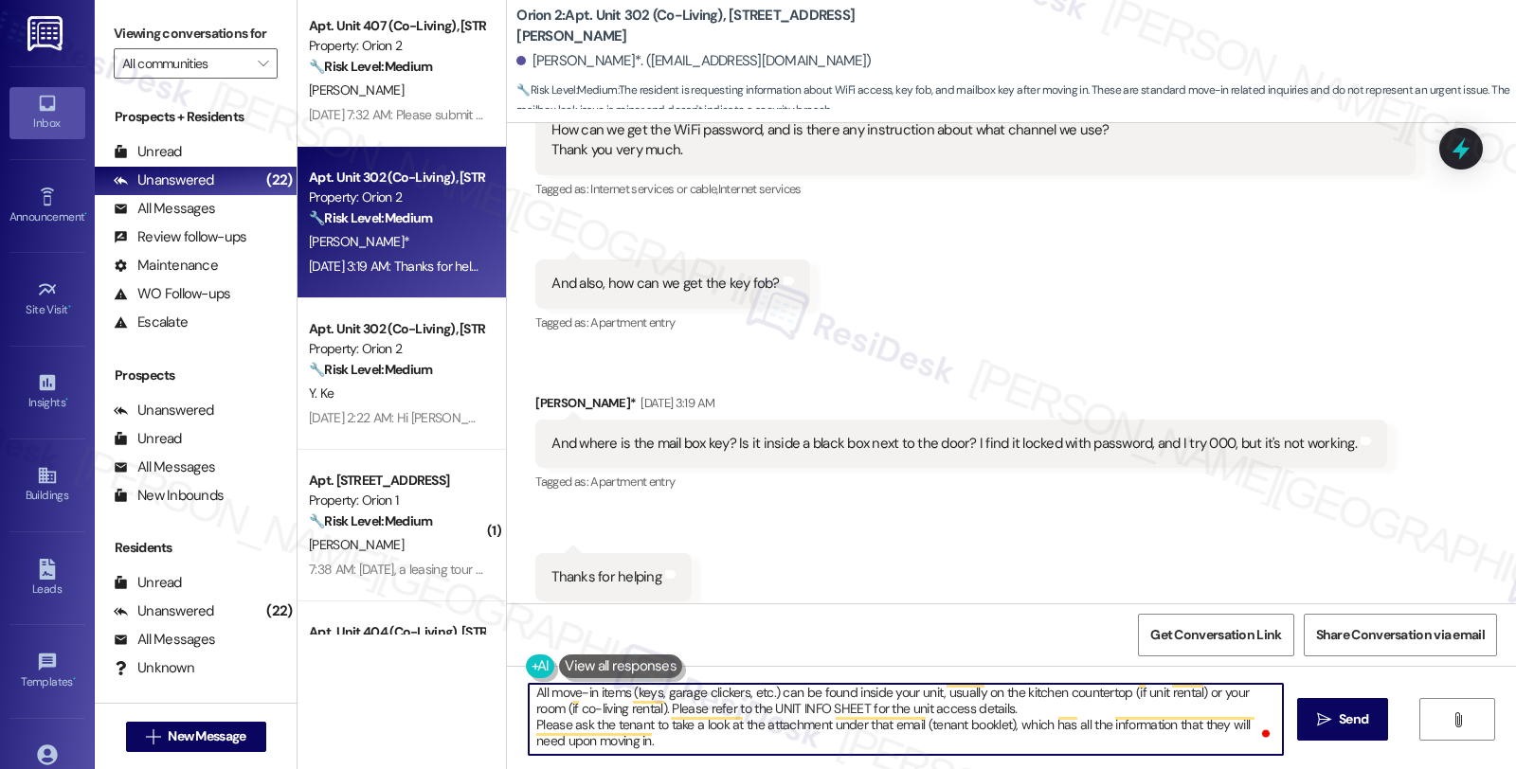
click at [1050, 689] on textarea "Hi {{first_name}}! Welcome to the Phoenix apartment! understand you need the Wi…" at bounding box center [906, 719] width 754 height 71
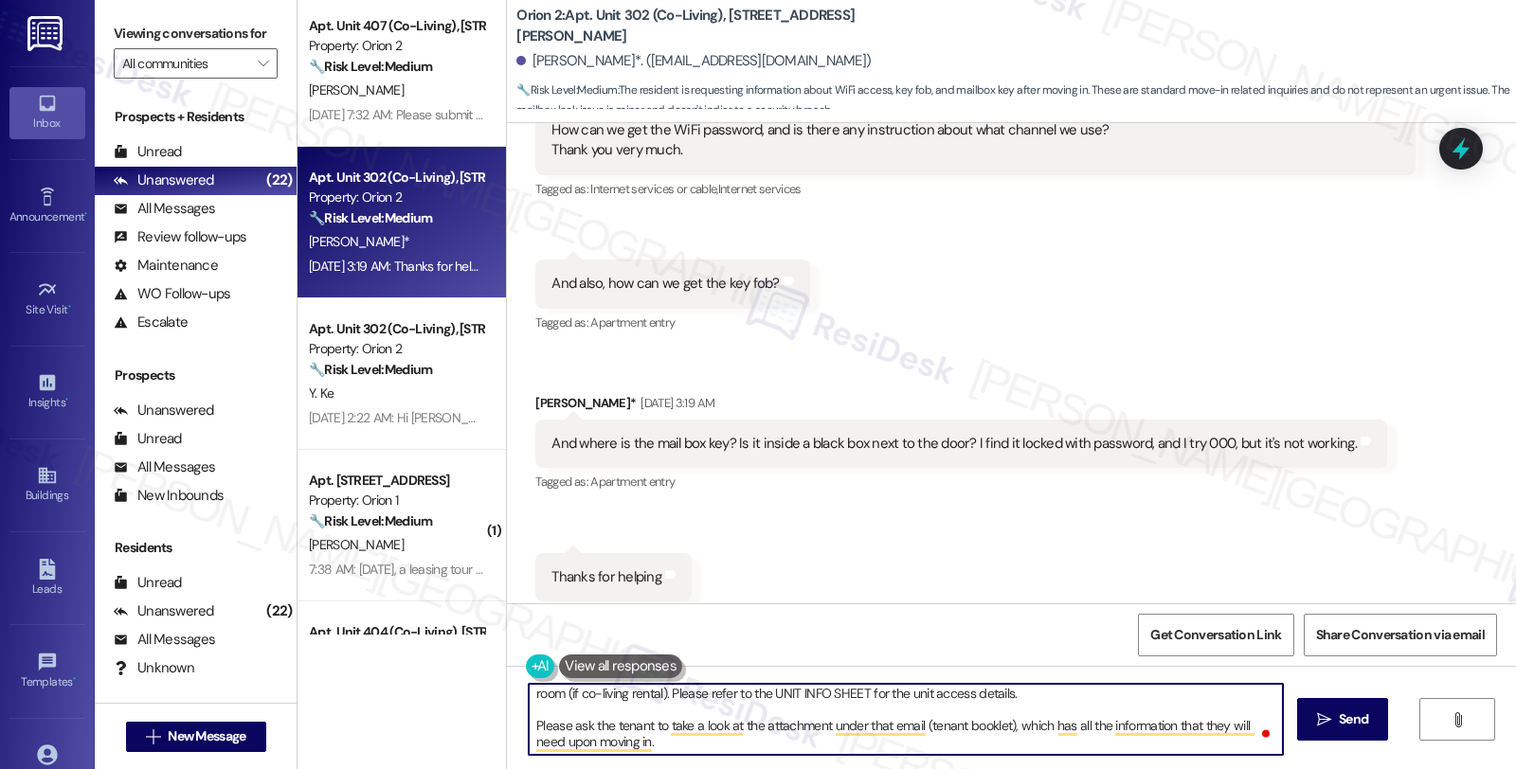
scroll to position [83, 0]
click at [812, 730] on textarea "Hi {{first_name}}! Welcome to the Phoenix apartment! understand you need the Wi…" at bounding box center [906, 719] width 754 height 71
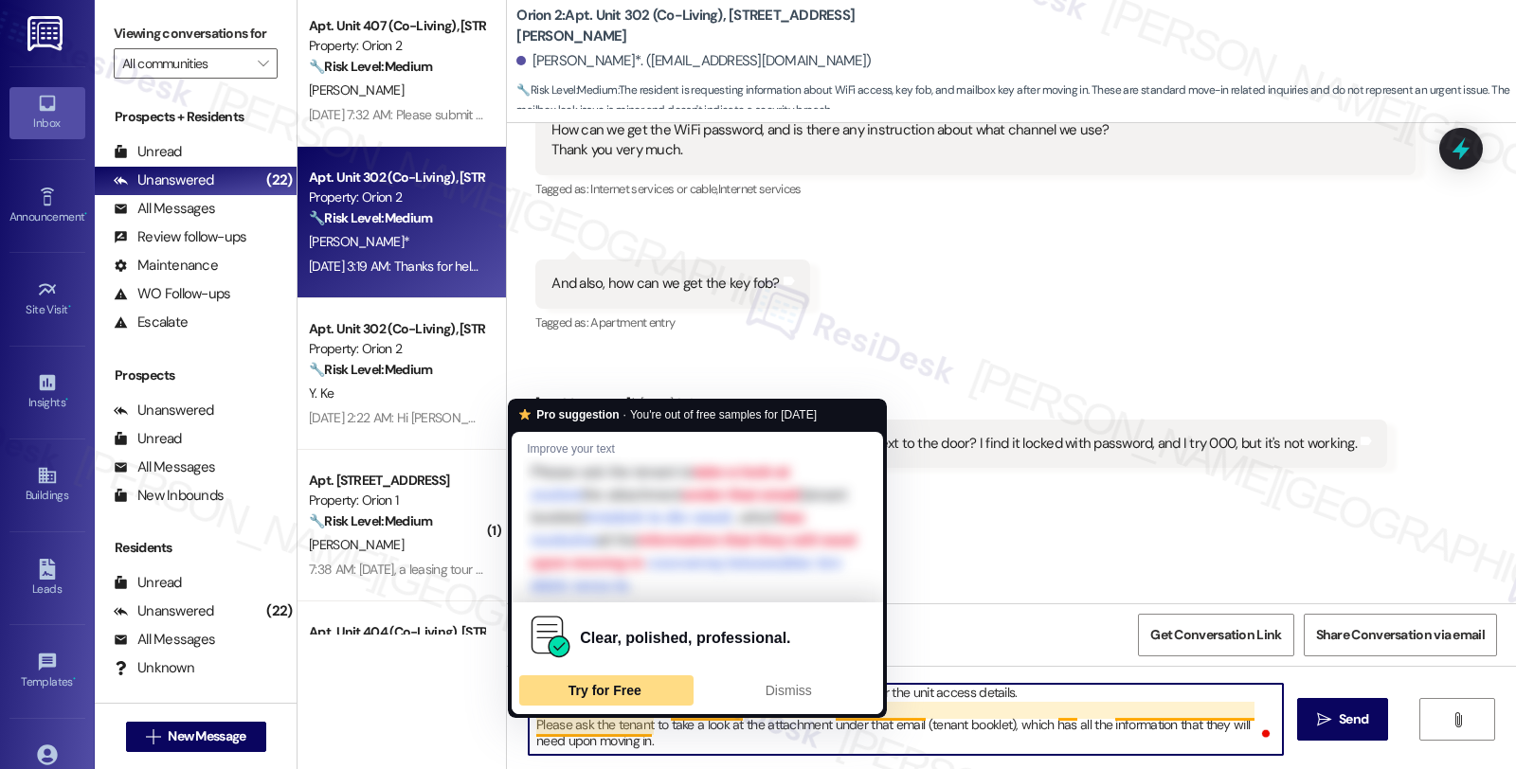
click at [687, 735] on textarea "Hi {{first_name}}! Welcome to the Phoenix apartment! understand you need the Wi…" at bounding box center [906, 719] width 754 height 71
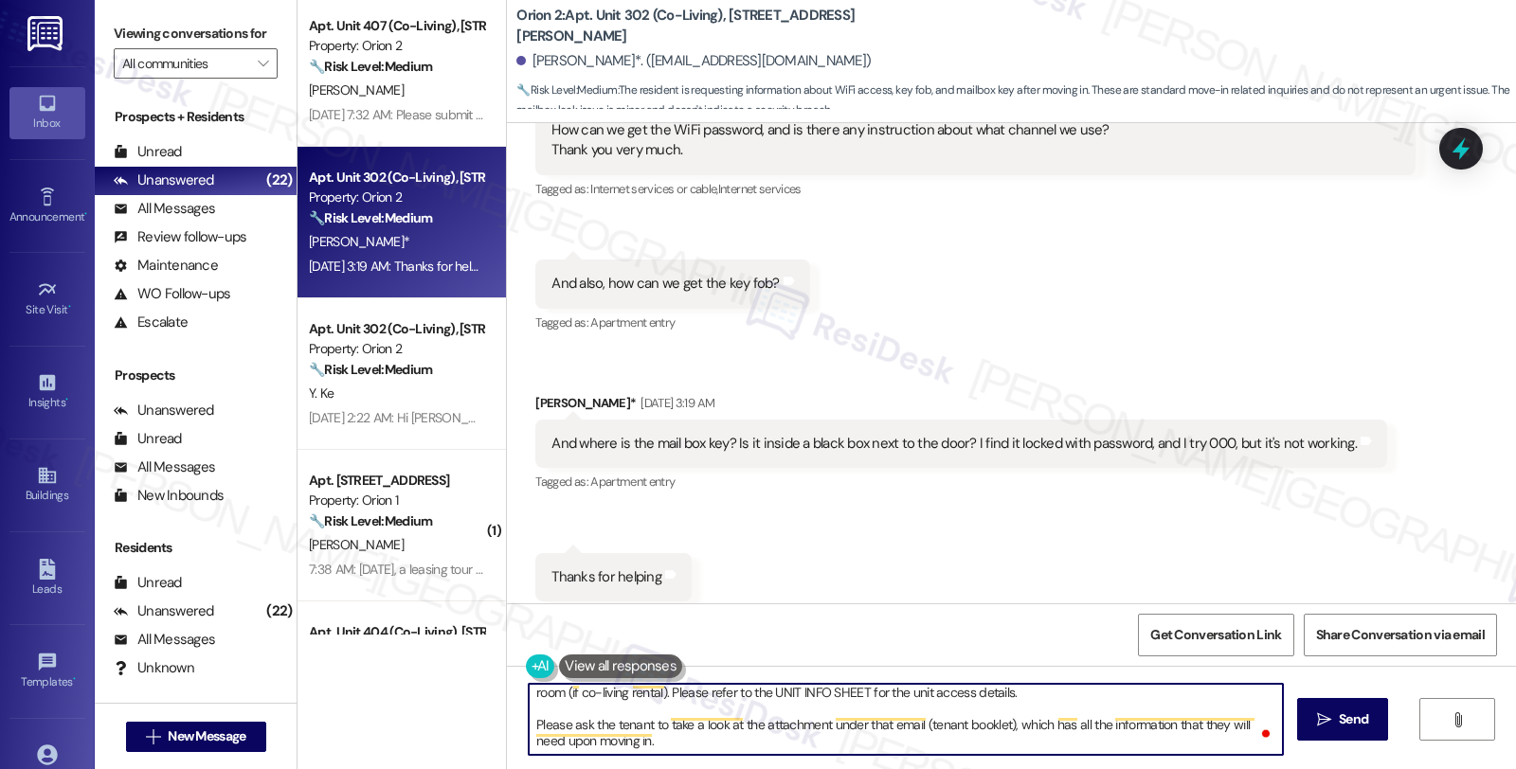
click at [822, 741] on textarea "Hi {{first_name}}! Welcome to the Phoenix apartment! understand you need the Wi…" at bounding box center [906, 719] width 754 height 71
click at [529, 713] on textarea "Hi {{first_name}}! Welcome to the Phoenix apartment! understand you need the Wi…" at bounding box center [906, 719] width 754 height 71
type textarea "Hi {{first_name}}! Welcome to the Phoenix apartment! understand you need the Wi…"
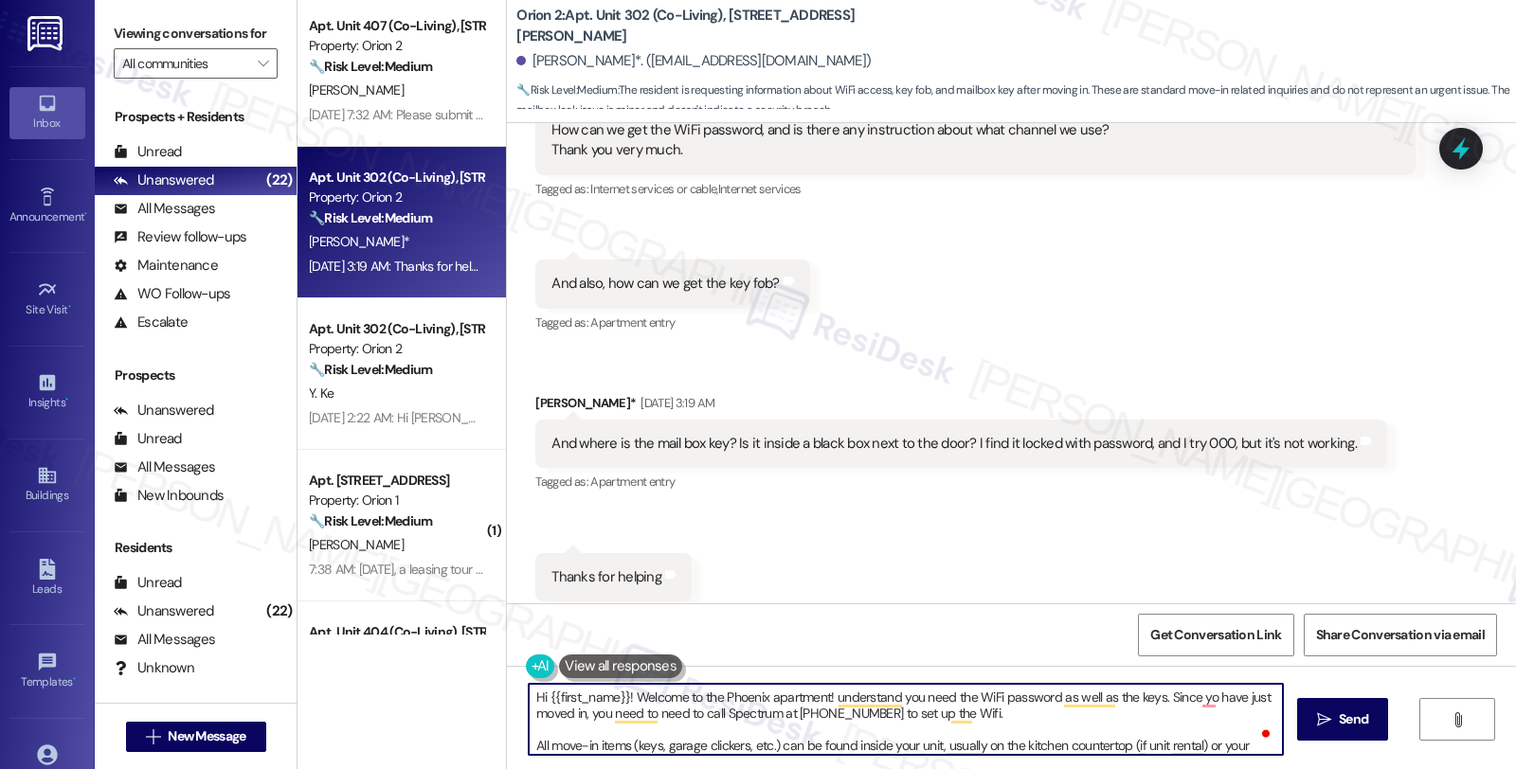
scroll to position [83, 0]
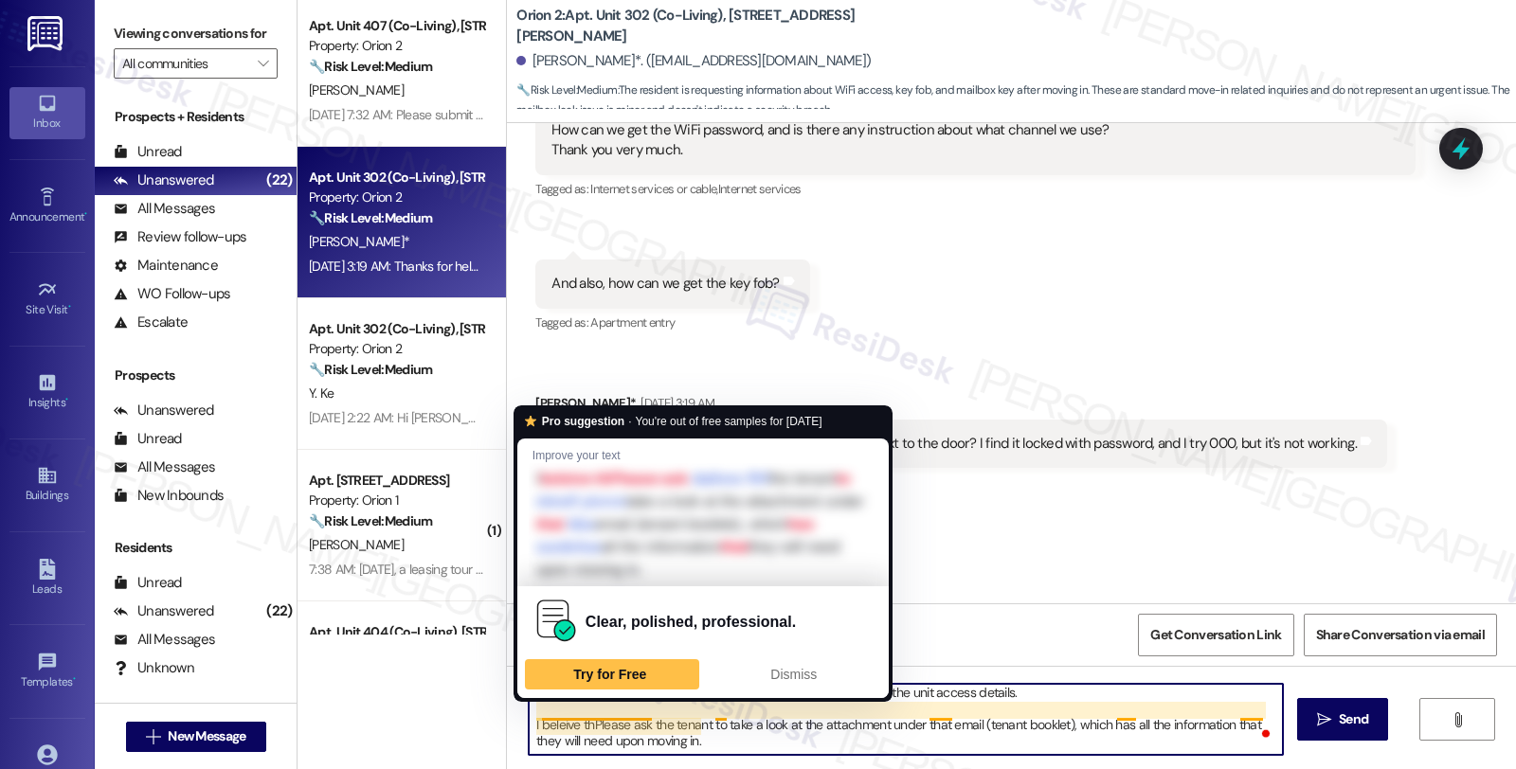
click at [529, 713] on textarea "Hi {{first_name}}! Welcome to the Phoenix apartment! understand you need the Wi…" at bounding box center [906, 719] width 754 height 71
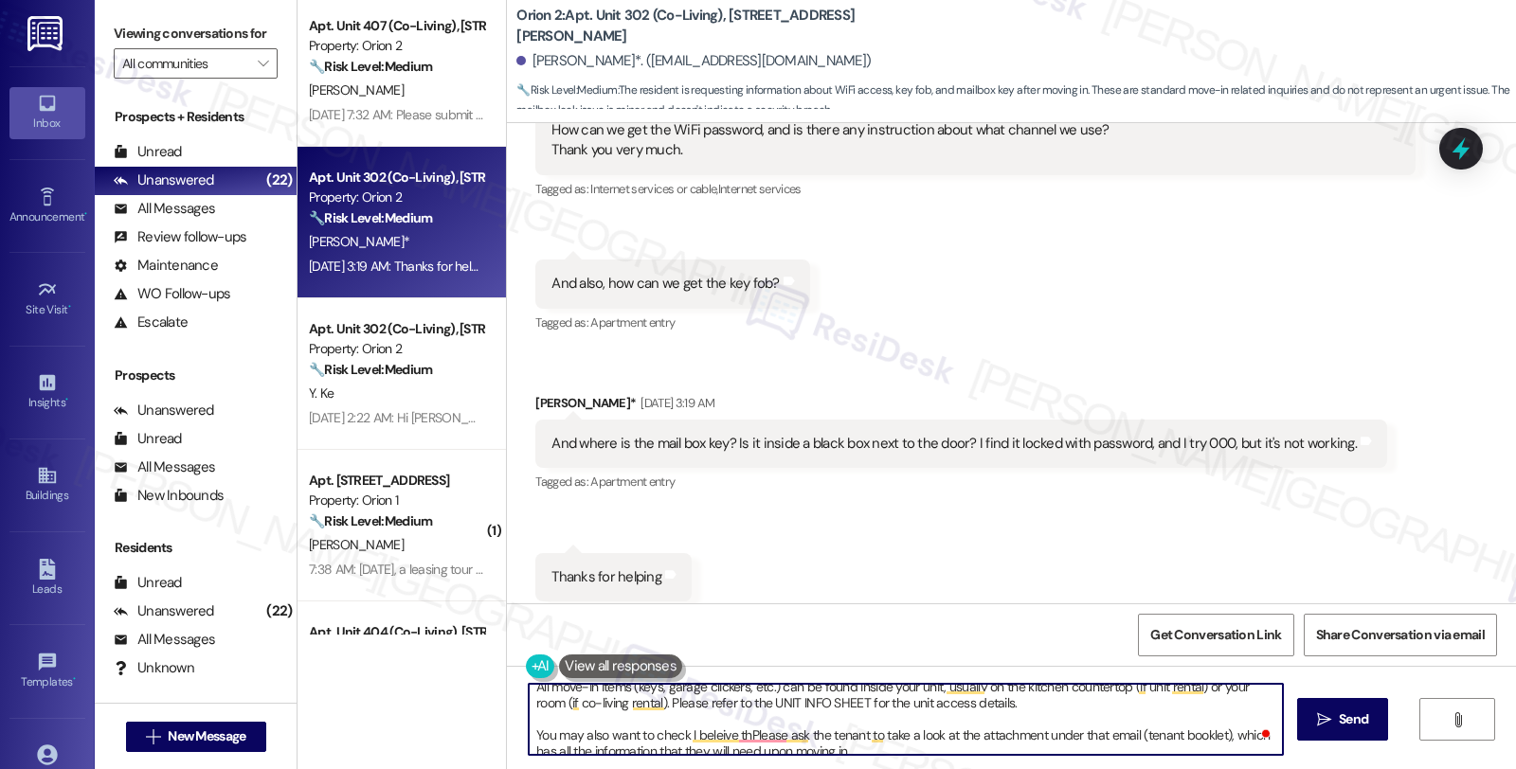
scroll to position [0, 0]
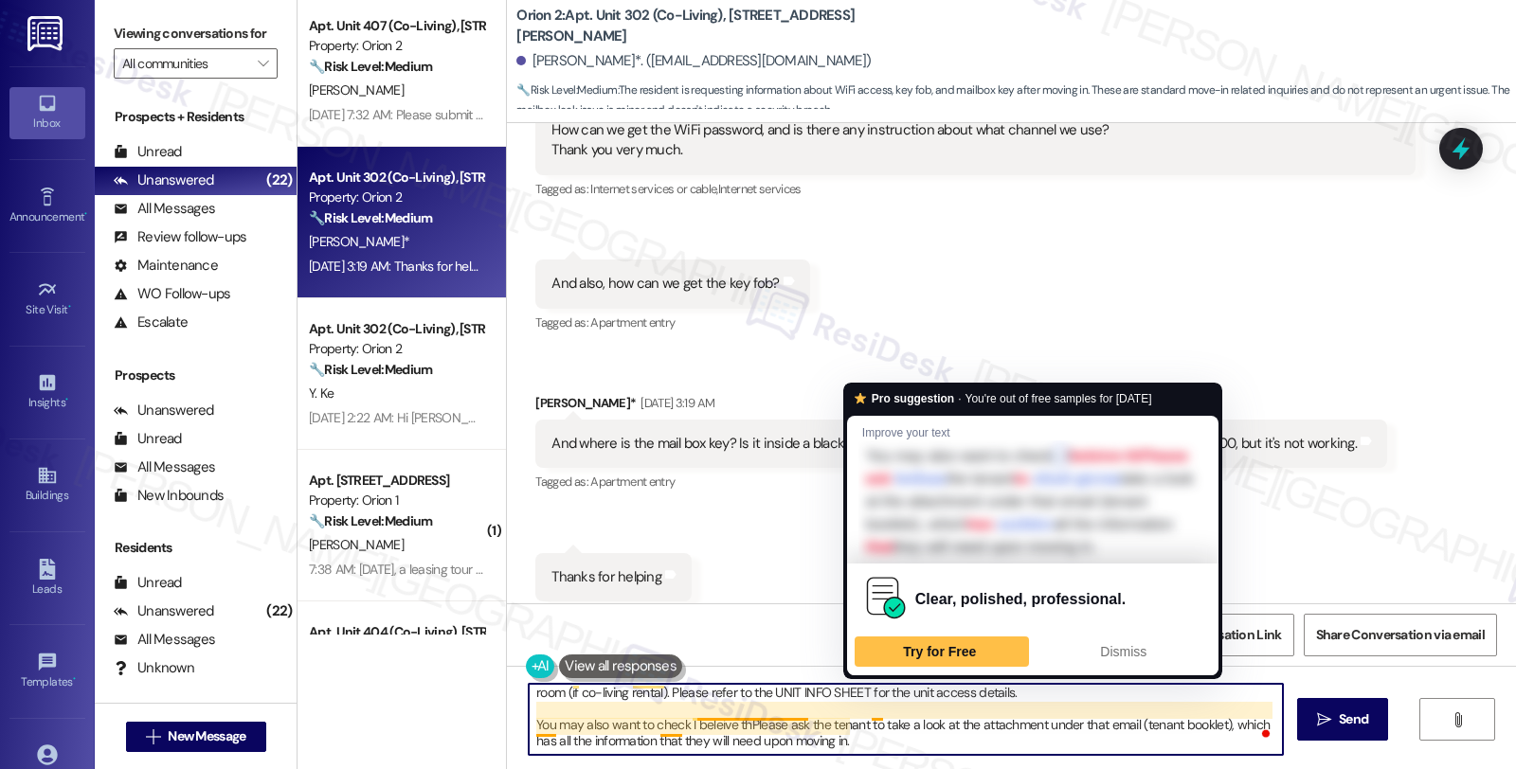
drag, startPoint x: 679, startPoint y: 711, endPoint x: 867, endPoint y: 712, distance: 187.6
click at [867, 712] on textarea "Hi {{first_name}}! Welcome to the Phoenix apartment! understand you need the Wi…" at bounding box center [906, 719] width 754 height 71
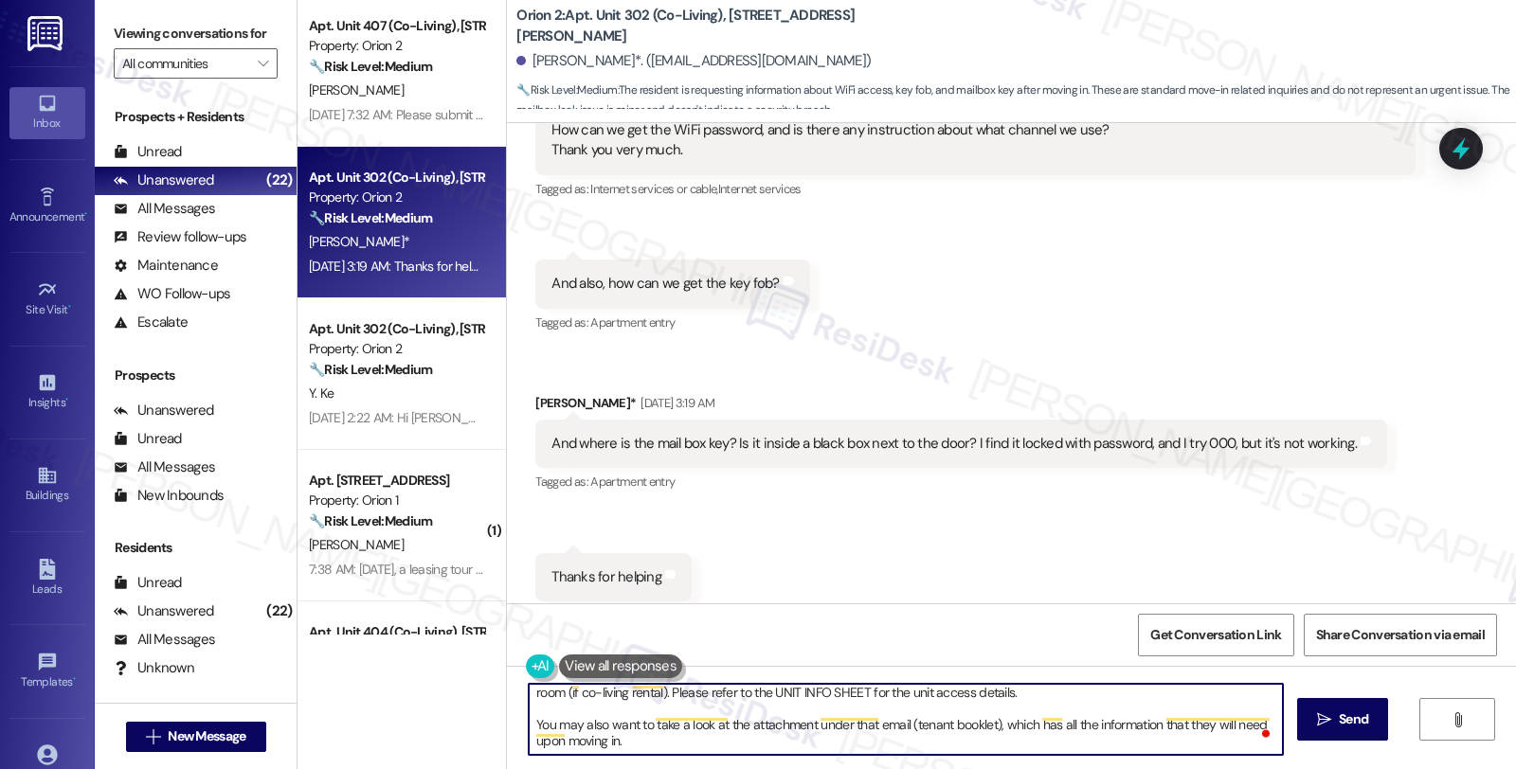
click at [807, 709] on textarea "Hi {{first_name}}! Welcome to the Phoenix apartment! understand you need the Wi…" at bounding box center [906, 719] width 754 height 71
click at [734, 711] on textarea "Hi {{first_name}}! Welcome to the Phoenix apartment! understand you need the Wi…" at bounding box center [906, 719] width 754 height 71
click at [1000, 709] on textarea "Hi {{first_name}}! Welcome to the Phoenix apartment! understand you need the Wi…" at bounding box center [906, 719] width 754 height 71
click at [676, 715] on textarea "Hi {{first_name}}! Welcome to the Phoenix apartment! understand you need the Wi…" at bounding box center [906, 719] width 754 height 71
click at [1198, 706] on textarea "Hi {{first_name}}! Welcome to the Phoenix apartment! understand you need the Wi…" at bounding box center [906, 719] width 754 height 71
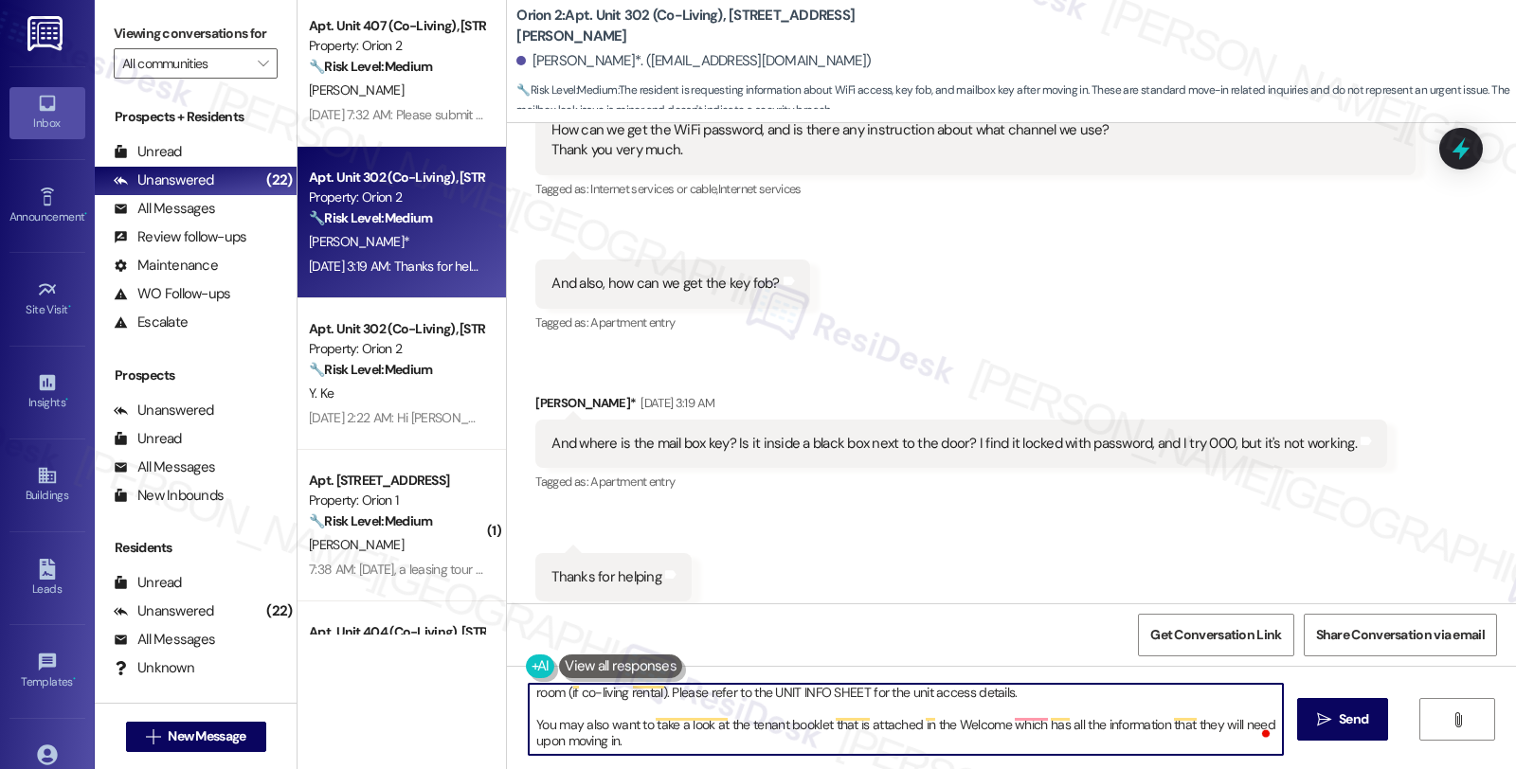
click at [1198, 706] on textarea "Hi {{first_name}}! Welcome to the Phoenix apartment! understand you need the Wi…" at bounding box center [906, 719] width 754 height 71
click at [656, 734] on textarea "Hi {{first_name}}! Welcome to the Phoenix apartment! understand you need the Wi…" at bounding box center [906, 719] width 754 height 71
click at [930, 743] on textarea "Hi {{first_name}}! Welcome to the Phoenix apartment! understand you need the Wi…" at bounding box center [906, 719] width 754 height 71
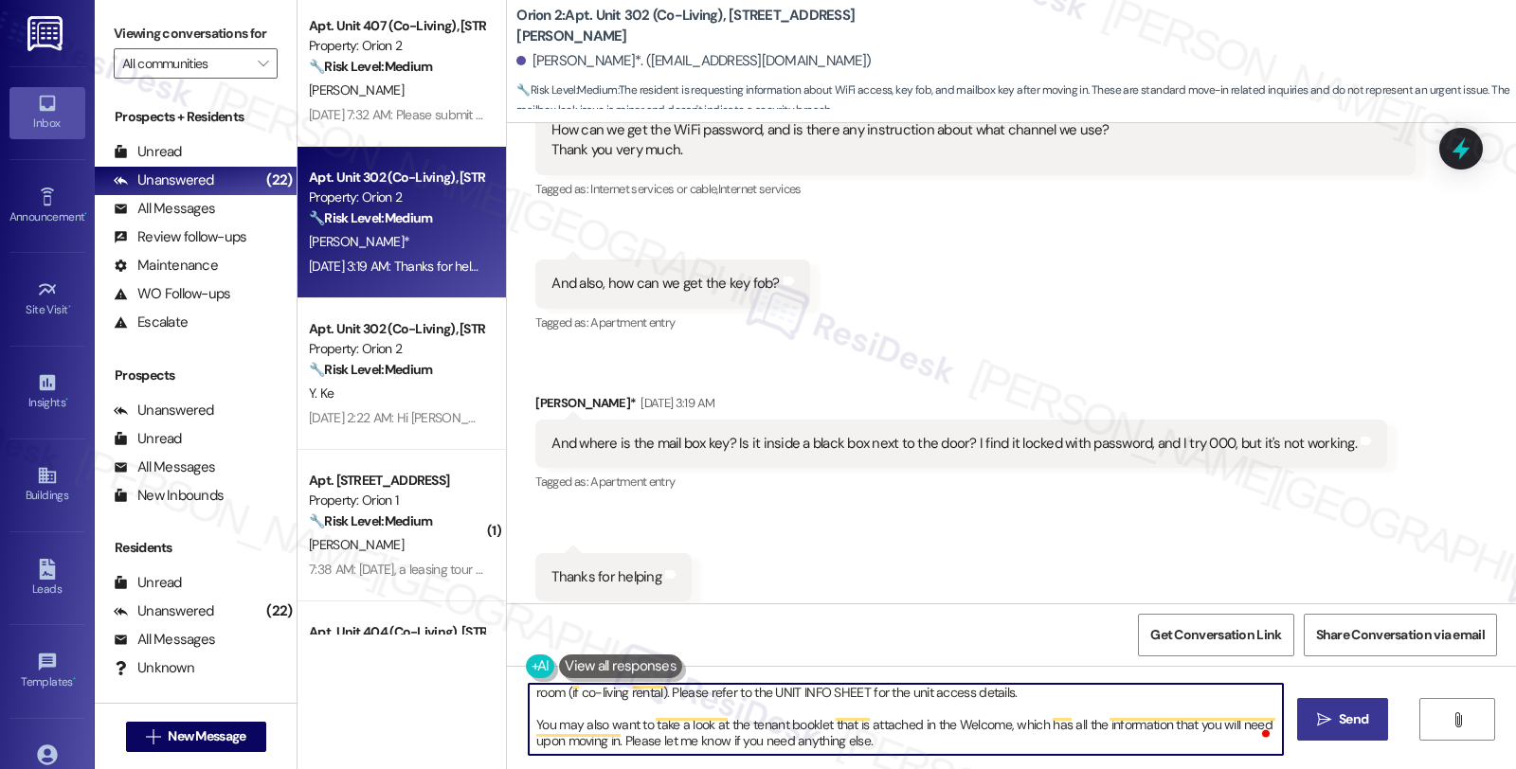
type textarea "Hi {{first_name}}! Welcome to the Phoenix apartment! understand you need the Wi…"
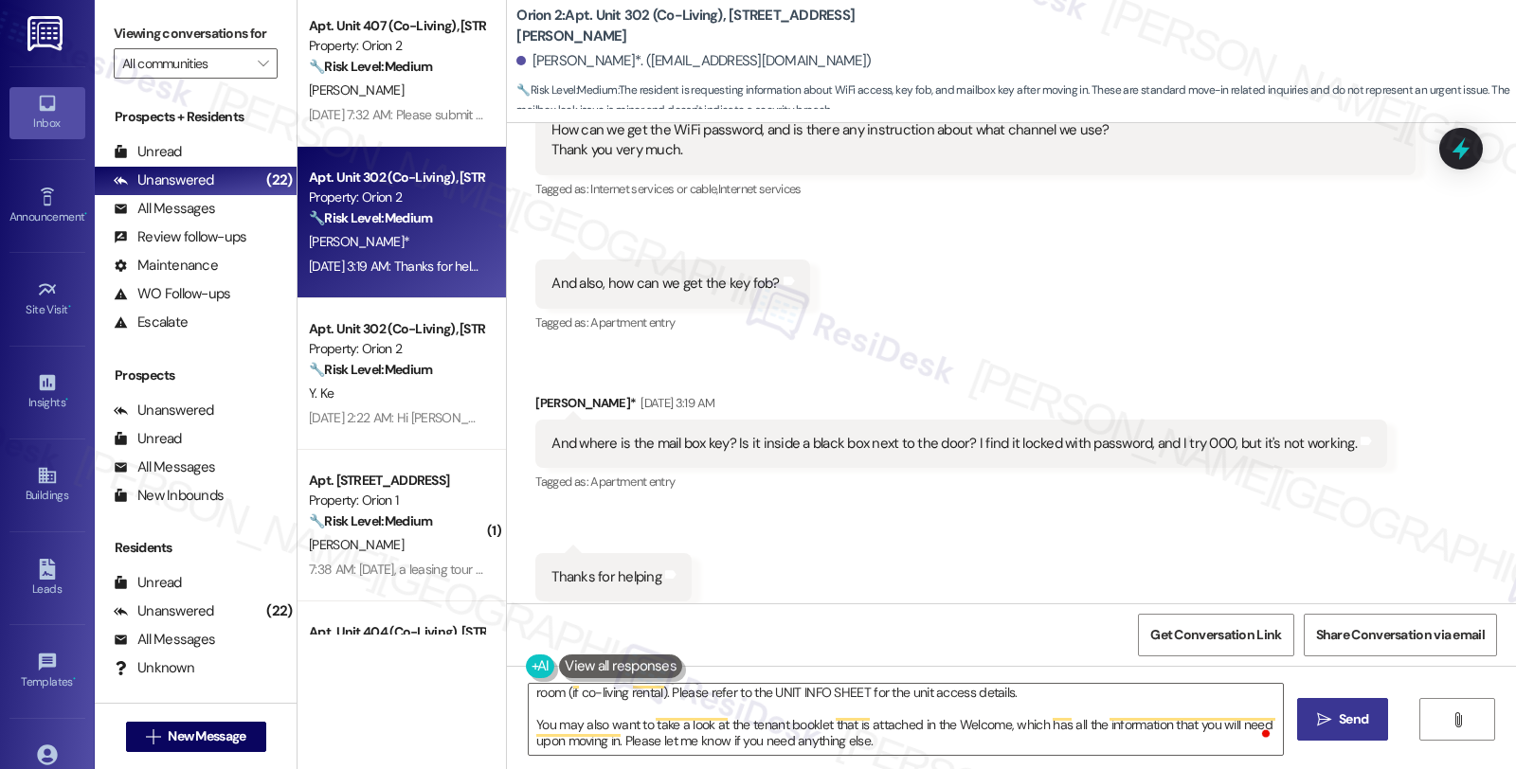
click at [1335, 727] on span "Send" at bounding box center [1353, 720] width 37 height 20
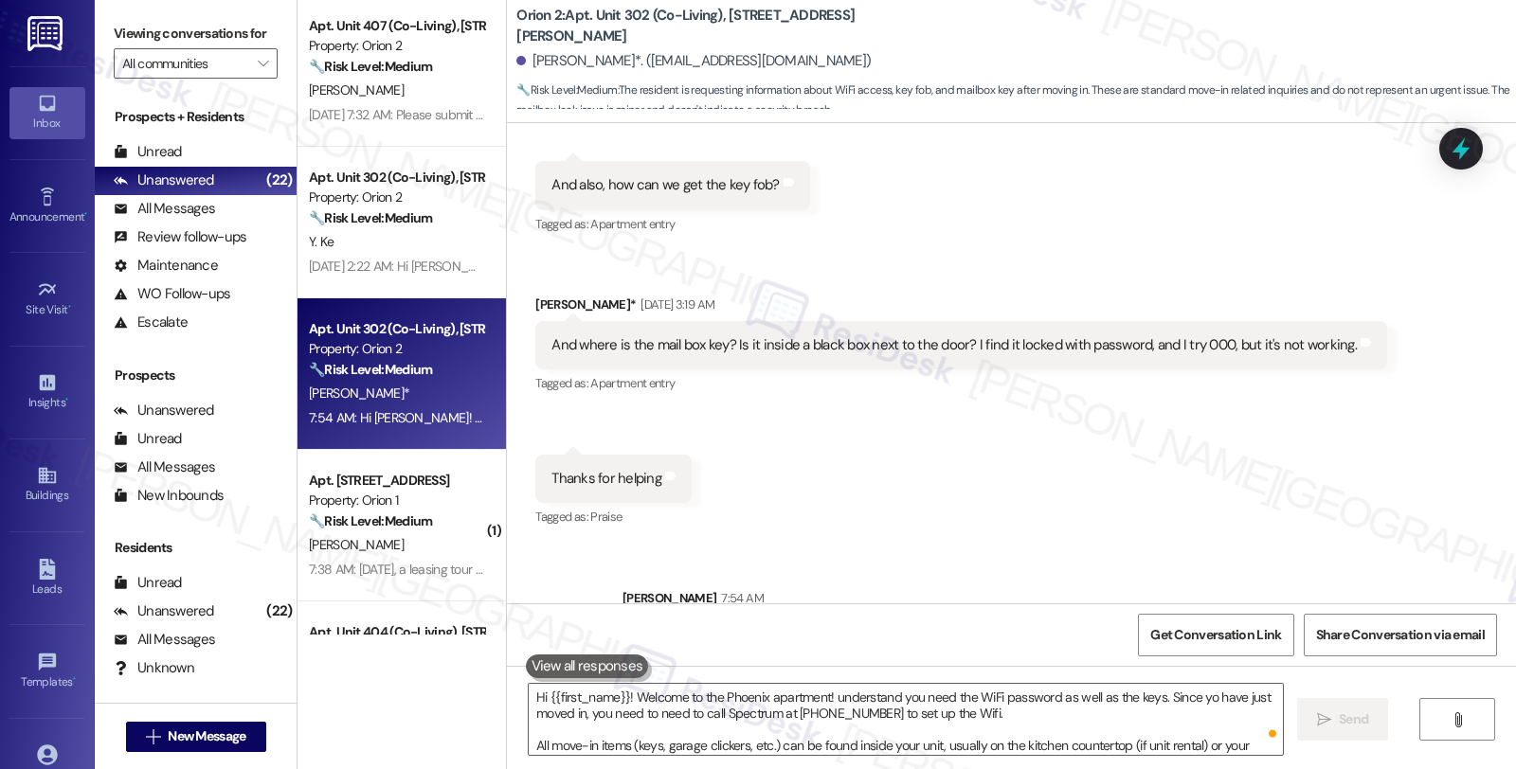
scroll to position [4425, 0]
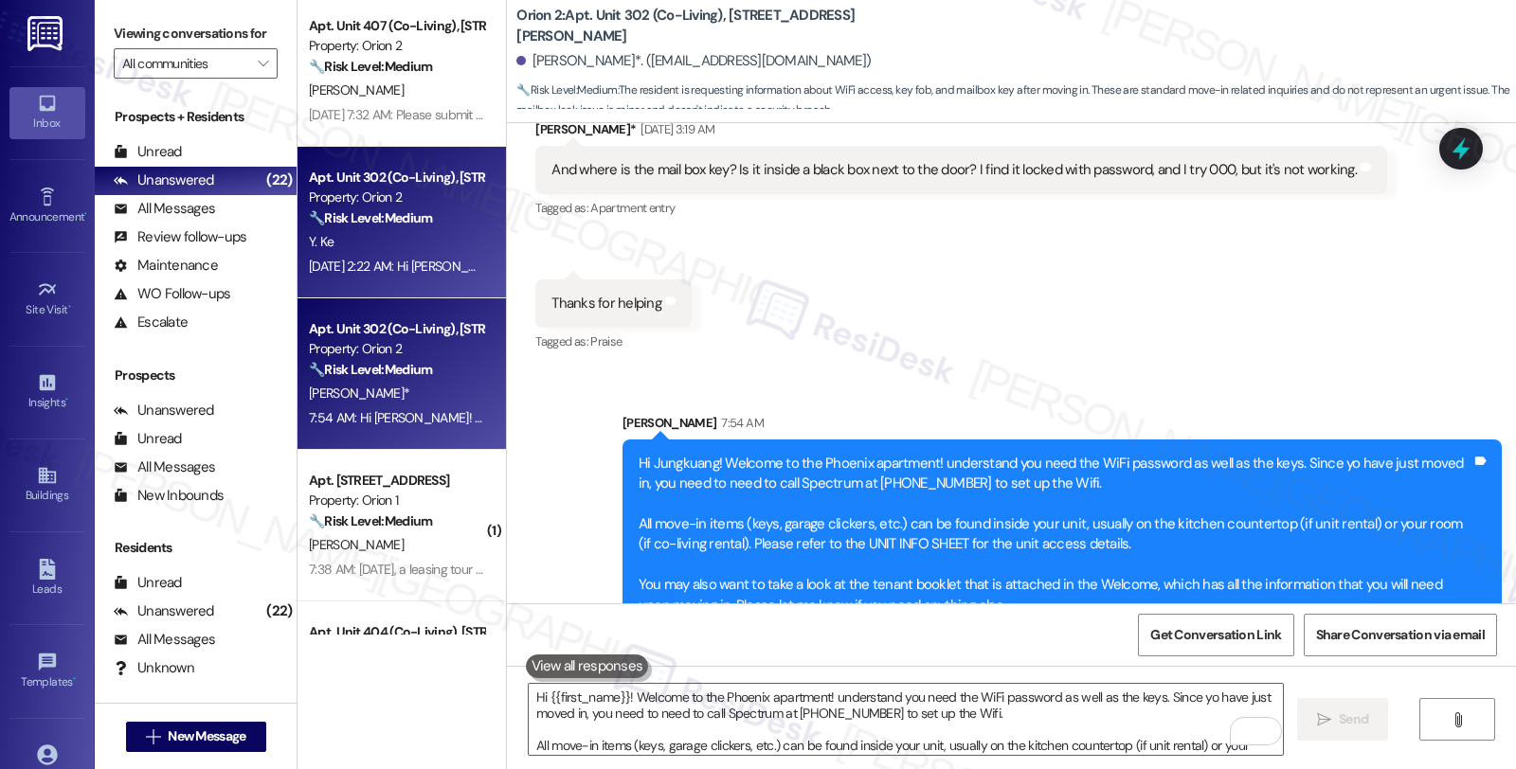
click at [385, 246] on div "Y. Ke" at bounding box center [396, 242] width 179 height 24
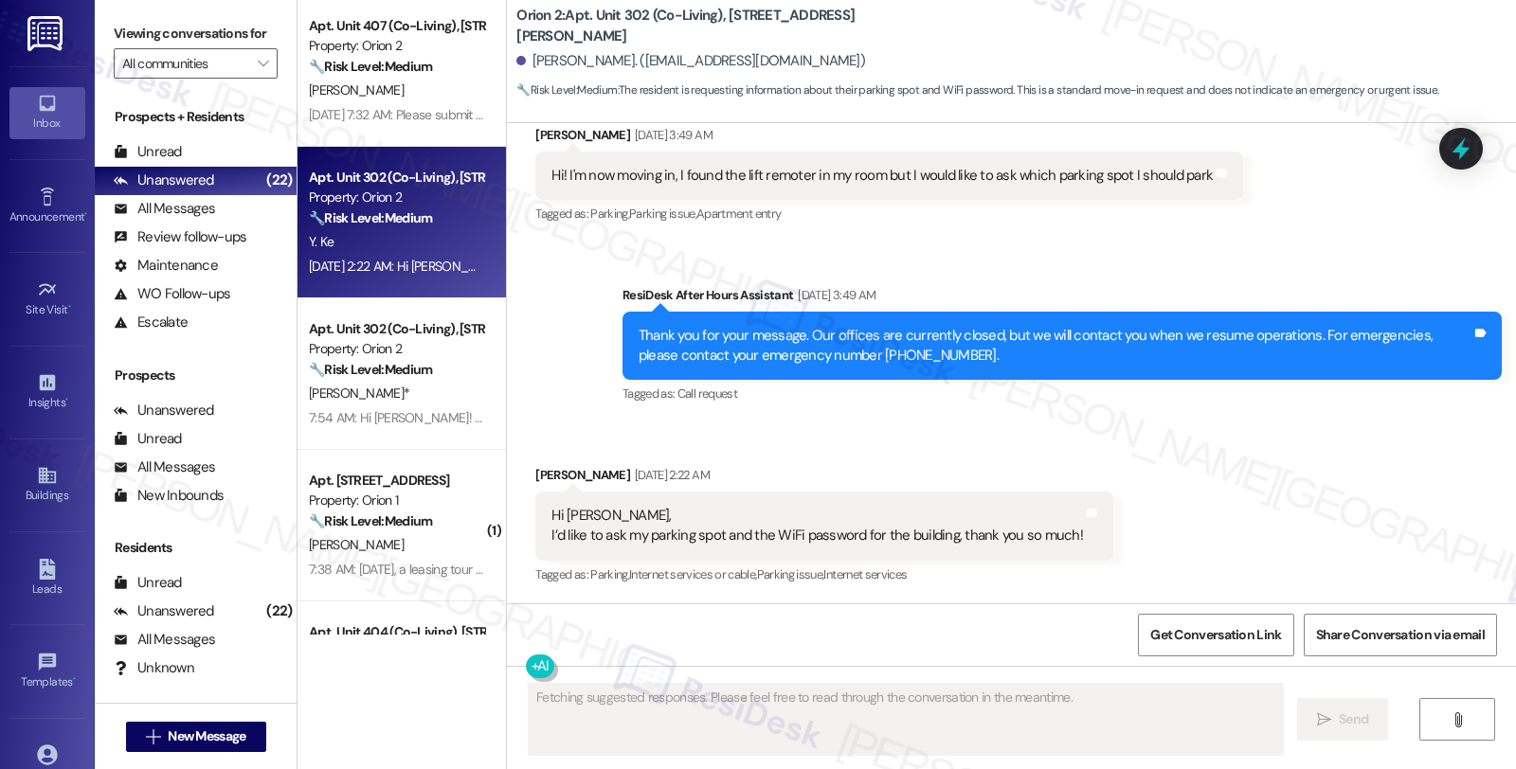
scroll to position [1085, 0]
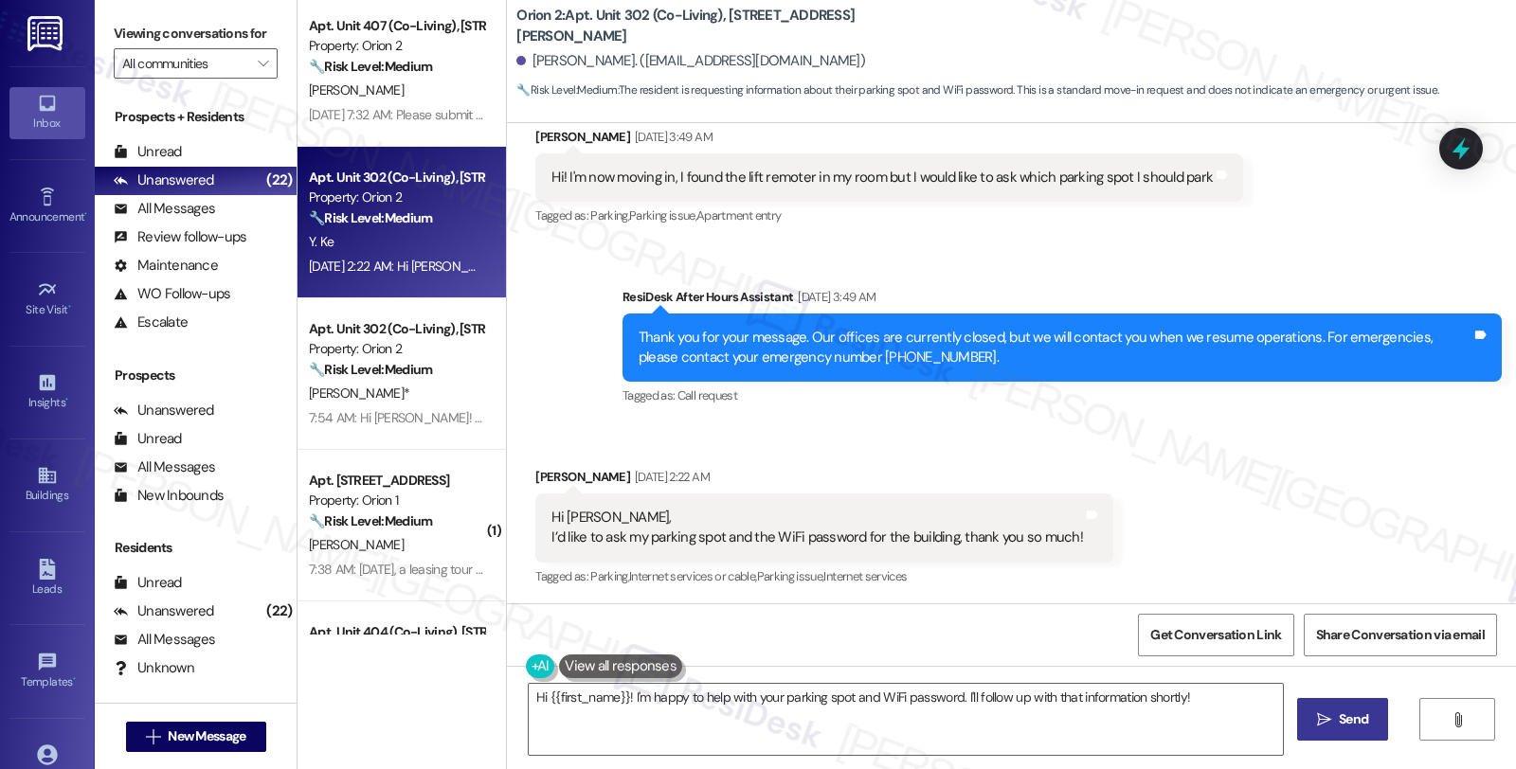
click at [1306, 465] on div "Received via SMS Youhan Ke Aug 12, 2025 at 2:22 AM Hi Sarah, I’d like to ask my…" at bounding box center [1011, 514] width 1009 height 180
click at [544, 476] on div "Youhan Ke Aug 12, 2025 at 2:22 AM" at bounding box center [824, 480] width 578 height 27
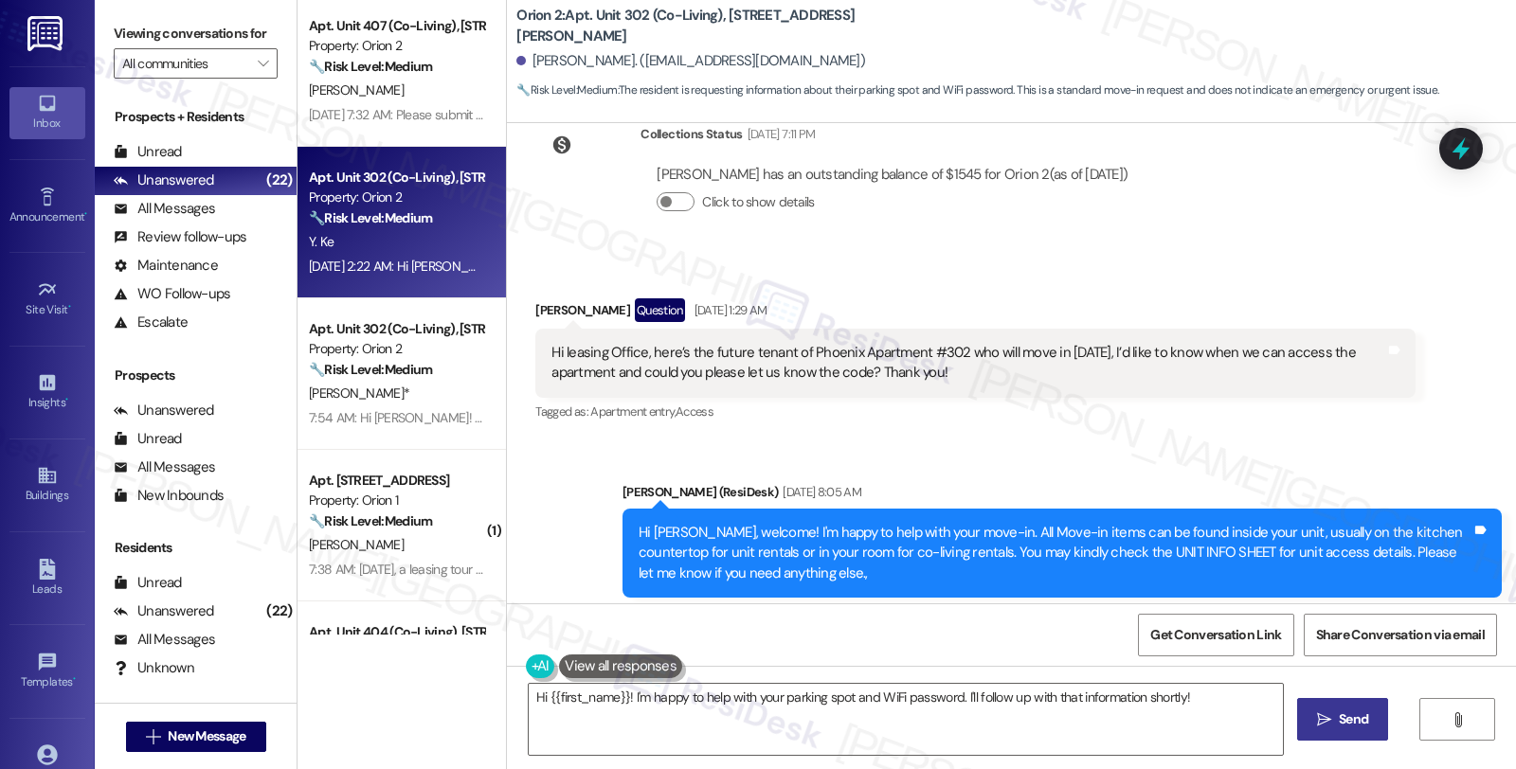
scroll to position [0, 0]
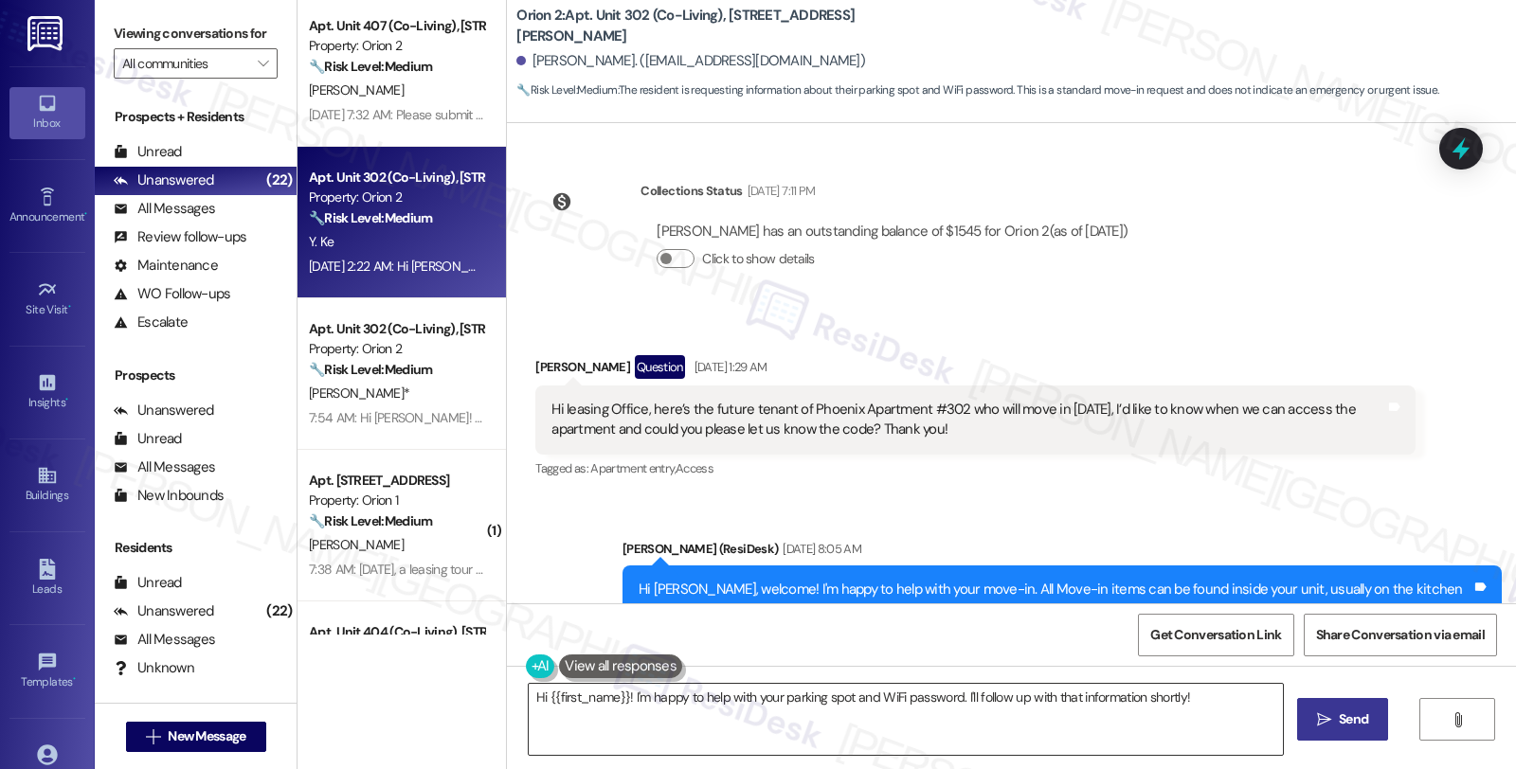
click at [619, 696] on textarea "Hi {{first_name}}! I'm happy to help with your parking spot and WiFi password. …" at bounding box center [906, 719] width 754 height 71
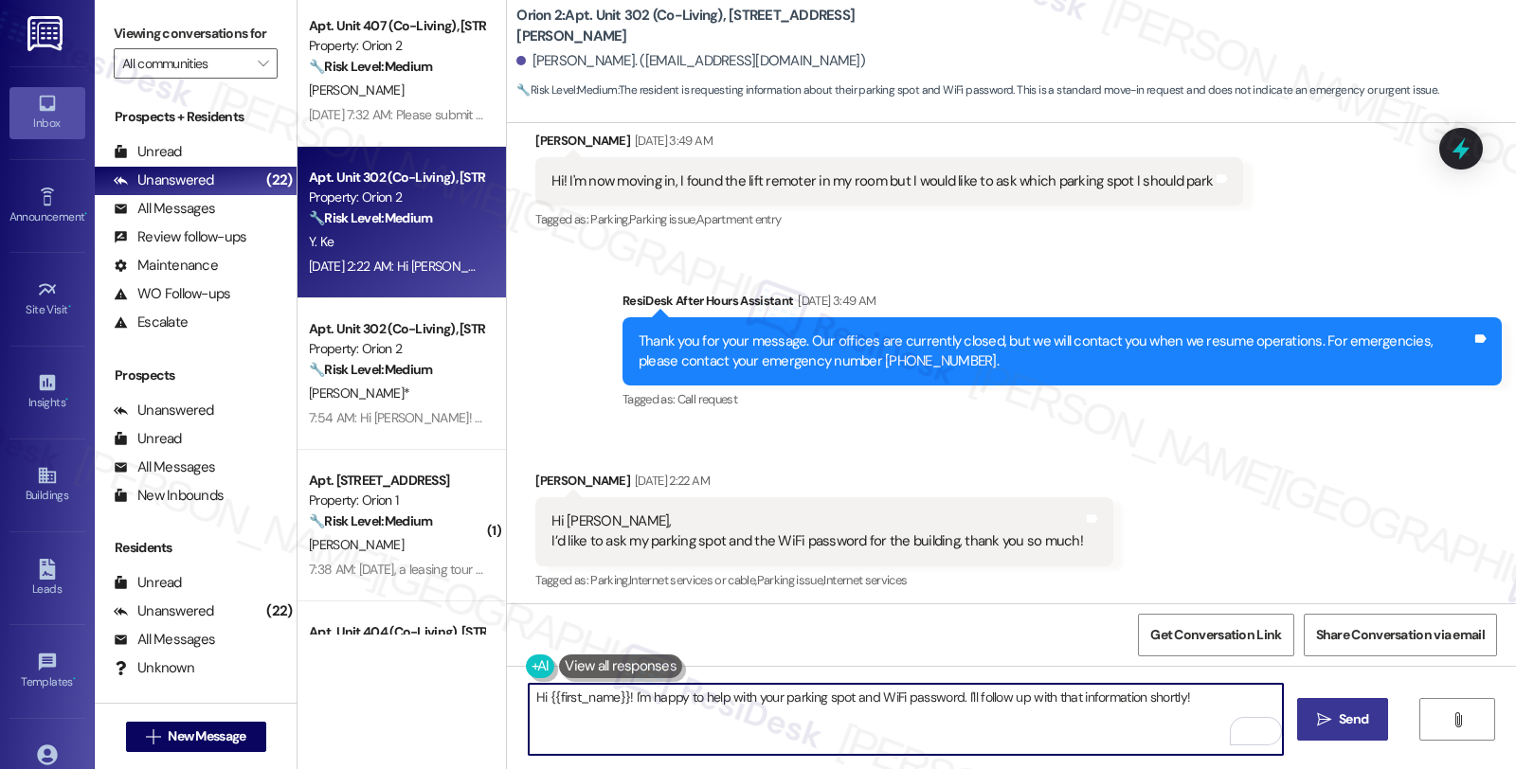
scroll to position [1085, 0]
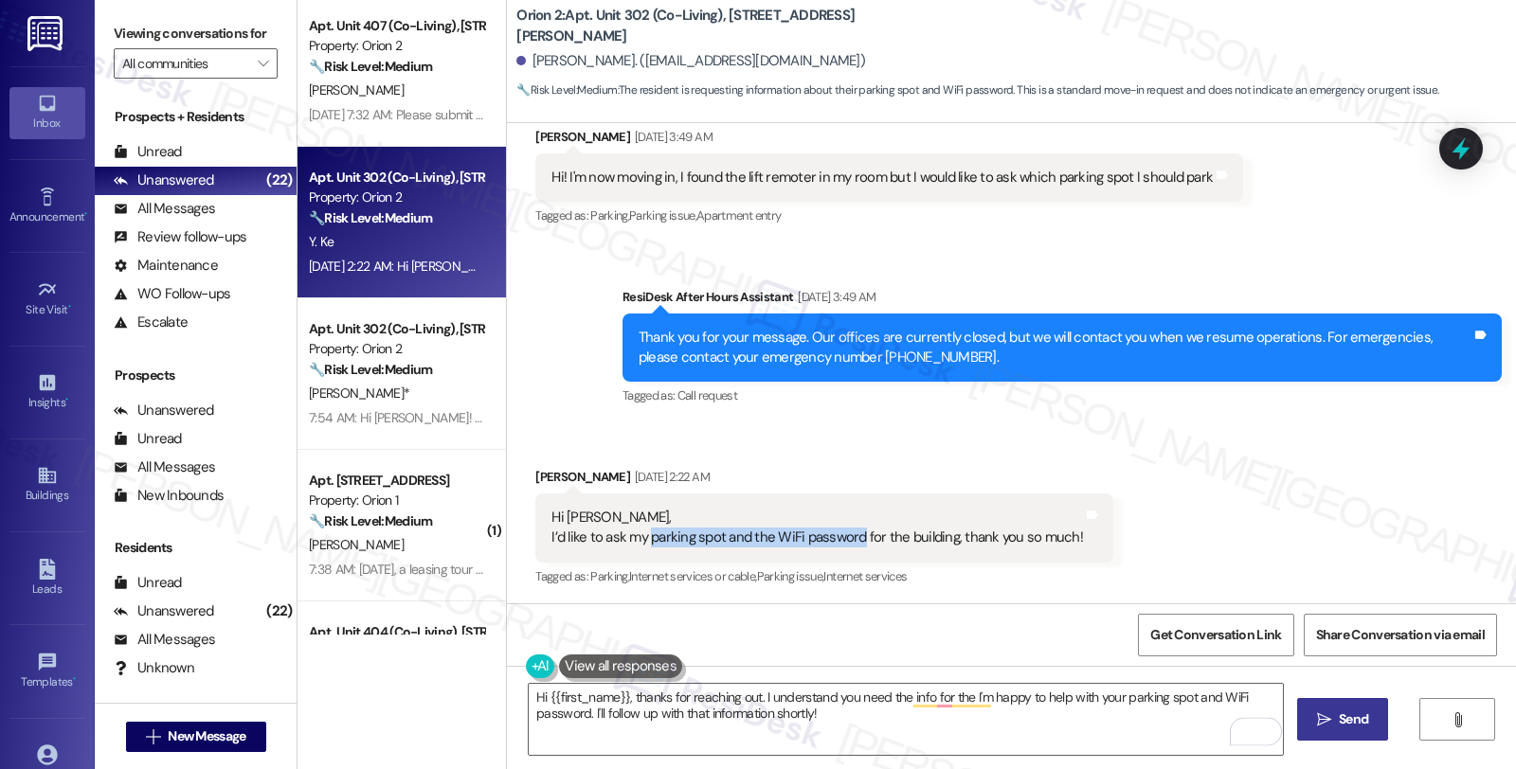
drag, startPoint x: 636, startPoint y: 542, endPoint x: 848, endPoint y: 538, distance: 212.3
click at [848, 538] on div "Hi Sarah, I’d like to ask my parking spot and the WiFi password for the buildin…" at bounding box center [817, 528] width 532 height 41
copy div "parking spot and the WiFi password"
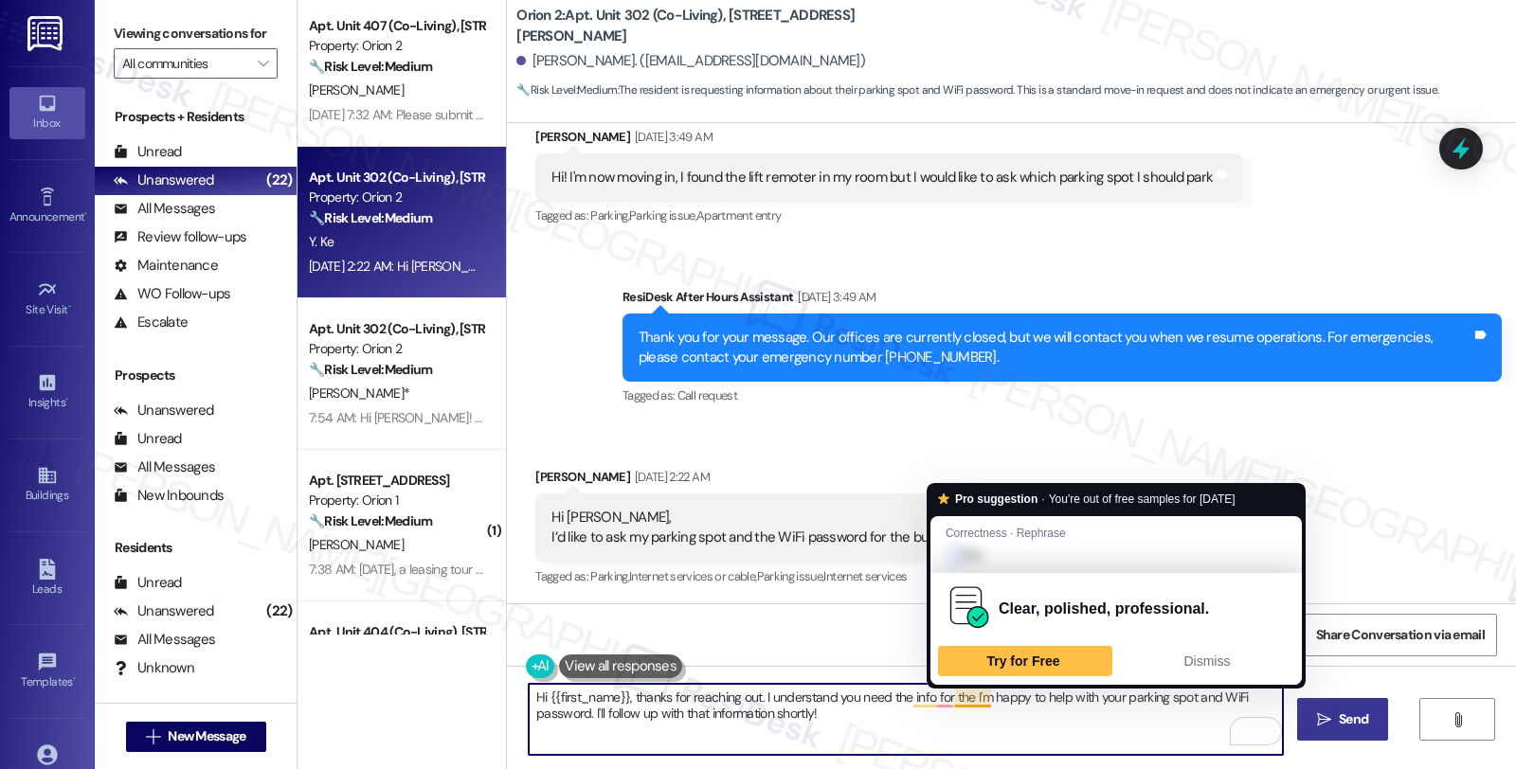
click at [942, 697] on textarea "Hi {{first_name}}, thanks for reaching out. I understand you need the info for …" at bounding box center [906, 719] width 754 height 71
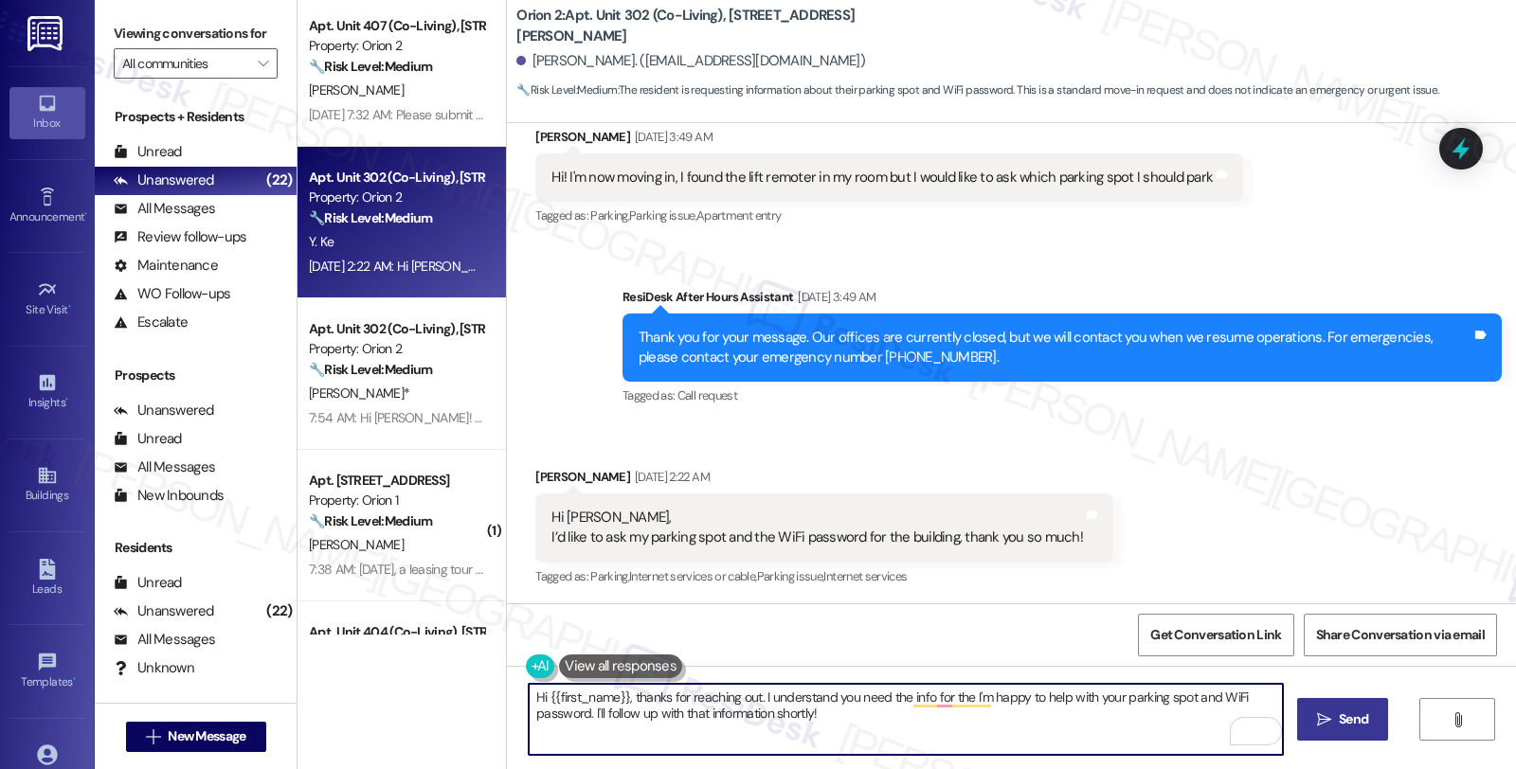
paste textarea "parking spot and the WiFi password"
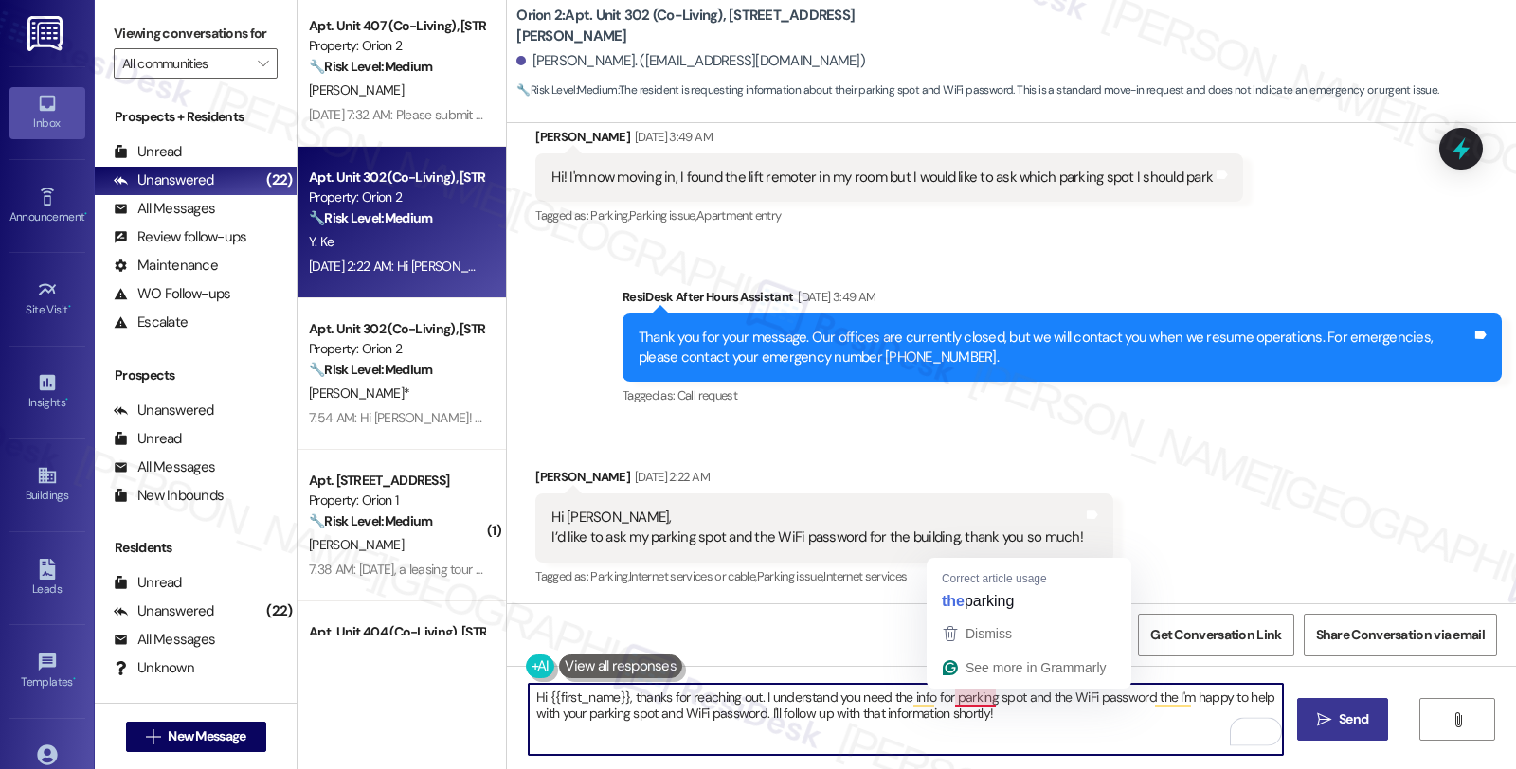
click at [942, 699] on textarea "Hi {{first_name}}, thanks for reaching out. I understand you need the info for …" at bounding box center [906, 719] width 754 height 71
drag, startPoint x: 1166, startPoint y: 697, endPoint x: 1175, endPoint y: 725, distance: 28.8
click at [1175, 725] on textarea "Hi {{first_name}}, thanks for reaching out. I understand you need the info for …" at bounding box center [906, 719] width 754 height 71
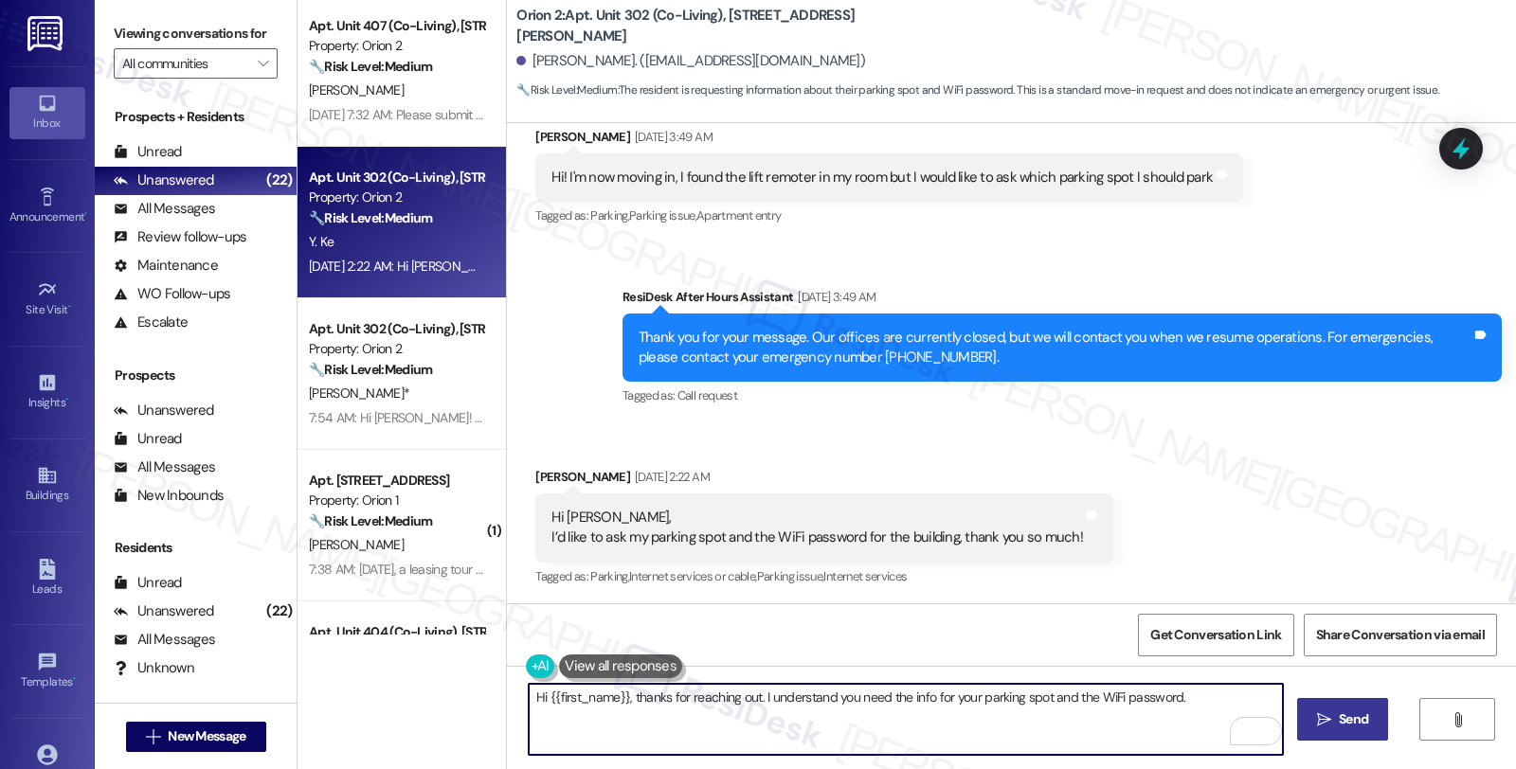
type textarea "Hi {{first_name}}, thanks for reaching out. I understand you need the info for …"
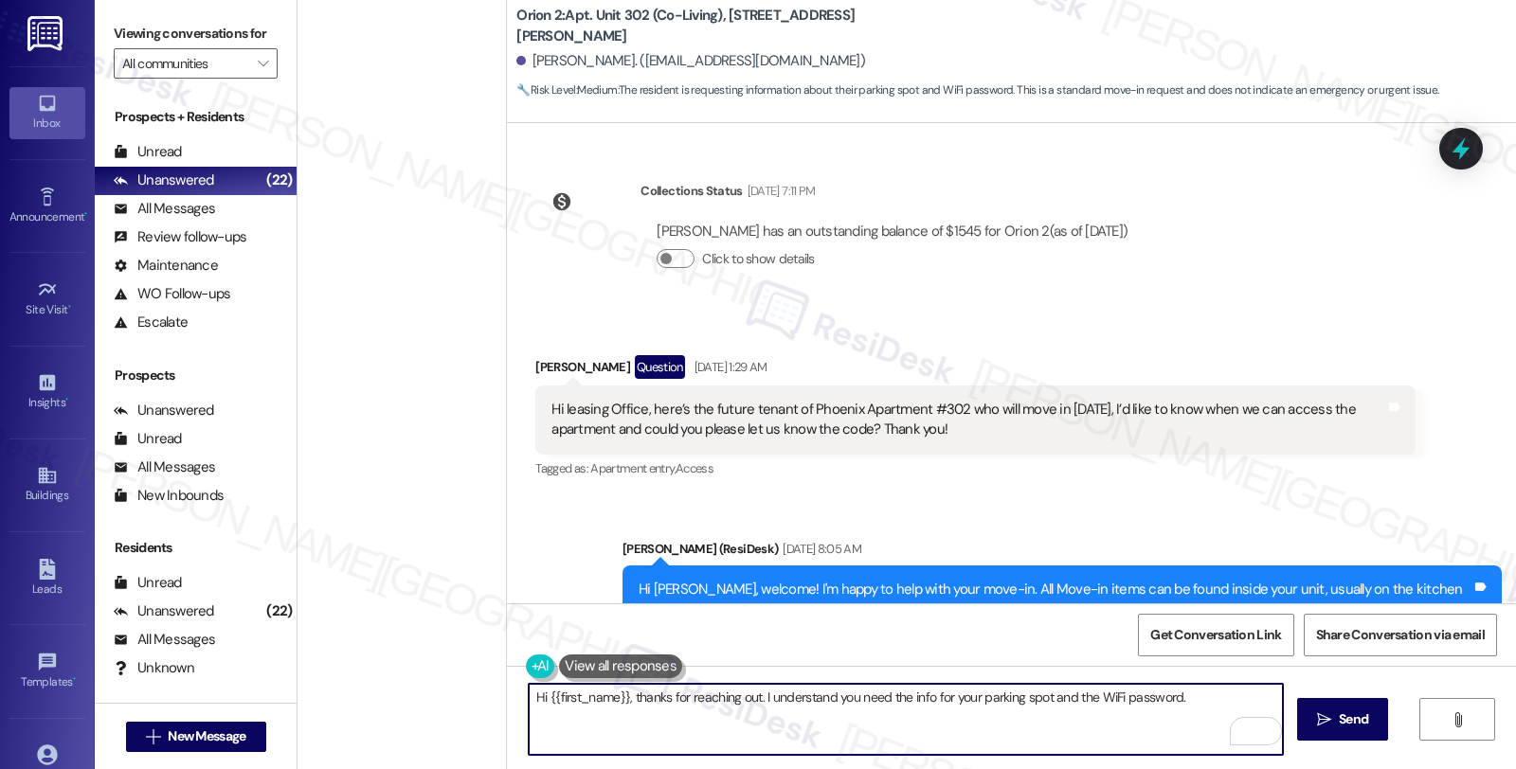
scroll to position [1085, 0]
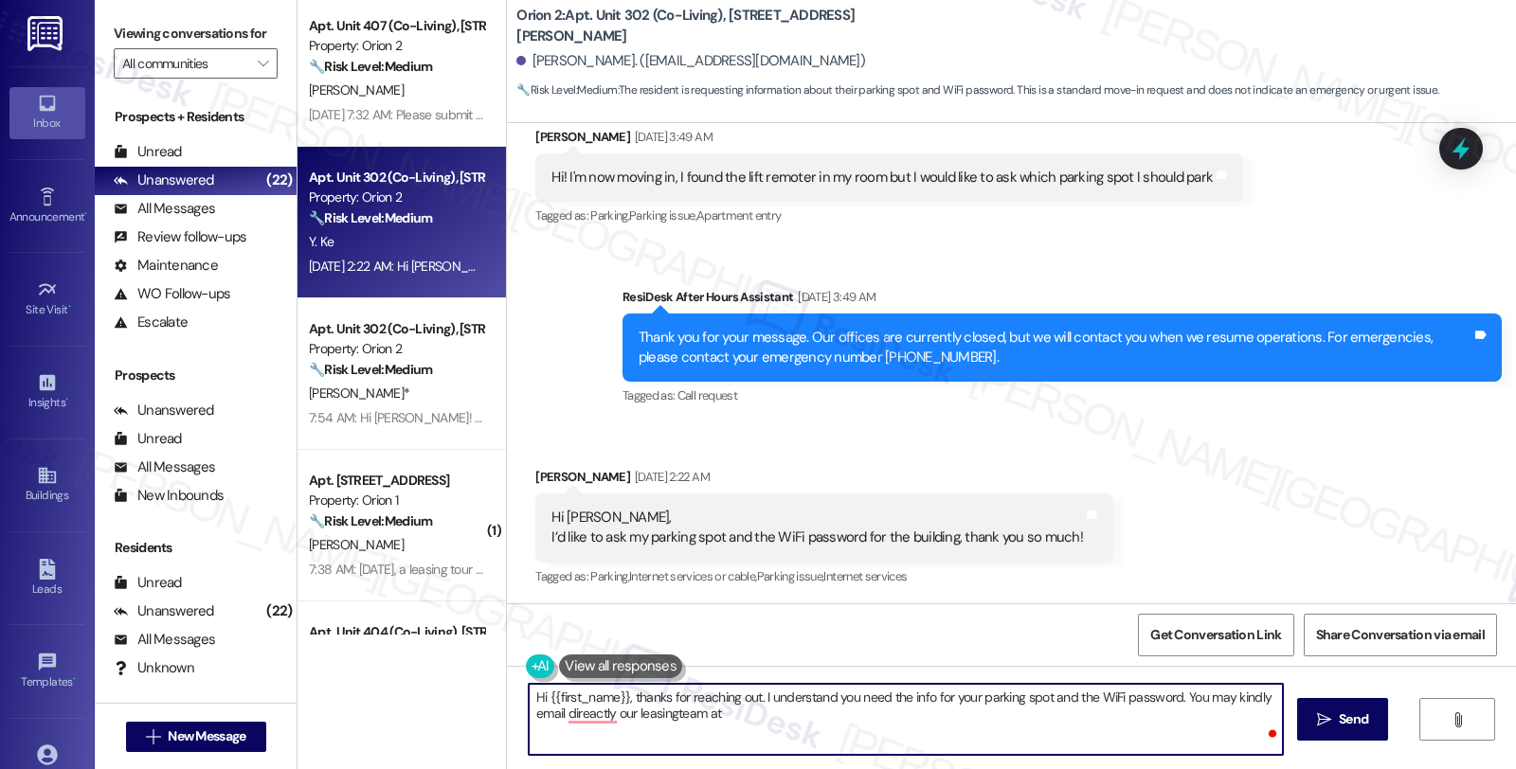
paste textarea "[EMAIL_ADDRESS][DOMAIN_NAME]"
click at [931, 730] on textarea "Hi {{first_name}}, thanks for reaching out. I understand you need the info for …" at bounding box center [906, 719] width 754 height 71
click at [1169, 716] on textarea "Hi {{first_name}}, thanks for reaching out. I understand you need the info for …" at bounding box center [906, 719] width 754 height 71
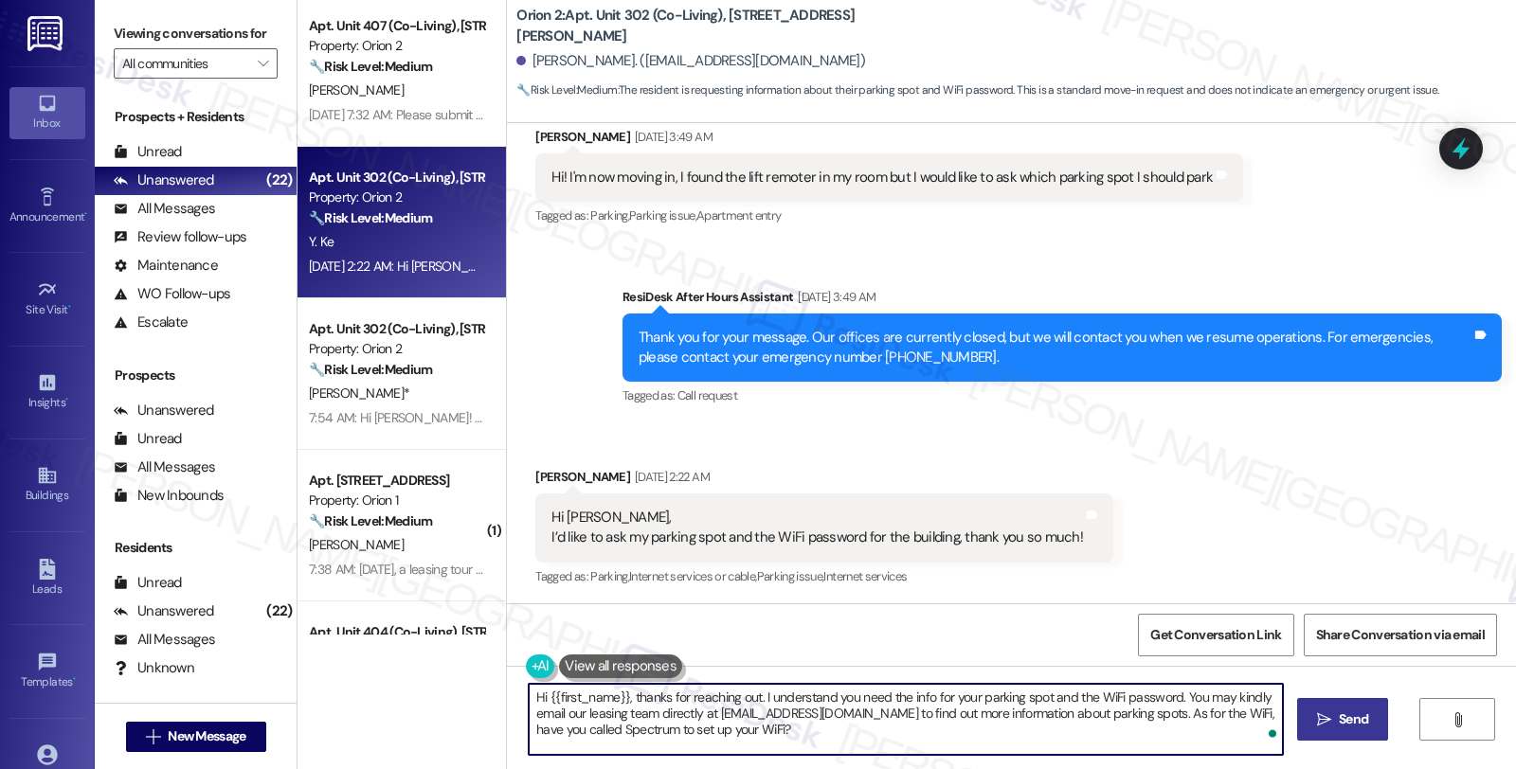
type textarea "Hi {{first_name}}, thanks for reaching out. I understand you need the info for …"
click at [1341, 728] on span "Send" at bounding box center [1353, 720] width 29 height 20
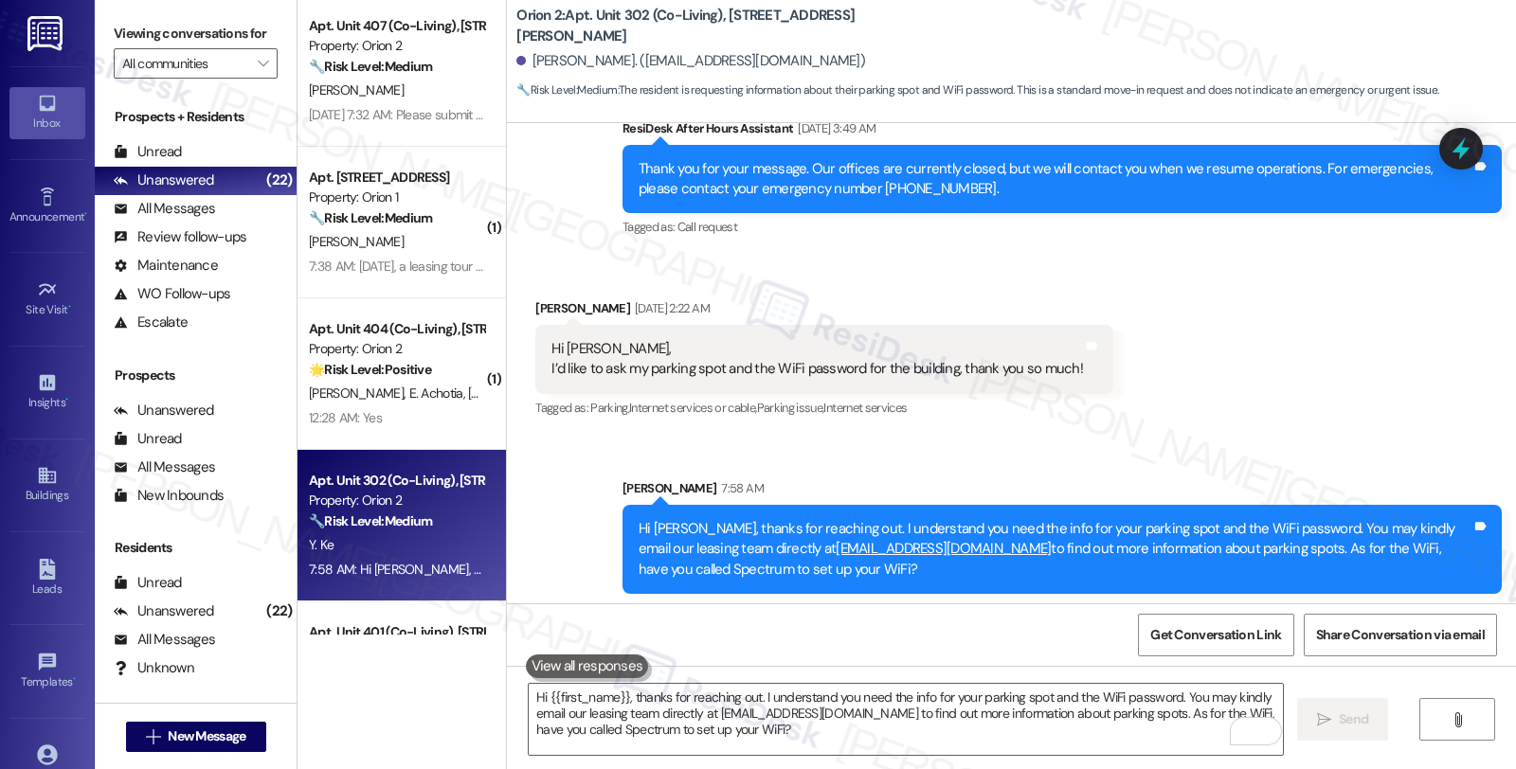
scroll to position [1257, 0]
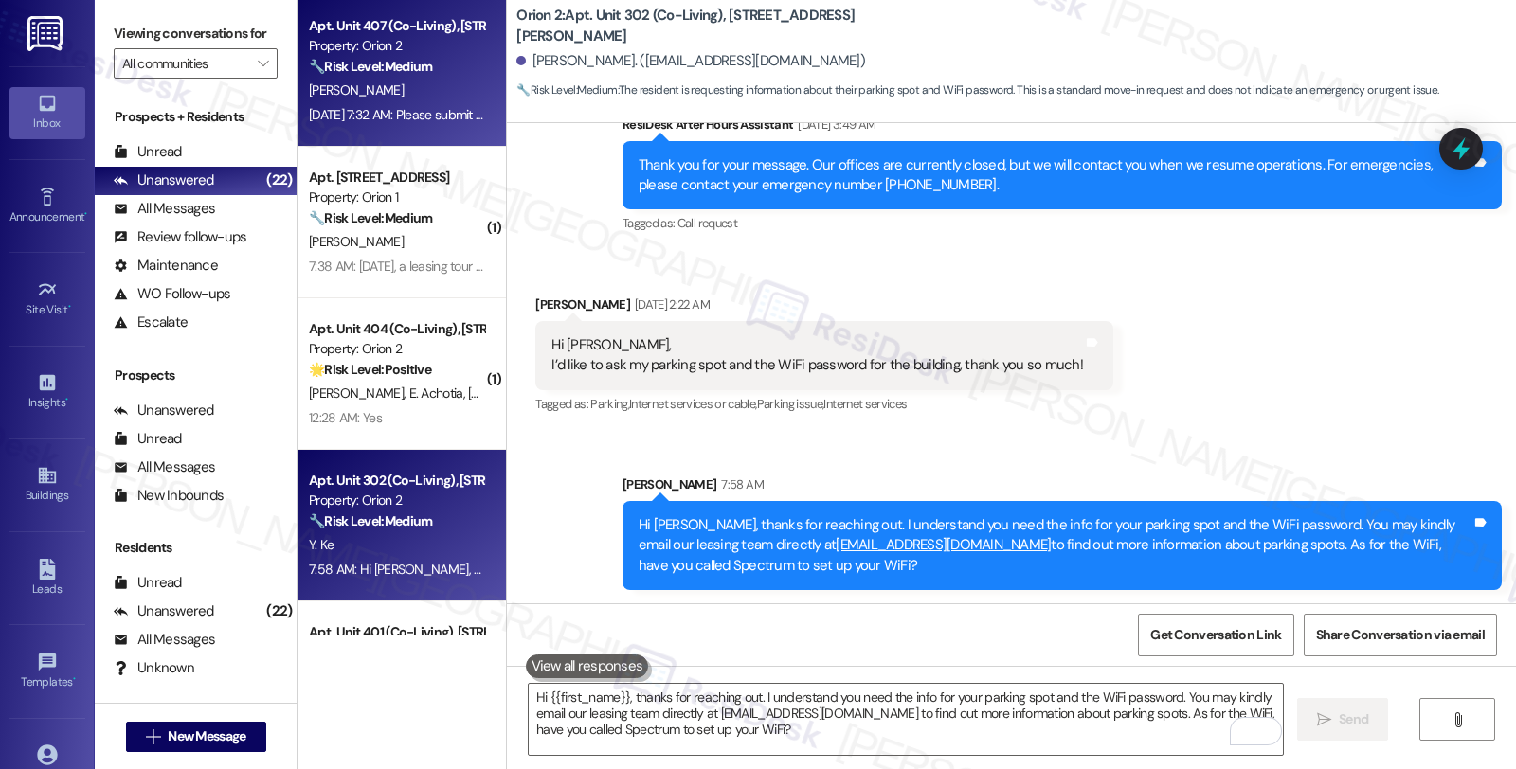
click at [420, 83] on div "[PERSON_NAME]" at bounding box center [396, 91] width 179 height 24
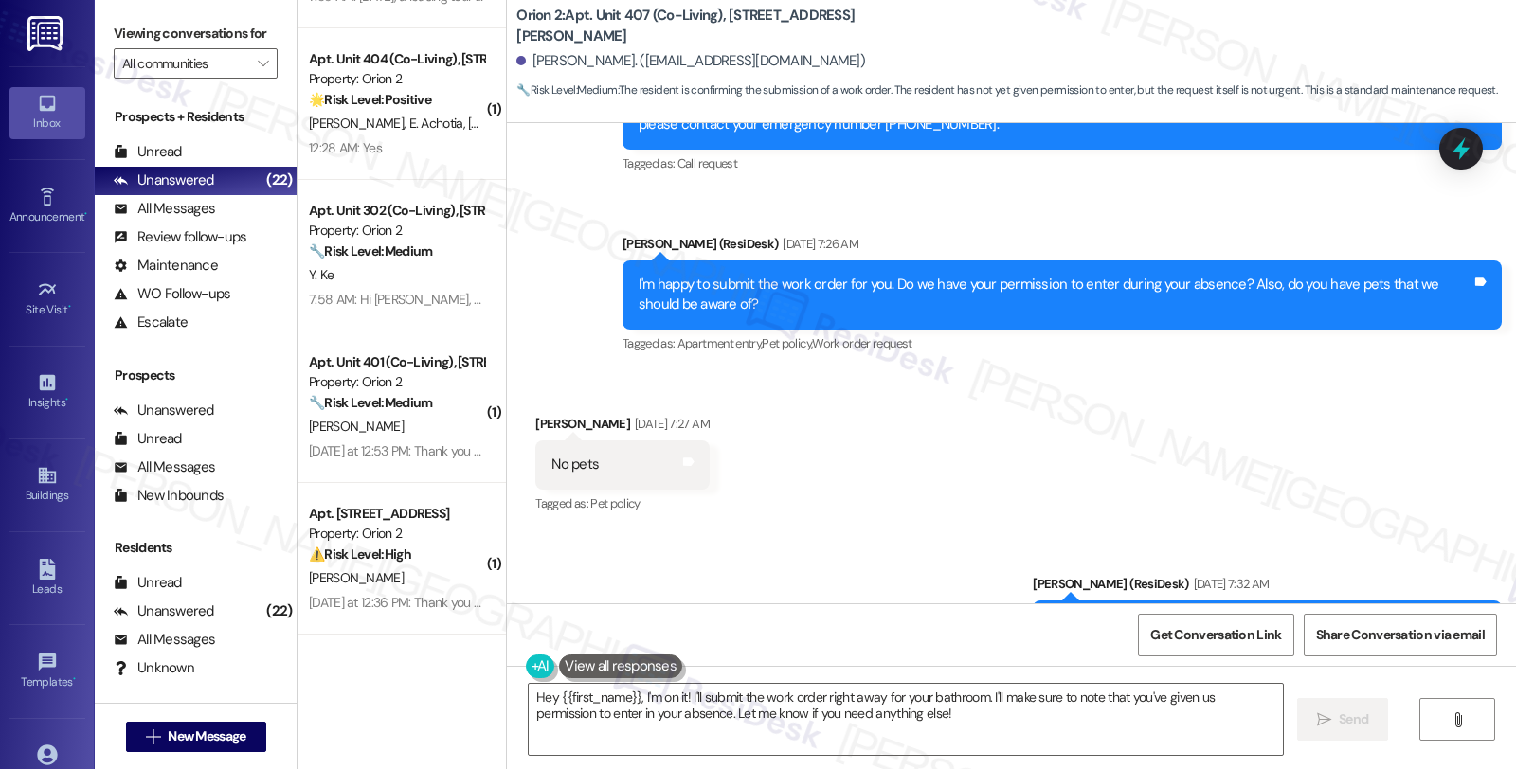
scroll to position [2558, 0]
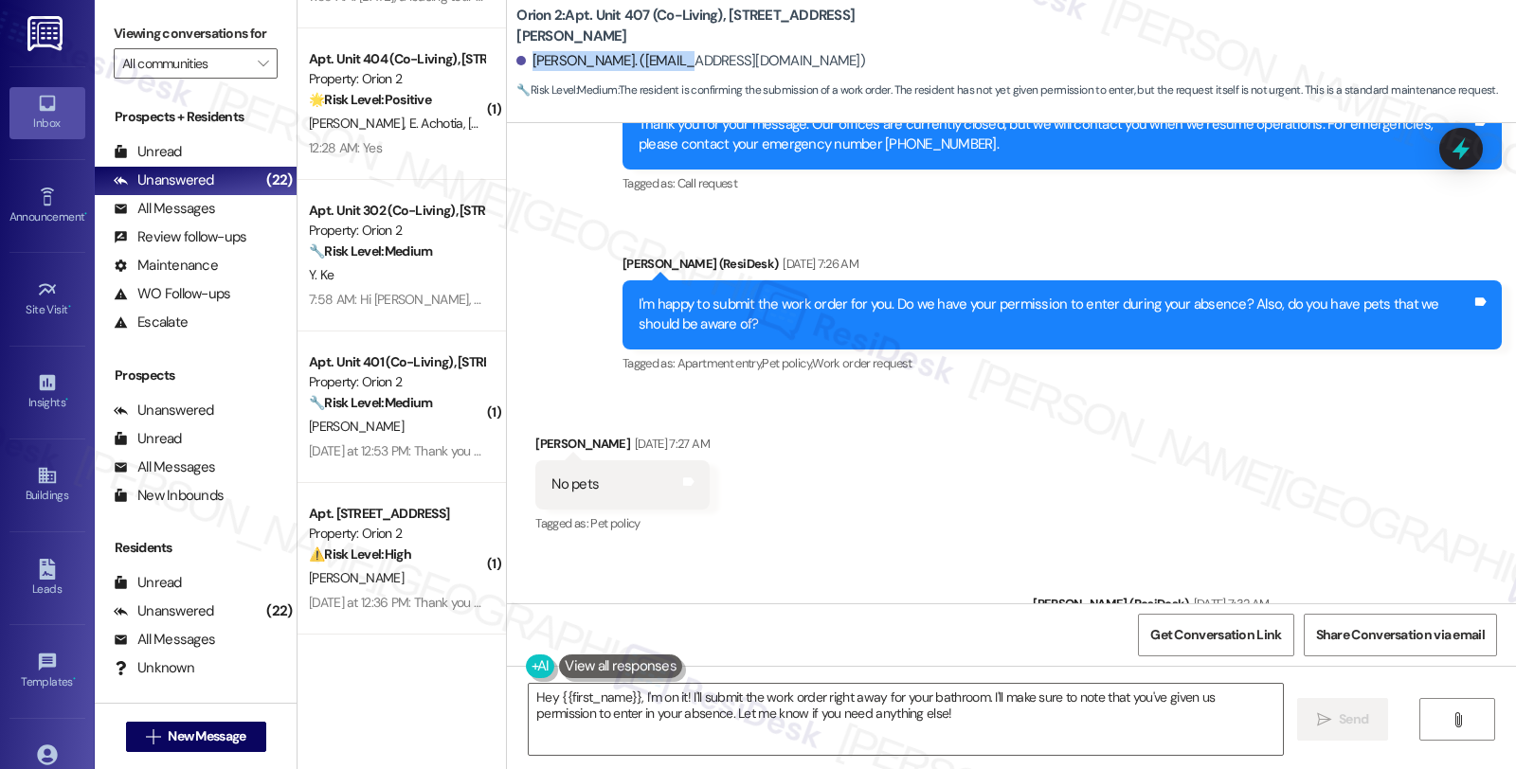
drag, startPoint x: 518, startPoint y: 58, endPoint x: 668, endPoint y: 58, distance: 149.7
click at [668, 58] on div "[PERSON_NAME]. ([EMAIL_ADDRESS][DOMAIN_NAME])" at bounding box center [690, 61] width 349 height 20
copy div "[PERSON_NAME]"
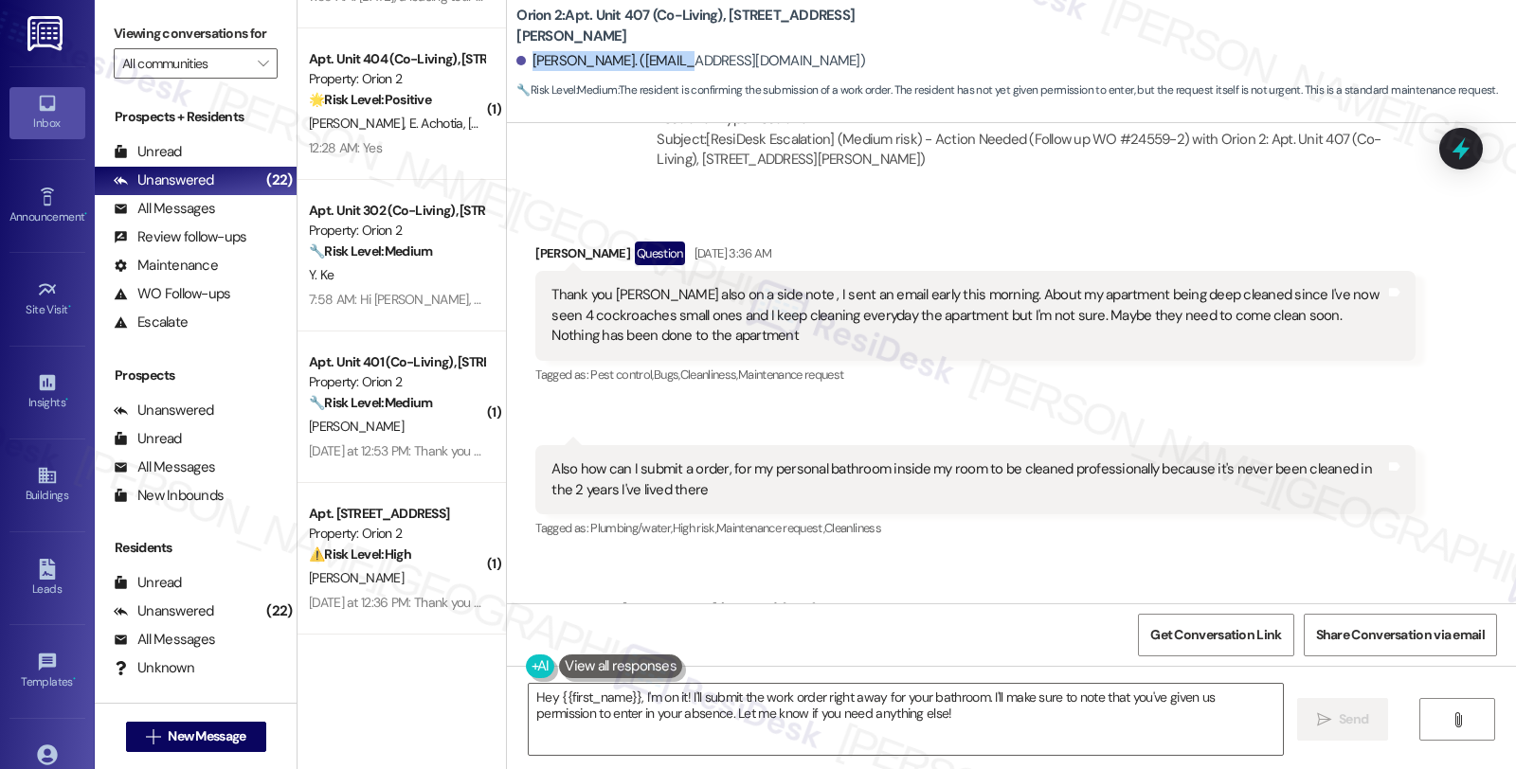
scroll to position [1399, 0]
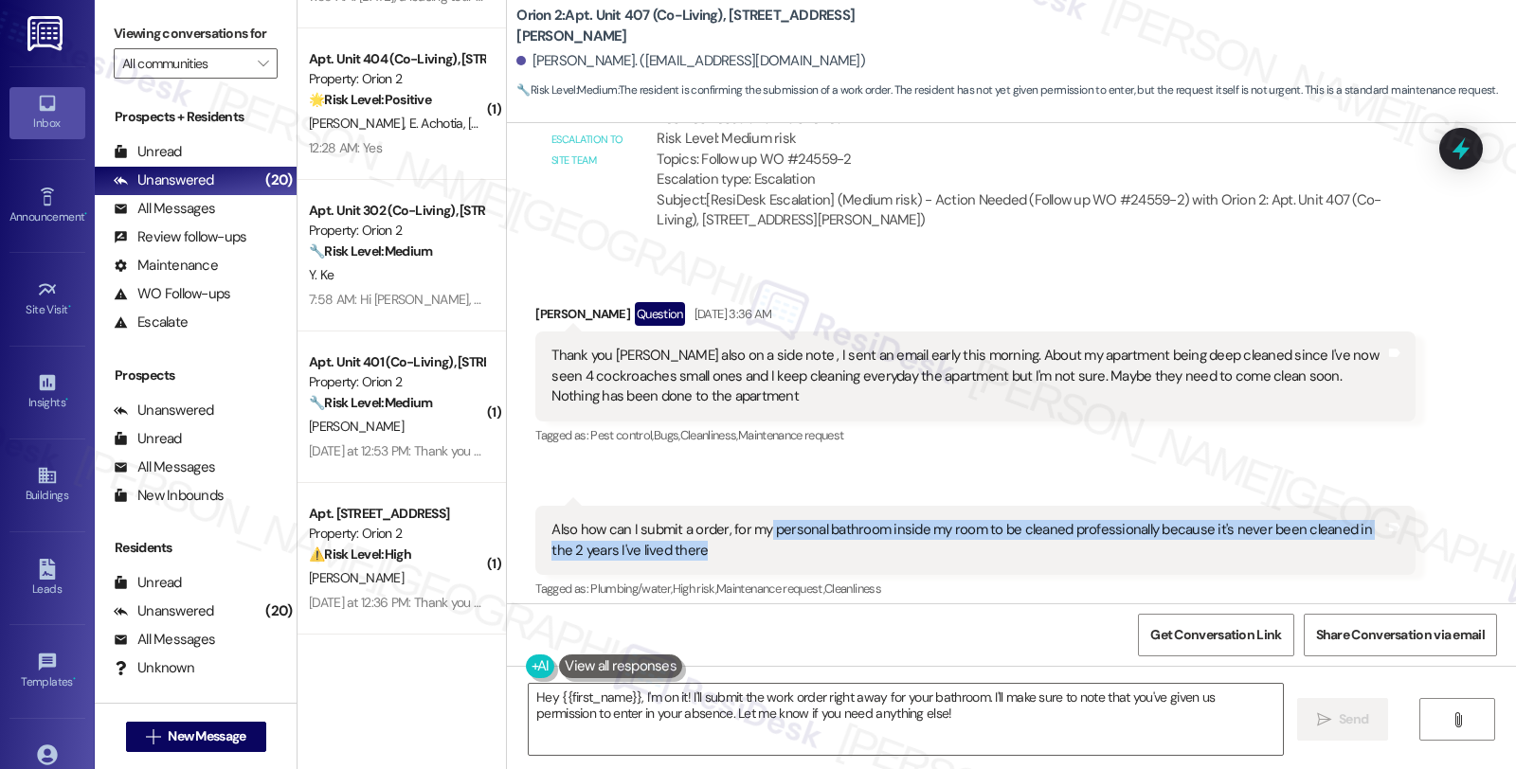
copy div "personal bathroom inside my room to be cleaned professionally because it's neve…"
drag, startPoint x: 755, startPoint y: 510, endPoint x: 1126, endPoint y: 526, distance: 370.8
click at [1126, 526] on div "Also how can I submit a order, for my personal bathroom inside my room to be cl…" at bounding box center [967, 540] width 833 height 41
click at [903, 718] on textarea "Hey {{first_name}}, I'm on it! I'll submit the work order right away for your b…" at bounding box center [906, 719] width 754 height 71
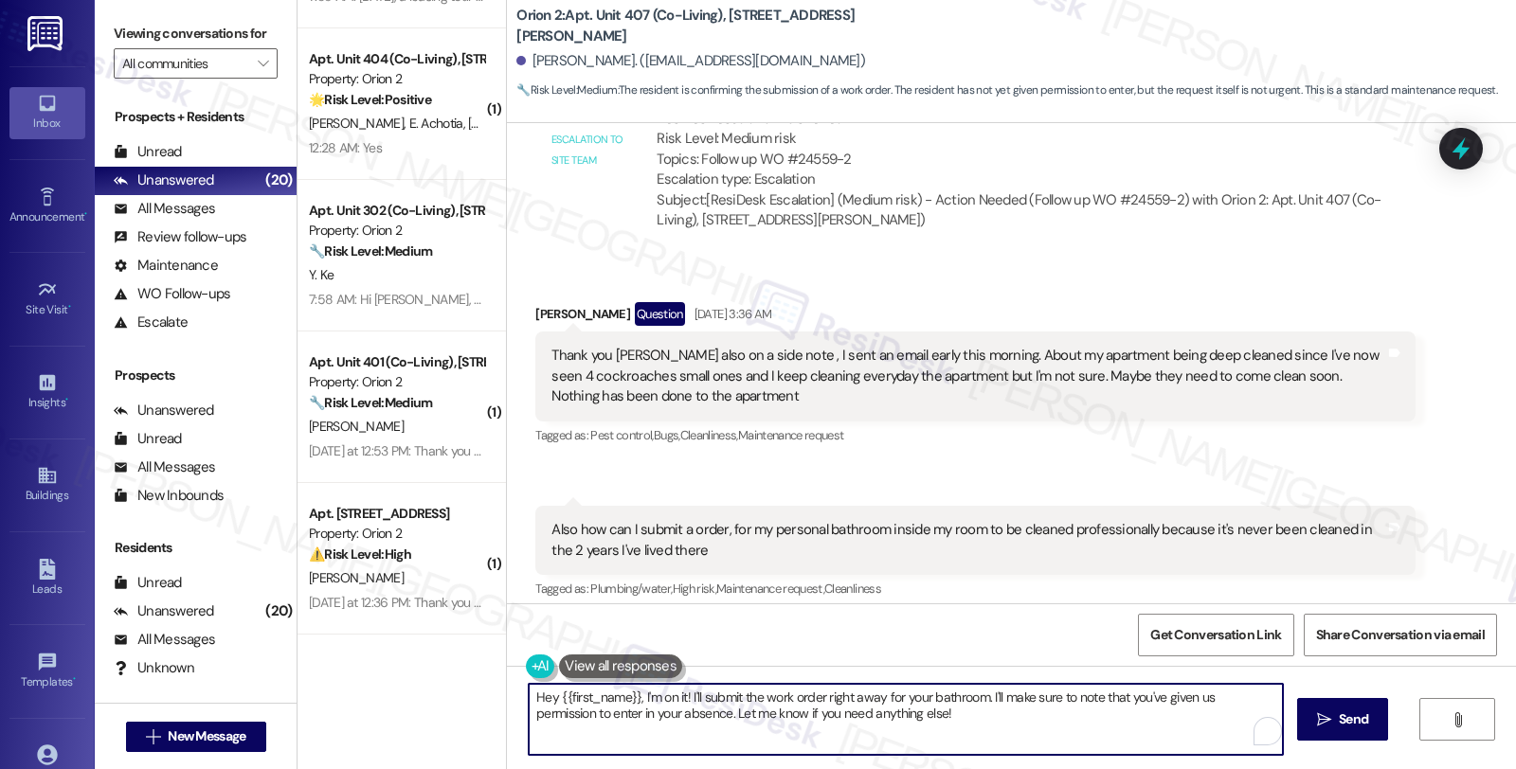
click at [936, 725] on textarea "Hey {{first_name}}, I'm on it! I'll submit the work order right away for your b…" at bounding box center [906, 719] width 754 height 71
paste textarea "#25707-1"
click at [529, 693] on textarea "Hey {{first_name}}, I'm on it! I'll submit the work order right away for your b…" at bounding box center [906, 719] width 754 height 71
click at [622, 697] on textarea "Hi {{first_name}}, I'm on it! I'll submit the work order right away for your ba…" at bounding box center [906, 719] width 754 height 71
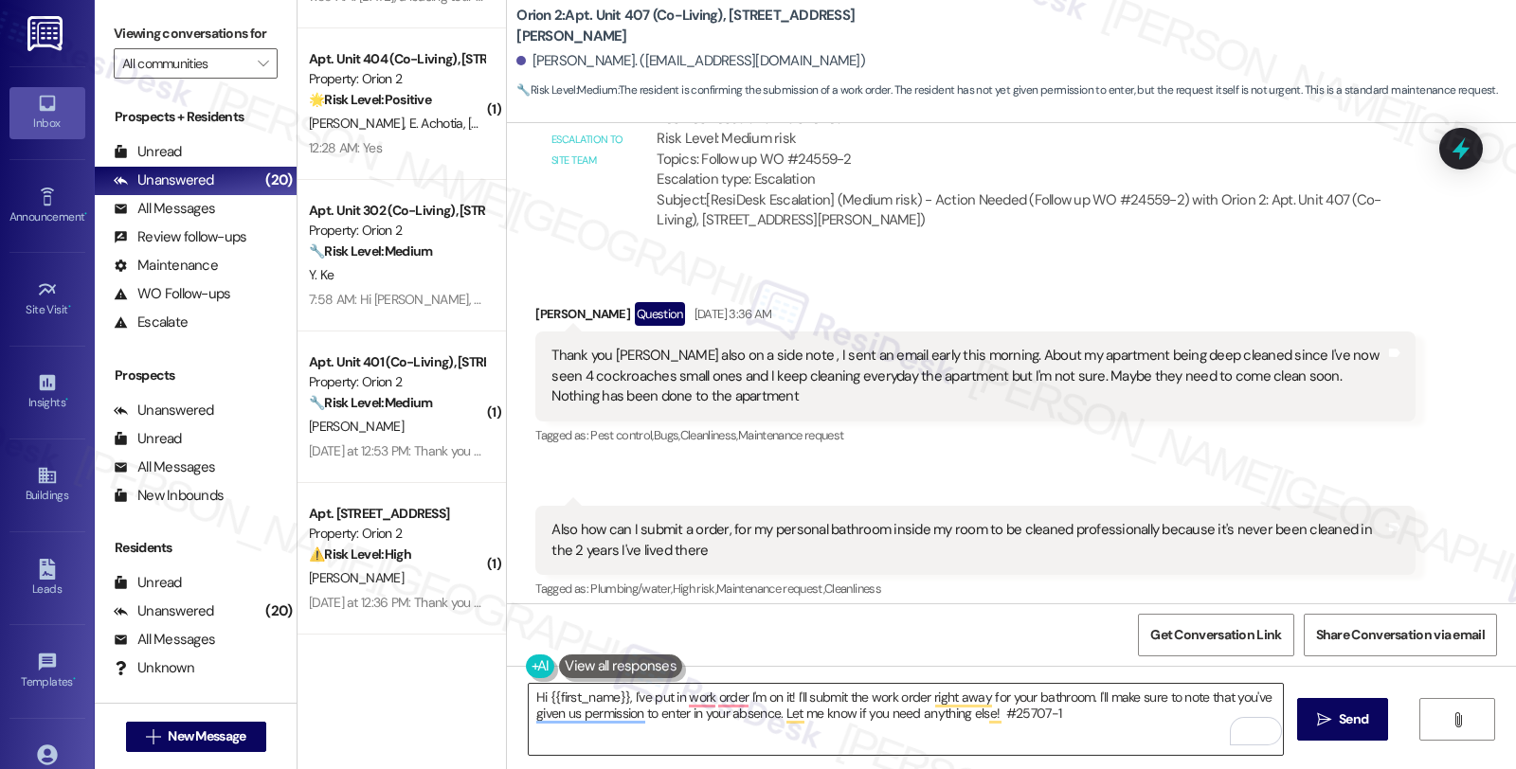
click at [943, 737] on textarea "Hi {{first_name}}, I've put in work order I'm on it! I'll submit the work order…" at bounding box center [906, 719] width 754 height 71
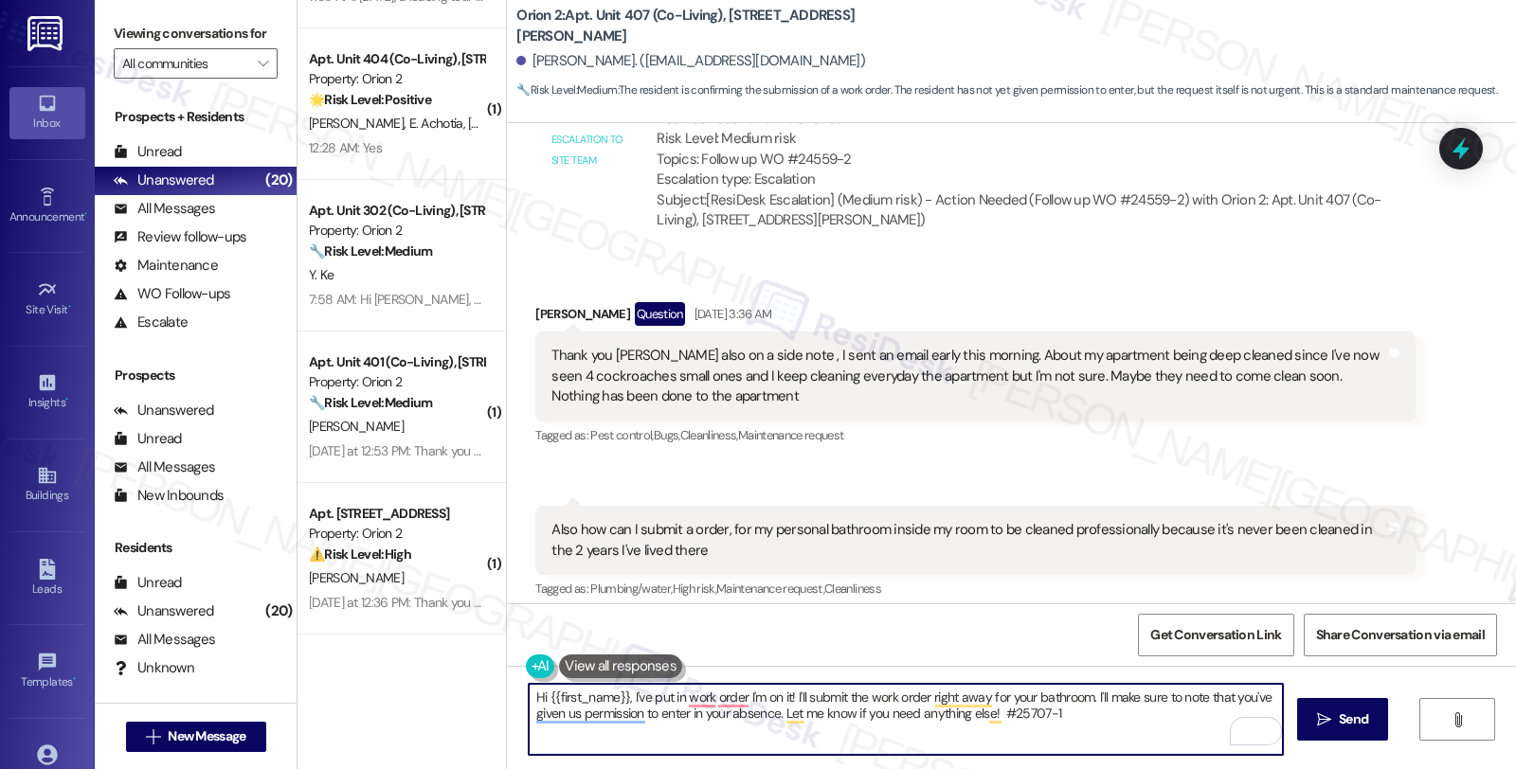
click at [737, 698] on textarea "Hi {{first_name}}, I've put in work order I'm on it! I'll submit the work order…" at bounding box center [906, 719] width 754 height 71
paste textarea "#25707-1"
type textarea "Hi {{first_name}}, I've put in work order #25707-1 for your request for profess…"
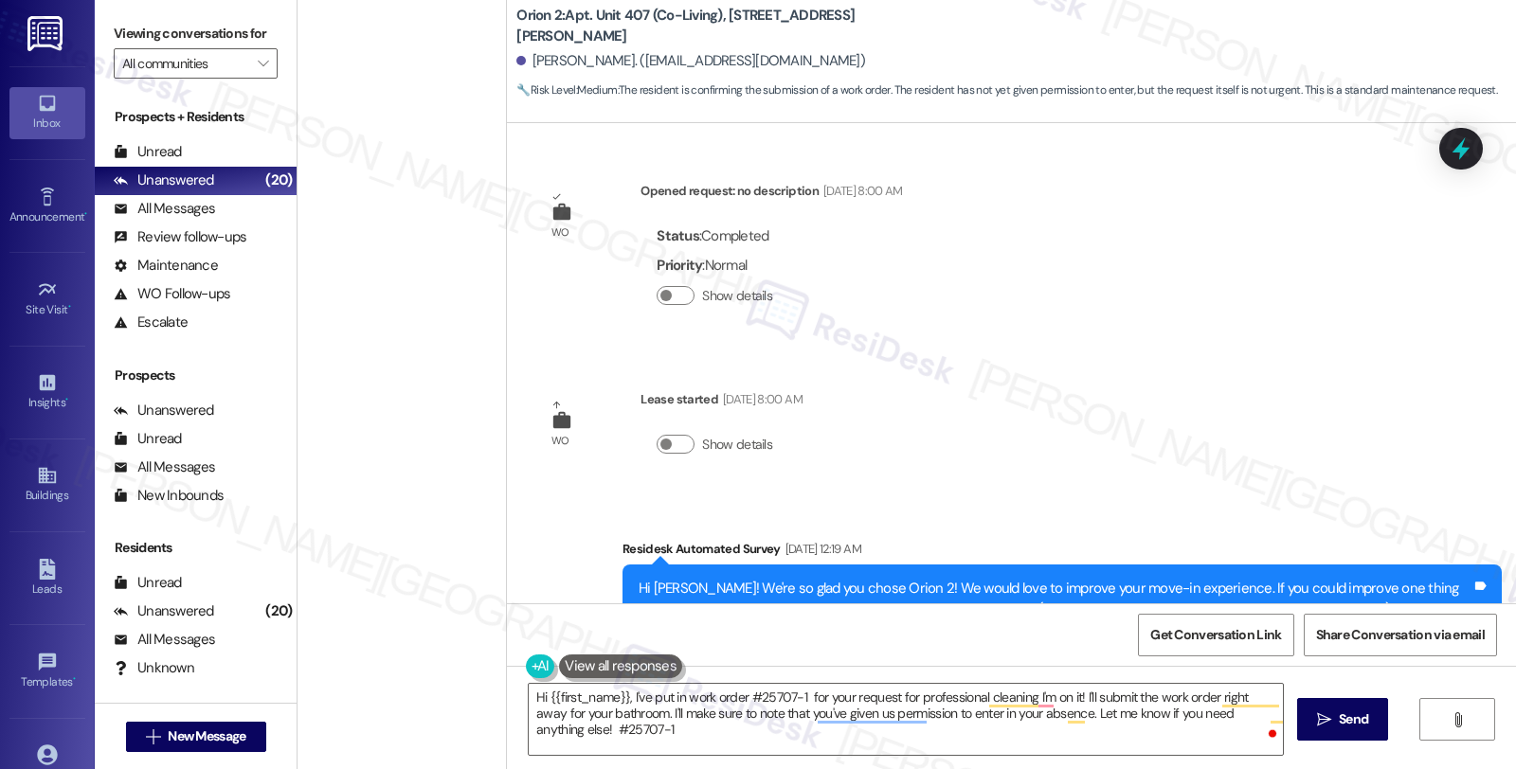
scroll to position [1399, 0]
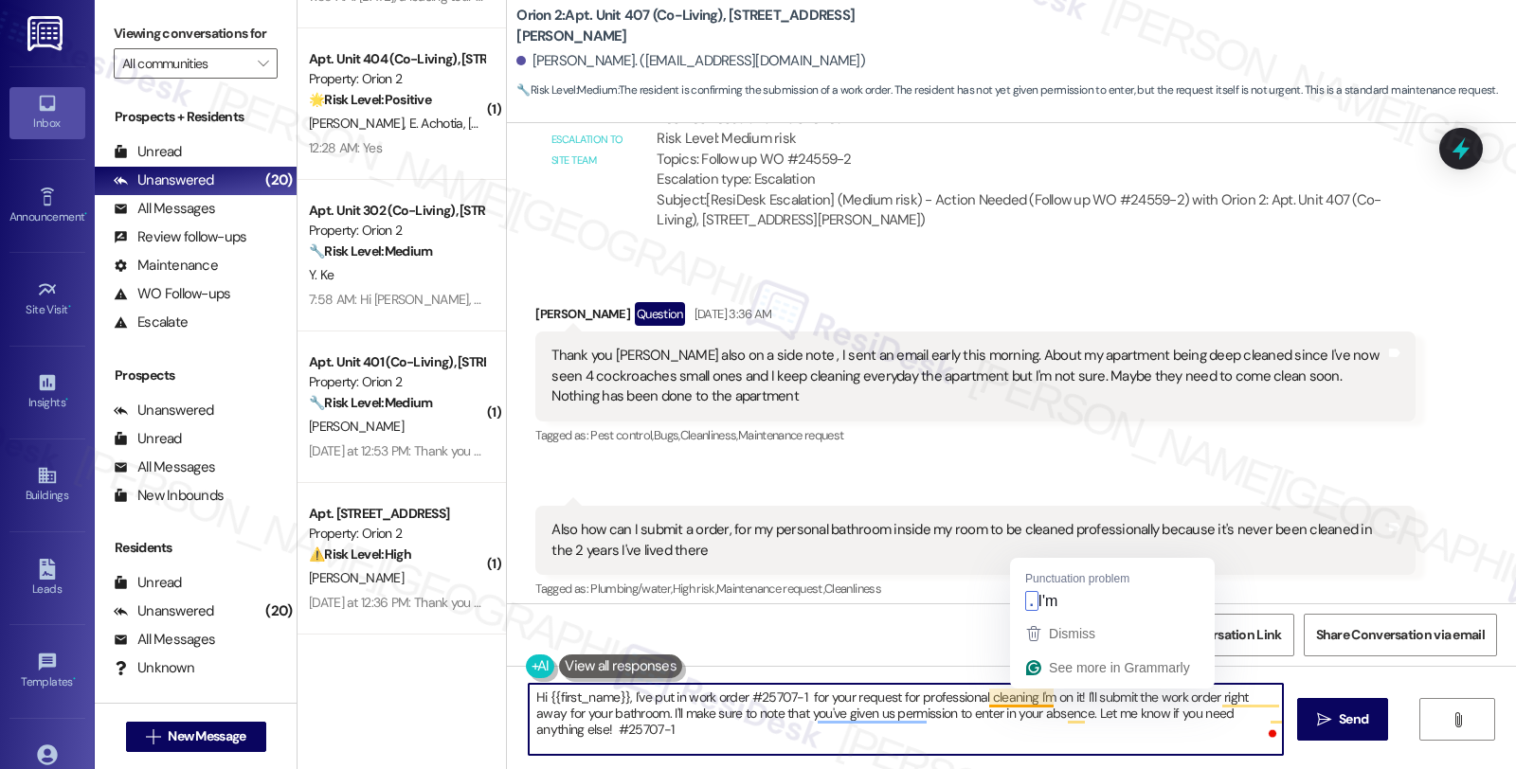
click at [1024, 694] on textarea "Hi {{first_name}}, I've put in work order #25707-1 for your request for profess…" at bounding box center [906, 719] width 754 height 71
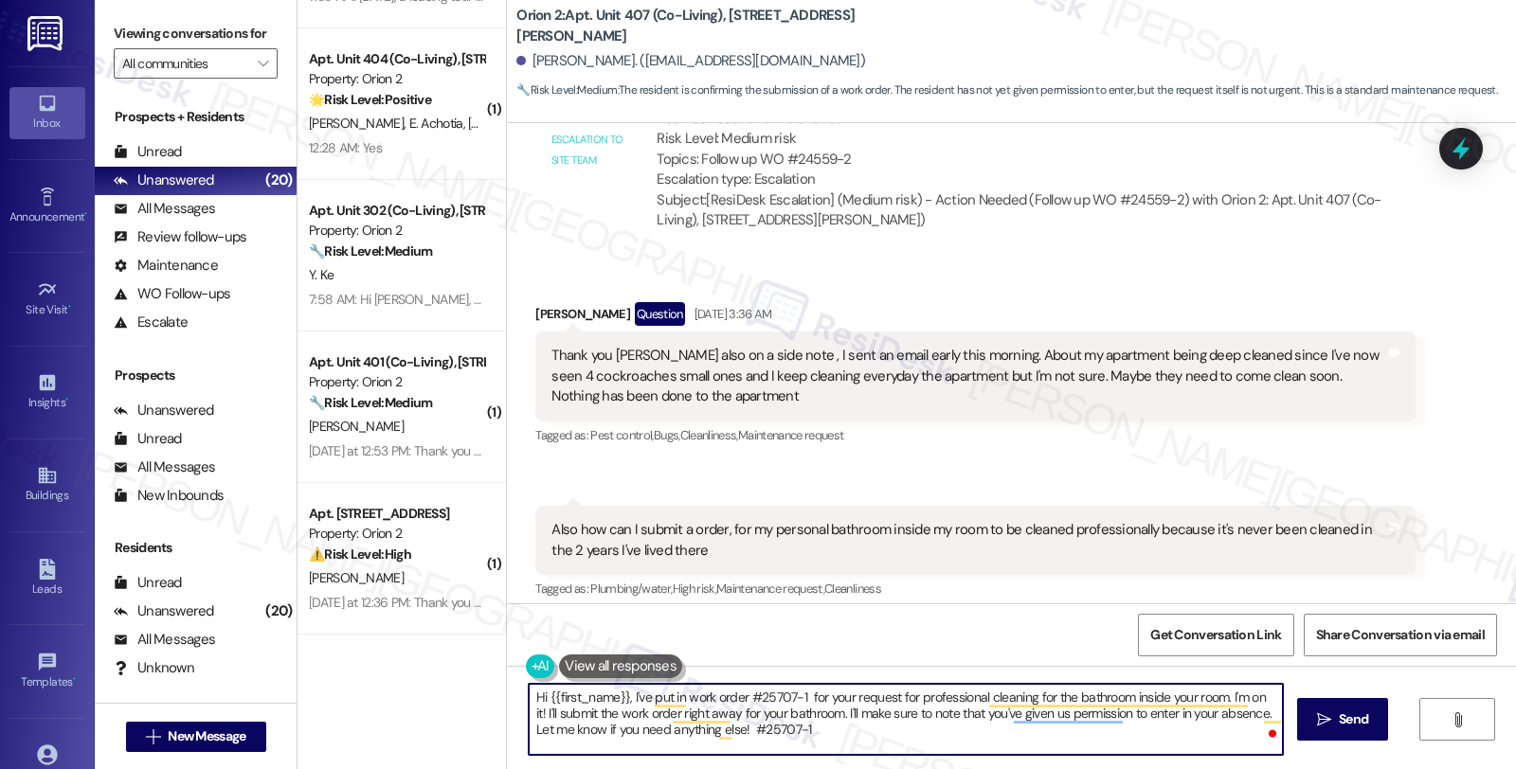
click at [1187, 731] on textarea "Hi {{first_name}}, I've put in work order #25707-1 for your request for profess…" at bounding box center [906, 719] width 754 height 71
paste textarea "Notification will be sent to them once a WO is scheduled and assigned"
click at [1229, 695] on textarea "Hi {{first_name}}, I've put in work order #25707-1 for your request for profess…" at bounding box center [906, 719] width 754 height 71
click at [674, 707] on textarea "Hi {{first_name}}, I've put in work order #25707-1 for your request for profess…" at bounding box center [906, 719] width 754 height 71
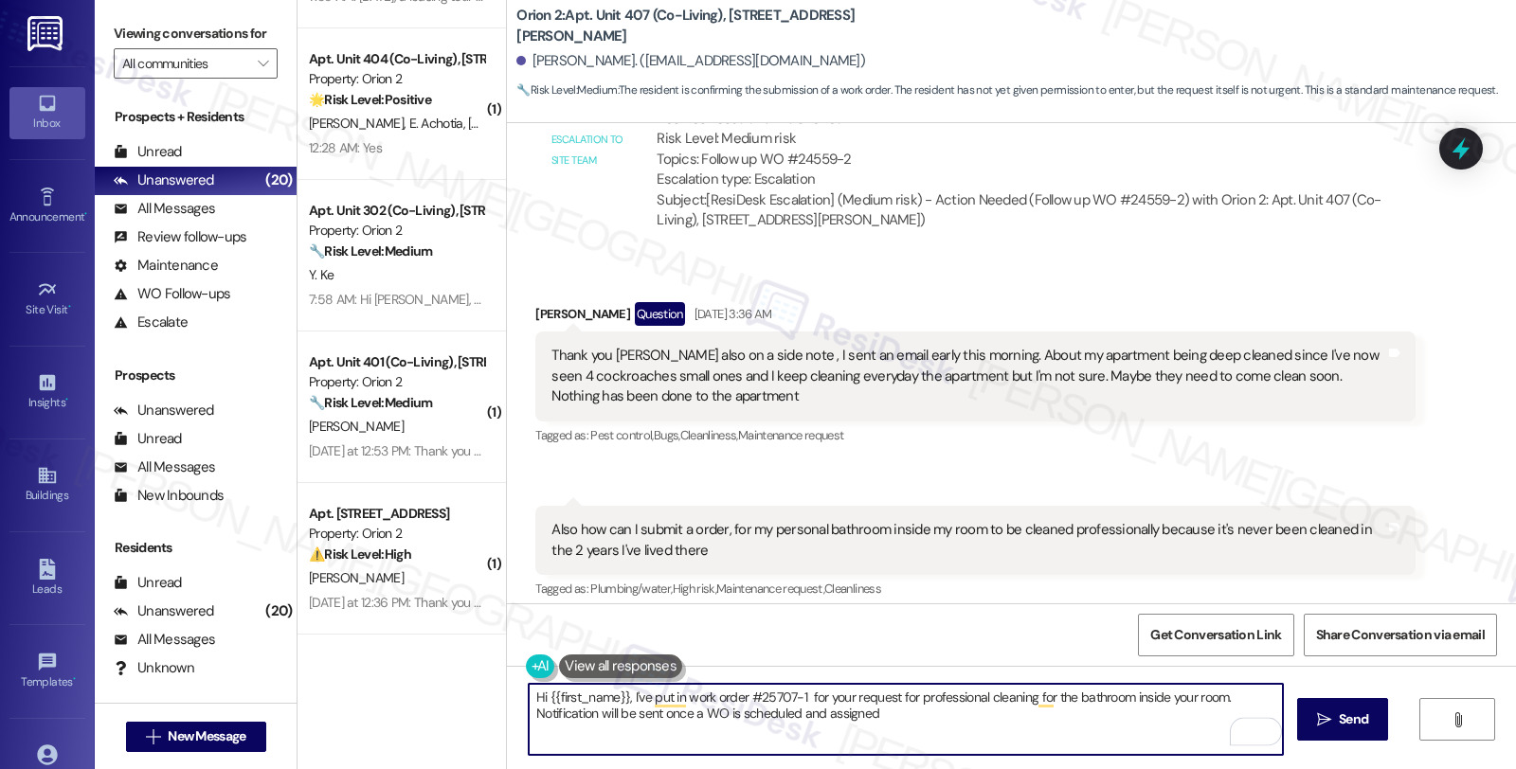
click at [703, 711] on textarea "Hi {{first_name}}, I've put in work order #25707-1 for your request for profess…" at bounding box center [906, 719] width 754 height 71
click at [897, 712] on textarea "Hi {{first_name}}, I've put in work order #25707-1 for your request for profess…" at bounding box center [906, 719] width 754 height 71
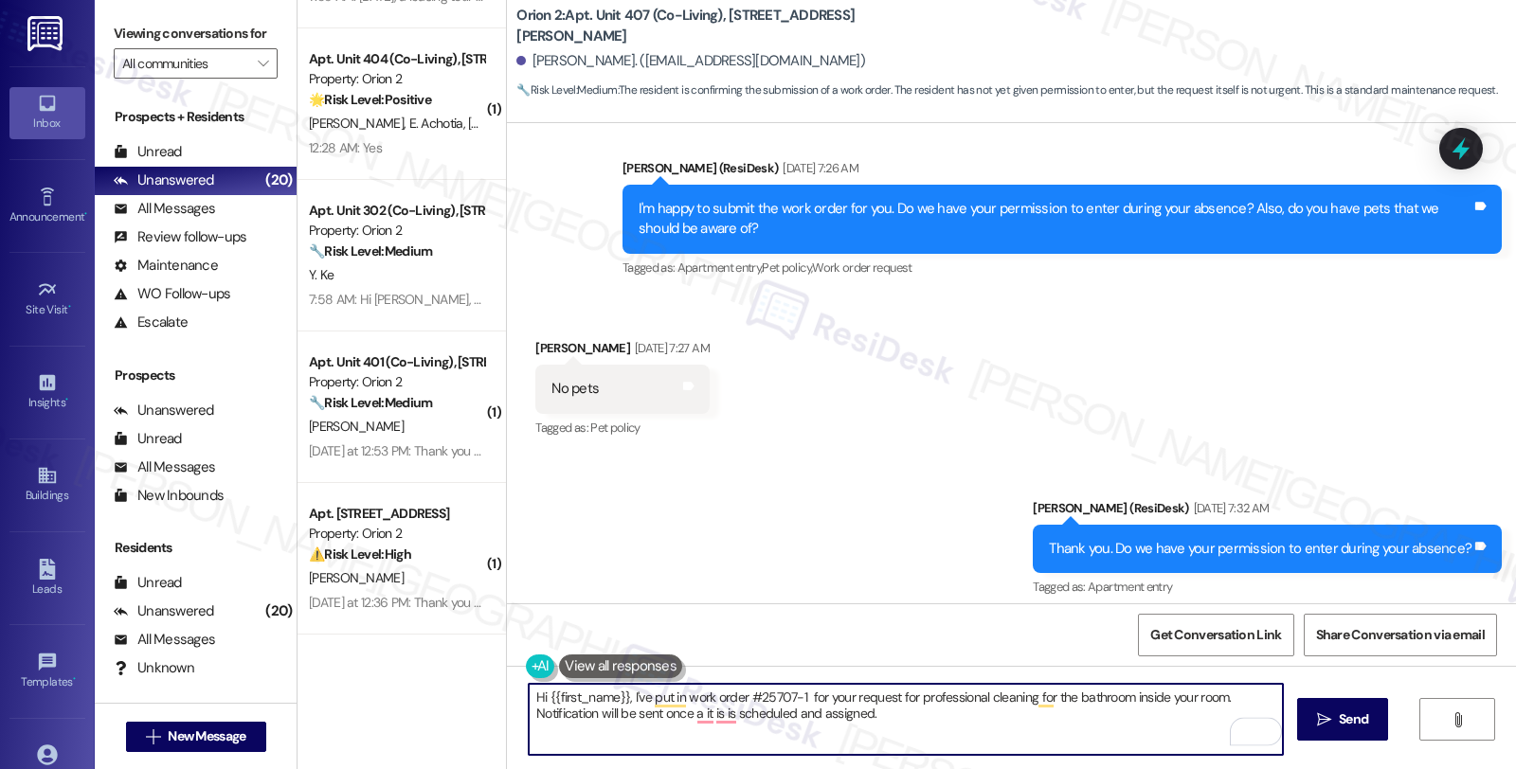
scroll to position [2979, 0]
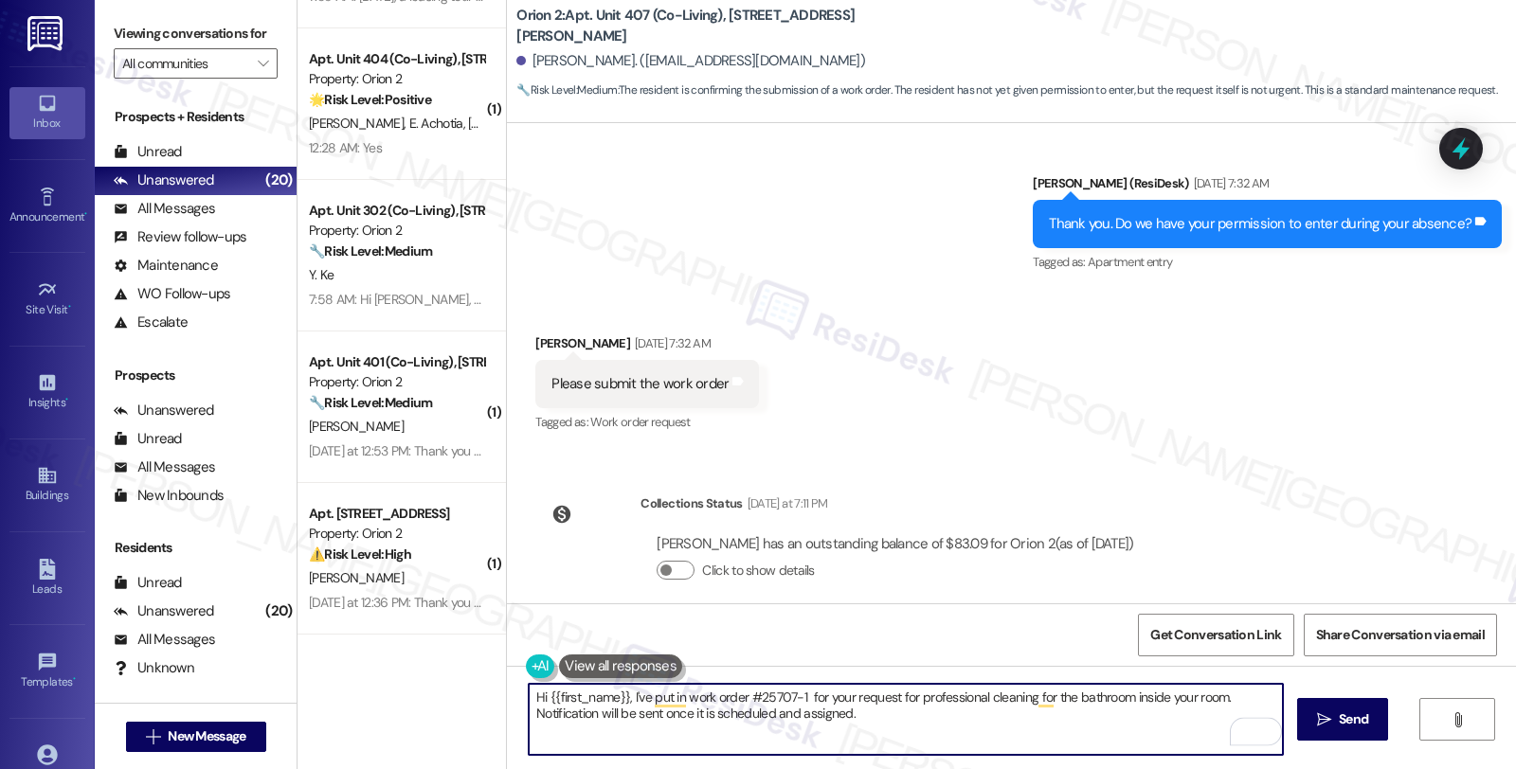
click at [901, 706] on textarea "Hi {{first_name}}, I've put in work order #25707-1 for your request for profess…" at bounding box center [906, 719] width 754 height 71
click at [898, 714] on textarea "Hi {{first_name}}, I've put in work order #25707-1 for your request for profess…" at bounding box center [906, 719] width 754 height 71
type textarea "Hi {{first_name}}, I've put in work order #25707-1 for your request for profess…"
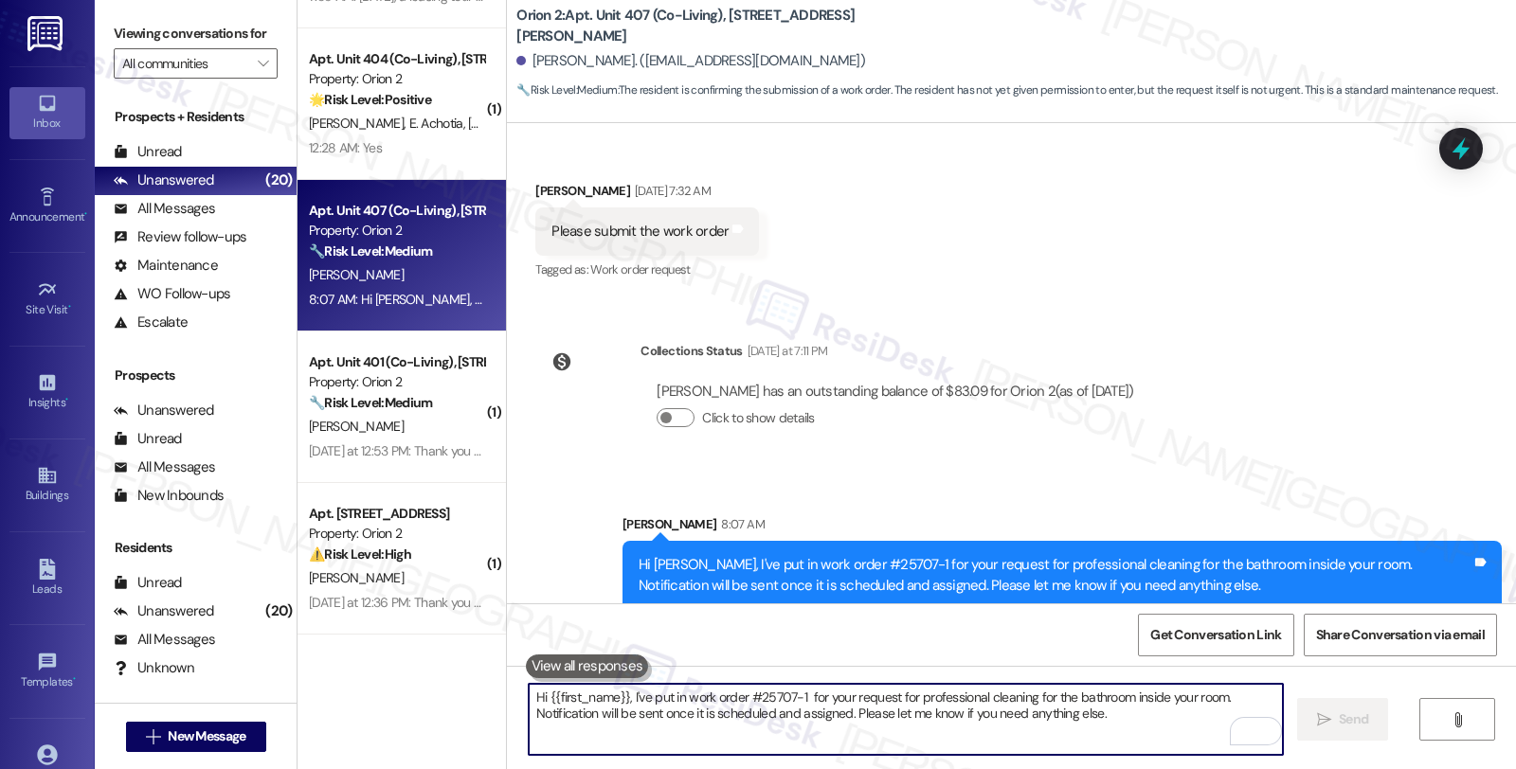
scroll to position [2852, 0]
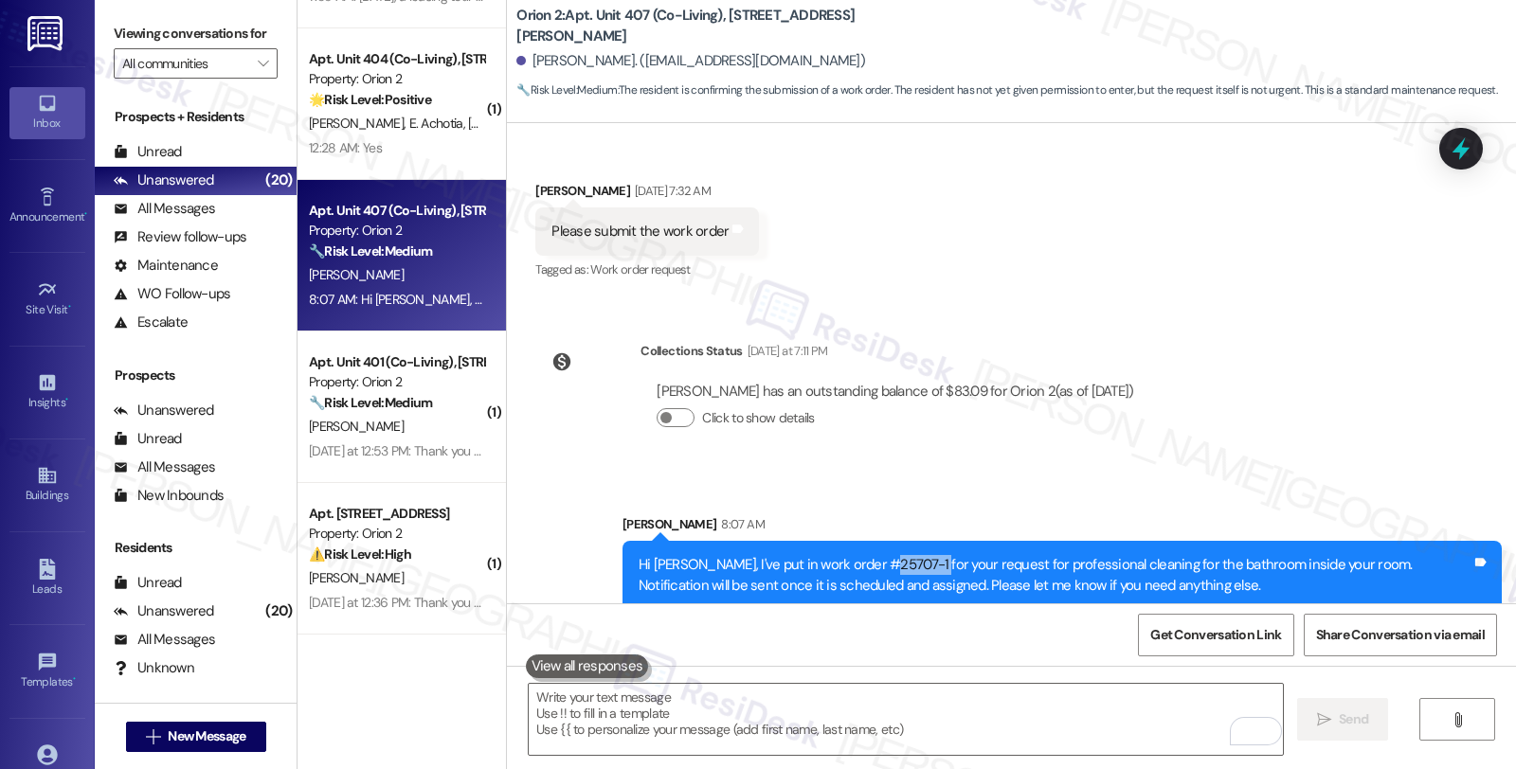
drag, startPoint x: 888, startPoint y: 541, endPoint x: 924, endPoint y: 541, distance: 36.0
click at [924, 555] on div "Hi [PERSON_NAME], I've put in work order #25707-1 for your request for professi…" at bounding box center [1055, 575] width 833 height 41
copy div "#25707-1"
click at [1453, 144] on icon at bounding box center [1461, 149] width 32 height 32
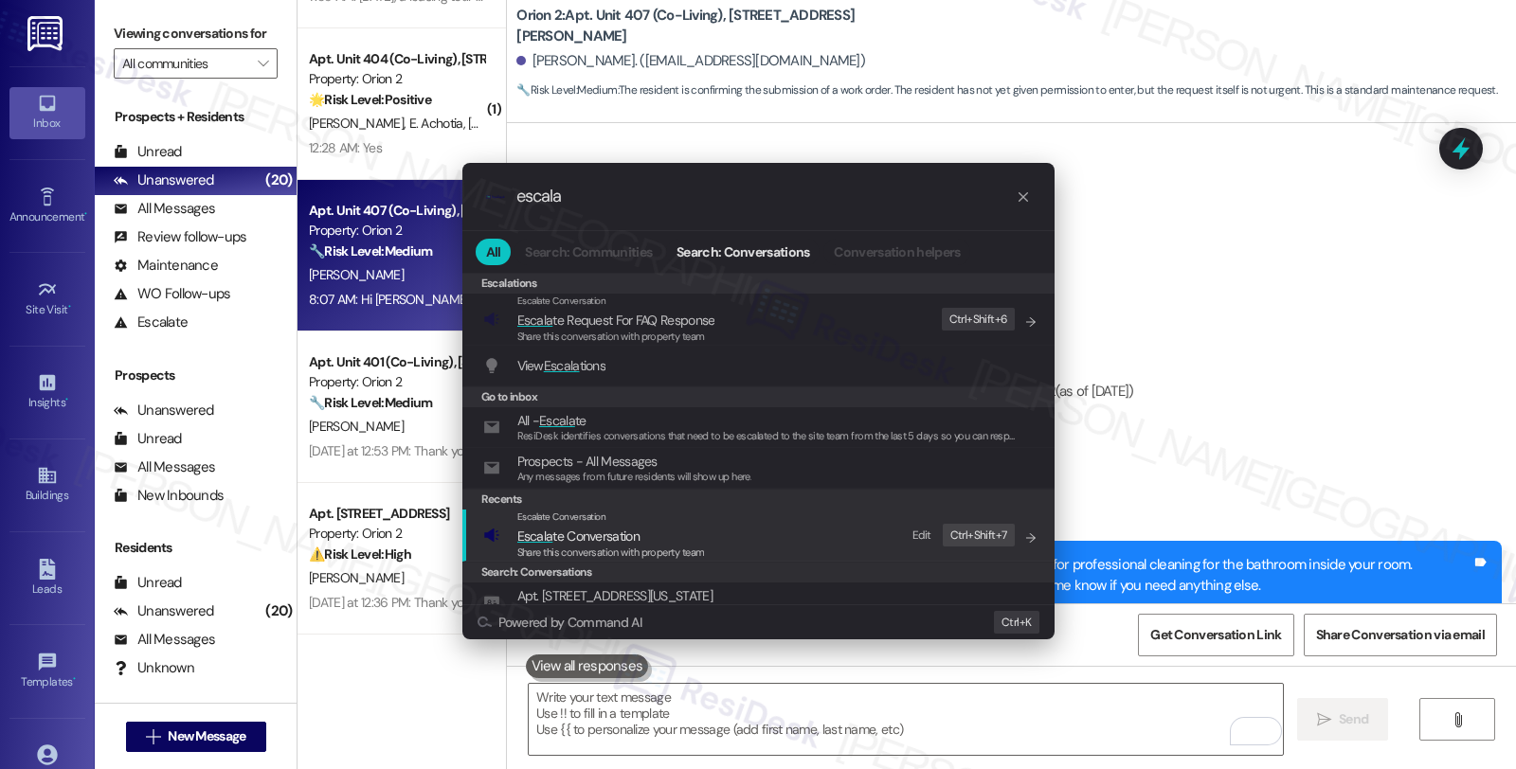
type input "escala"
click at [658, 541] on span "Escala te Conversation" at bounding box center [611, 536] width 188 height 21
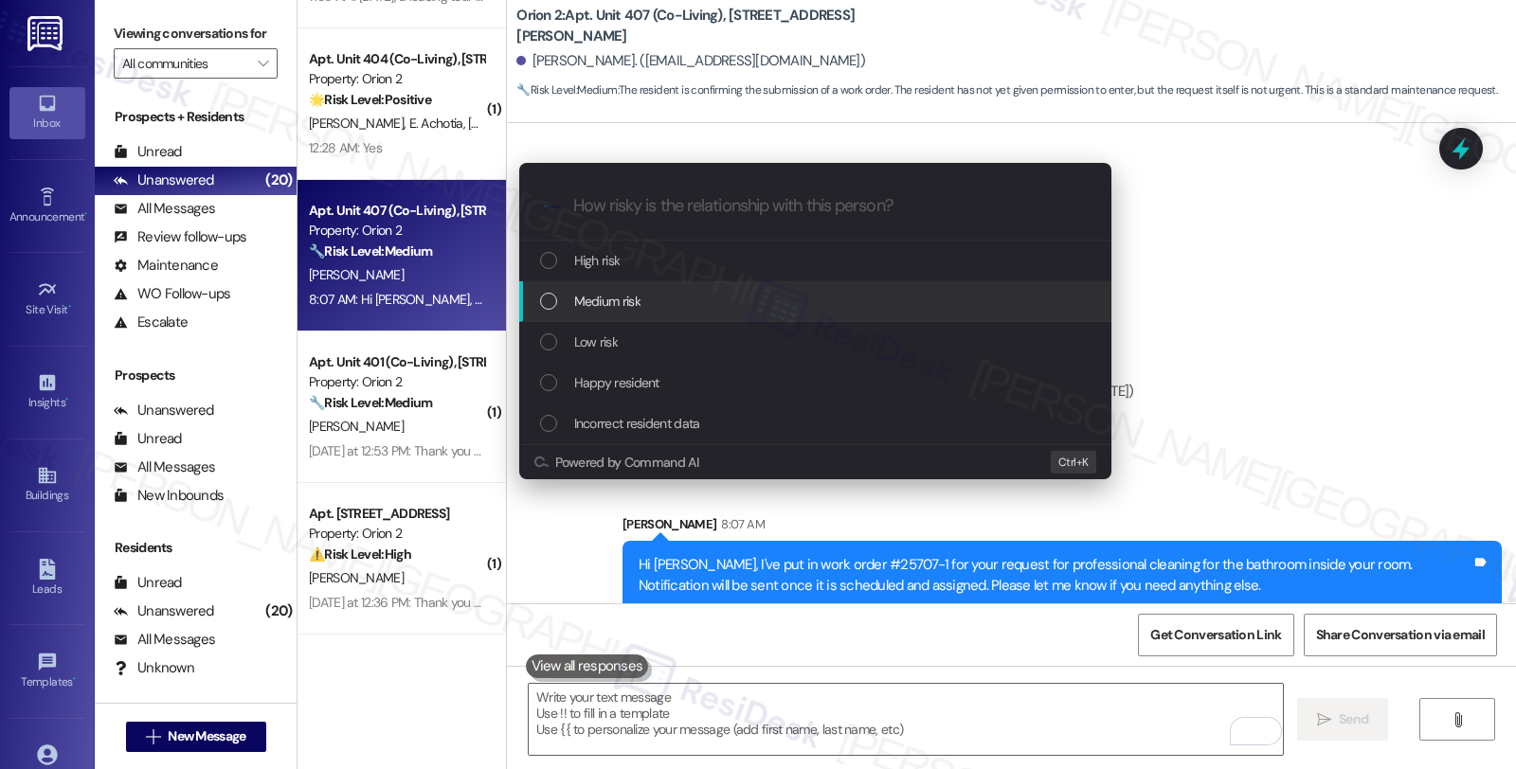
click at [650, 297] on div "Medium risk" at bounding box center [817, 301] width 554 height 21
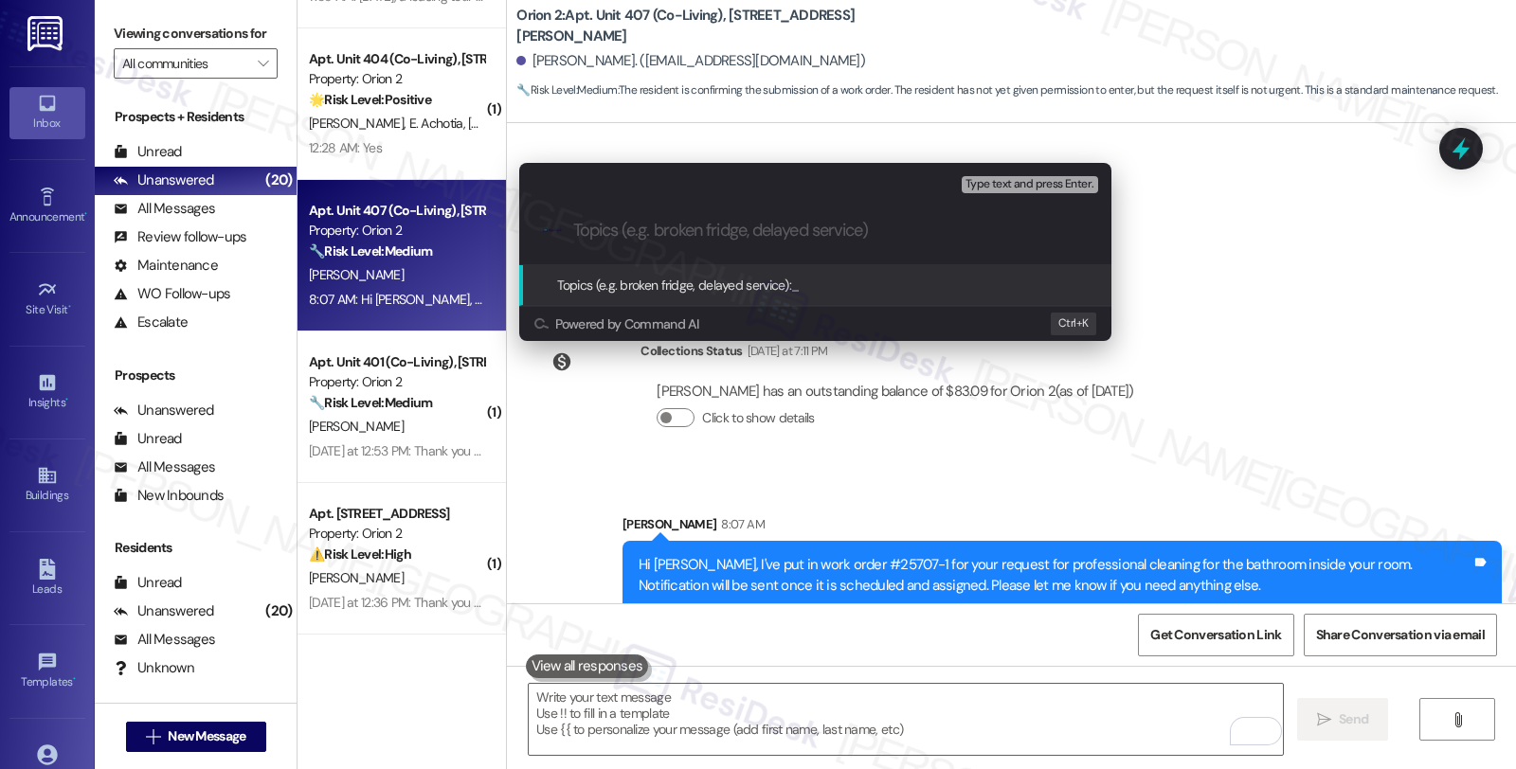
type input "("
paste input "#25707-1"
click at [848, 230] on input "#25707-1 (professional bathroom cleaing)" at bounding box center [822, 231] width 499 height 20
click at [571, 231] on div ".cls-1{fill:#0a055f;}.cls-2{fill:#0cc4c4;} resideskLogoBlueOrange #25707-1 (pro…" at bounding box center [815, 230] width 592 height 67
click at [573, 230] on input "#25707-1 (professional bathroom cleaning)" at bounding box center [822, 231] width 499 height 20
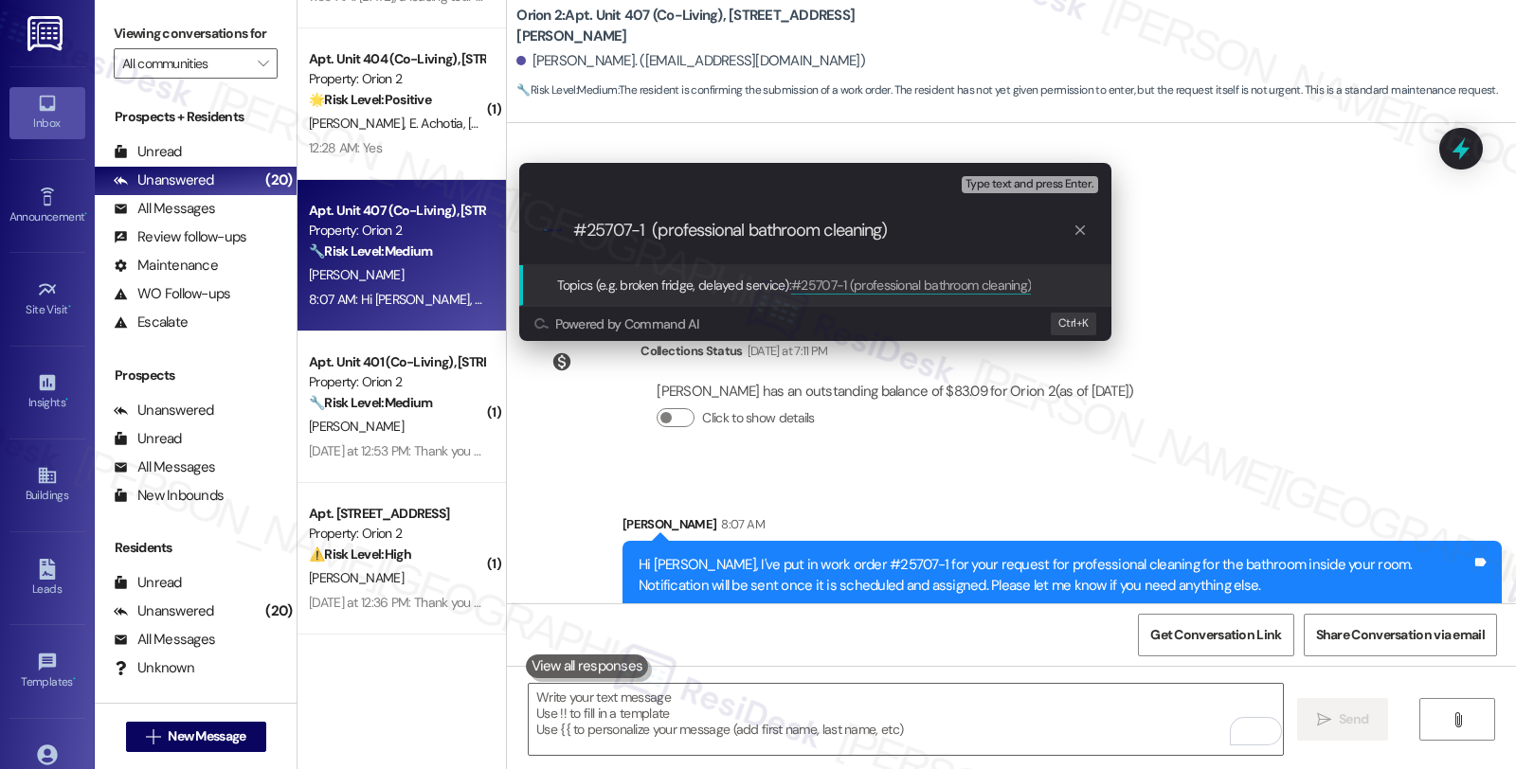
paste input "Work Order Filed by ResiDesk - WO #"
type input "Work Order Filed by ResiDesk - WO #25707-1 (professional bathroom cleaning)"
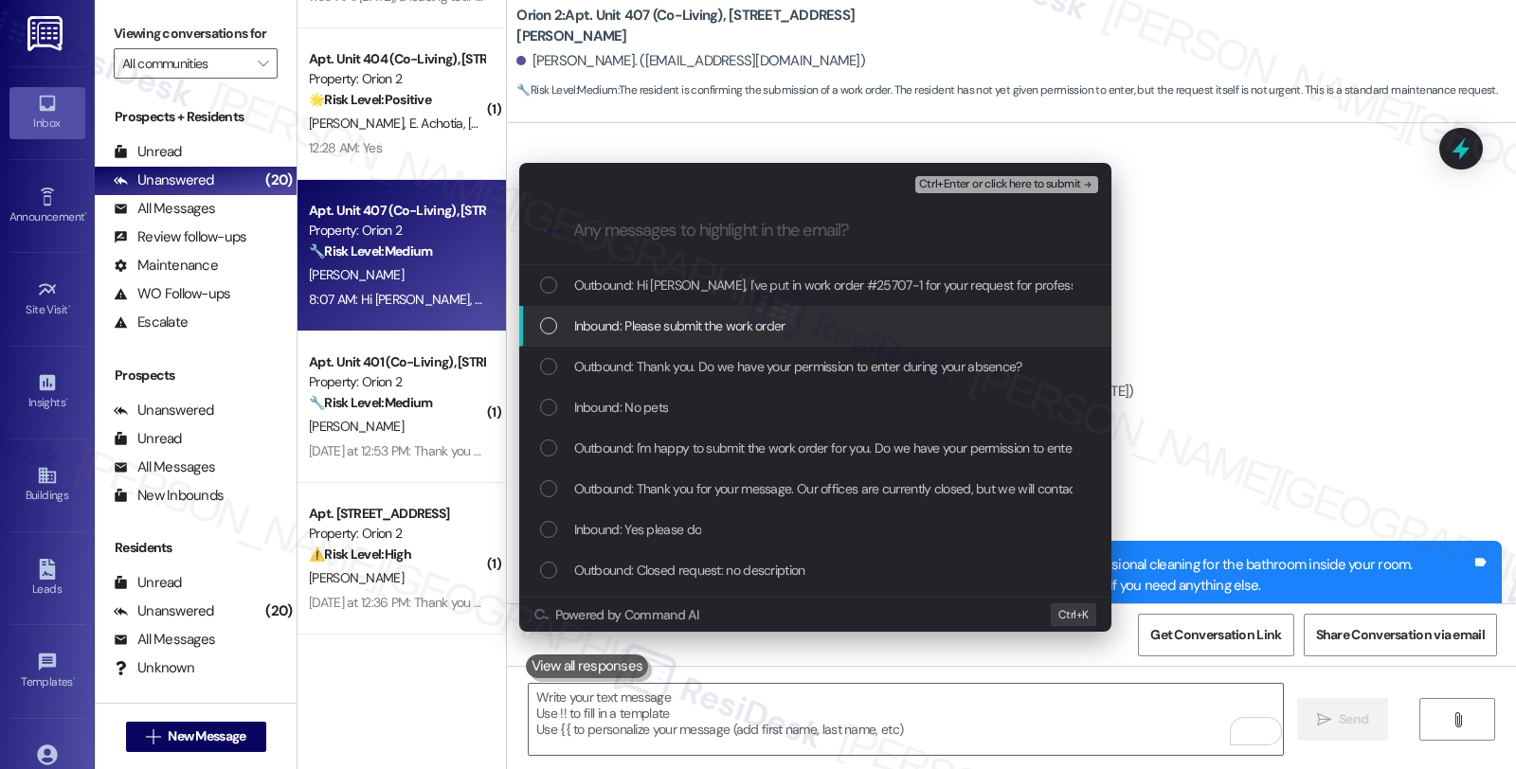
click at [705, 329] on span "Inbound: Please submit the work order" at bounding box center [679, 325] width 211 height 21
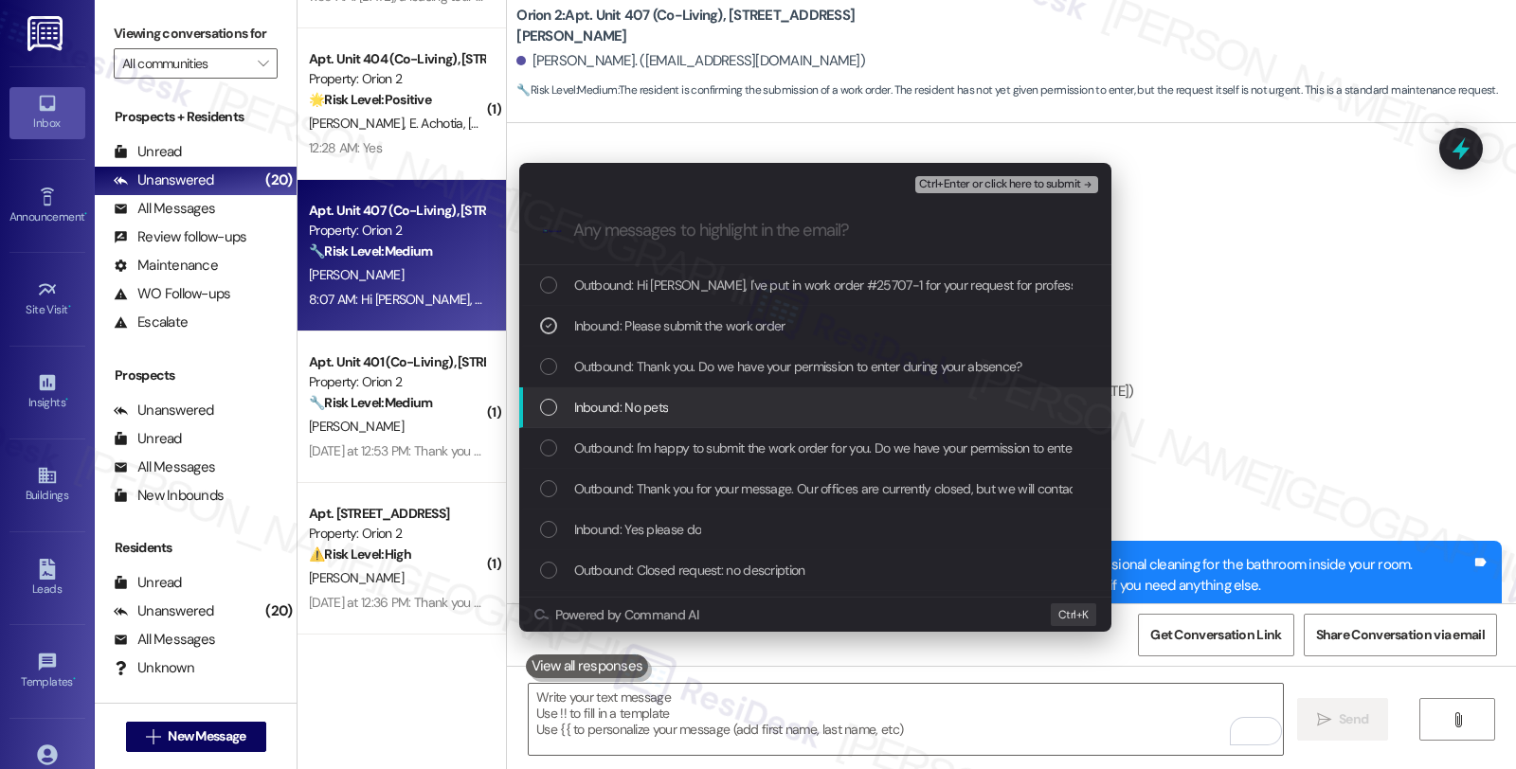
click at [687, 411] on div "Inbound: No pets" at bounding box center [817, 407] width 554 height 21
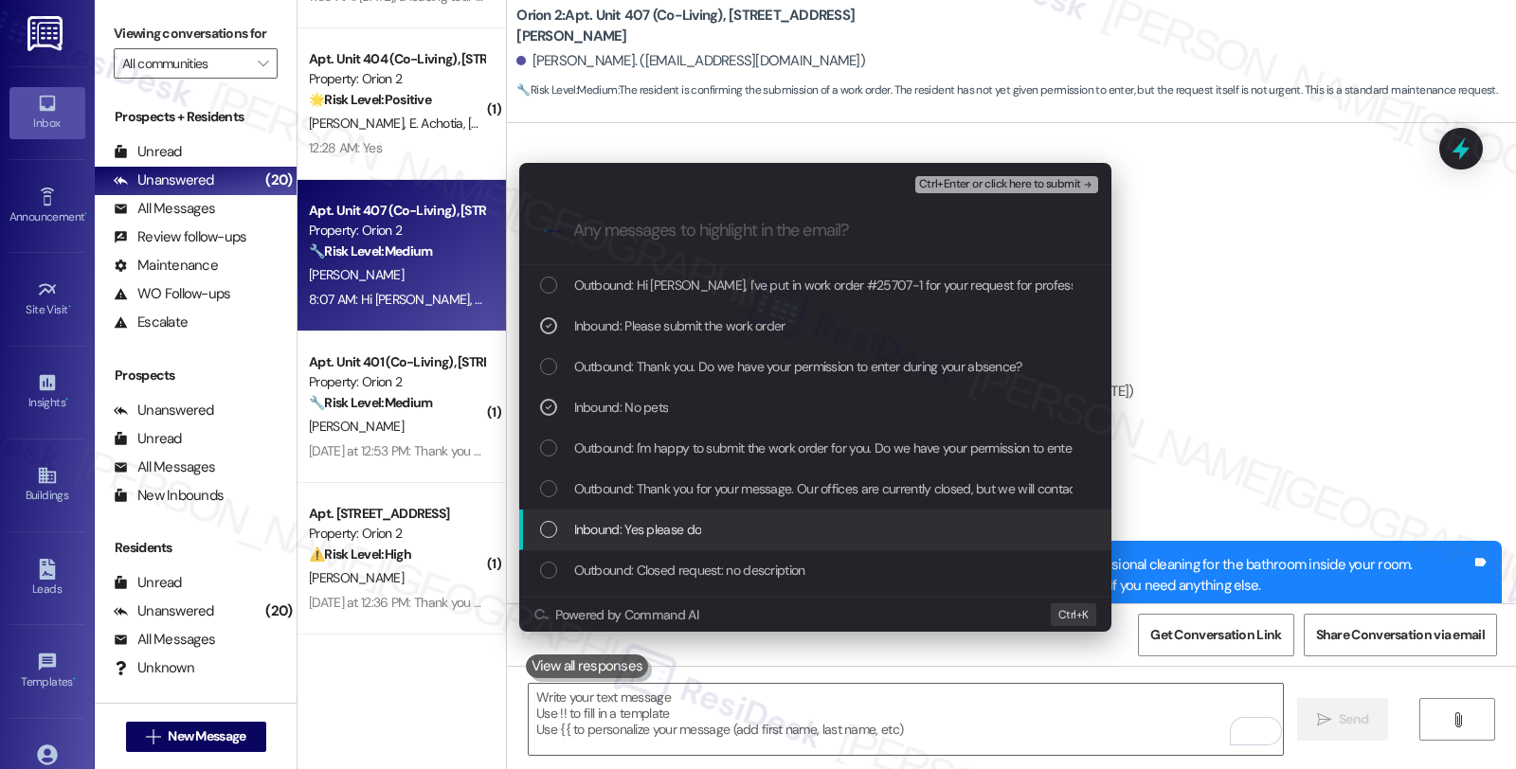
click at [690, 527] on span "Inbound: Yes please do" at bounding box center [638, 529] width 128 height 21
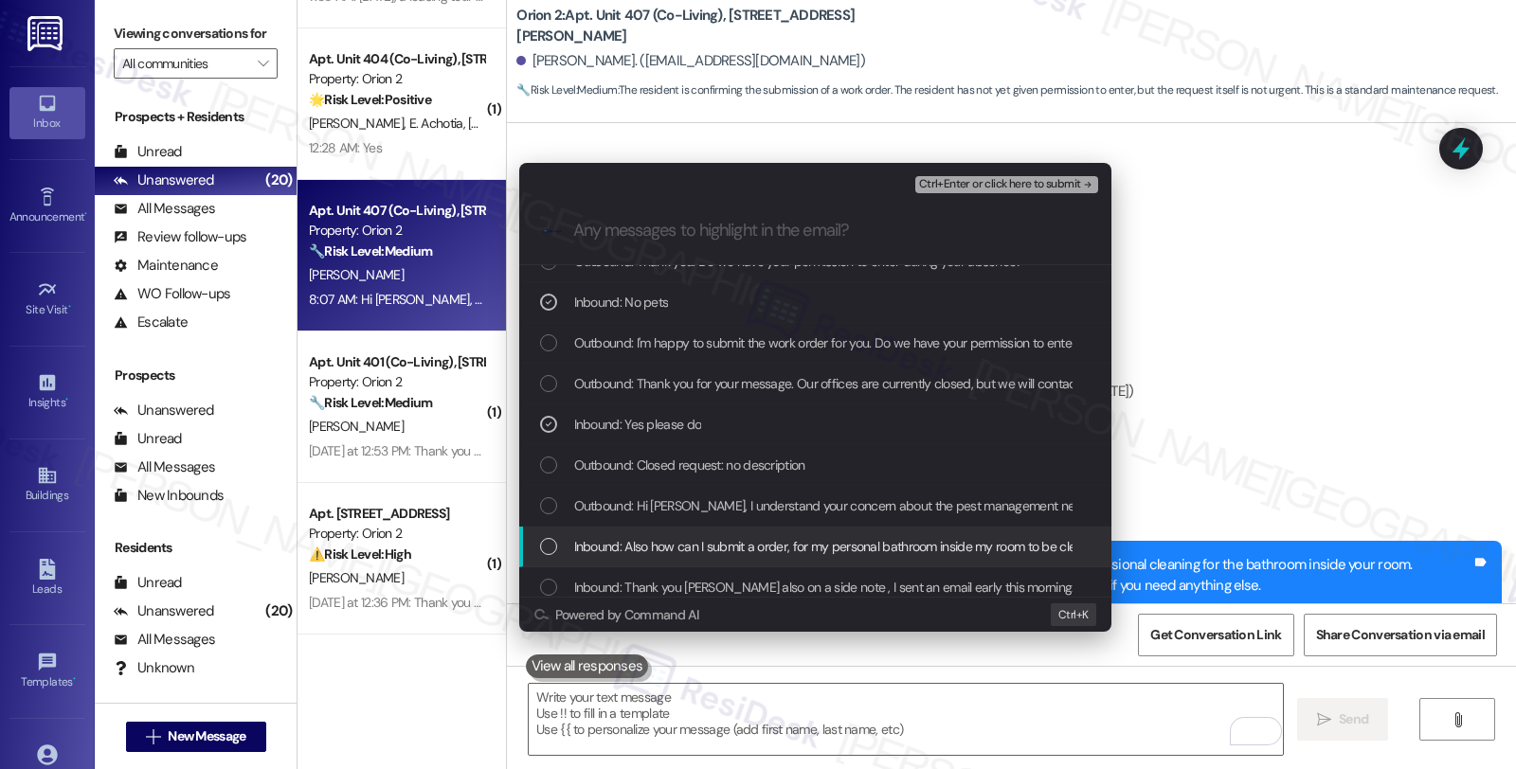
click at [742, 546] on span "Inbound: Also how can I submit a order, for my personal bathroom inside my room…" at bounding box center [1047, 546] width 947 height 21
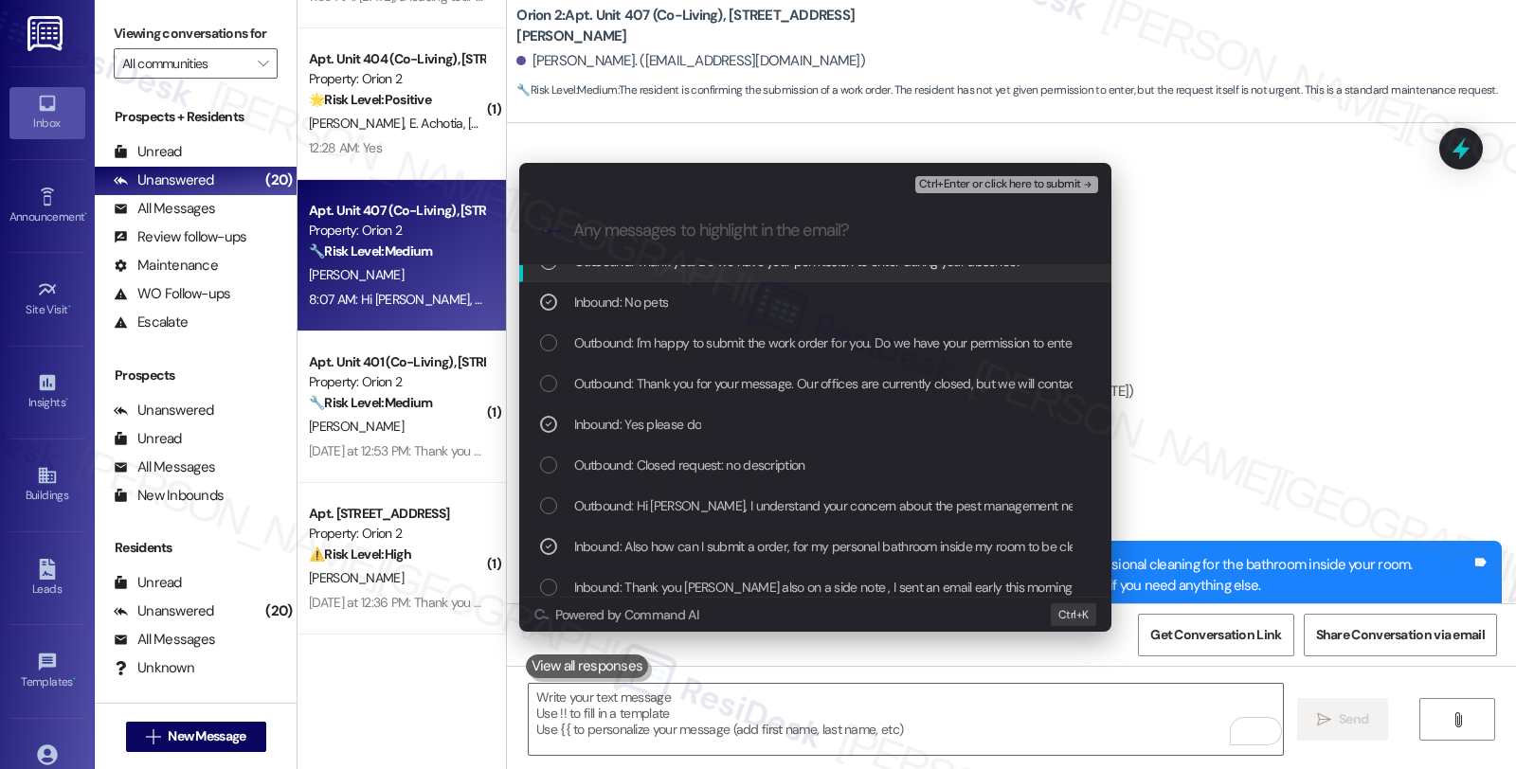
click at [998, 173] on div "Ctrl+Enter or click here to submit" at bounding box center [1008, 184] width 187 height 25
click at [997, 188] on span "Ctrl+Enter or click here to submit" at bounding box center [1000, 184] width 162 height 13
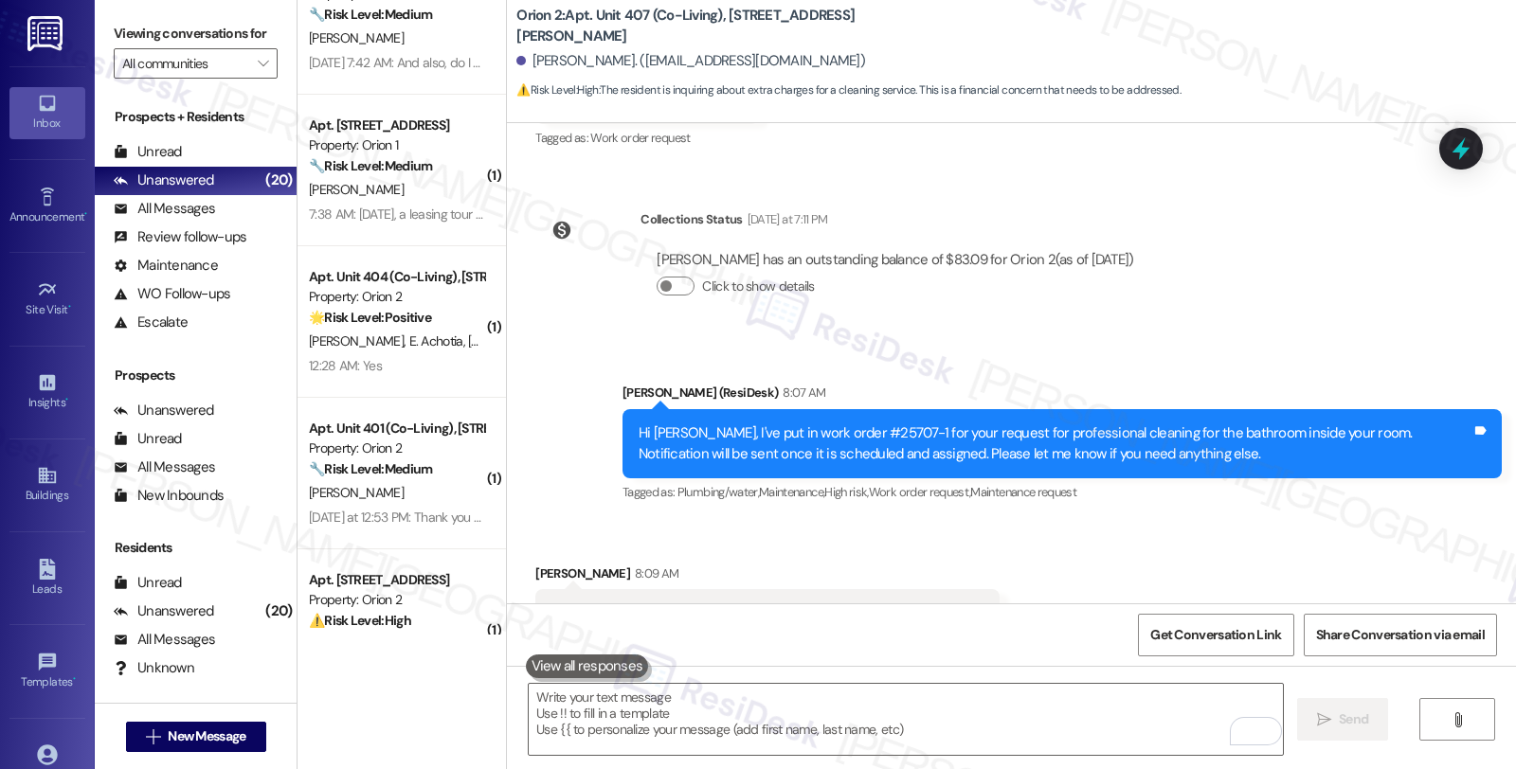
scroll to position [2489, 0]
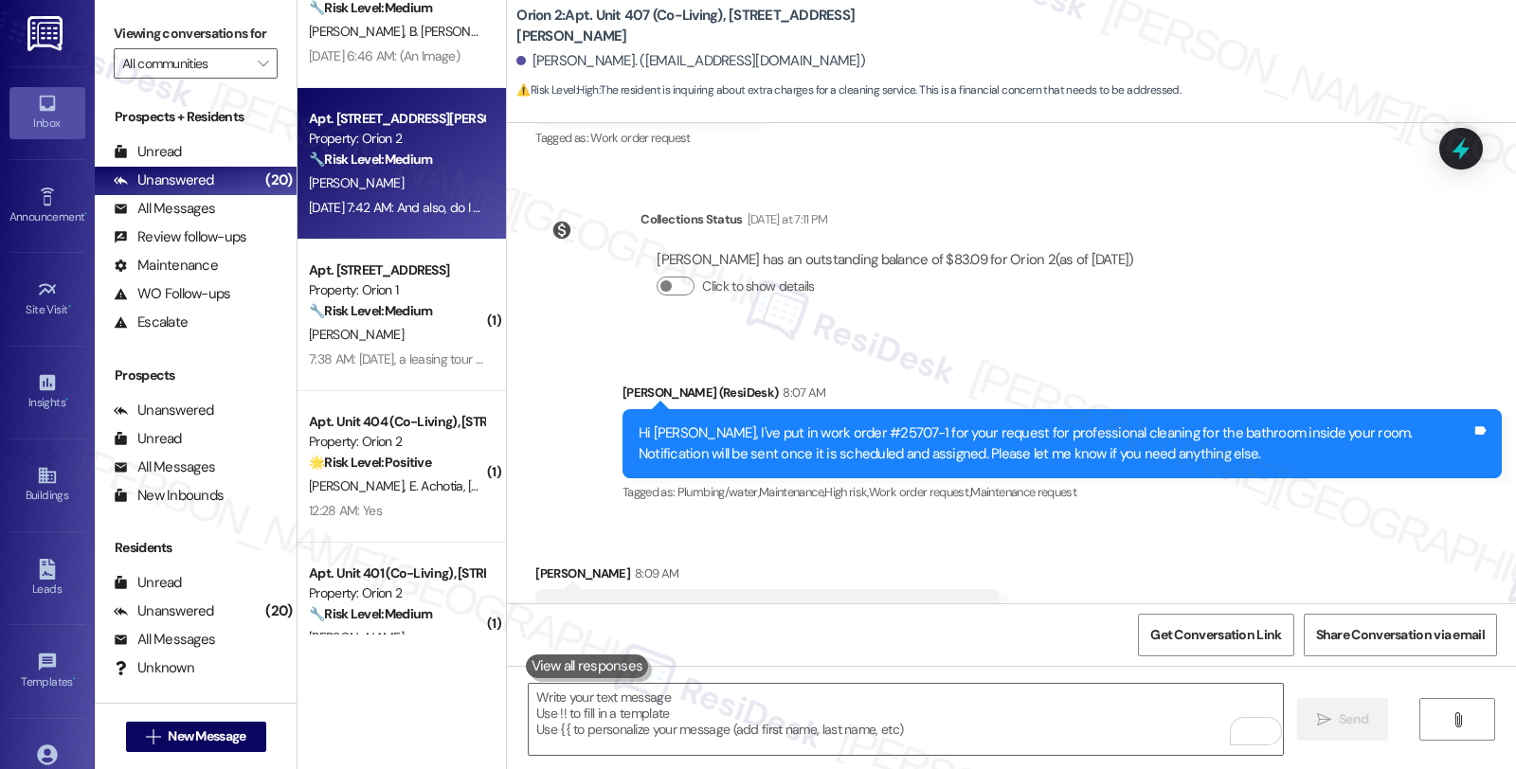
click at [405, 205] on div "[DATE] 7:42 AM: And also, do I have to notify anybody of my official move in da…" at bounding box center [532, 207] width 447 height 17
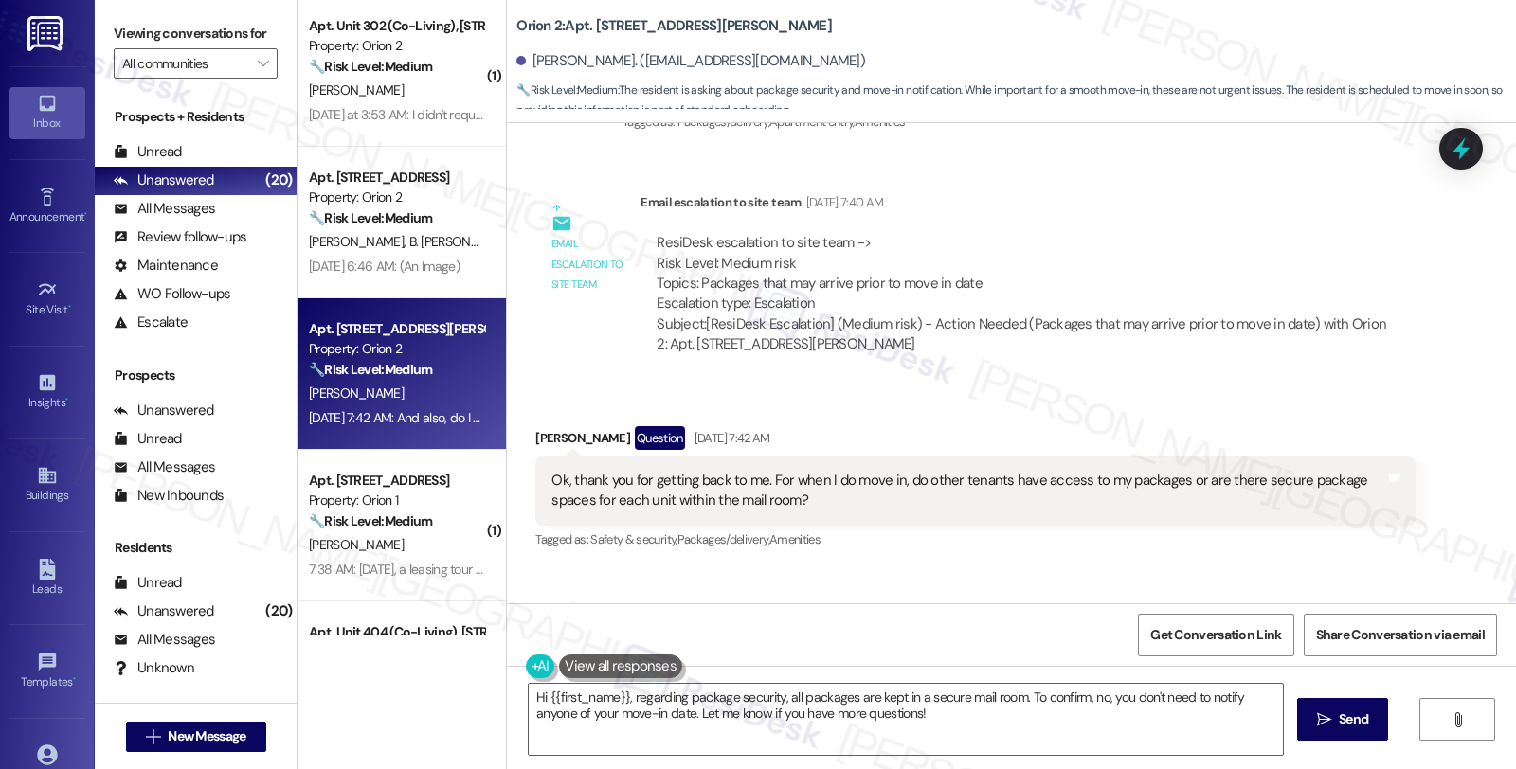
scroll to position [1467, 0]
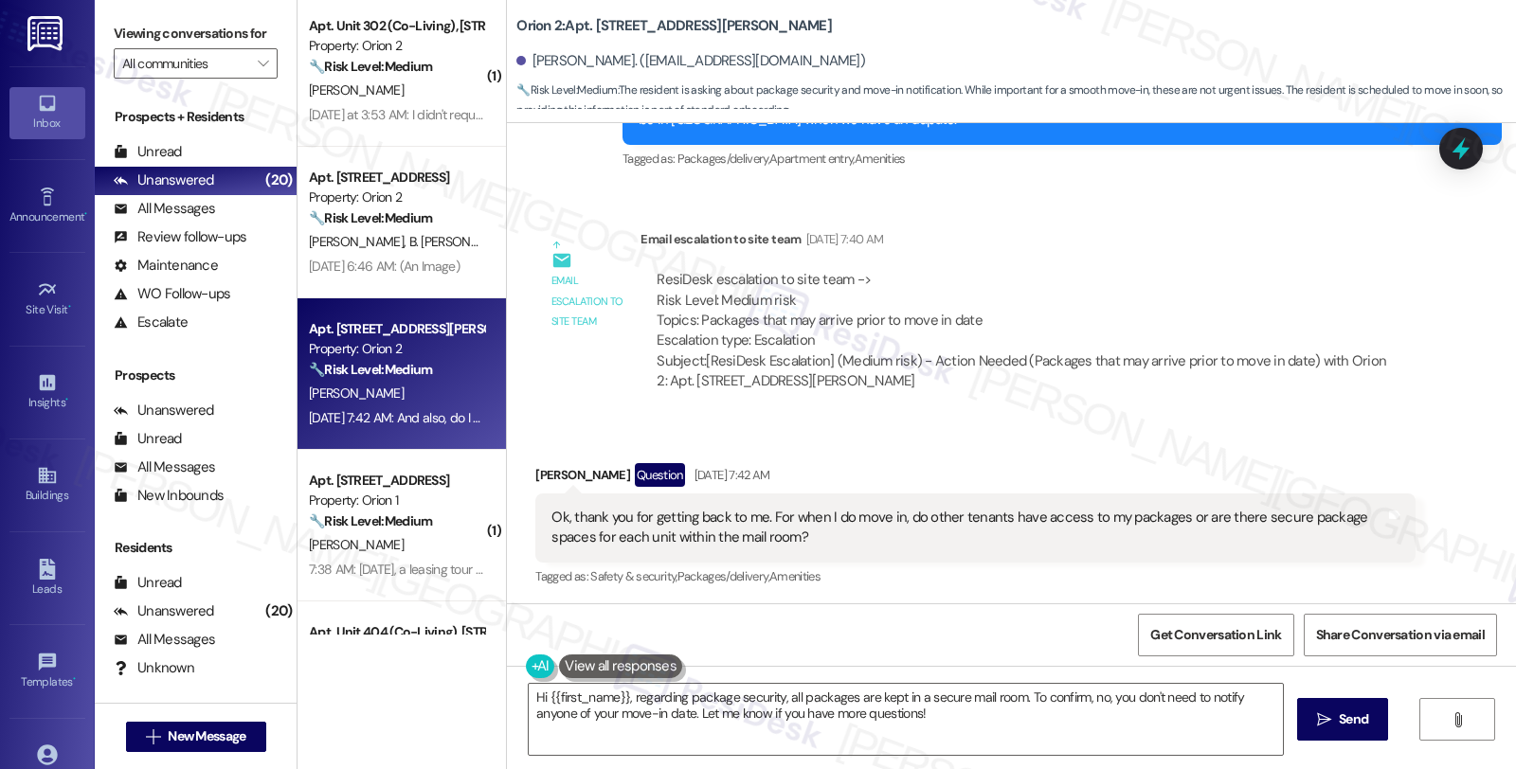
click at [832, 538] on div "Ok, thank you for getting back to me. For when I do move in, do other tenants h…" at bounding box center [967, 528] width 833 height 41
drag, startPoint x: 767, startPoint y: 519, endPoint x: 919, endPoint y: 519, distance: 151.6
click at [919, 519] on div "Ok, thank you for getting back to me. For when I do move in, do other tenants h…" at bounding box center [967, 528] width 833 height 41
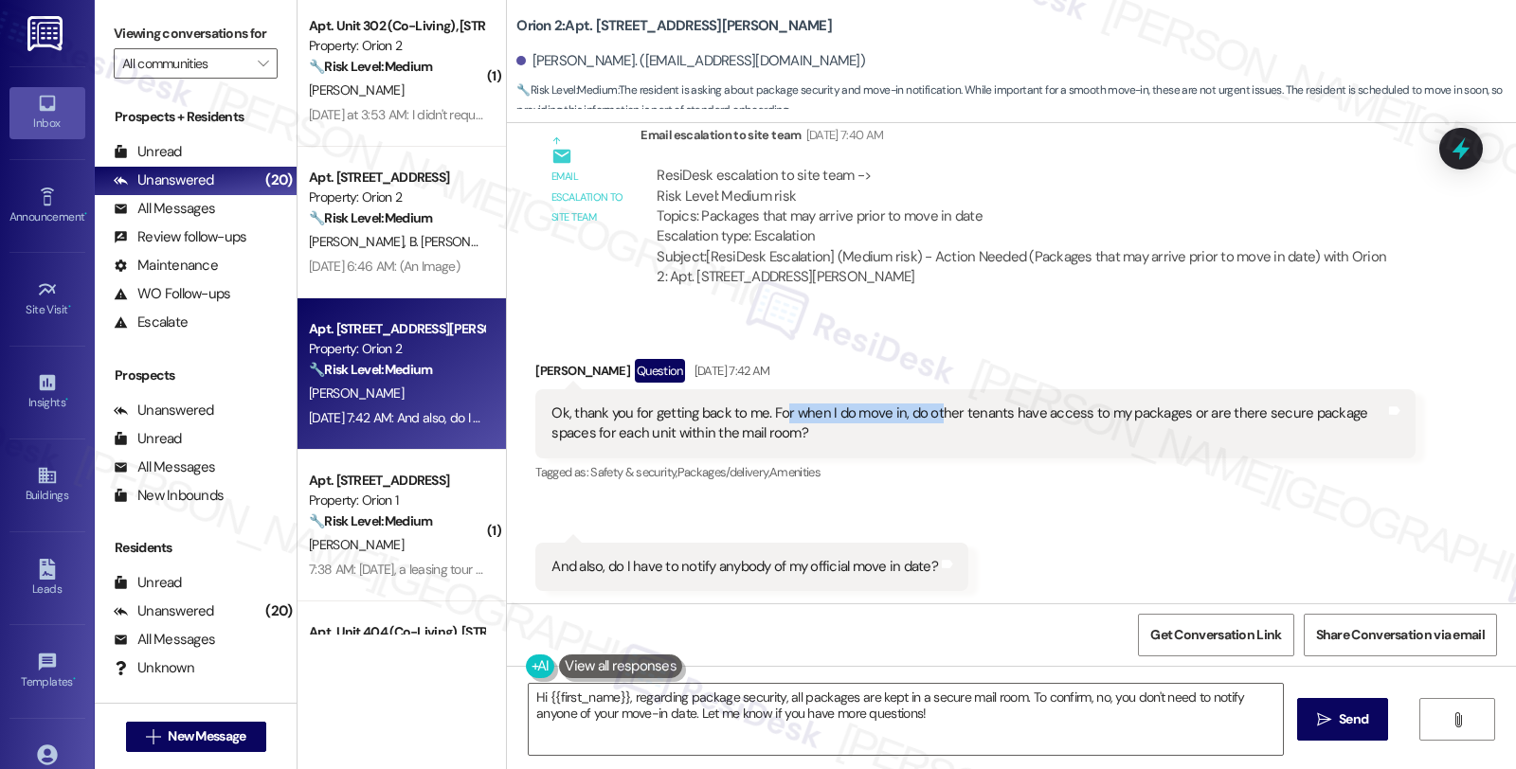
scroll to position [1573, 0]
click at [702, 414] on div "Ok, thank you for getting back to me. For when I do move in, do other tenants h…" at bounding box center [967, 422] width 833 height 41
drag, startPoint x: 552, startPoint y: 569, endPoint x: 838, endPoint y: 569, distance: 286.1
click at [838, 569] on div "And also, do I have to notify anybody of my official move in date?" at bounding box center [744, 565] width 387 height 20
click at [1118, 542] on div "Received via SMS [PERSON_NAME] Question [DATE] 7:42 AM Ok, thank you for gettin…" at bounding box center [1011, 460] width 1009 height 290
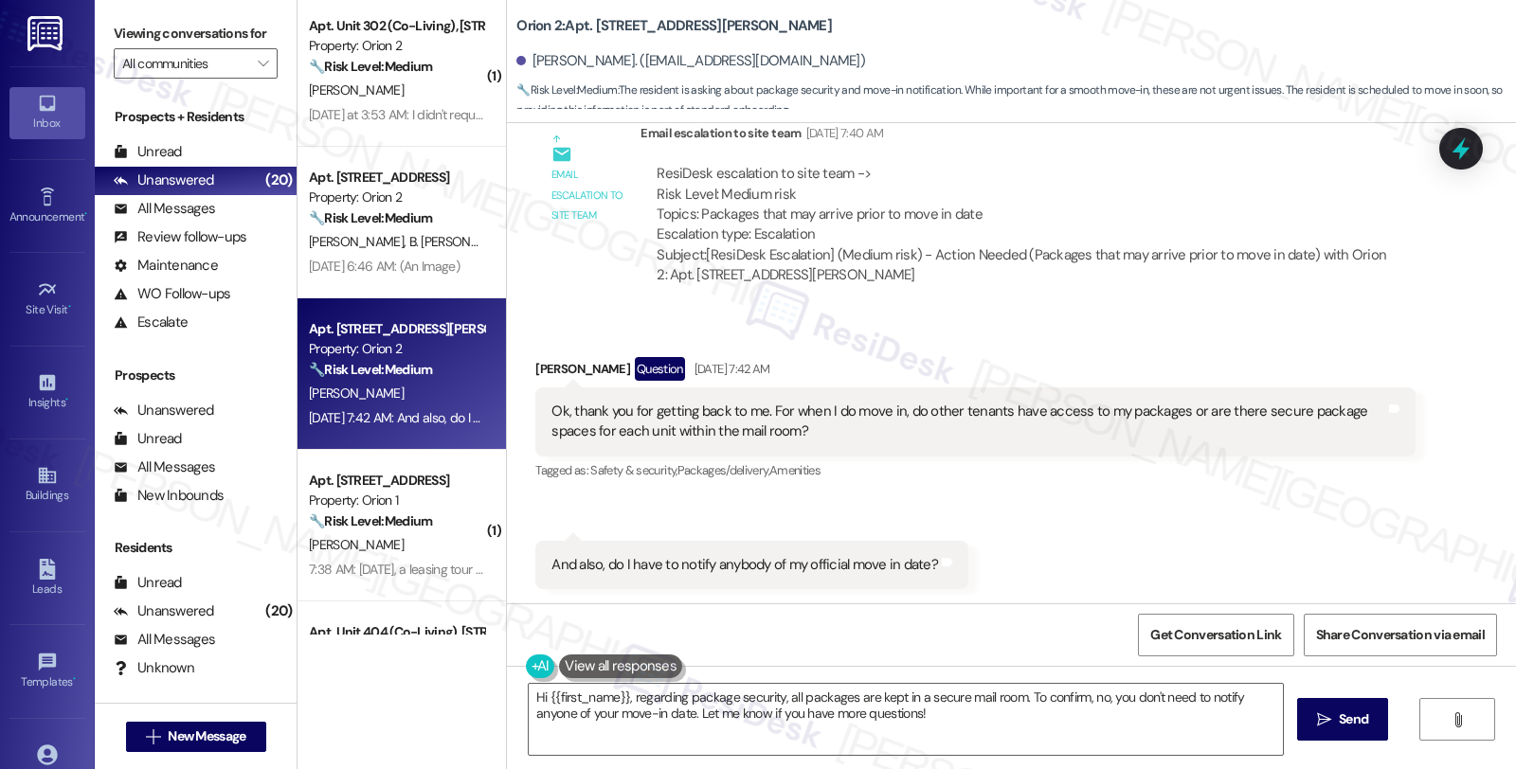
click at [1012, 570] on div "Received via SMS [PERSON_NAME] Question [DATE] 7:42 AM Ok, thank you for gettin…" at bounding box center [1011, 460] width 1009 height 290
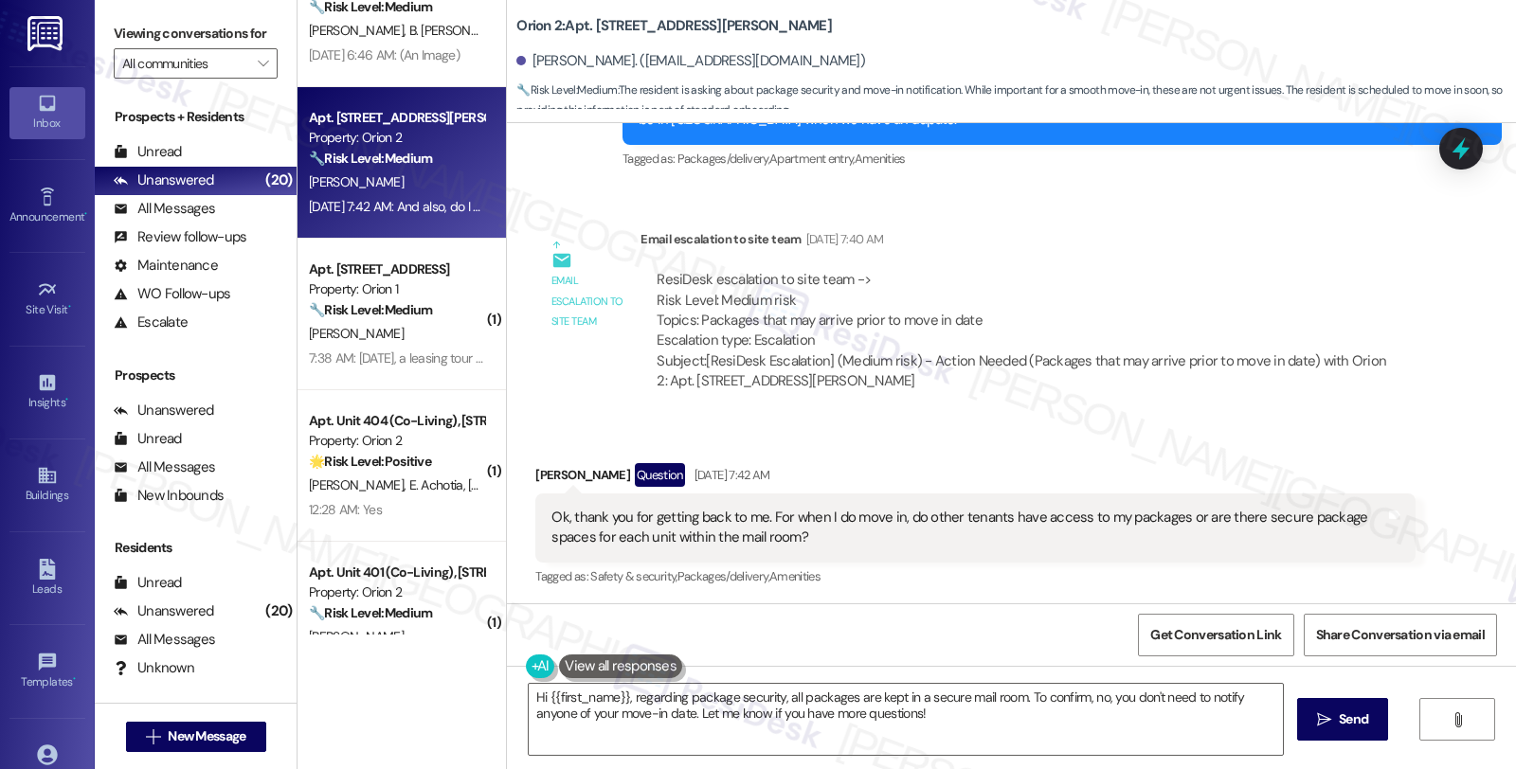
scroll to position [2489, 0]
click at [1171, 725] on textarea "Hi {{first_name}}, regarding package security, all packages are kept in a secur…" at bounding box center [906, 719] width 754 height 71
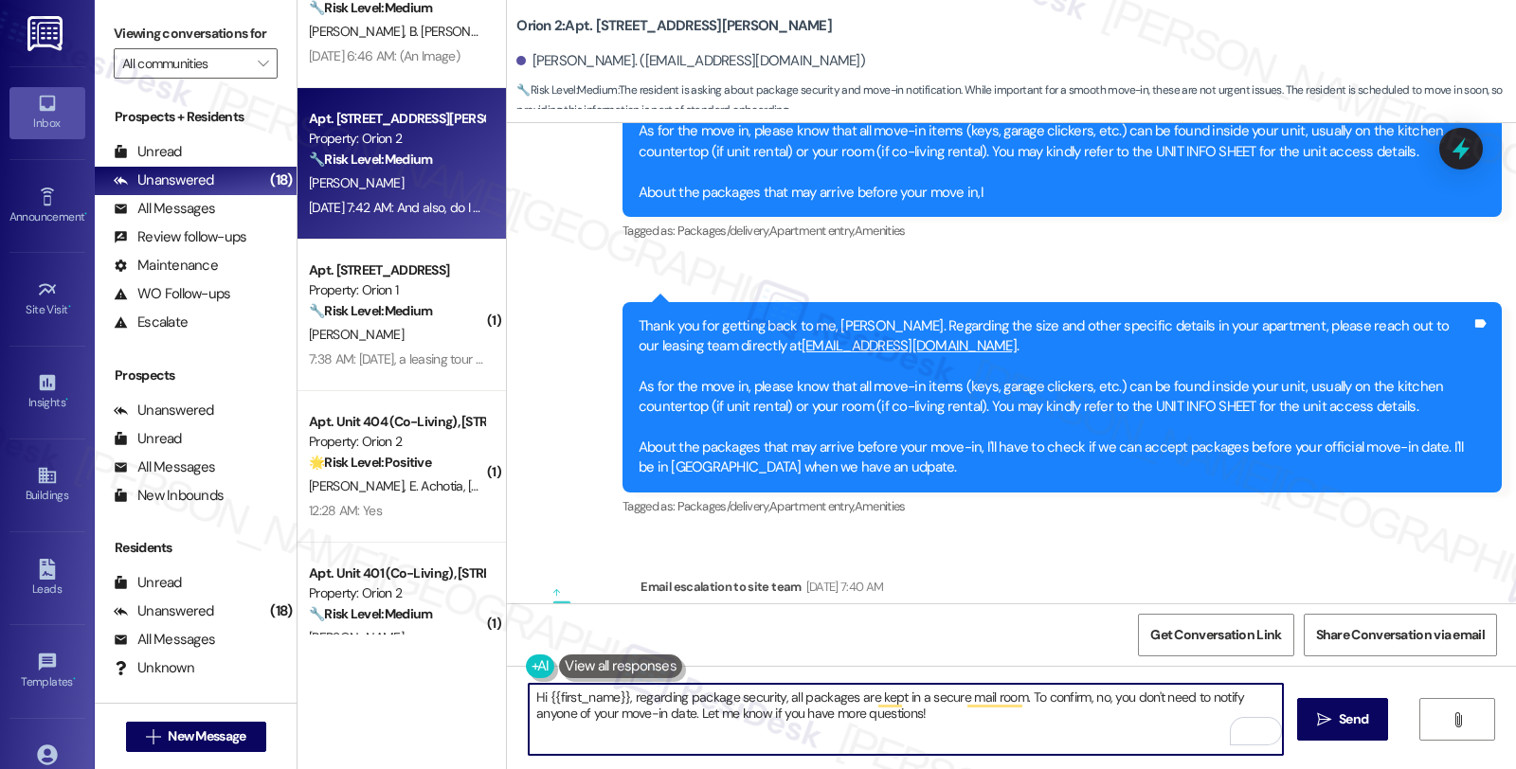
scroll to position [1151, 0]
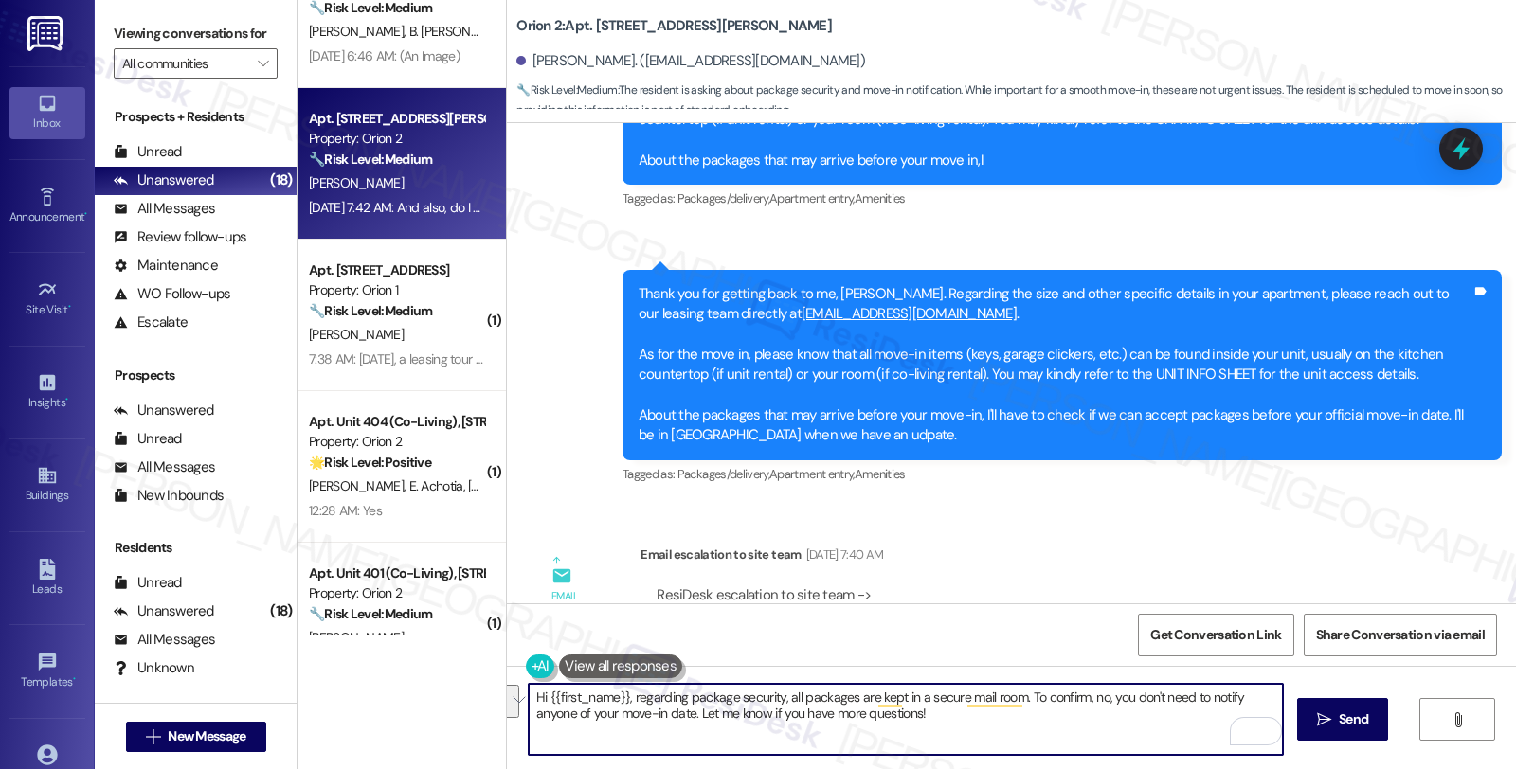
drag, startPoint x: 622, startPoint y: 702, endPoint x: 982, endPoint y: 716, distance: 360.3
click at [982, 716] on textarea "Hi {{first_name}}, regarding package security, all packages are kept in a secur…" at bounding box center [906, 719] width 754 height 71
click at [1073, 704] on textarea "Hi {{first_name}}, I'm still checking about the packages that may arrive before…" at bounding box center [906, 719] width 754 height 71
click at [1238, 694] on textarea "Hi {{first_name}}, I'm still checking about the packages that may arrive before…" at bounding box center [906, 719] width 754 height 71
click at [926, 711] on textarea "Hi {{first_name}}, I'm still checking about the packages that may arrive before…" at bounding box center [906, 719] width 754 height 71
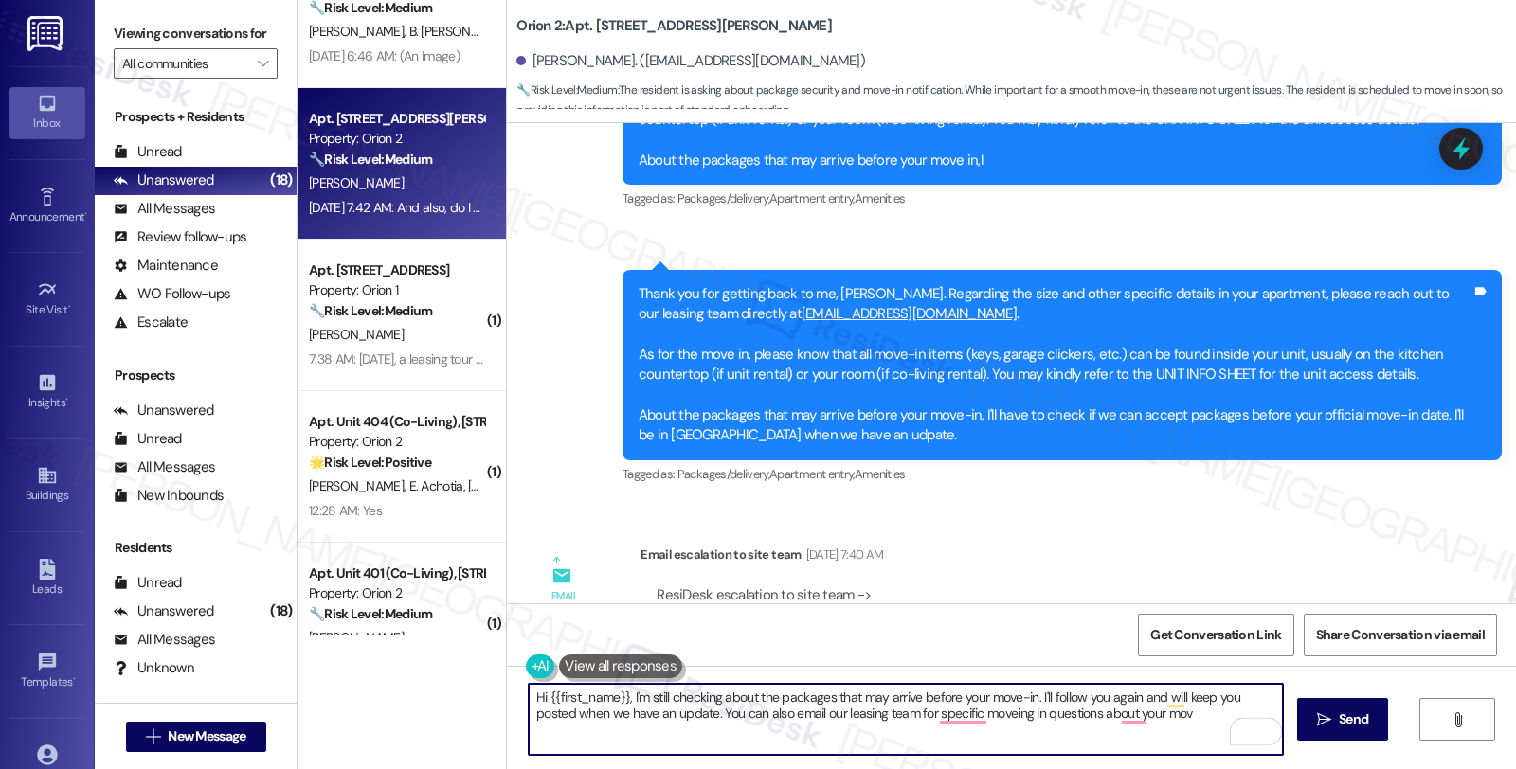
drag, startPoint x: 1055, startPoint y: 712, endPoint x: 1184, endPoint y: 713, distance: 128.9
click at [1184, 713] on textarea "Hi {{first_name}}, I'm still checking about the packages that may arrive before…" at bounding box center [906, 719] width 754 height 71
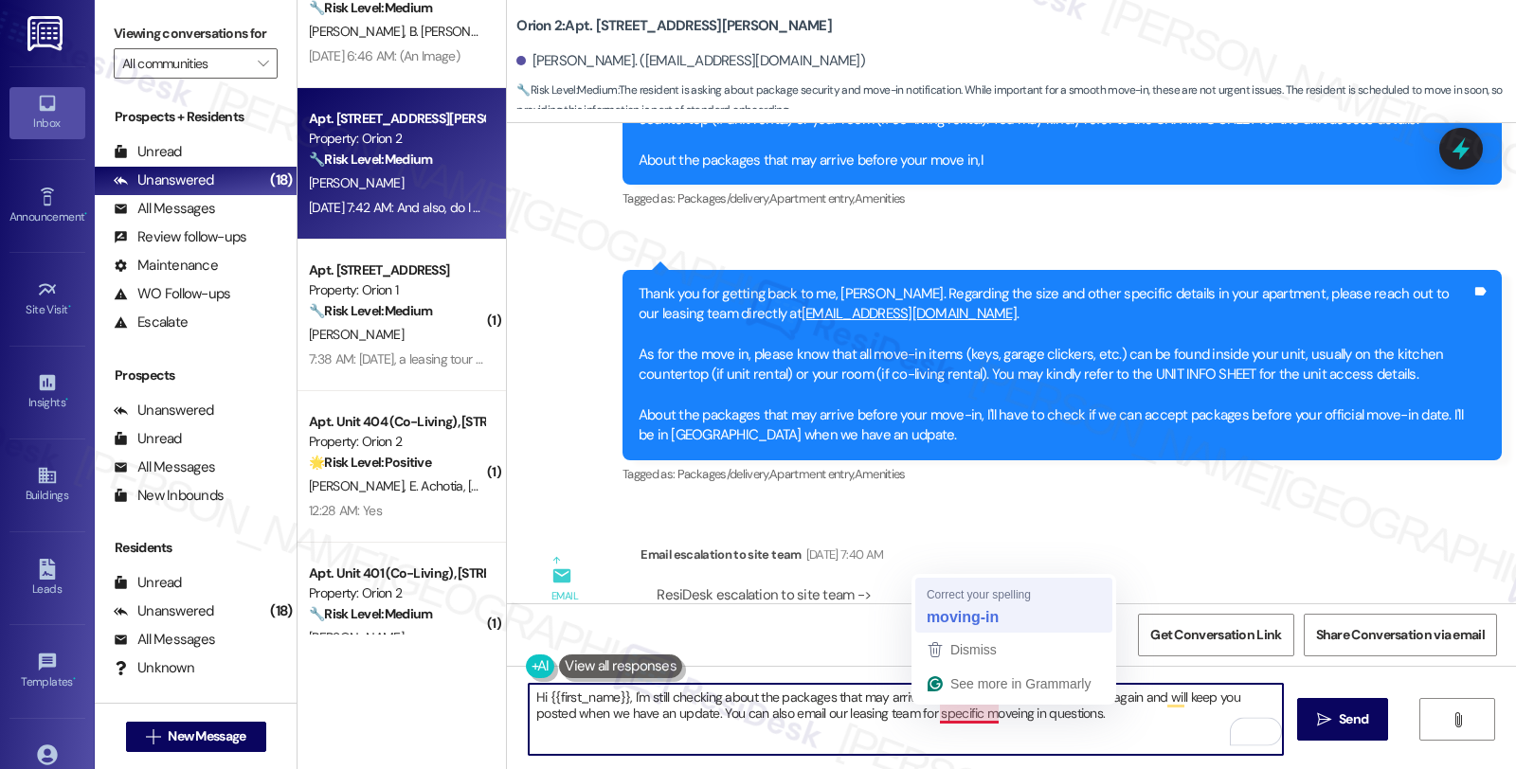
type textarea "Hi {{first_name}}, I'm still checking about the packages that may arrive before…"
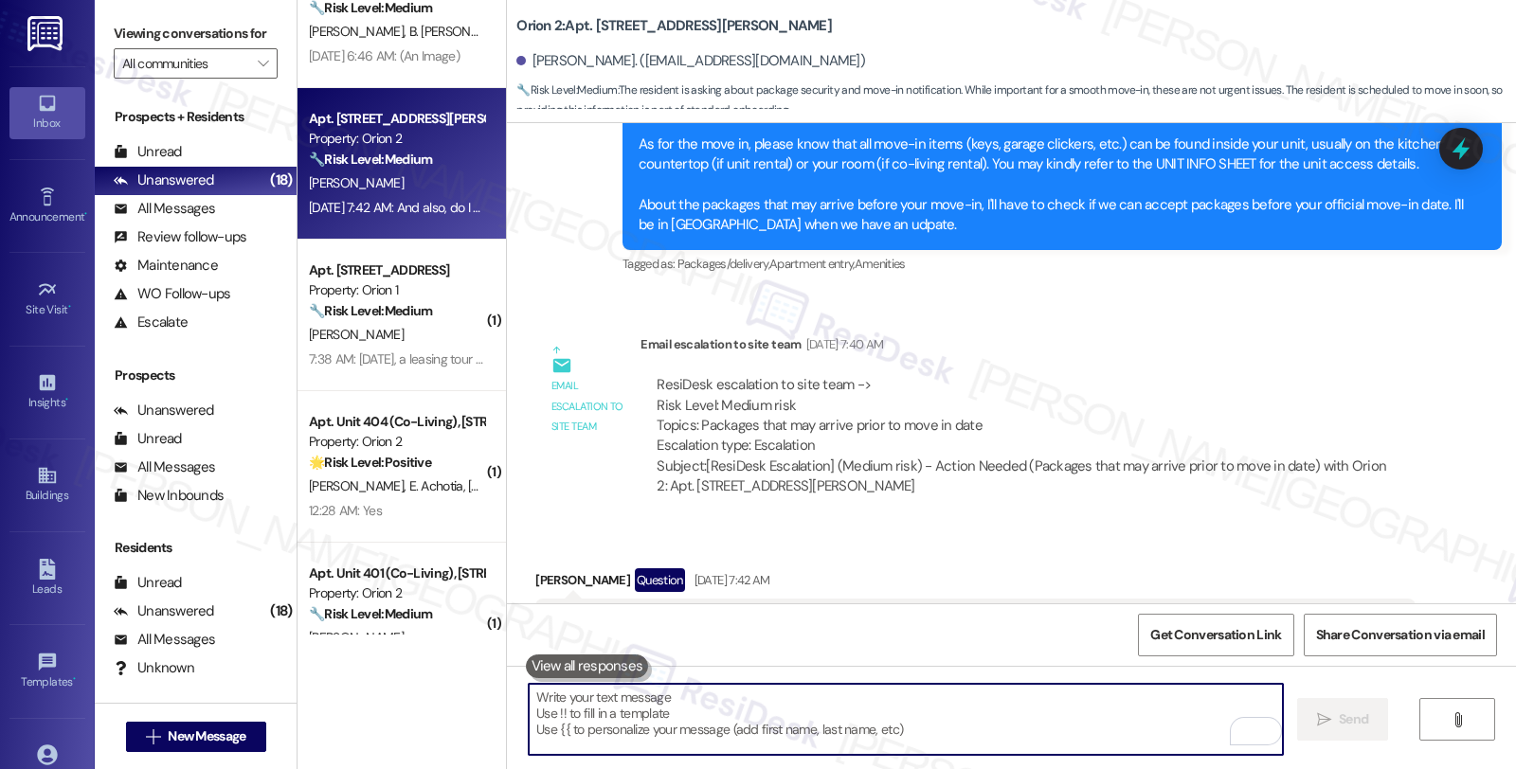
scroll to position [1573, 0]
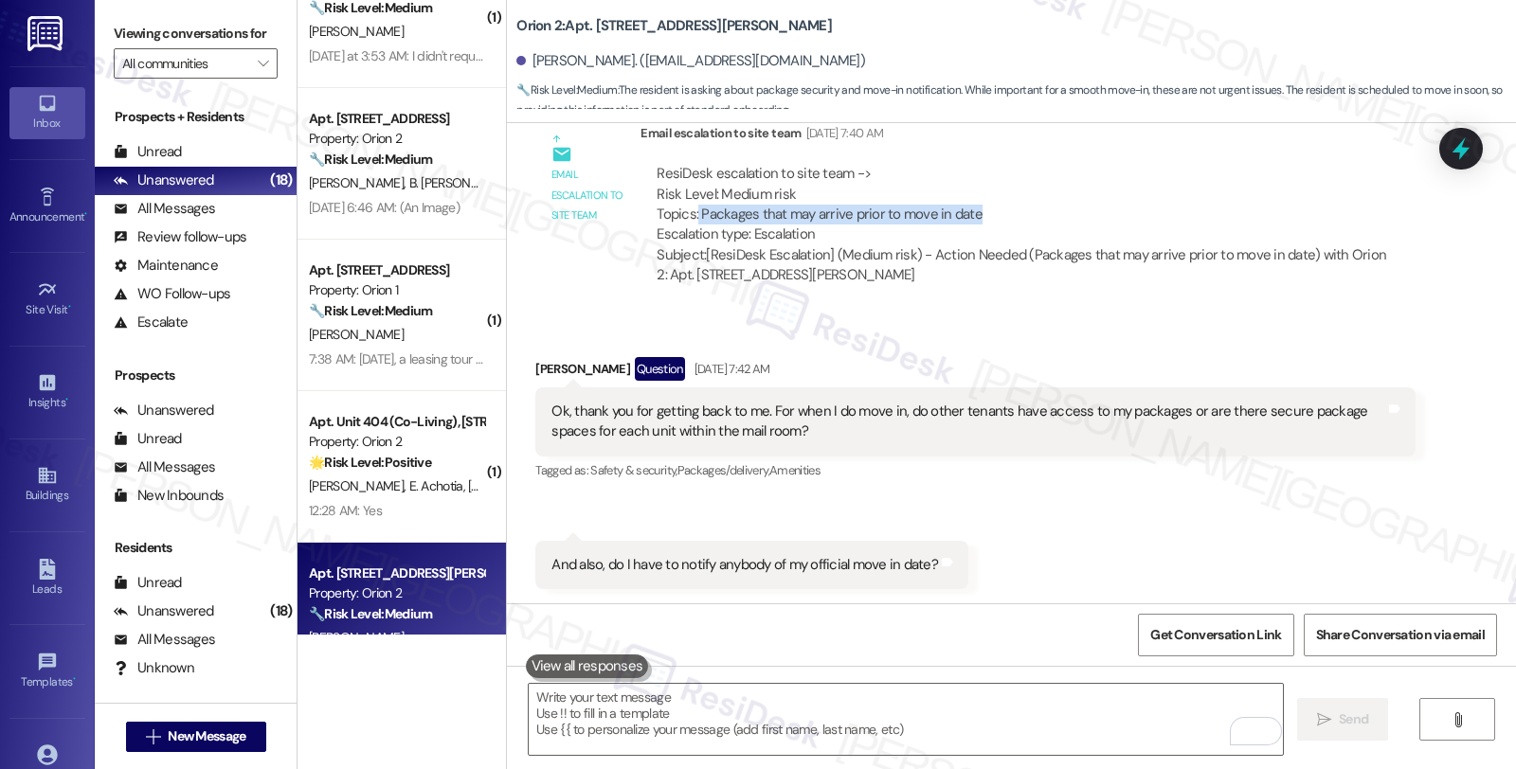
drag, startPoint x: 936, startPoint y: 211, endPoint x: 971, endPoint y: 211, distance: 35.1
click at [971, 211] on div "ResiDesk escalation to site team -> Risk Level: Medium risk Topics: Packages th…" at bounding box center [1028, 204] width 742 height 81
copy div "Packages that may arrive prior to move in date"
click at [1457, 156] on icon at bounding box center [1461, 149] width 32 height 32
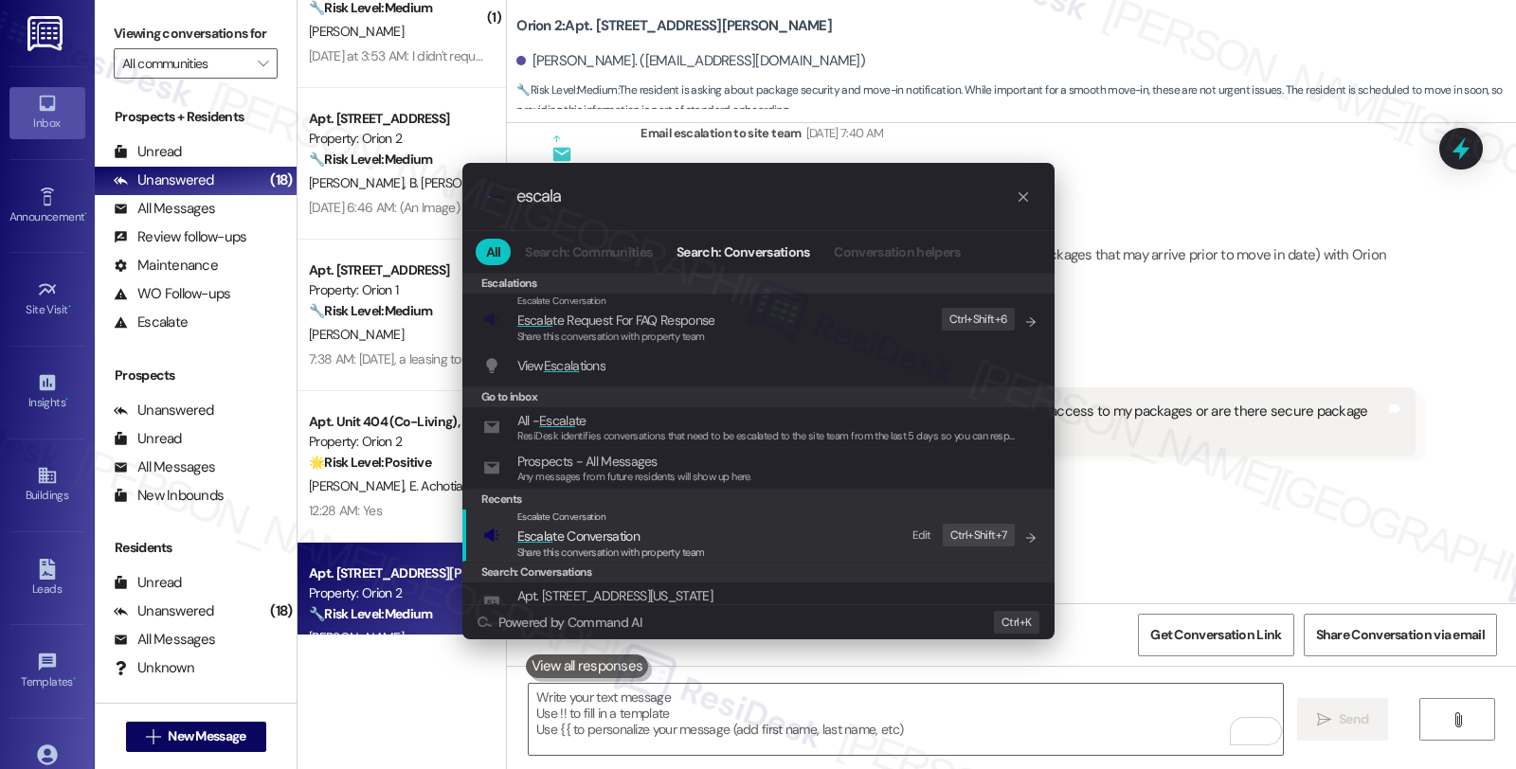
type input "escala"
click at [621, 528] on span "Escala te Conversation" at bounding box center [578, 536] width 122 height 17
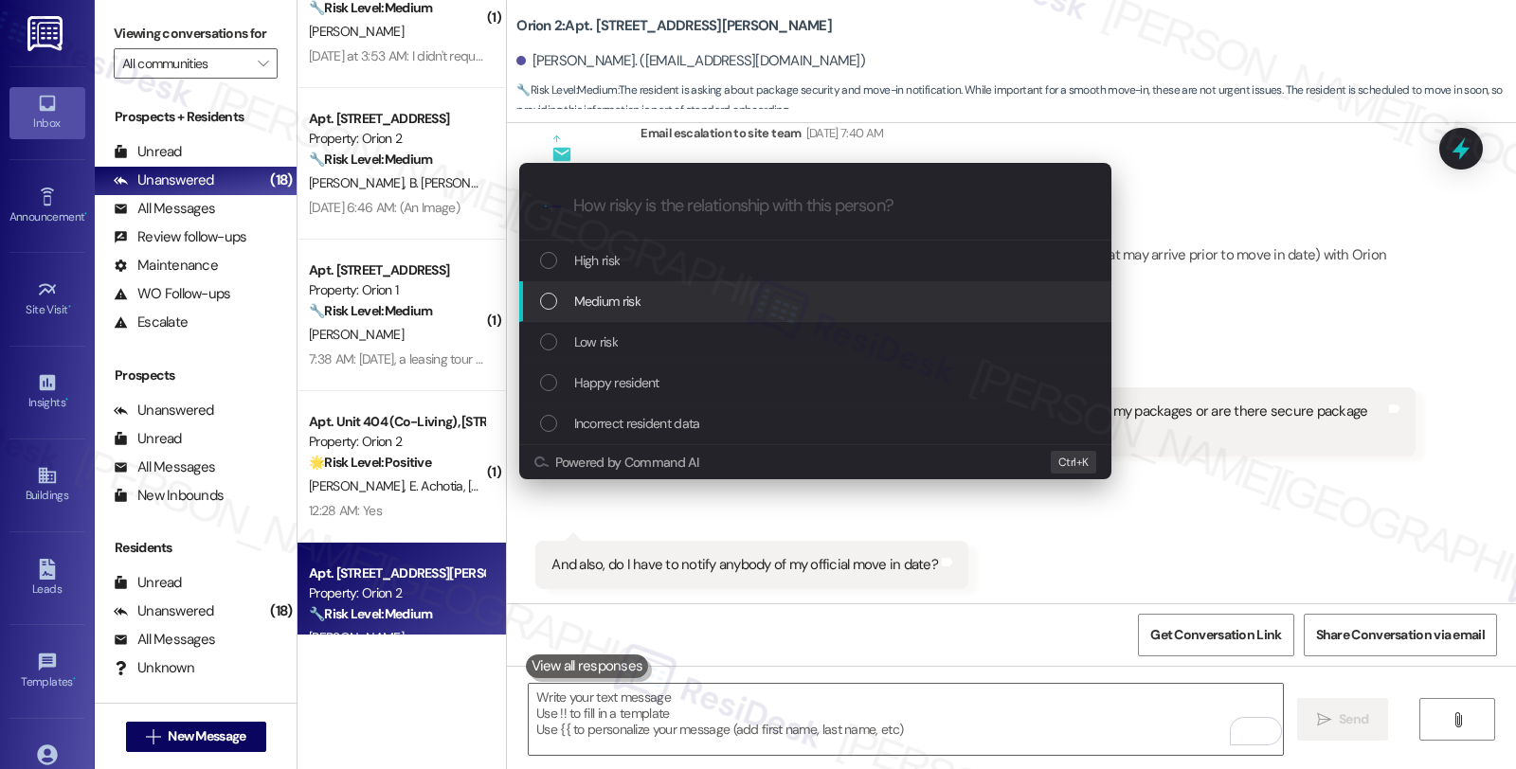
click at [628, 309] on span "Medium risk" at bounding box center [607, 301] width 66 height 21
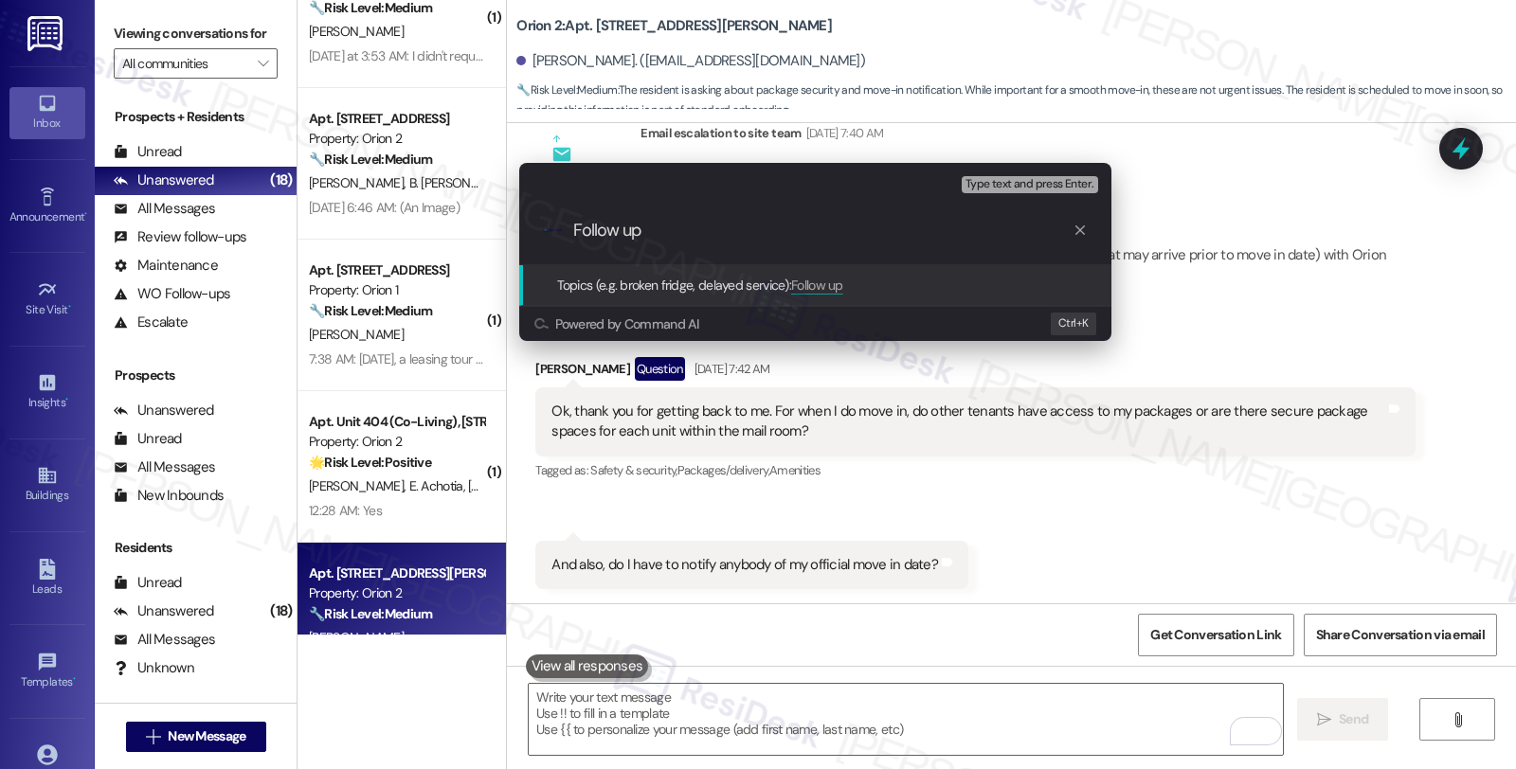
paste input "Packages that may arrive prior to move in date"
click at [641, 223] on input "Follow up Packages that may arrive prior to move in date" at bounding box center [822, 231] width 499 height 20
type input "Follow up: Packages that may arrive prior to move in date"
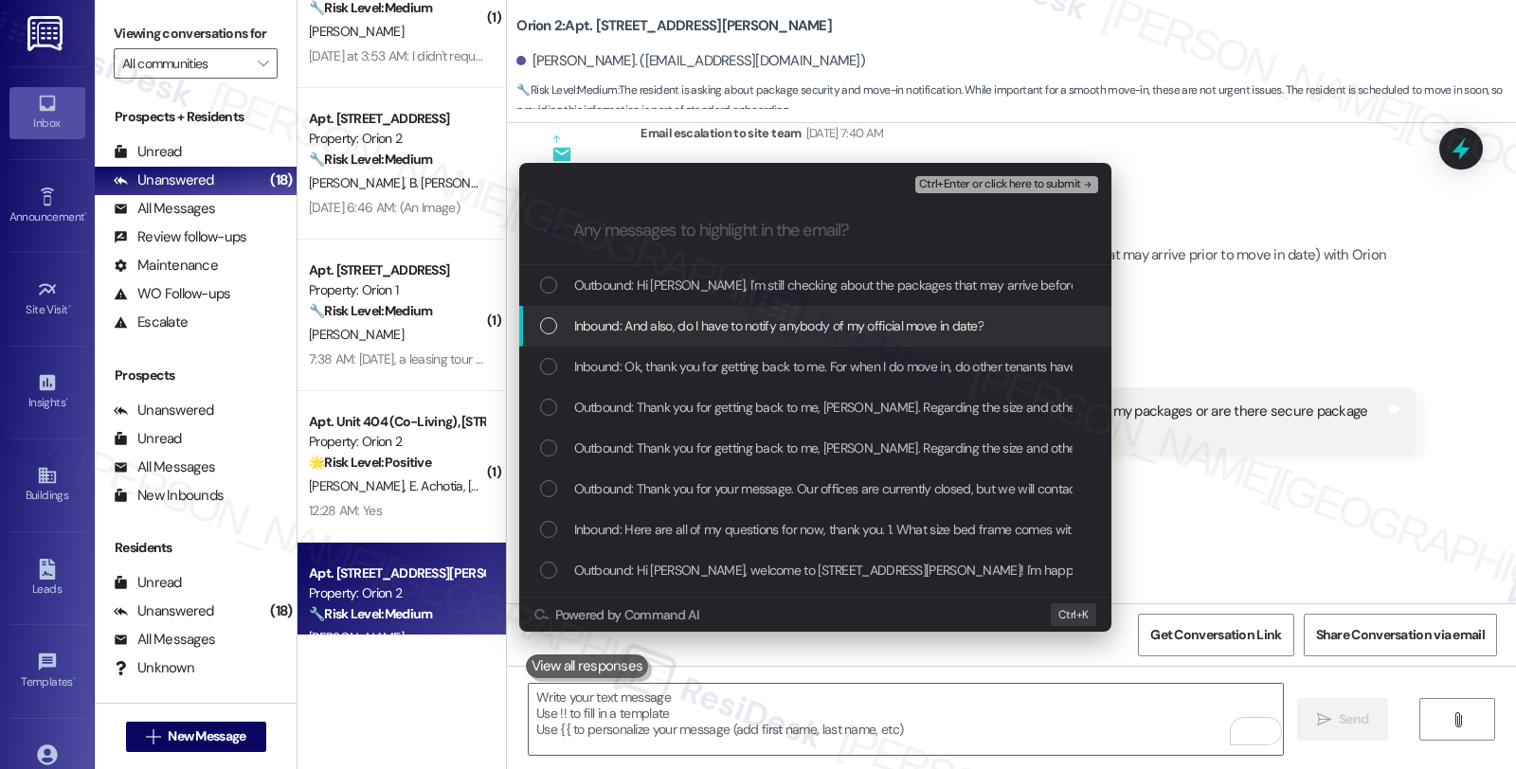
click at [659, 324] on span "Inbound: And also, do I have to notify anybody of my official move in date?" at bounding box center [779, 325] width 410 height 21
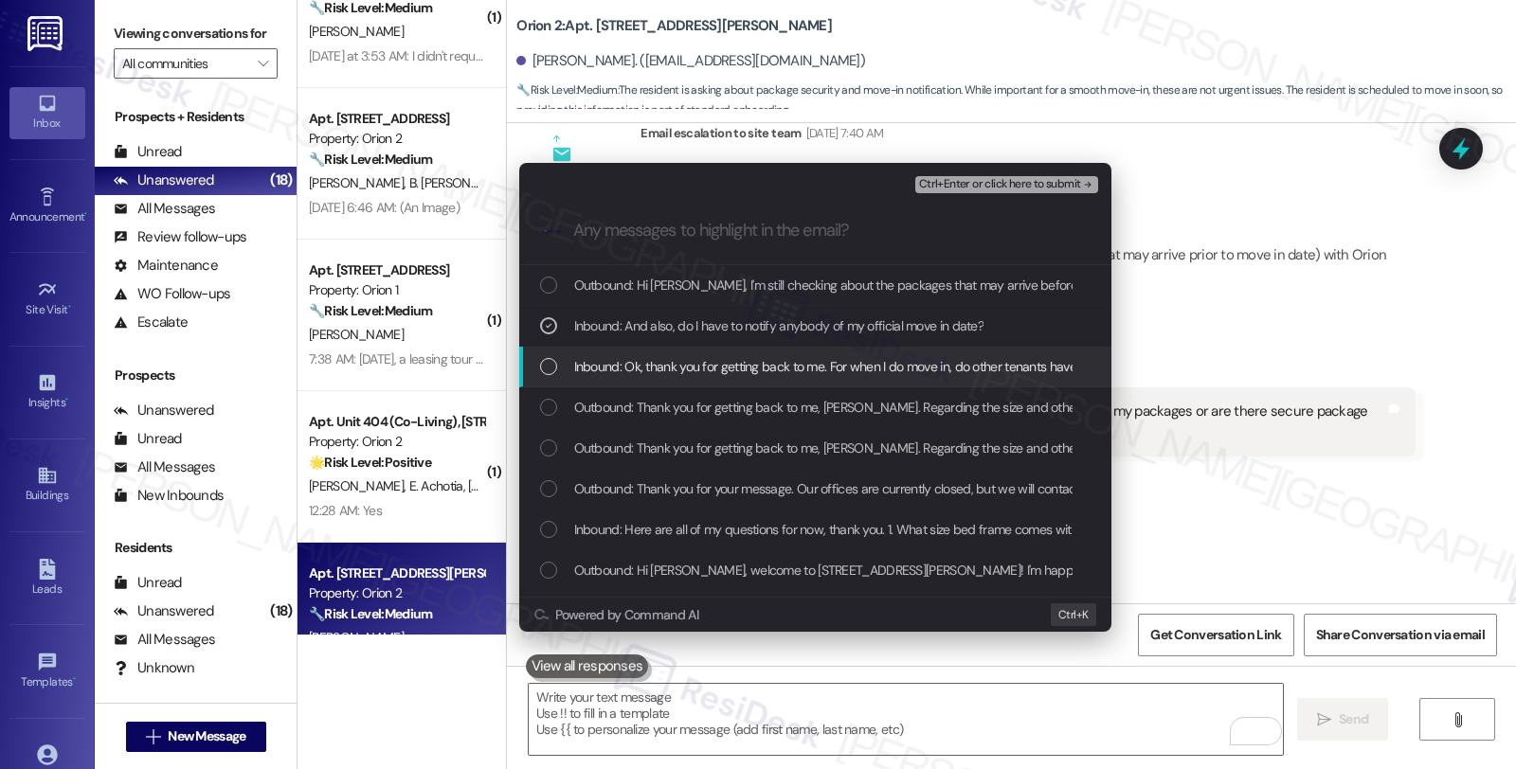
click at [652, 365] on span "Inbound: Ok, thank you for getting back to me. For when I do move in, do other …" at bounding box center [1090, 366] width 1032 height 21
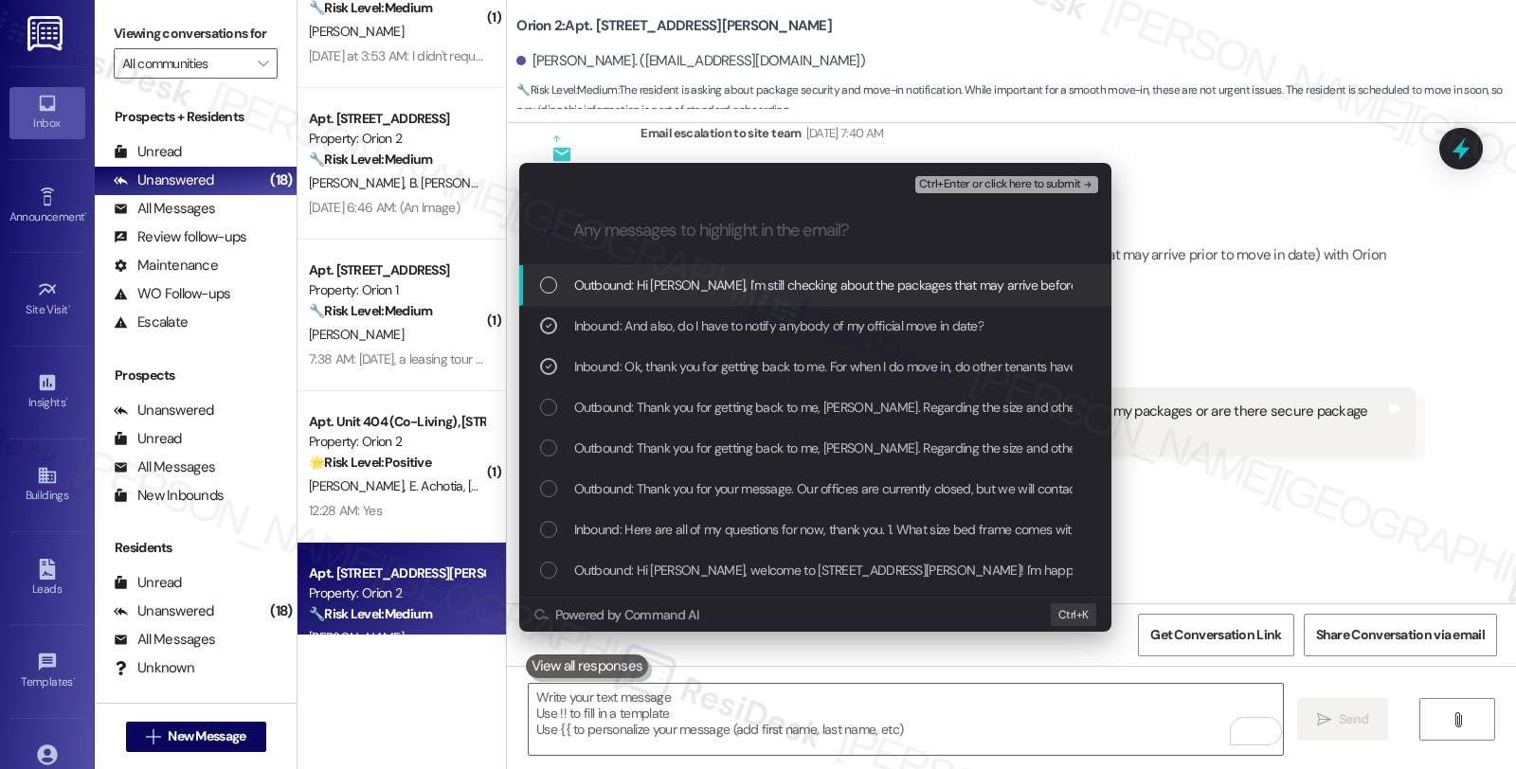
click at [960, 183] on span "Ctrl+Enter or click here to submit" at bounding box center [1000, 184] width 162 height 13
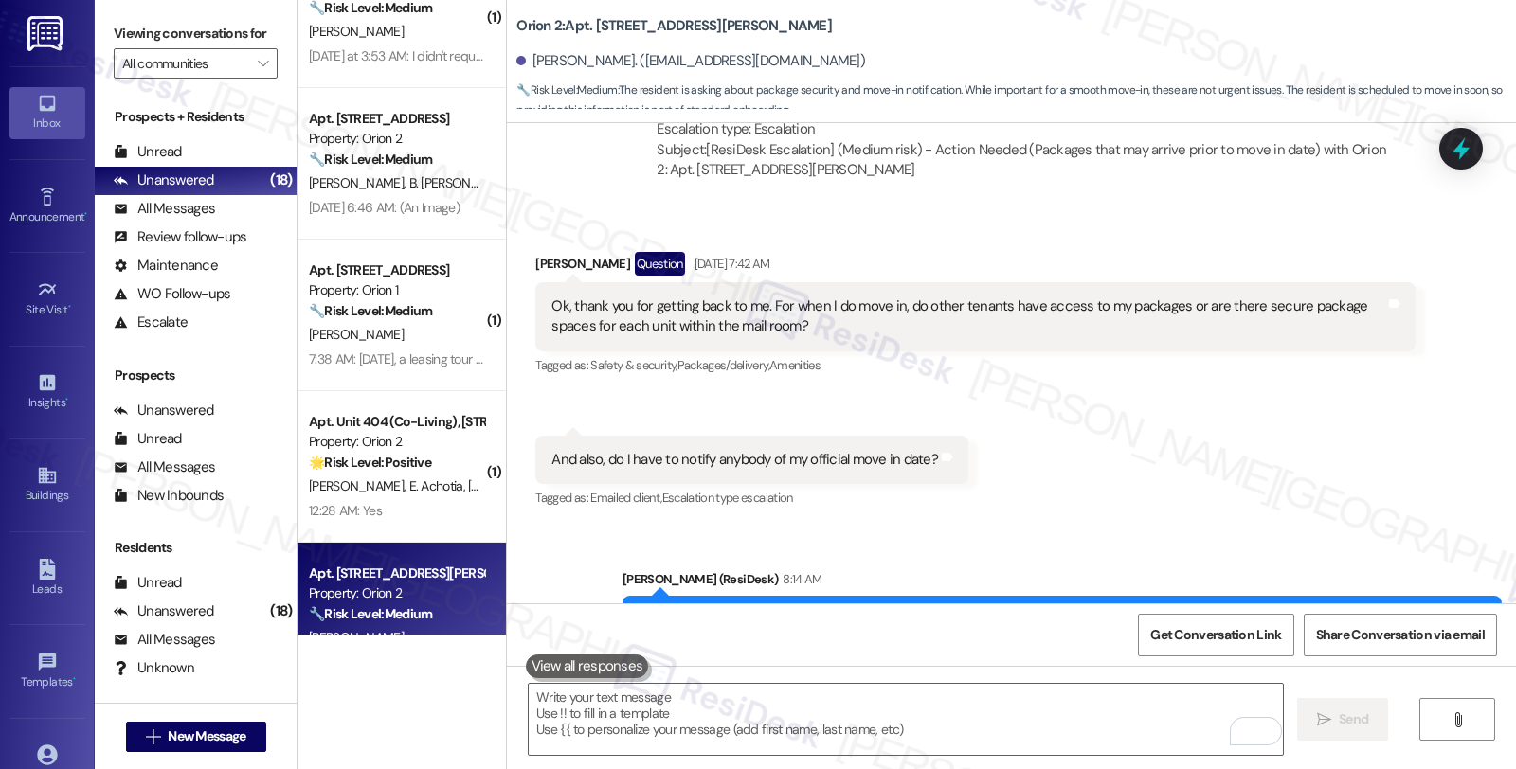
scroll to position [1781, 0]
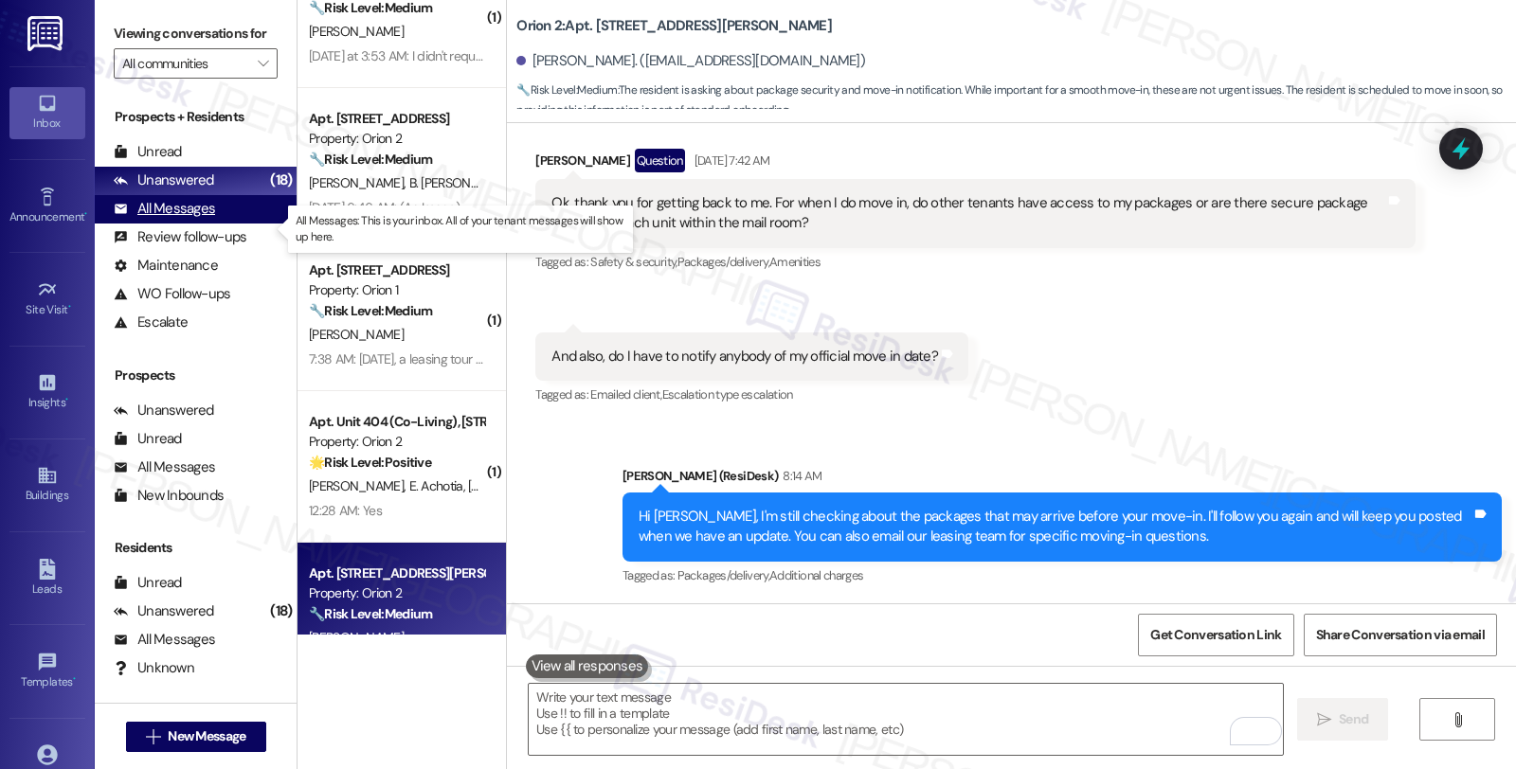
click at [212, 219] on div "All Messages" at bounding box center [164, 209] width 101 height 20
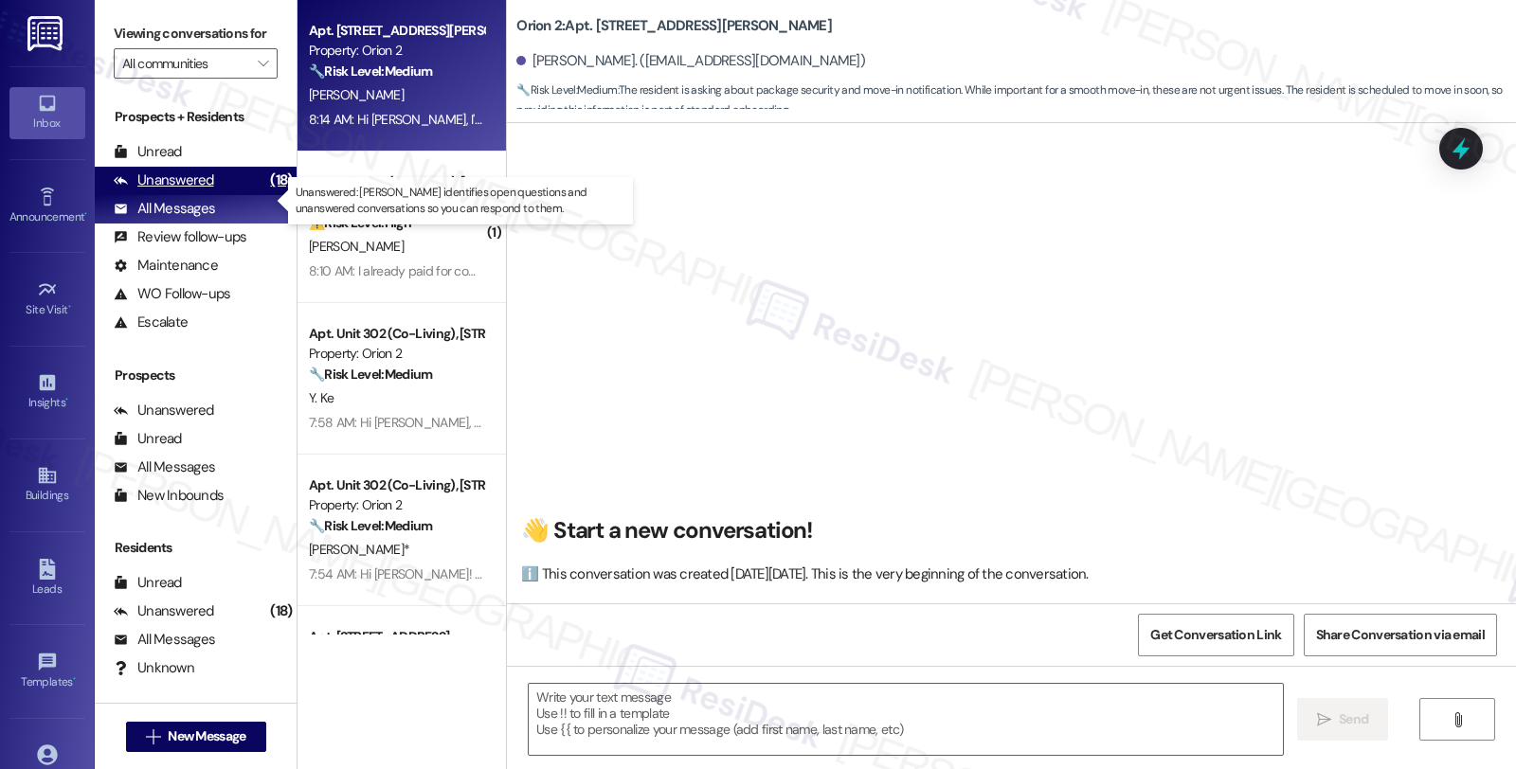
click at [215, 195] on div "Unanswered (18)" at bounding box center [196, 181] width 202 height 28
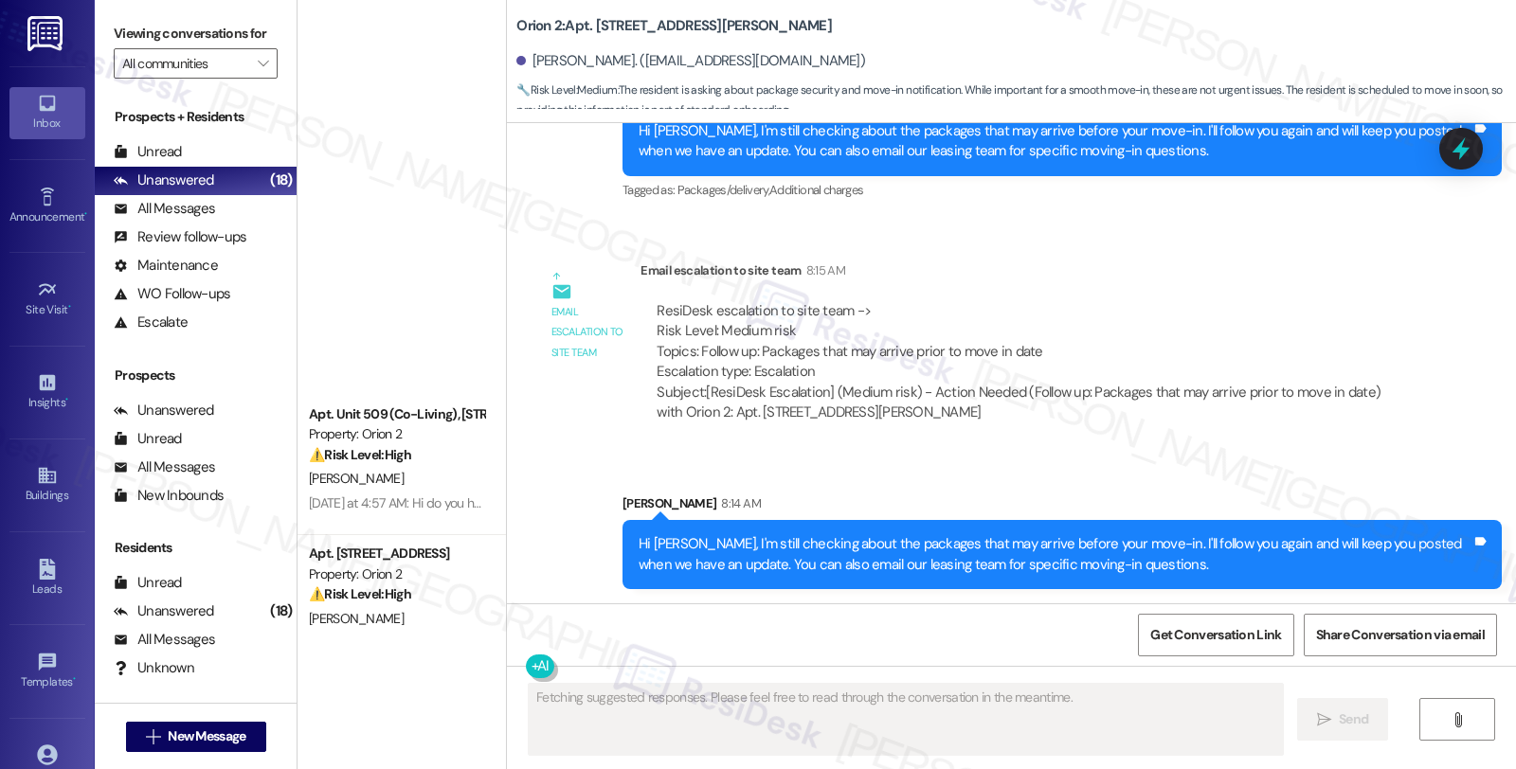
scroll to position [1158, 0]
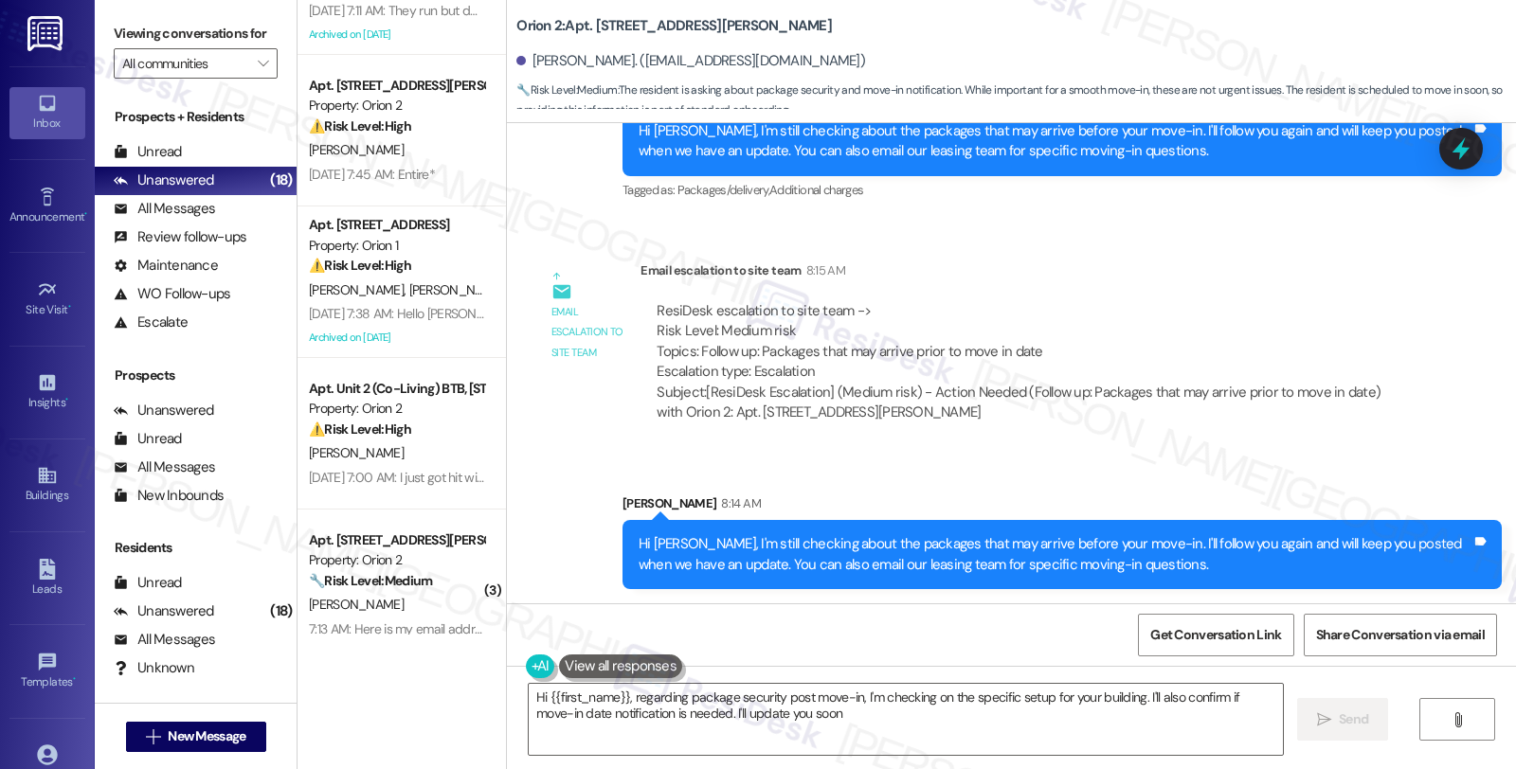
type textarea "Hi {{first_name}}, regarding package security post move-in, I'm checking on the…"
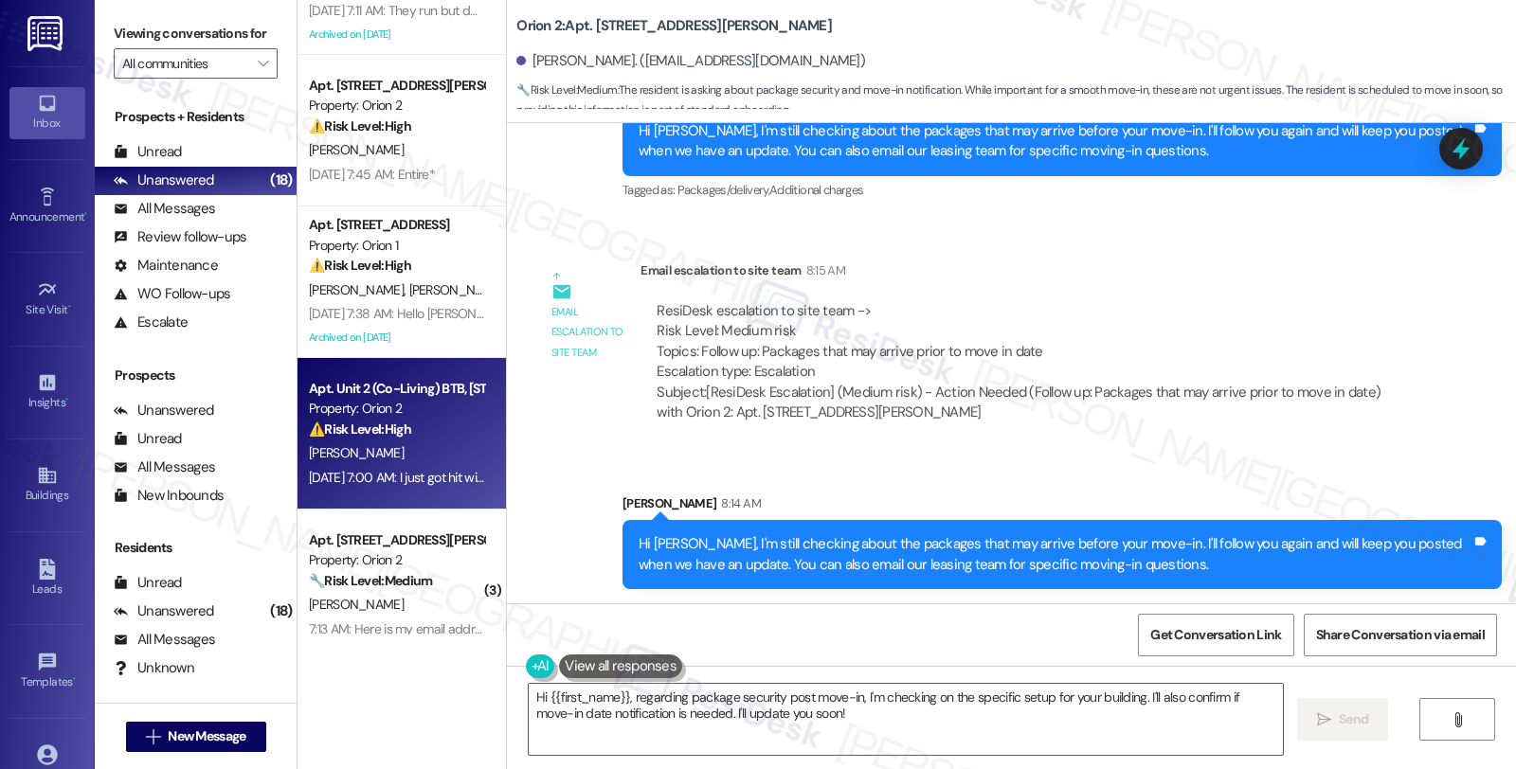
click at [442, 439] on div "⚠️ Risk Level: High The resident is disputing charges related to a missing key …" at bounding box center [396, 430] width 175 height 20
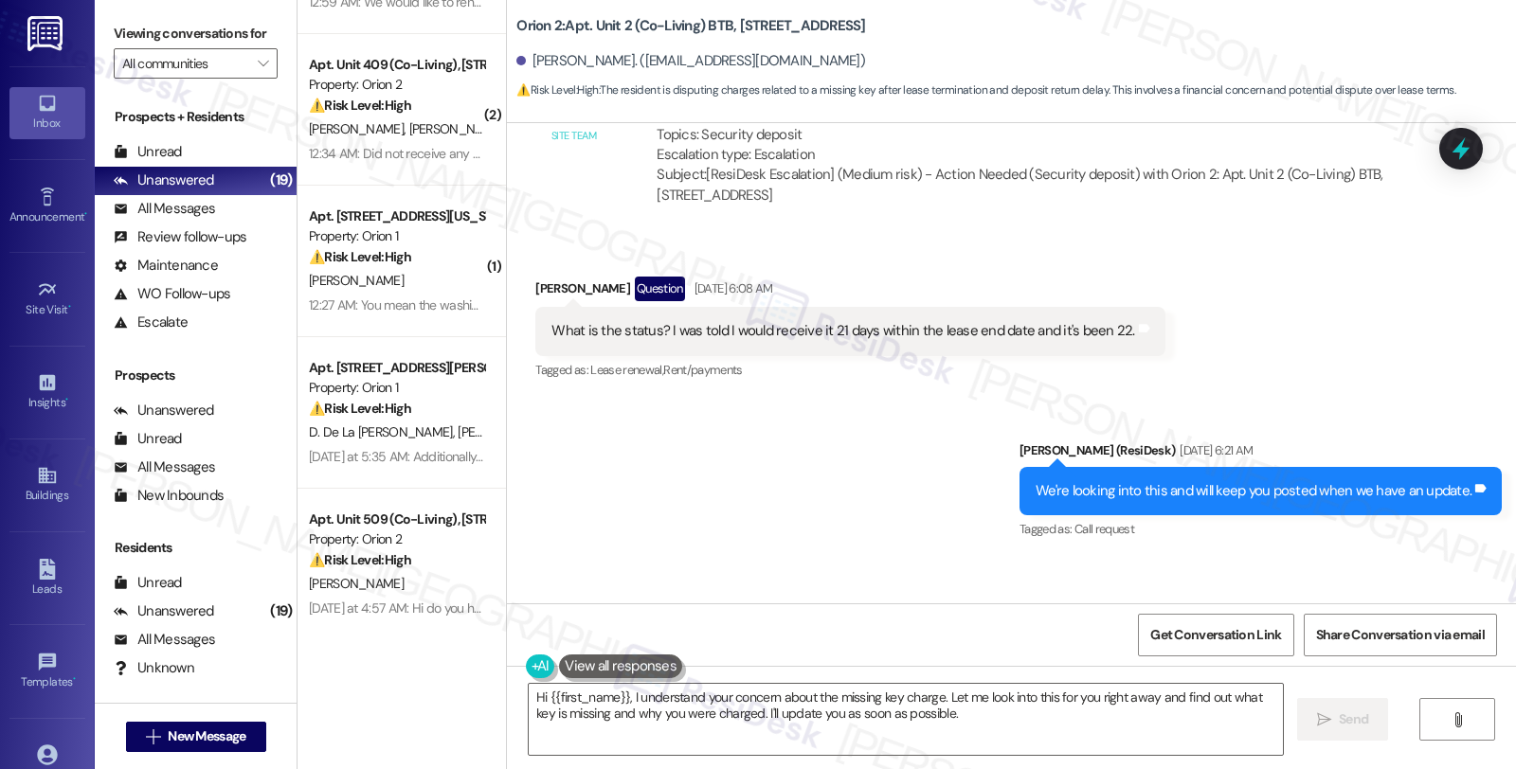
scroll to position [5663, 0]
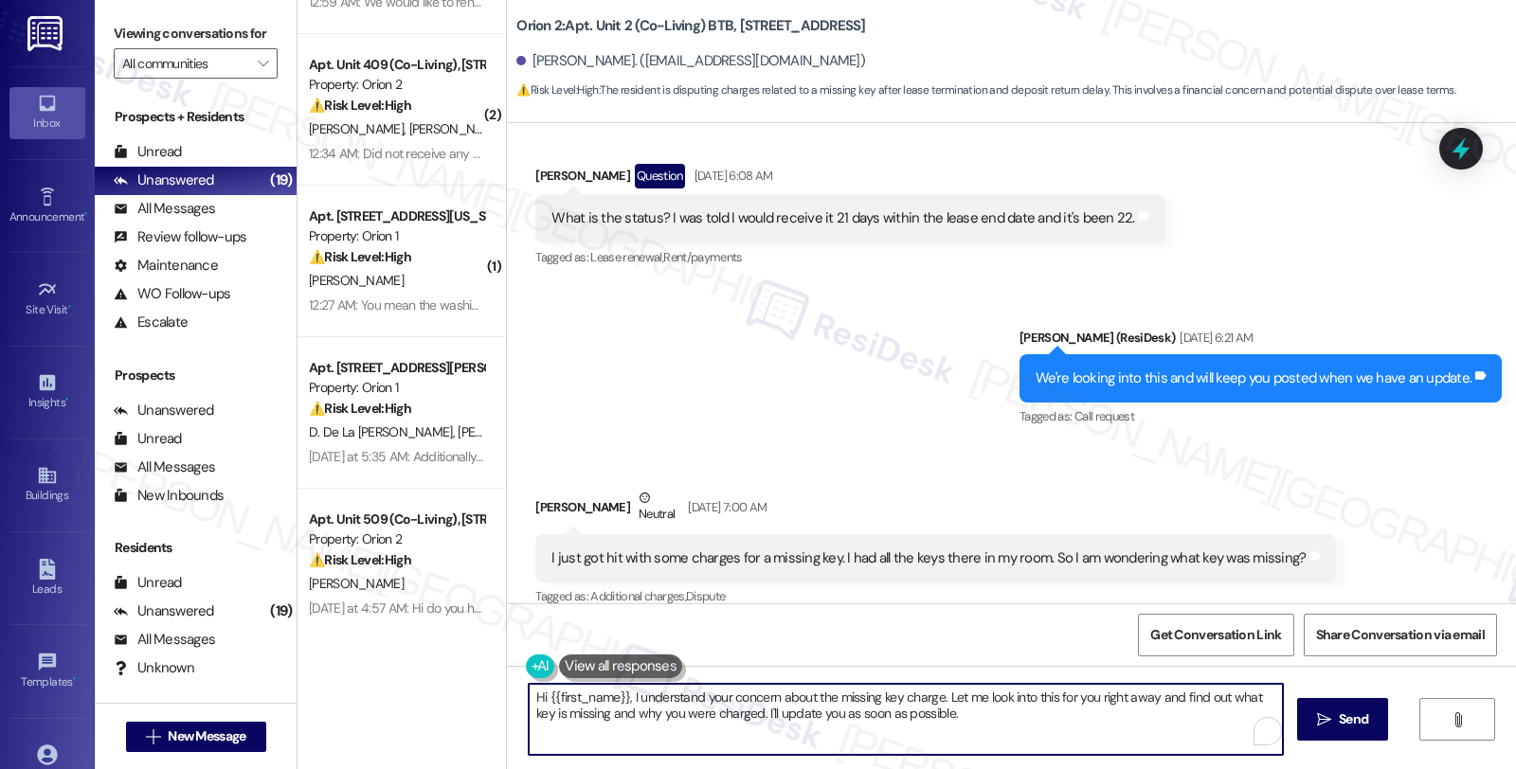
drag, startPoint x: 1090, startPoint y: 696, endPoint x: 1144, endPoint y: 702, distance: 54.3
click at [1144, 702] on textarea "Hi {{first_name}}, I understand your concern about the missing key charge. Let …" at bounding box center [906, 719] width 754 height 71
click at [1063, 730] on textarea "Hi {{first_name}}, I understand your concern about the missing key charge. Let …" at bounding box center [906, 719] width 754 height 71
click at [747, 712] on textarea "Hi {{first_name}}, I understand your concern about the missing key charge. Let …" at bounding box center [906, 719] width 754 height 71
type textarea "Hi {{first_name}}, I understand your concern about the missing key charge. Let …"
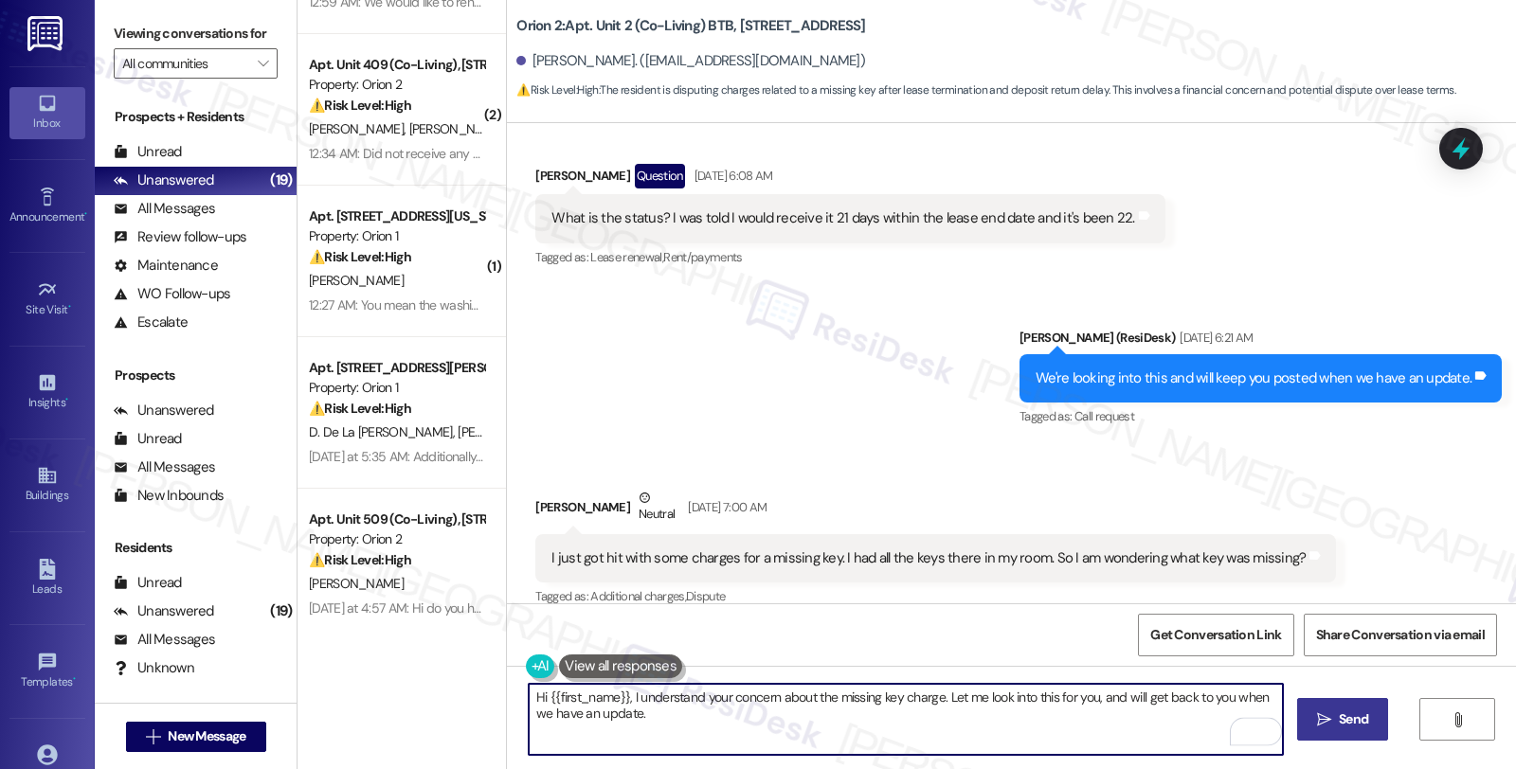
click at [1356, 720] on span "Send" at bounding box center [1353, 720] width 29 height 20
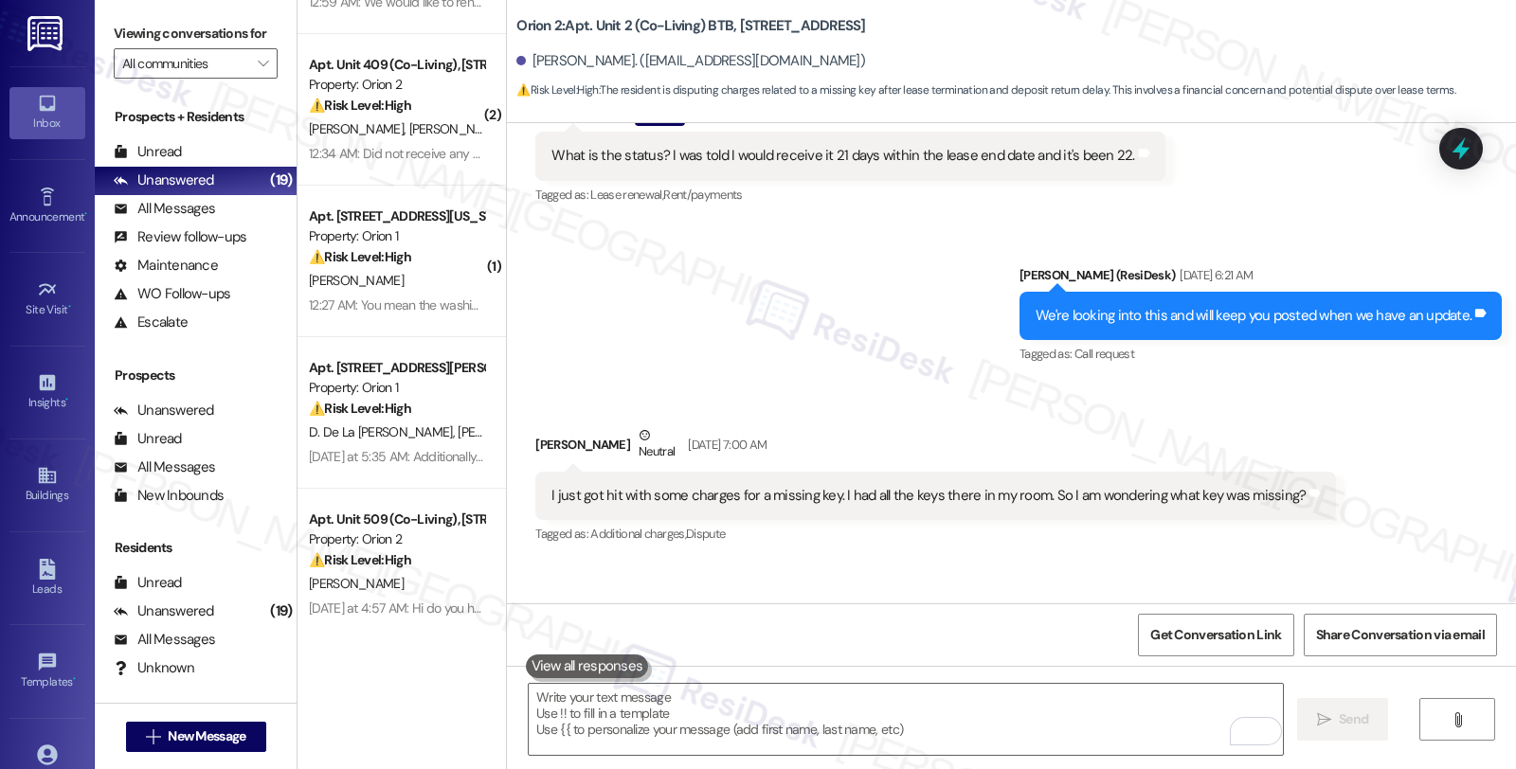
scroll to position [5815, 0]
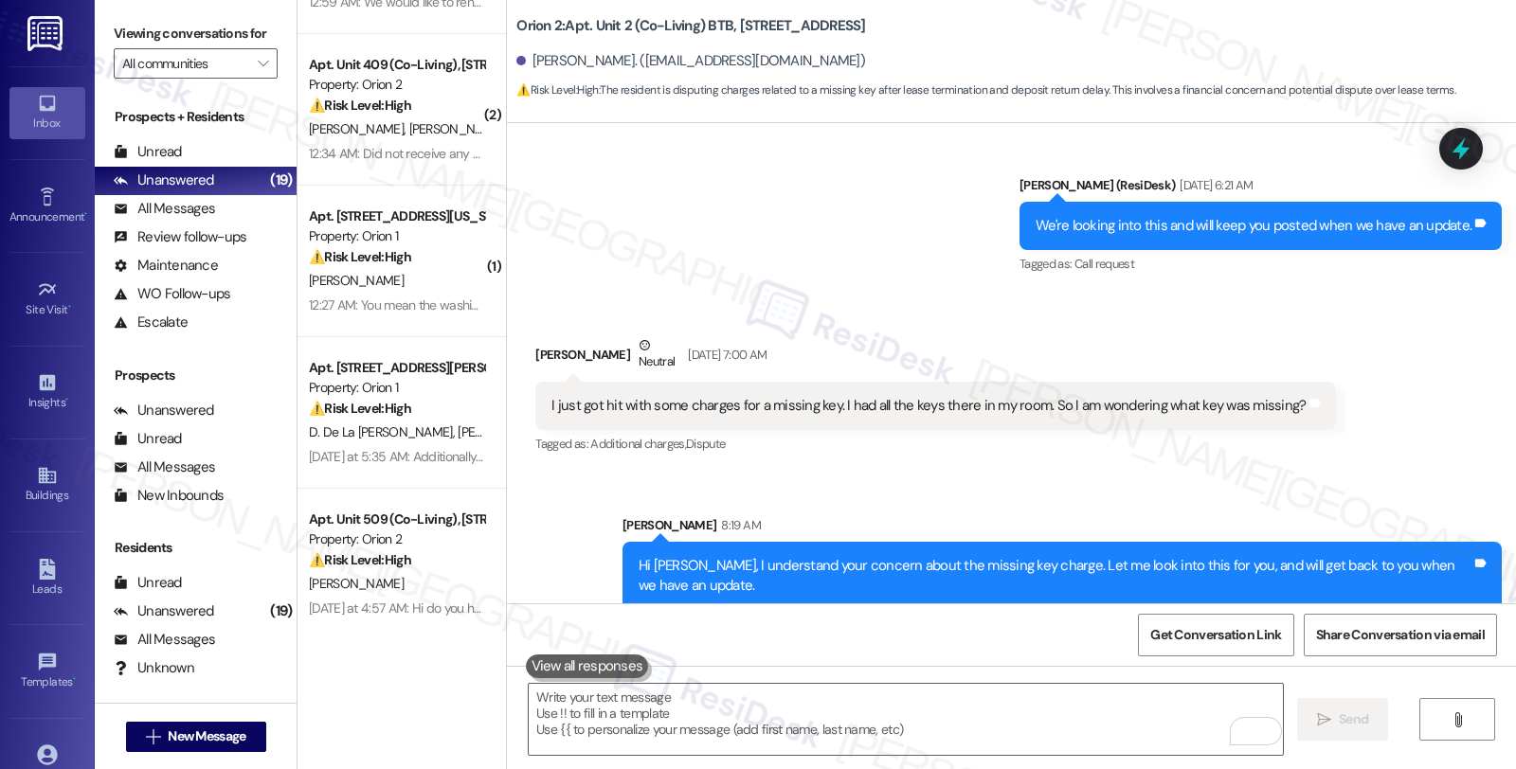
click at [1467, 145] on icon at bounding box center [1461, 148] width 25 height 25
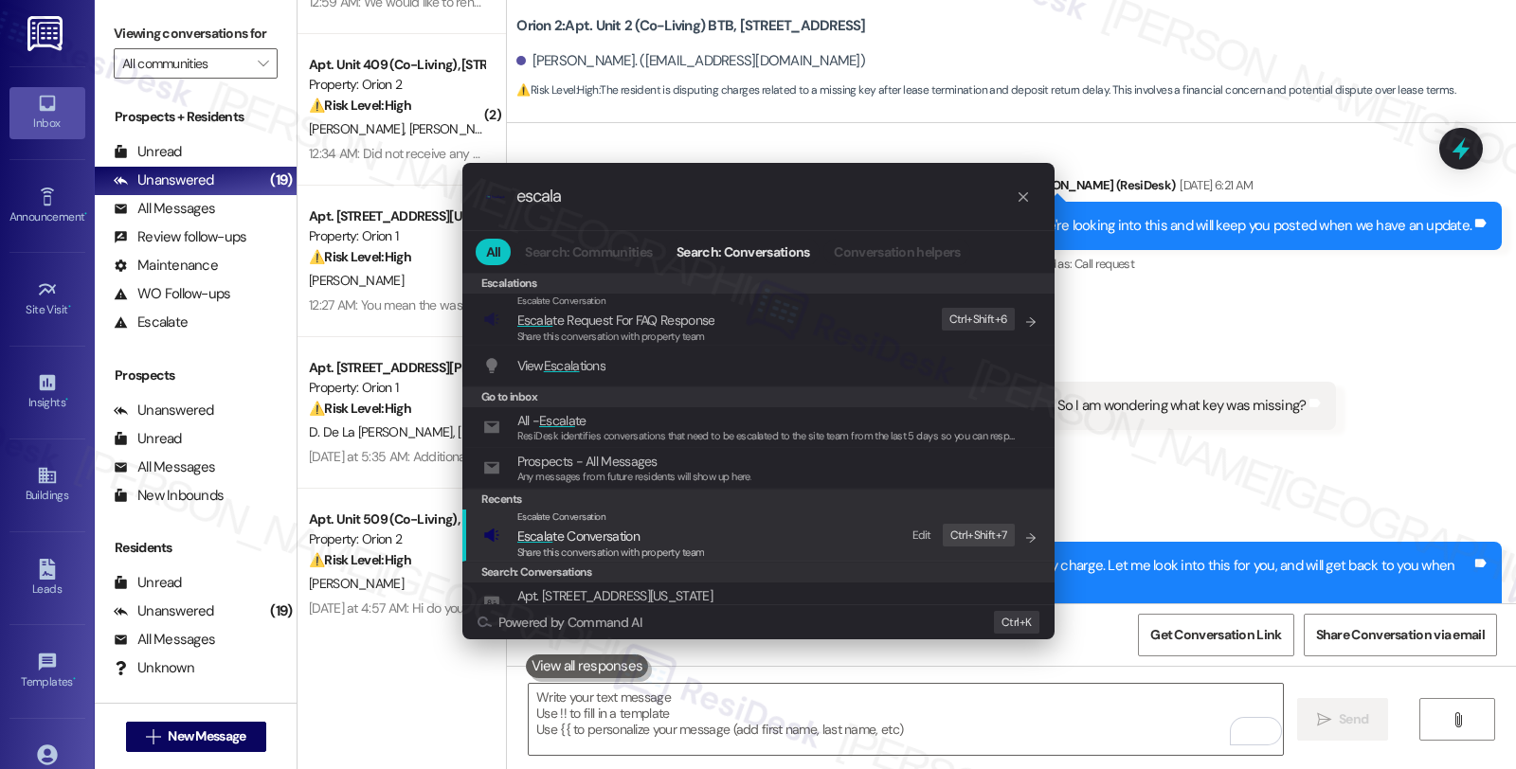
type input "escala"
click at [619, 540] on span "Escala te Conversation" at bounding box center [578, 536] width 122 height 17
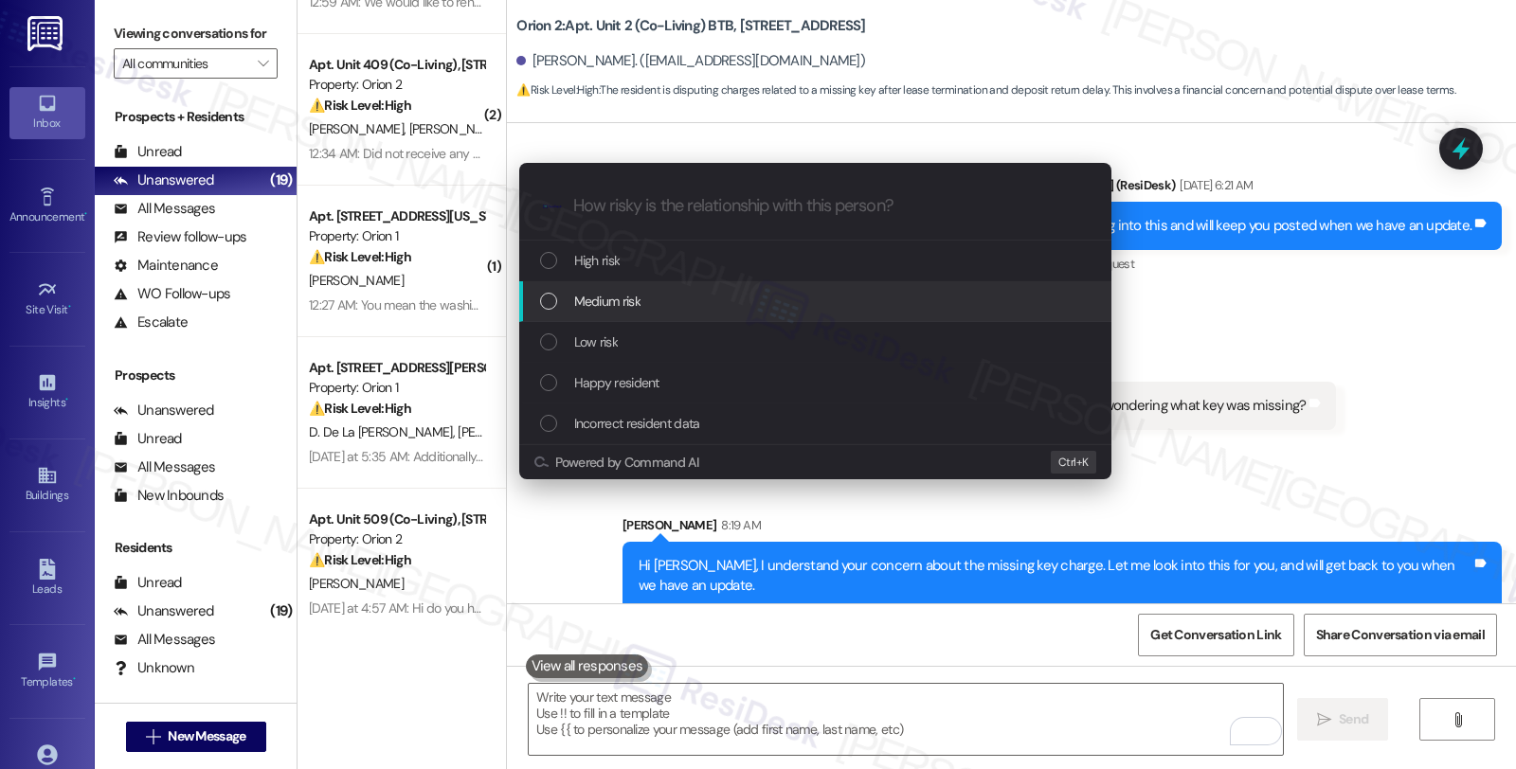
click at [631, 307] on span "Medium risk" at bounding box center [607, 301] width 66 height 21
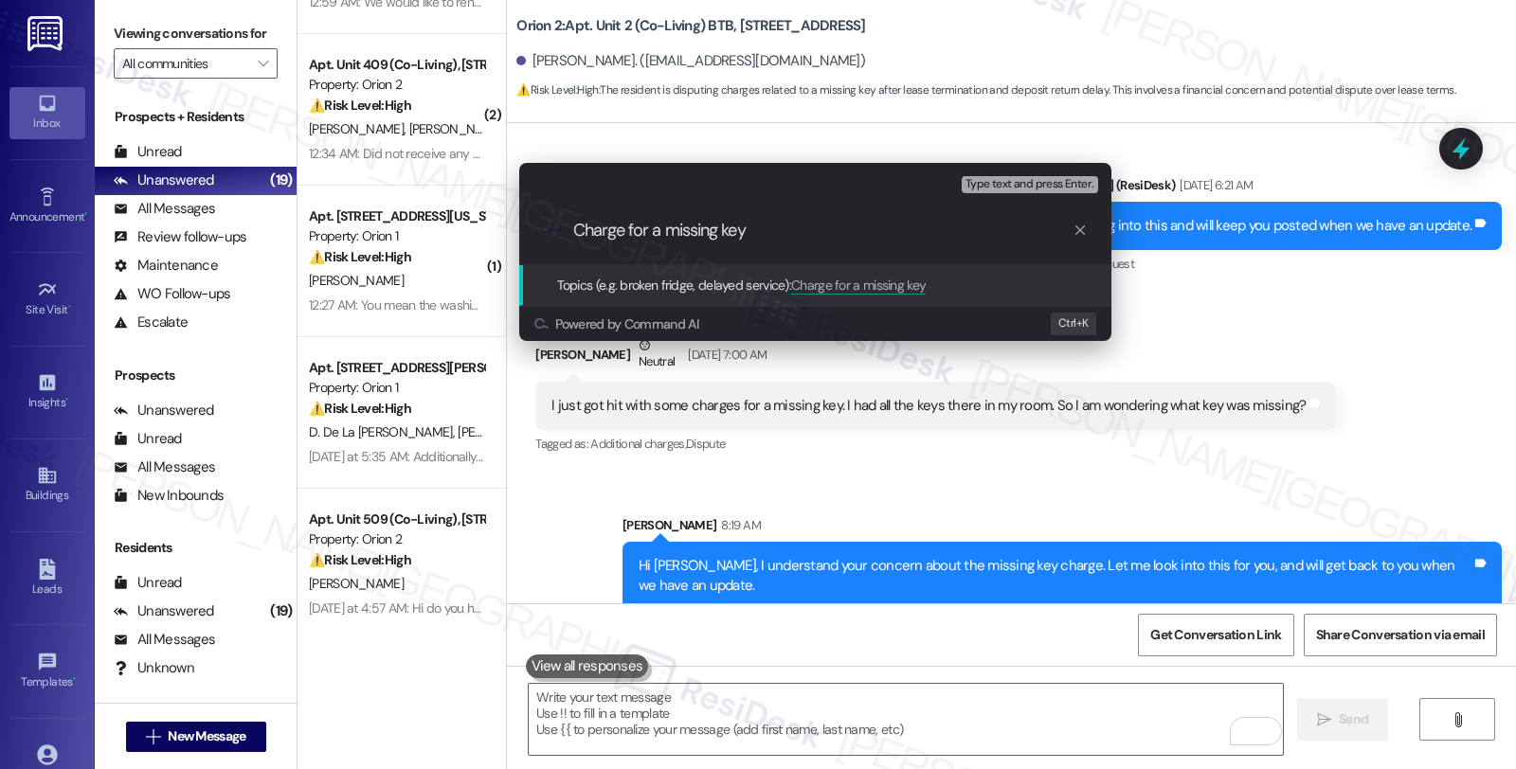
type input "Charge for a missing key"
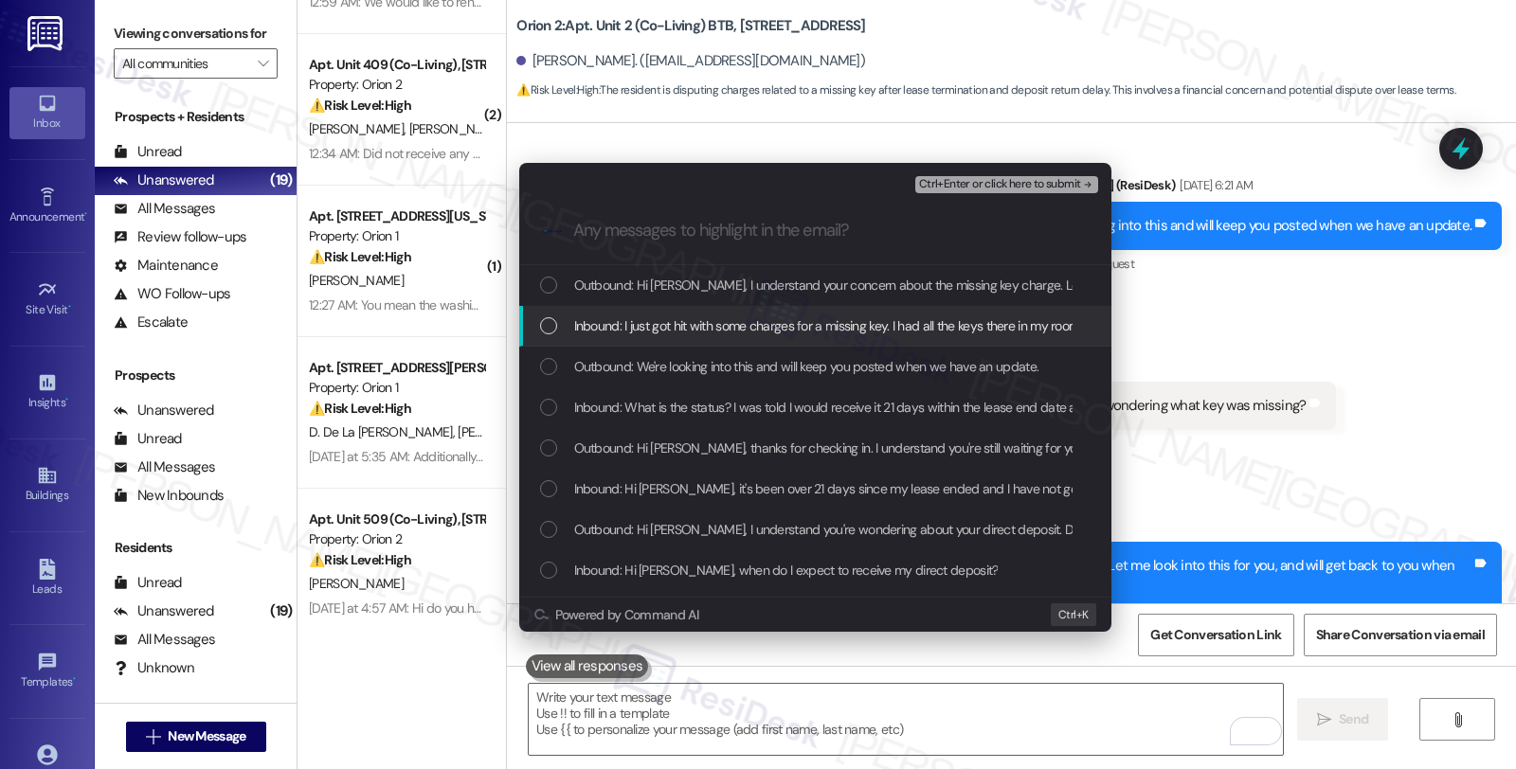
click at [848, 320] on span "Inbound: I just got hit with some charges for a missing key. I had all the keys…" at bounding box center [944, 325] width 741 height 21
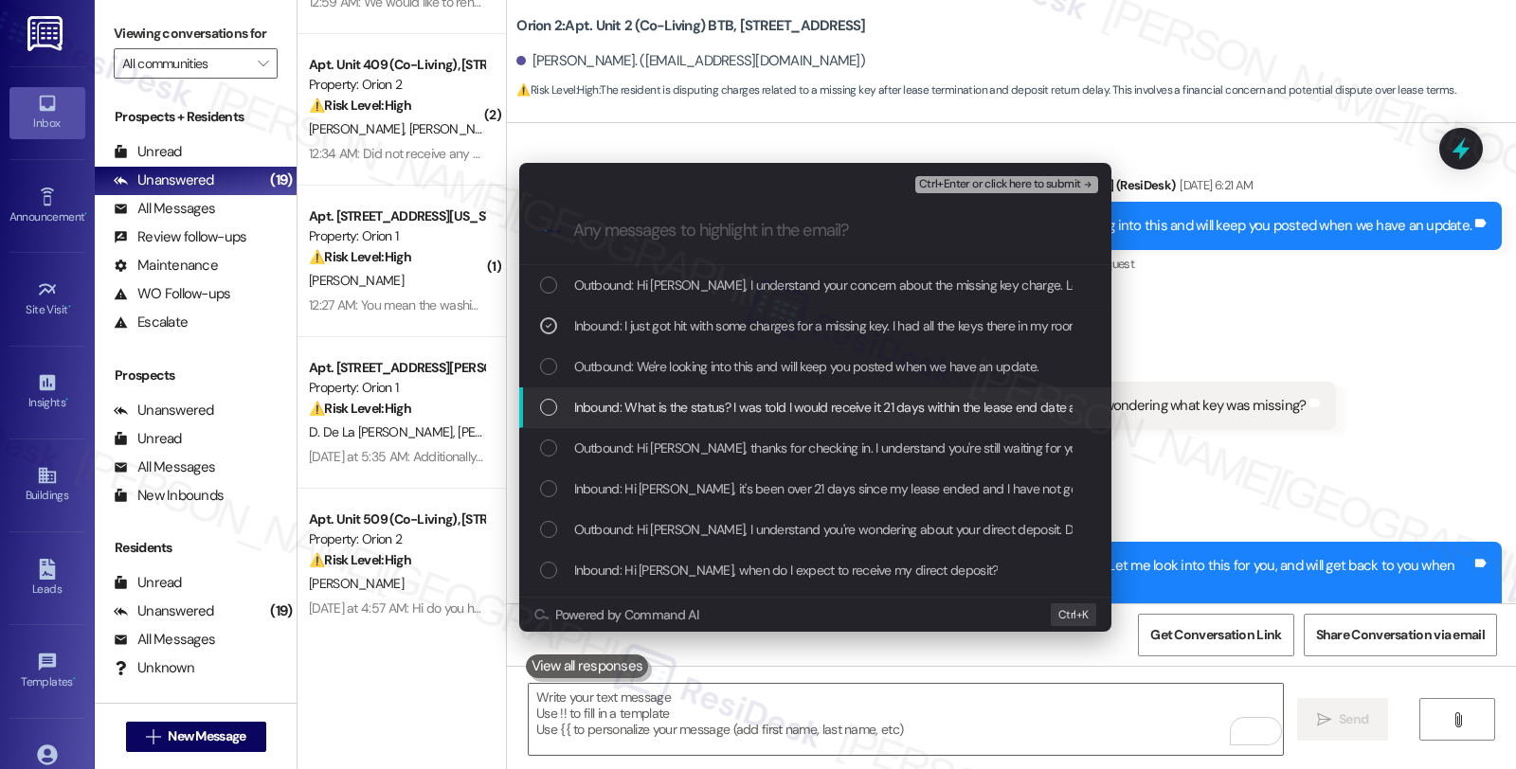
click at [781, 407] on span "Inbound: What is the status? I was told I would receive it 21 days within the l…" at bounding box center [866, 407] width 585 height 21
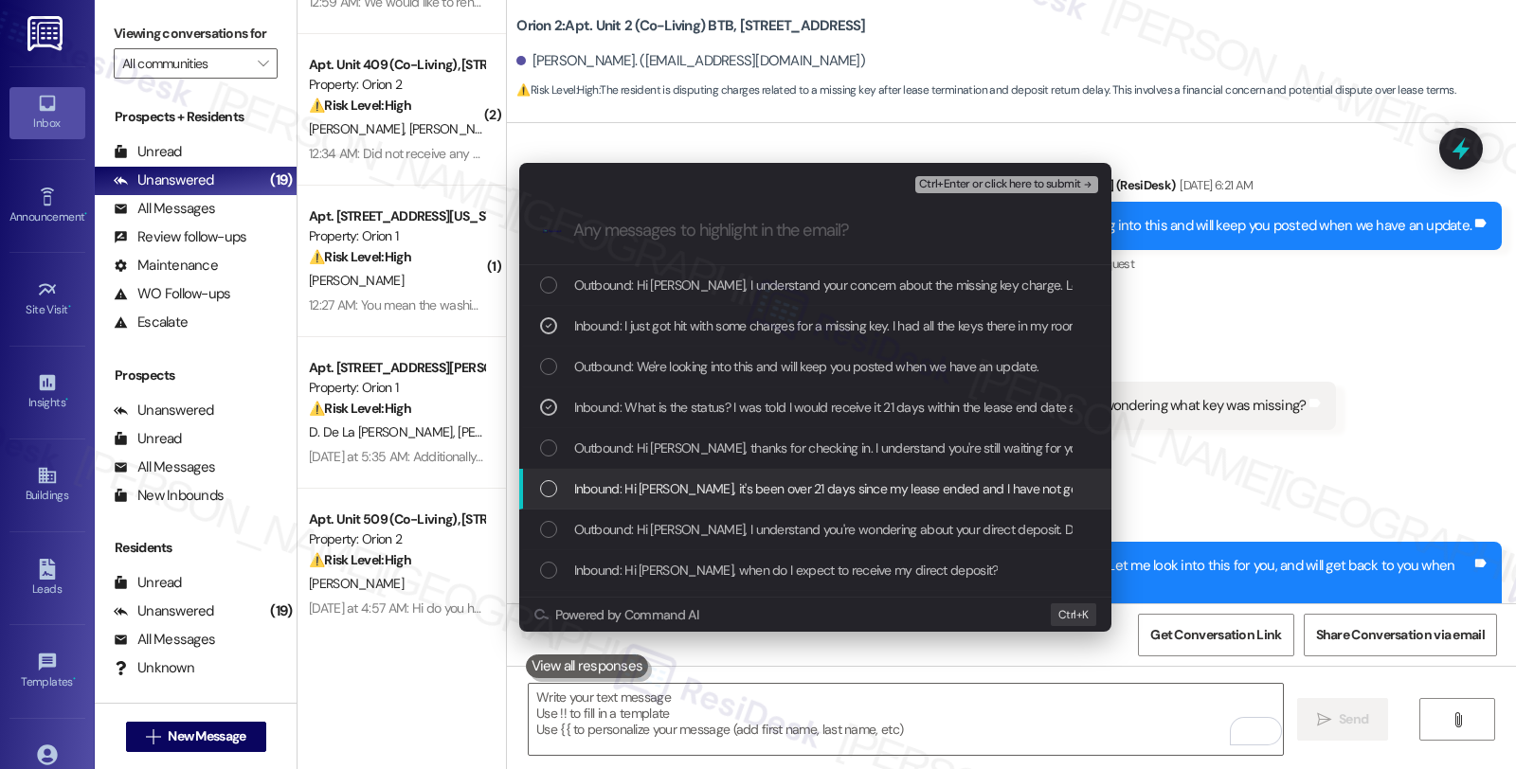
click at [781, 483] on span "Inbound: Hi [PERSON_NAME], it's been over 21 days since my lease ended and I ha…" at bounding box center [886, 488] width 624 height 21
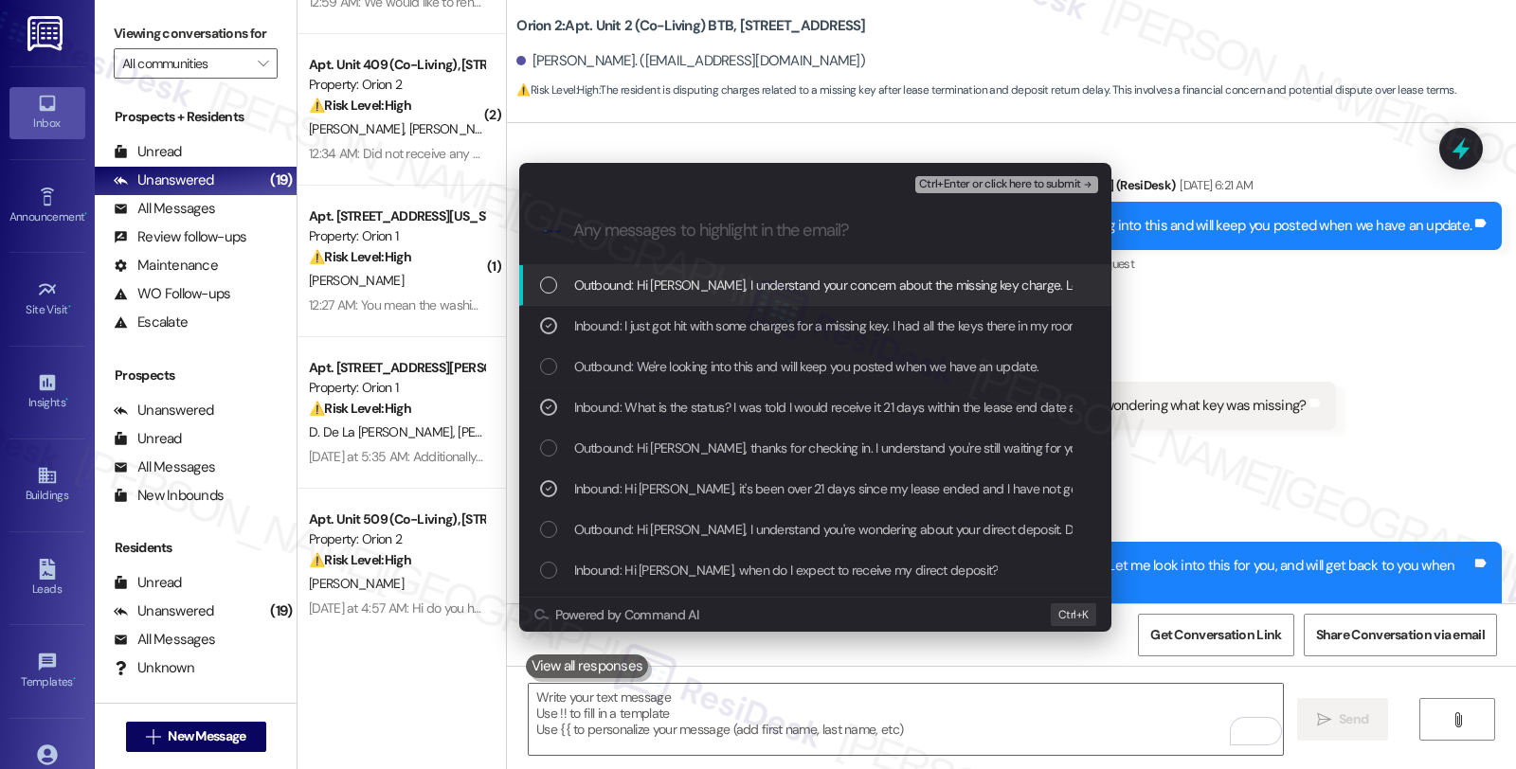
click at [992, 182] on span "Ctrl+Enter or click here to submit" at bounding box center [1000, 184] width 162 height 13
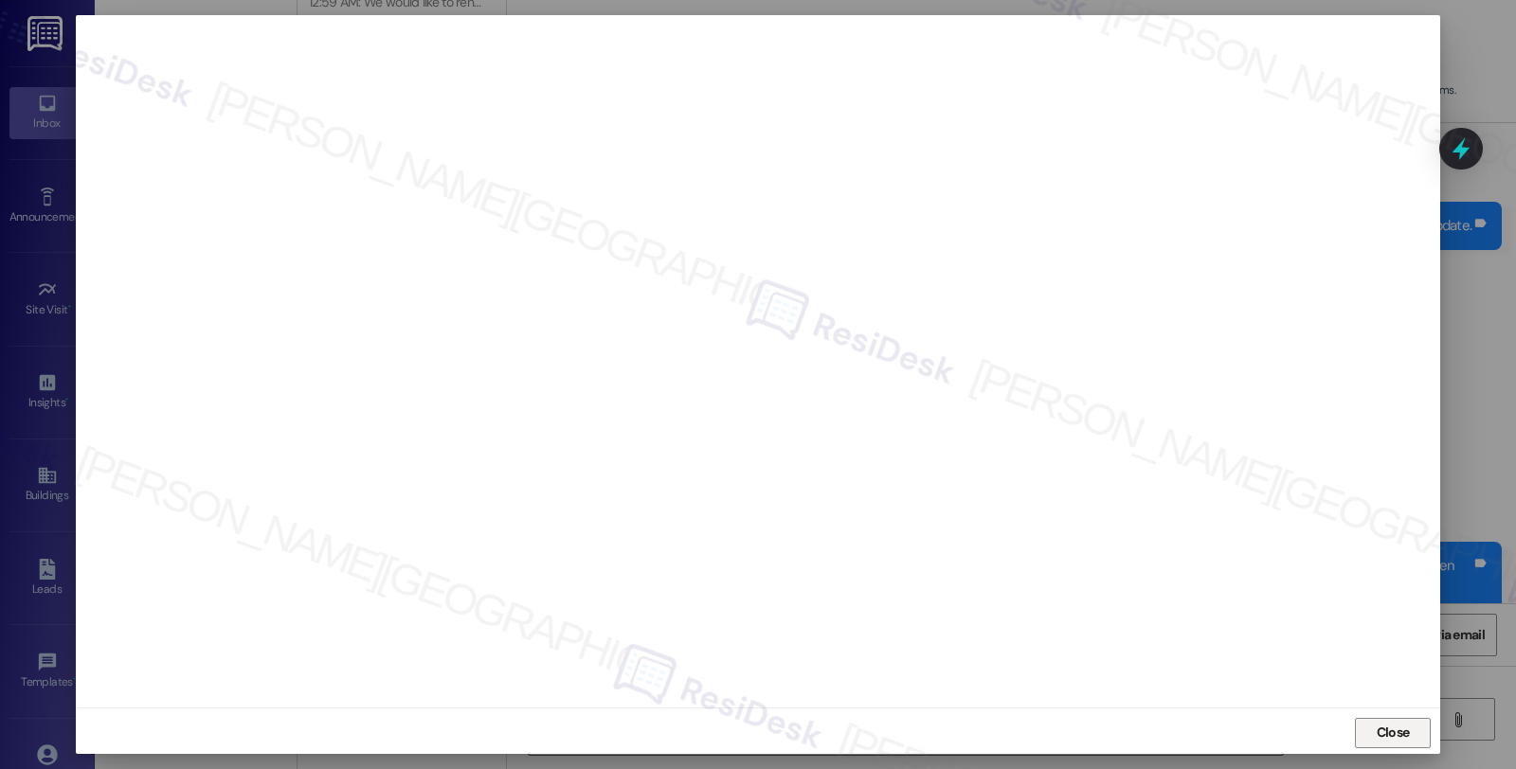
click at [1379, 718] on button "Close" at bounding box center [1393, 733] width 76 height 30
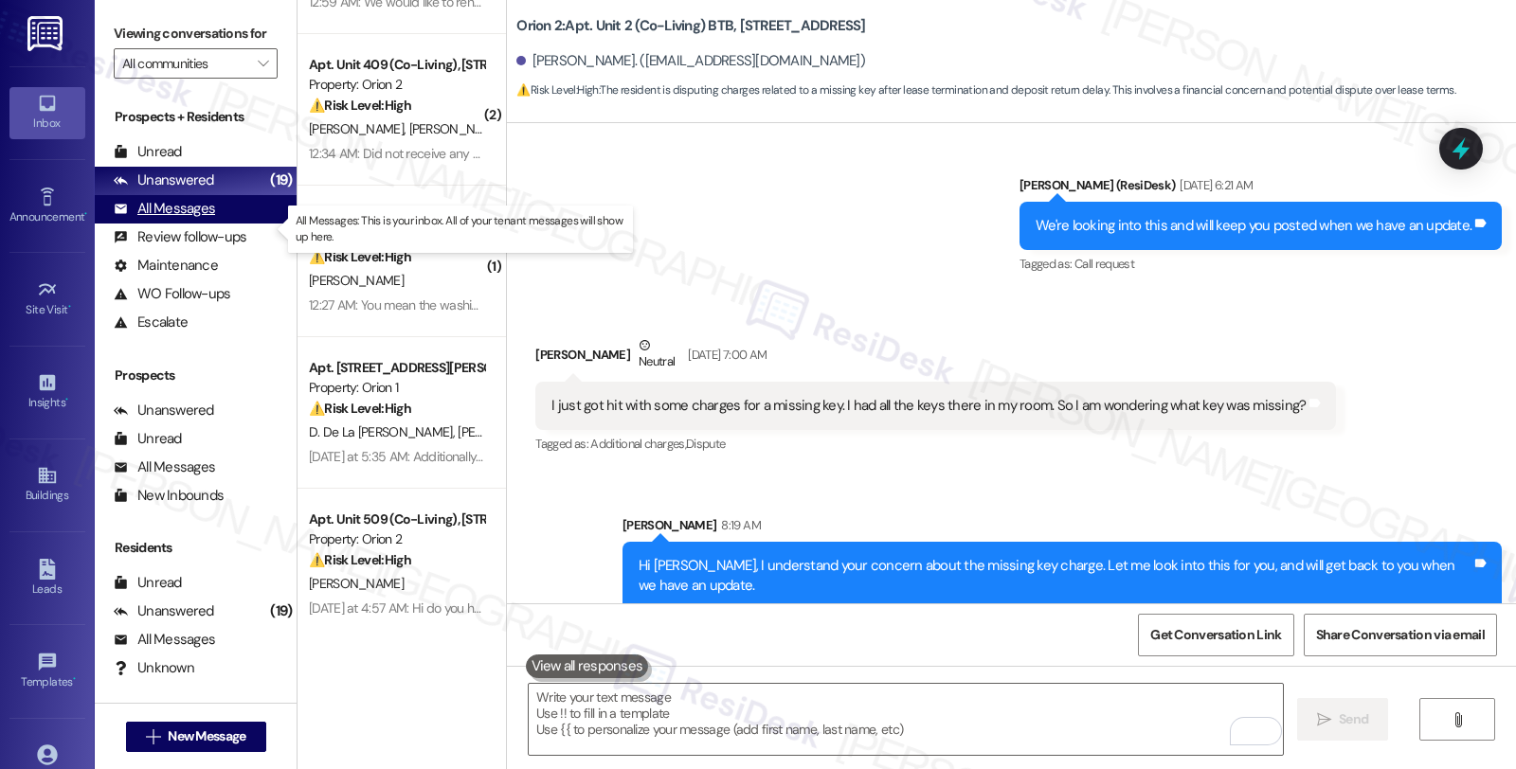
click at [185, 219] on div "All Messages" at bounding box center [164, 209] width 101 height 20
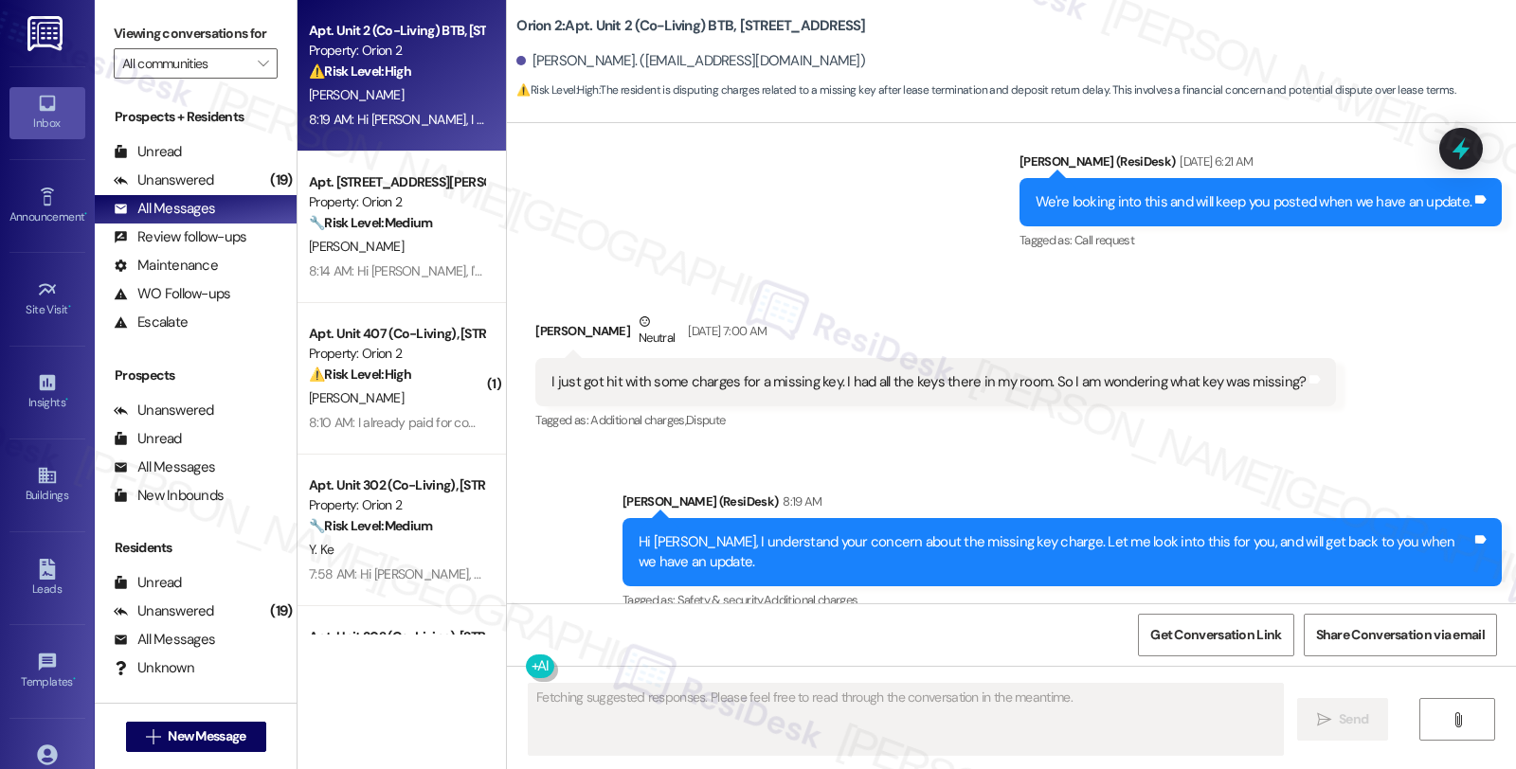
scroll to position [5844, 0]
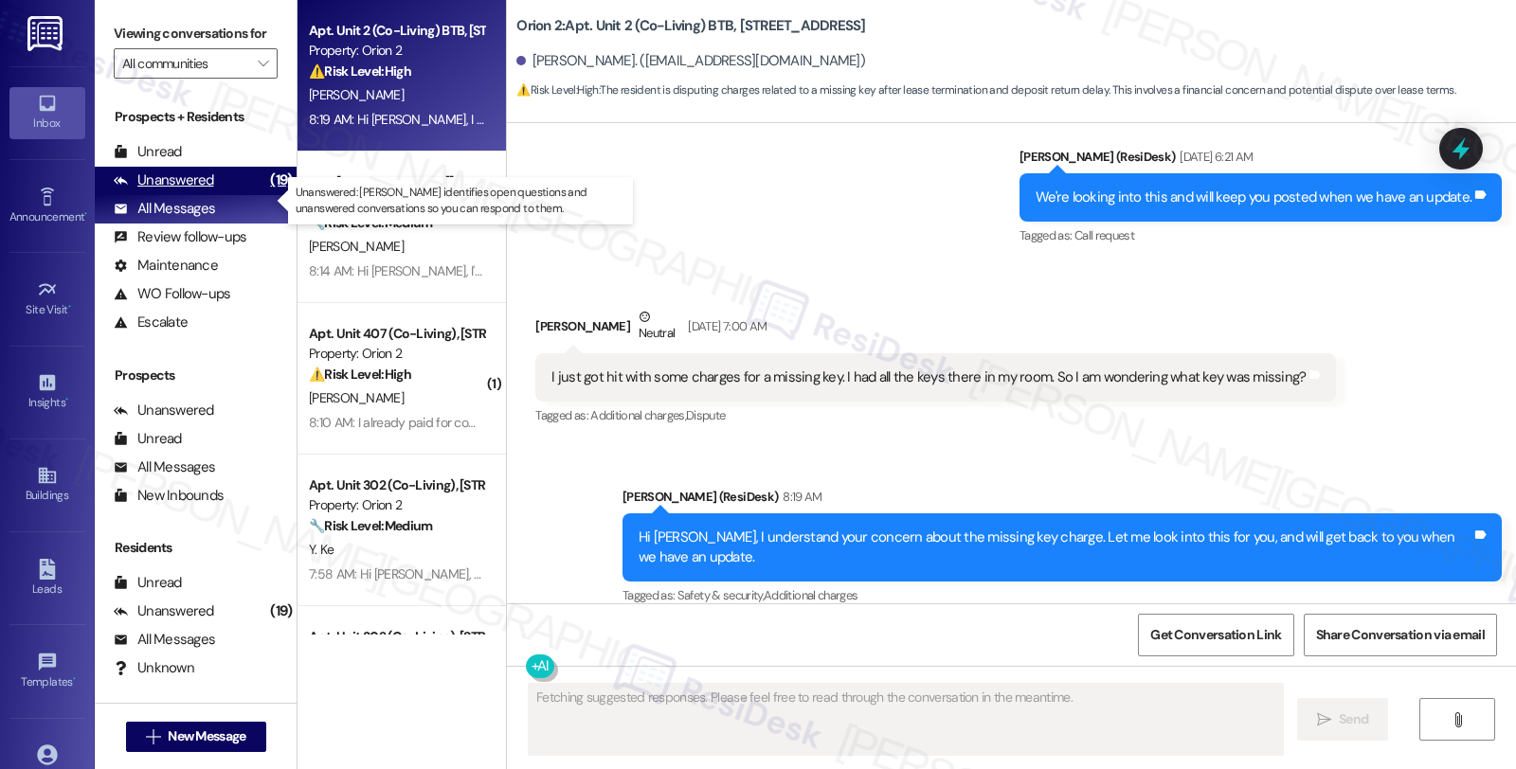
click at [242, 195] on div "Unanswered (19)" at bounding box center [196, 181] width 202 height 28
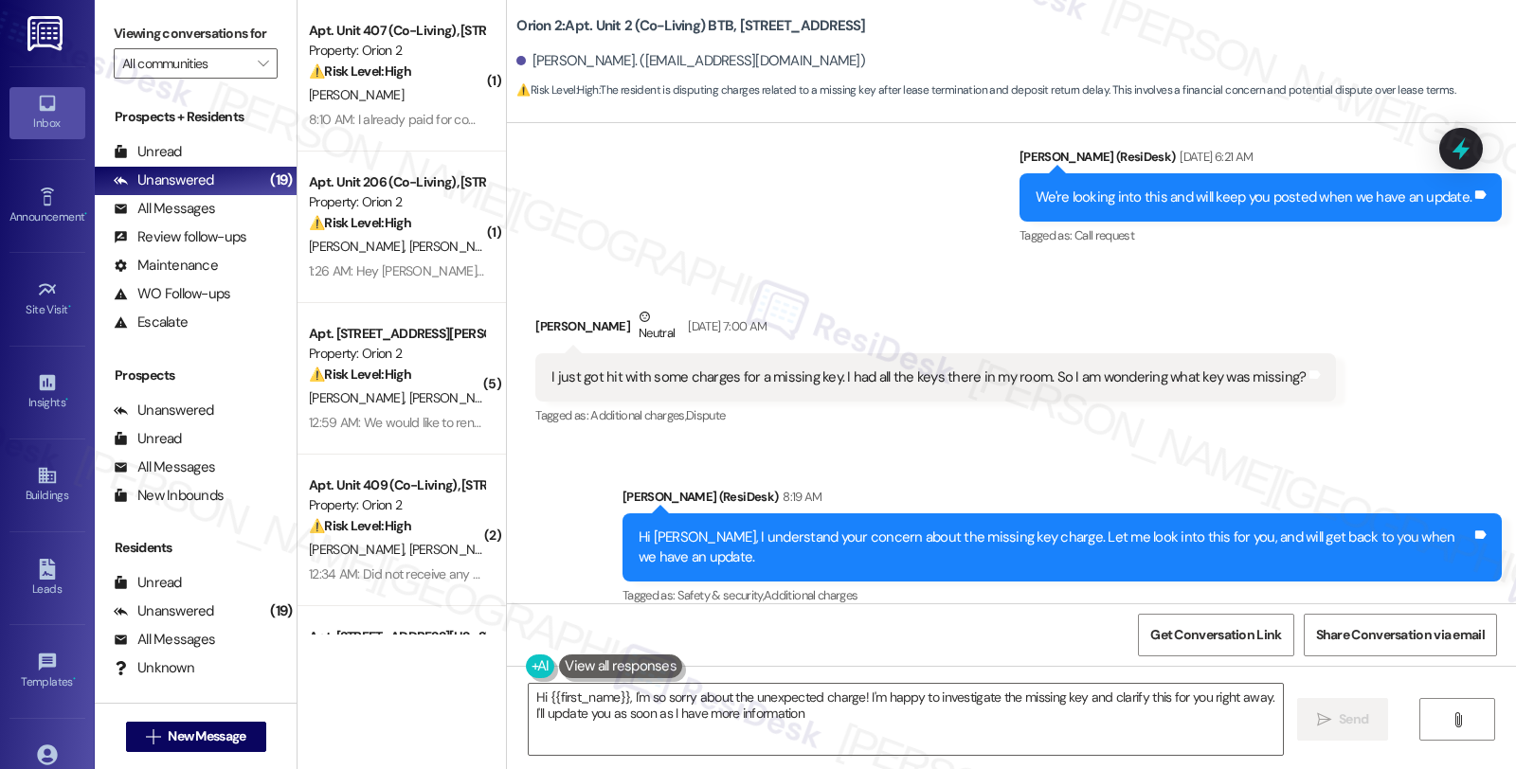
type textarea "Hi {{first_name}}, I'm so sorry about the unexpected charge! I'm happy to inves…"
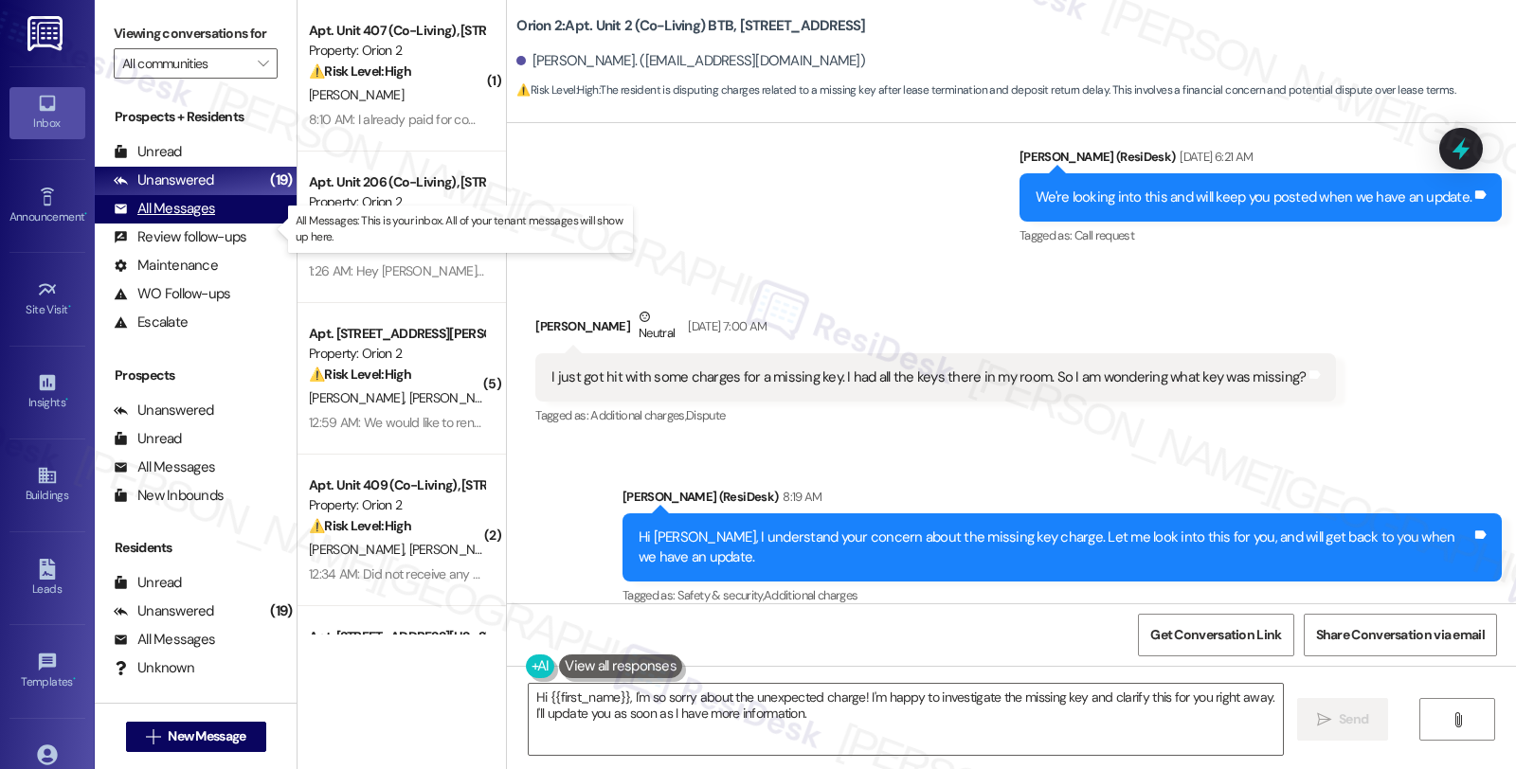
click at [214, 224] on div "All Messages (undefined)" at bounding box center [196, 209] width 202 height 28
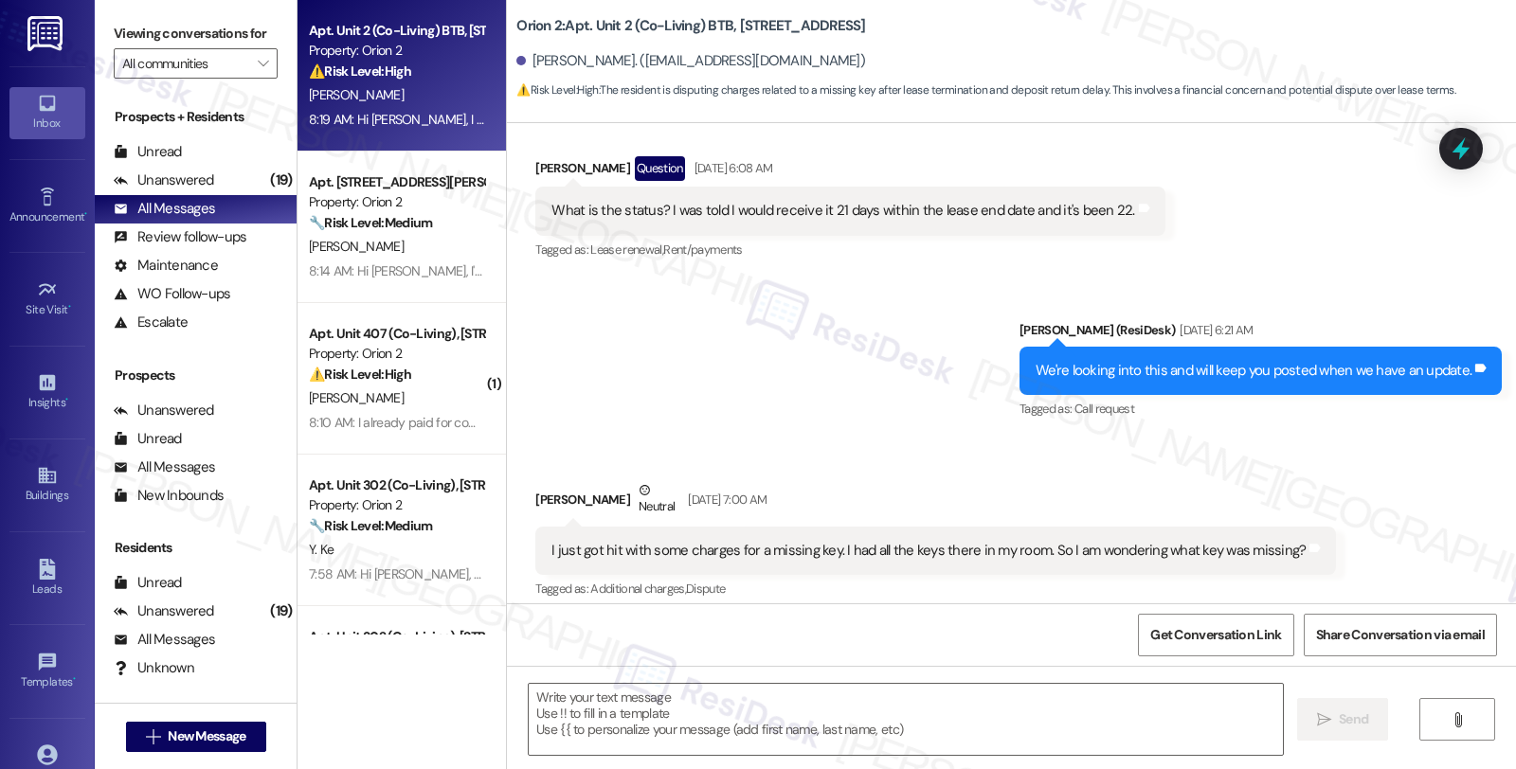
type textarea "Fetching suggested responses. Please feel free to read through the conversation…"
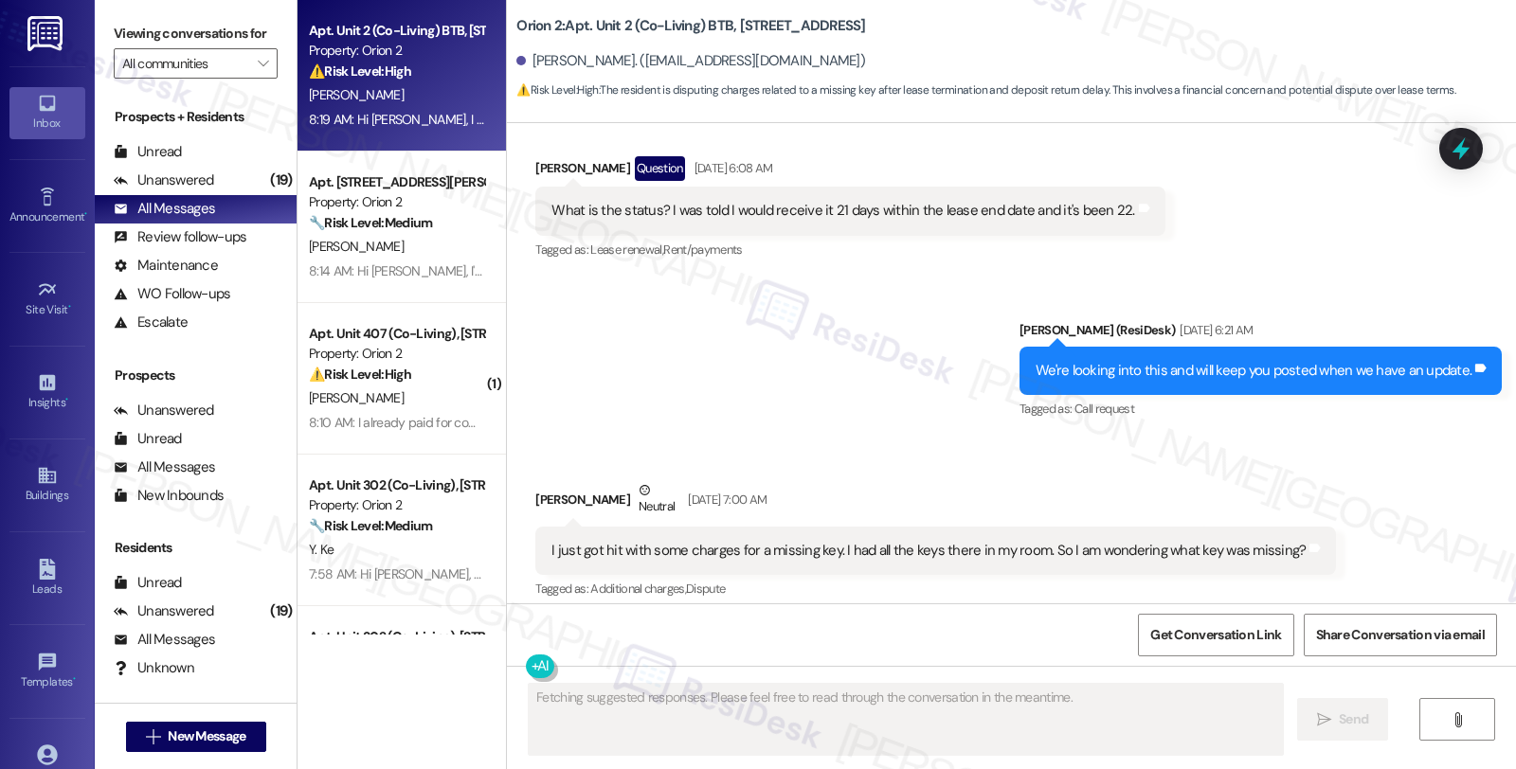
scroll to position [5663, 0]
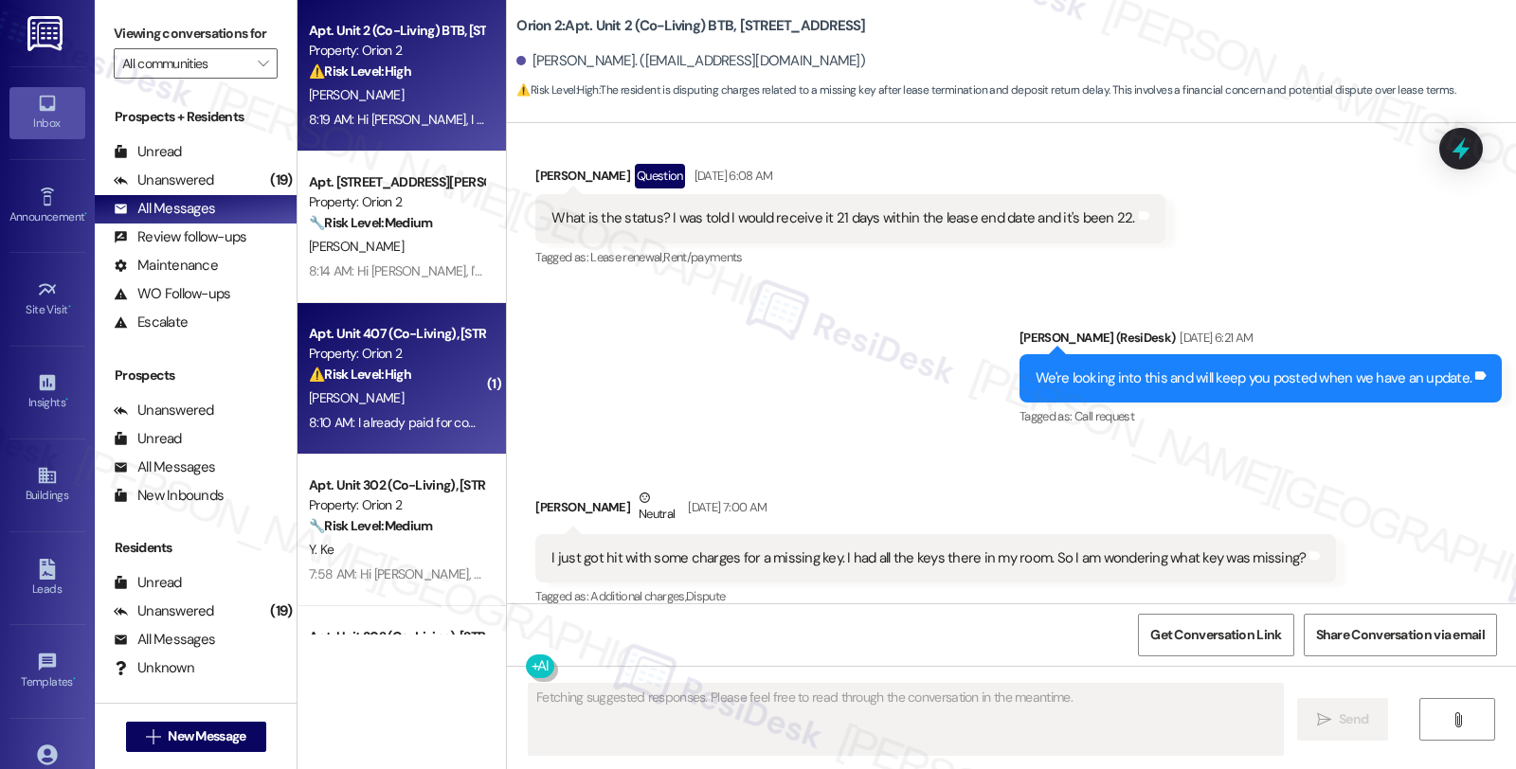
click at [452, 404] on div "[PERSON_NAME]" at bounding box center [396, 399] width 179 height 24
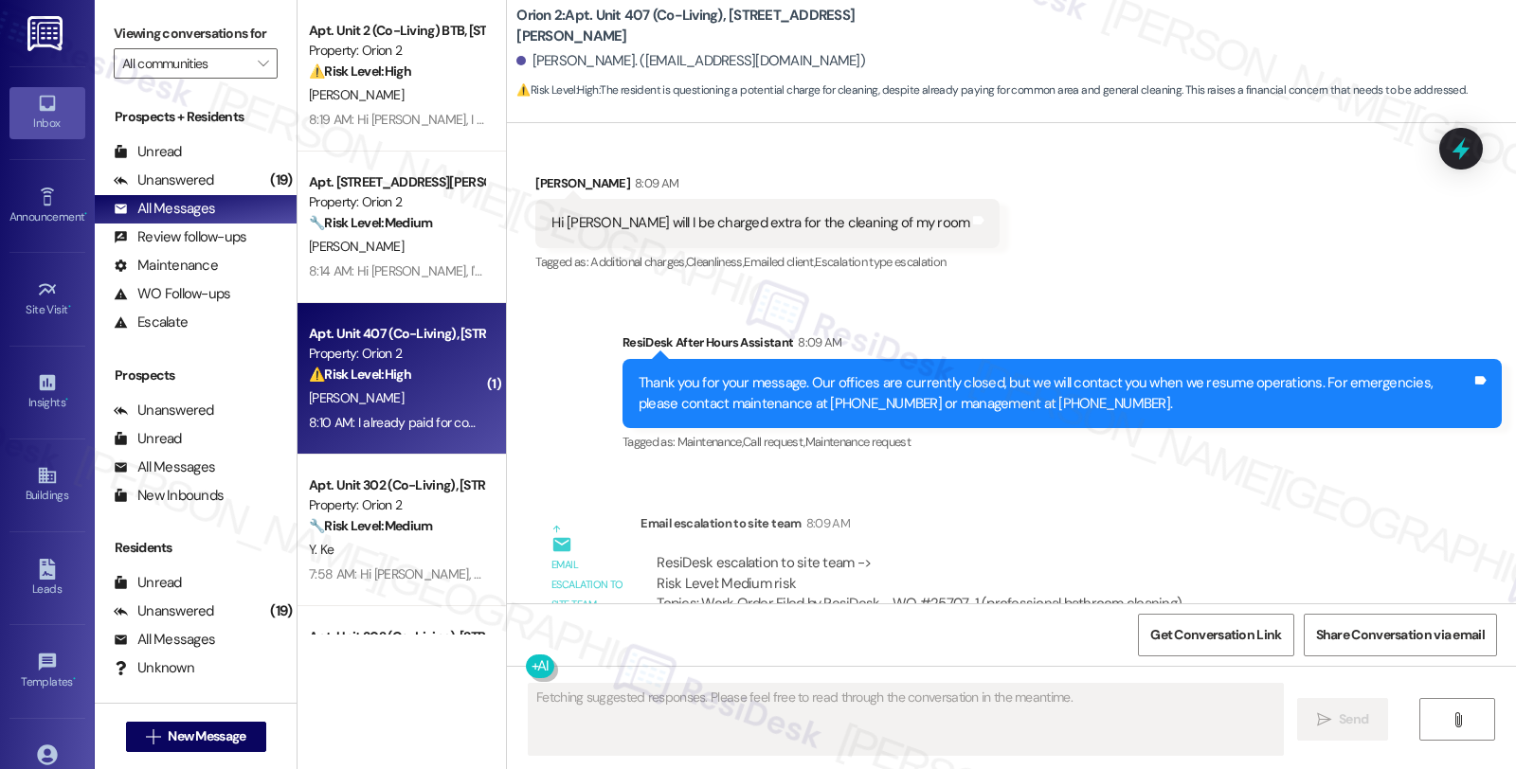
scroll to position [3892, 0]
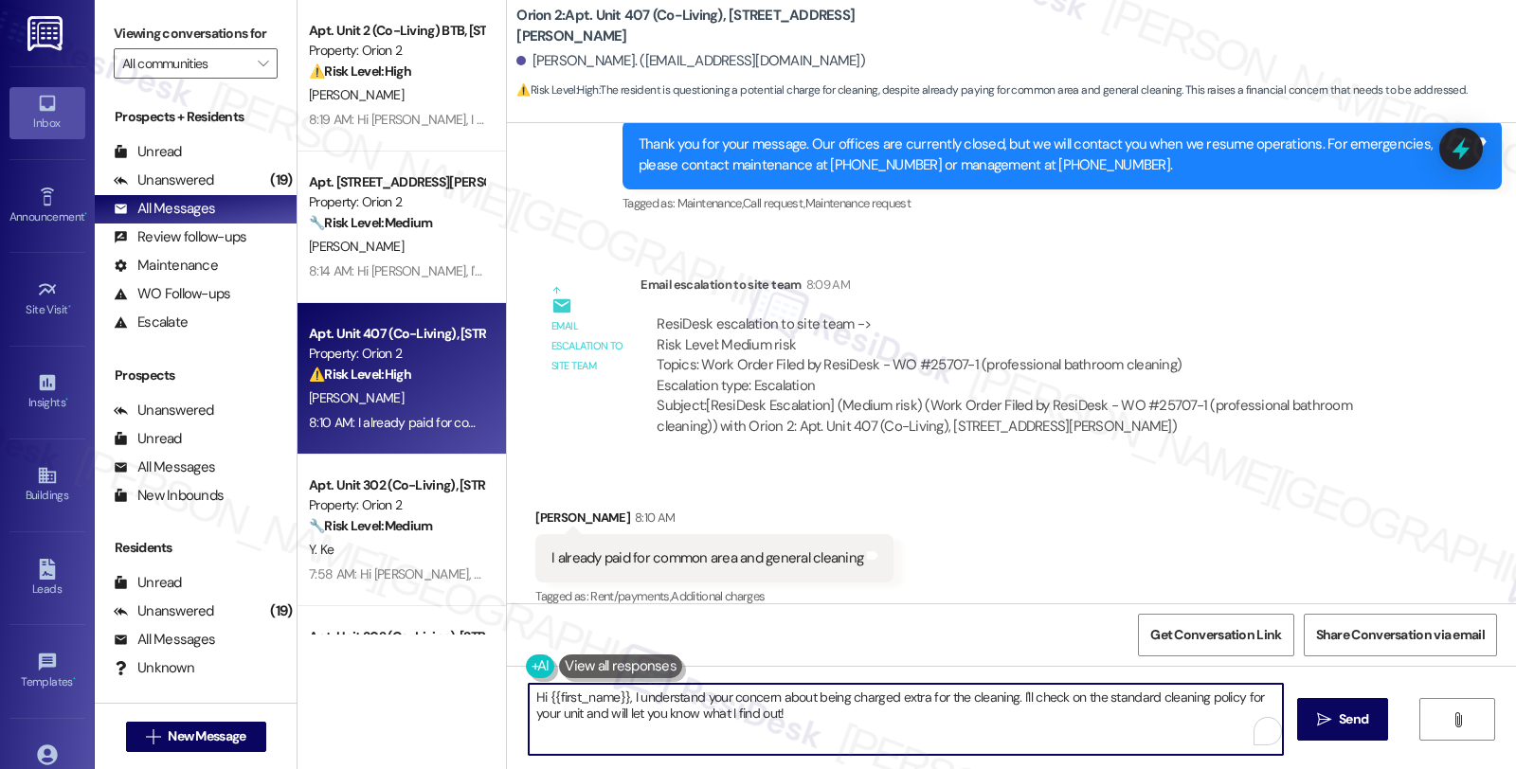
drag, startPoint x: 521, startPoint y: 698, endPoint x: 853, endPoint y: 728, distance: 332.9
click at [853, 728] on textarea "Hi {{first_name}}, I understand your concern about being charged extra for the …" at bounding box center [906, 719] width 754 height 71
type textarea "Do you w"
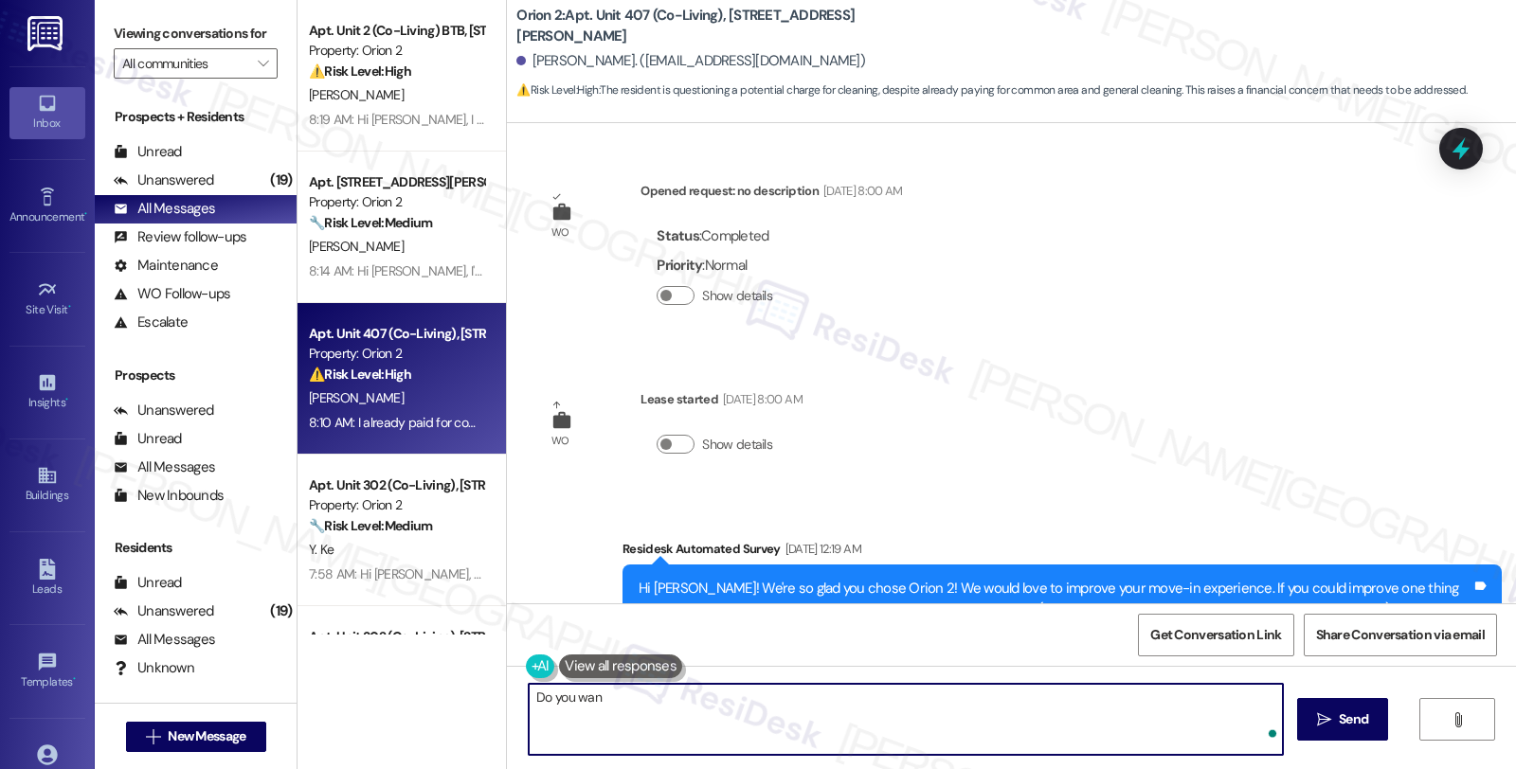
scroll to position [3892, 0]
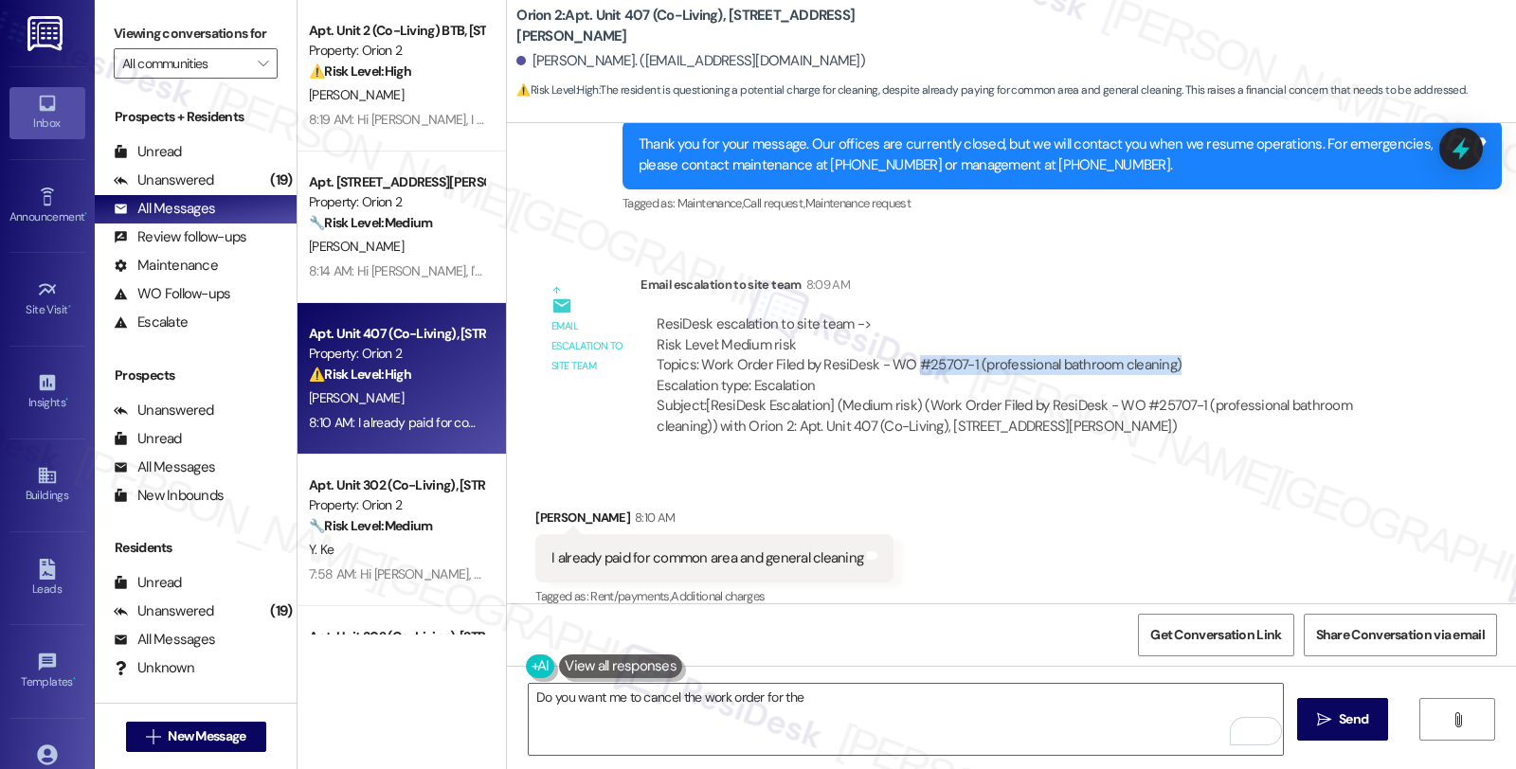
drag, startPoint x: 904, startPoint y: 346, endPoint x: 1163, endPoint y: 346, distance: 259.6
click at [1163, 346] on div "ResiDesk escalation to site team -> Risk Level: Medium risk Topics: Work Order …" at bounding box center [1028, 355] width 742 height 81
copy div "#25707-1 (professional bathroom cleaning)"
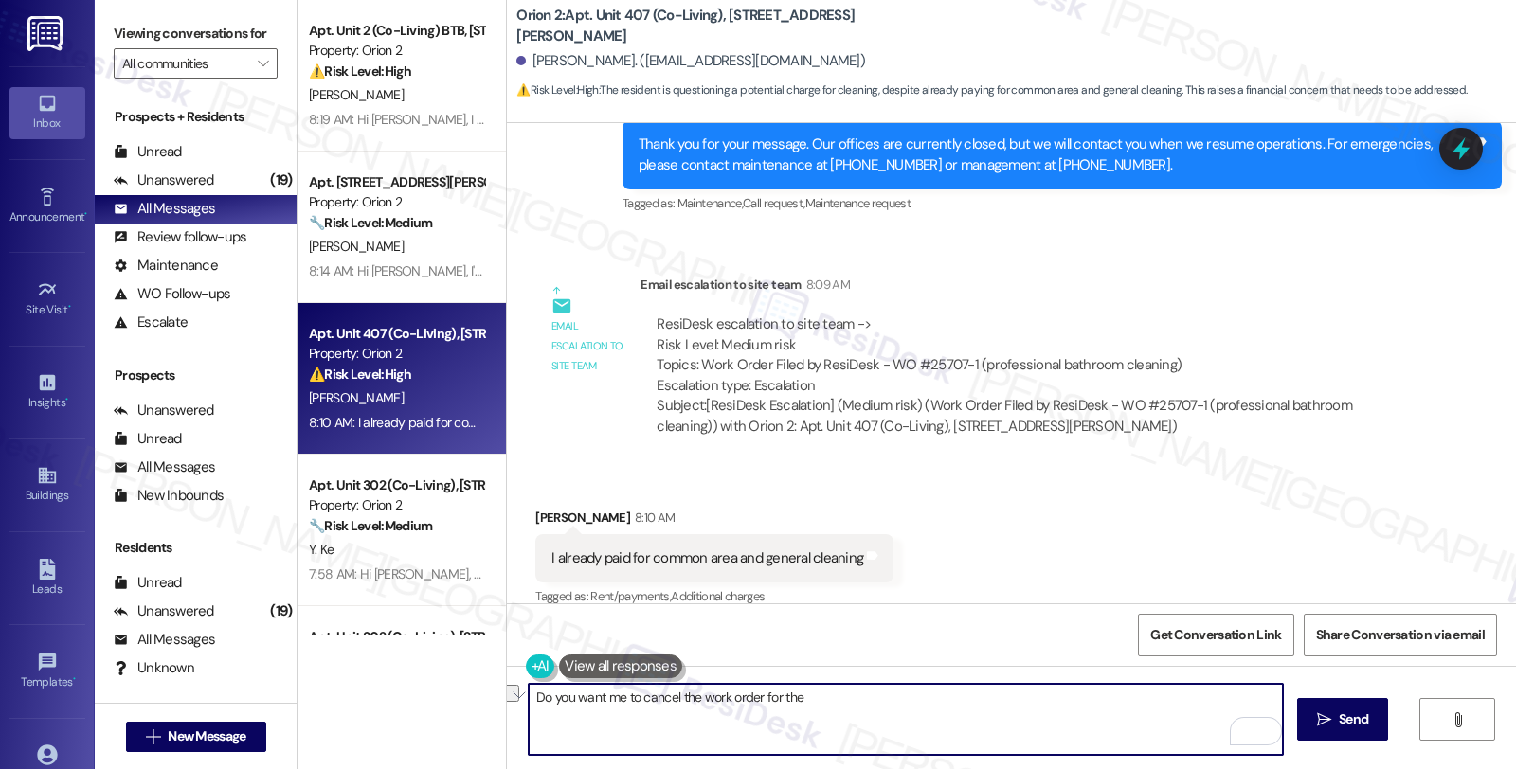
drag, startPoint x: 753, startPoint y: 696, endPoint x: 902, endPoint y: 696, distance: 148.7
click at [902, 696] on textarea "Do you want me to cancel the work order for the" at bounding box center [906, 719] width 754 height 71
paste textarea "#25707-1 (professional bathroom cleaning)"
type textarea "Do you want me to cancel the work order #25707-1 (professional bathroom cleanin…"
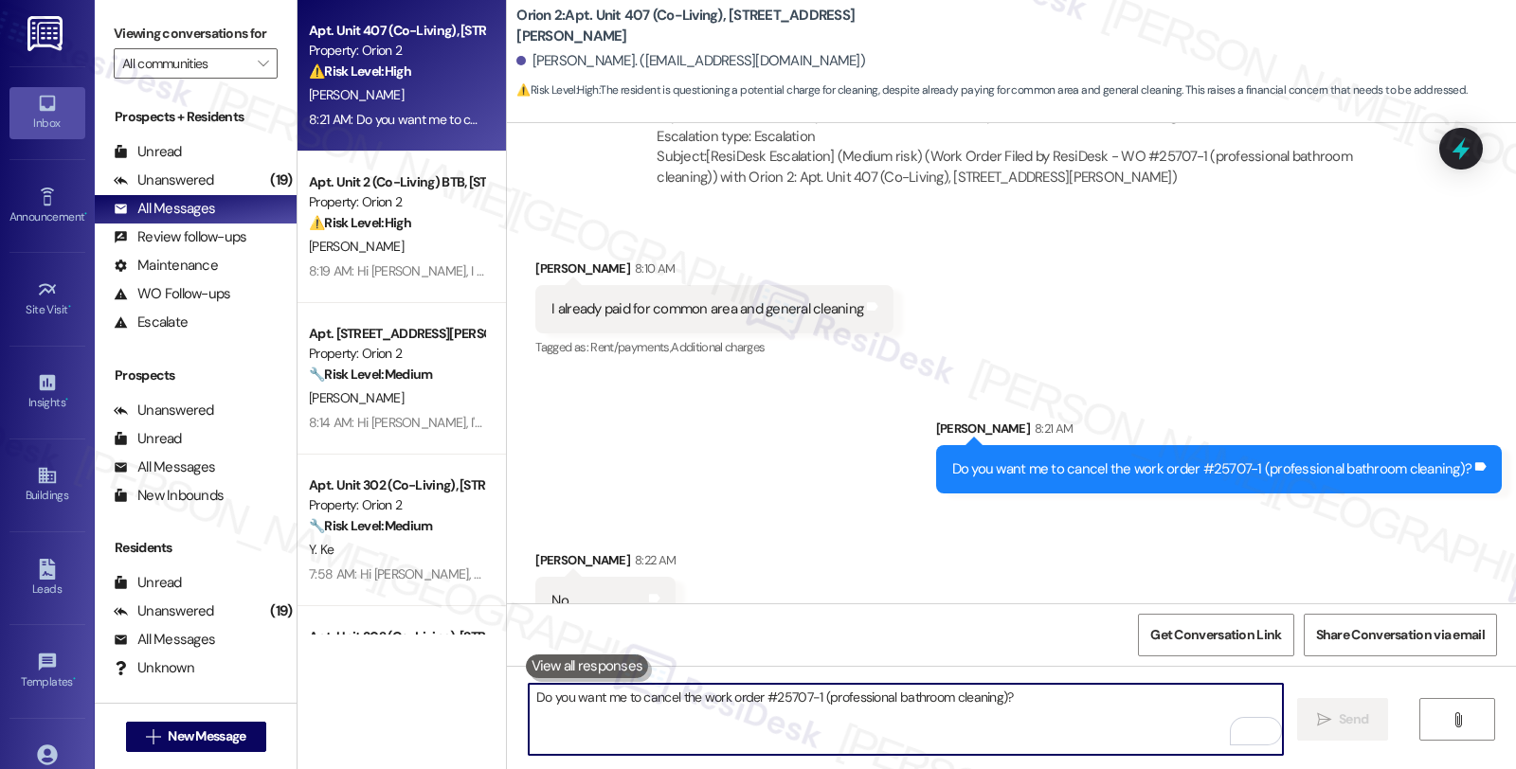
scroll to position [4156, 0]
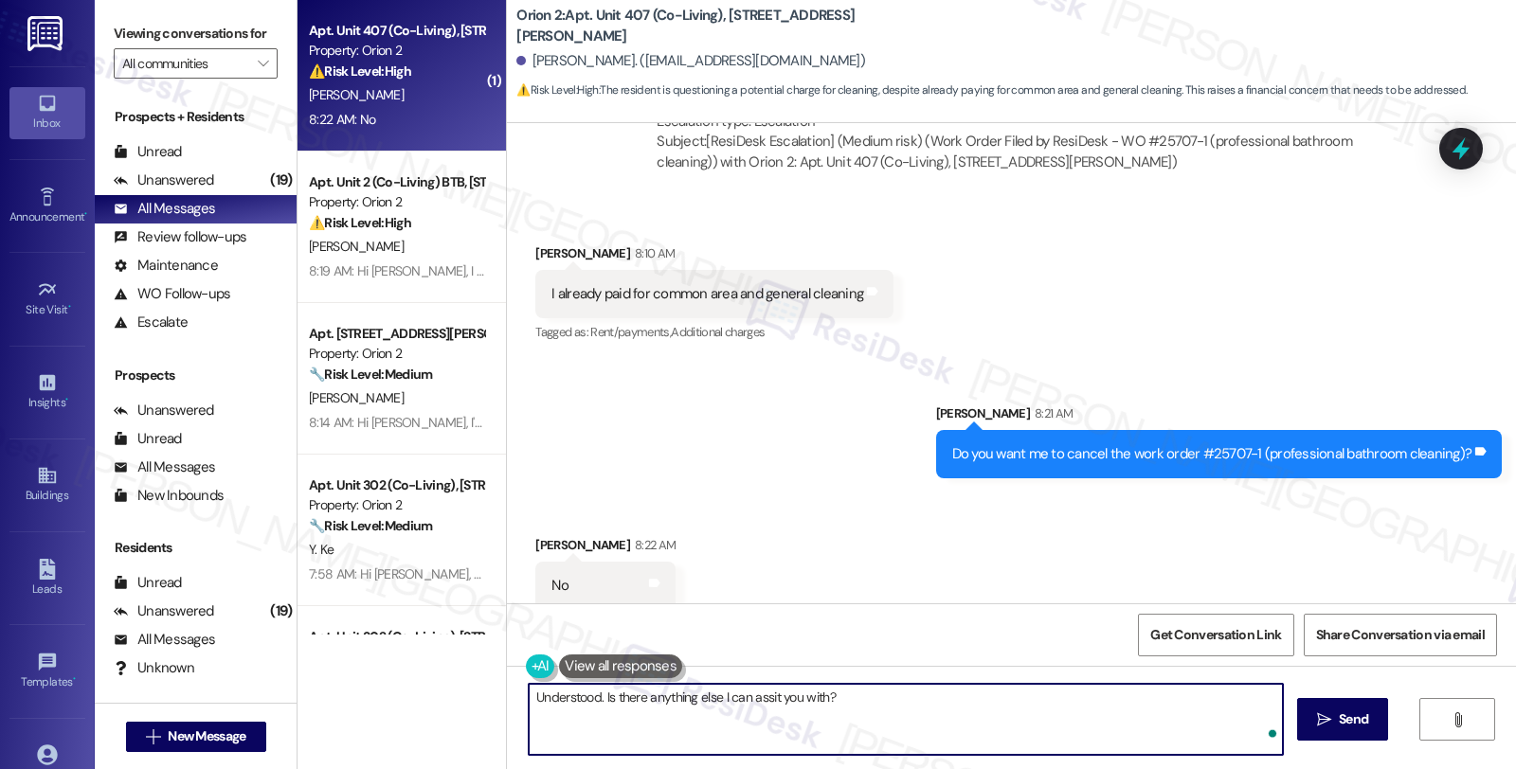
type textarea "Understood. Is there anything else I can assit you with?"
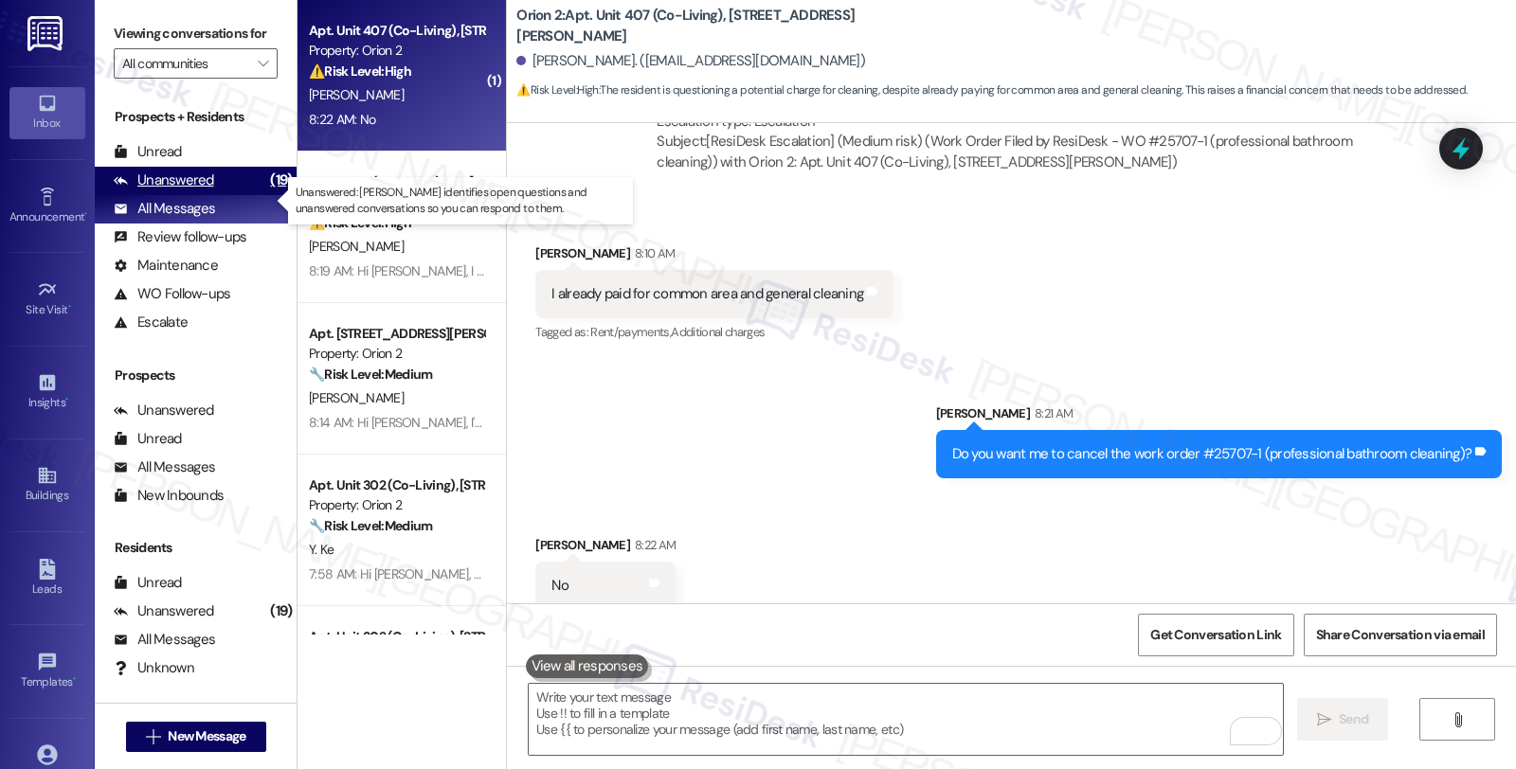
click at [240, 195] on div "Unanswered (19)" at bounding box center [196, 181] width 202 height 28
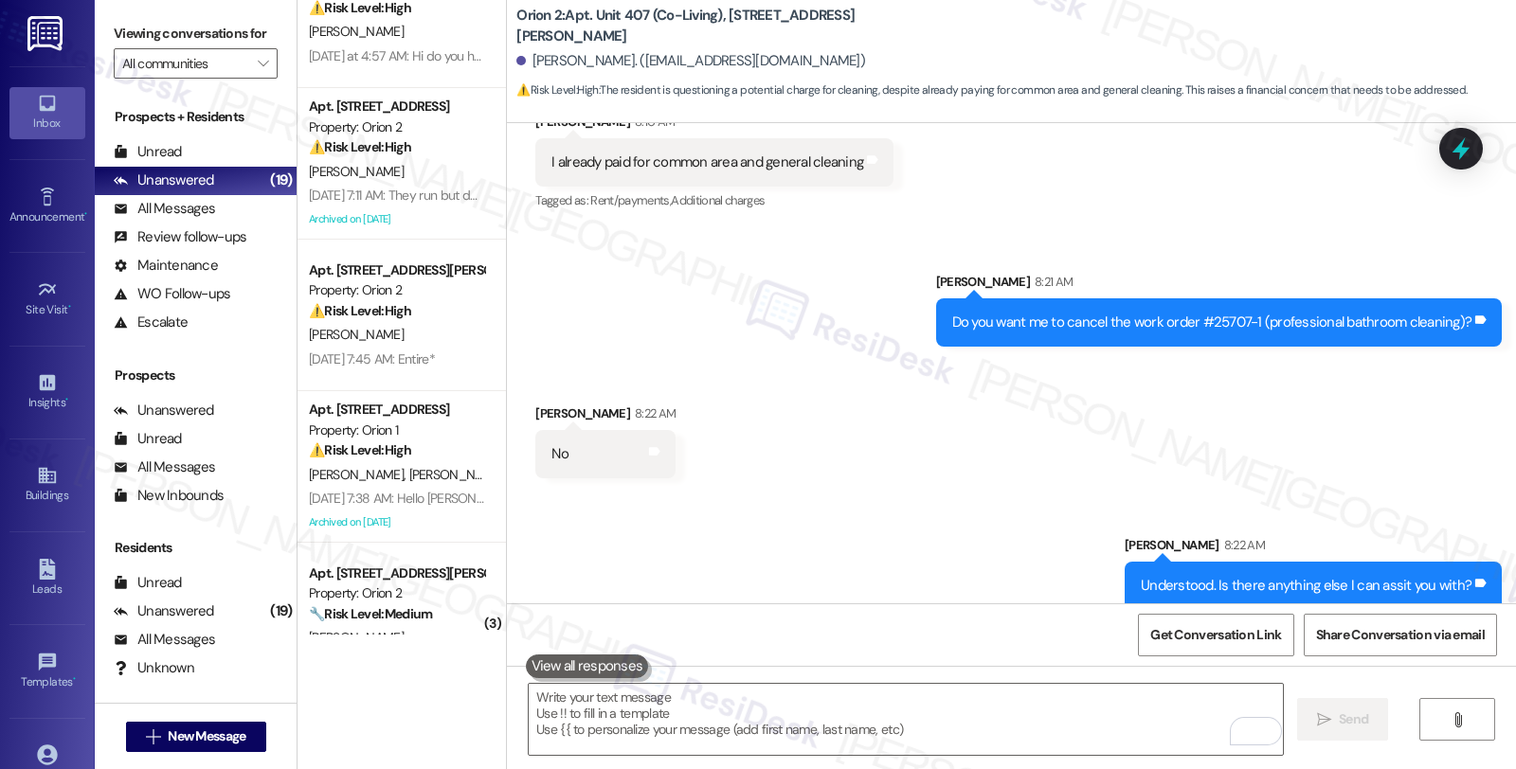
scroll to position [947, 0]
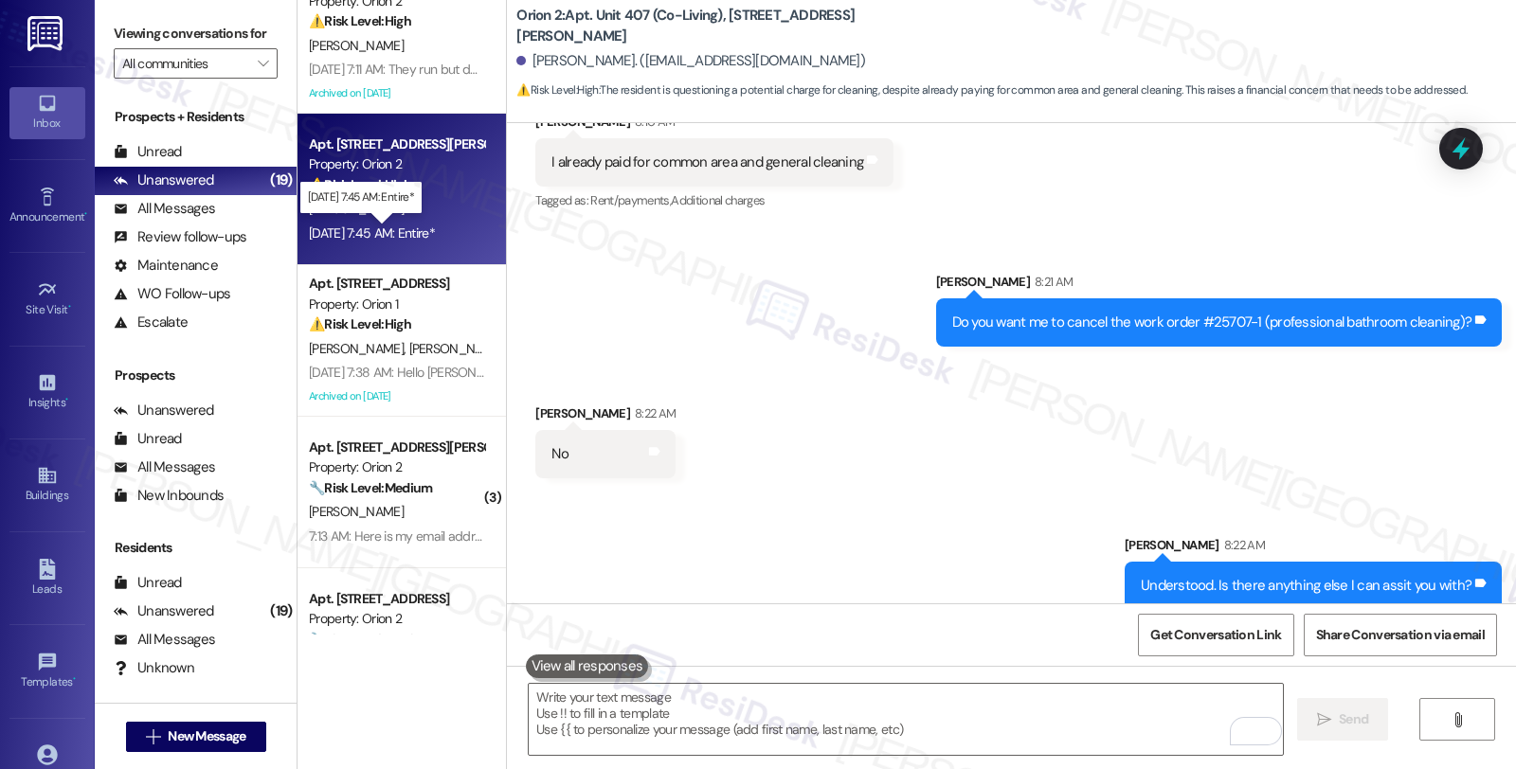
click at [386, 227] on div "[DATE] 7:45 AM: Entire* [DATE] 7:45 AM: Entire*" at bounding box center [372, 233] width 126 height 17
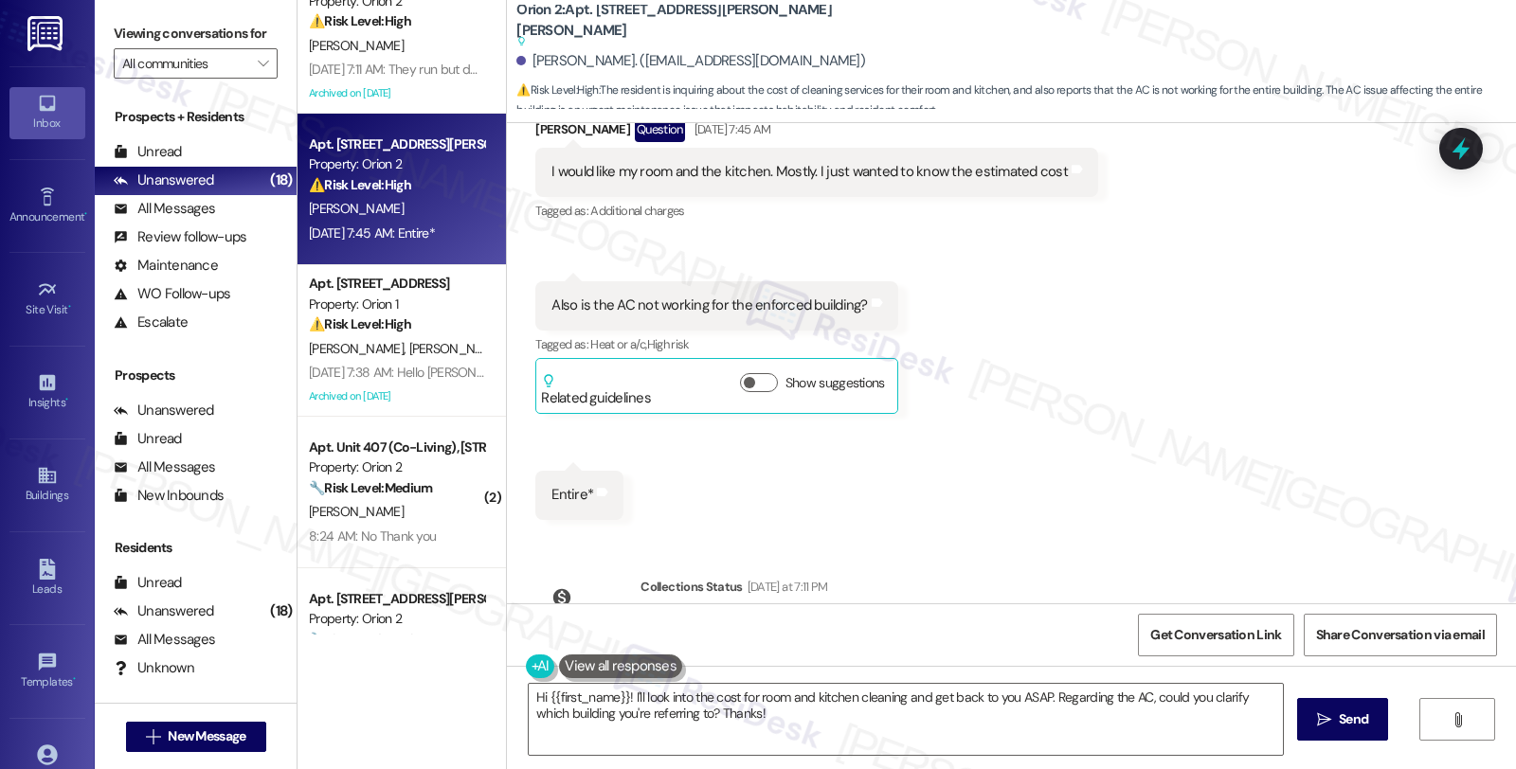
scroll to position [882, 0]
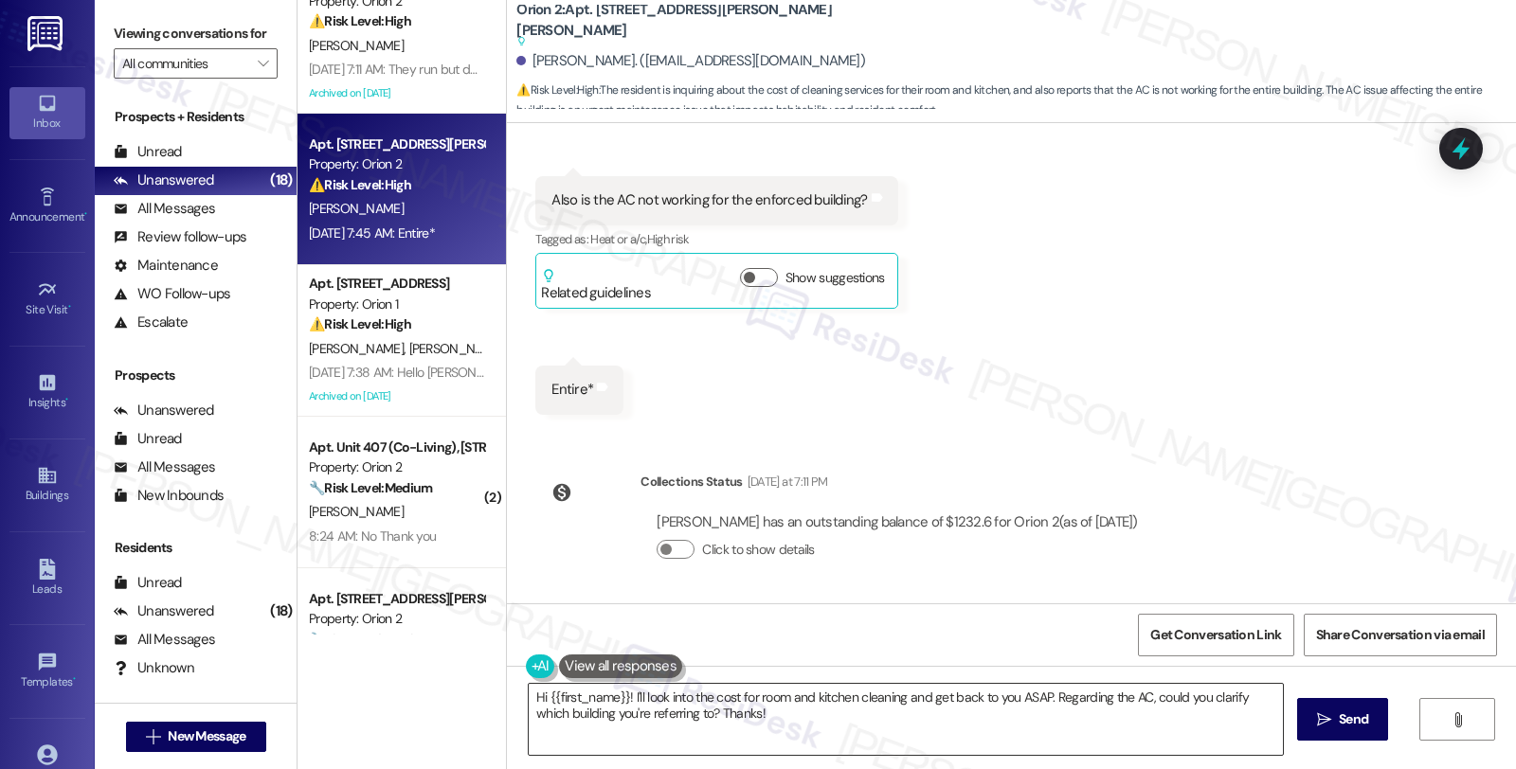
click at [1014, 698] on textarea "Hi {{first_name}}! I'll look into the cost for room and kitchen cleaning and ge…" at bounding box center [906, 719] width 754 height 71
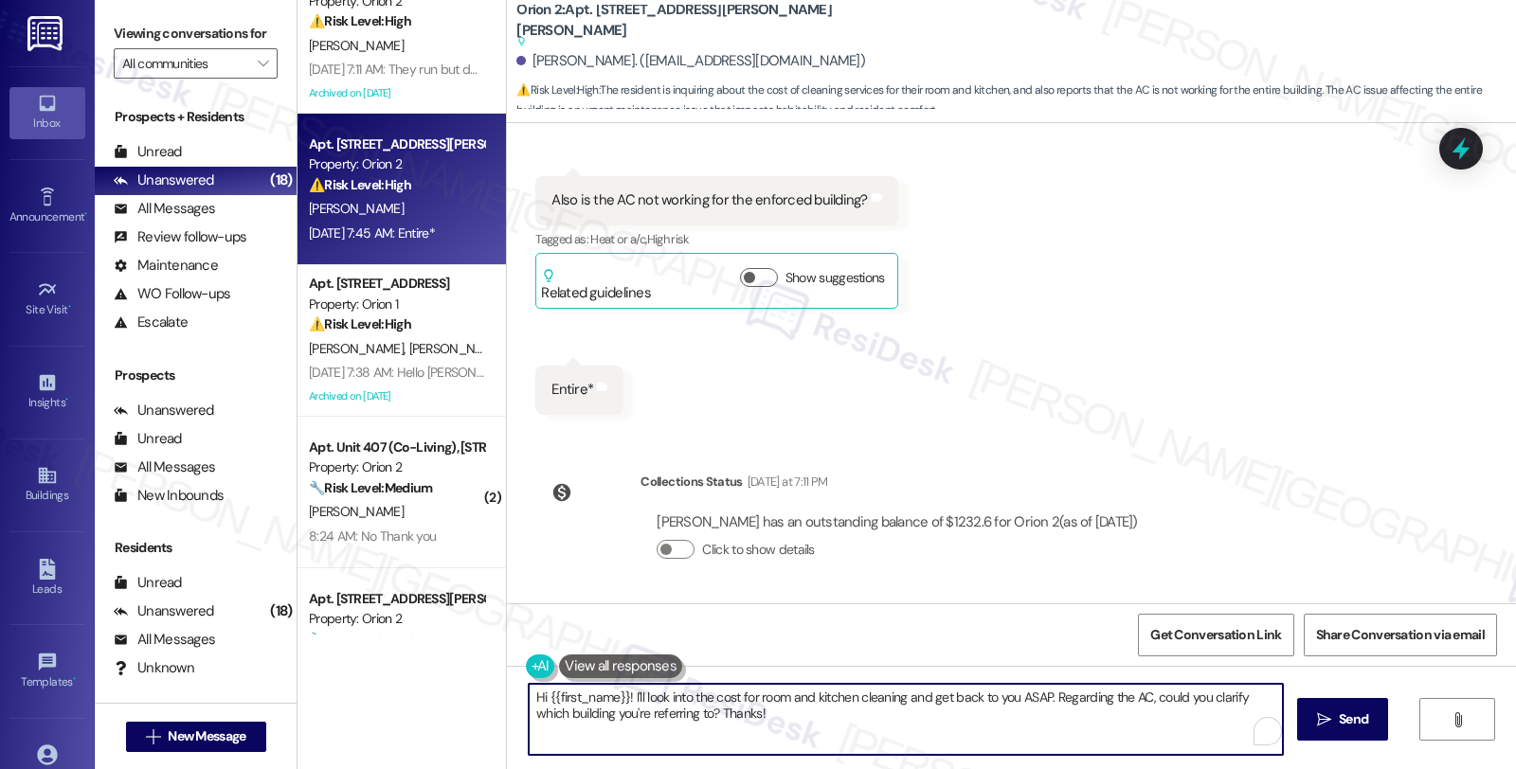
click at [1015, 698] on textarea "Hi {{first_name}}! I'll look into the cost for room and kitchen cleaning and ge…" at bounding box center [906, 719] width 754 height 71
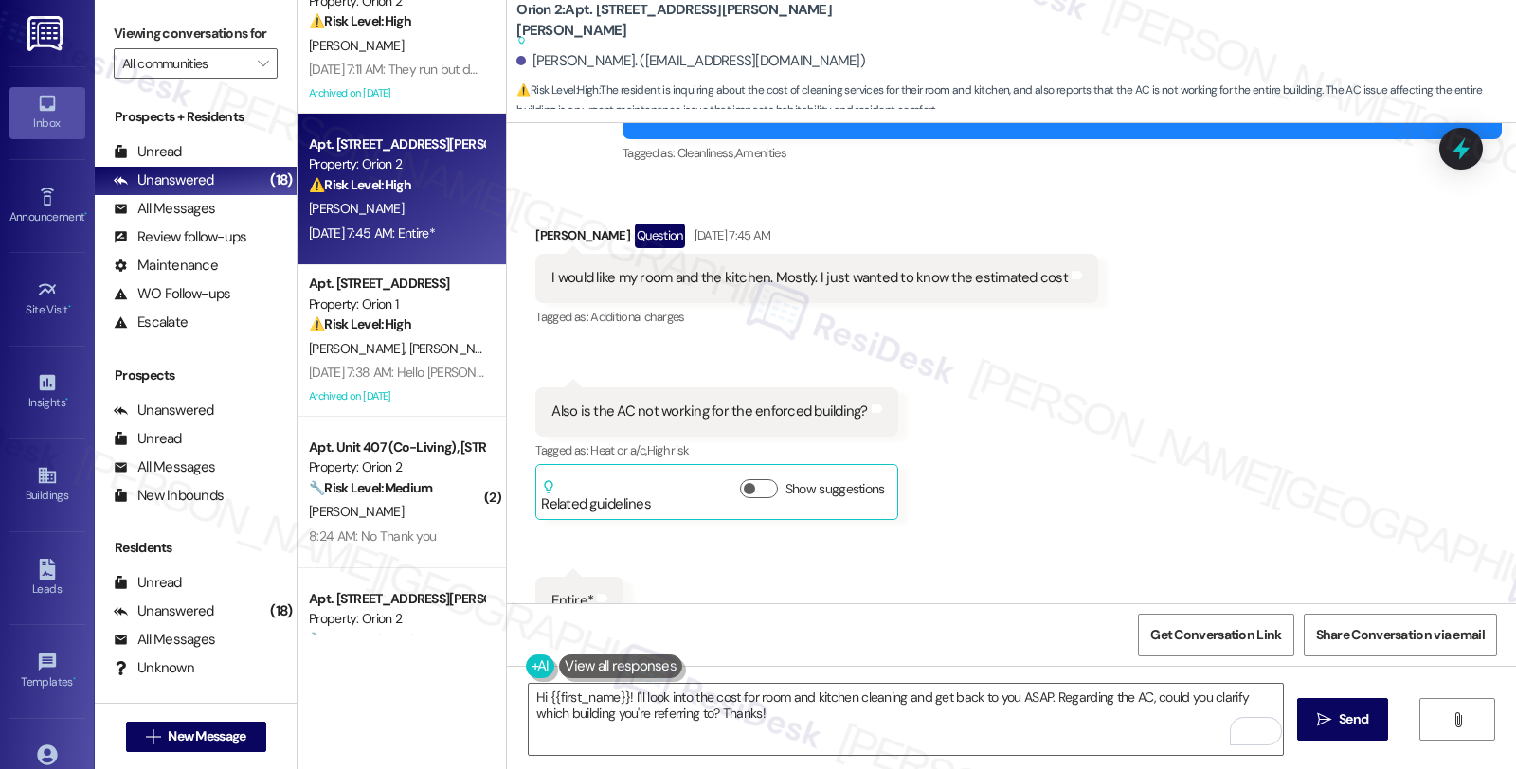
click at [550, 234] on div "[PERSON_NAME] Question [DATE] 7:45 AM" at bounding box center [816, 239] width 563 height 30
copy div "[PERSON_NAME]"
click at [566, 695] on textarea "Hi {{first_name}}! I'll look into the cost for room and kitchen cleaning and ge…" at bounding box center [906, 719] width 754 height 71
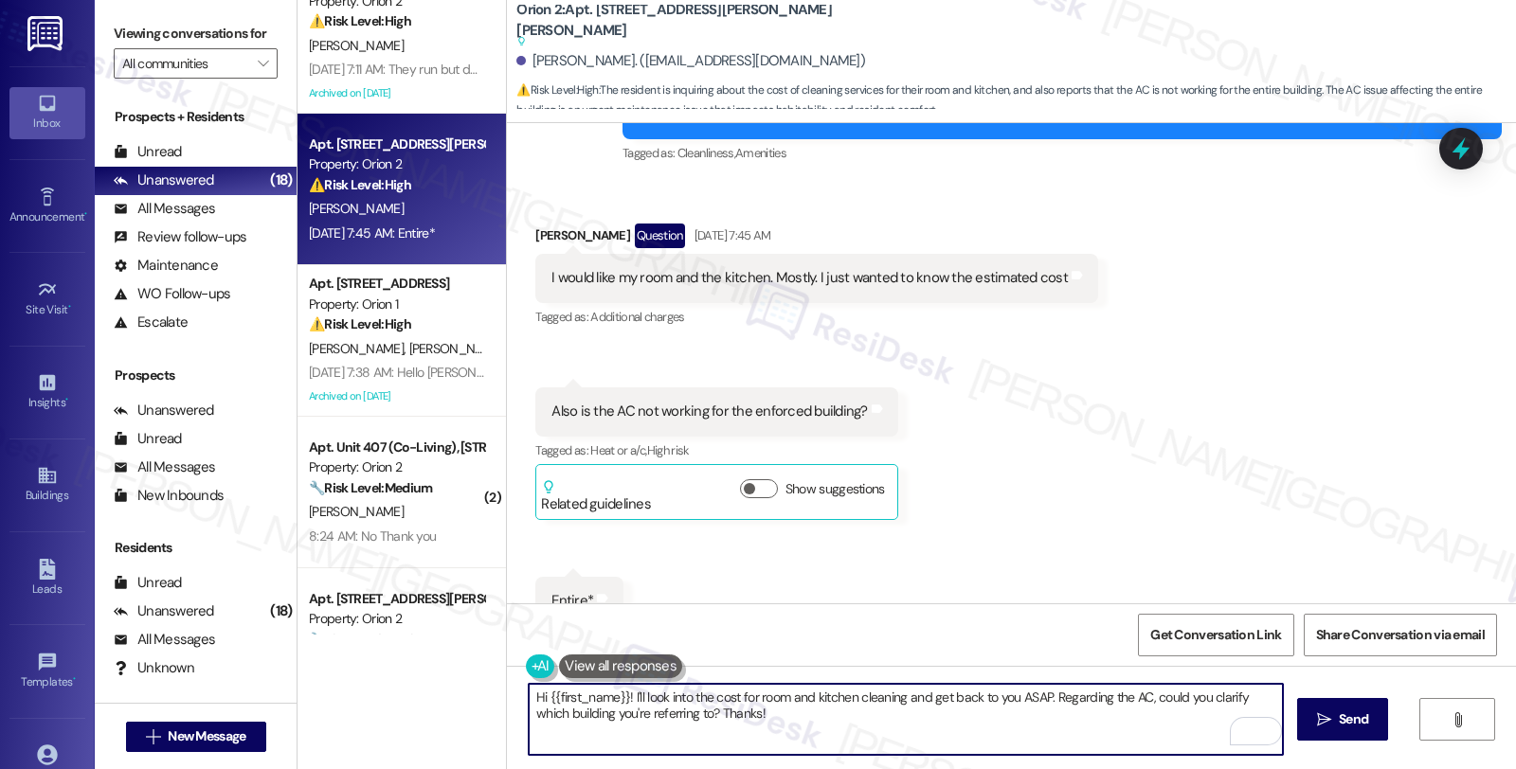
click at [566, 695] on textarea "Hi {{first_name}}! I'll look into the cost for room and kitchen cleaning and ge…" at bounding box center [906, 719] width 754 height 71
paste textarea "[PERSON_NAME]"
click at [1002, 694] on textarea "Hi [PERSON_NAME], I'll look into the cost for room and kitchen cleaning and get…" at bounding box center [906, 719] width 754 height 71
drag, startPoint x: 1243, startPoint y: 699, endPoint x: 1146, endPoint y: 717, distance: 98.3
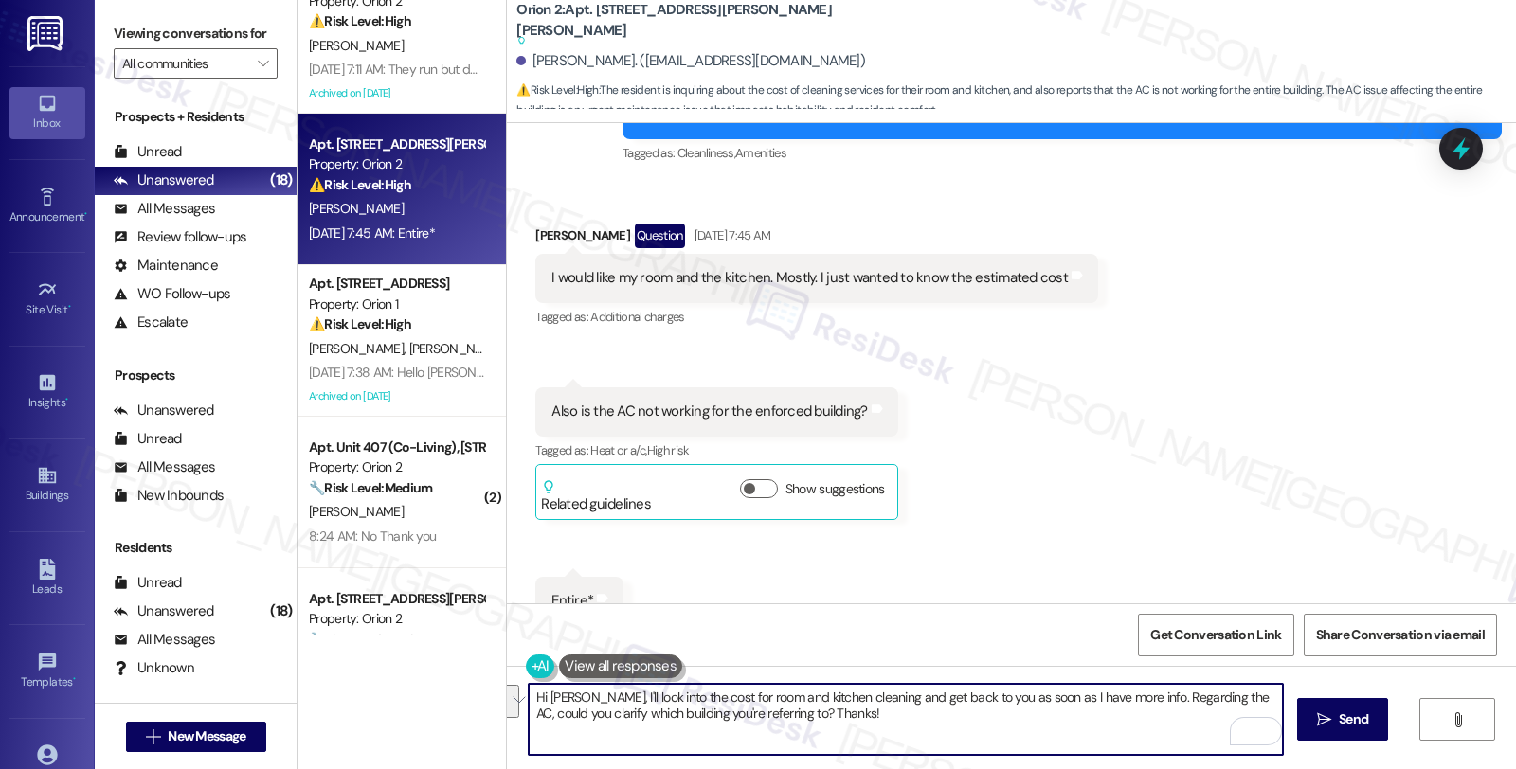
click at [1146, 717] on textarea "Hi [PERSON_NAME], I'll look into the cost for room and kitchen cleaning and get…" at bounding box center [906, 719] width 754 height 71
click at [1243, 698] on textarea "Hi [PERSON_NAME], I'll look into the cost for room and kitchen cleaning and get…" at bounding box center [906, 719] width 754 height 71
click at [720, 708] on textarea "Hi [PERSON_NAME], I'll look into the cost for room and kitchen cleaning and get…" at bounding box center [906, 719] width 754 height 71
type textarea "Hi [PERSON_NAME], I'll look into the cost for room and kitchen cleaning and get…"
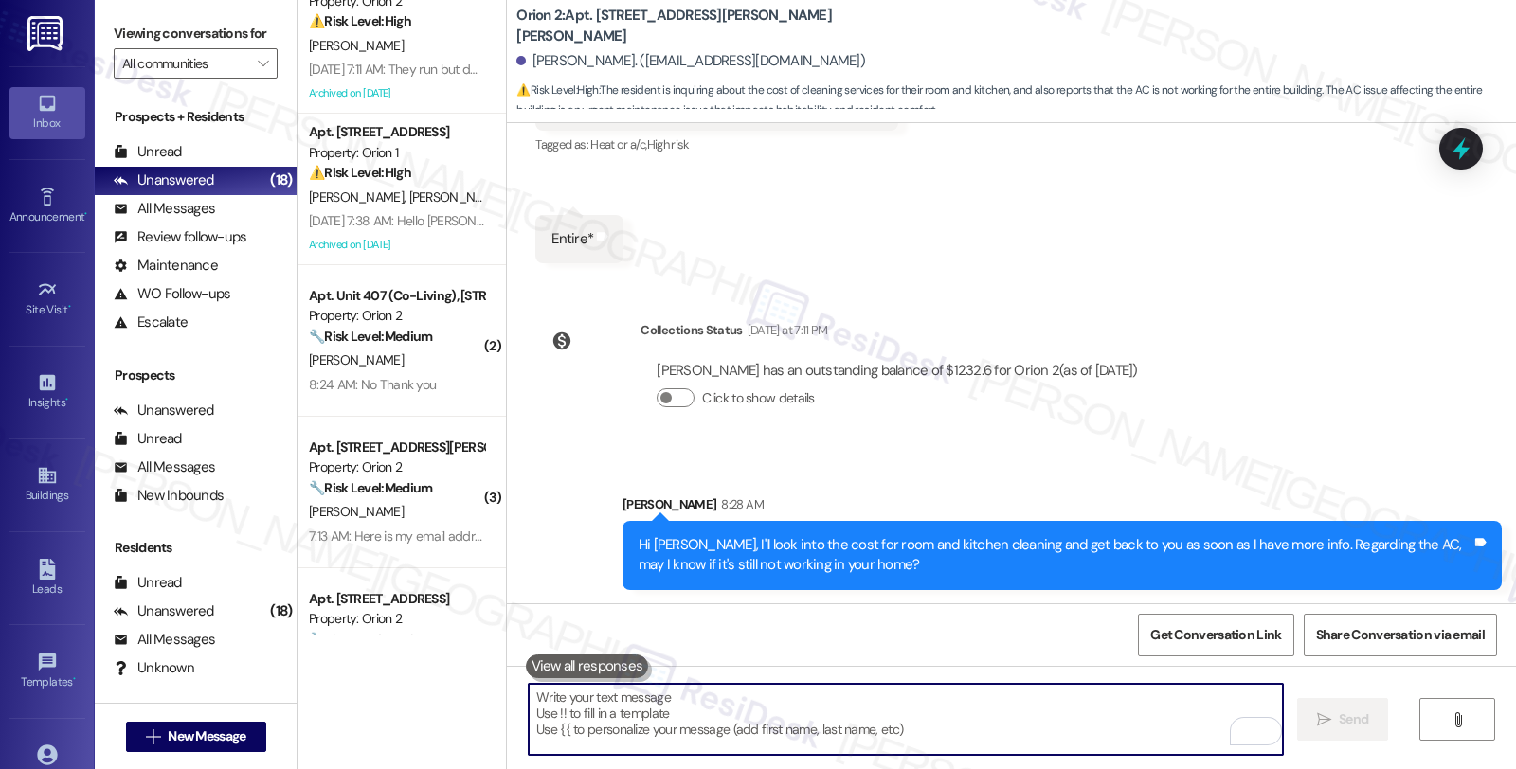
scroll to position [978, 0]
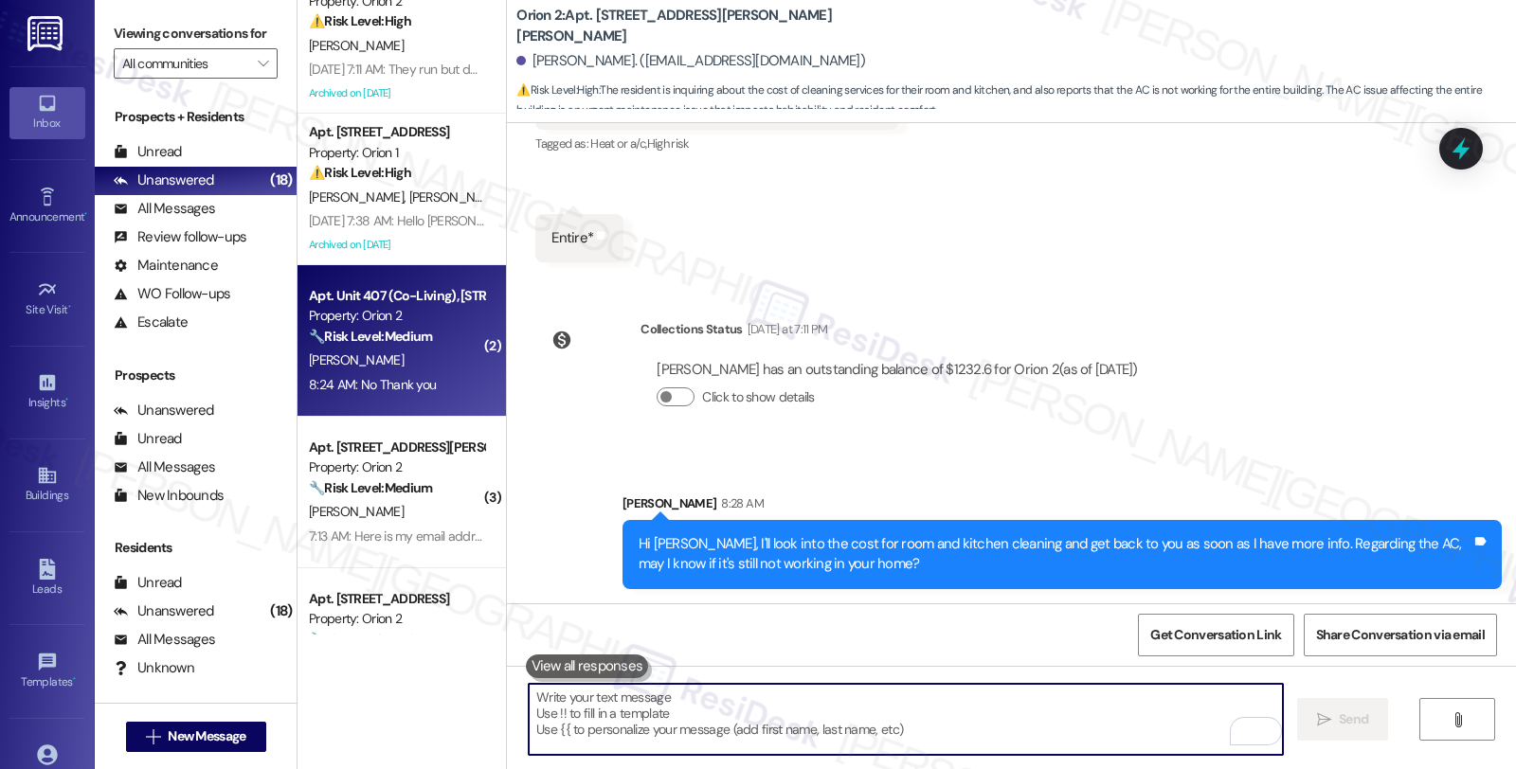
click at [429, 365] on div "[PERSON_NAME]" at bounding box center [396, 361] width 179 height 24
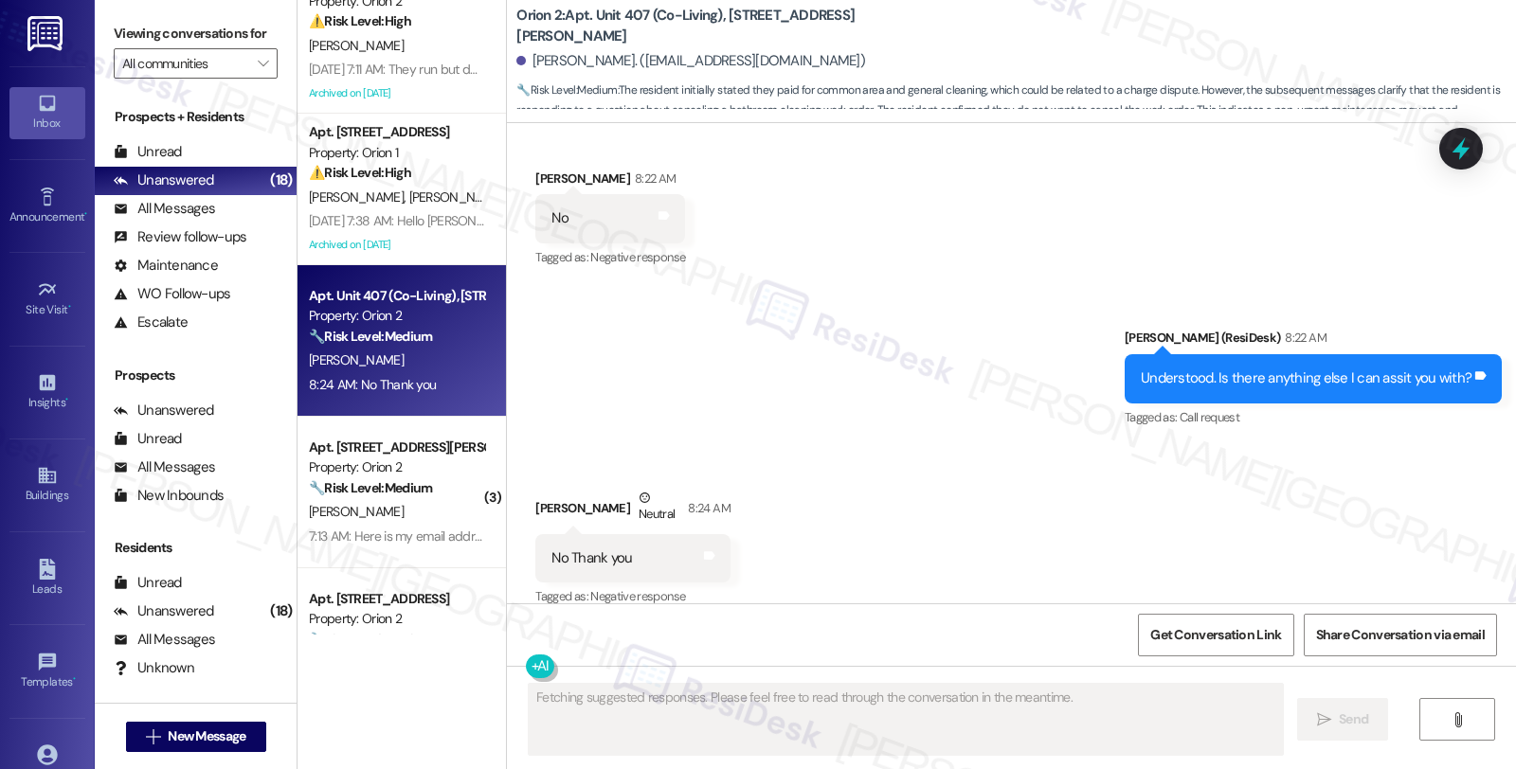
scroll to position [4552, 0]
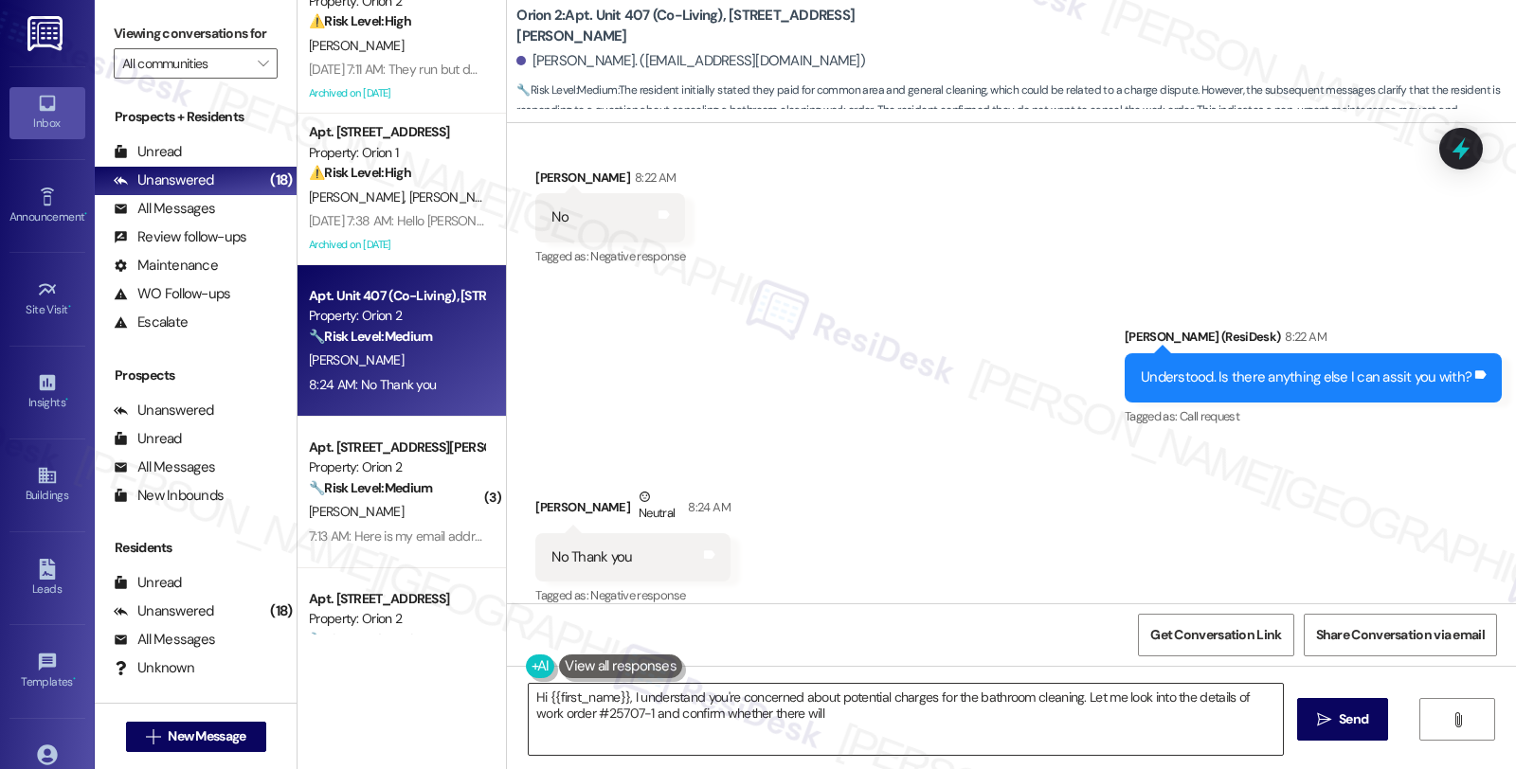
click at [529, 695] on textarea "Hi {{first_name}}, I understand you're concerned about potential charges for th…" at bounding box center [906, 719] width 754 height 71
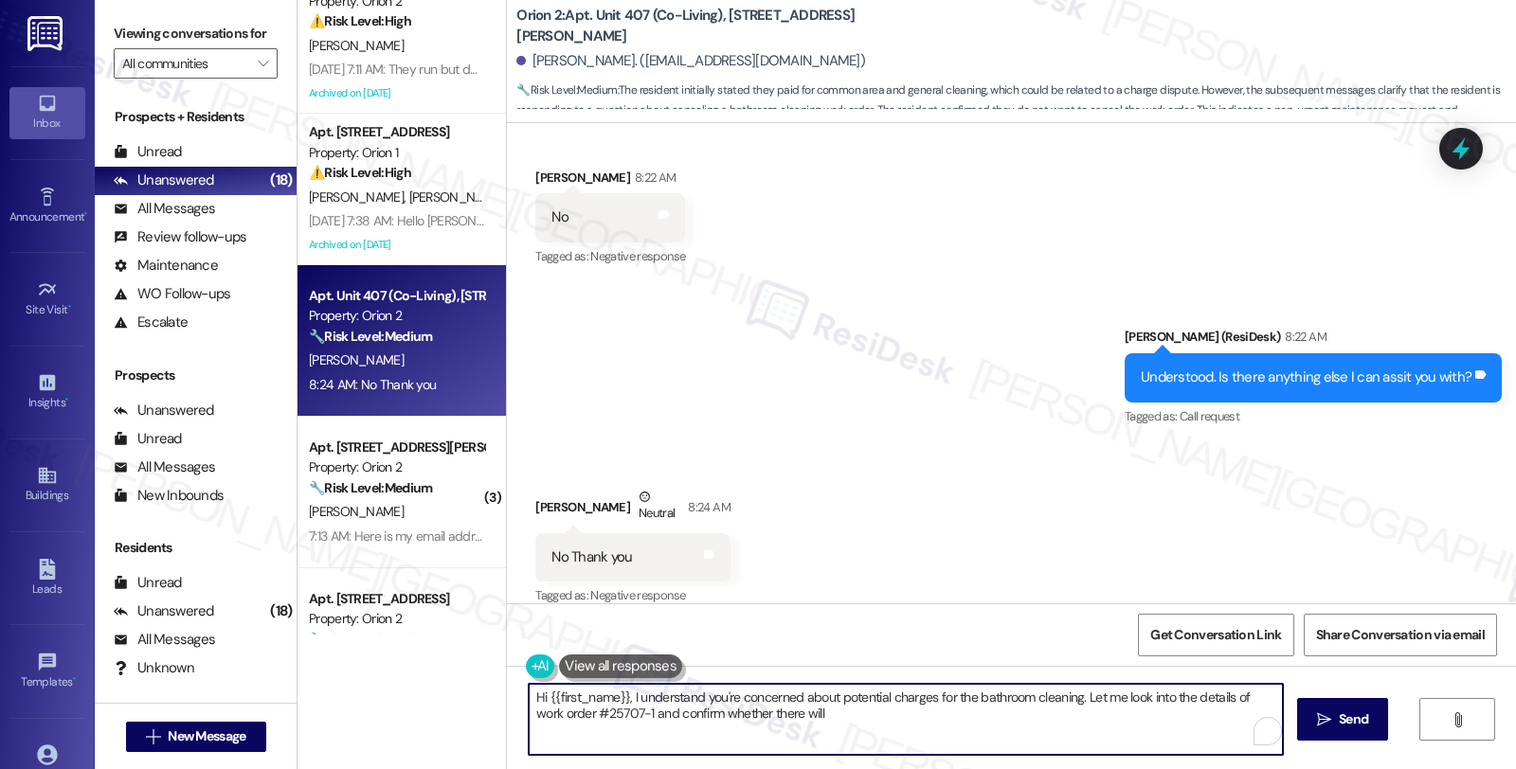
click at [529, 692] on textarea "Hi {{first_name}}, I understand you're concerned about potential charges for th…" at bounding box center [906, 719] width 754 height 71
click at [529, 697] on textarea "Hi {{first_name}}, I understand you're concerned about potential charges for th…" at bounding box center [906, 719] width 754 height 71
click at [529, 696] on textarea "Hi {{first_name}}, I understand you're concerned about potential charges for th…" at bounding box center [906, 719] width 754 height 71
click at [781, 703] on textarea "You're welcome. Please feel free to reach out a" at bounding box center [906, 719] width 754 height 71
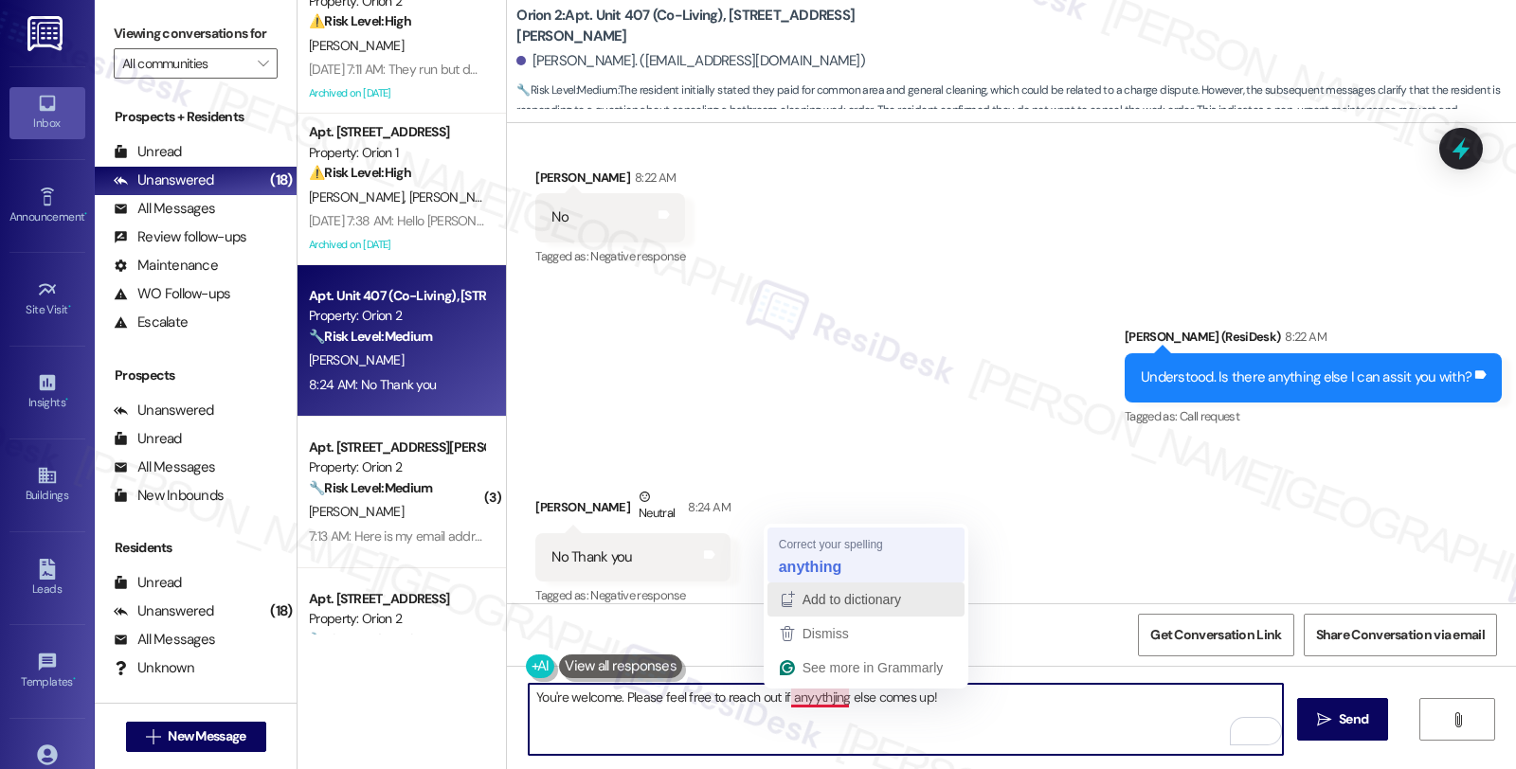
type textarea "You're welcome. Please feel free to reach out if anything else comes up!"
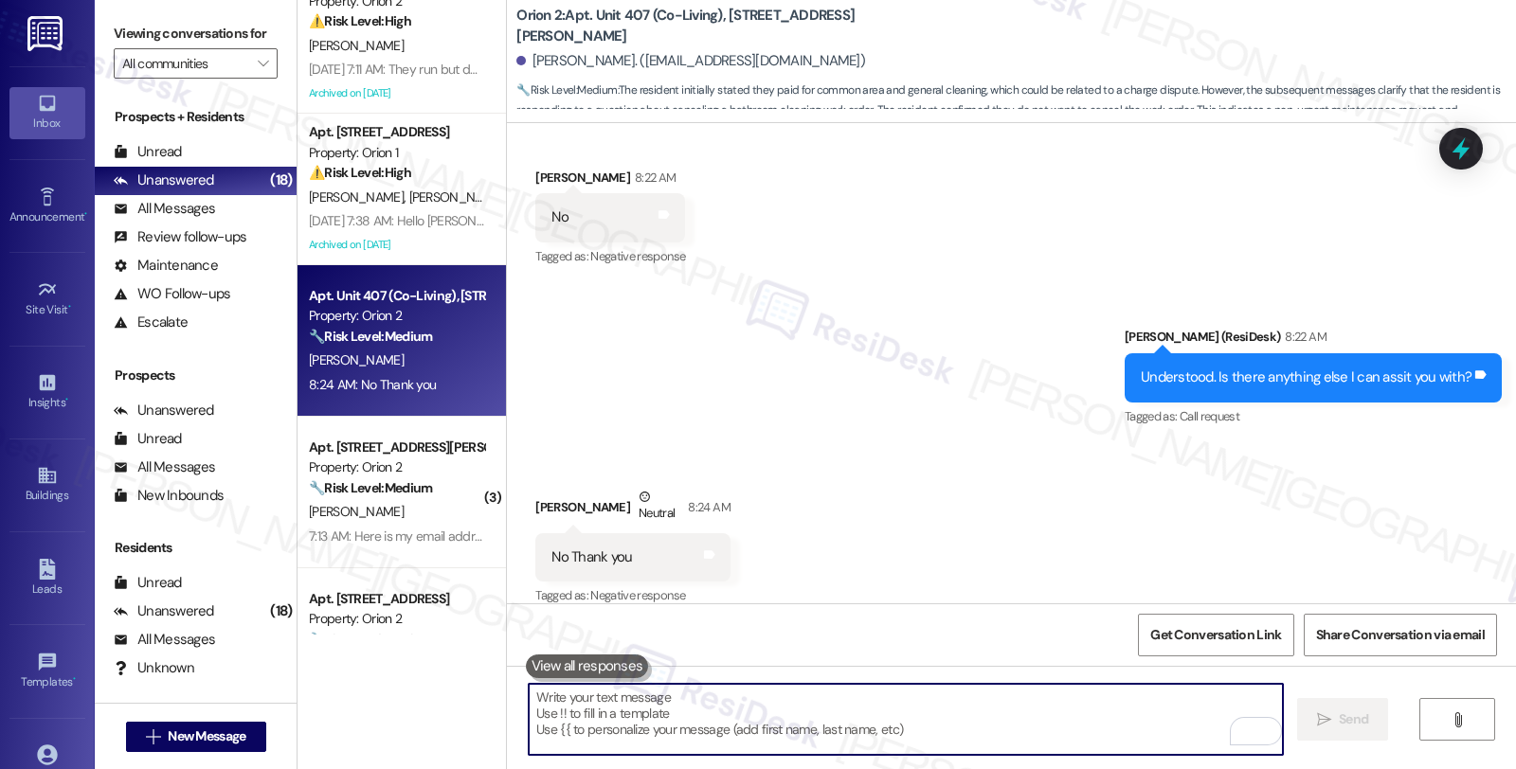
scroll to position [4551, 0]
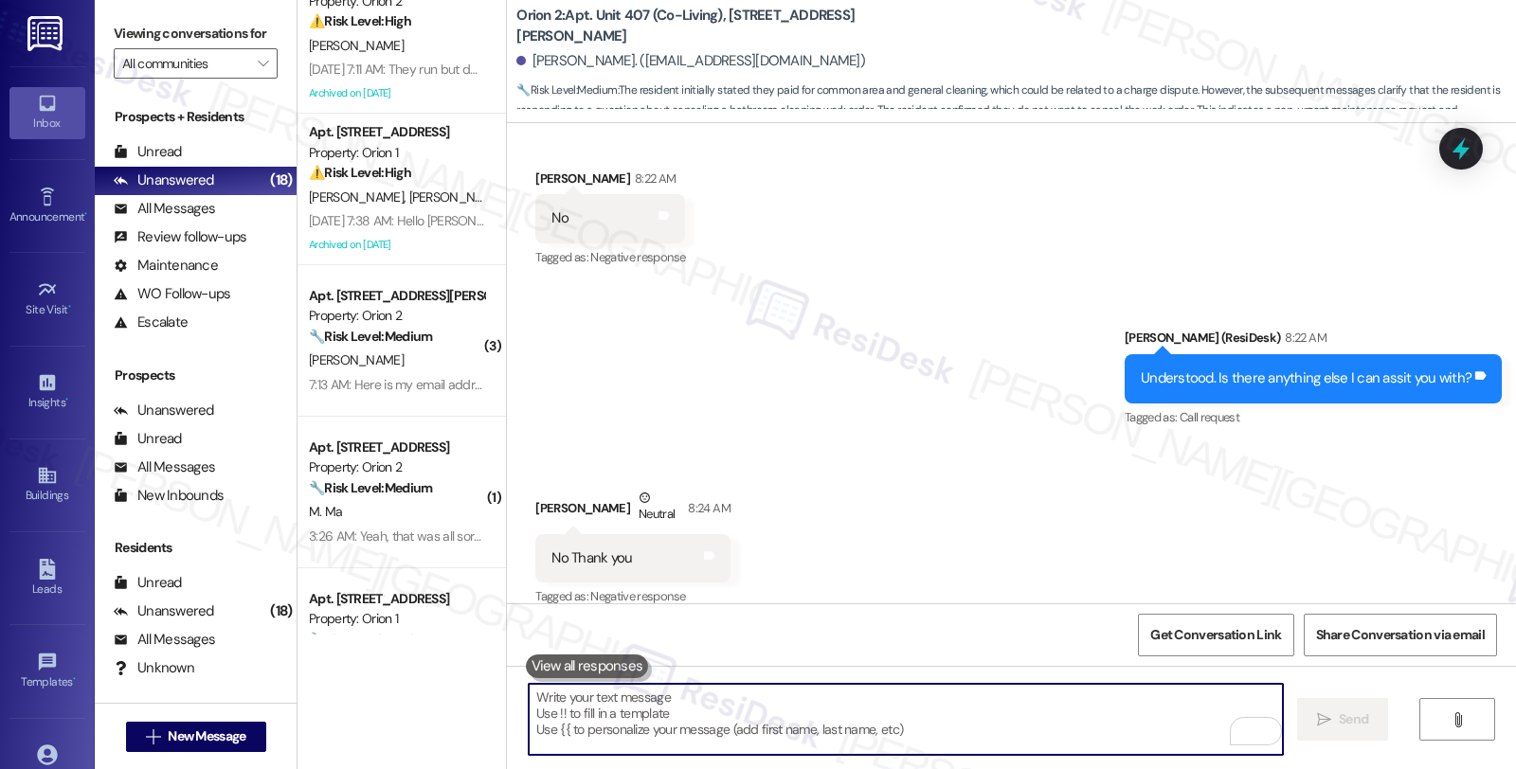
click at [855, 716] on textarea "To enrich screen reader interactions, please activate Accessibility in Grammarl…" at bounding box center [906, 719] width 754 height 71
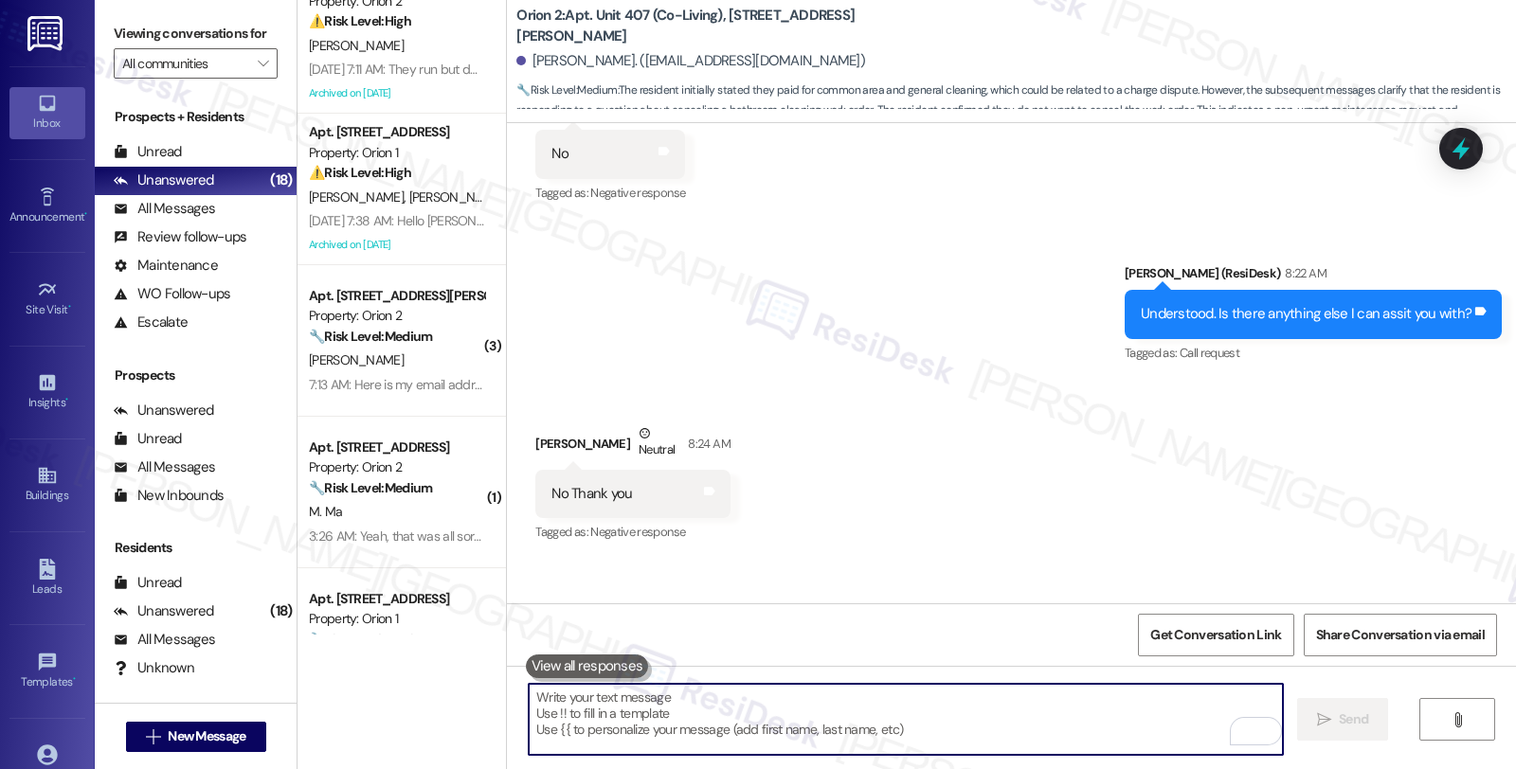
scroll to position [4684, 0]
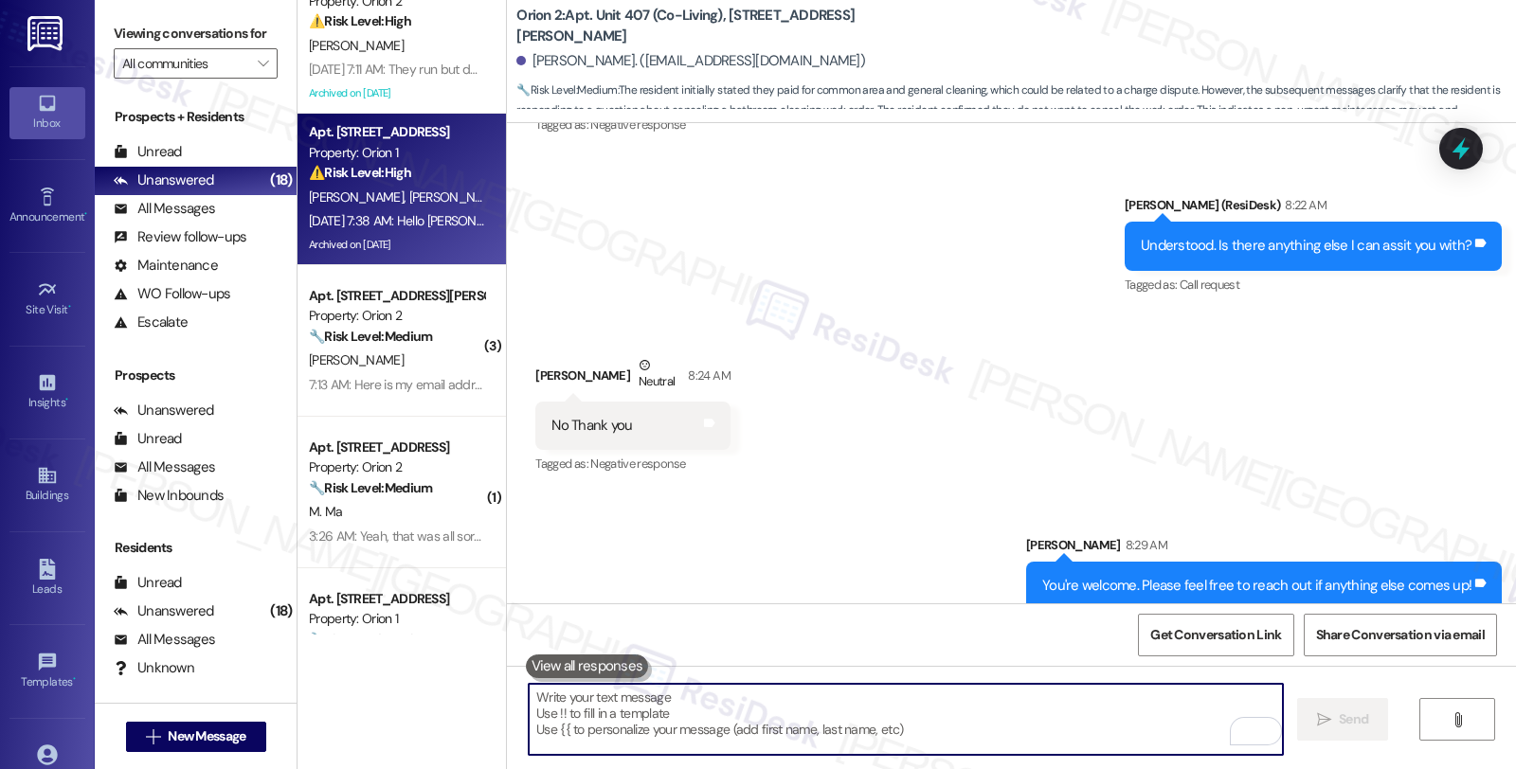
click at [432, 203] on div "[PERSON_NAME] [PERSON_NAME]" at bounding box center [396, 198] width 179 height 24
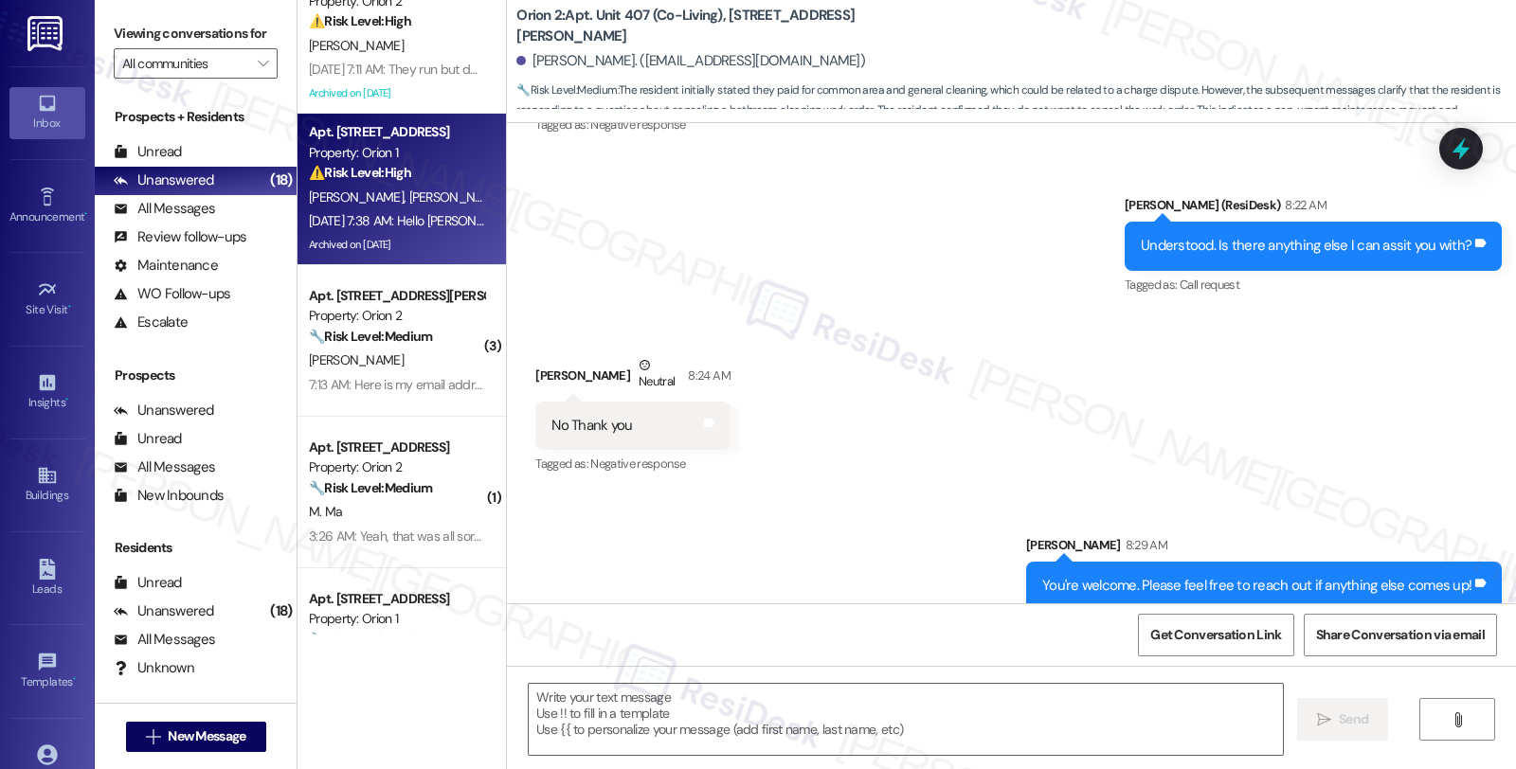
click at [411, 216] on div "[DATE] 7:38 AM: Hello [PERSON_NAME]. I wonder if there are any updates. It is d…" at bounding box center [910, 220] width 1202 height 17
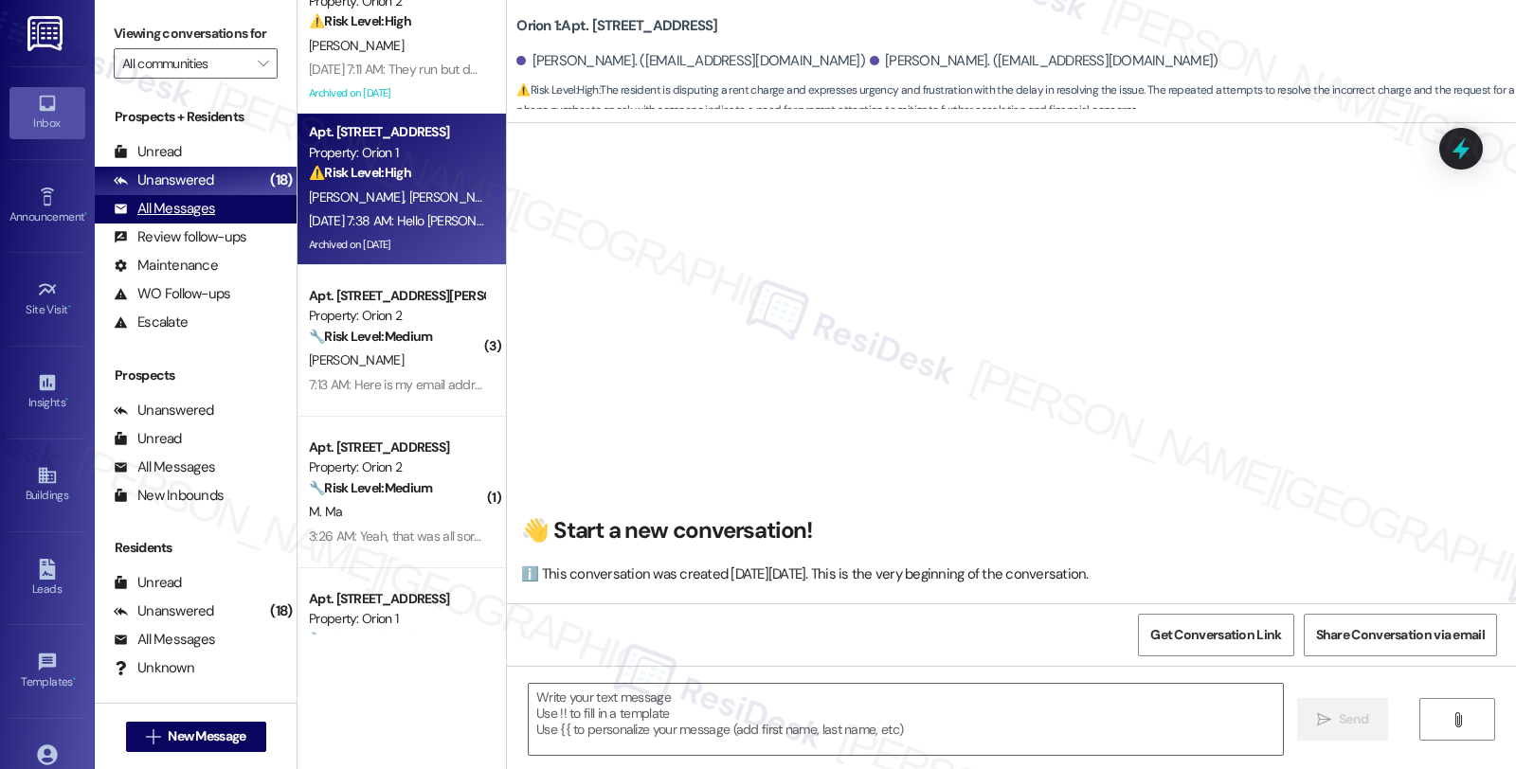
click at [202, 219] on div "All Messages" at bounding box center [164, 209] width 101 height 20
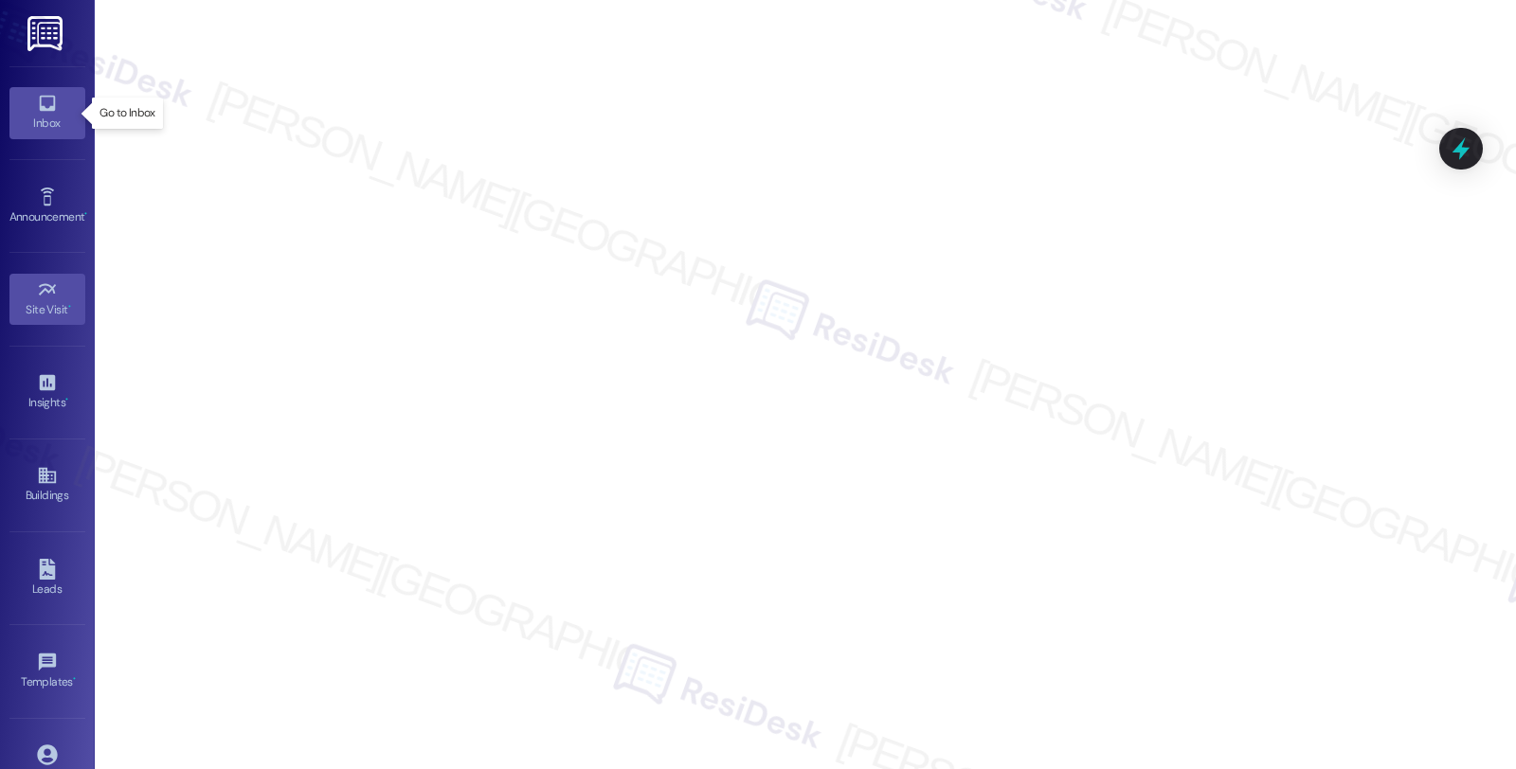
click at [43, 110] on icon at bounding box center [47, 104] width 16 height 16
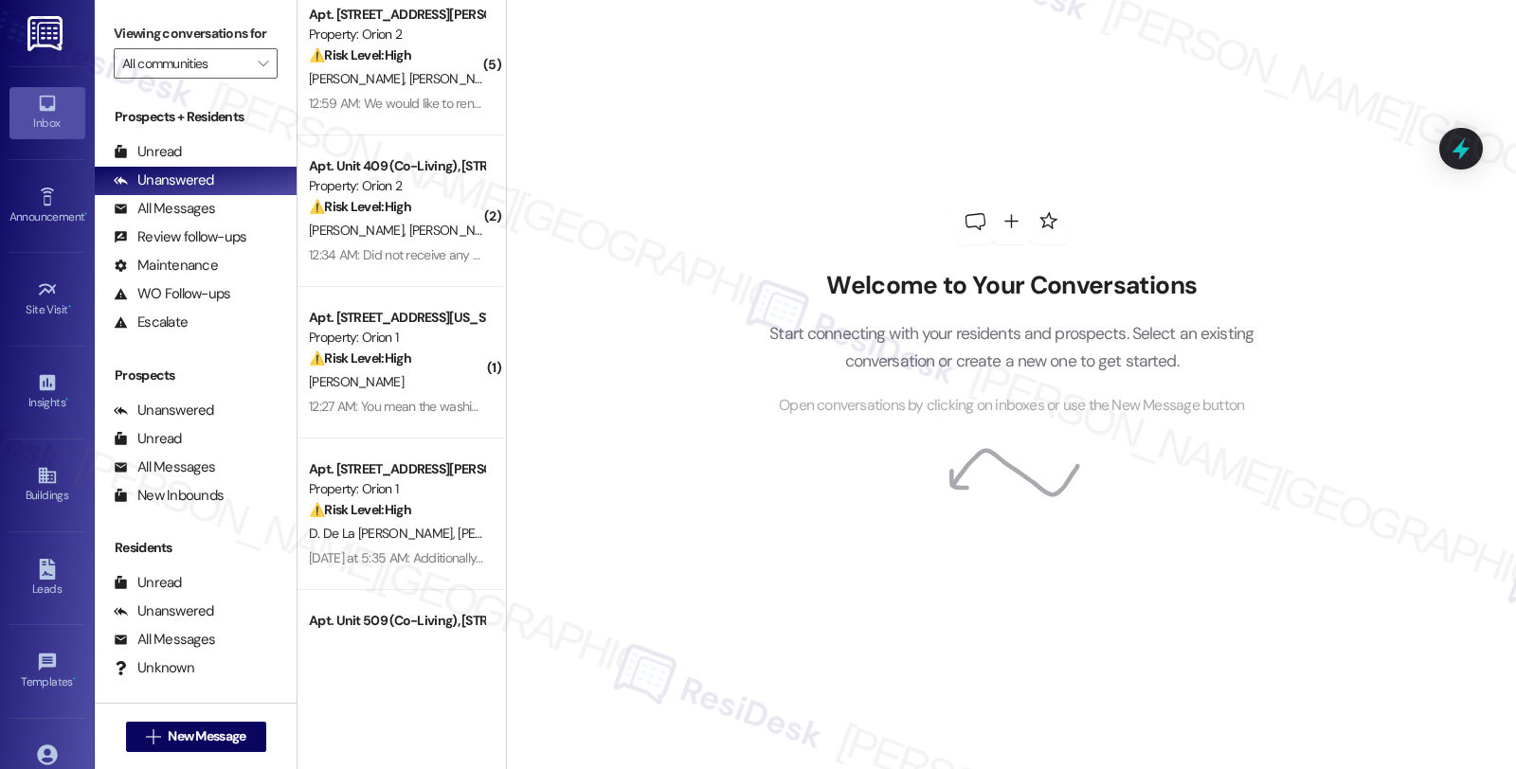
scroll to position [210, 0]
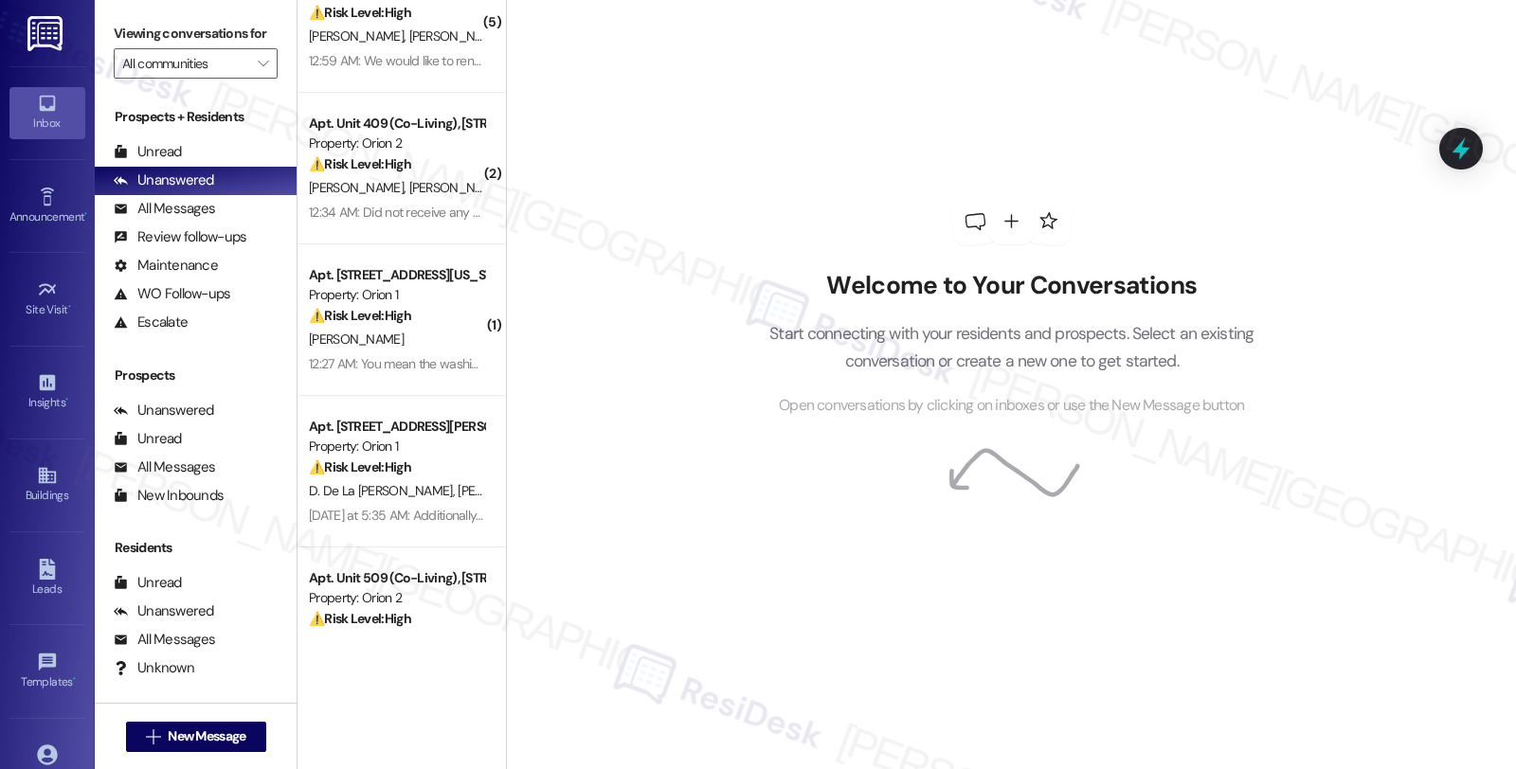
click at [626, 358] on div "Welcome to Your Conversations Start connecting with your residents and prospect…" at bounding box center [1011, 384] width 1010 height 769
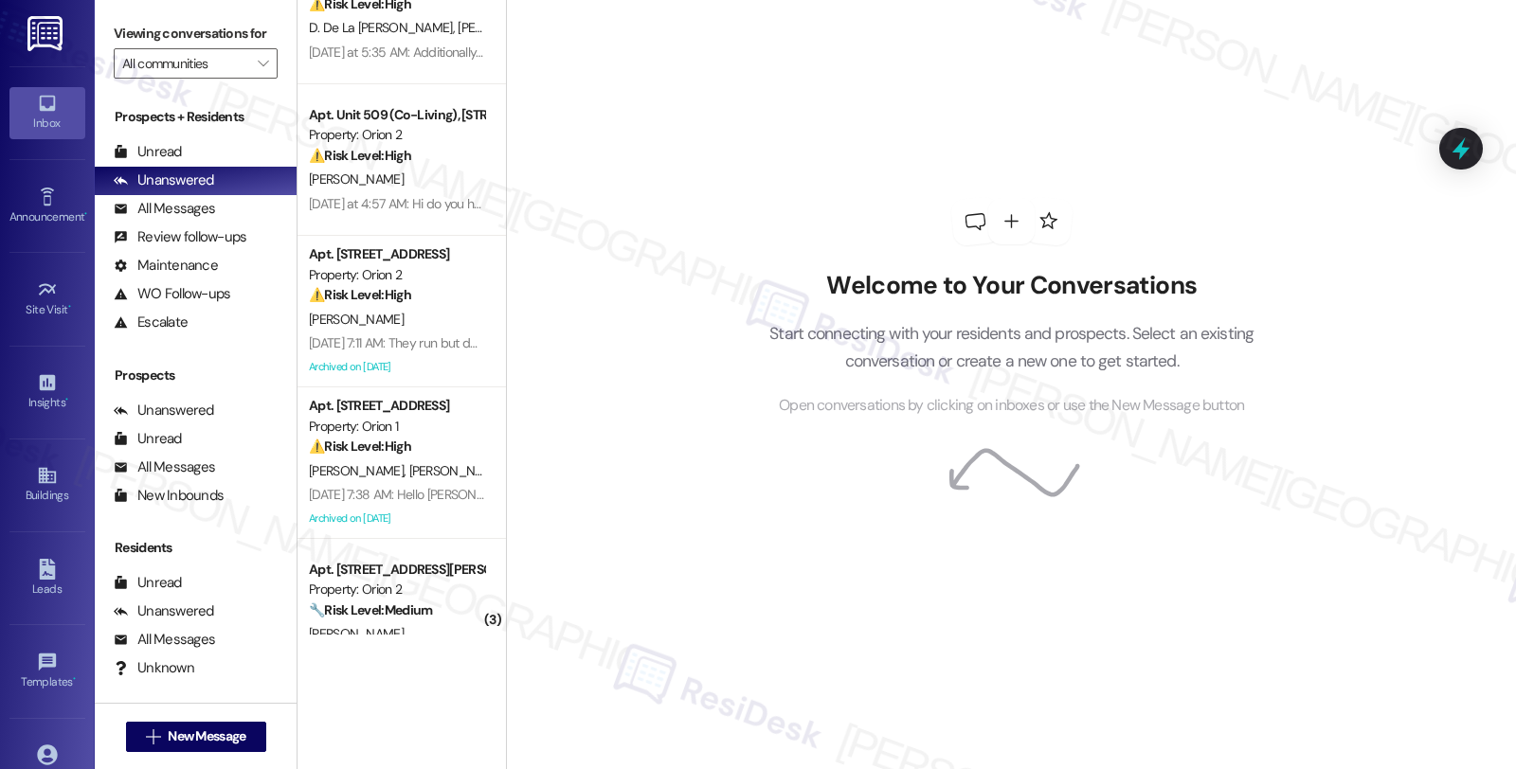
scroll to position [736, 0]
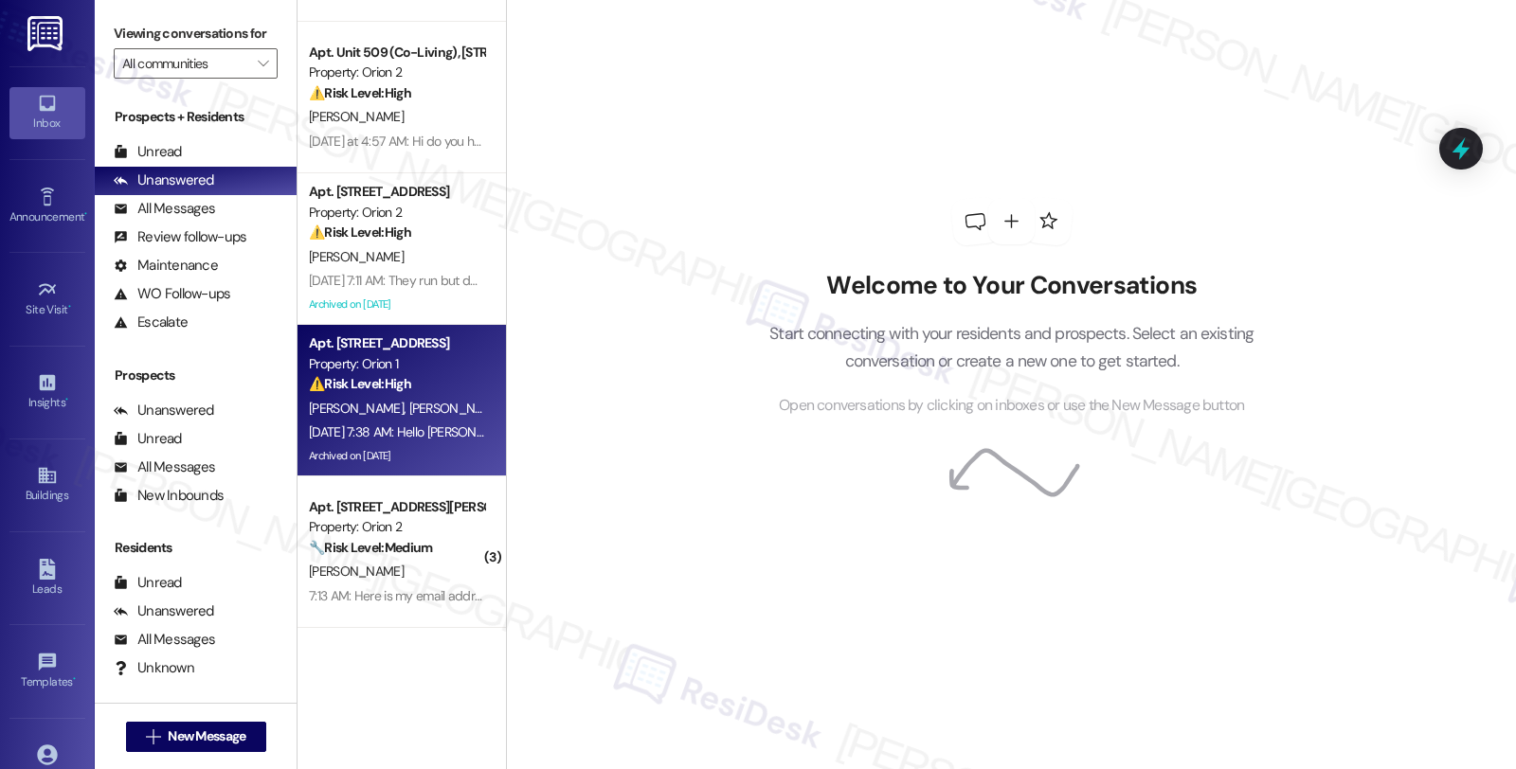
click at [431, 421] on div "[DATE] 7:38 AM: Hello [PERSON_NAME]. I wonder if there are any updates. It is d…" at bounding box center [396, 433] width 179 height 24
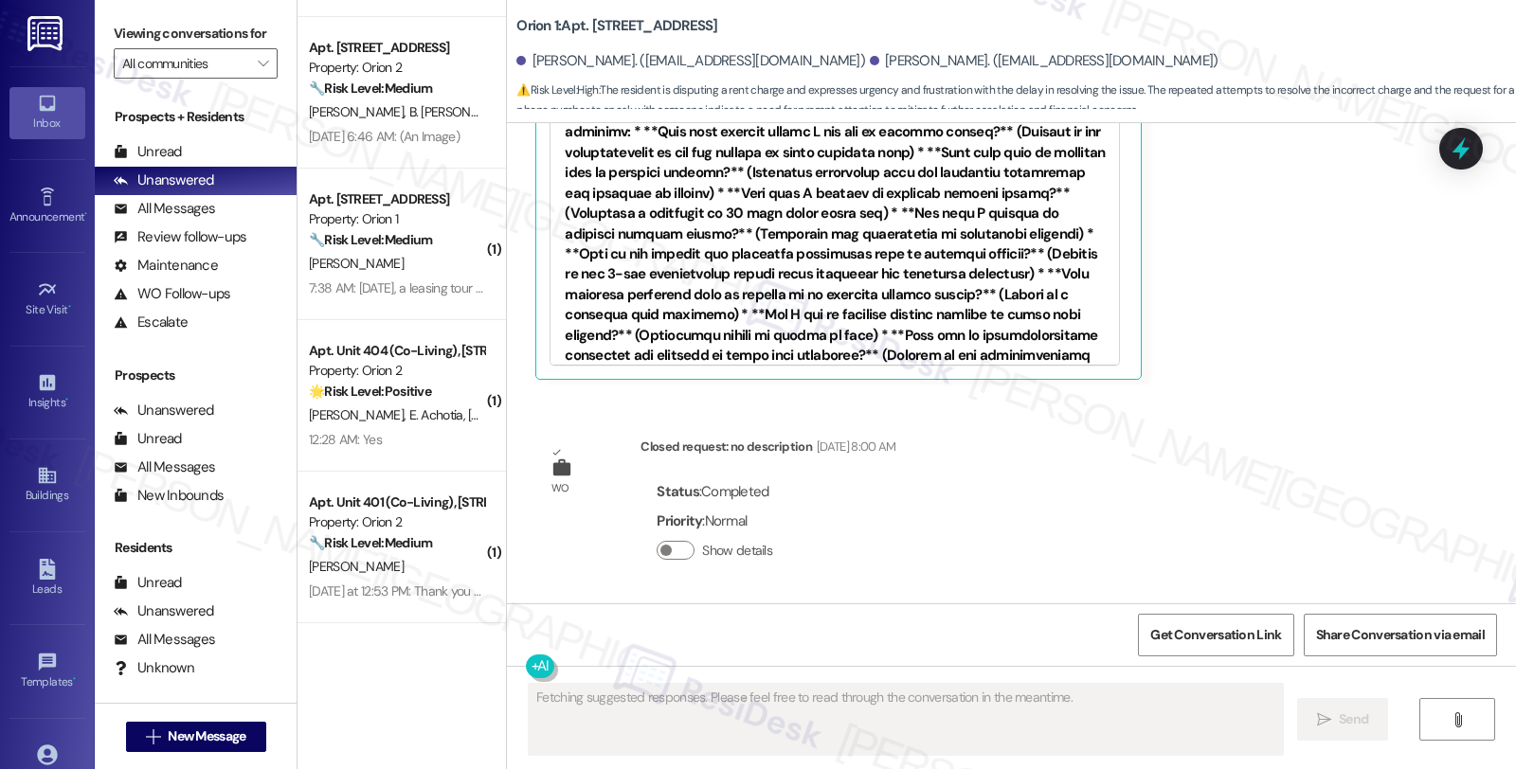
scroll to position [2245, 0]
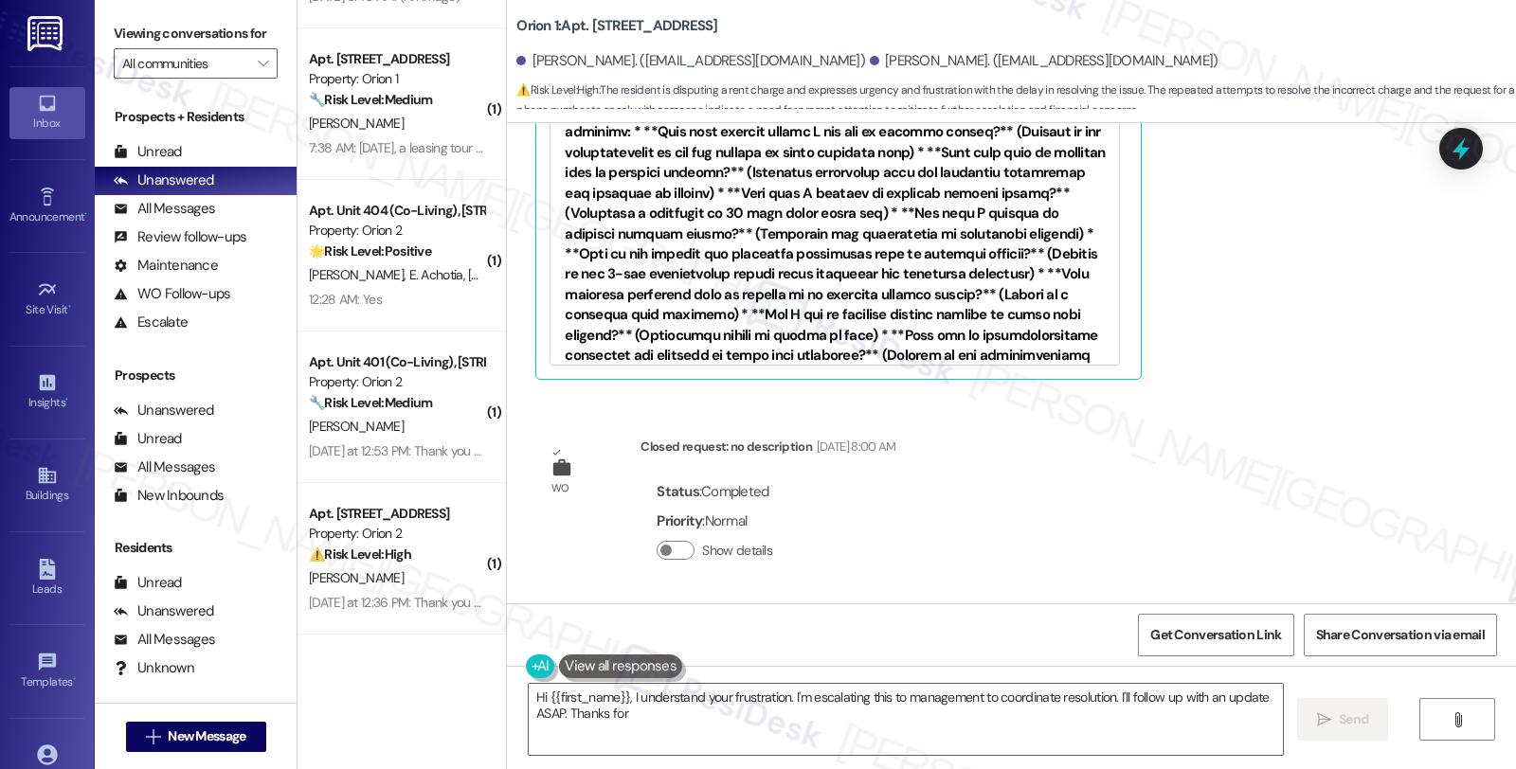
click at [1159, 474] on div "WO Lease started [DATE] 8:00 AM Show details Survey, sent via SMS Residesk Auto…" at bounding box center [1011, 363] width 1009 height 480
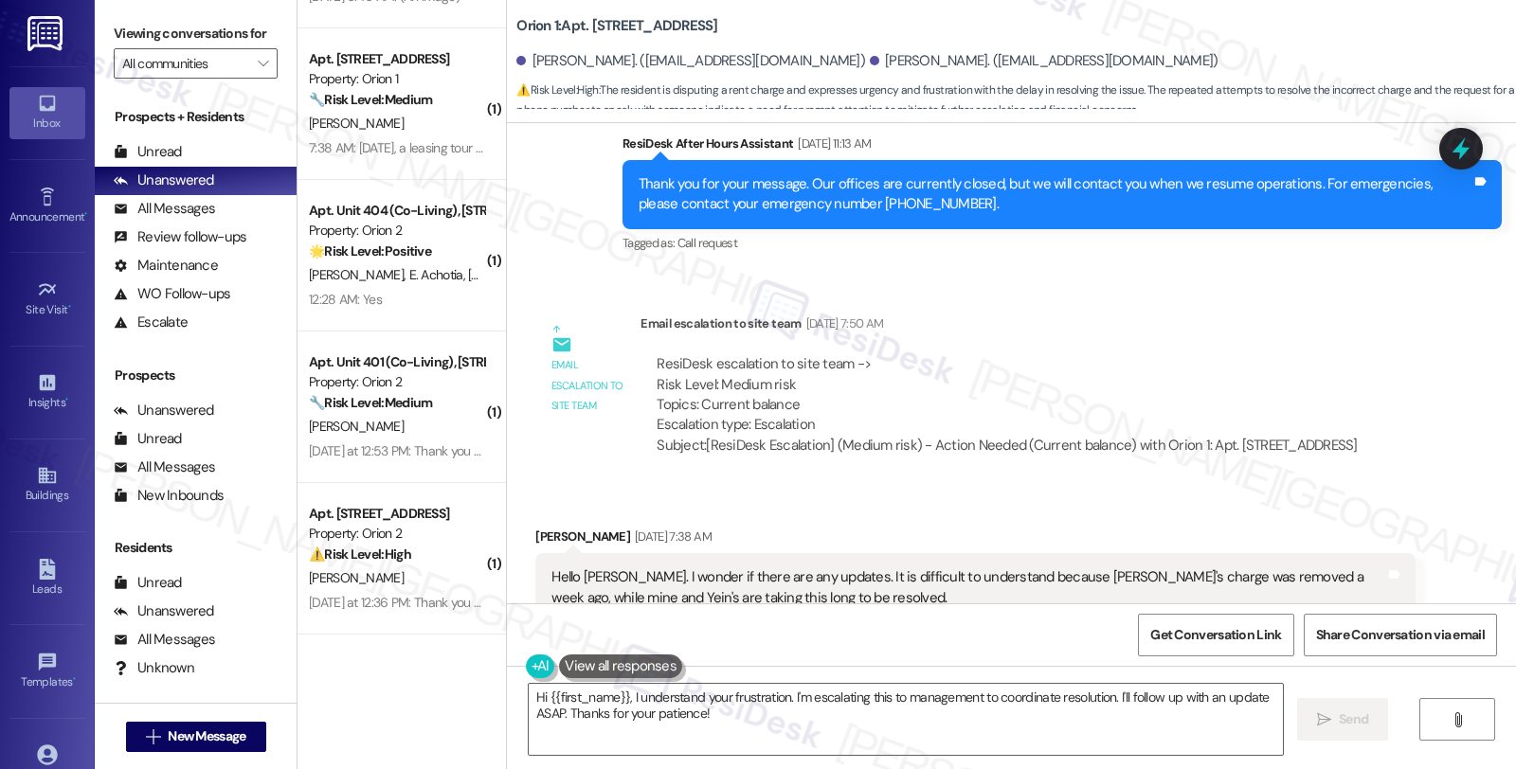
scroll to position [5586, 0]
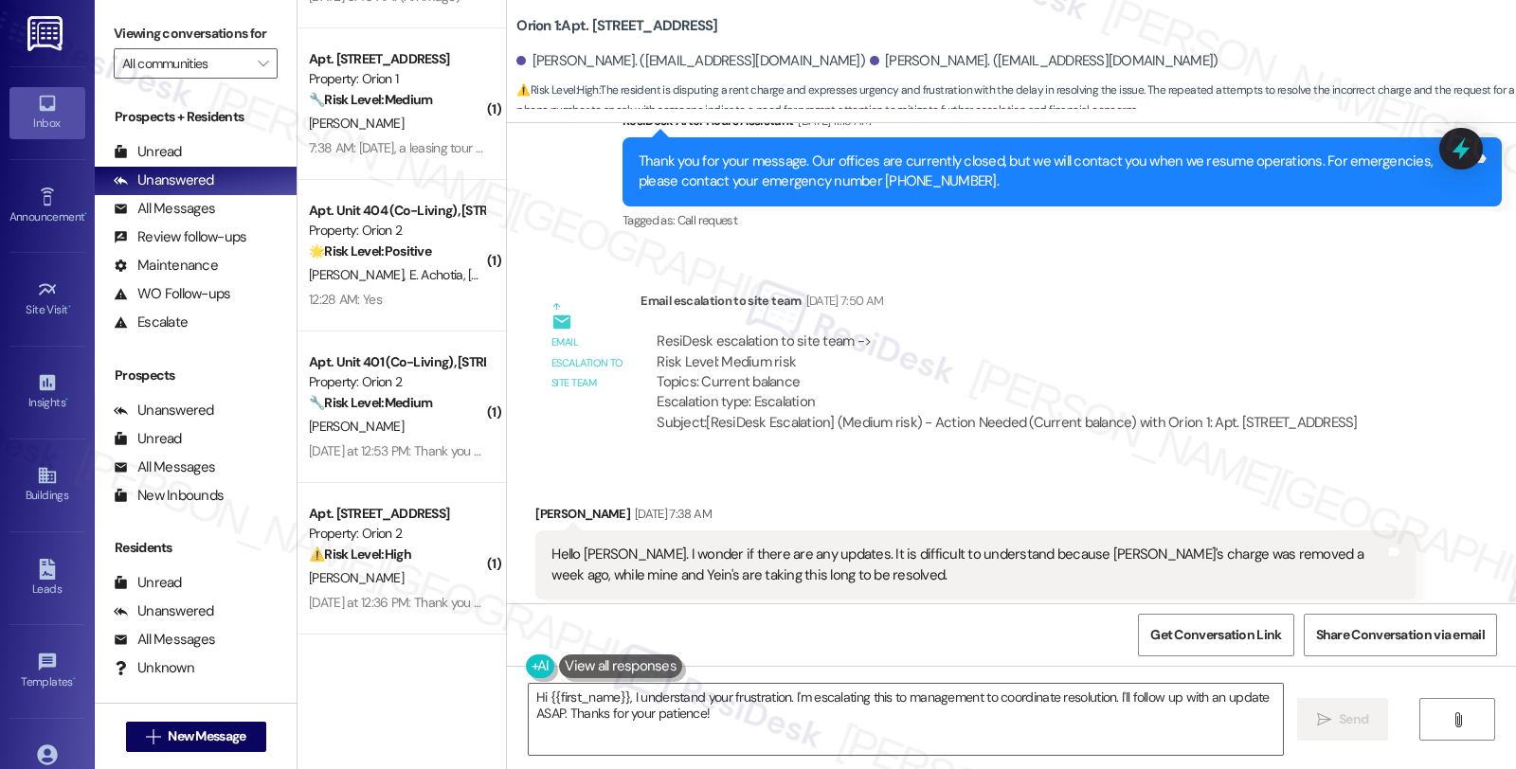
click at [535, 524] on div "[PERSON_NAME] [DATE] 7:38 AM" at bounding box center [974, 517] width 879 height 27
copy div "[PERSON_NAME]"
click at [535, 695] on textarea "Hi {{first_name}}, I understand your frustration. I'm escalating this to manage…" at bounding box center [906, 719] width 754 height 71
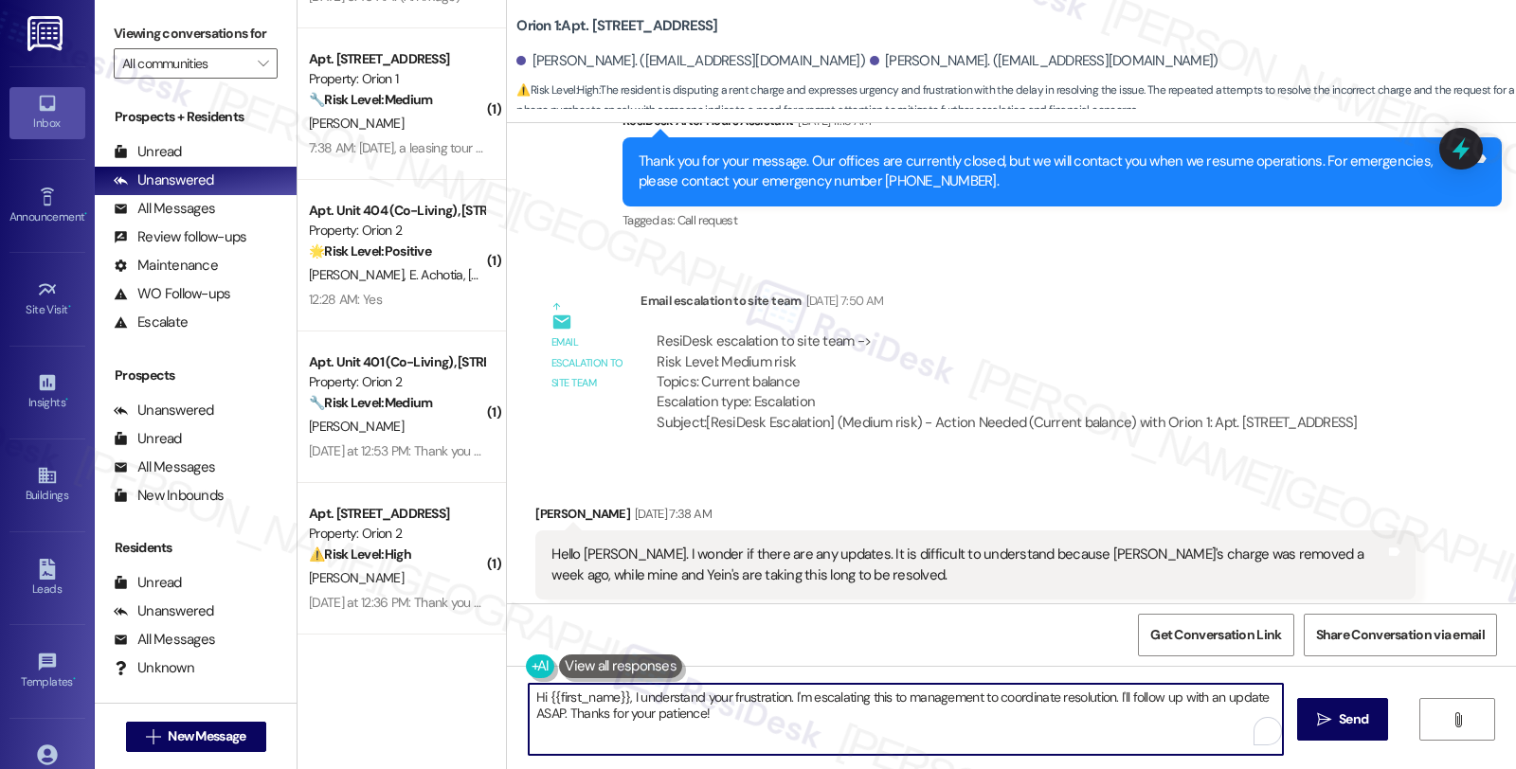
paste textarea "[PERSON_NAME]"
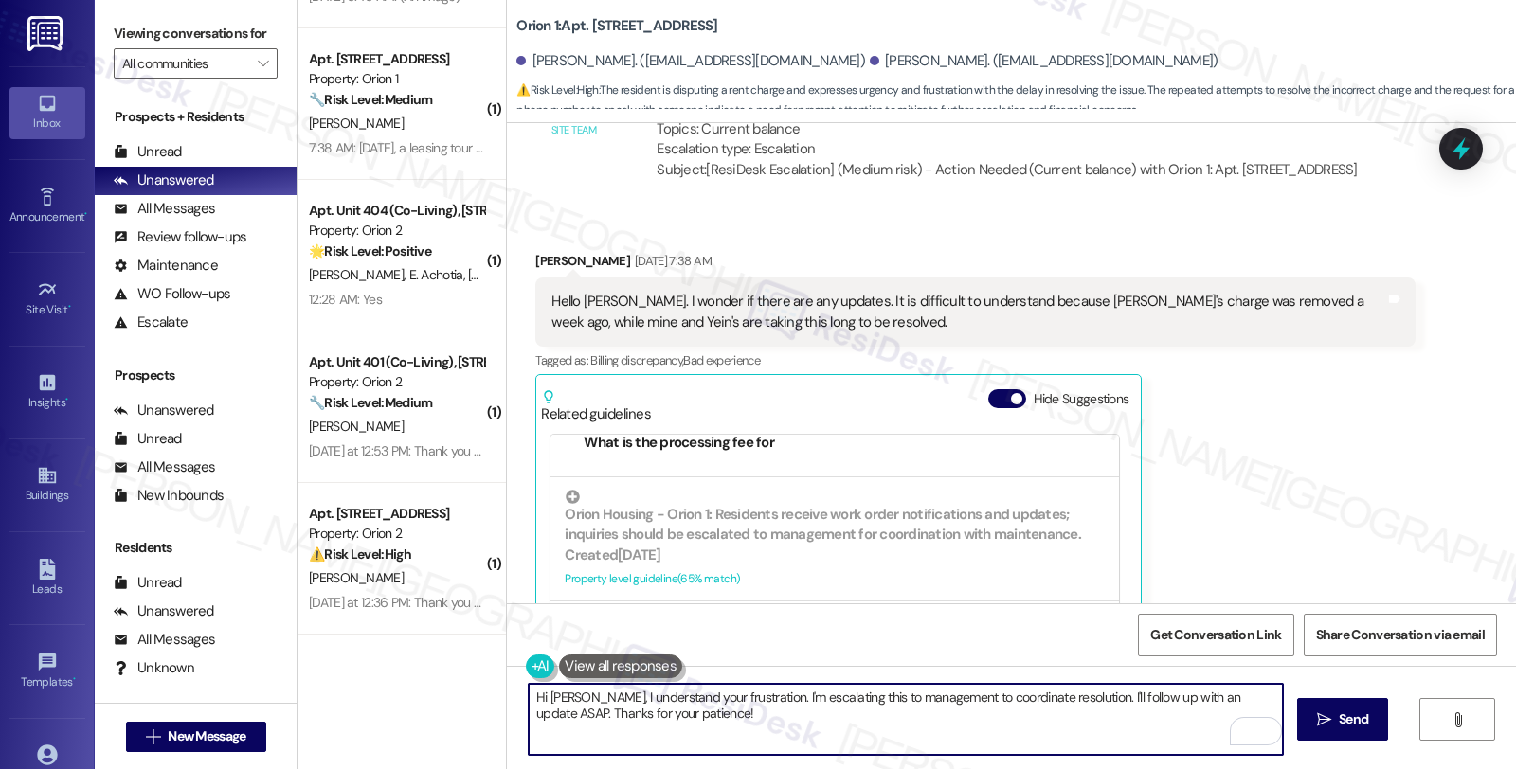
scroll to position [5796, 0]
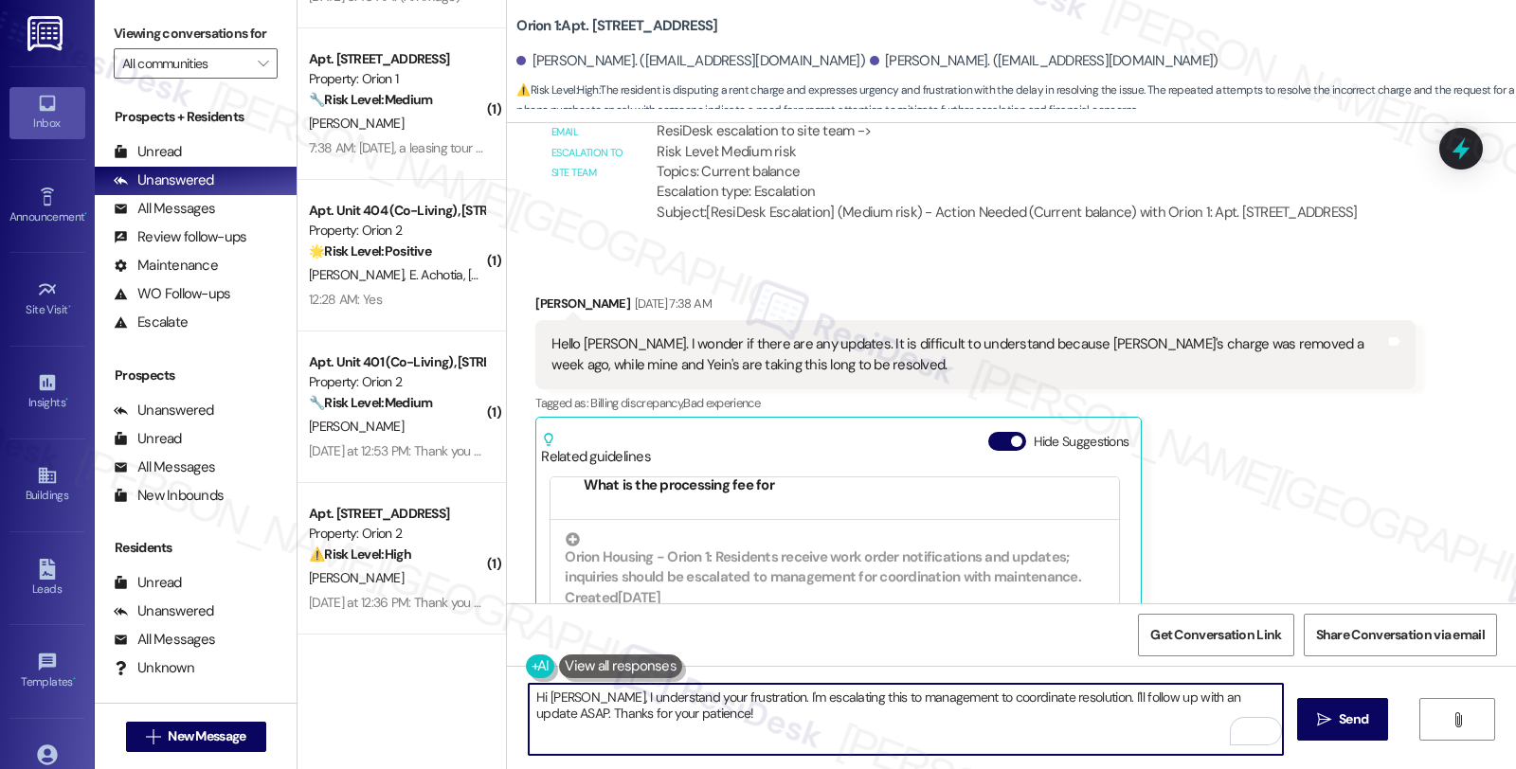
click at [724, 703] on textarea "Hi [PERSON_NAME], I understand your frustration. I'm escalating this to managem…" at bounding box center [906, 719] width 754 height 71
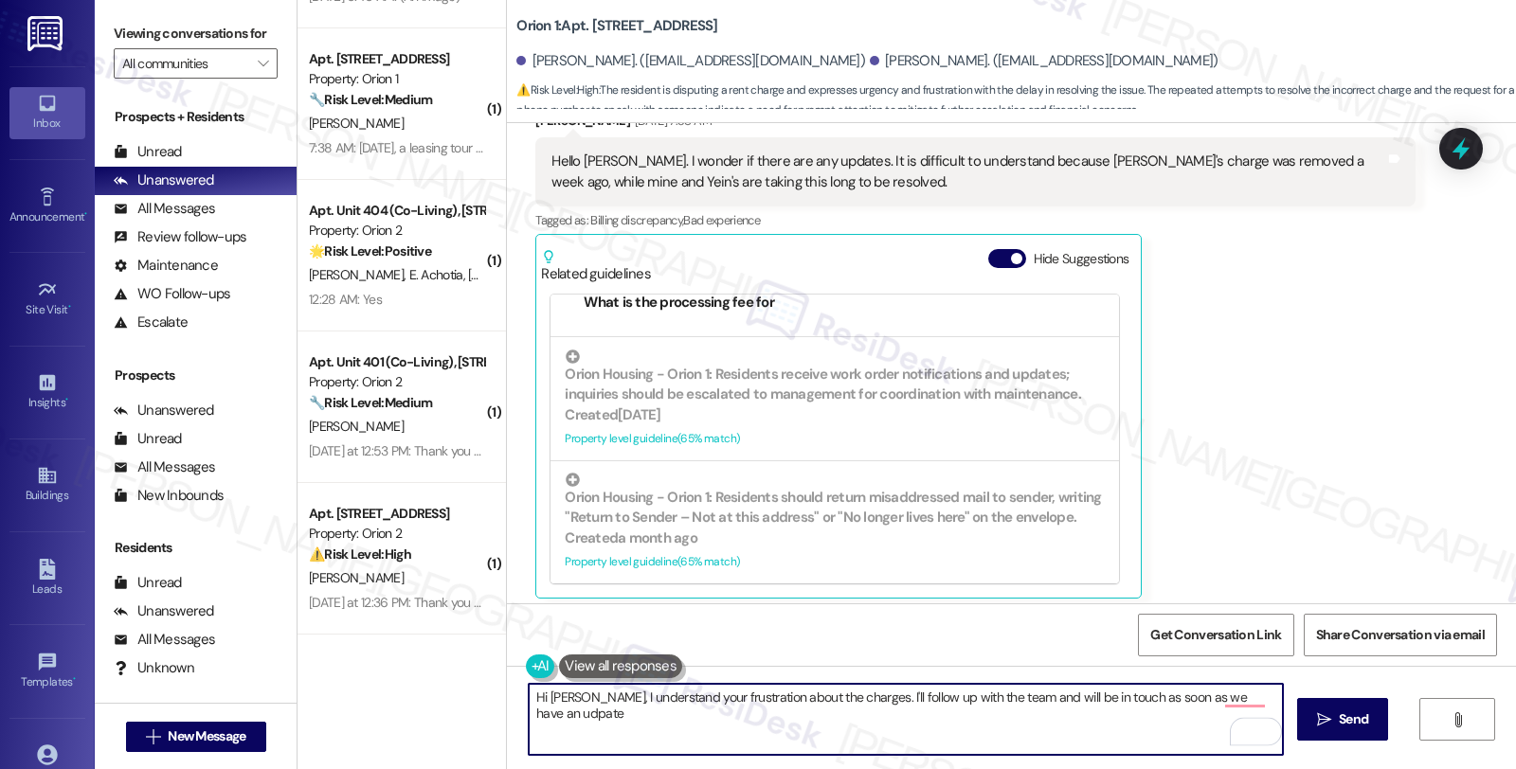
scroll to position [6218, 0]
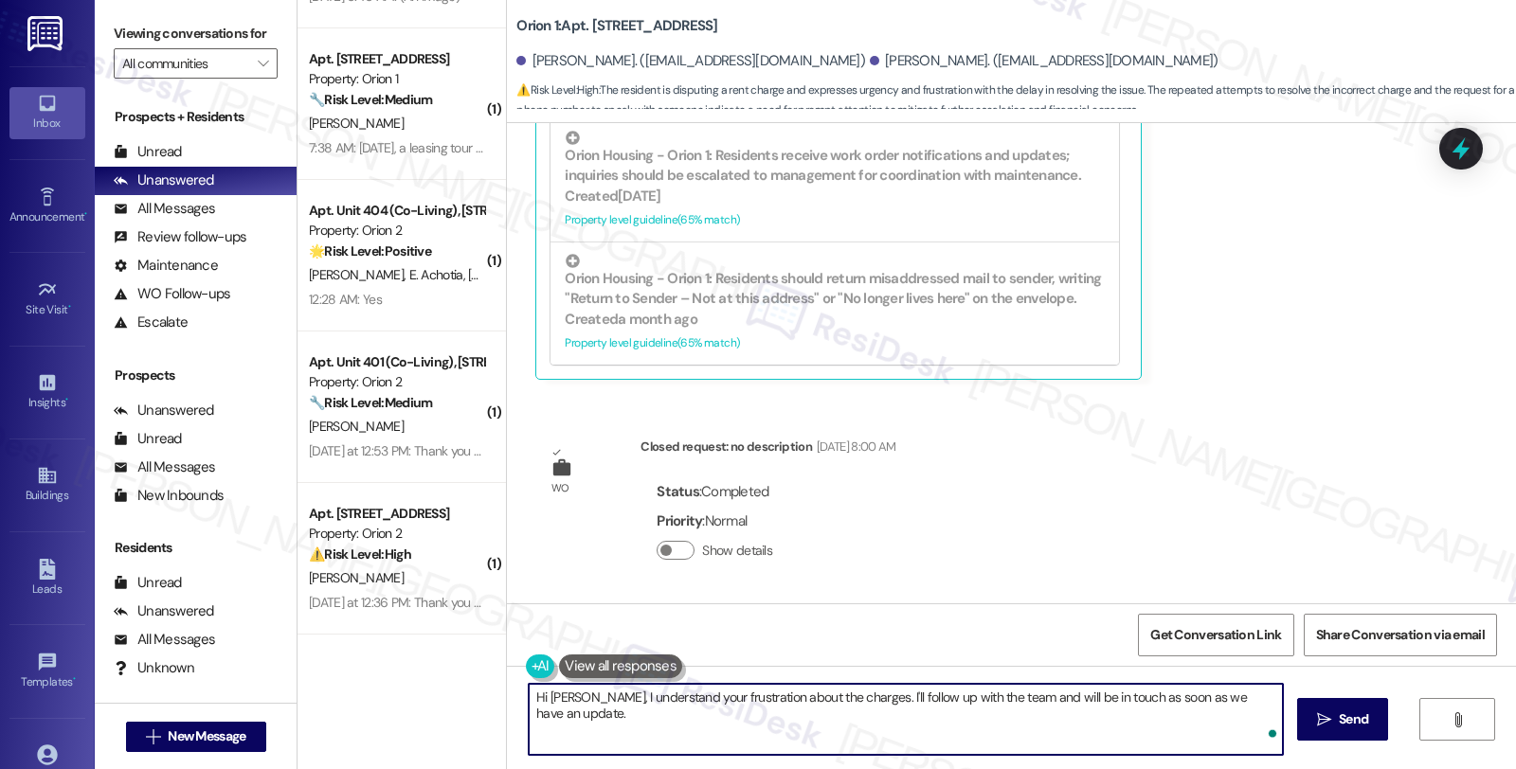
paste textarea "You can contact [PERSON_NAME] Housing at [EMAIL_ADDRESS][DOMAIN_NAME]."
click at [1263, 698] on textarea "Hi [PERSON_NAME], I understand your frustration about the charges. I'll follow …" at bounding box center [906, 719] width 754 height 71
click at [1019, 715] on textarea "Hi [PERSON_NAME], I understand your frustration about the charges. I'll follow …" at bounding box center [906, 719] width 754 height 71
paste textarea "Orion Housing's primary method of communication is via email."
type textarea "Hi [PERSON_NAME], I understand your frustration about the charges. I'll follow …"
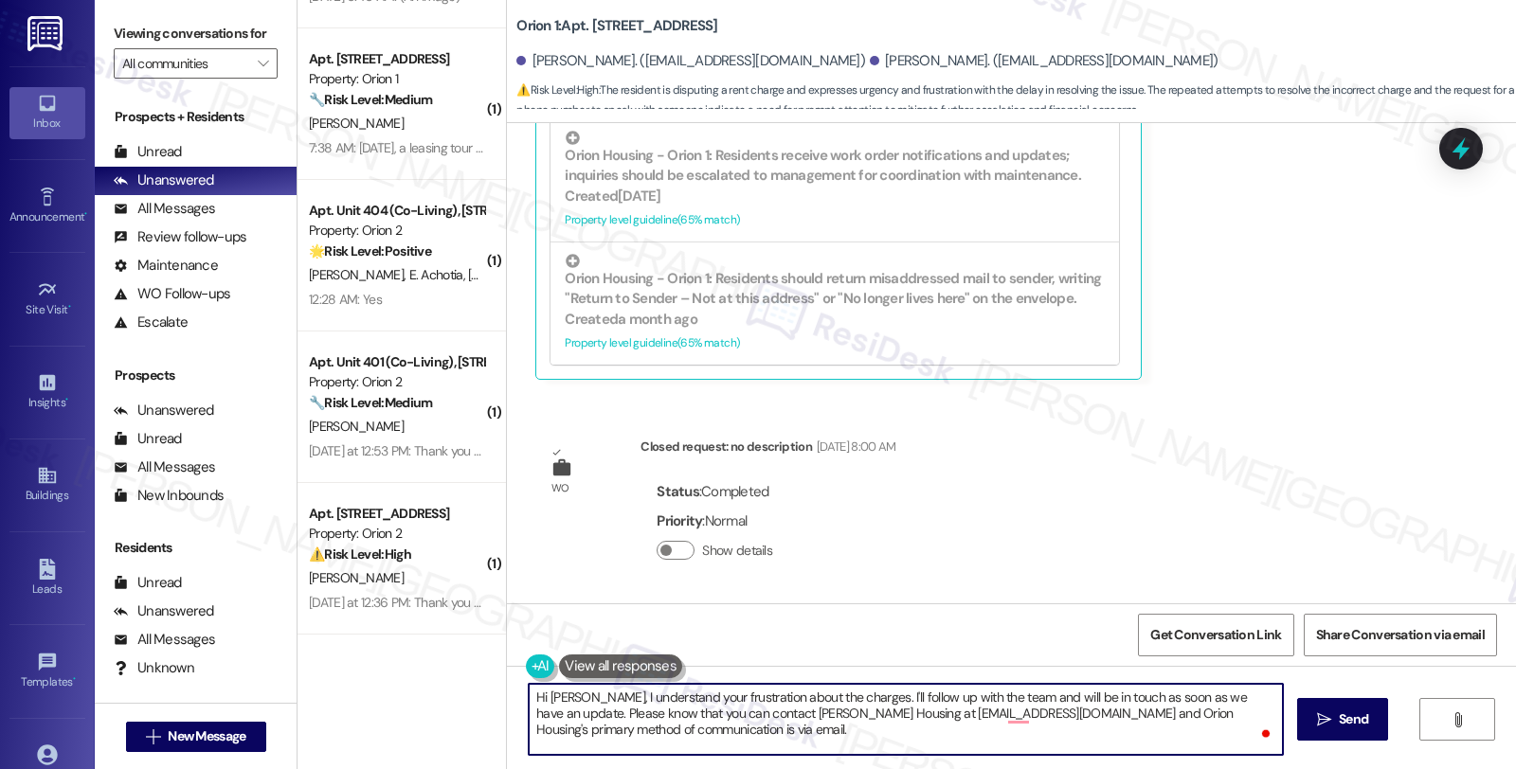
click at [718, 730] on textarea "Hi [PERSON_NAME], I understand your frustration about the charges. I'll follow …" at bounding box center [906, 719] width 754 height 71
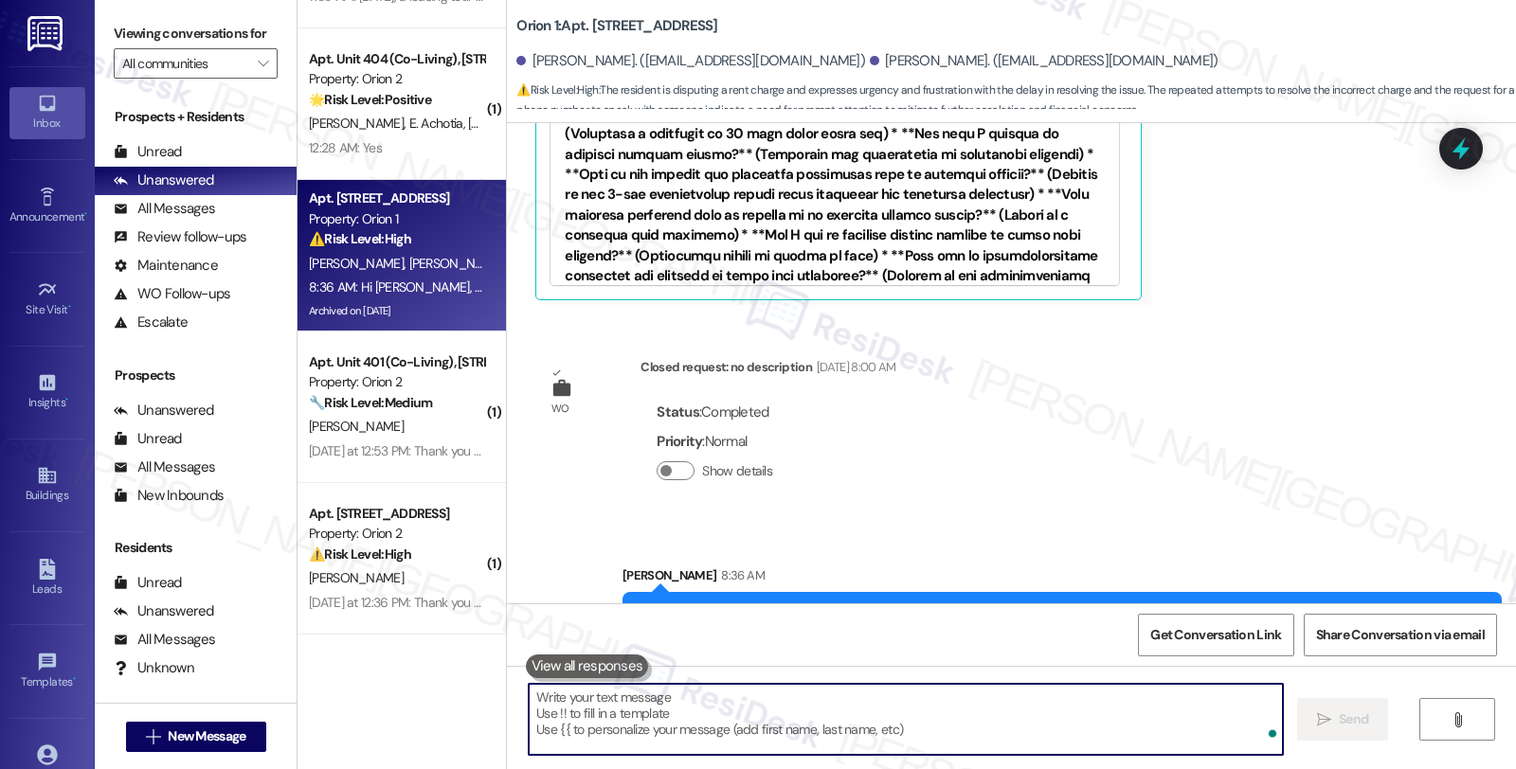
scroll to position [6390, 0]
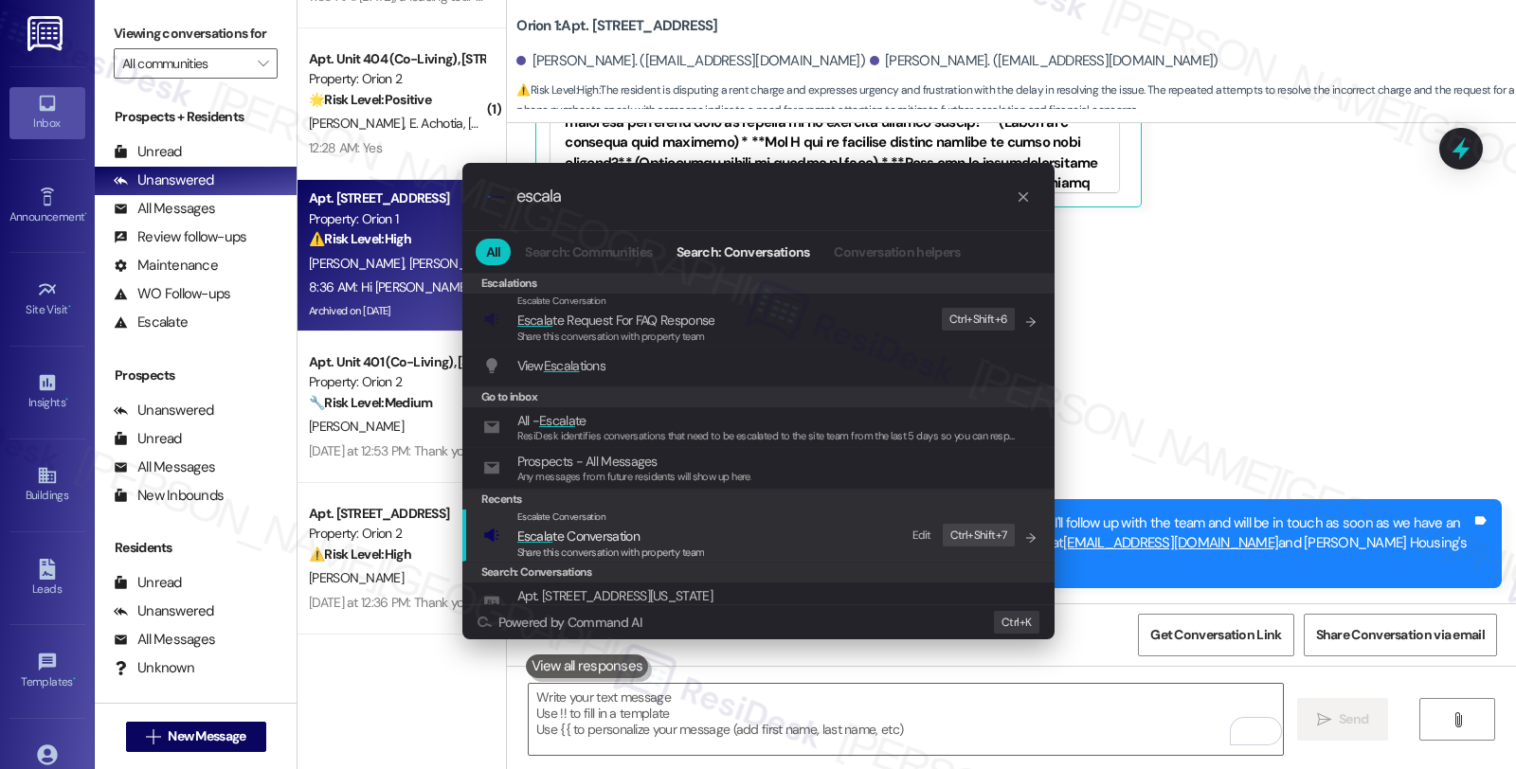
type input "escala"
click at [611, 541] on span "Escala te Conversation" at bounding box center [578, 536] width 122 height 17
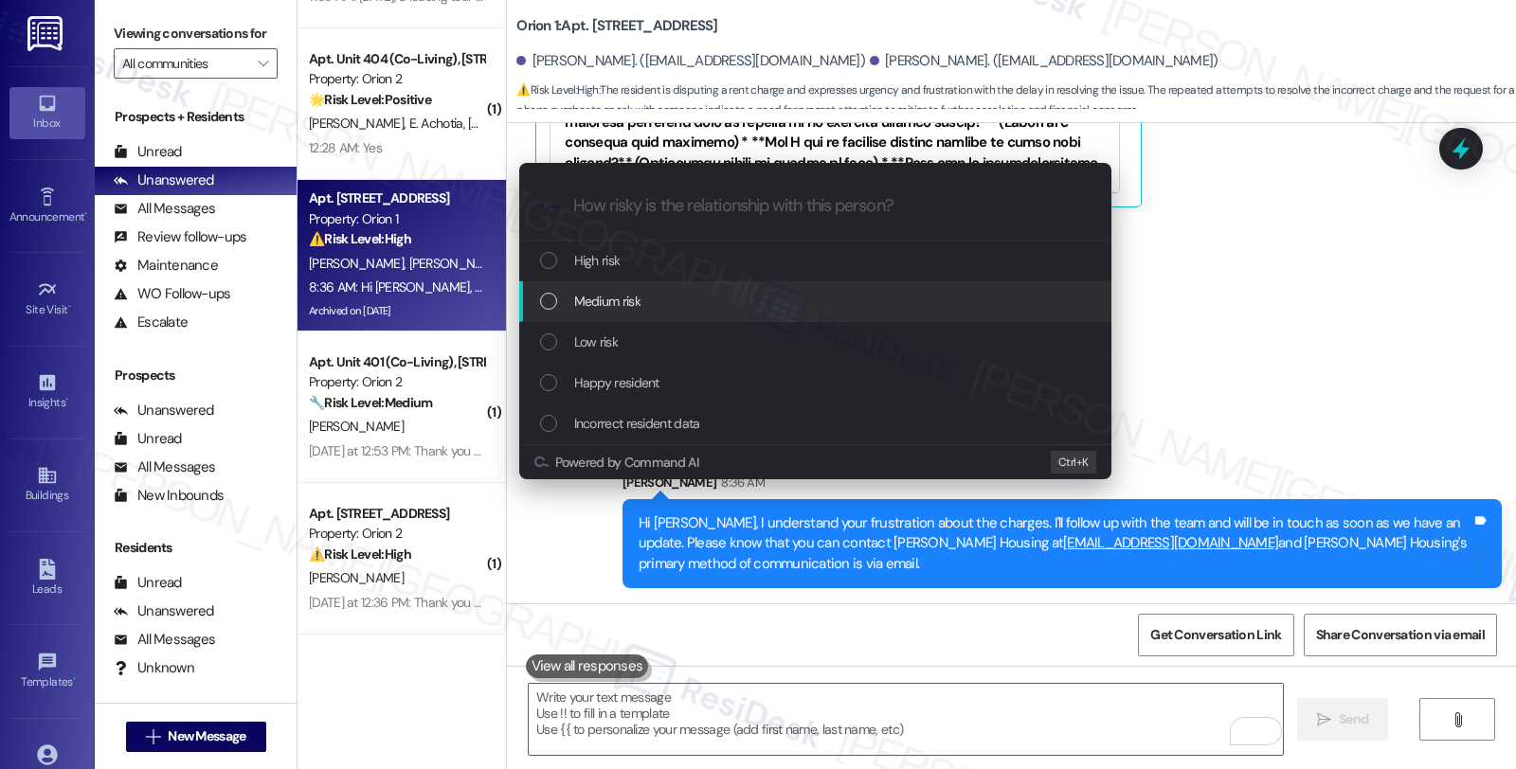
click at [618, 305] on span "Medium risk" at bounding box center [607, 301] width 66 height 21
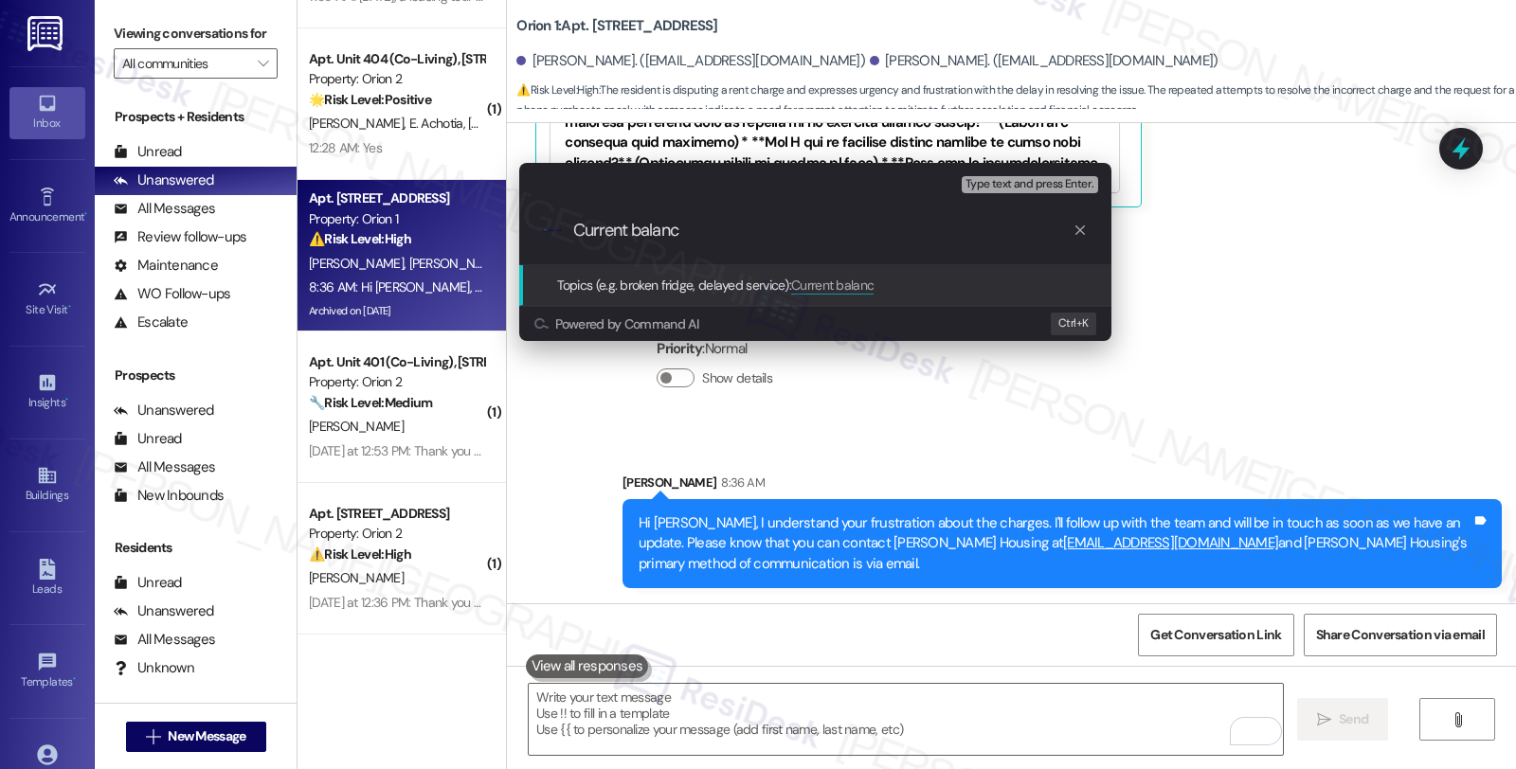
type input "Current balance"
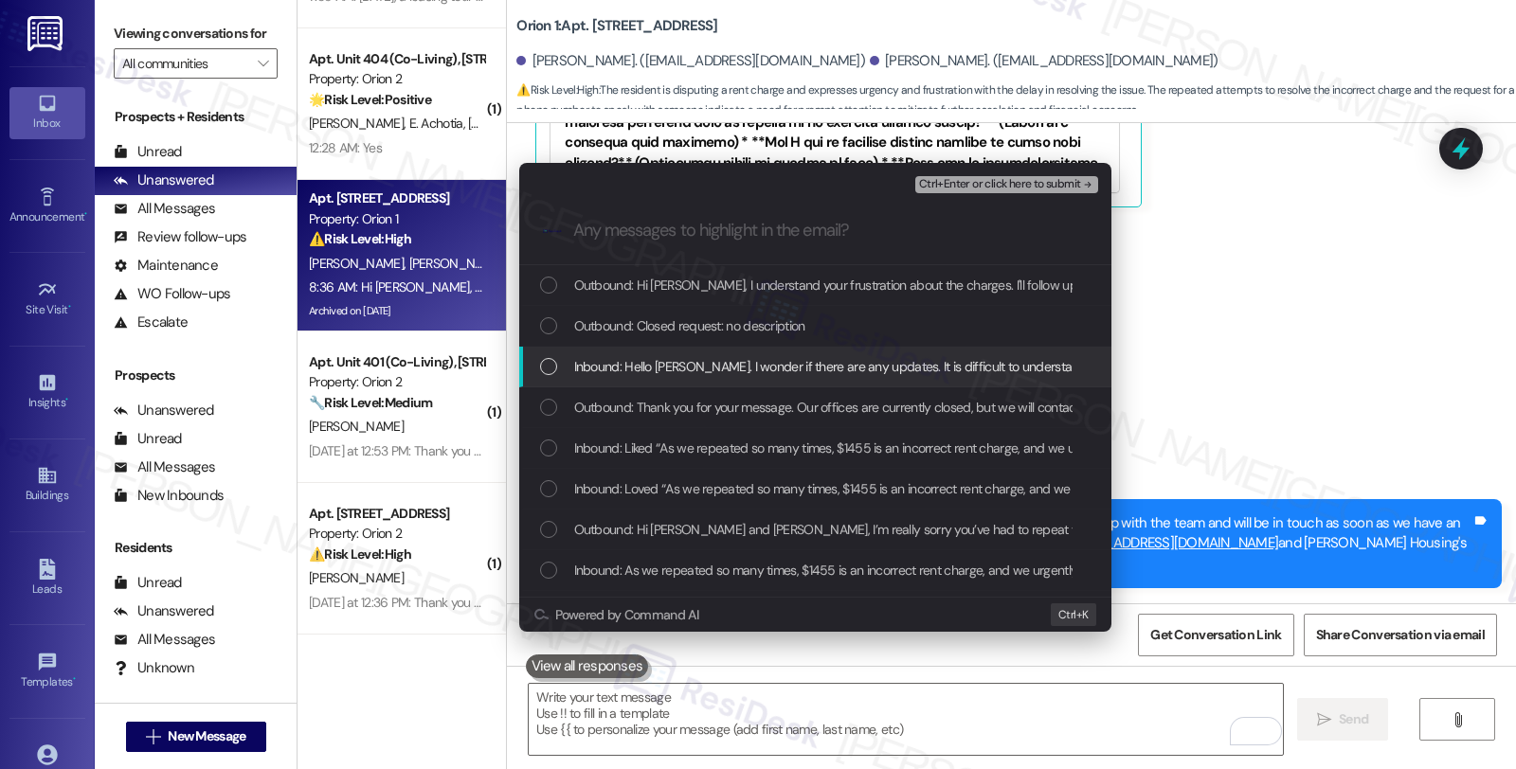
click at [701, 354] on div "Inbound: Hello [PERSON_NAME]. I wonder if there are any updates. It is difficul…" at bounding box center [815, 367] width 592 height 41
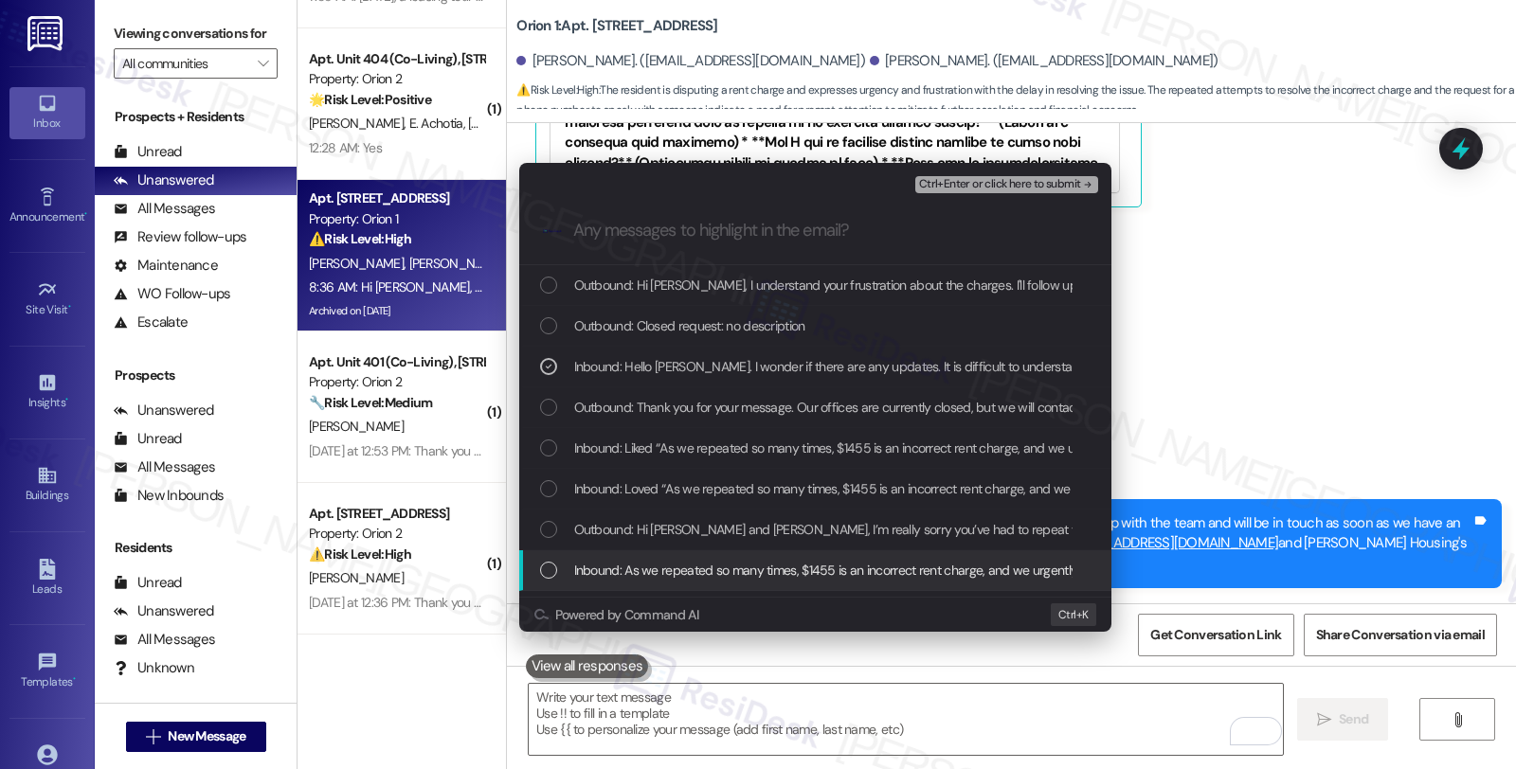
click at [778, 573] on span "Inbound: As we repeated so many times, $1455 is an incorrect rent charge, and w…" at bounding box center [1167, 570] width 1186 height 21
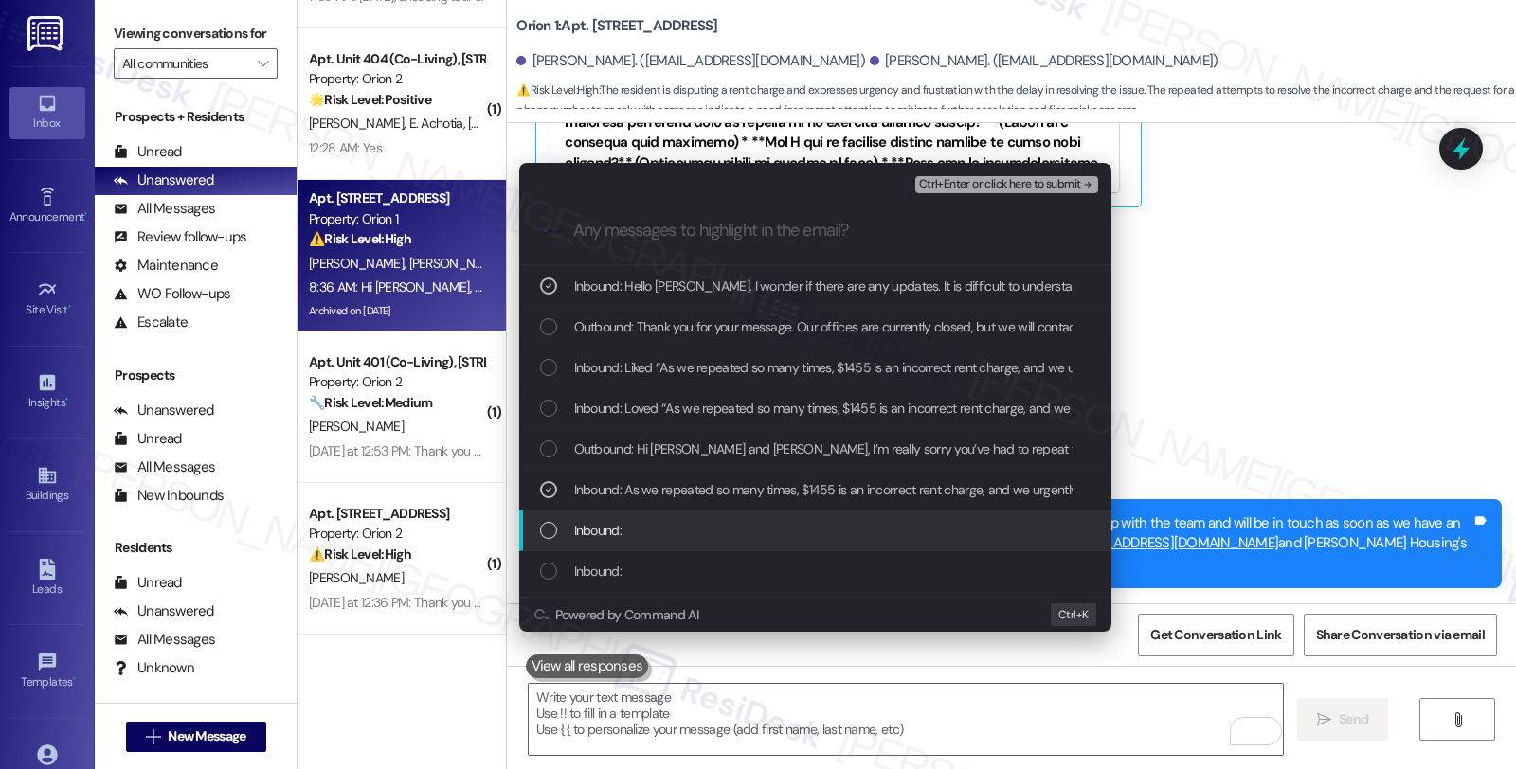
scroll to position [105, 0]
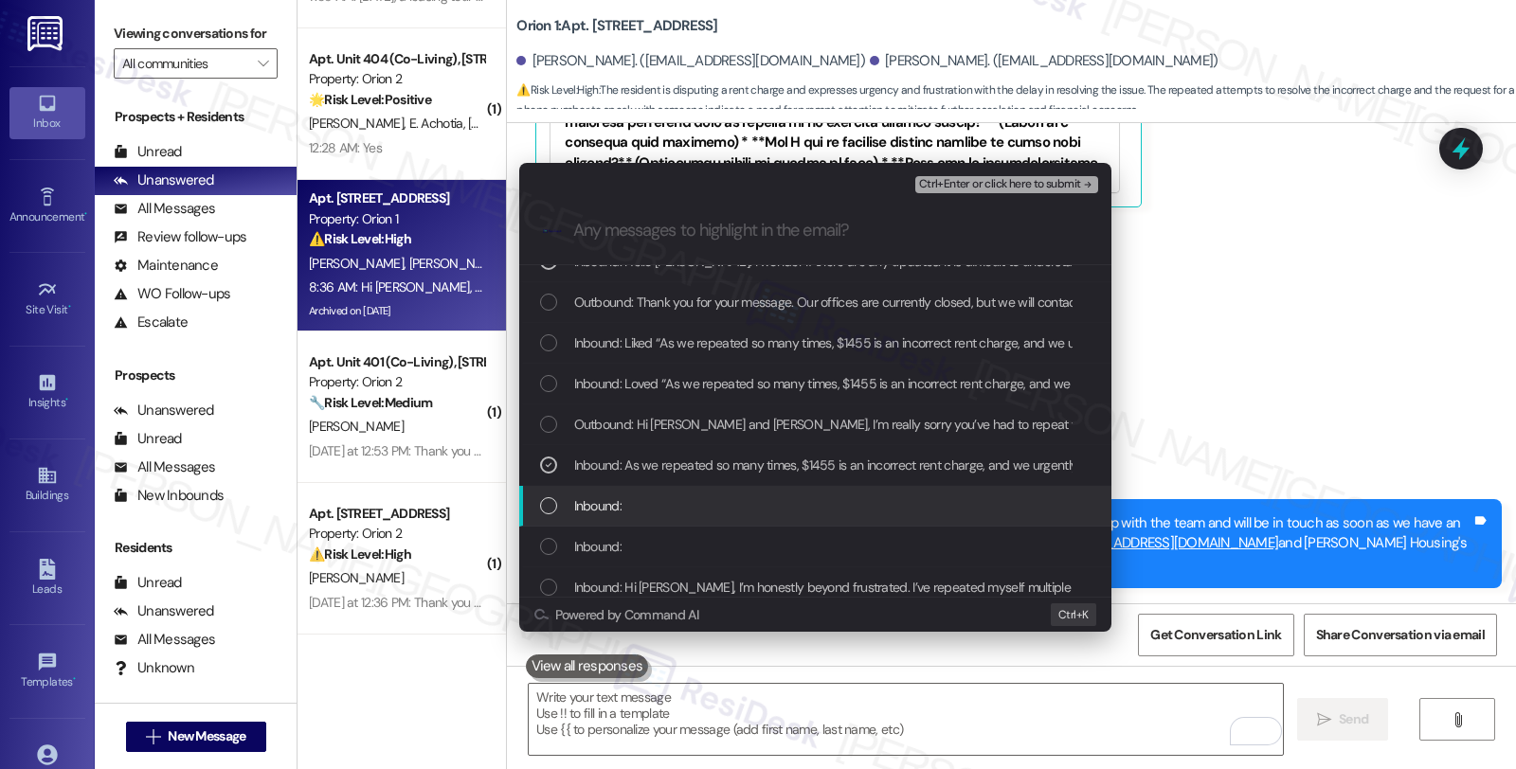
click at [754, 514] on div "Inbound:" at bounding box center [817, 506] width 554 height 21
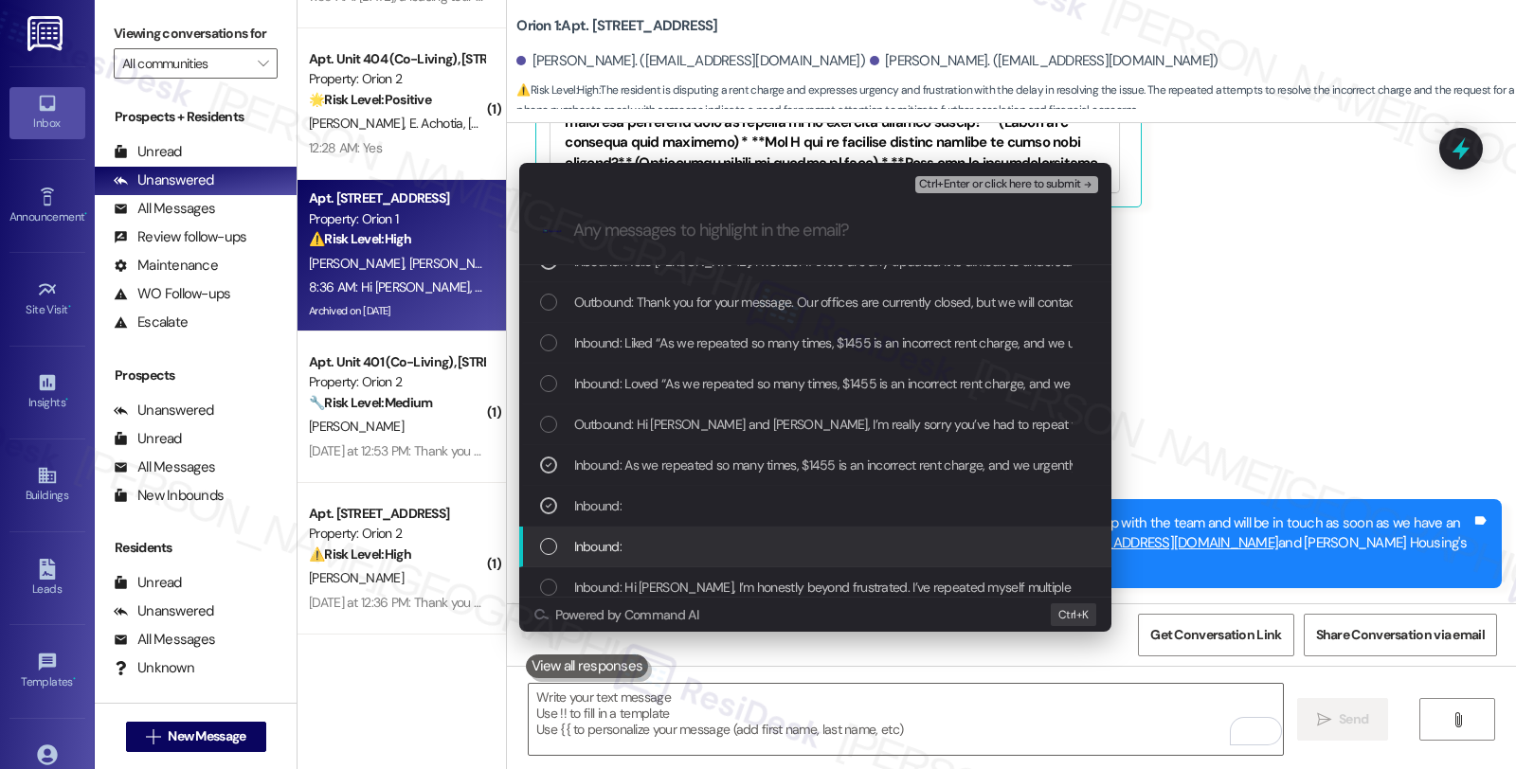
click at [751, 536] on div "Inbound:" at bounding box center [817, 546] width 554 height 21
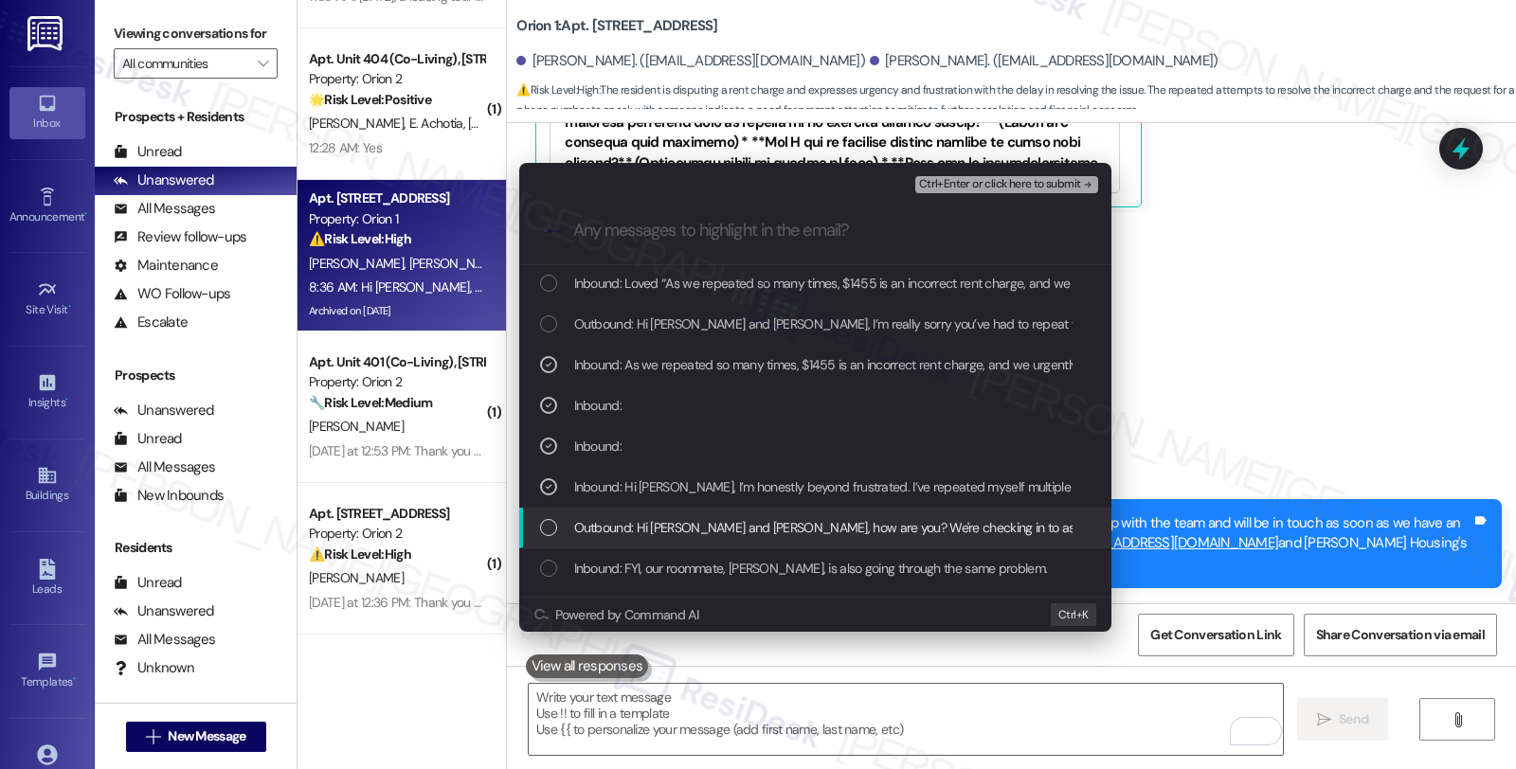
scroll to position [210, 0]
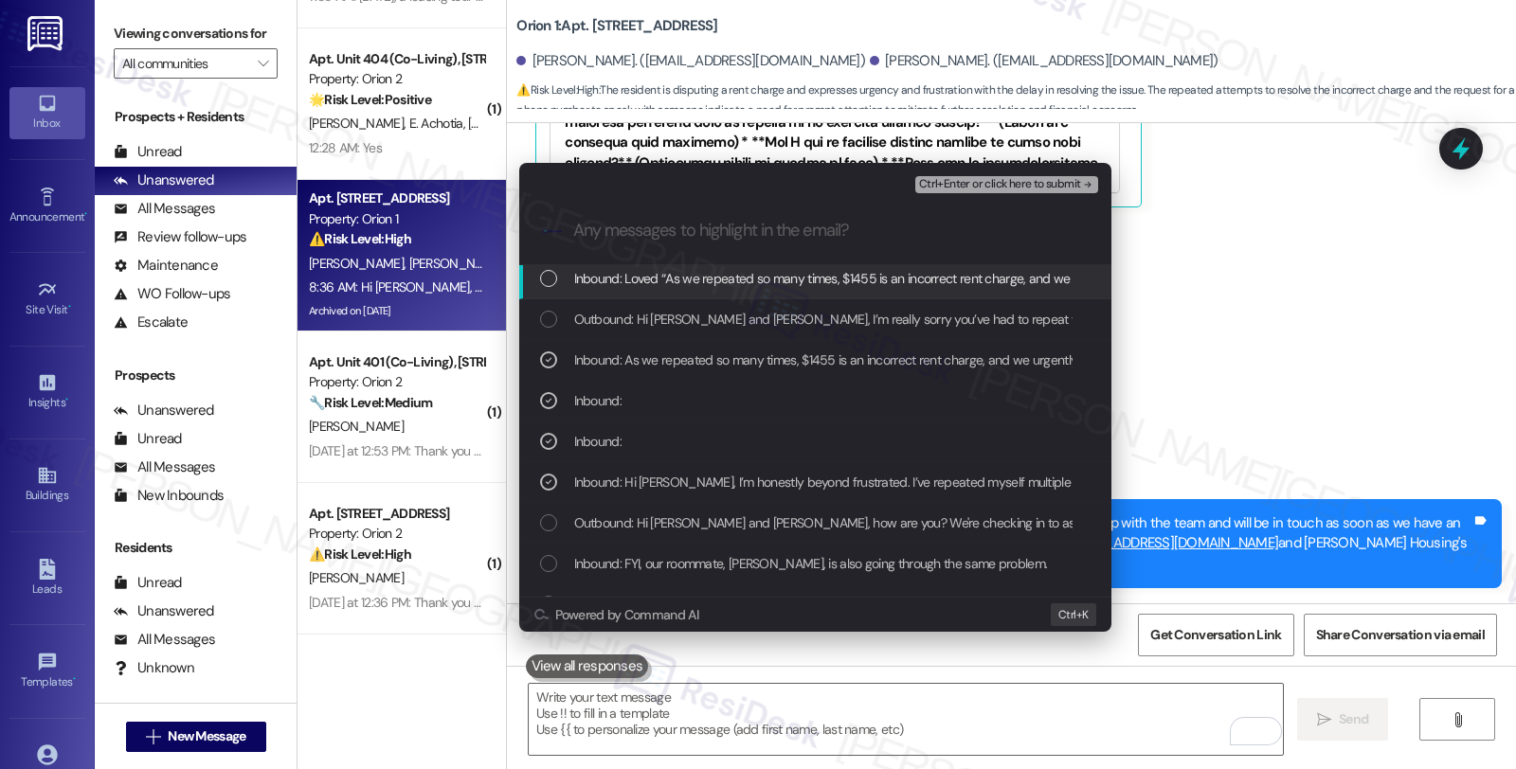
click at [989, 182] on span "Ctrl+Enter or click here to submit" at bounding box center [1000, 184] width 162 height 13
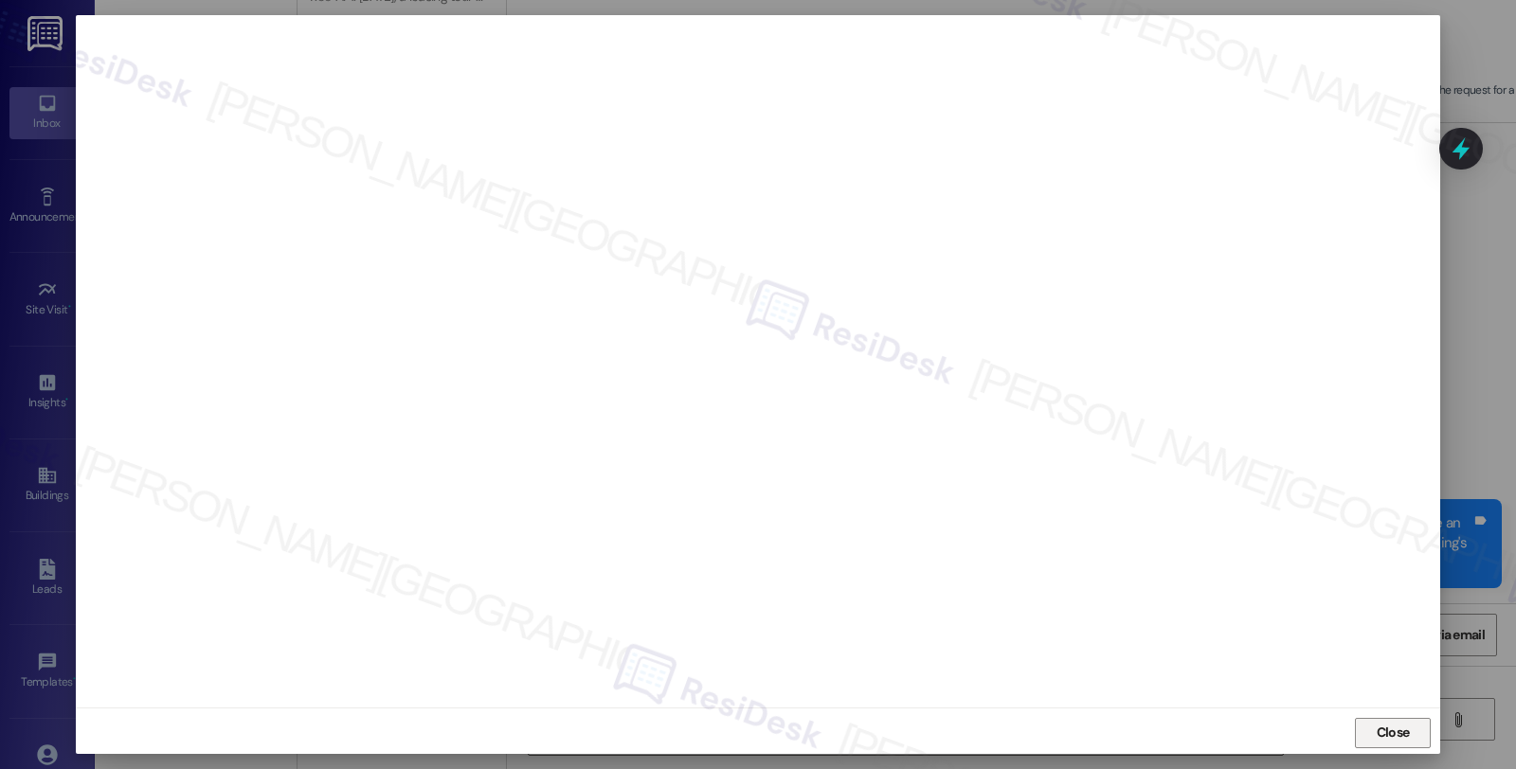
click at [1419, 736] on button "Close" at bounding box center [1393, 733] width 76 height 30
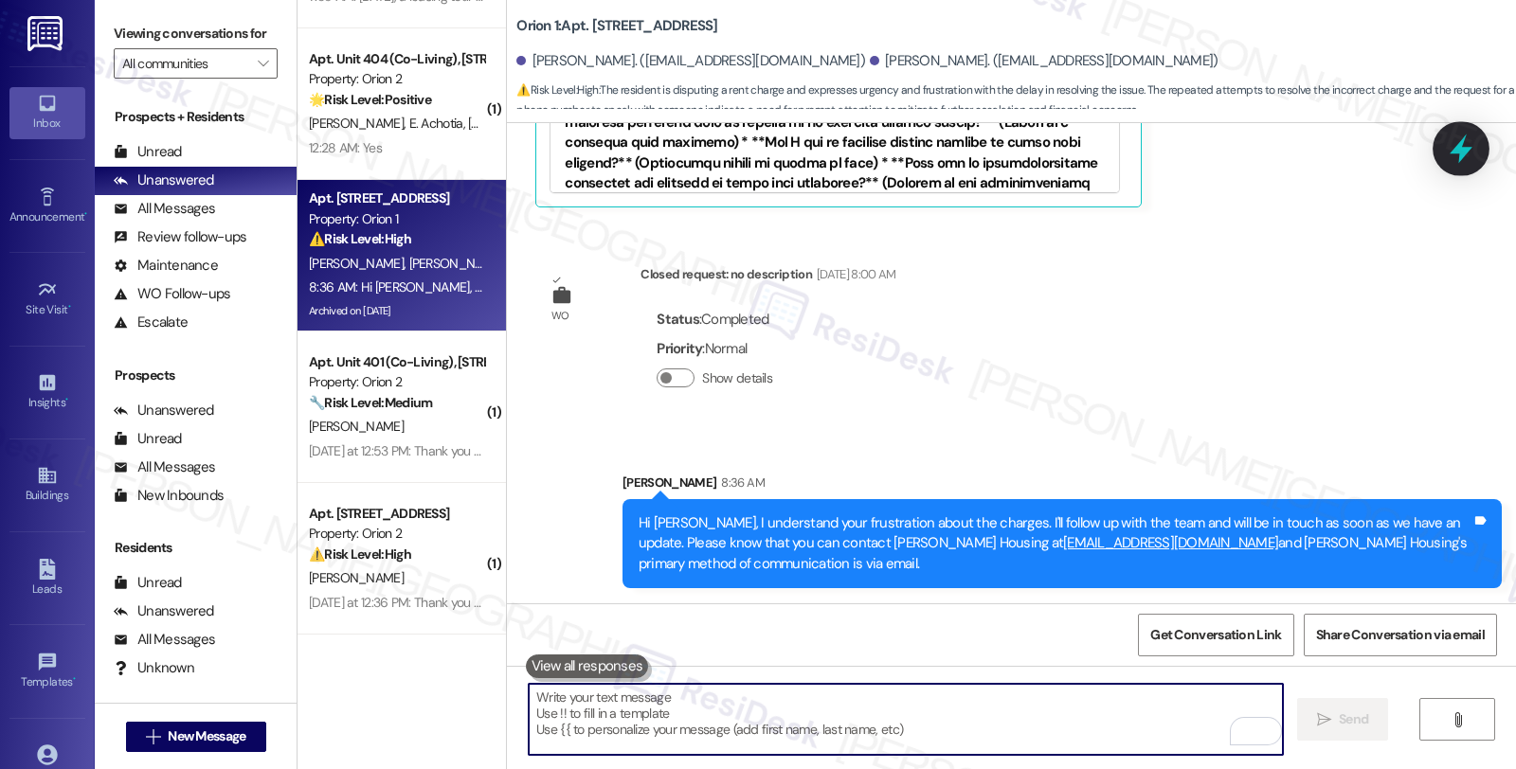
click at [1450, 140] on icon at bounding box center [1461, 149] width 32 height 32
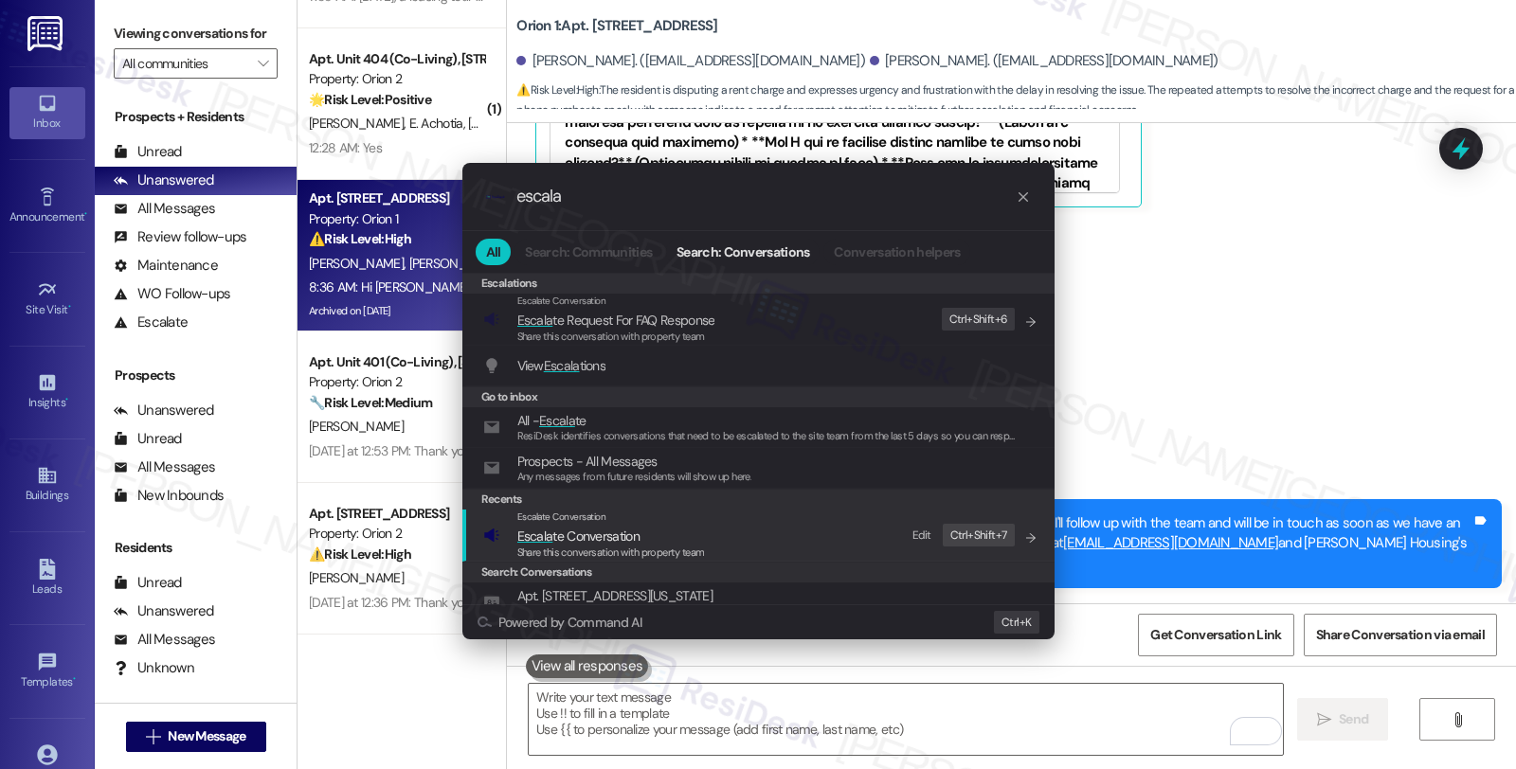
type input "escala"
click at [640, 527] on span "Escala te Conversation" at bounding box center [611, 536] width 188 height 21
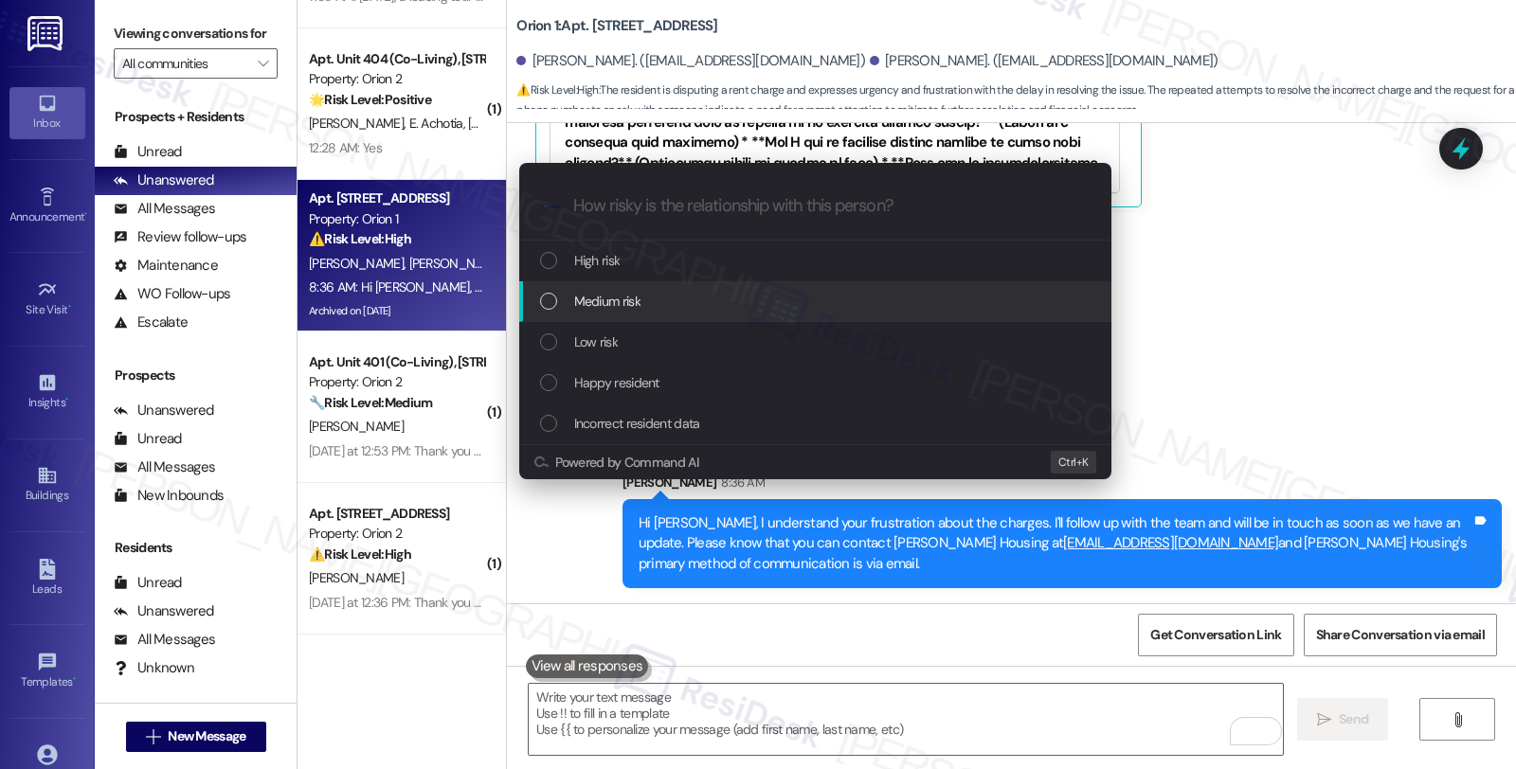
click at [651, 305] on div "Medium risk" at bounding box center [817, 301] width 554 height 21
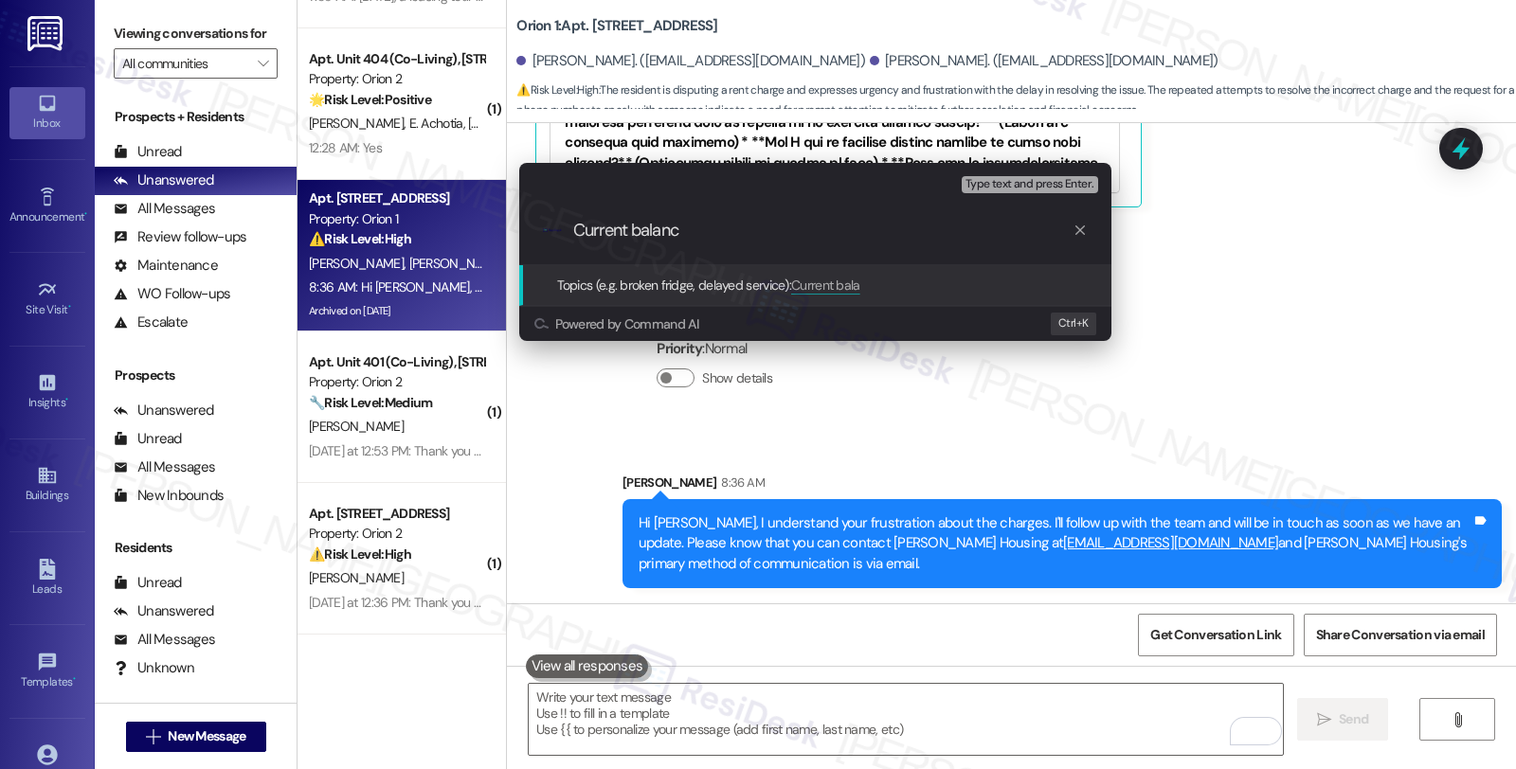
type input "Current balance"
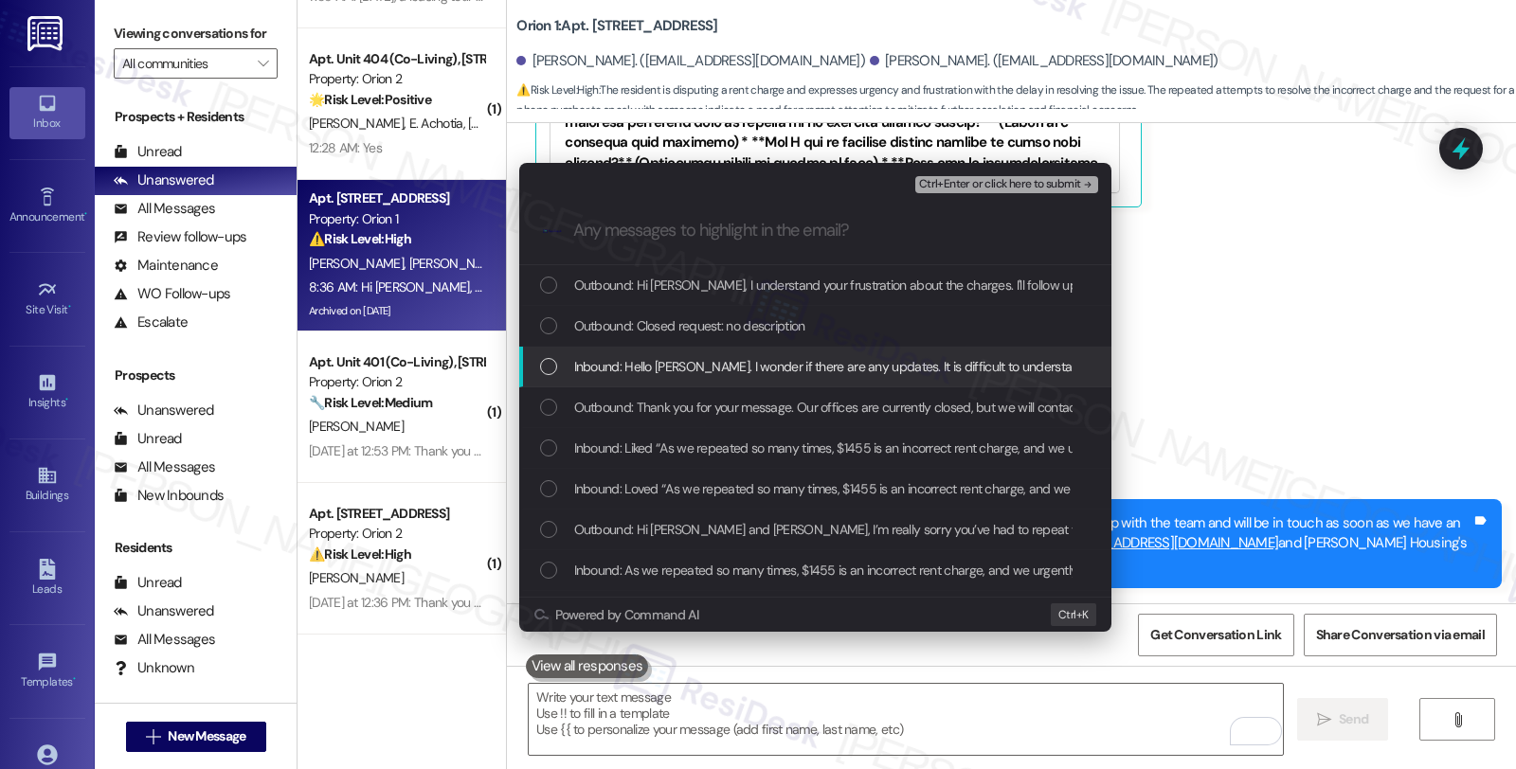
click at [658, 357] on span "Inbound: Hello [PERSON_NAME]. I wonder if there are any updates. It is difficul…" at bounding box center [1156, 366] width 1164 height 21
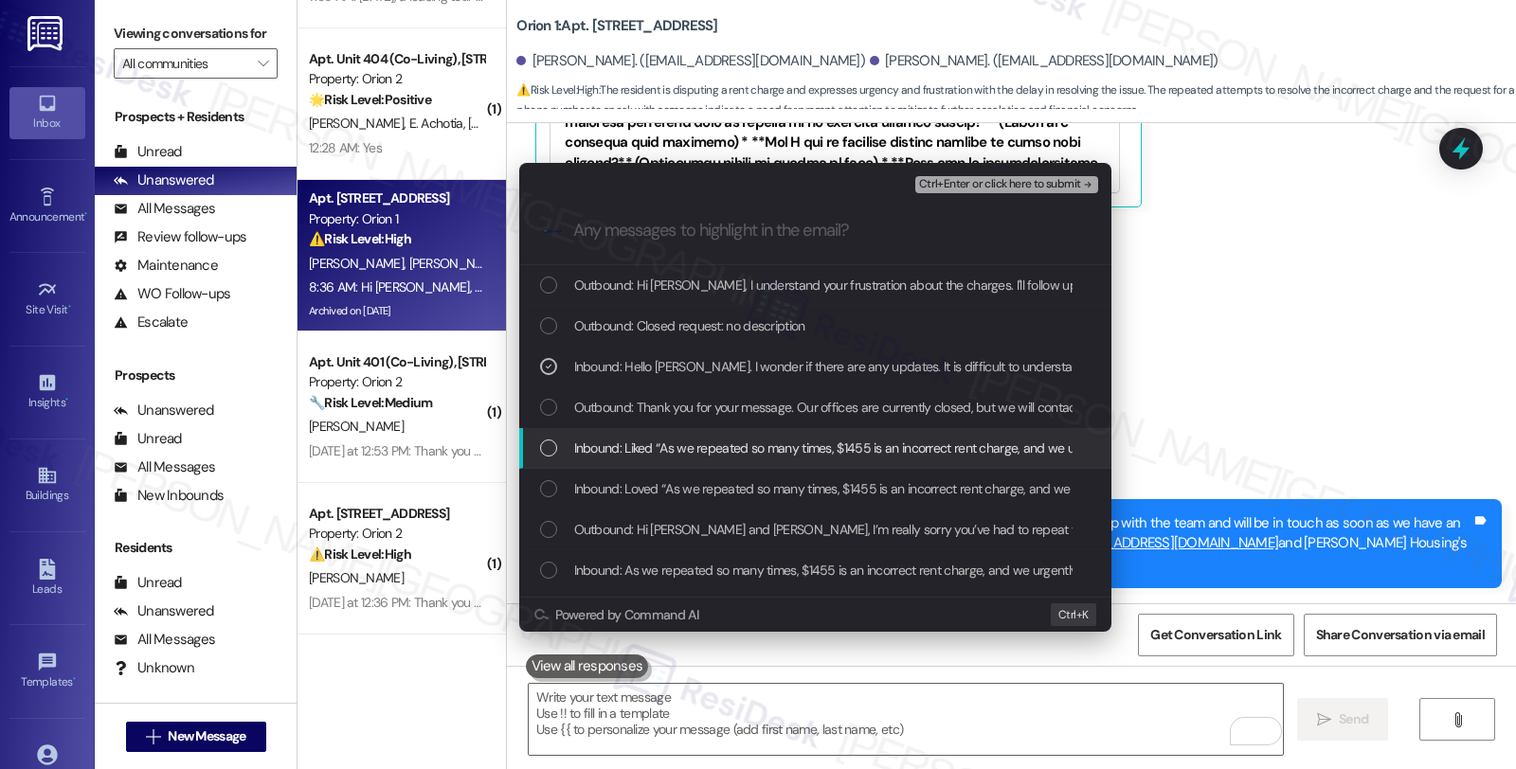
click at [654, 458] on span "Inbound: Liked “As we repeated so many times, $1455 is an incorrect rent charge…" at bounding box center [1186, 448] width 1225 height 21
click at [654, 450] on span "Inbound: Liked “As we repeated so many times, $1455 is an incorrect rent charge…" at bounding box center [1186, 448] width 1225 height 21
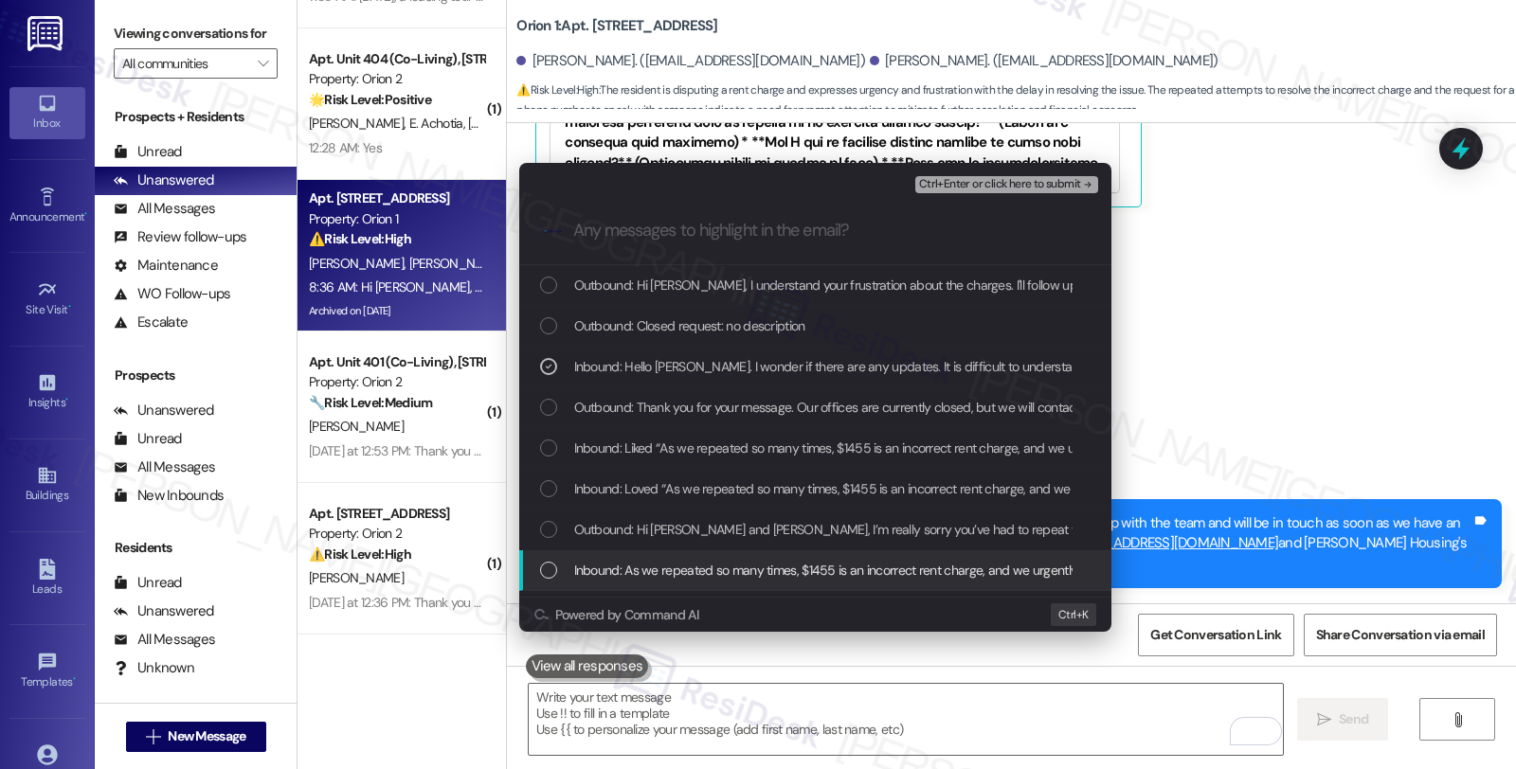
click at [659, 556] on div "Inbound: As we repeated so many times, $1455 is an incorrect rent charge, and w…" at bounding box center [815, 570] width 592 height 41
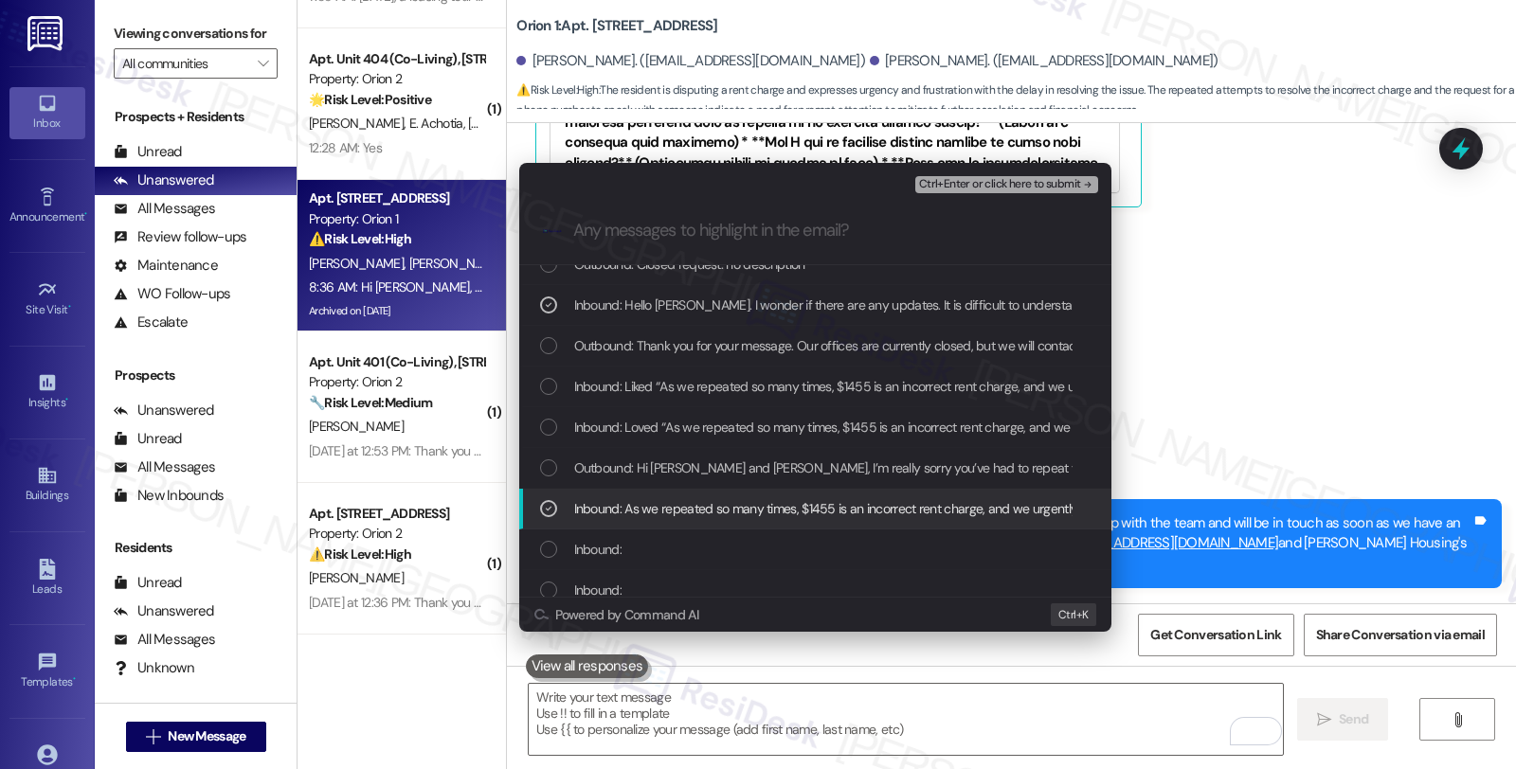
scroll to position [105, 0]
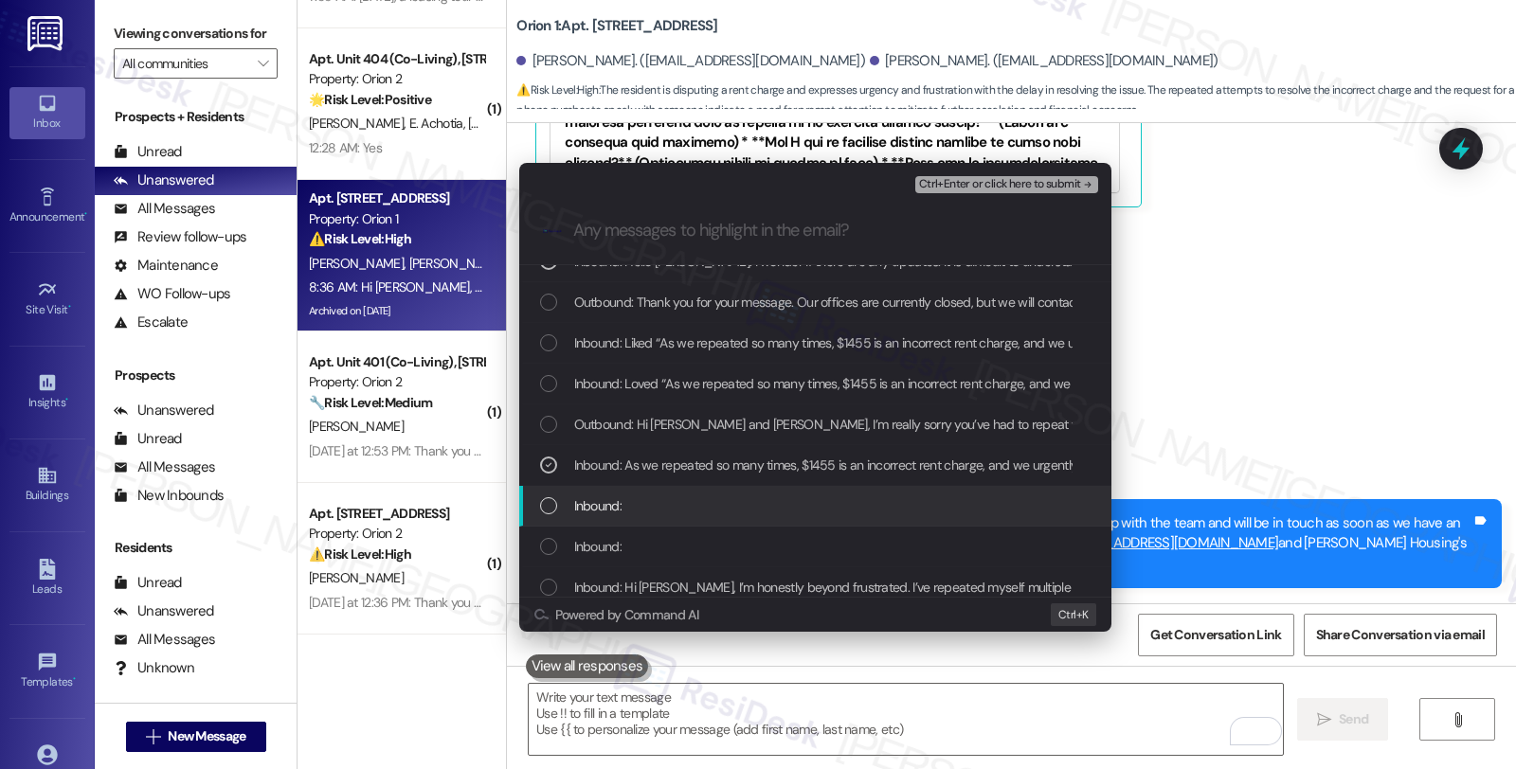
click at [649, 504] on div "Inbound:" at bounding box center [817, 506] width 554 height 21
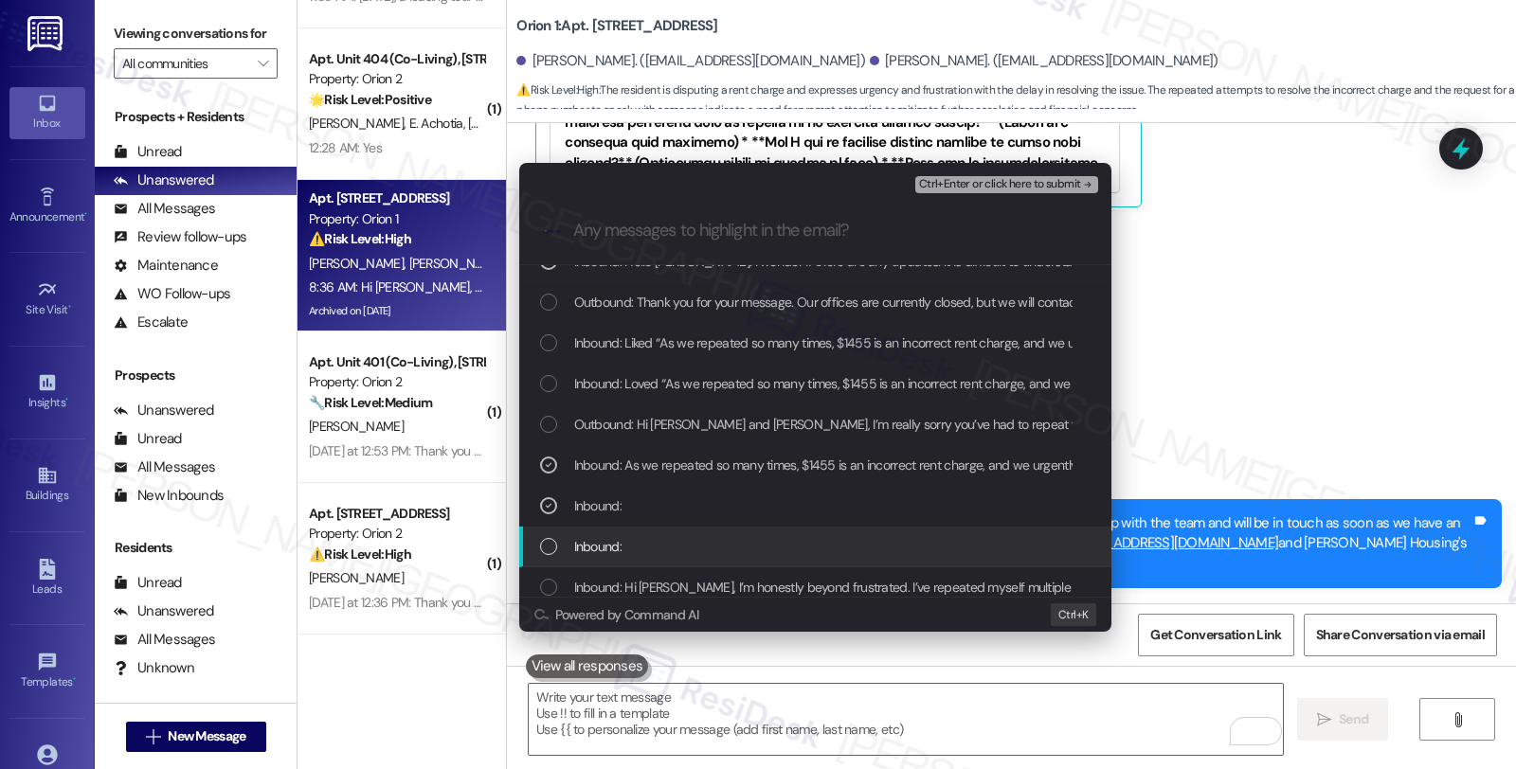
click at [638, 543] on div "Inbound:" at bounding box center [817, 546] width 554 height 21
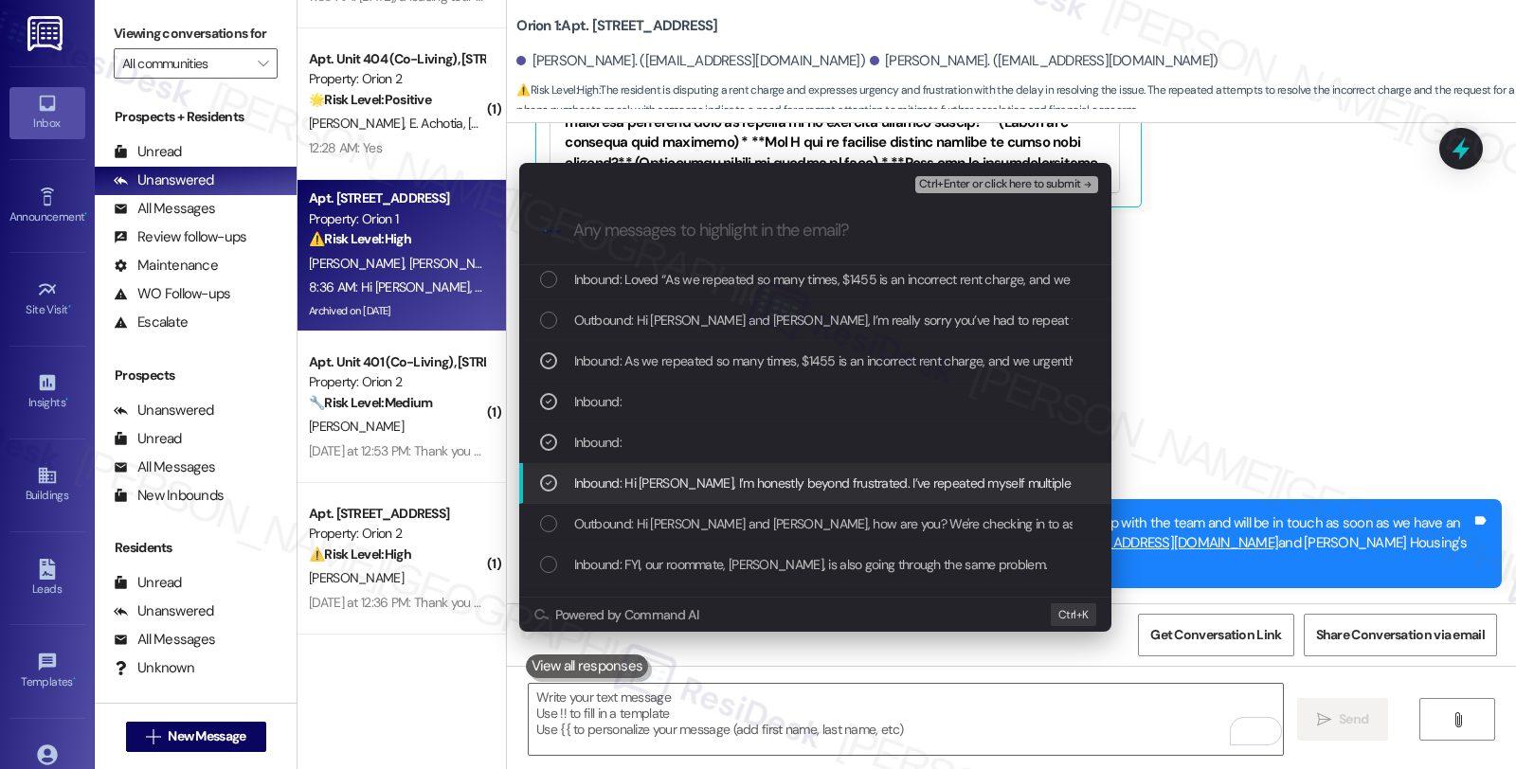
scroll to position [210, 0]
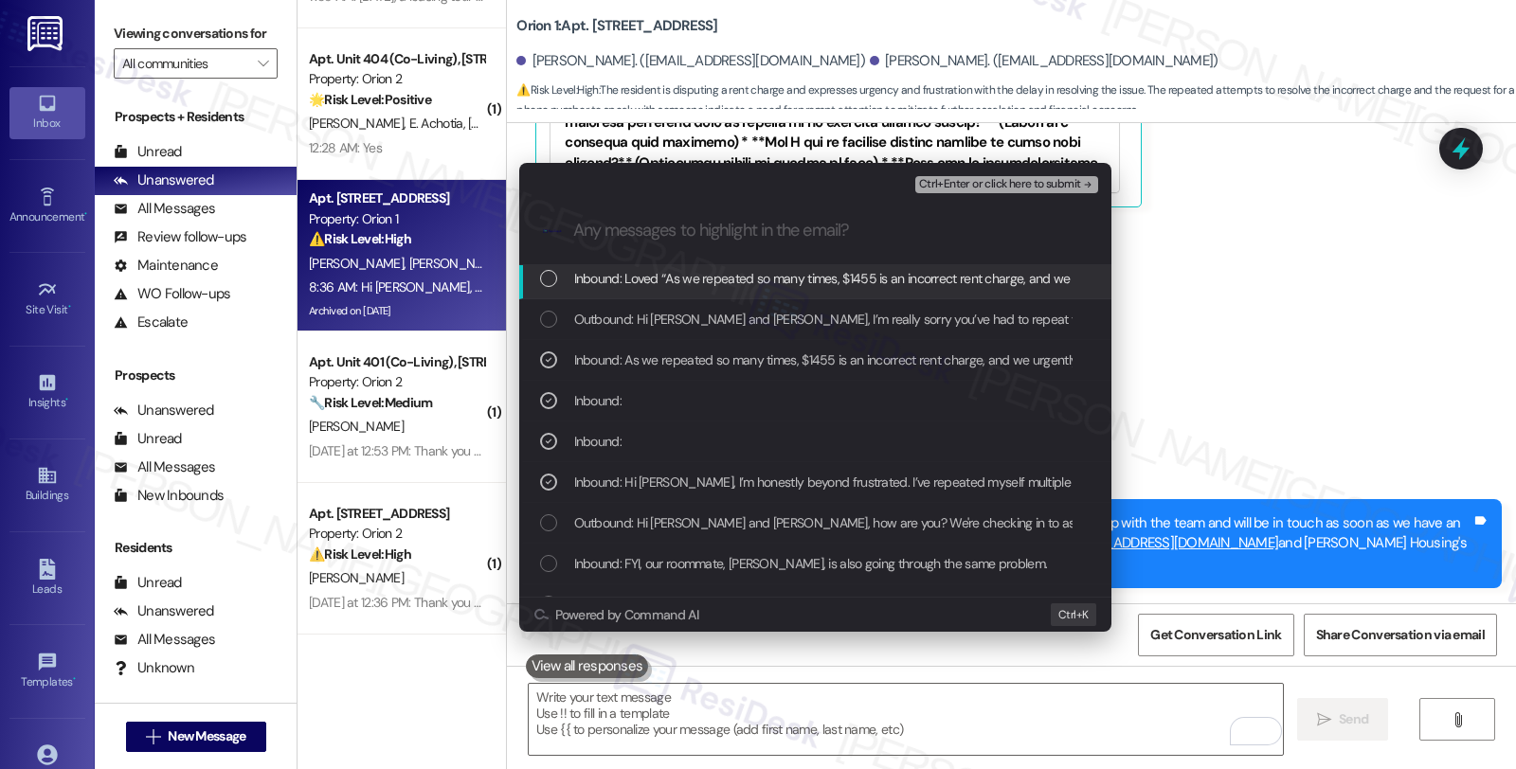
click at [1018, 184] on span "Ctrl+Enter or click here to submit" at bounding box center [1000, 184] width 162 height 13
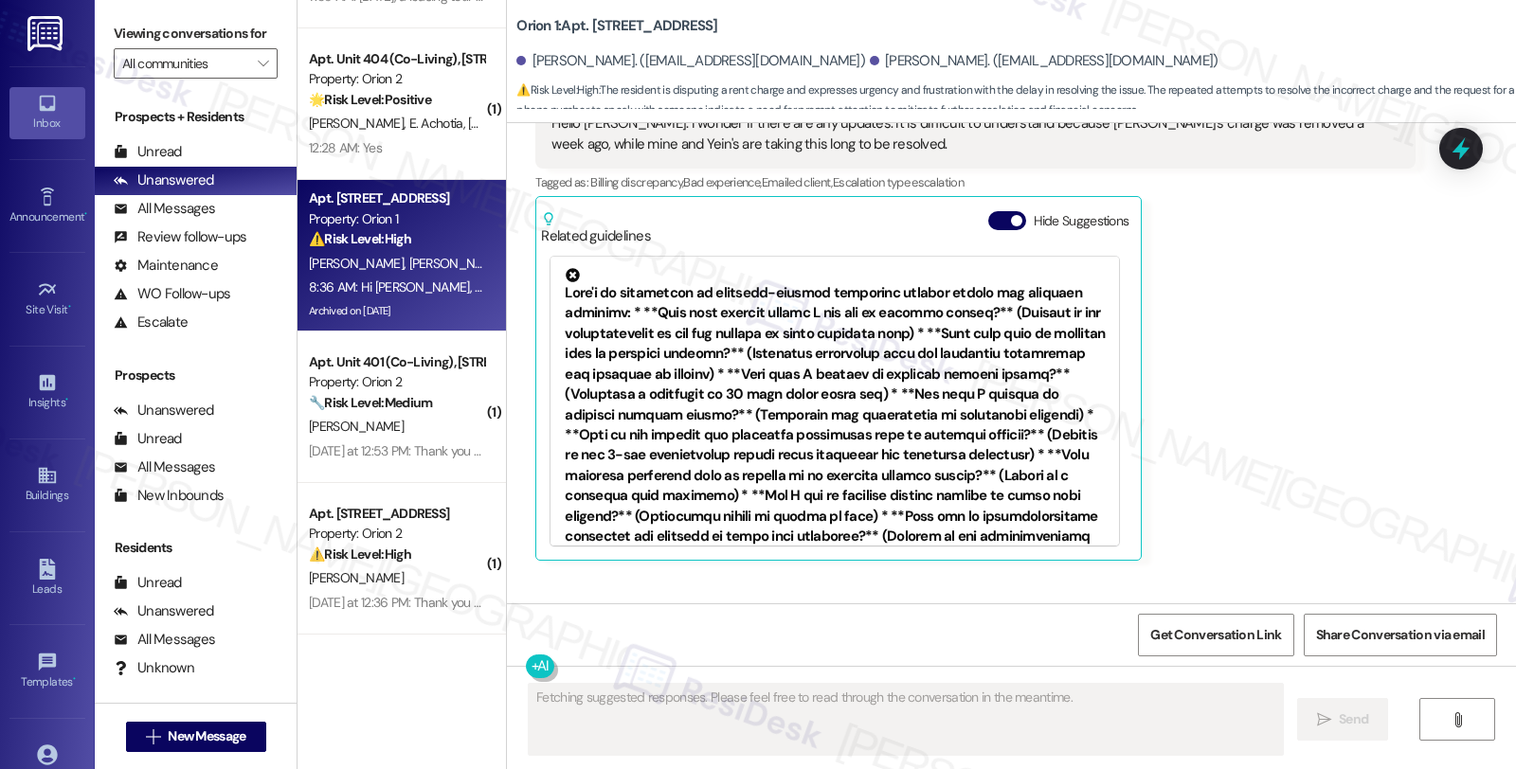
scroll to position [6010, 0]
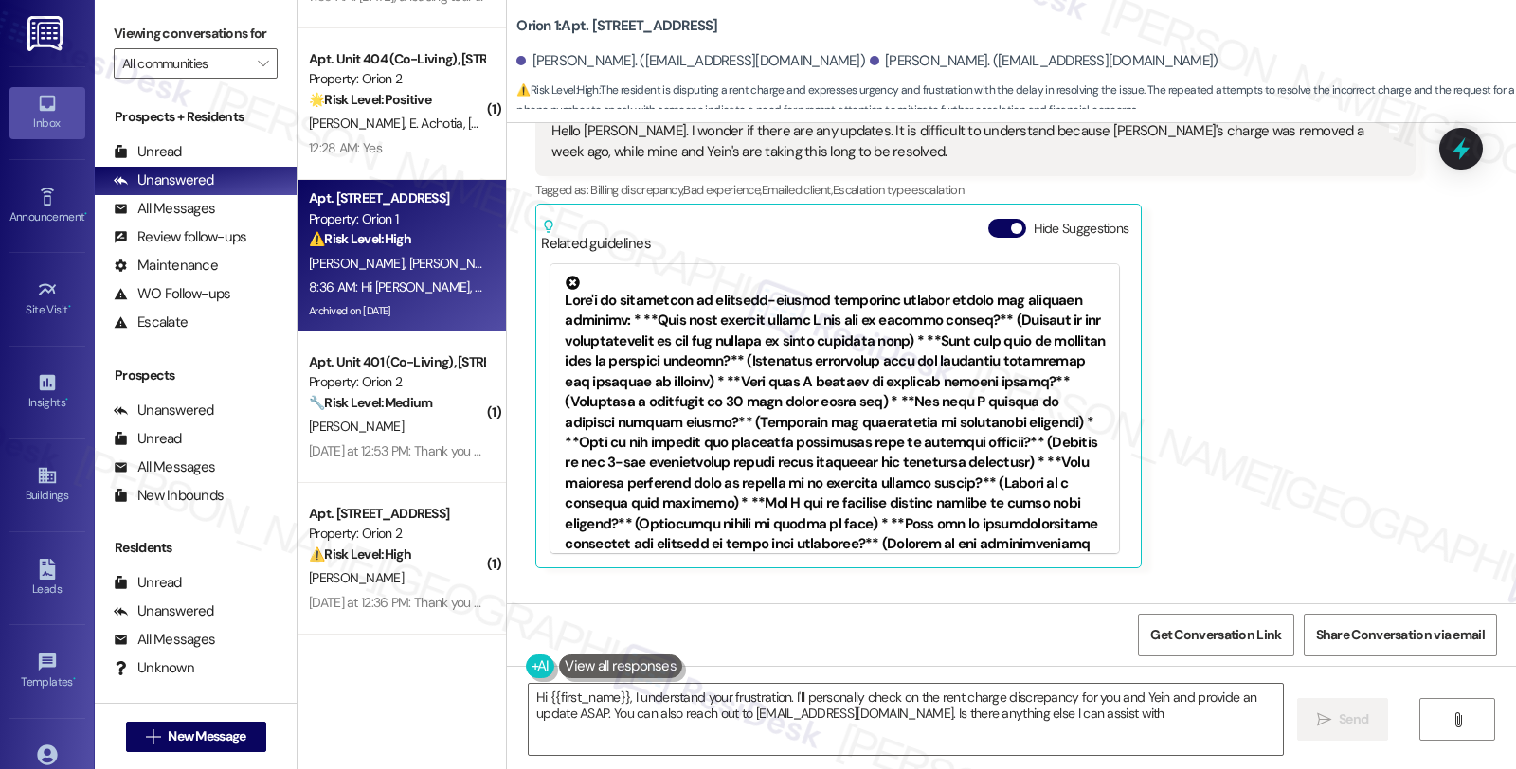
type textarea "Hi {{first_name}}, I understand your frustration. I'll personally check on the …"
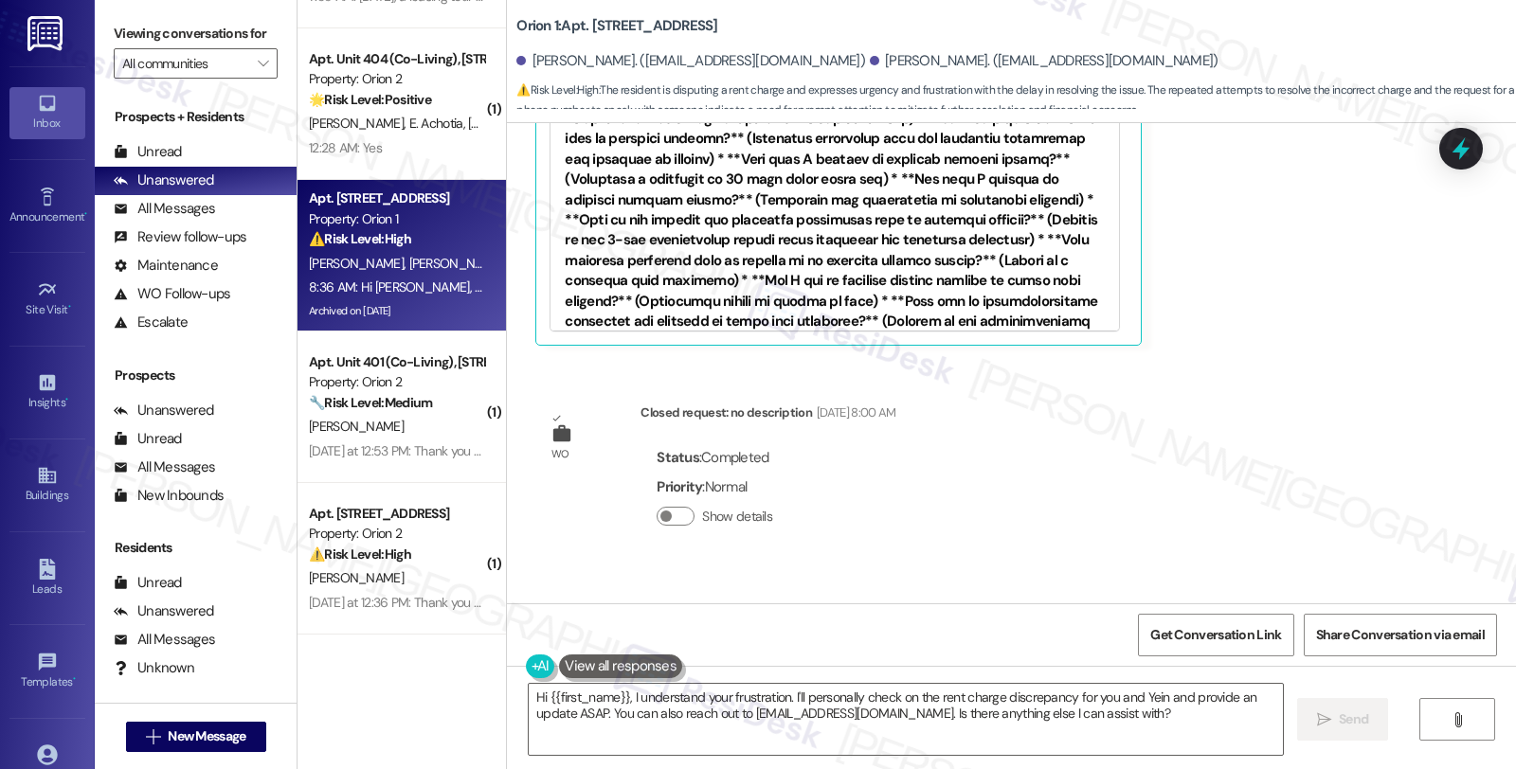
scroll to position [6419, 0]
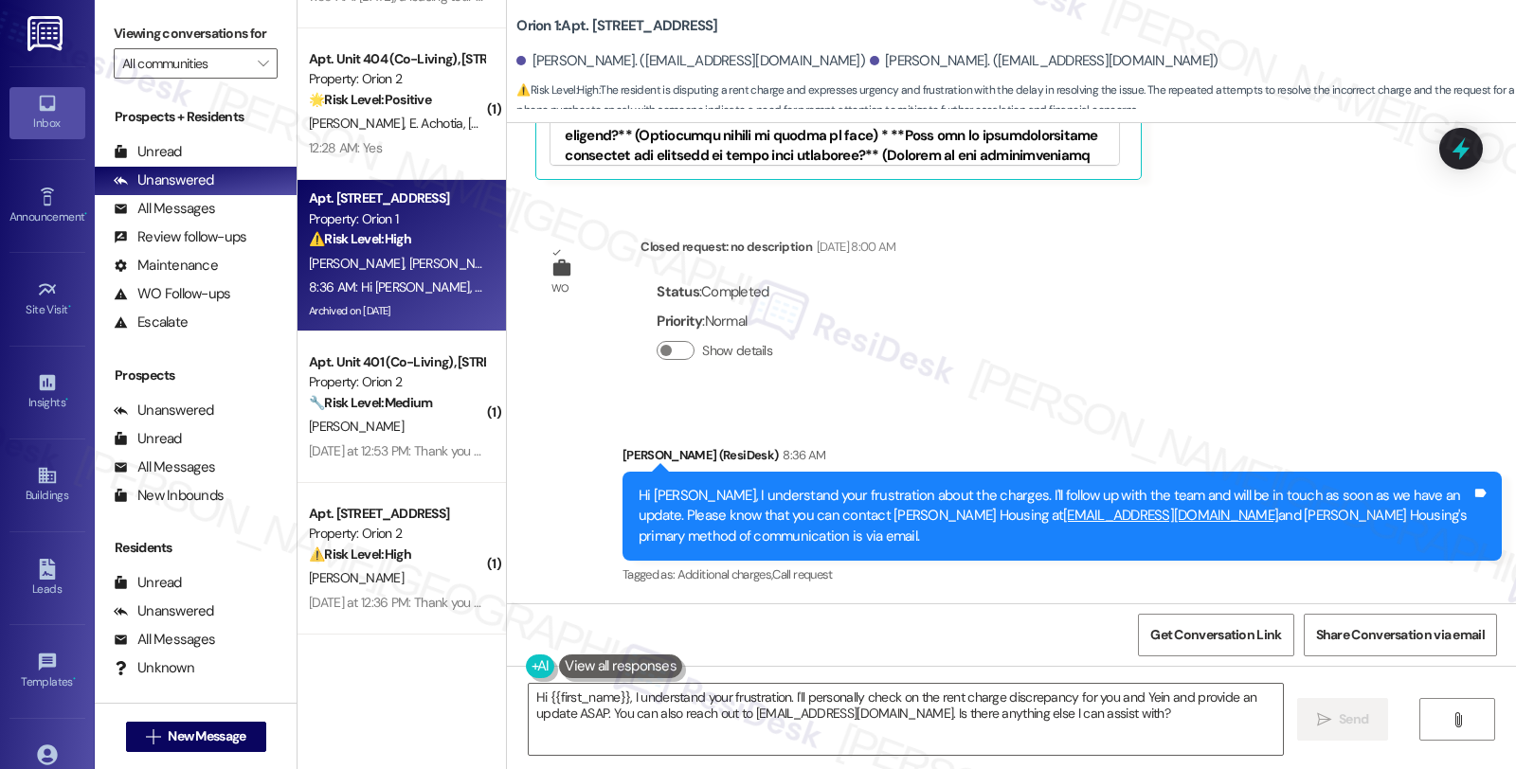
drag, startPoint x: 1184, startPoint y: 324, endPoint x: 1172, endPoint y: 342, distance: 21.8
click at [1184, 324] on div "WO Lease started [DATE] 8:00 AM Show details Survey, sent via SMS Residesk Auto…" at bounding box center [1011, 363] width 1009 height 480
click at [945, 622] on div "Get Conversation Link Share Conversation via email" at bounding box center [1011, 635] width 1009 height 63
